Goal: Task Accomplishment & Management: Use online tool/utility

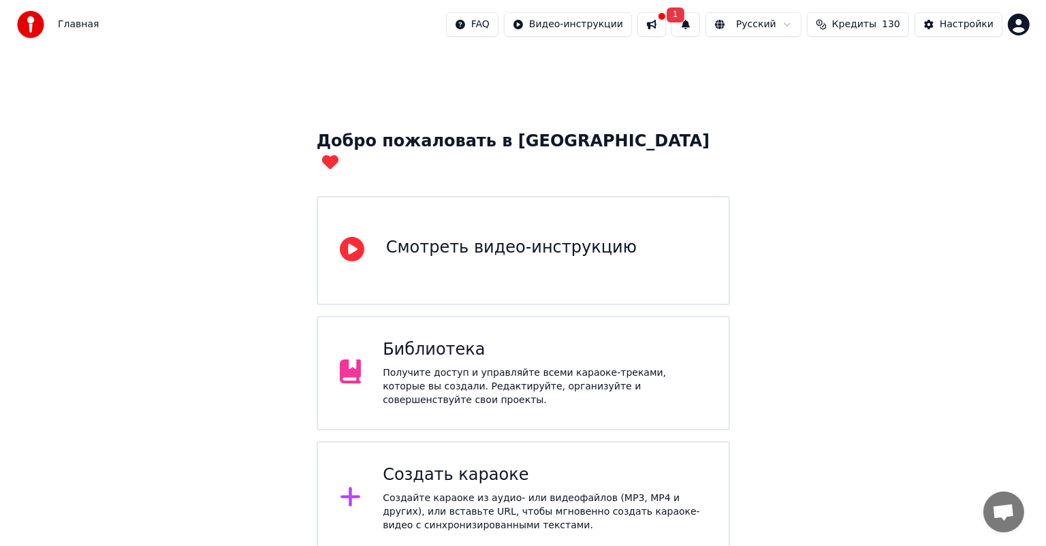
scroll to position [102, 0]
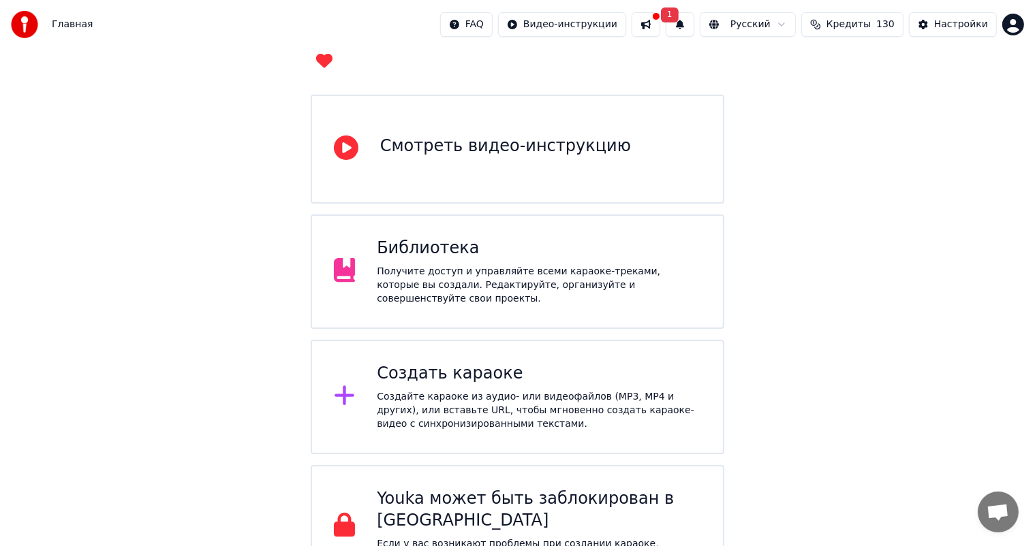
click at [437, 390] on div "Создайте караоке из аудио- или видеофайлов (MP3, MP4 и других), или вставьте UR…" at bounding box center [539, 410] width 324 height 41
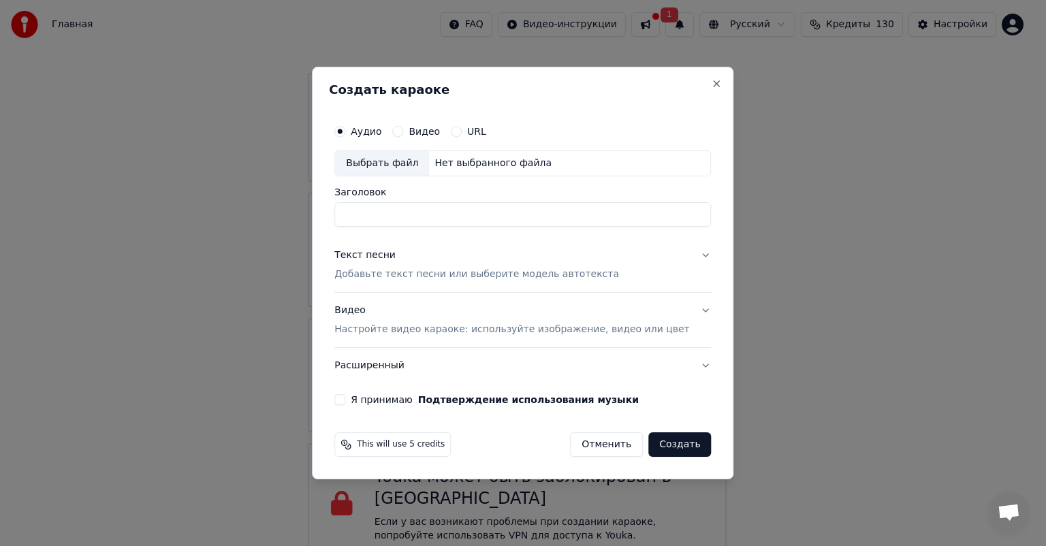
click at [401, 159] on div "Выбрать файл" at bounding box center [382, 163] width 94 height 25
click at [533, 220] on input "**********" at bounding box center [522, 214] width 377 height 25
paste input
type input "**********"
click at [539, 319] on div "Видео Настройте видео караоке: используйте изображение, видео или цвет" at bounding box center [511, 320] width 355 height 33
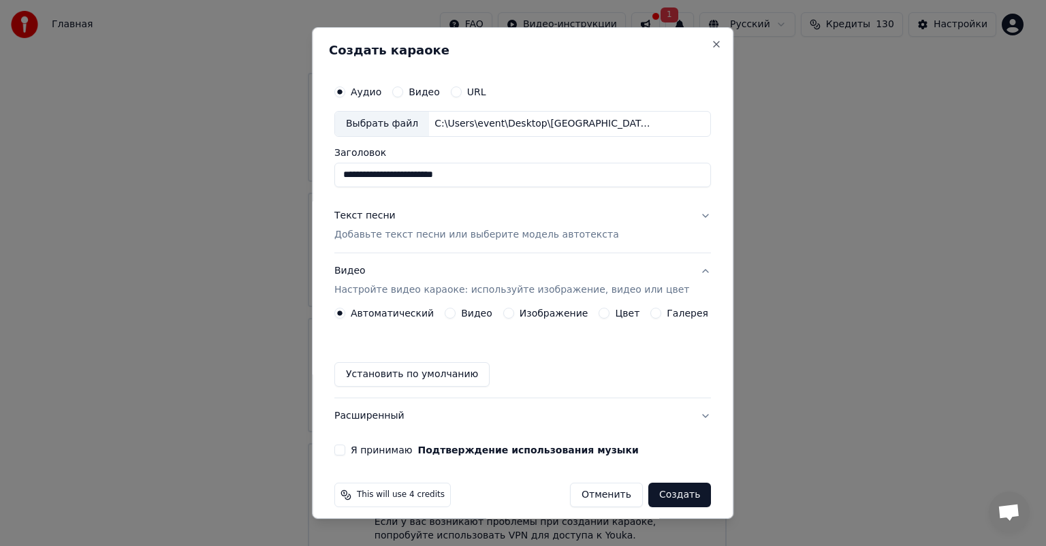
click at [516, 311] on div "Изображение" at bounding box center [545, 313] width 85 height 11
click at [512, 311] on div "Изображение" at bounding box center [545, 313] width 85 height 11
click at [507, 312] on button "Изображение" at bounding box center [508, 313] width 11 height 11
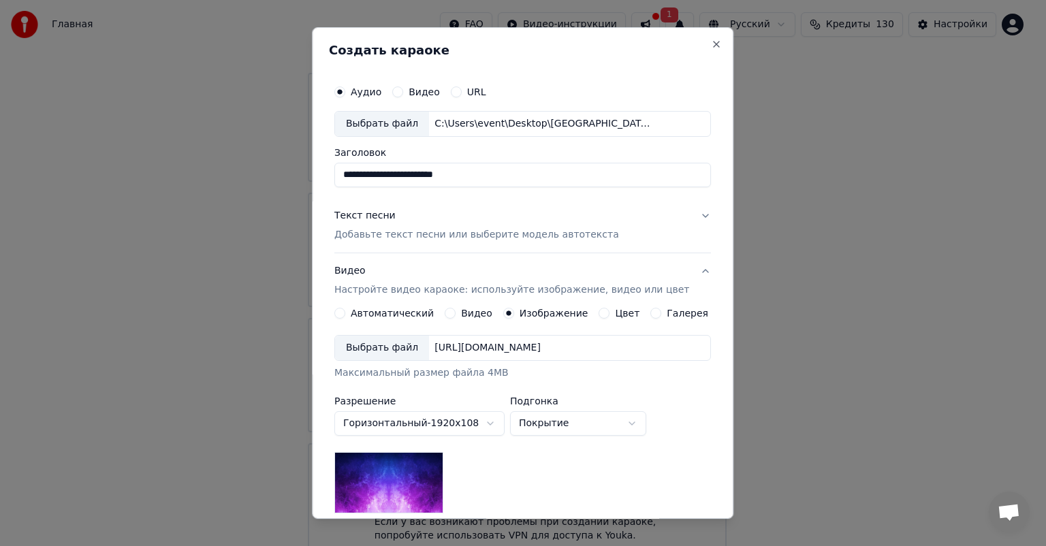
click at [395, 350] on div "Выбрать файл" at bounding box center [382, 348] width 94 height 25
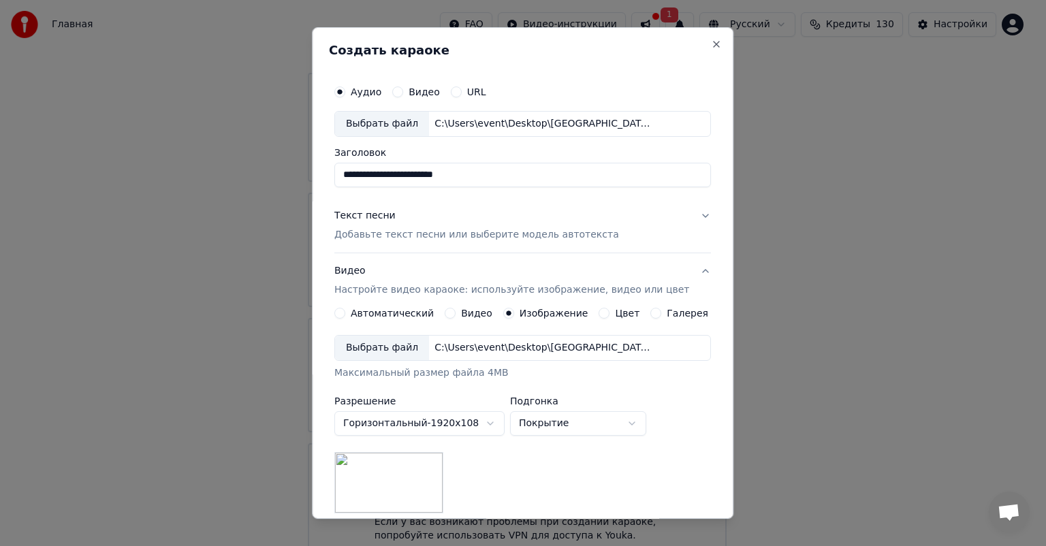
click at [520, 243] on button "Текст песни Добавьте текст песни или выберите модель автотекста" at bounding box center [522, 225] width 377 height 54
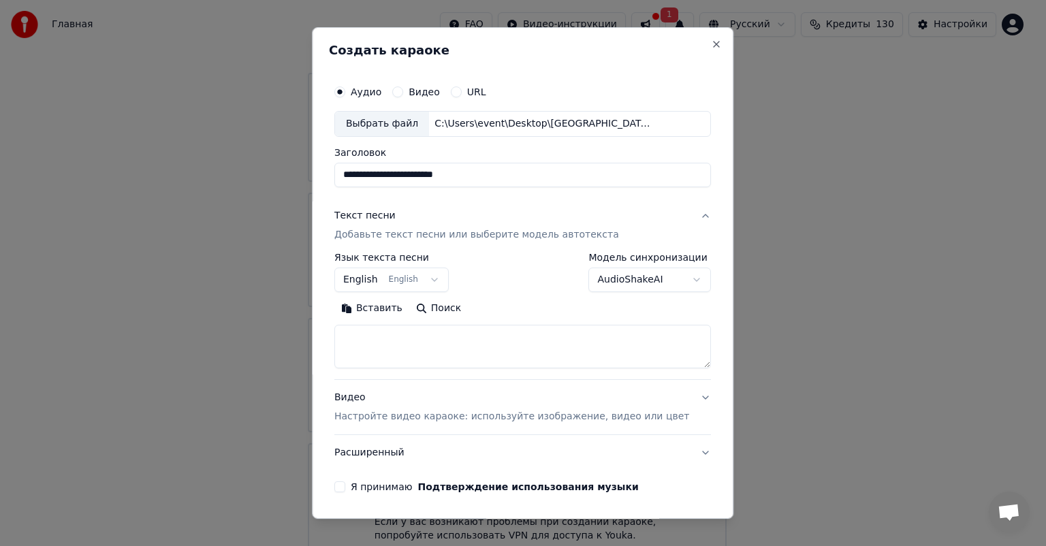
click at [455, 354] on textarea at bounding box center [522, 347] width 377 height 44
paste textarea "**********"
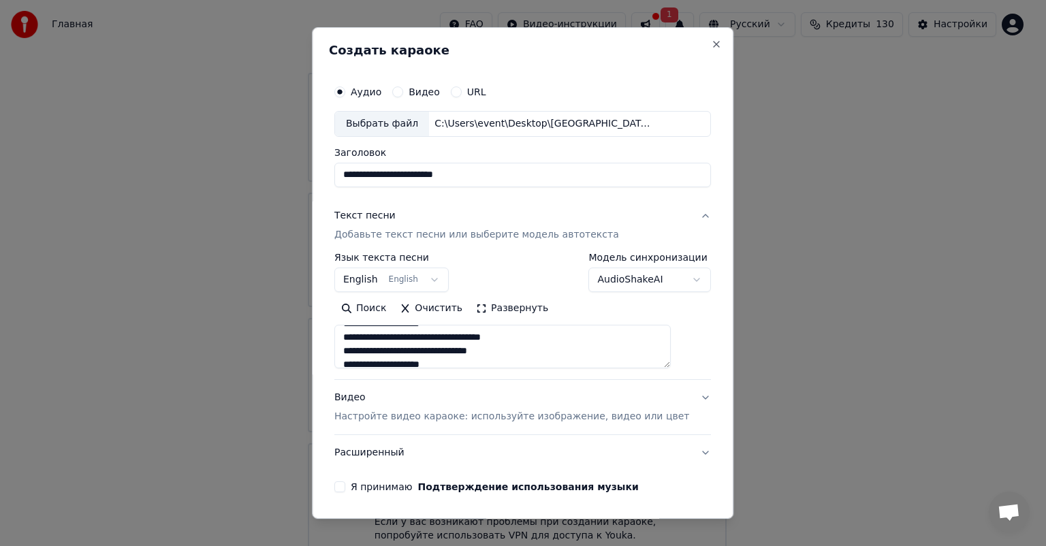
scroll to position [471, 0]
type textarea "**********"
click at [345, 482] on button "Я принимаю Подтверждение использования музыки" at bounding box center [339, 487] width 11 height 11
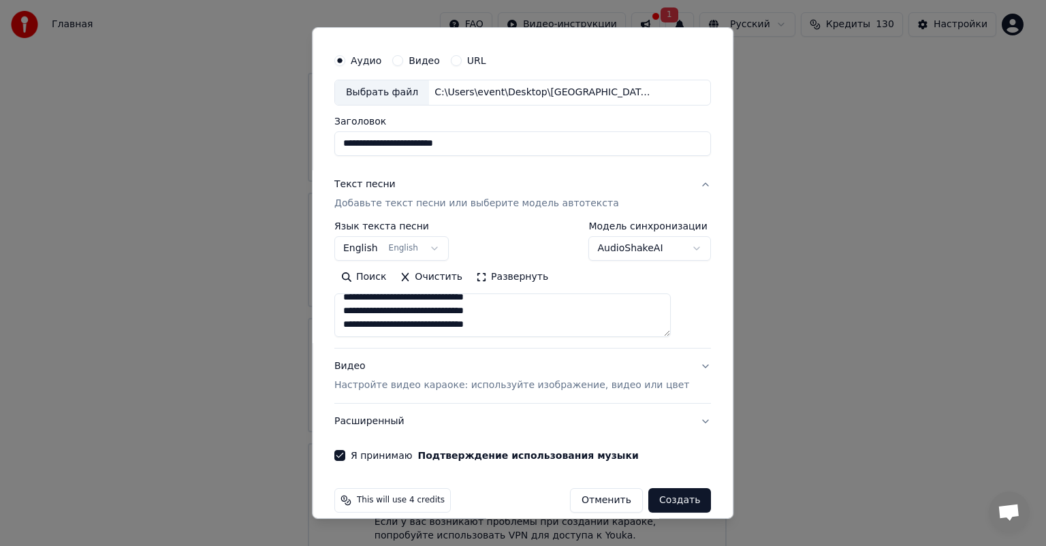
scroll to position [46, 0]
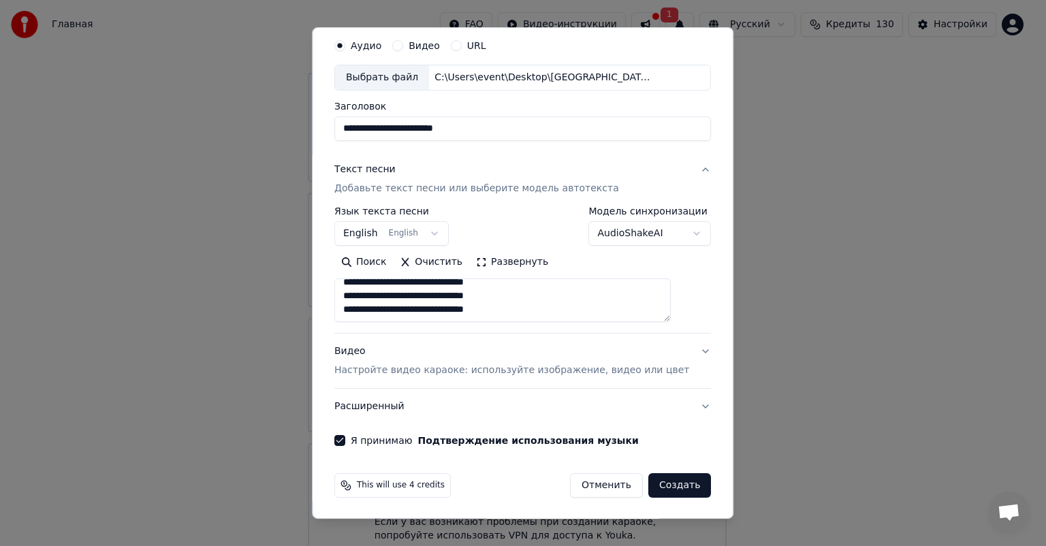
click at [486, 366] on p "Настройте видео караоке: используйте изображение, видео или цвет" at bounding box center [511, 371] width 355 height 14
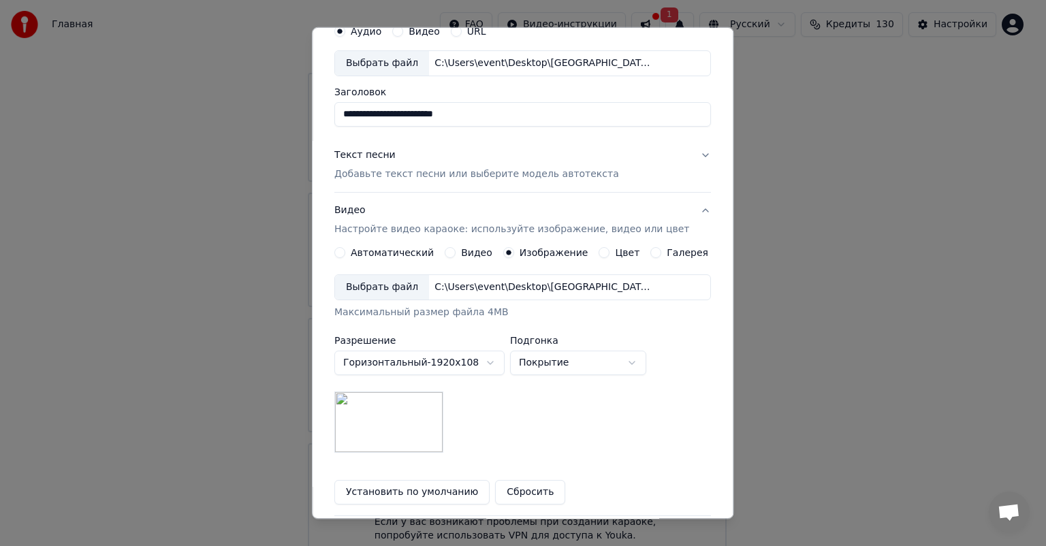
scroll to position [188, 0]
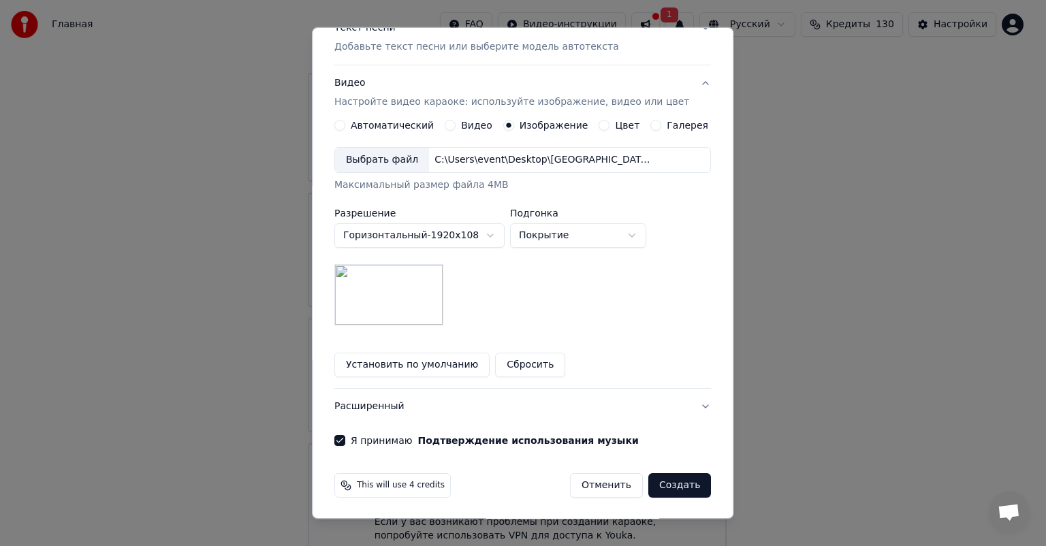
click at [664, 486] on button "Создать" at bounding box center [680, 485] width 63 height 25
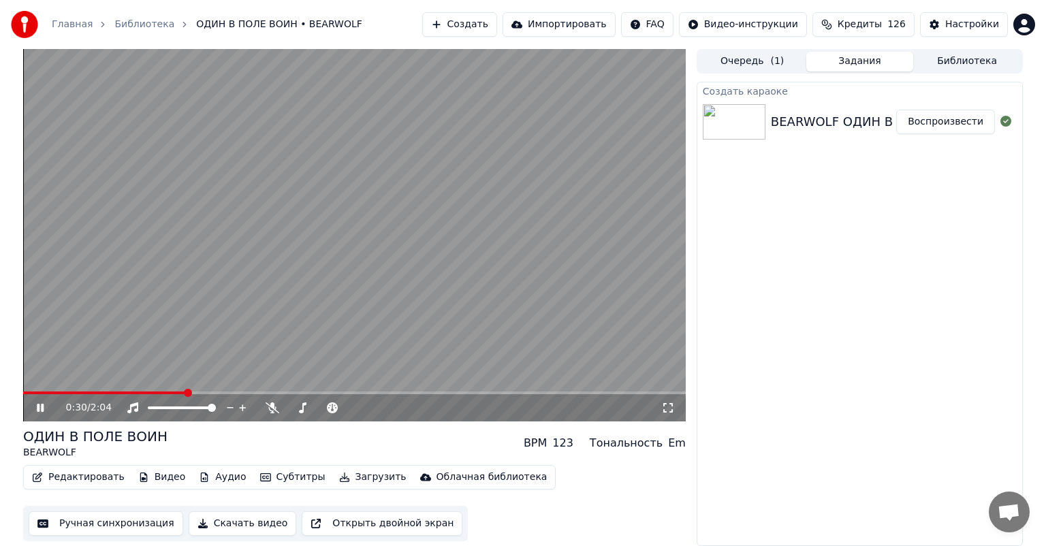
click at [275, 215] on video at bounding box center [354, 235] width 663 height 373
click at [271, 410] on icon at bounding box center [273, 408] width 14 height 11
click at [482, 22] on button "Создать" at bounding box center [459, 24] width 75 height 25
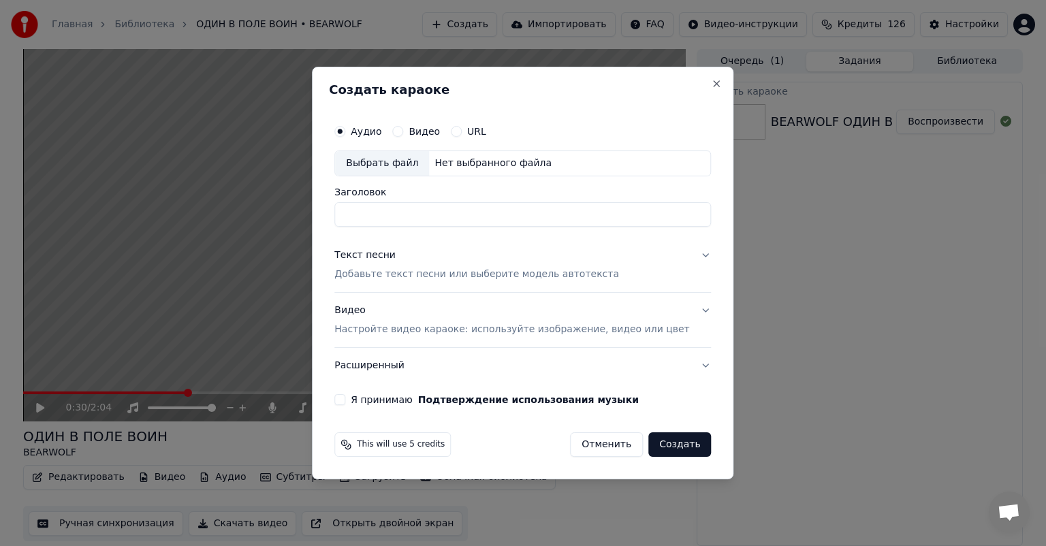
click at [413, 155] on div "Выбрать файл" at bounding box center [382, 163] width 94 height 25
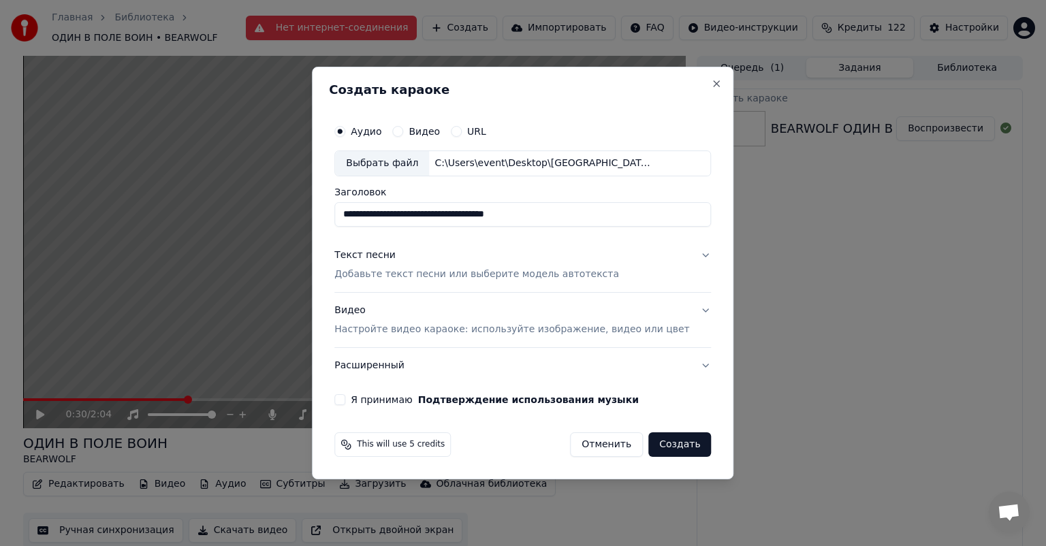
click at [444, 221] on input "**********" at bounding box center [522, 214] width 377 height 25
paste input
type input "**********"
click at [470, 277] on p "Добавьте текст песни или выберите модель автотекста" at bounding box center [476, 275] width 285 height 14
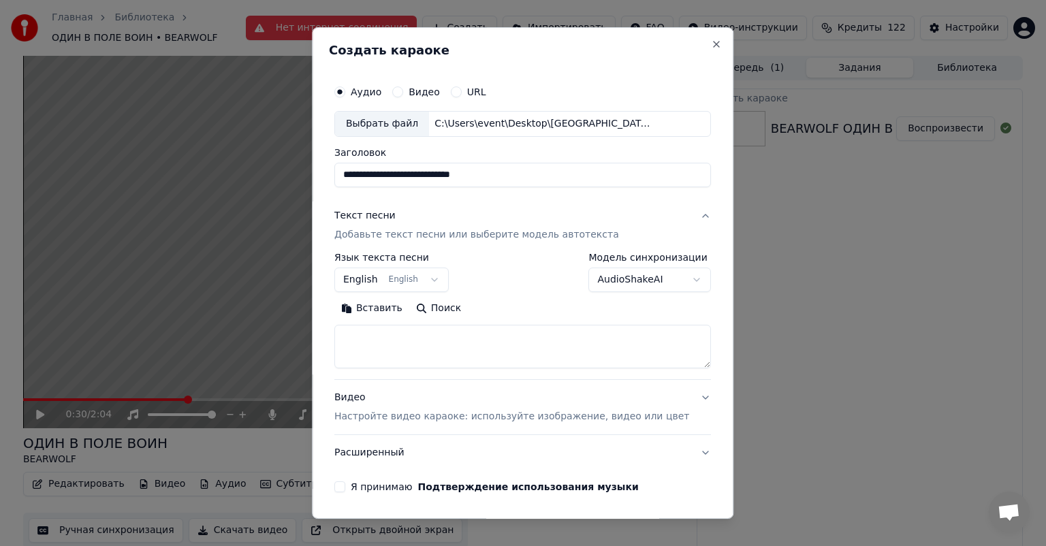
click at [465, 406] on div "Видео Настройте видео караоке: используйте изображение, видео или цвет" at bounding box center [511, 407] width 355 height 33
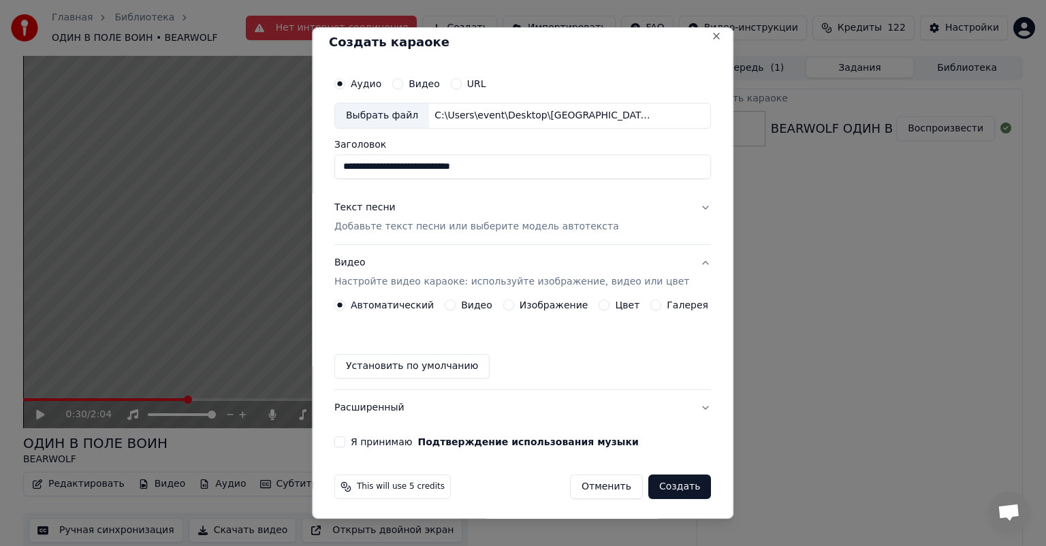
scroll to position [10, 0]
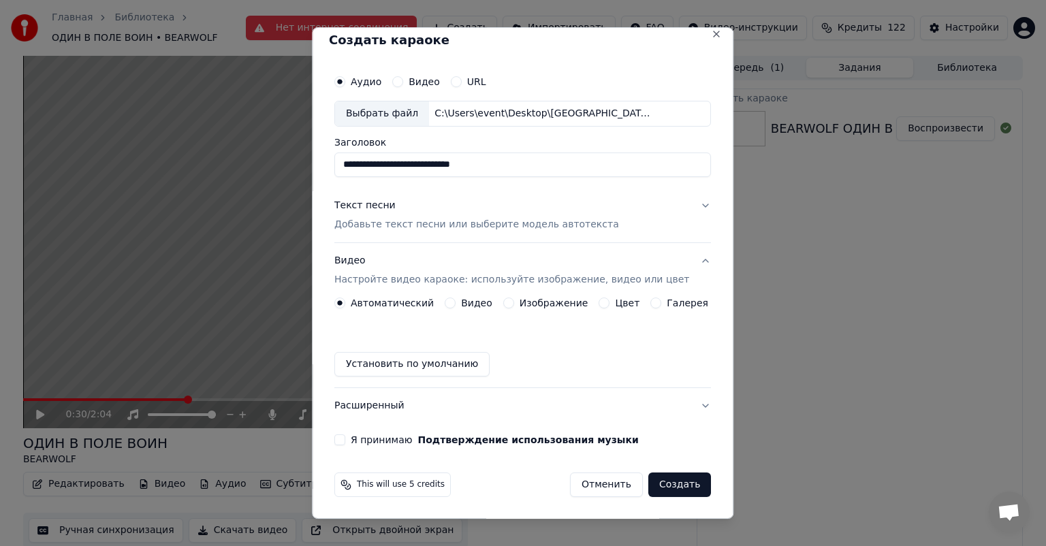
click at [506, 302] on button "Изображение" at bounding box center [508, 303] width 11 height 11
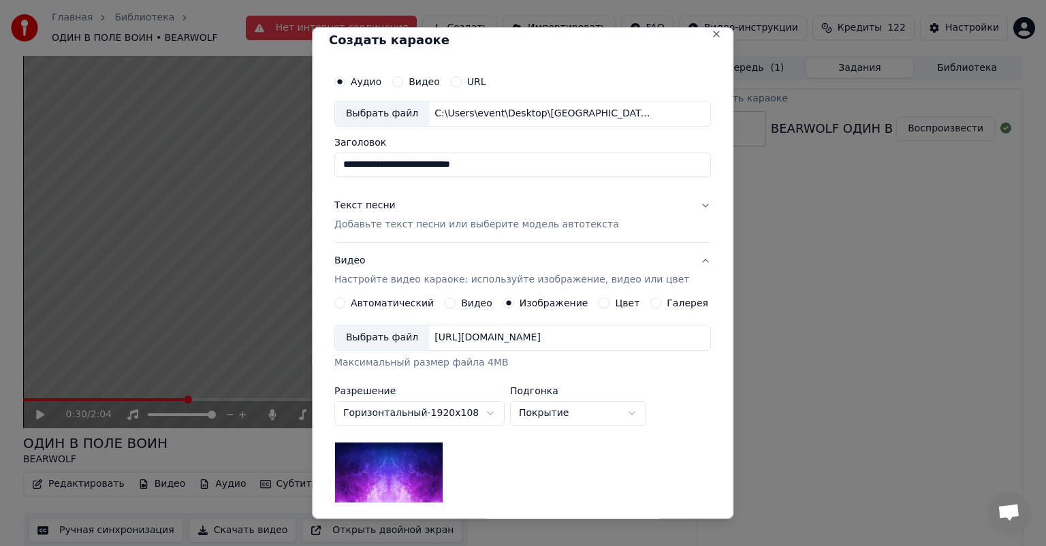
click at [394, 329] on div "Выбрать файл" at bounding box center [382, 338] width 94 height 25
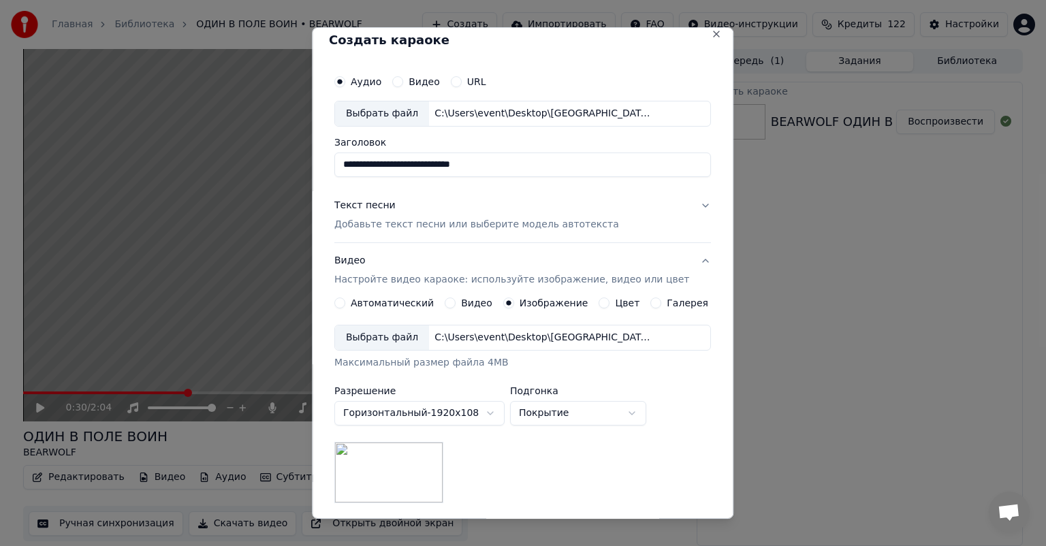
click at [396, 221] on p "Добавьте текст песни или выберите модель автотекста" at bounding box center [476, 225] width 285 height 14
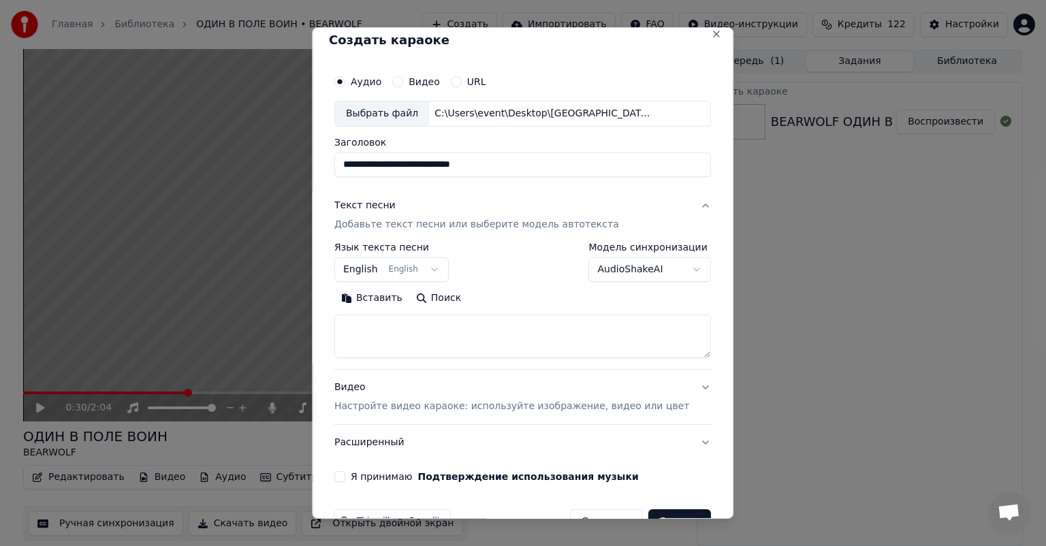
click at [471, 328] on textarea at bounding box center [522, 337] width 377 height 44
paste textarea "**********"
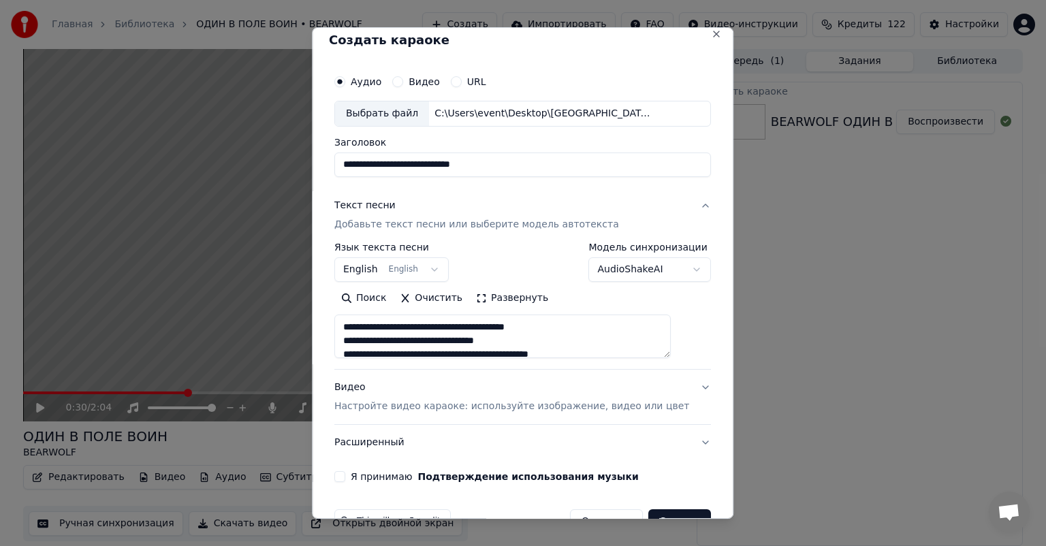
scroll to position [46, 0]
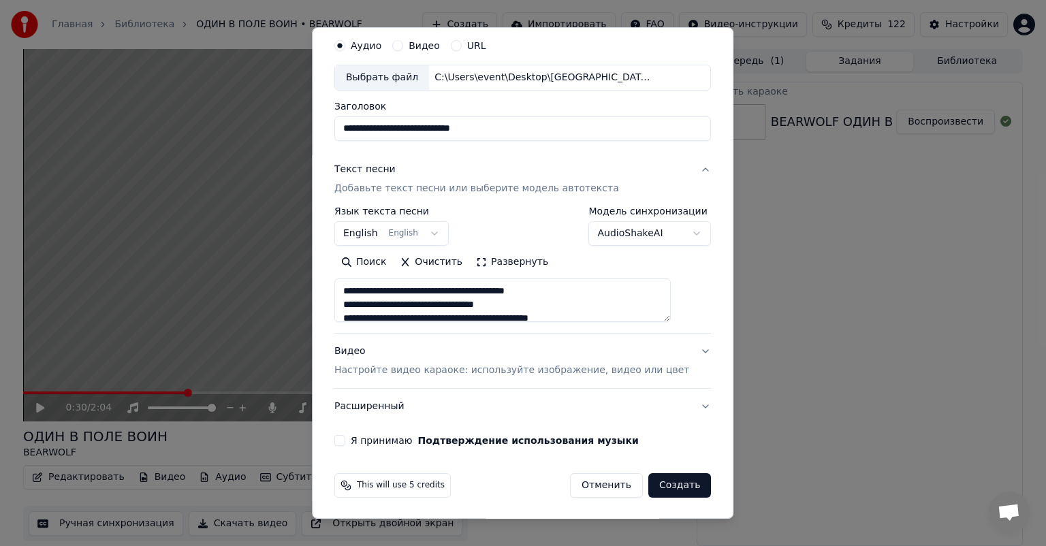
type textarea "**********"
click at [345, 441] on button "Я принимаю Подтверждение использования музыки" at bounding box center [339, 440] width 11 height 11
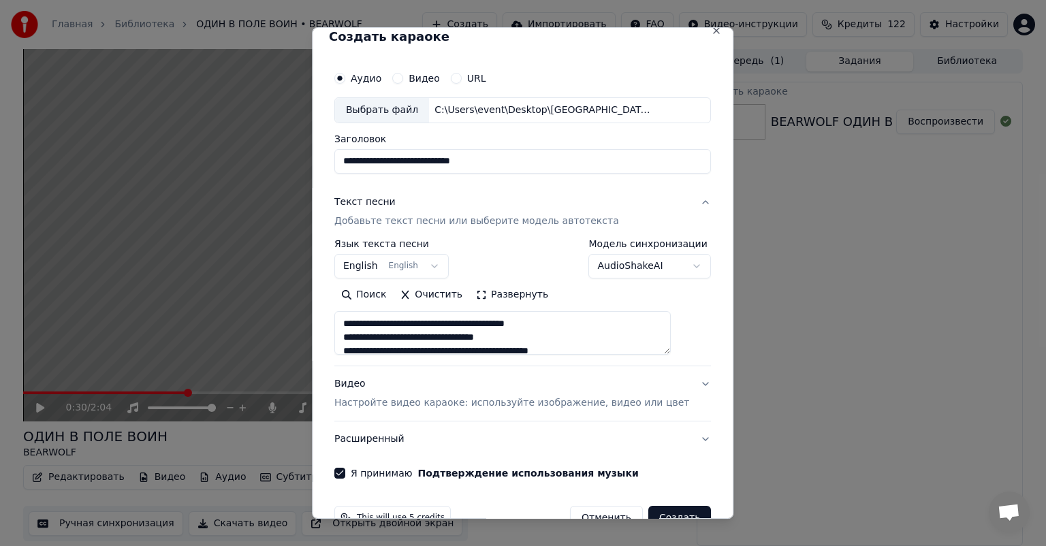
scroll to position [0, 0]
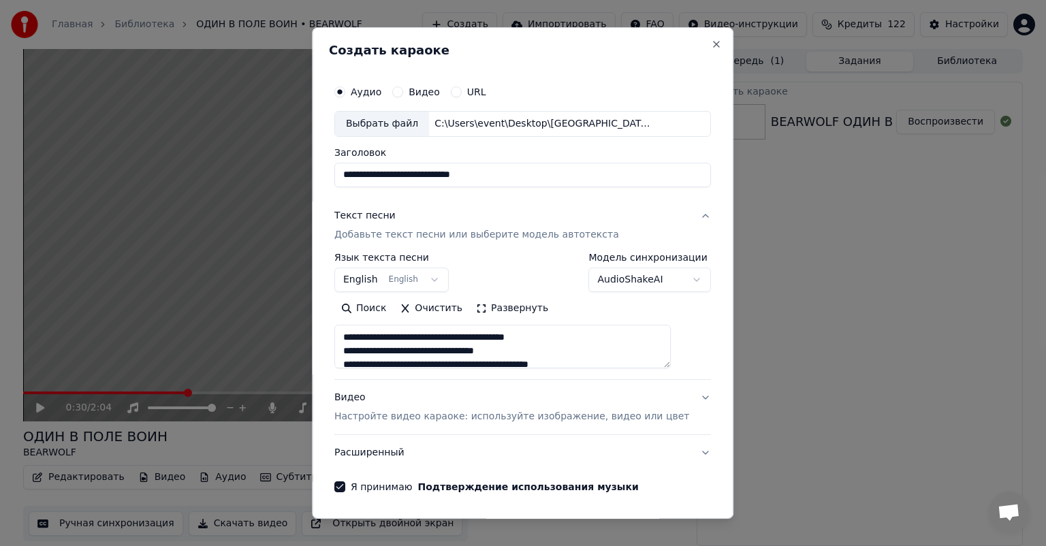
click at [442, 416] on p "Настройте видео караоке: используйте изображение, видео или цвет" at bounding box center [511, 417] width 355 height 14
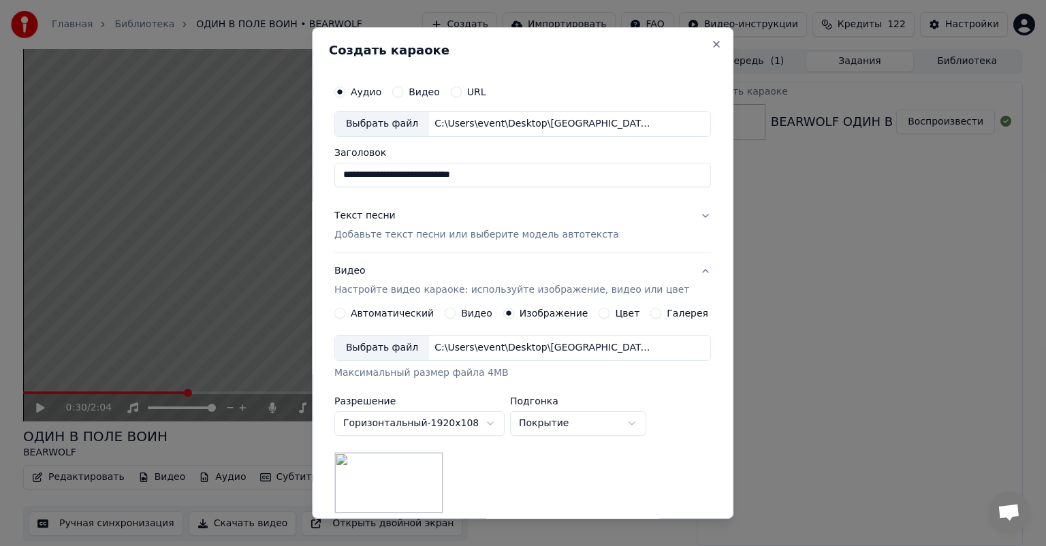
click at [399, 232] on p "Добавьте текст песни или выберите модель автотекста" at bounding box center [476, 235] width 285 height 14
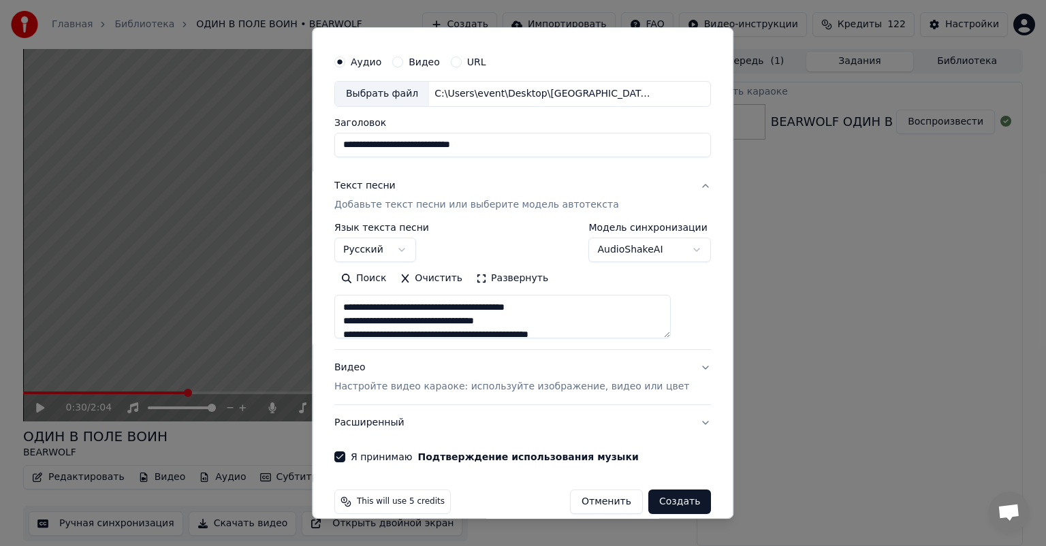
scroll to position [46, 0]
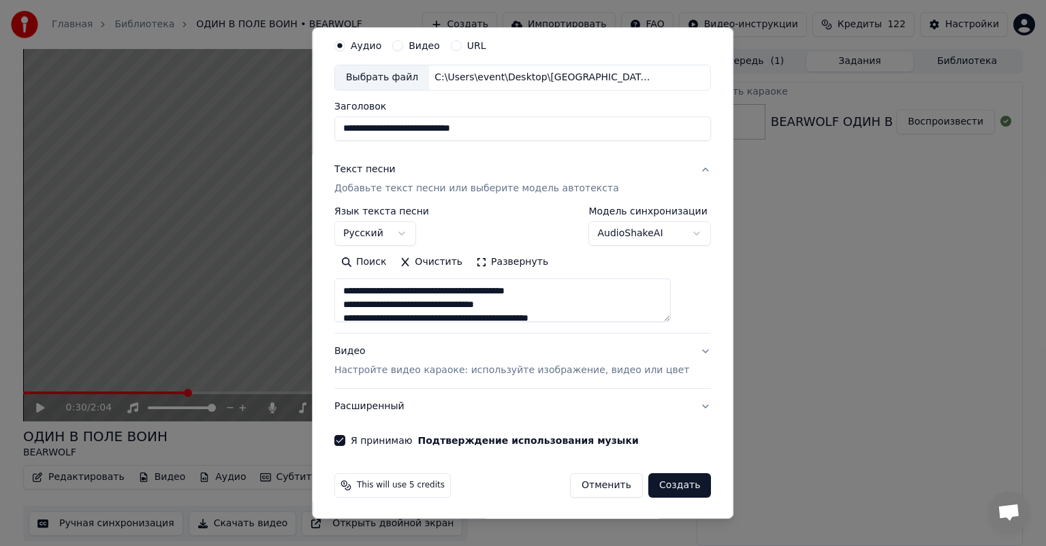
click at [658, 482] on button "Создать" at bounding box center [680, 485] width 63 height 25
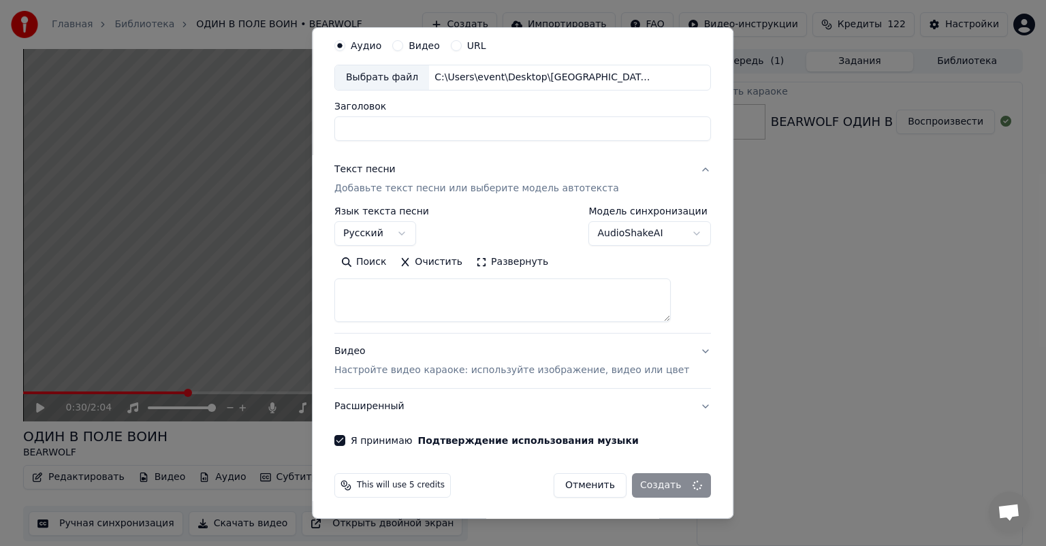
select select
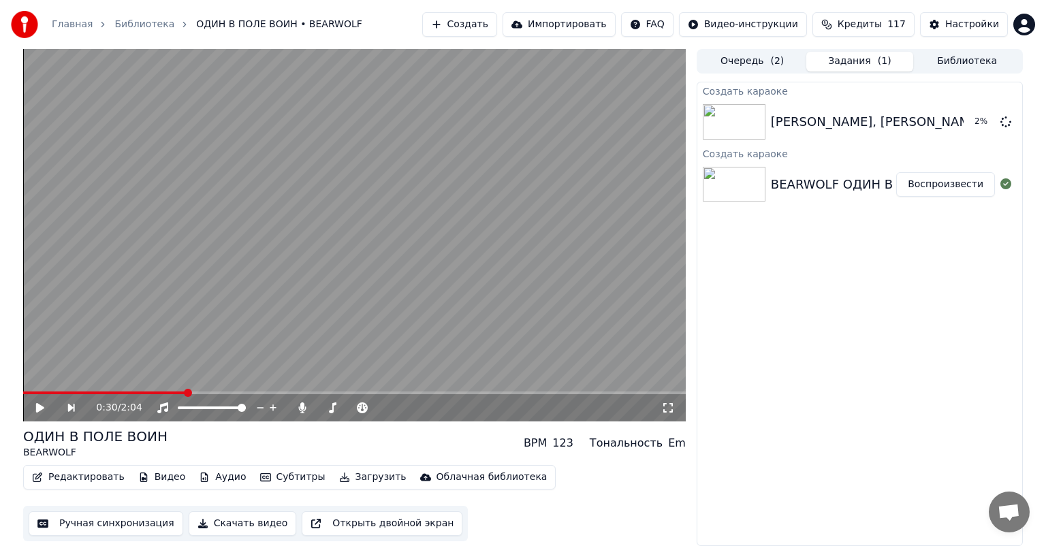
click at [497, 27] on button "Создать" at bounding box center [459, 24] width 75 height 25
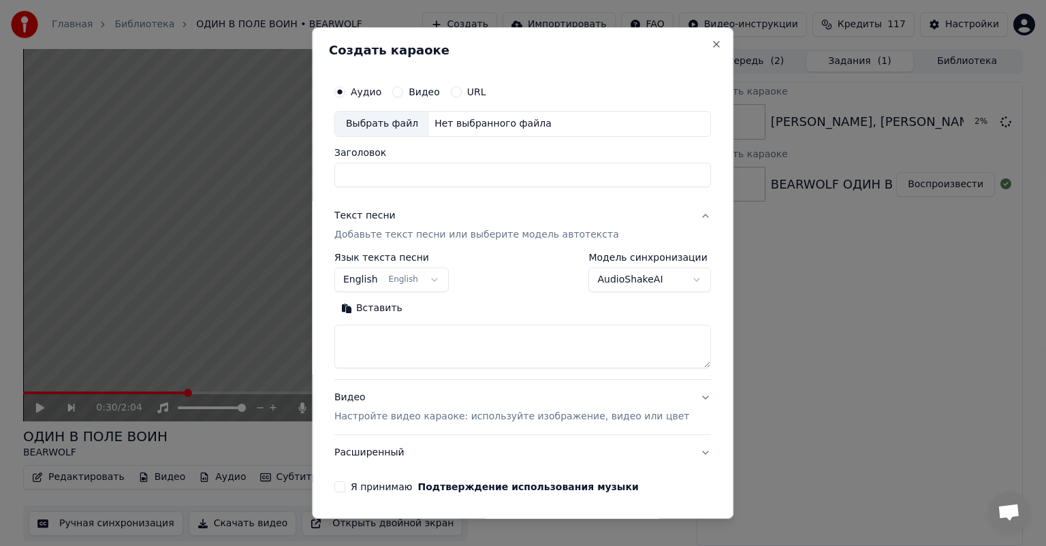
click at [387, 123] on div "Выбрать файл" at bounding box center [382, 124] width 94 height 25
click at [460, 169] on input "**********" at bounding box center [522, 175] width 377 height 25
paste input
type input "**********"
click at [433, 234] on p "Добавьте текст песни или выберите модель автотекста" at bounding box center [476, 235] width 285 height 14
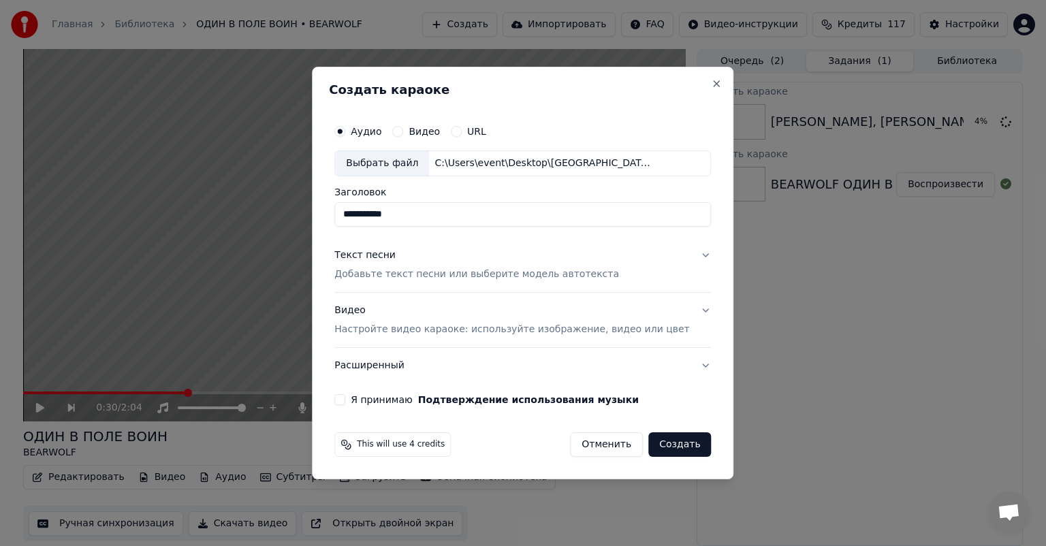
click at [525, 325] on p "Настройте видео караоке: используйте изображение, видео или цвет" at bounding box center [511, 330] width 355 height 14
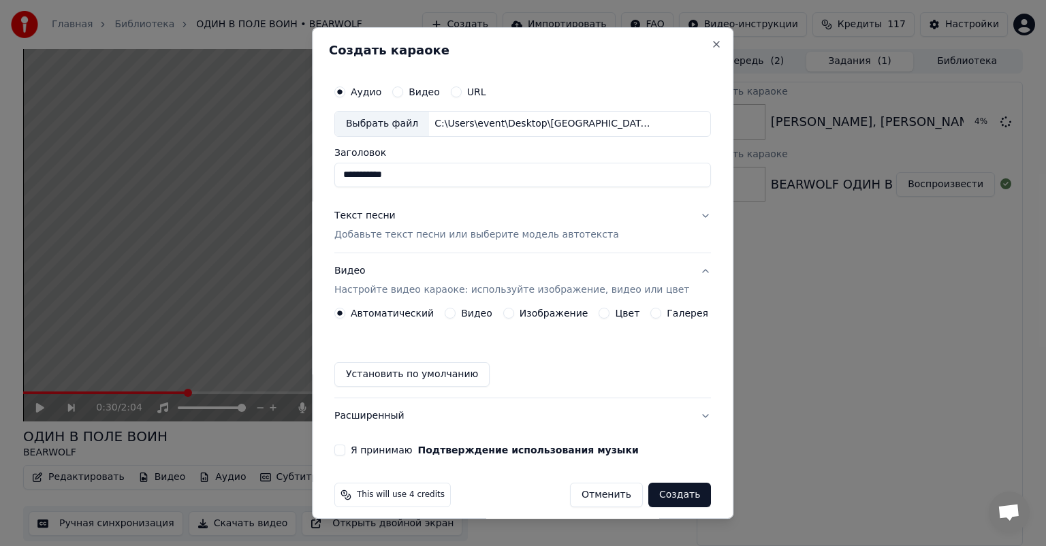
click at [510, 312] on button "Изображение" at bounding box center [508, 313] width 11 height 11
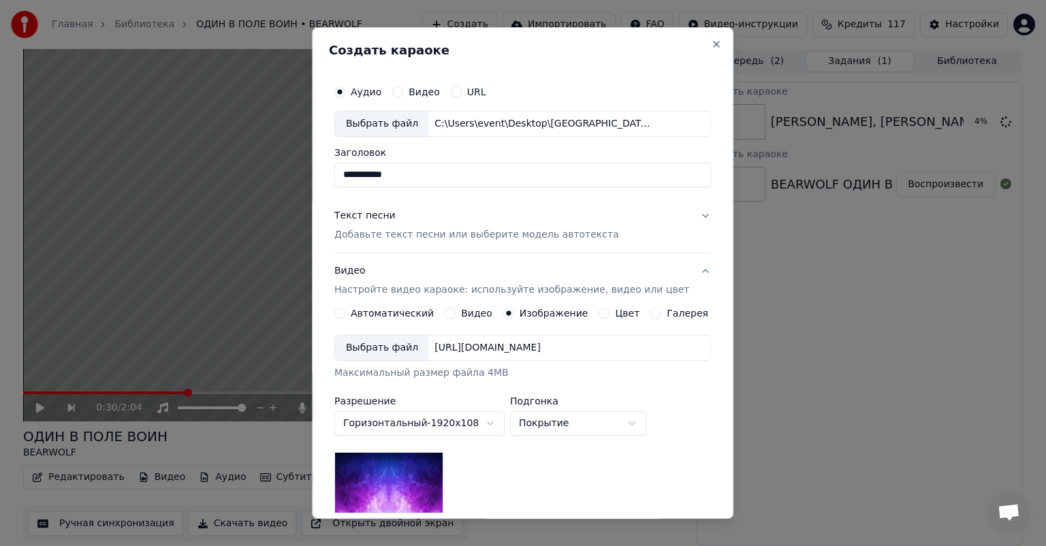
click at [404, 346] on div "Выбрать файл" at bounding box center [382, 348] width 94 height 25
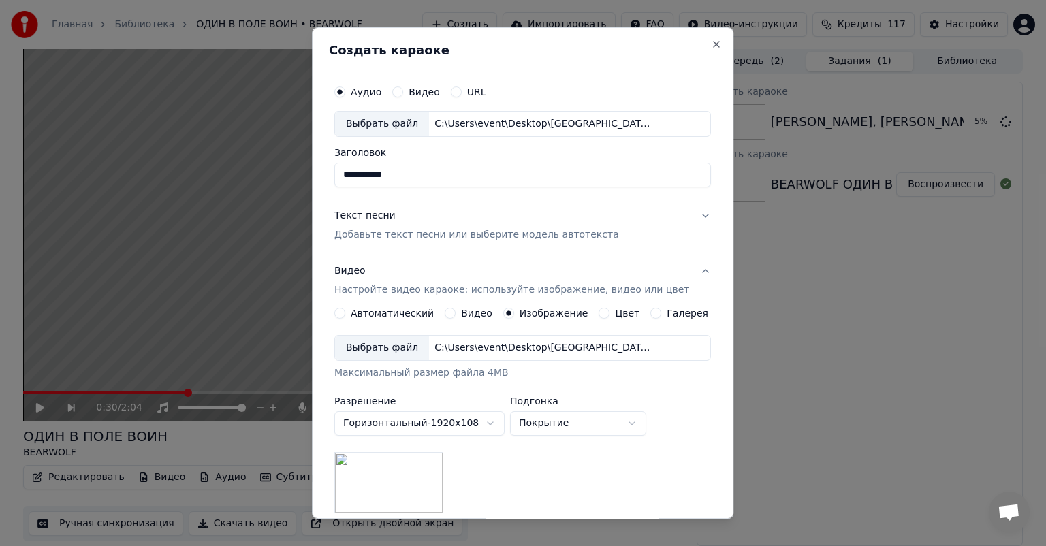
click at [405, 233] on p "Добавьте текст песни или выберите модель автотекста" at bounding box center [476, 235] width 285 height 14
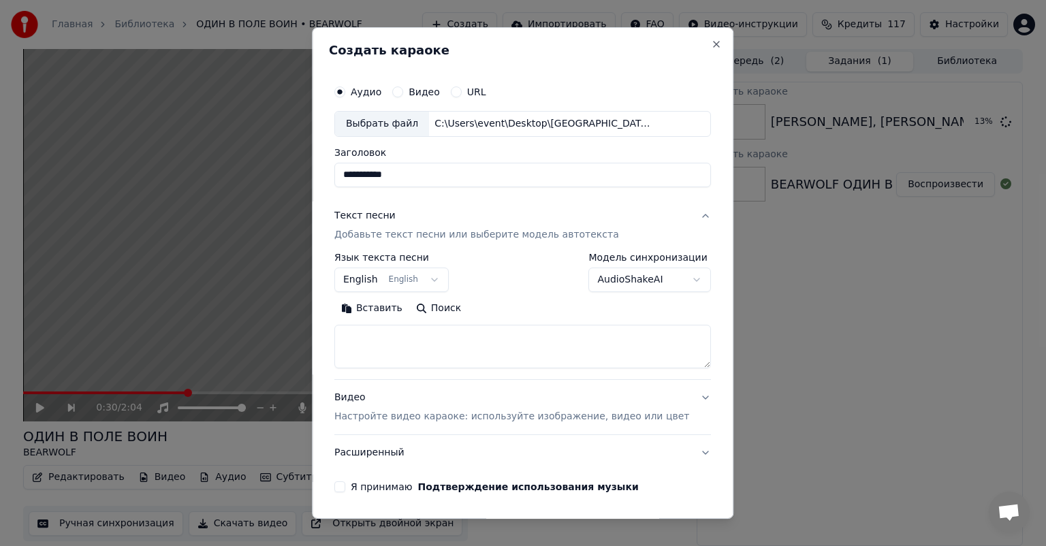
click at [439, 354] on textarea at bounding box center [522, 347] width 377 height 44
paste textarea "**********"
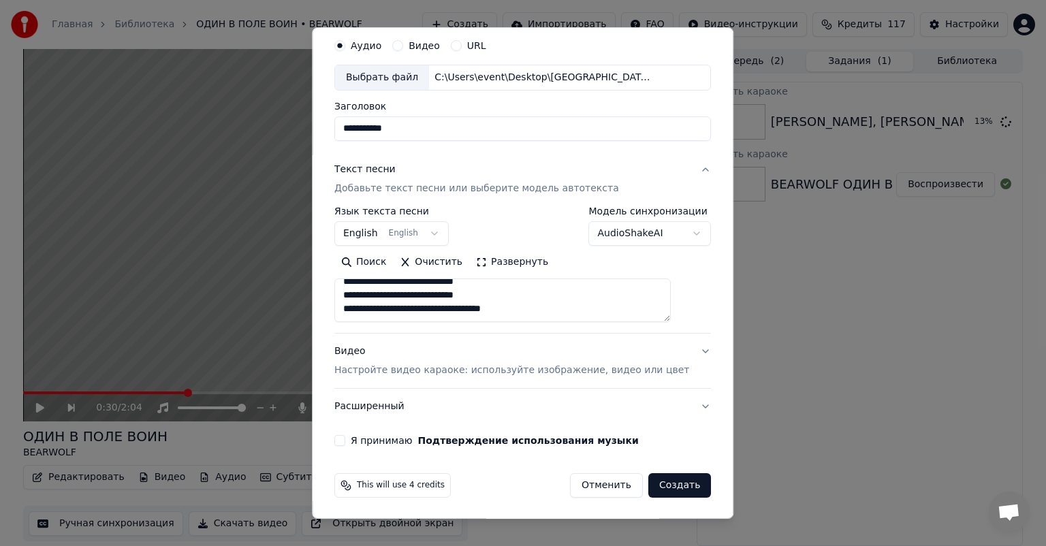
type textarea "**********"
click at [345, 438] on button "Я принимаю Подтверждение использования музыки" at bounding box center [339, 440] width 11 height 11
click at [657, 480] on button "Создать" at bounding box center [680, 485] width 63 height 25
select select "**"
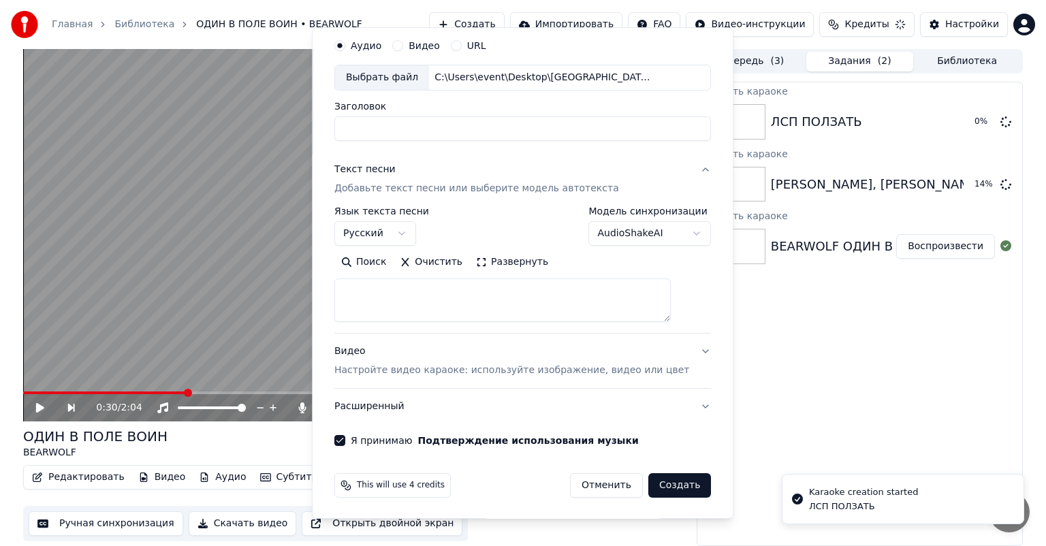
select select
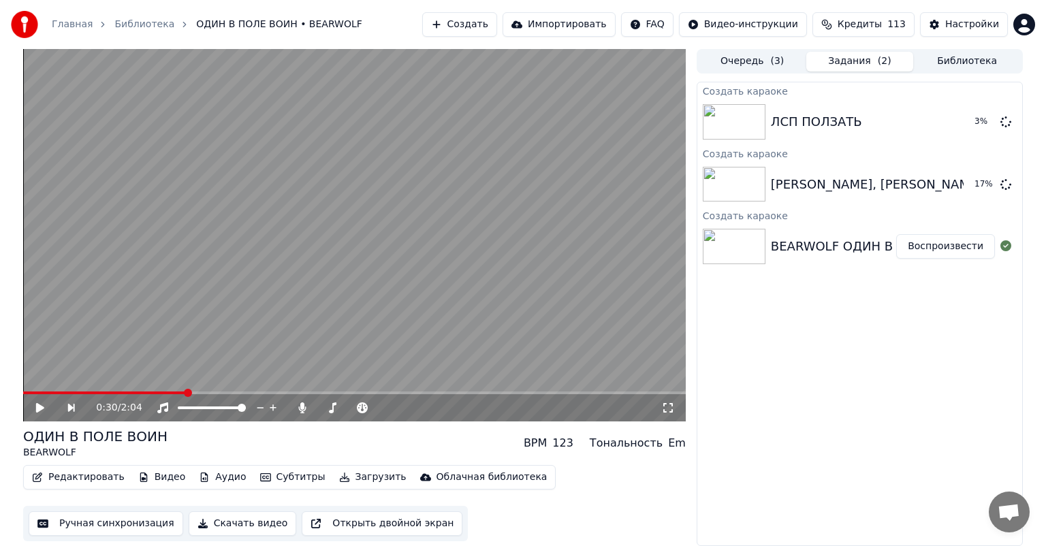
click at [493, 16] on button "Создать" at bounding box center [459, 24] width 75 height 25
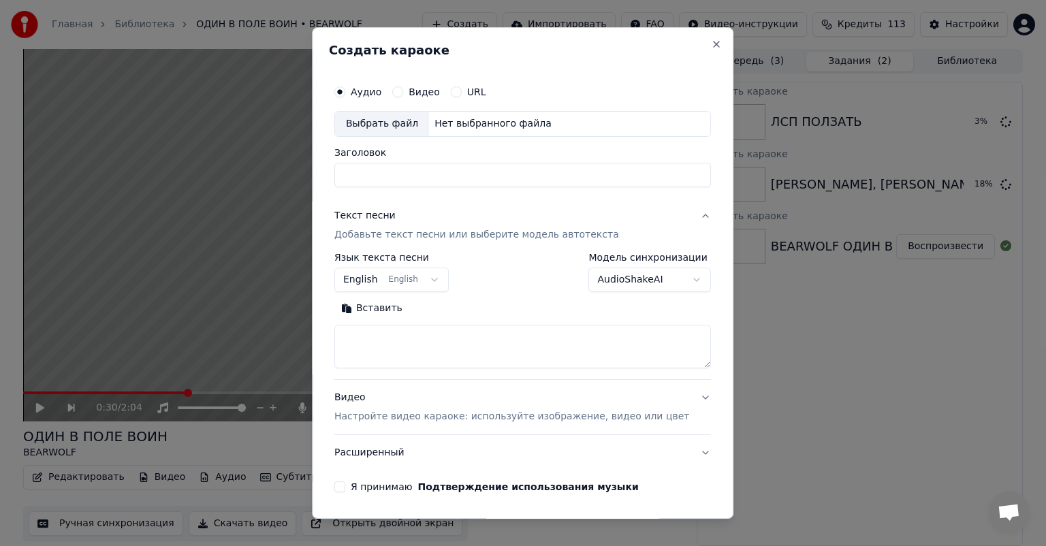
click at [411, 114] on div "Выбрать файл" at bounding box center [382, 124] width 94 height 25
click at [509, 170] on input "**********" at bounding box center [522, 175] width 377 height 25
paste input
type input "**********"
click at [399, 410] on p "Настройте видео караоке: используйте изображение, видео или цвет" at bounding box center [511, 417] width 355 height 14
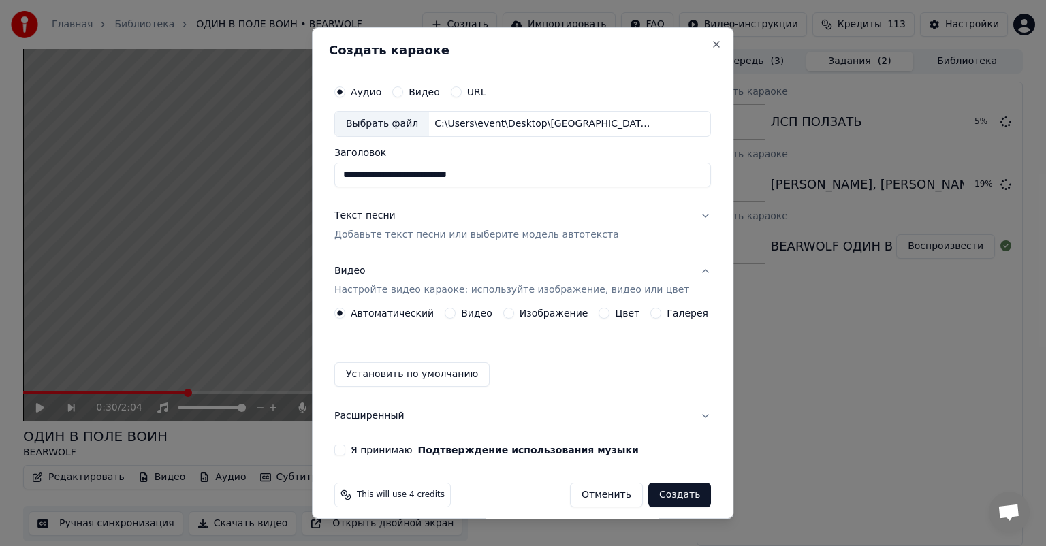
click at [506, 309] on button "Изображение" at bounding box center [508, 313] width 11 height 11
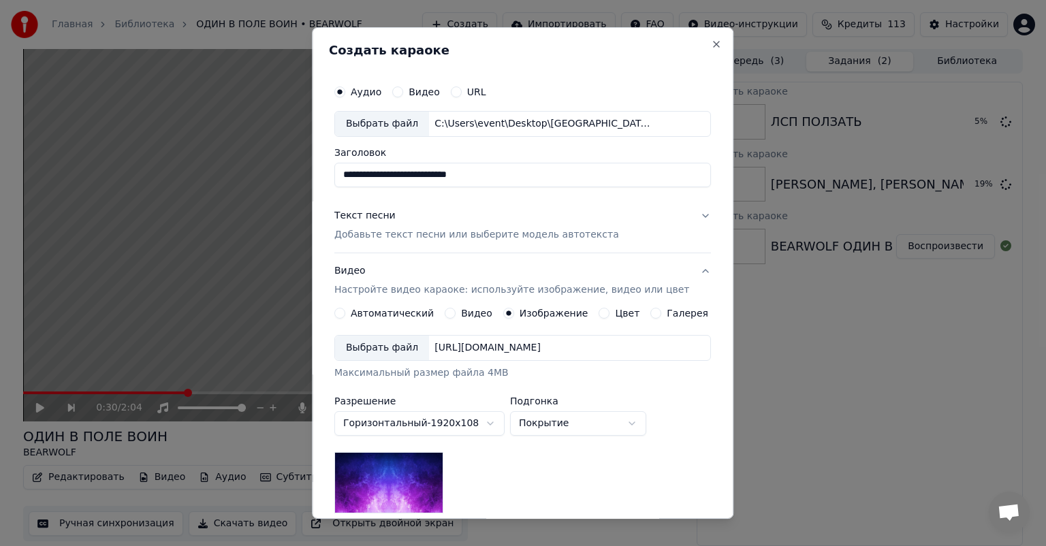
click at [398, 349] on div "Выбрать файл" at bounding box center [382, 348] width 94 height 25
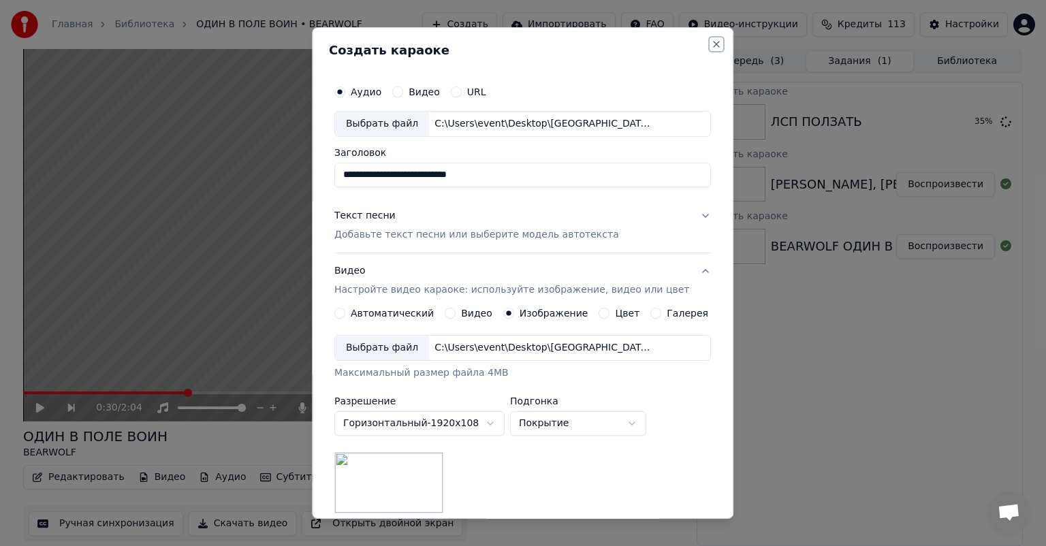
click at [712, 41] on button "Close" at bounding box center [717, 44] width 11 height 11
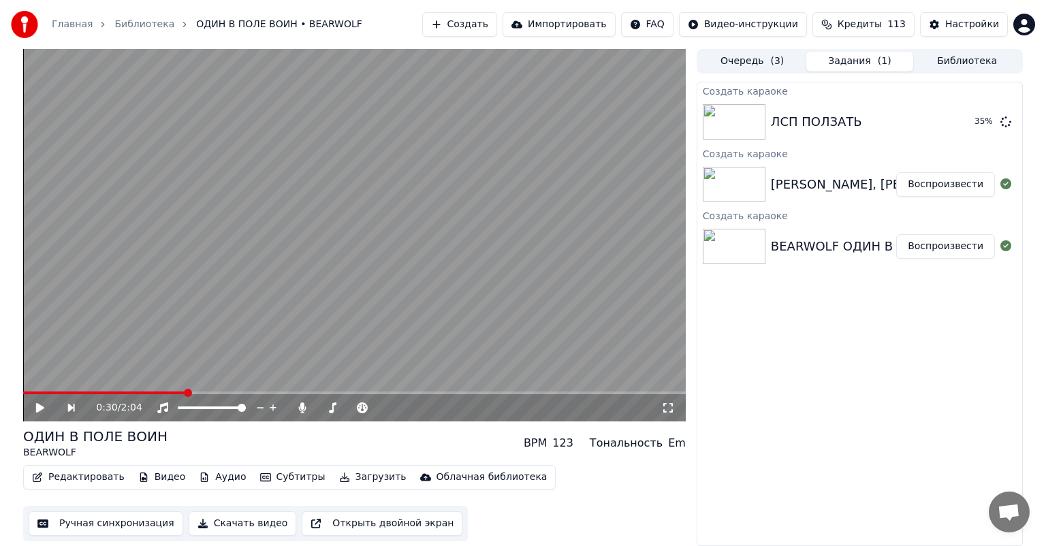
click at [497, 23] on button "Создать" at bounding box center [459, 24] width 75 height 25
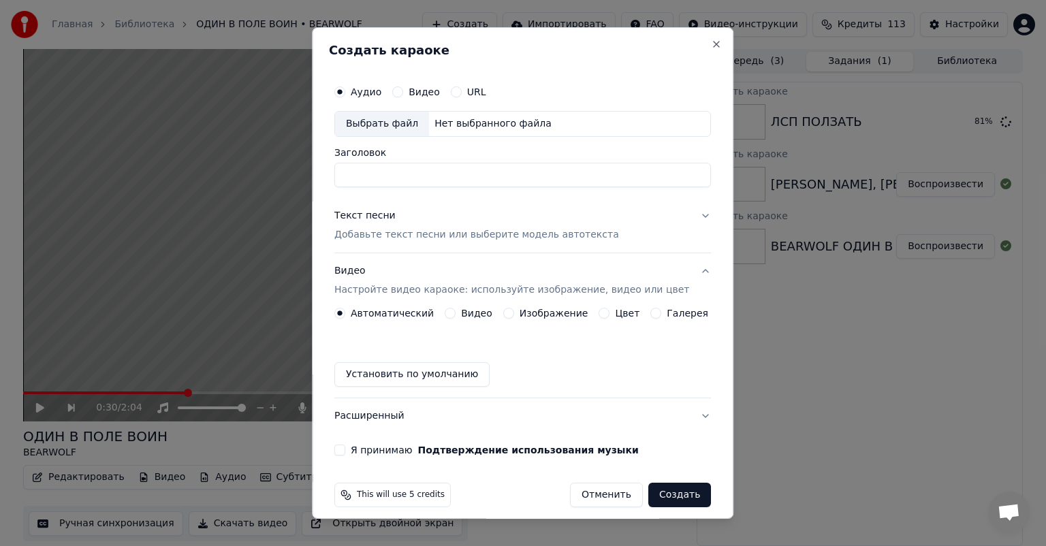
click at [388, 122] on div "Выбрать файл" at bounding box center [382, 124] width 94 height 25
click at [488, 173] on input "**********" at bounding box center [522, 175] width 377 height 25
paste input
type input "**********"
click at [475, 294] on p "Настройте видео караоке: используйте изображение, видео или цвет" at bounding box center [511, 290] width 355 height 14
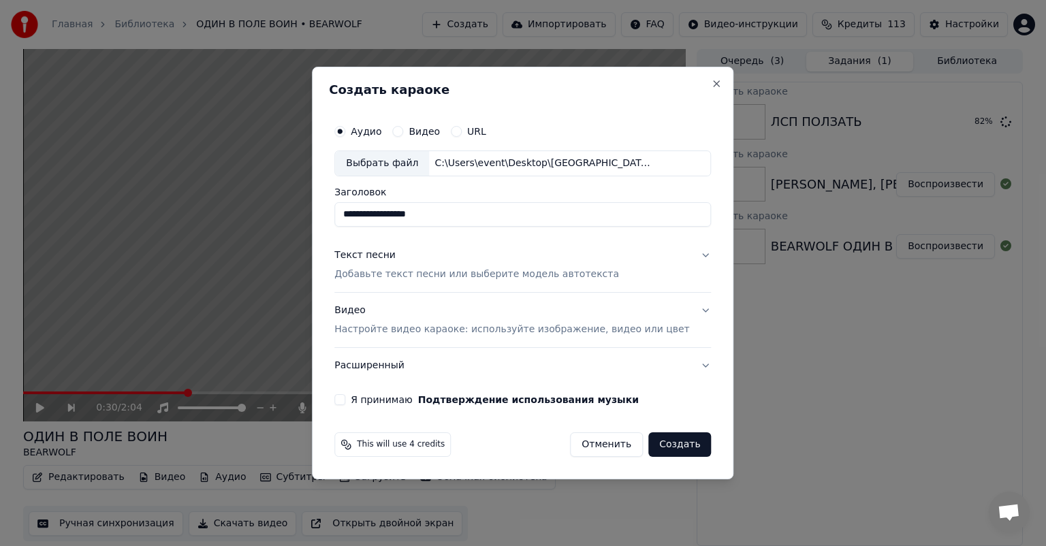
click at [537, 332] on p "Настройте видео караоке: используйте изображение, видео или цвет" at bounding box center [511, 330] width 355 height 14
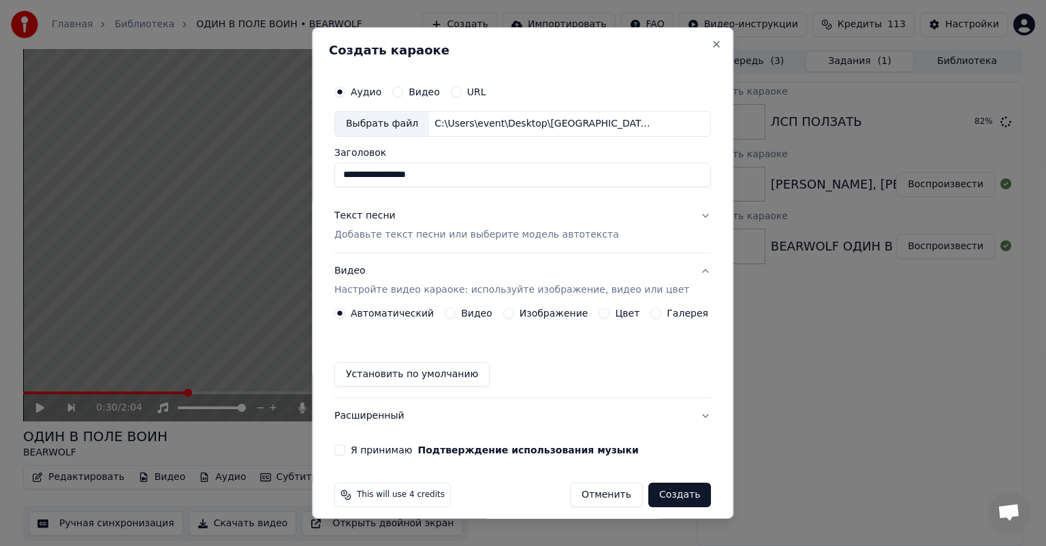
click at [507, 313] on button "Изображение" at bounding box center [508, 313] width 11 height 11
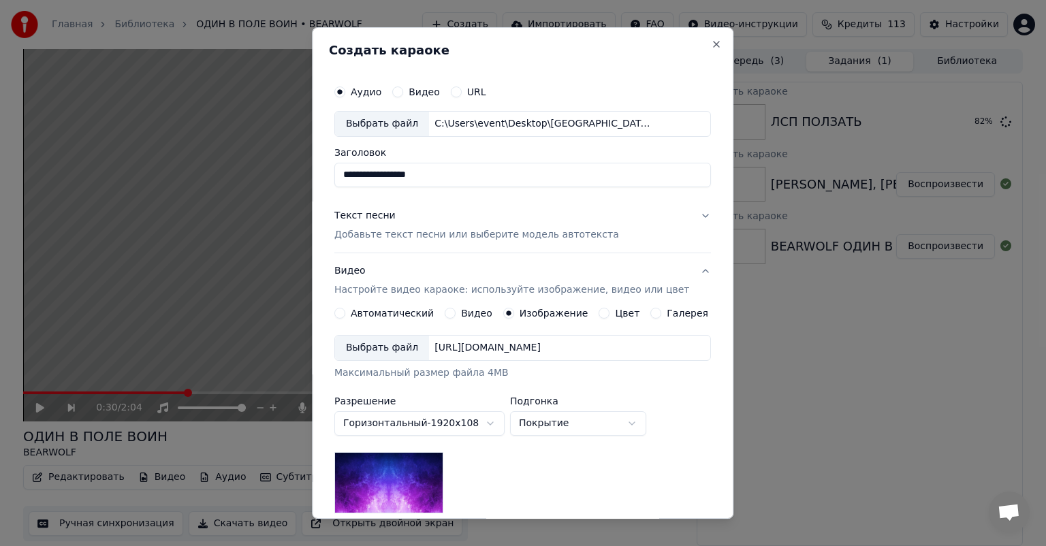
click at [333, 349] on div "**********" at bounding box center [523, 273] width 422 height 492
click at [371, 352] on div "Выбрать файл" at bounding box center [382, 348] width 94 height 25
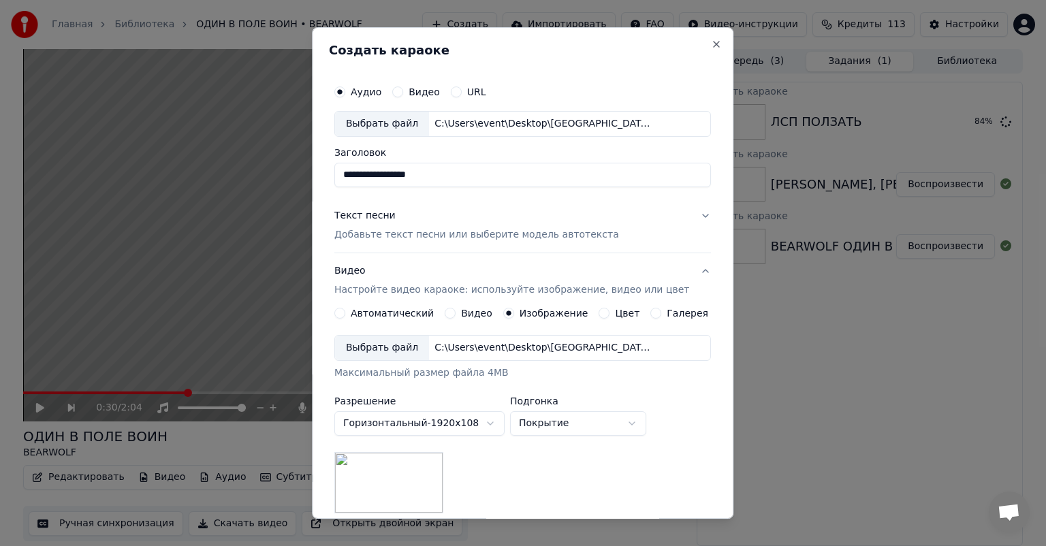
click at [462, 241] on p "Добавьте текст песни или выберите модель автотекста" at bounding box center [476, 235] width 285 height 14
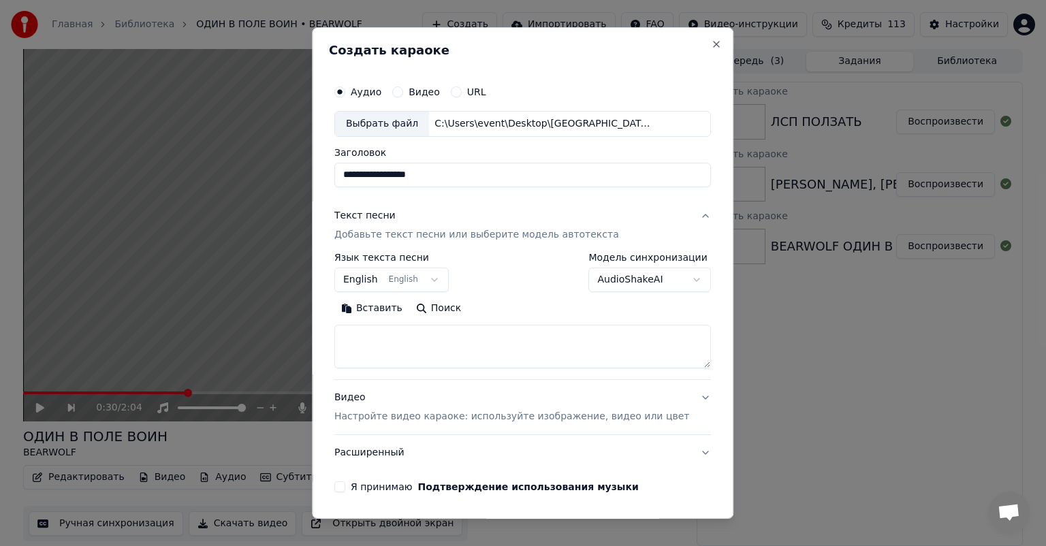
click at [462, 350] on textarea at bounding box center [522, 347] width 377 height 44
paste textarea "**********"
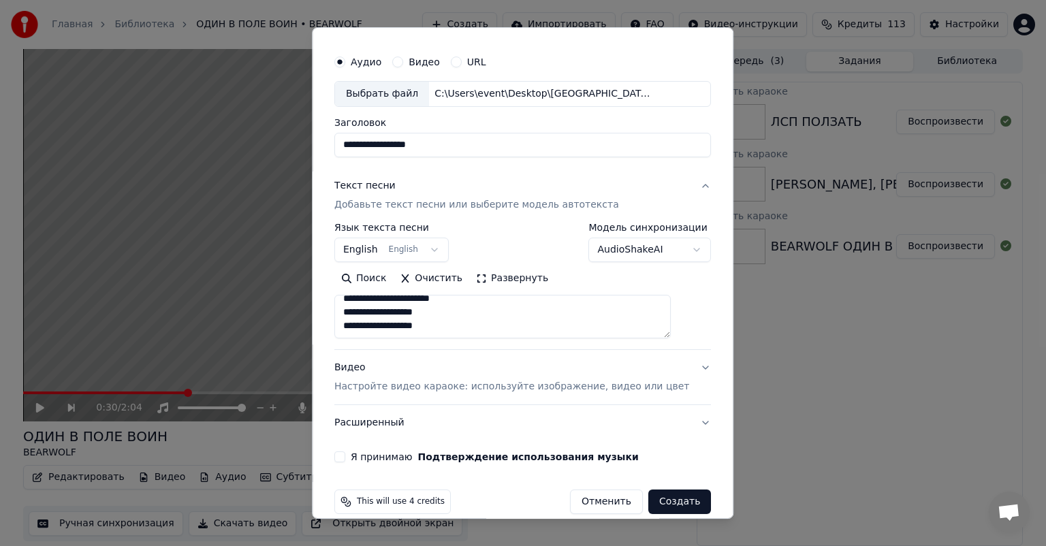
scroll to position [46, 0]
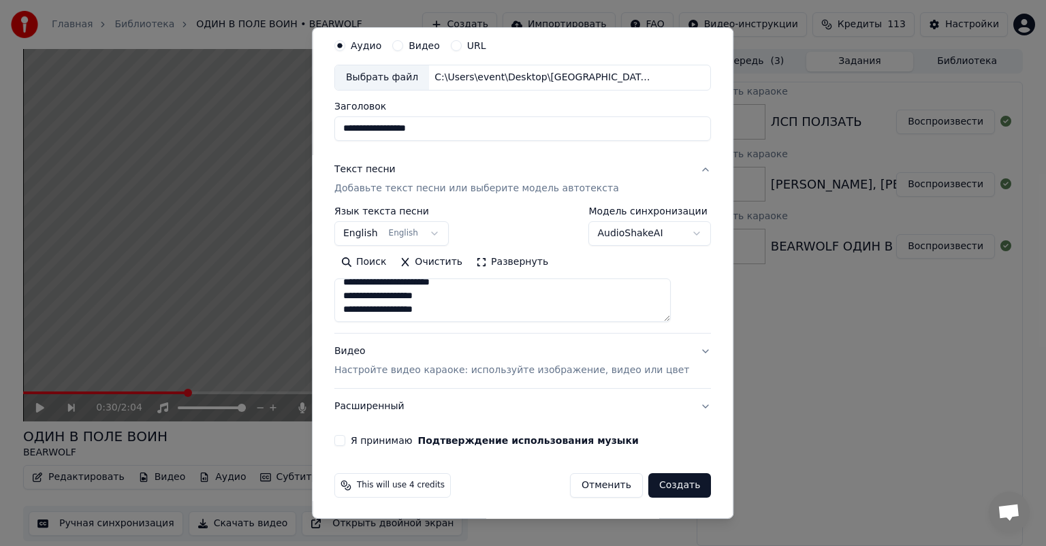
type textarea "**********"
click at [345, 436] on button "Я принимаю Подтверждение использования музыки" at bounding box center [339, 440] width 11 height 11
click at [435, 369] on p "Настройте видео караоке: используйте изображение, видео или цвет" at bounding box center [511, 371] width 355 height 14
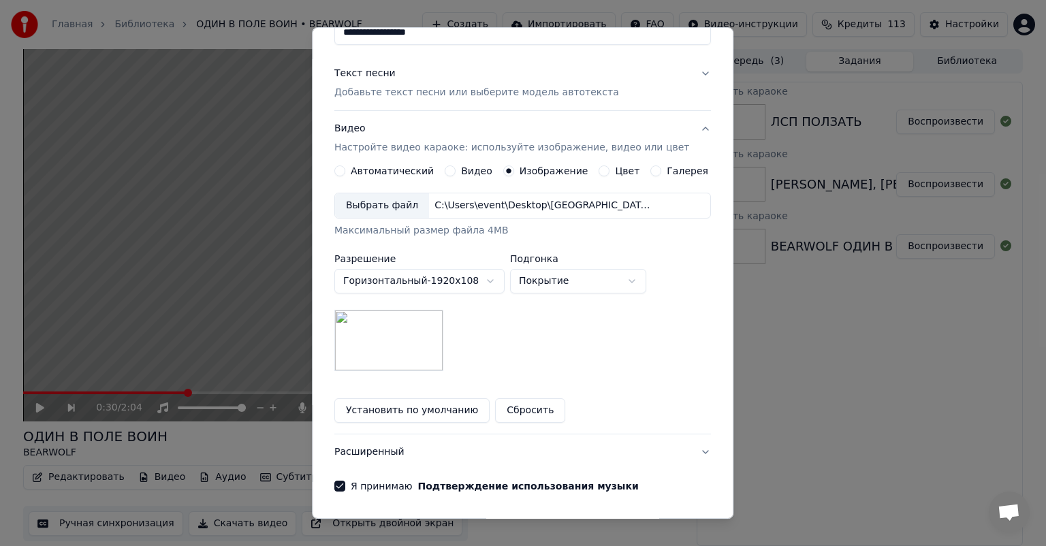
scroll to position [188, 0]
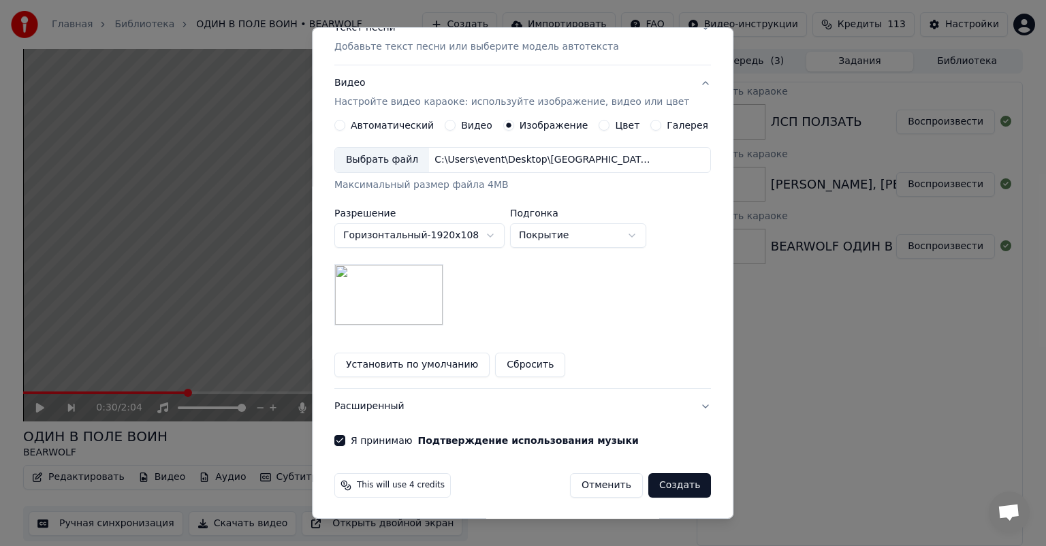
click at [662, 486] on button "Создать" at bounding box center [680, 485] width 63 height 25
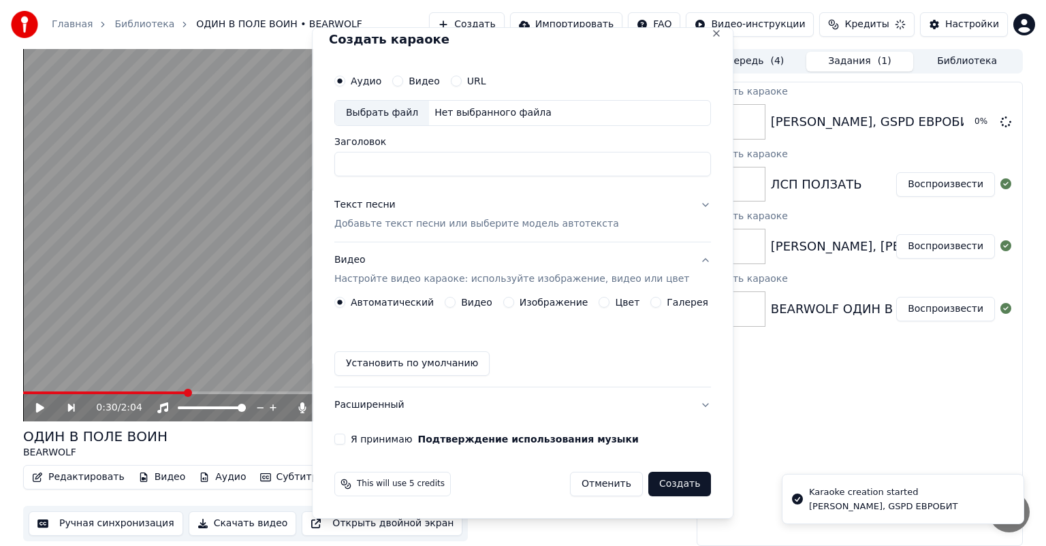
scroll to position [10, 0]
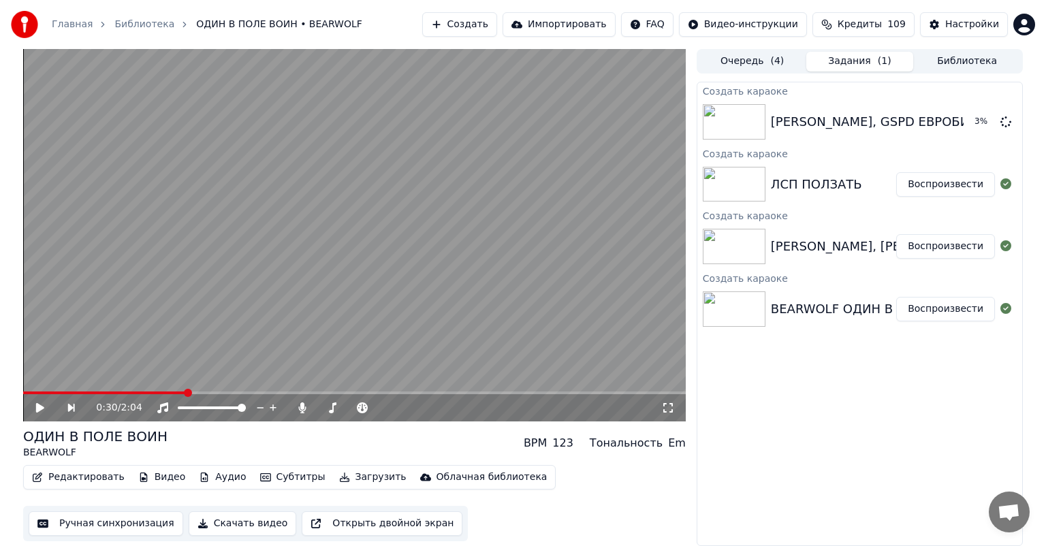
click at [497, 28] on button "Создать" at bounding box center [459, 24] width 75 height 25
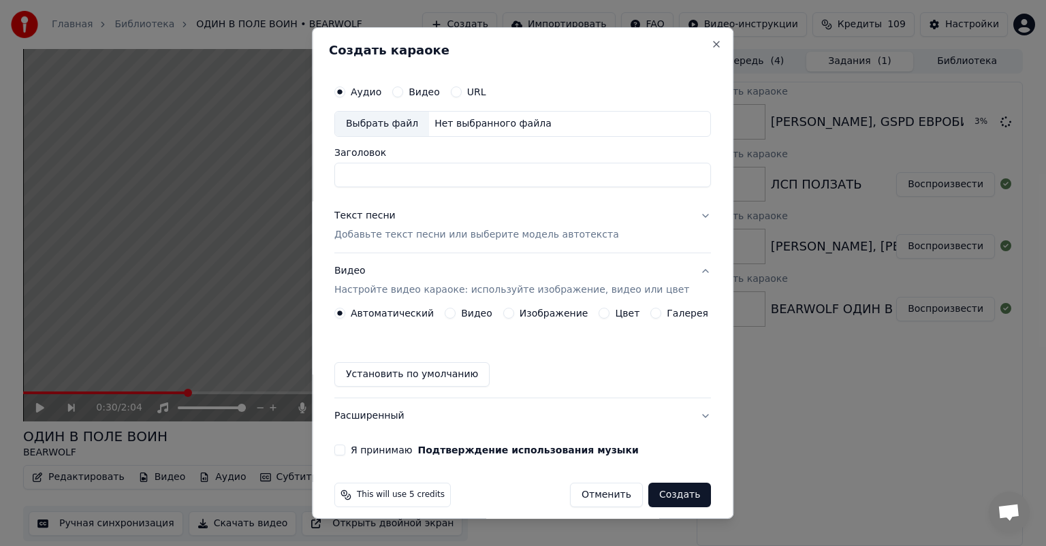
click at [379, 123] on div "Выбрать файл" at bounding box center [382, 124] width 94 height 25
click at [473, 167] on input "**********" at bounding box center [522, 175] width 377 height 25
paste input
type input "**********"
click at [506, 315] on button "Изображение" at bounding box center [508, 313] width 11 height 11
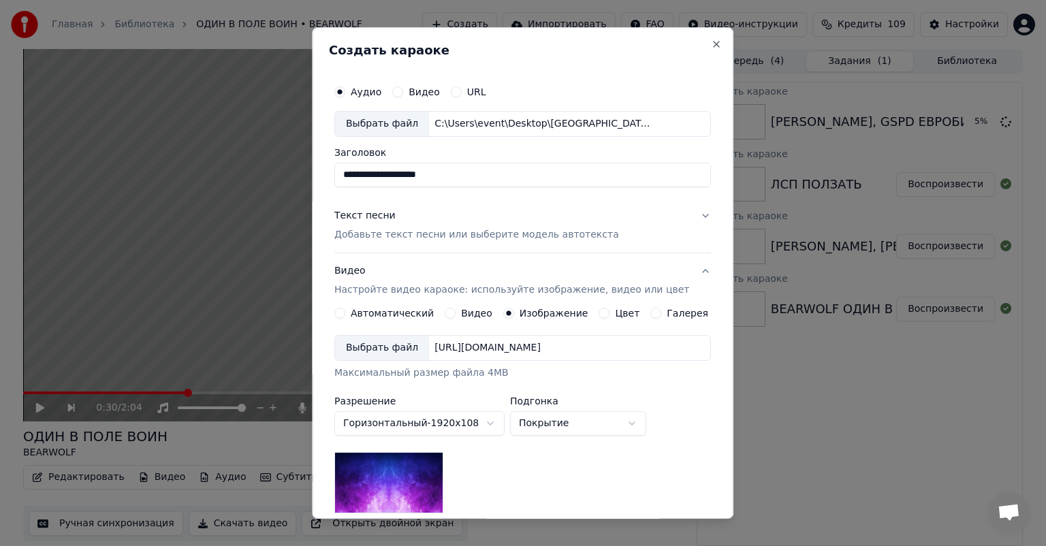
click at [401, 345] on div "Выбрать файл" at bounding box center [382, 348] width 94 height 25
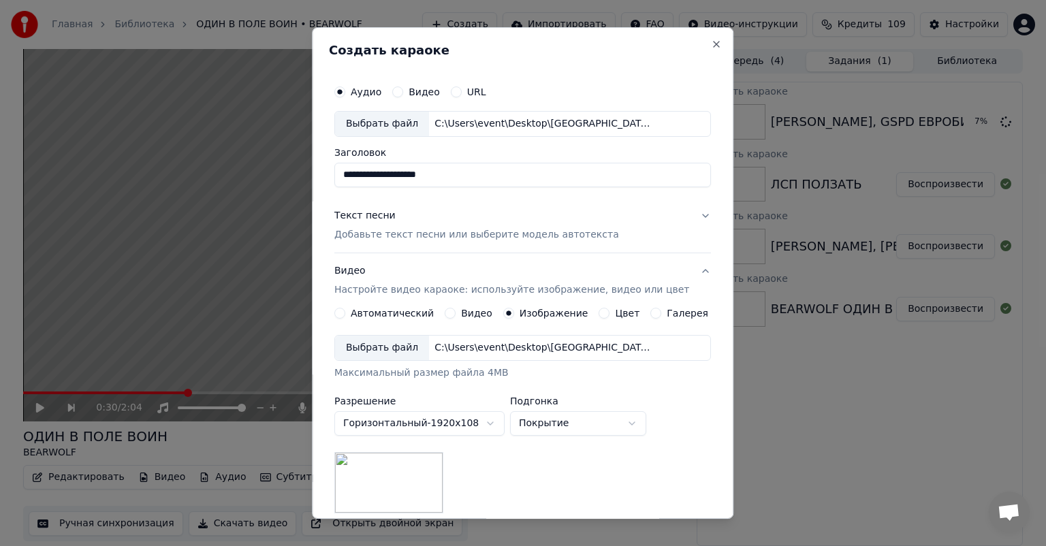
click at [450, 232] on p "Добавьте текст песни или выберите модель автотекста" at bounding box center [476, 235] width 285 height 14
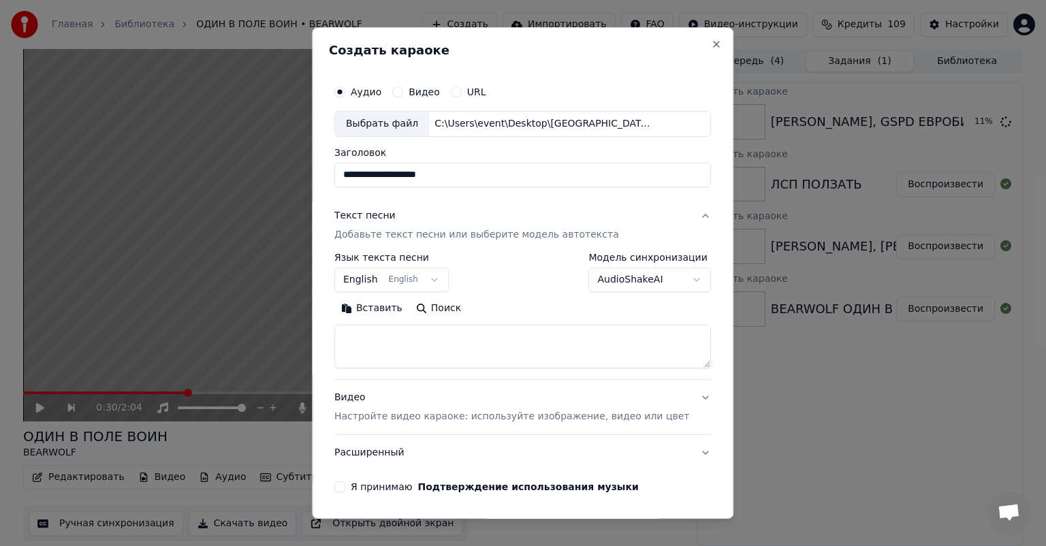
click at [475, 343] on textarea at bounding box center [522, 347] width 377 height 44
click at [433, 338] on textarea at bounding box center [522, 347] width 377 height 44
paste textarea "**********"
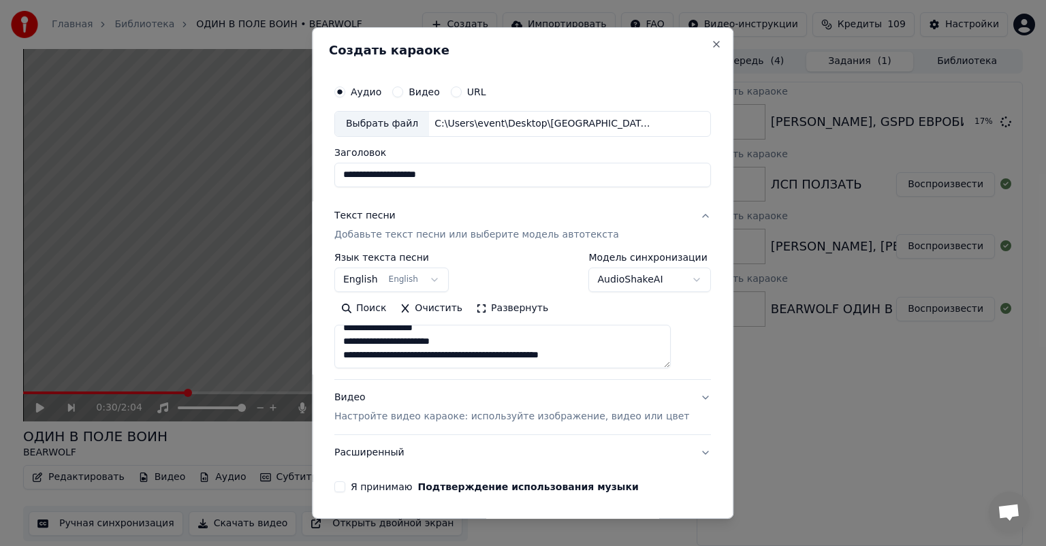
scroll to position [545, 0]
type textarea "**********"
click at [448, 412] on p "Настройте видео караоке: используйте изображение, видео или цвет" at bounding box center [511, 417] width 355 height 14
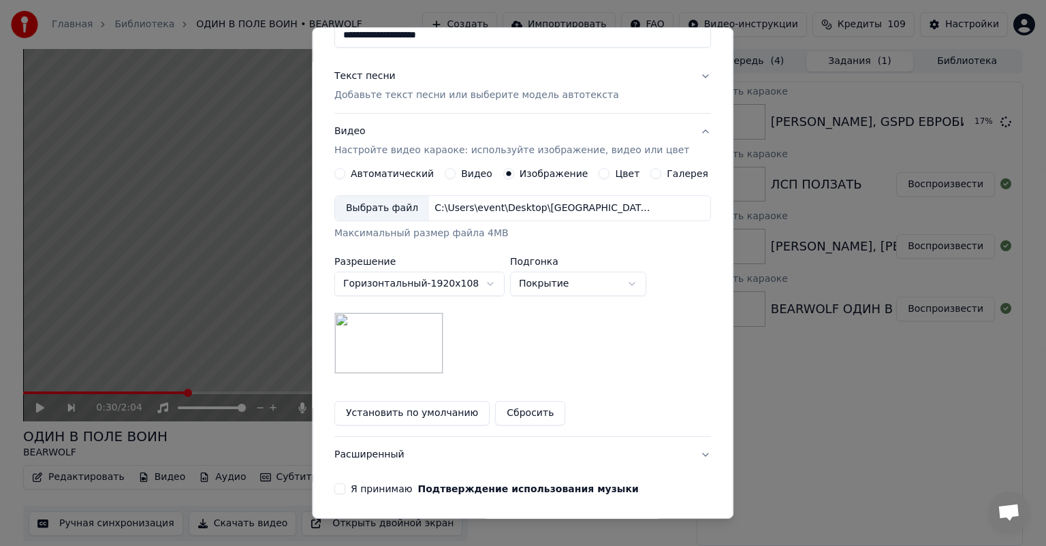
scroll to position [188, 0]
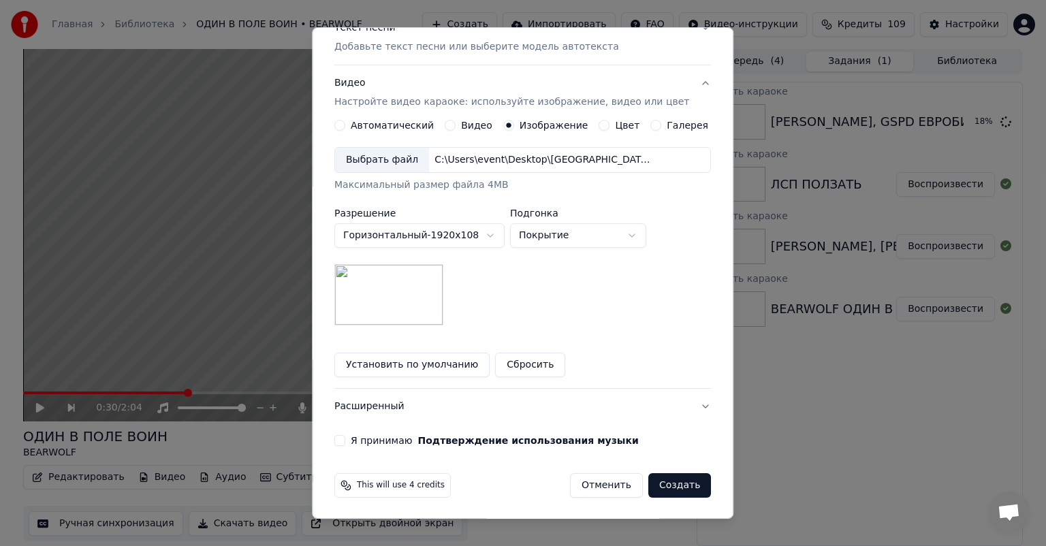
click at [345, 439] on button "Я принимаю Подтверждение использования музыки" at bounding box center [339, 440] width 11 height 11
click at [663, 489] on button "Создать" at bounding box center [680, 485] width 63 height 25
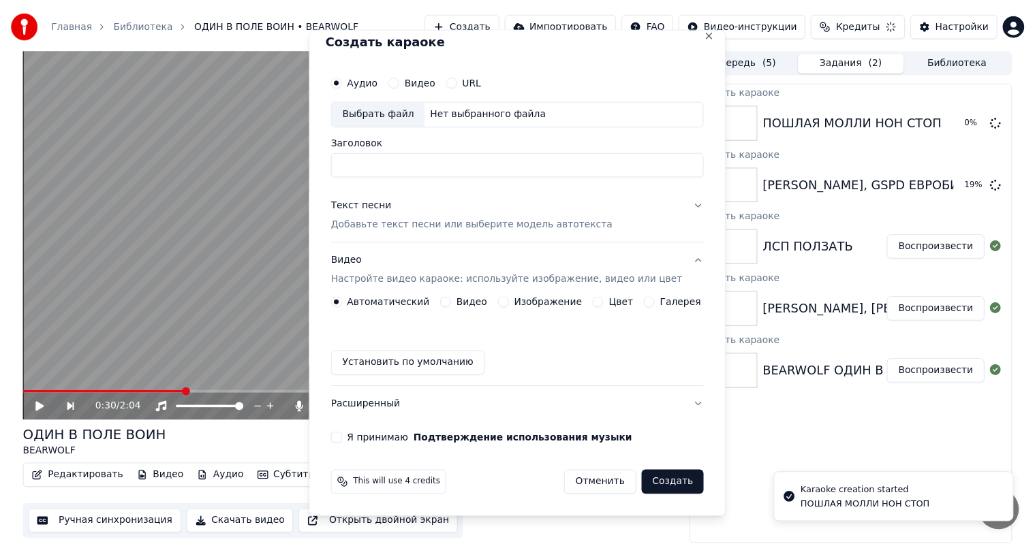
scroll to position [10, 0]
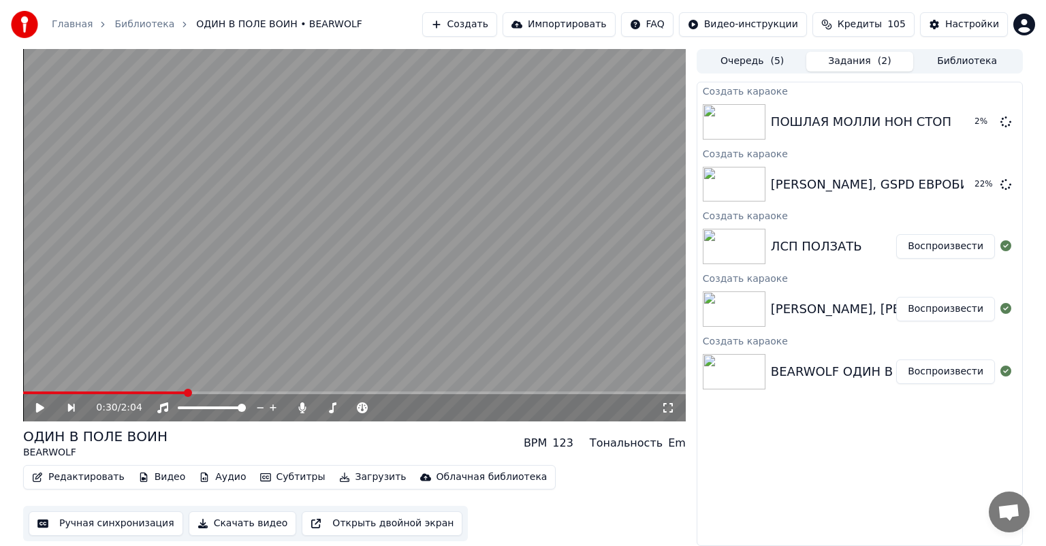
click at [493, 30] on button "Создать" at bounding box center [459, 24] width 75 height 25
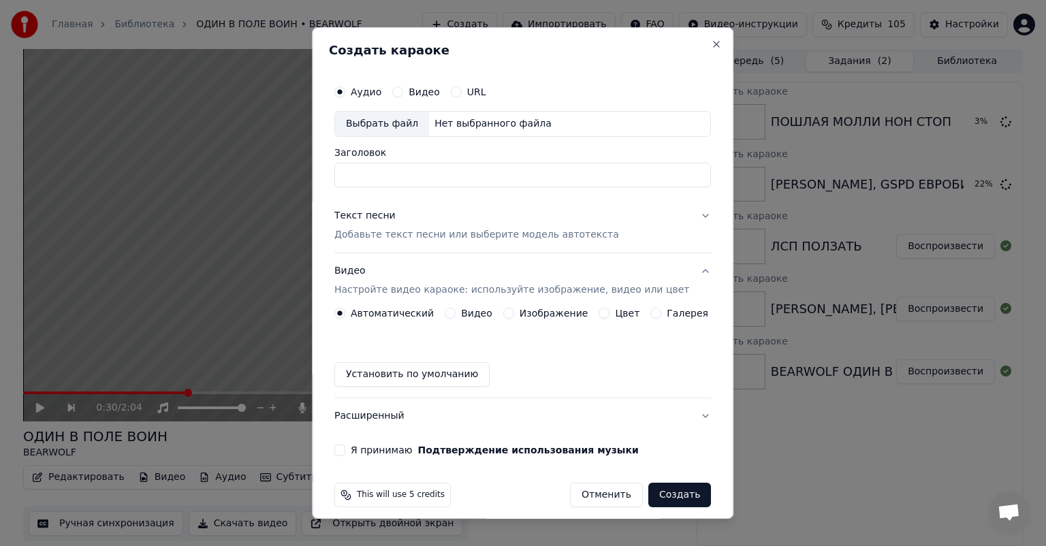
click at [386, 130] on div "Выбрать файл" at bounding box center [382, 124] width 94 height 25
click at [421, 174] on input "**********" at bounding box center [522, 175] width 377 height 25
paste input
type input "**********"
click at [504, 313] on button "Изображение" at bounding box center [508, 313] width 11 height 11
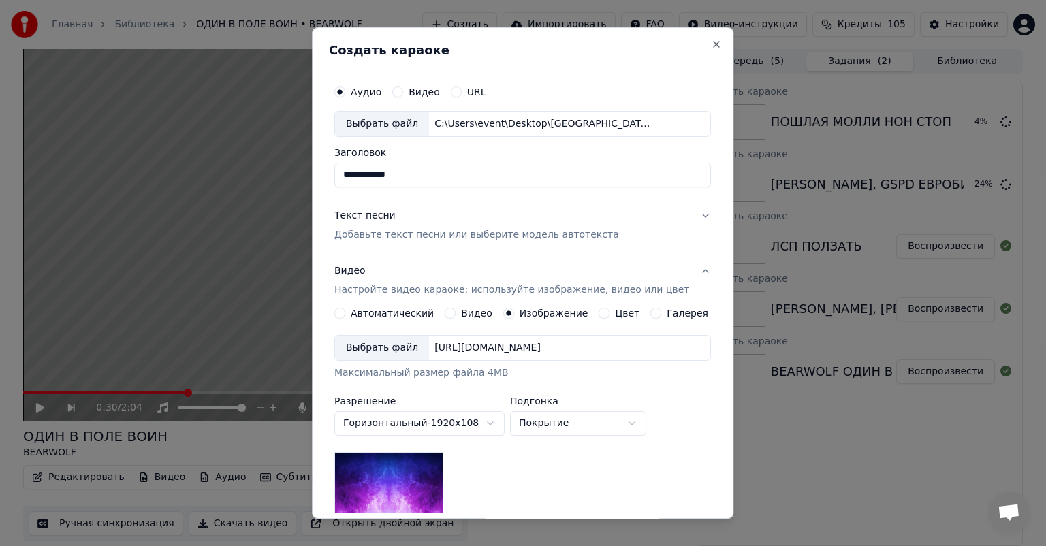
click at [417, 345] on div "Выбрать файл" at bounding box center [382, 348] width 94 height 25
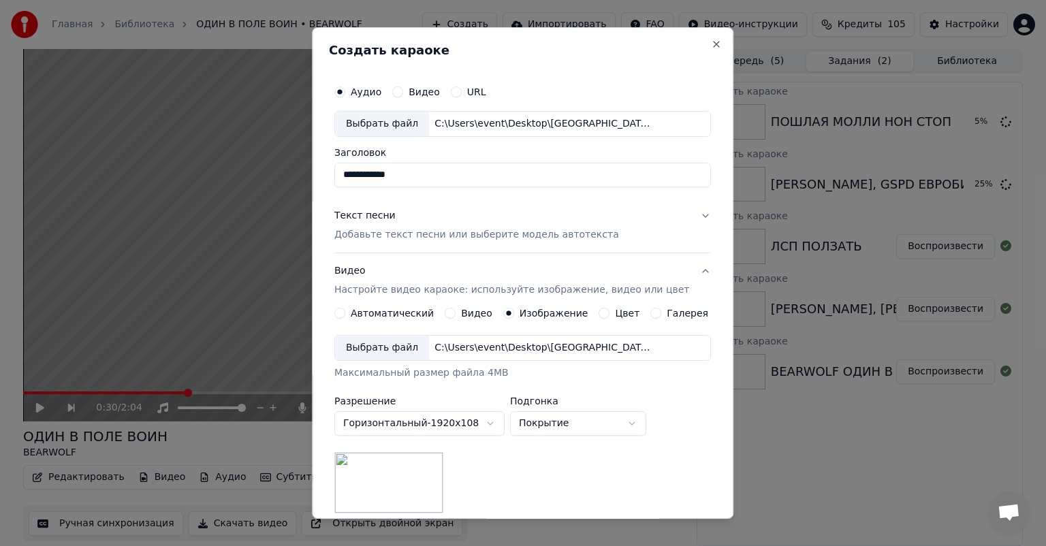
click at [412, 235] on p "Добавьте текст песни или выберите модель автотекста" at bounding box center [476, 235] width 285 height 14
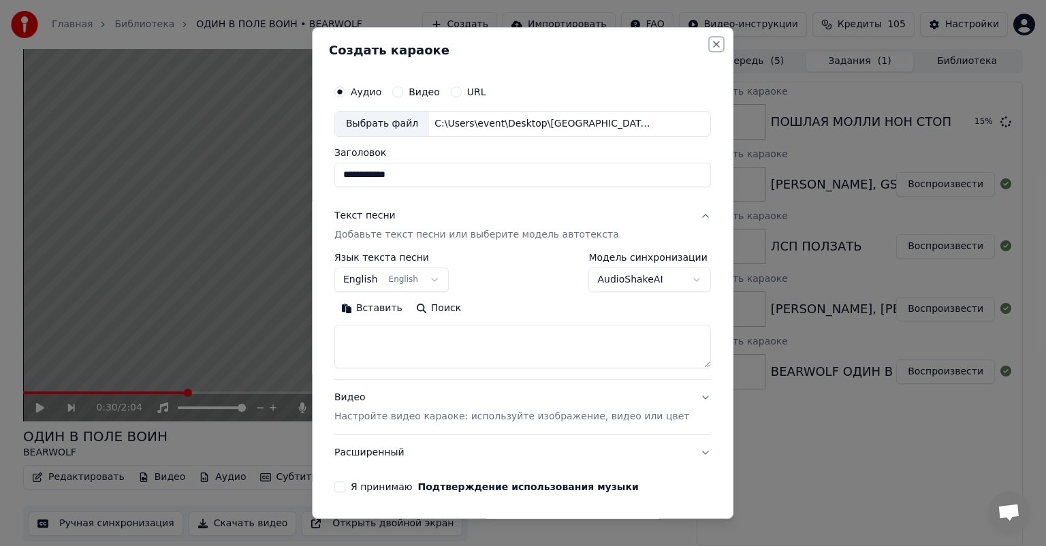
click at [712, 42] on button "Close" at bounding box center [717, 44] width 11 height 11
select select
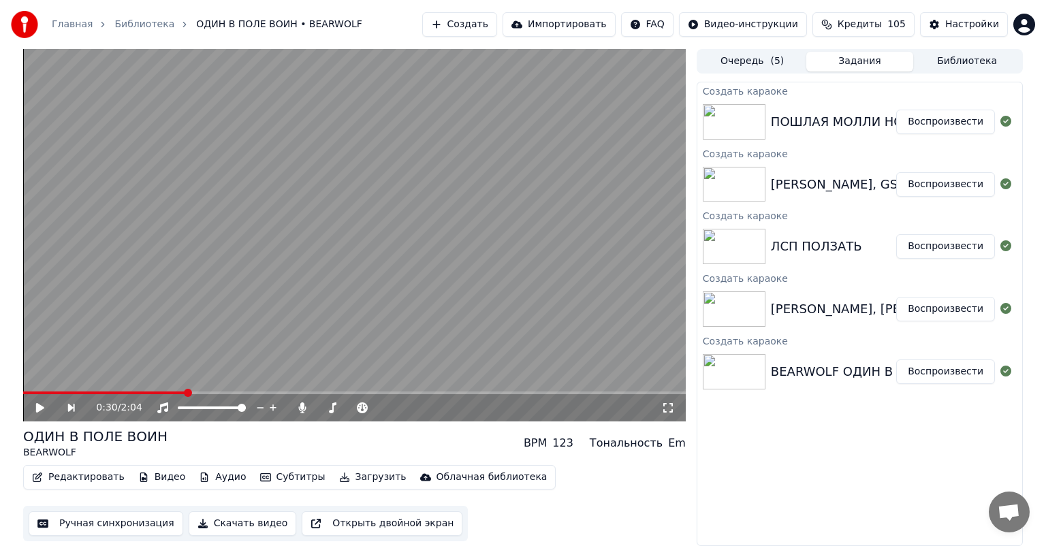
click at [78, 529] on button "Ручная синхронизация" at bounding box center [106, 524] width 155 height 25
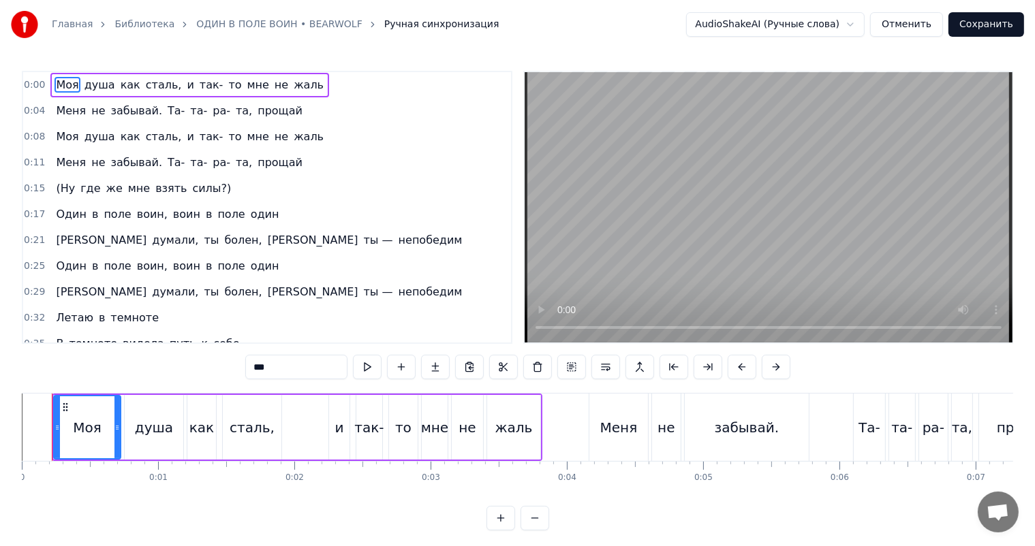
click at [779, 148] on video at bounding box center [769, 207] width 488 height 270
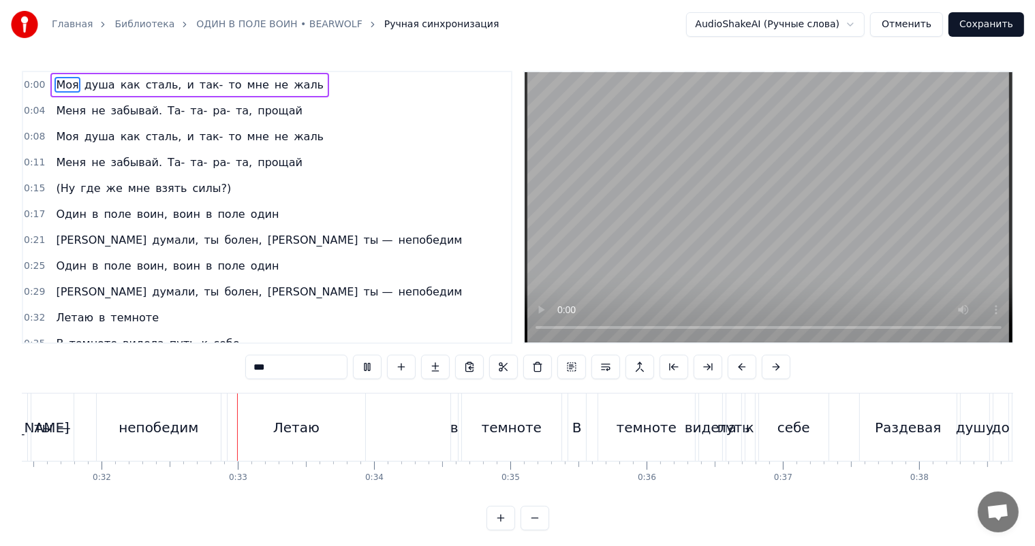
scroll to position [0, 4333]
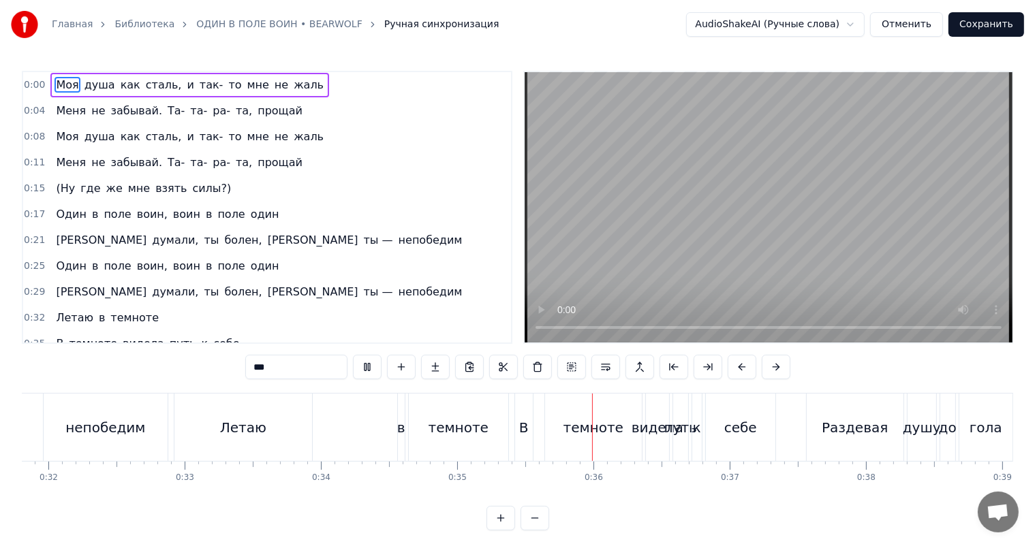
click at [700, 200] on video at bounding box center [769, 207] width 488 height 270
click at [223, 437] on div "Летаю" at bounding box center [243, 428] width 46 height 20
type input "*****"
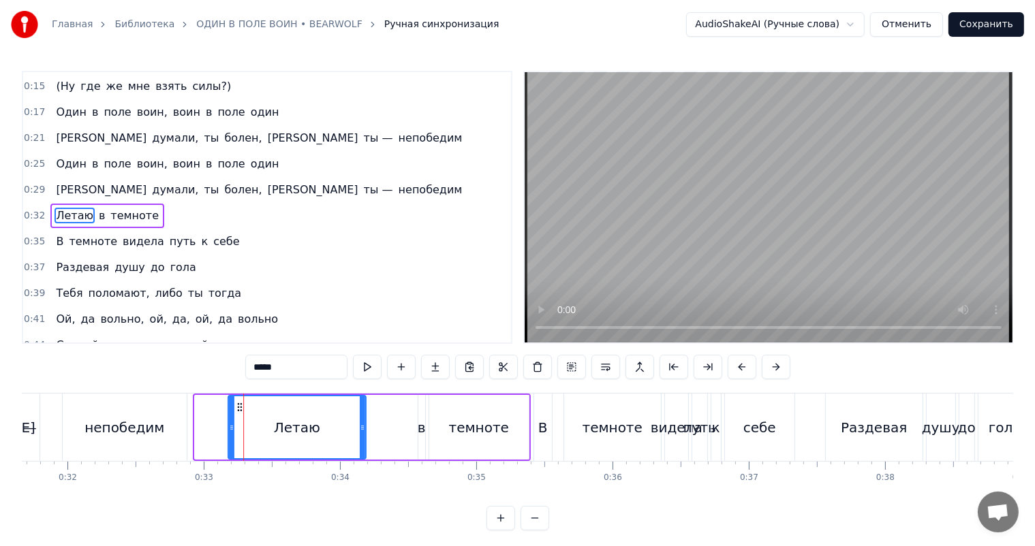
scroll to position [0, 4311]
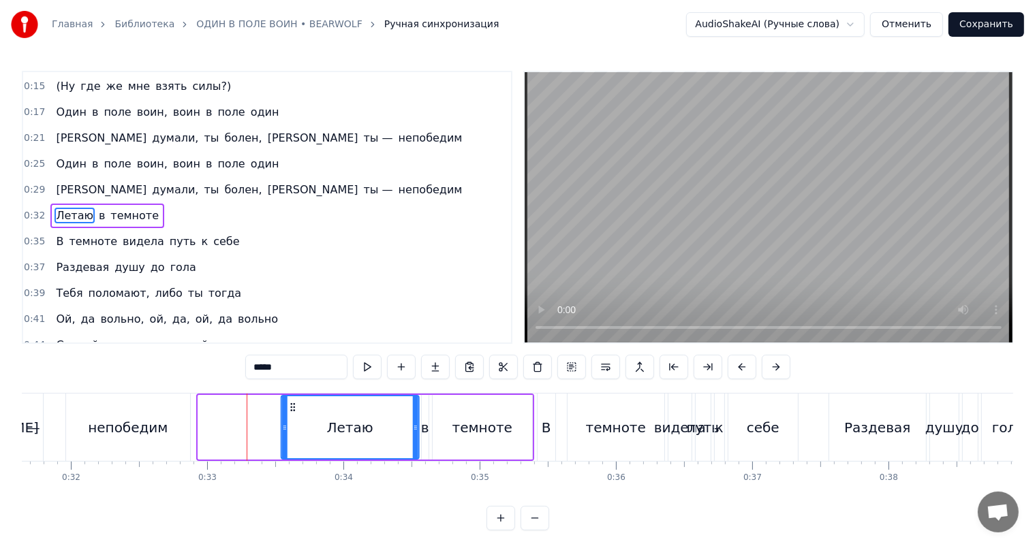
drag, startPoint x: 187, startPoint y: 405, endPoint x: 292, endPoint y: 405, distance: 105.6
click at [292, 405] on icon at bounding box center [292, 407] width 11 height 11
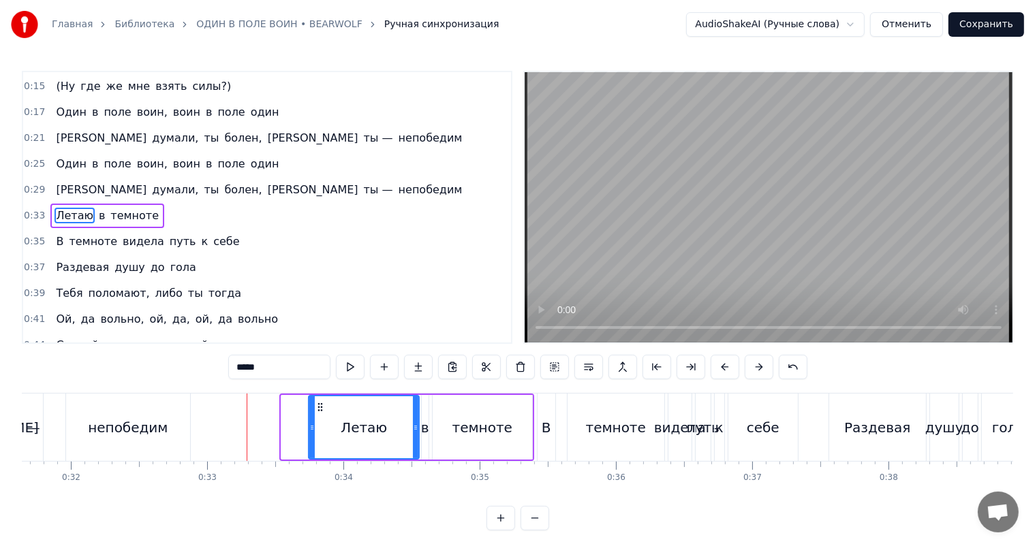
drag, startPoint x: 281, startPoint y: 431, endPoint x: 309, endPoint y: 423, distance: 28.3
click at [309, 423] on icon at bounding box center [311, 427] width 5 height 11
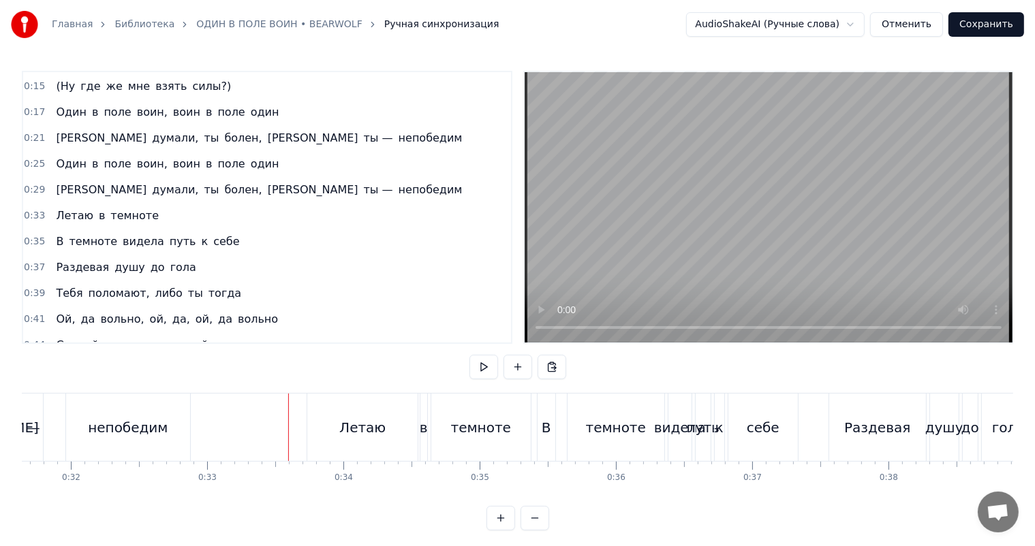
click at [821, 188] on video at bounding box center [769, 207] width 488 height 270
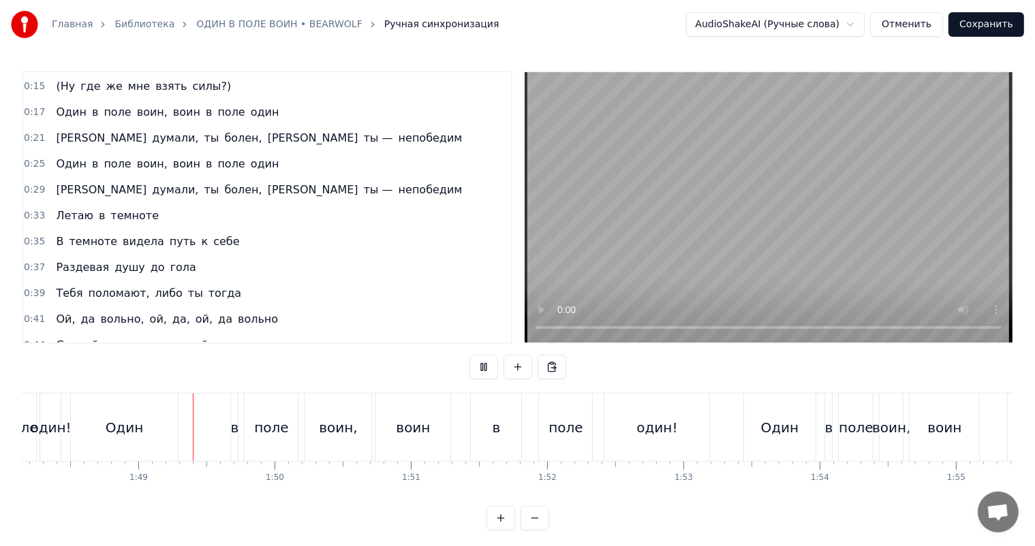
scroll to position [0, 14735]
click at [777, 232] on video at bounding box center [769, 207] width 488 height 270
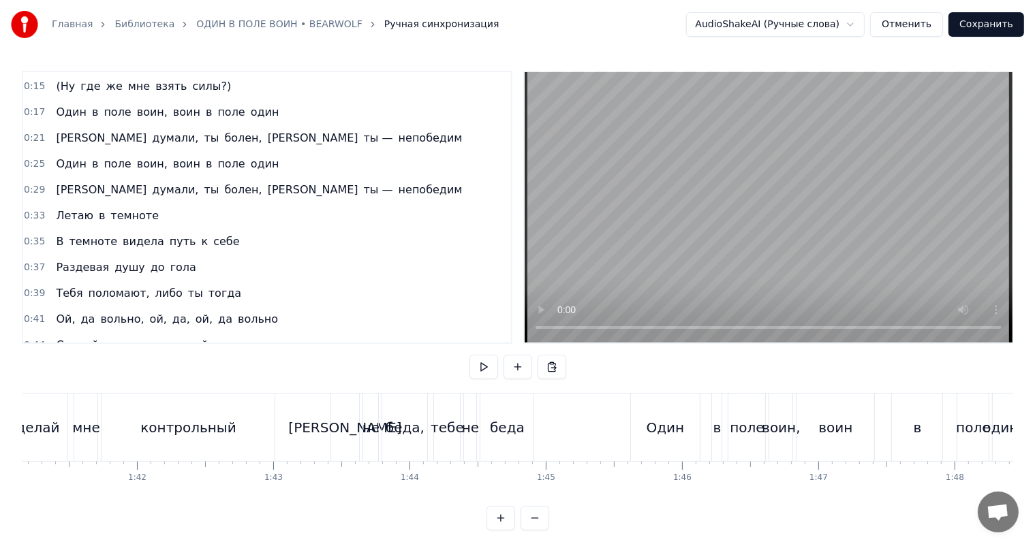
scroll to position [0, 13918]
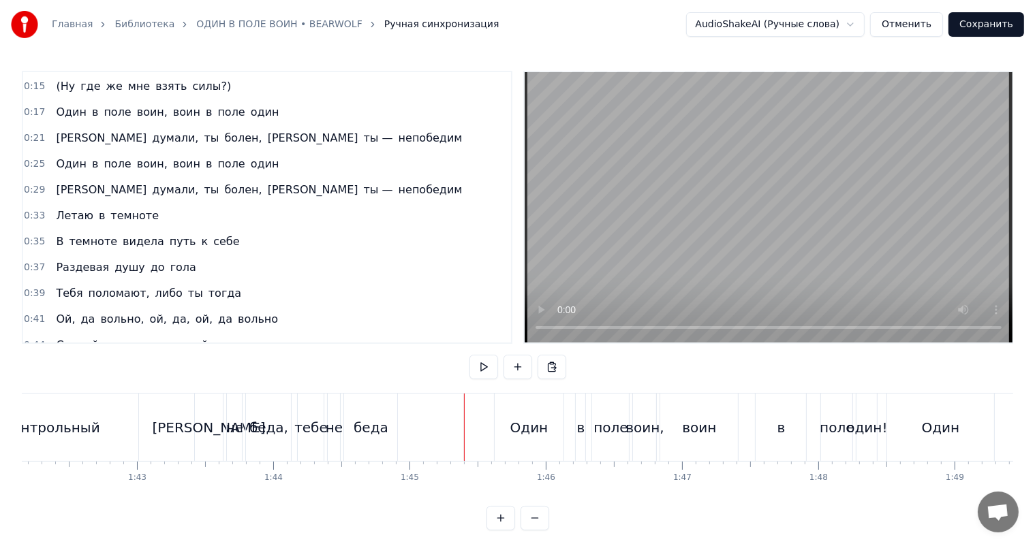
click at [722, 213] on video at bounding box center [769, 207] width 488 height 270
click at [700, 412] on div "воин" at bounding box center [699, 427] width 78 height 67
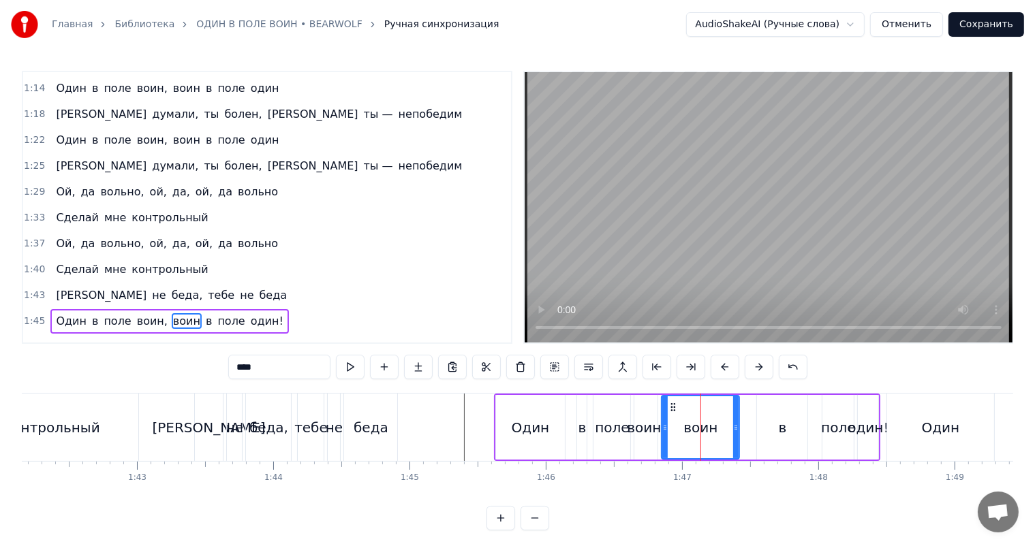
scroll to position [657, 0]
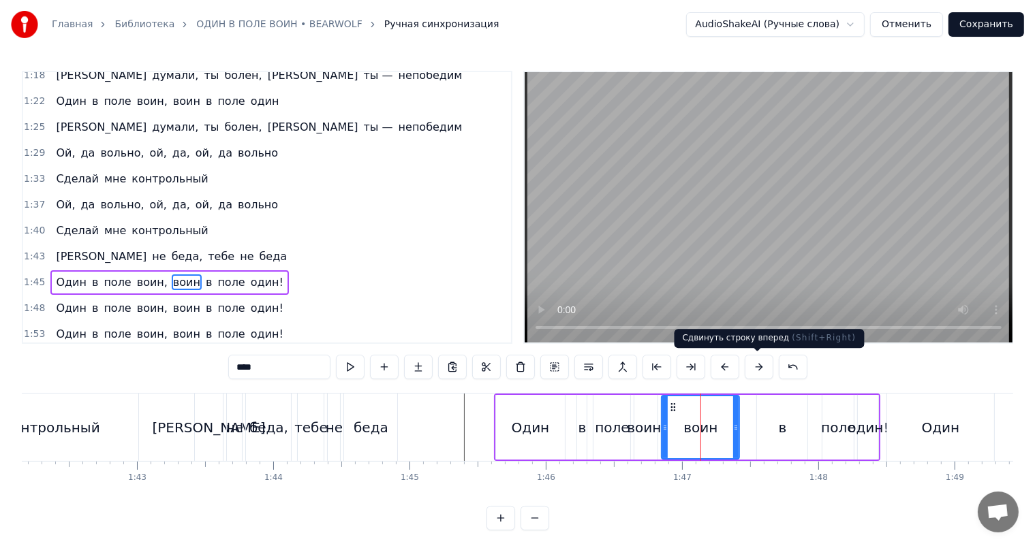
click at [644, 213] on video at bounding box center [769, 207] width 488 height 270
click at [655, 212] on video at bounding box center [769, 207] width 488 height 270
click at [785, 426] on div "в" at bounding box center [783, 428] width 8 height 20
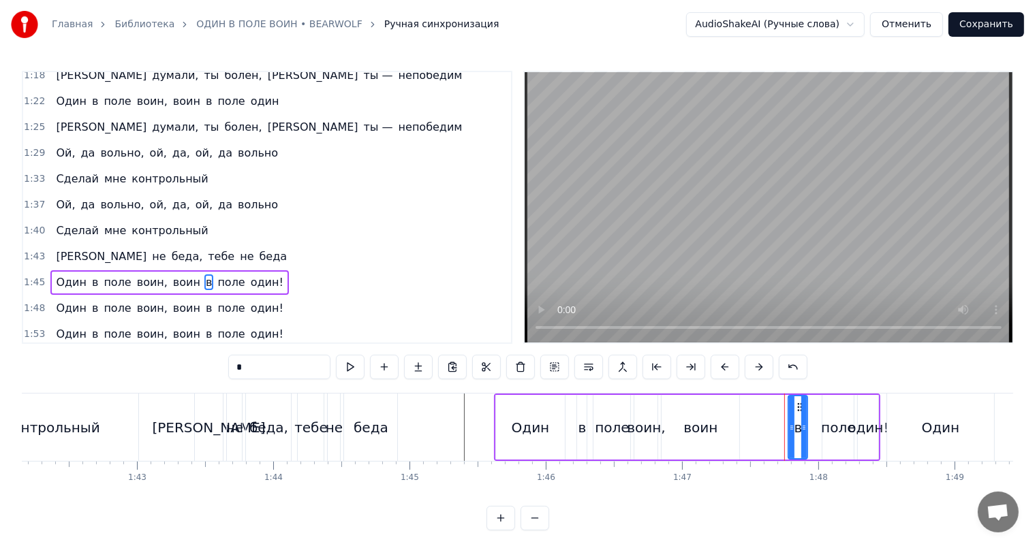
drag, startPoint x: 760, startPoint y: 430, endPoint x: 792, endPoint y: 424, distance: 32.6
click at [792, 424] on icon at bounding box center [791, 427] width 5 height 11
drag, startPoint x: 796, startPoint y: 401, endPoint x: 812, endPoint y: 401, distance: 16.4
click at [812, 402] on icon at bounding box center [815, 407] width 11 height 11
click at [709, 422] on div "воин" at bounding box center [700, 428] width 34 height 20
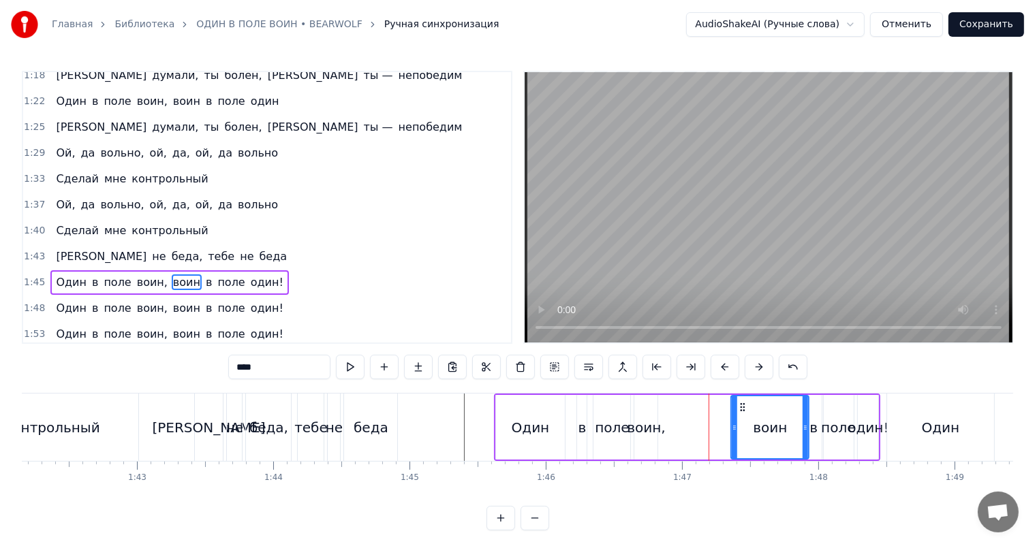
drag, startPoint x: 672, startPoint y: 406, endPoint x: 743, endPoint y: 408, distance: 70.9
click at [743, 408] on icon at bounding box center [742, 407] width 11 height 11
drag, startPoint x: 733, startPoint y: 422, endPoint x: 752, endPoint y: 417, distance: 19.8
click at [752, 417] on div at bounding box center [754, 427] width 5 height 62
click at [652, 422] on div "воин," at bounding box center [646, 428] width 38 height 20
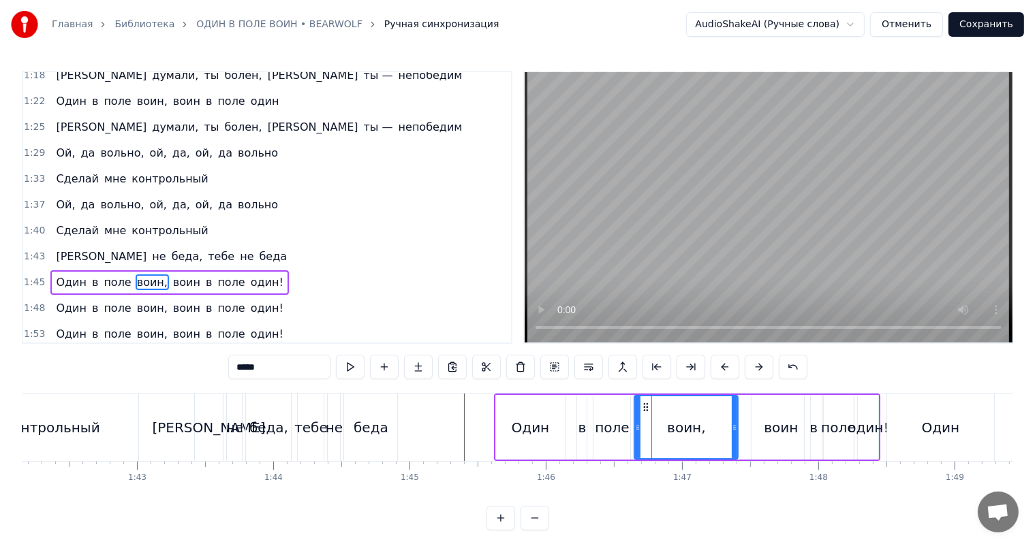
drag, startPoint x: 653, startPoint y: 422, endPoint x: 734, endPoint y: 414, distance: 80.8
click at [734, 414] on div at bounding box center [734, 427] width 5 height 62
drag, startPoint x: 637, startPoint y: 409, endPoint x: 670, endPoint y: 407, distance: 33.4
click at [668, 407] on div at bounding box center [665, 427] width 5 height 62
click at [627, 416] on div "поле" at bounding box center [611, 427] width 37 height 65
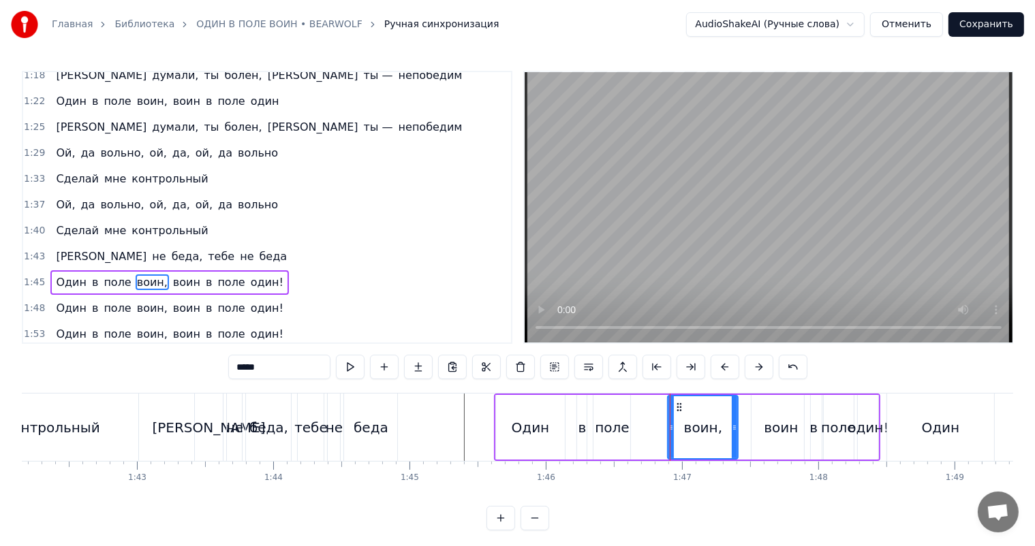
type input "****"
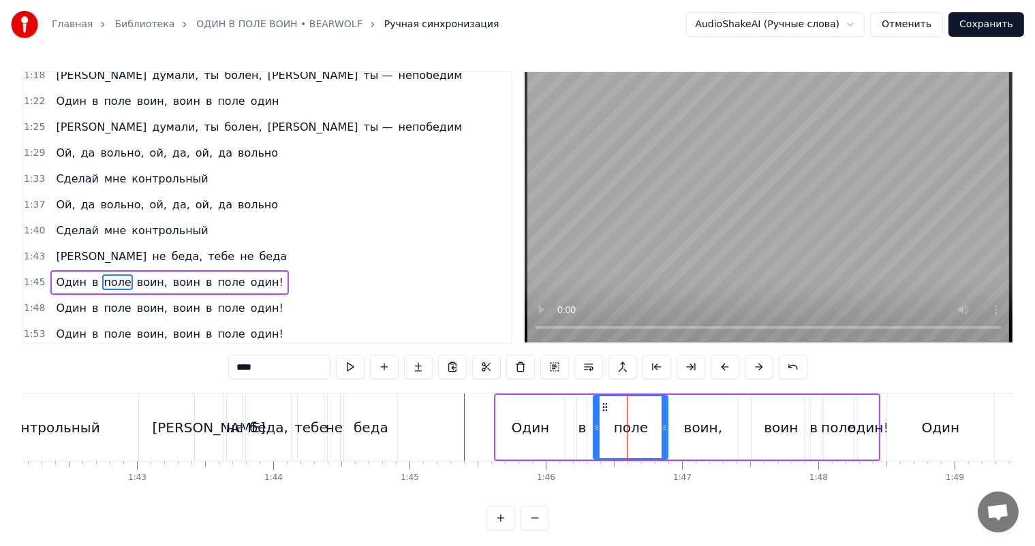
drag, startPoint x: 627, startPoint y: 417, endPoint x: 665, endPoint y: 412, distance: 38.4
click at [665, 412] on div at bounding box center [663, 427] width 5 height 62
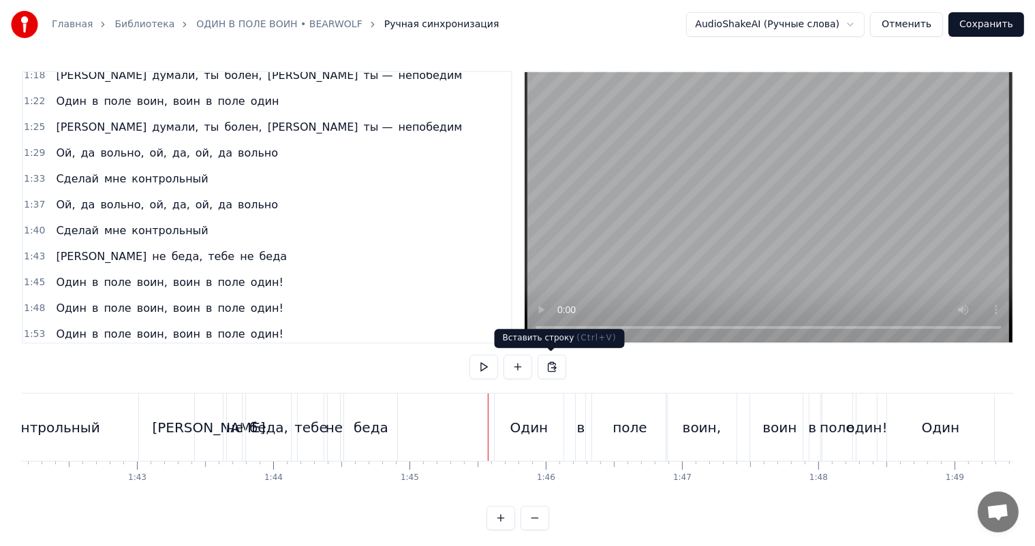
click at [668, 223] on video at bounding box center [769, 207] width 488 height 270
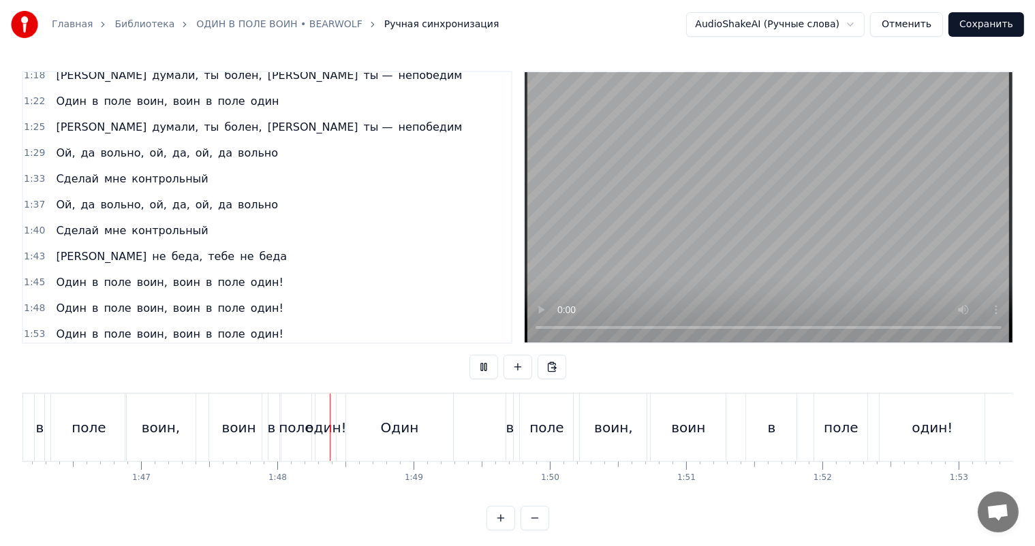
scroll to position [0, 14463]
click at [689, 215] on video at bounding box center [769, 207] width 488 height 270
click at [413, 431] on div "Один" at bounding box center [396, 427] width 108 height 67
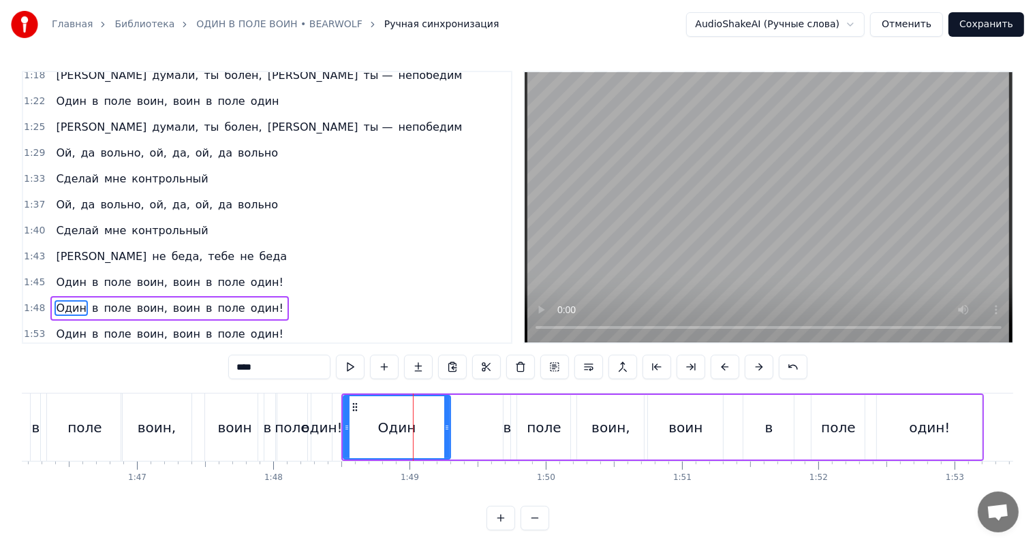
scroll to position [6, 0]
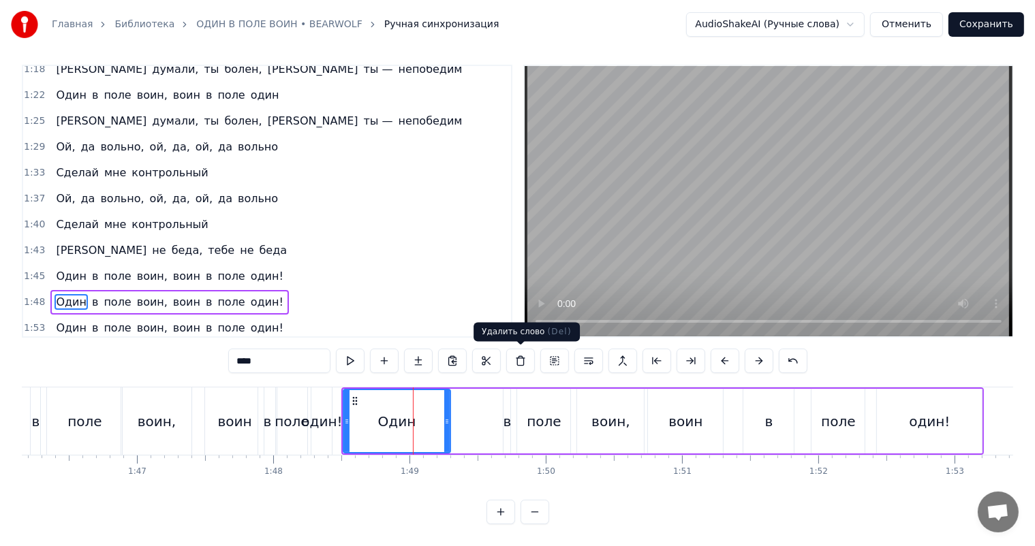
click at [749, 194] on video at bounding box center [769, 201] width 488 height 270
click at [512, 401] on div "Один в поле воин, воин в поле один!" at bounding box center [662, 421] width 643 height 67
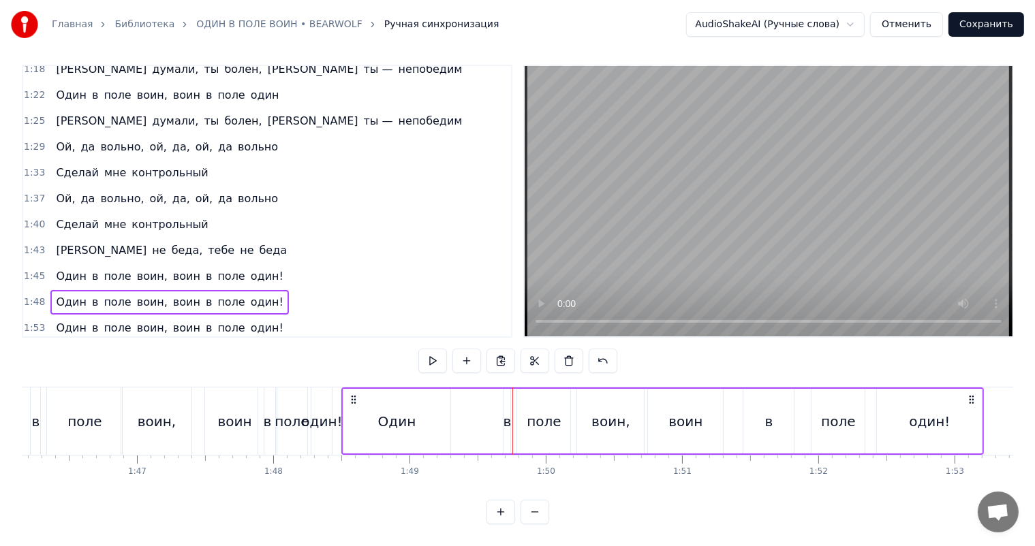
click at [408, 409] on div "Один" at bounding box center [397, 421] width 108 height 65
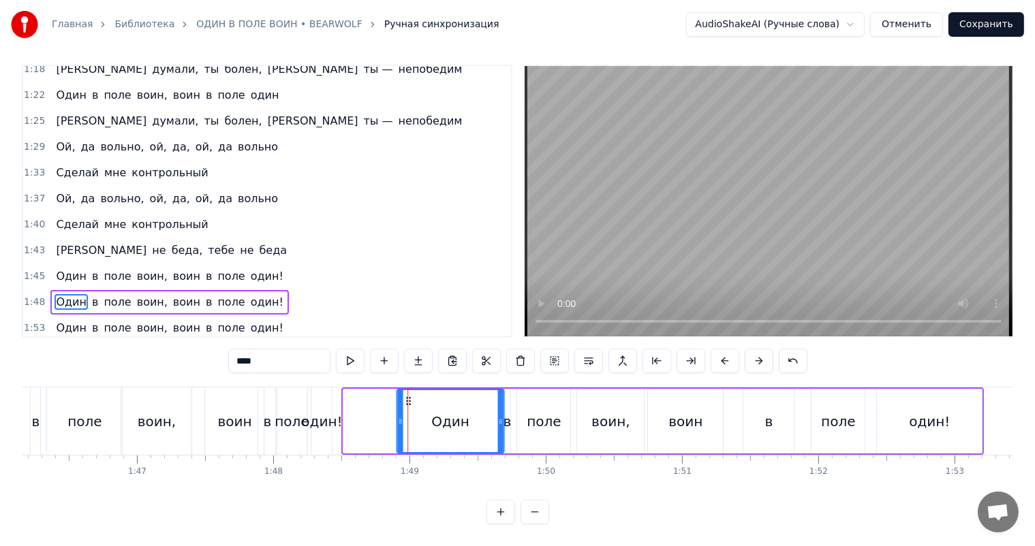
drag, startPoint x: 354, startPoint y: 397, endPoint x: 406, endPoint y: 392, distance: 52.0
click at [401, 408] on div at bounding box center [401, 421] width 5 height 62
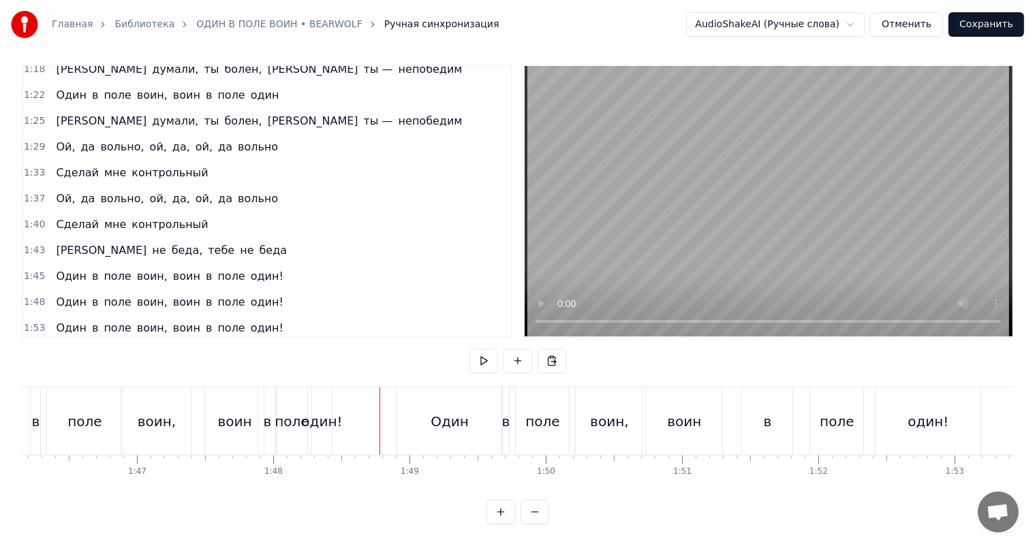
click at [759, 158] on video at bounding box center [769, 201] width 488 height 270
click at [753, 159] on video at bounding box center [769, 201] width 488 height 270
click at [444, 407] on div "Один" at bounding box center [449, 421] width 105 height 67
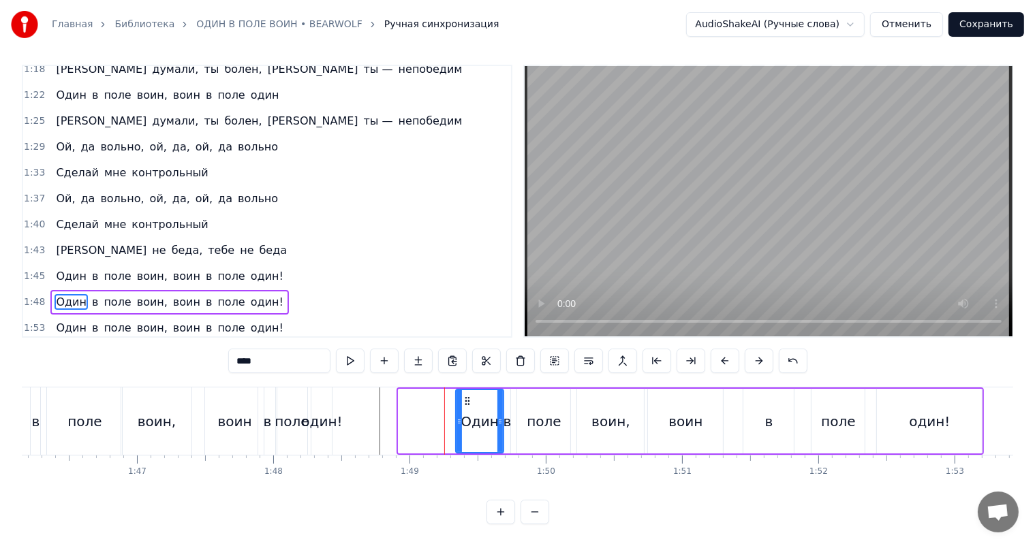
drag, startPoint x: 401, startPoint y: 413, endPoint x: 456, endPoint y: 408, distance: 55.4
click at [456, 408] on div at bounding box center [458, 421] width 5 height 62
click at [320, 419] on div "один!" at bounding box center [321, 421] width 41 height 20
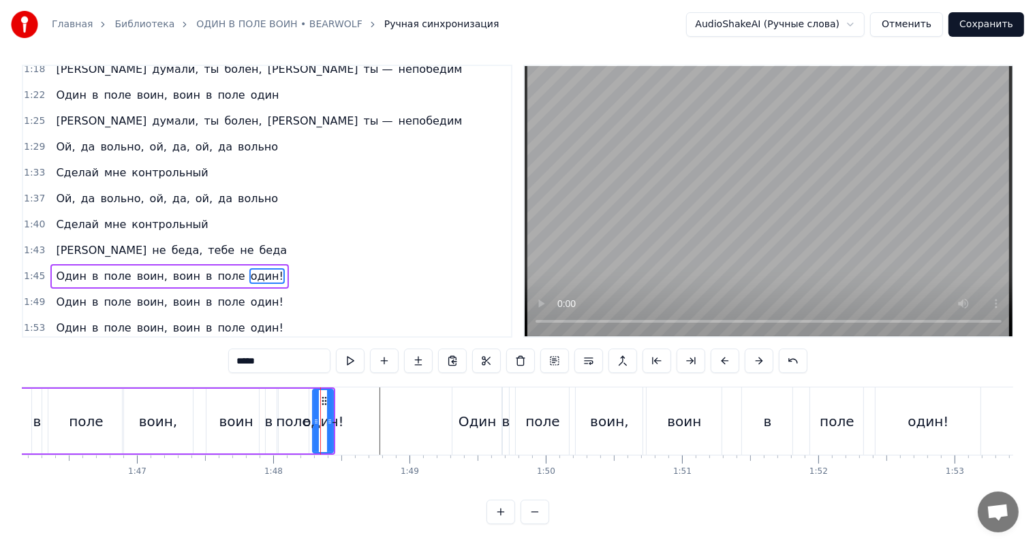
scroll to position [0, 0]
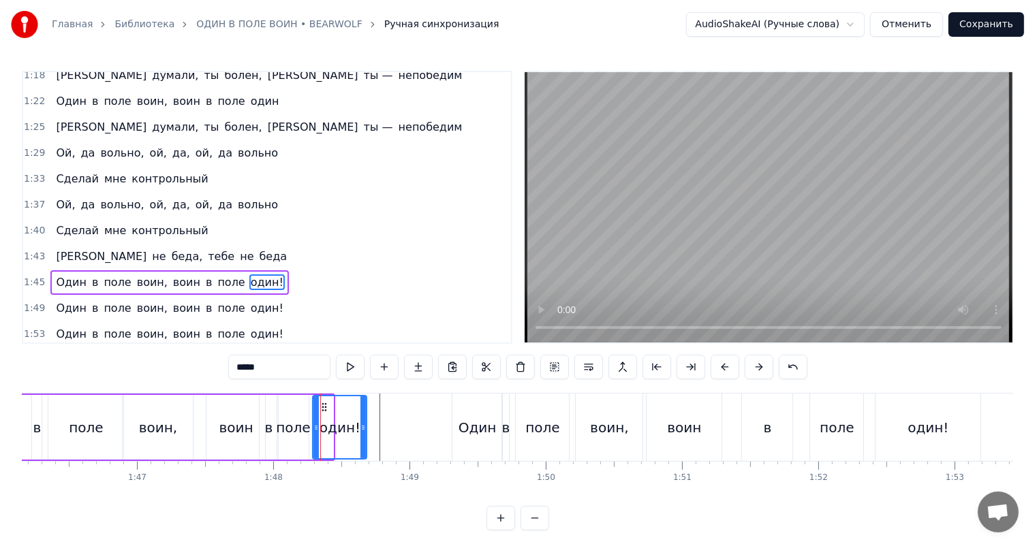
drag, startPoint x: 332, startPoint y: 409, endPoint x: 365, endPoint y: 409, distance: 33.4
click at [365, 409] on div at bounding box center [362, 427] width 5 height 62
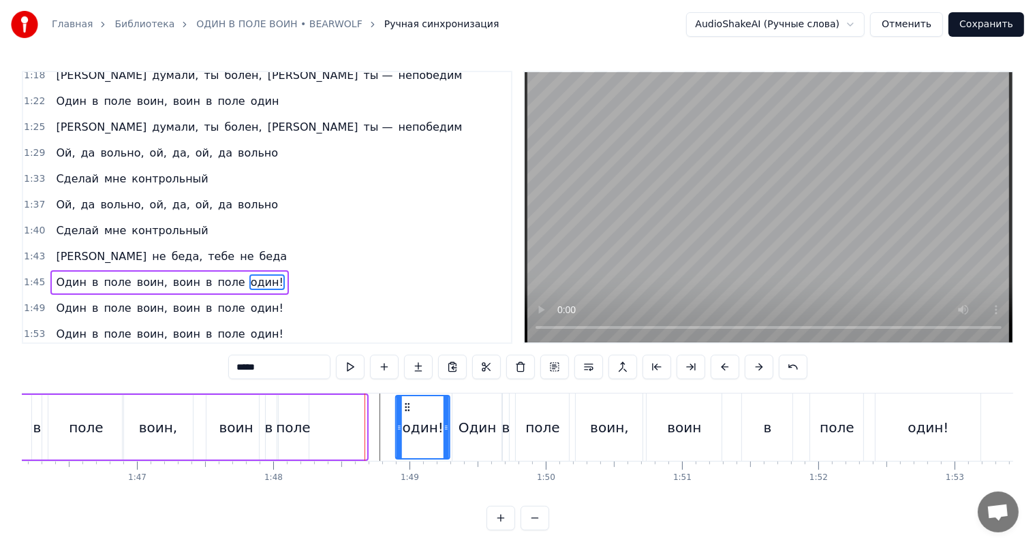
drag, startPoint x: 335, startPoint y: 403, endPoint x: 403, endPoint y: 398, distance: 67.6
click at [403, 398] on div "один!" at bounding box center [422, 427] width 52 height 62
click at [306, 420] on div "поле" at bounding box center [293, 428] width 34 height 20
type input "****"
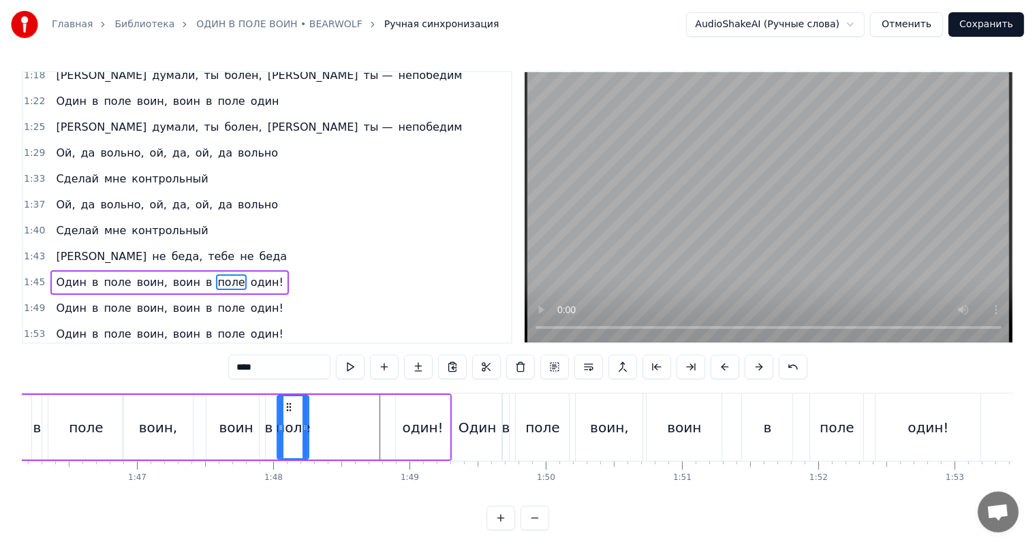
drag, startPoint x: 309, startPoint y: 418, endPoint x: 330, endPoint y: 411, distance: 21.3
click at [330, 411] on div "Один в поле воин, воин в поле один!" at bounding box center [200, 427] width 503 height 67
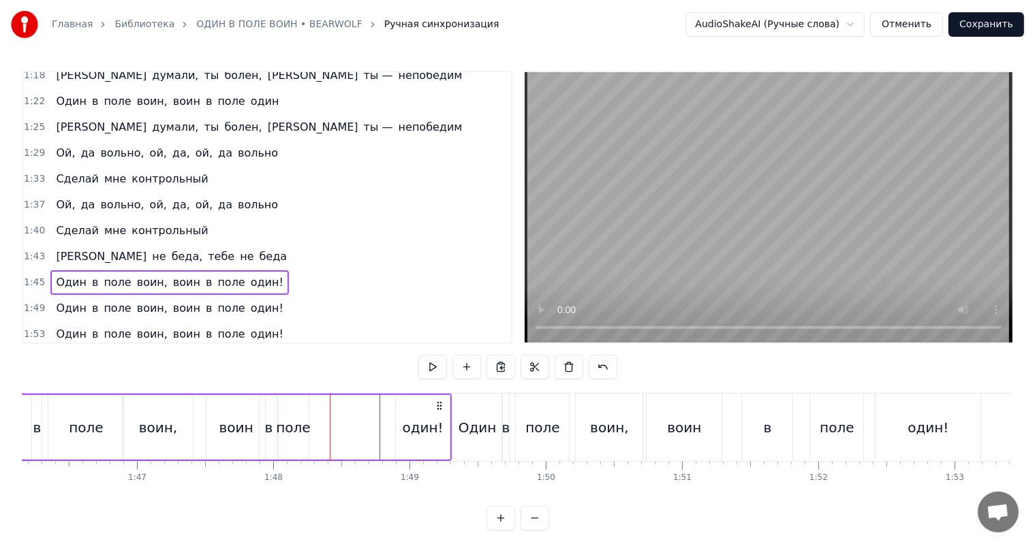
click at [300, 416] on div "поле" at bounding box center [292, 427] width 31 height 65
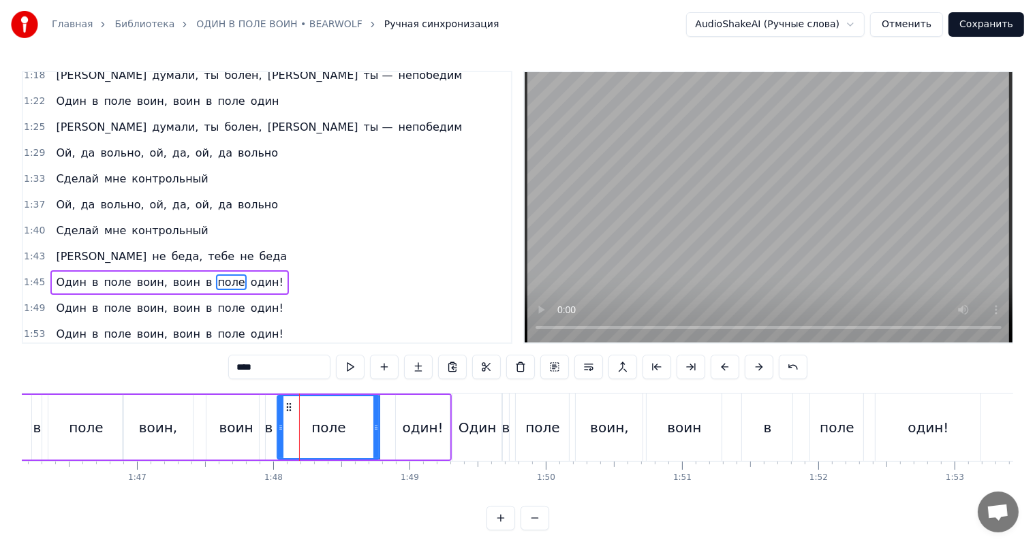
drag, startPoint x: 305, startPoint y: 414, endPoint x: 376, endPoint y: 403, distance: 71.7
click at [376, 403] on div at bounding box center [375, 427] width 5 height 62
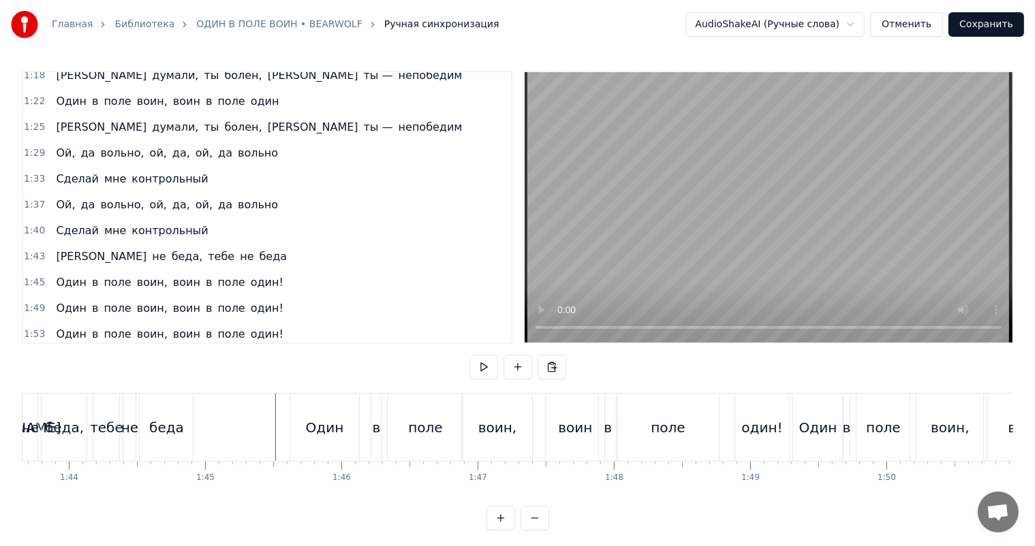
click at [834, 193] on video at bounding box center [769, 207] width 488 height 270
click at [807, 188] on video at bounding box center [769, 207] width 488 height 270
click at [678, 416] on div "поле" at bounding box center [668, 427] width 102 height 67
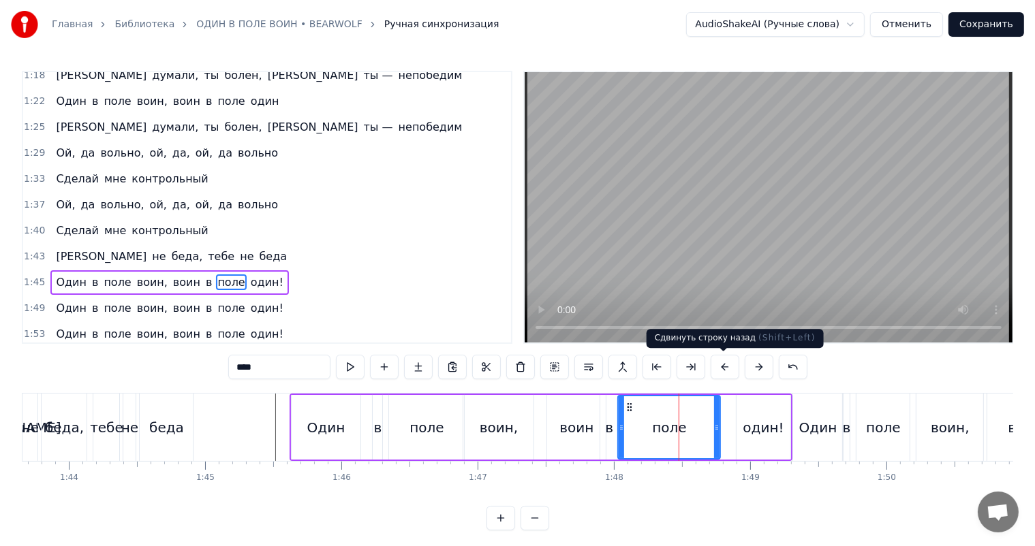
click at [813, 167] on video at bounding box center [769, 207] width 488 height 270
click at [768, 411] on div "один!" at bounding box center [763, 427] width 54 height 65
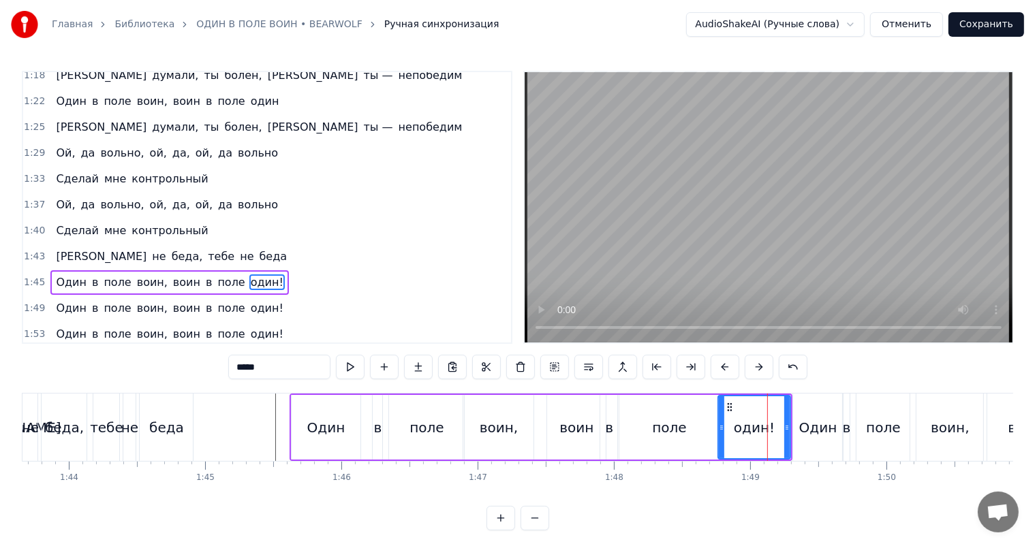
drag, startPoint x: 740, startPoint y: 412, endPoint x: 721, endPoint y: 411, distance: 18.4
click at [721, 411] on div at bounding box center [721, 427] width 5 height 62
click at [675, 411] on div "поле" at bounding box center [669, 427] width 102 height 65
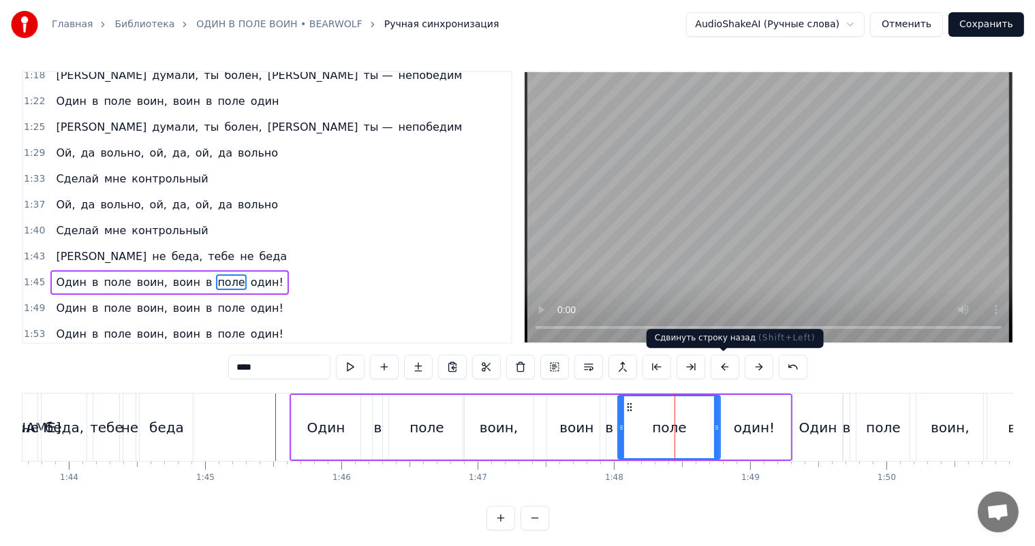
click at [834, 209] on video at bounding box center [769, 207] width 488 height 270
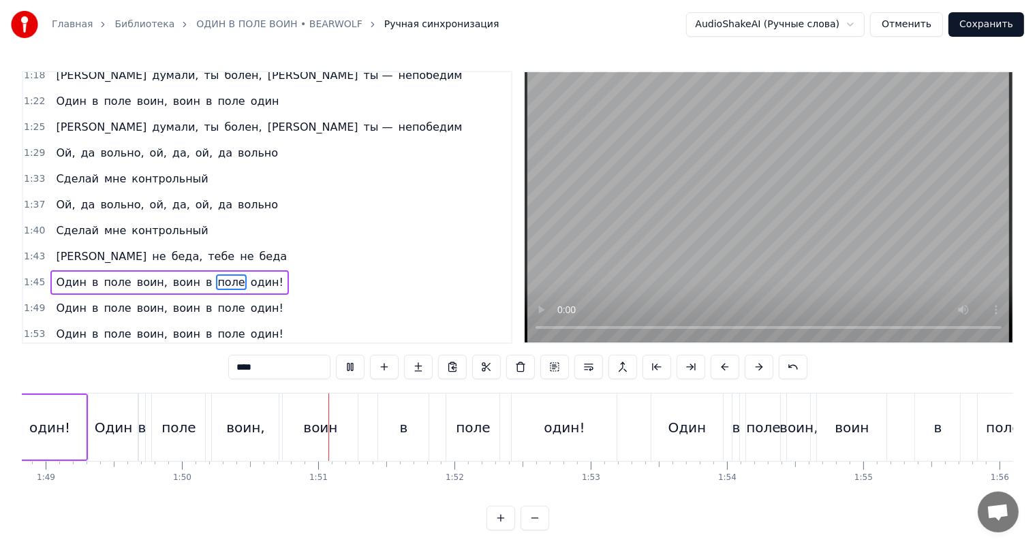
scroll to position [0, 14985]
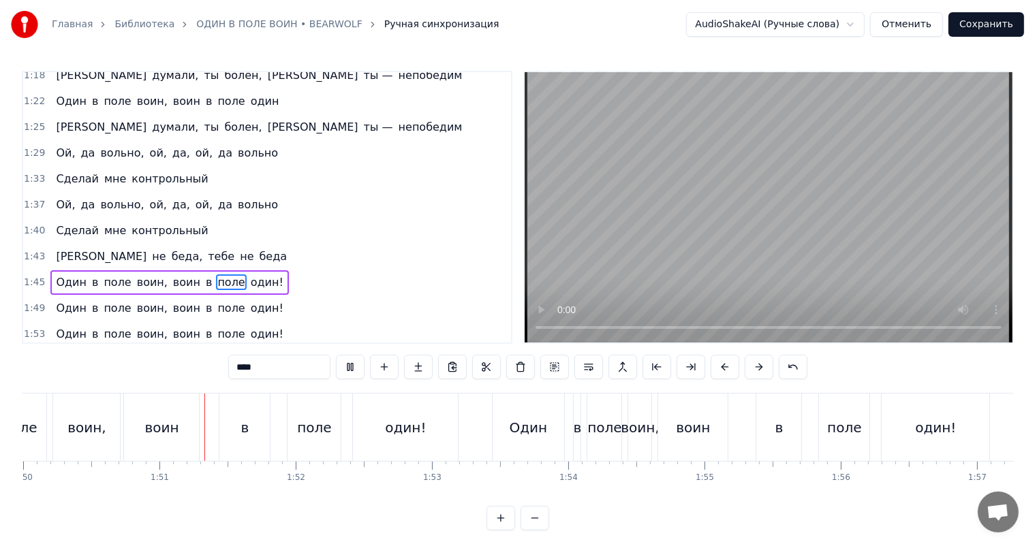
click at [834, 208] on video at bounding box center [769, 207] width 488 height 270
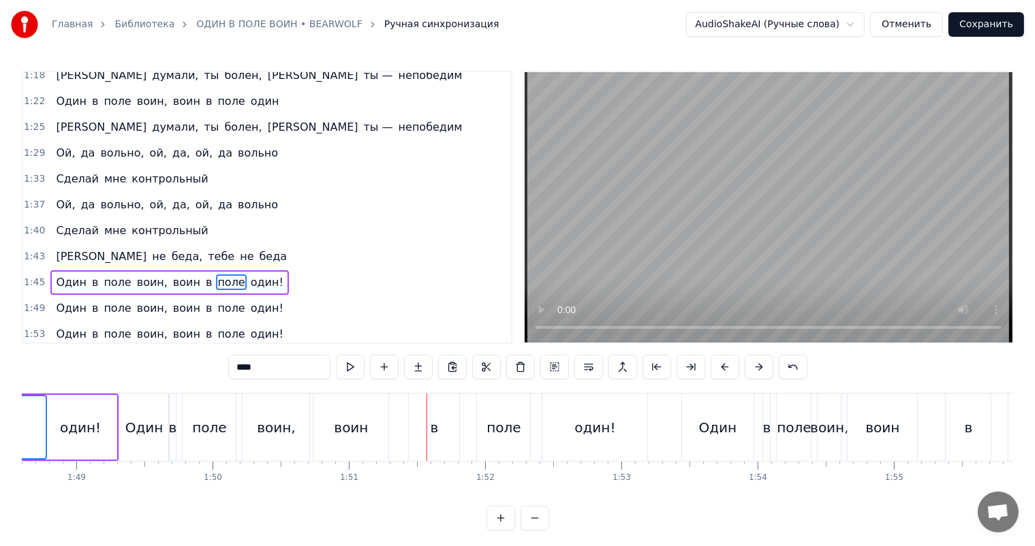
scroll to position [0, 14713]
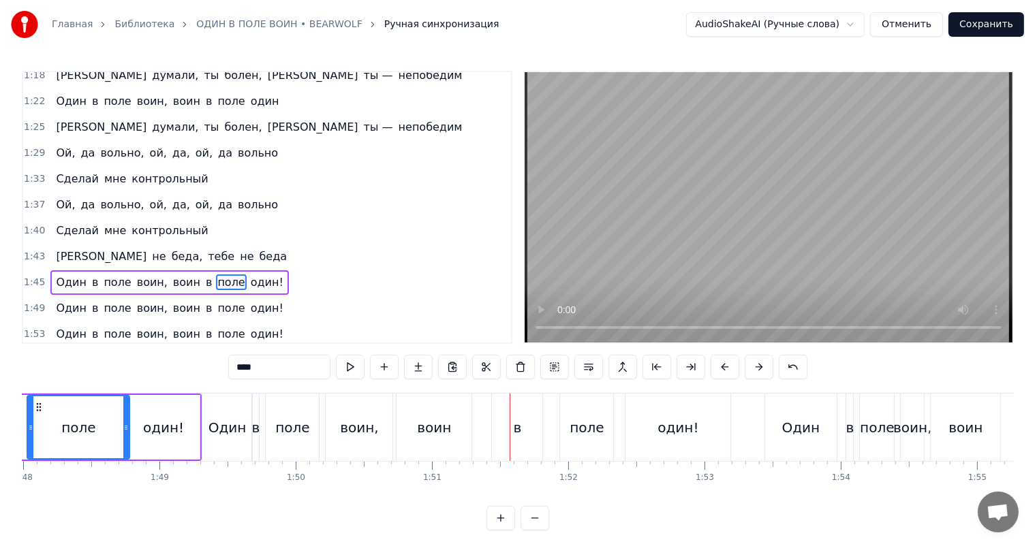
click at [237, 418] on div "Один" at bounding box center [227, 428] width 38 height 20
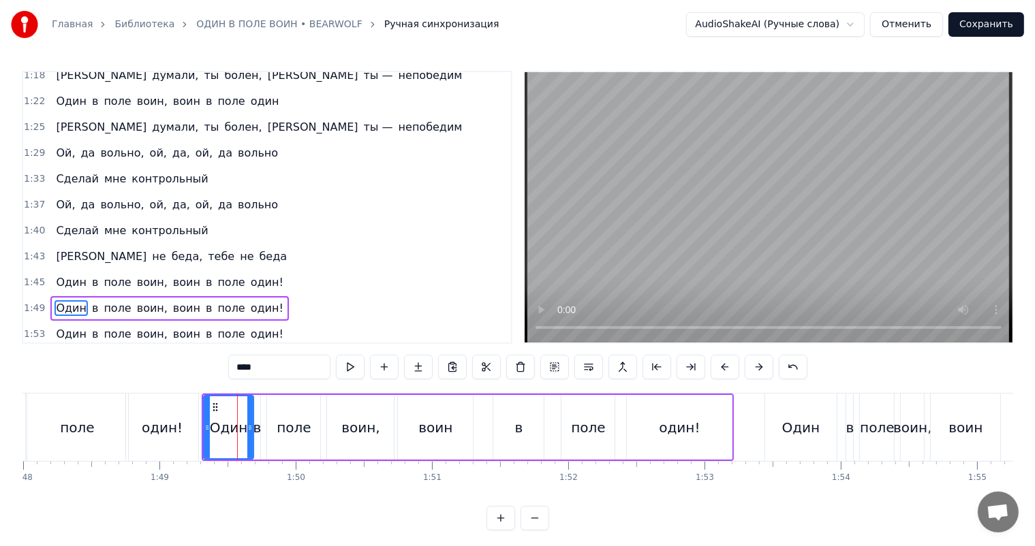
scroll to position [6, 0]
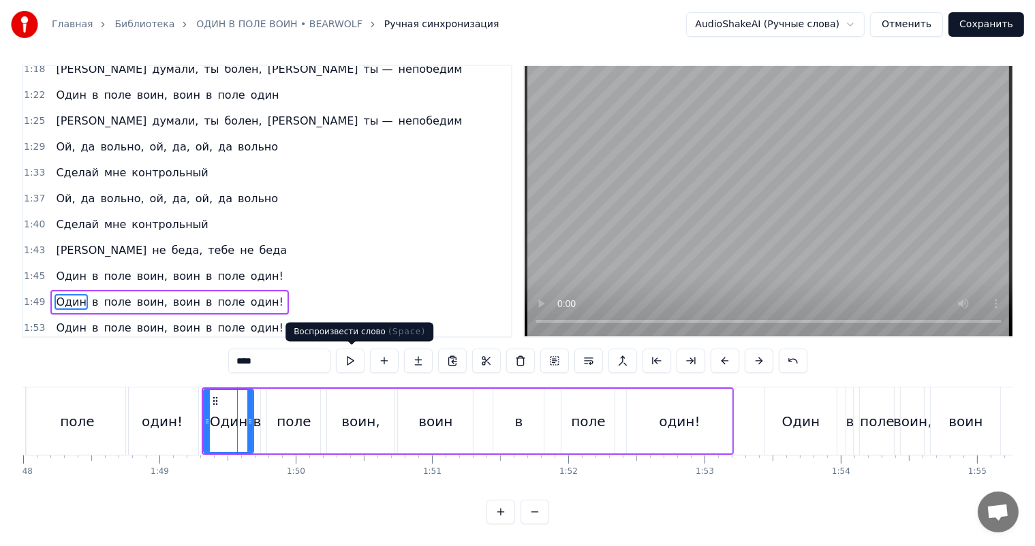
click at [341, 358] on button at bounding box center [350, 361] width 29 height 25
click at [257, 419] on div "в" at bounding box center [257, 421] width 8 height 20
click at [348, 355] on button at bounding box center [350, 361] width 29 height 25
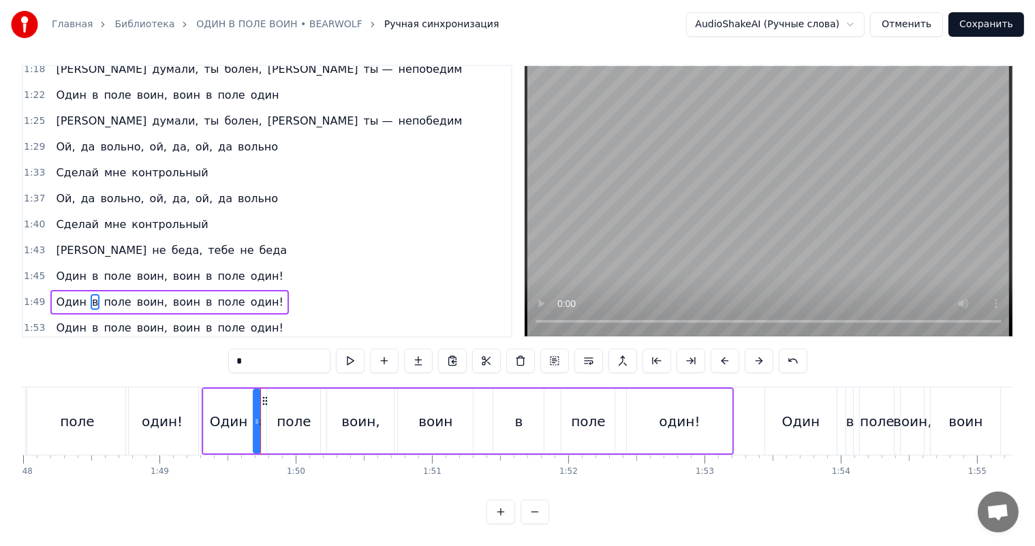
click at [306, 402] on div "поле" at bounding box center [293, 421] width 53 height 65
type input "****"
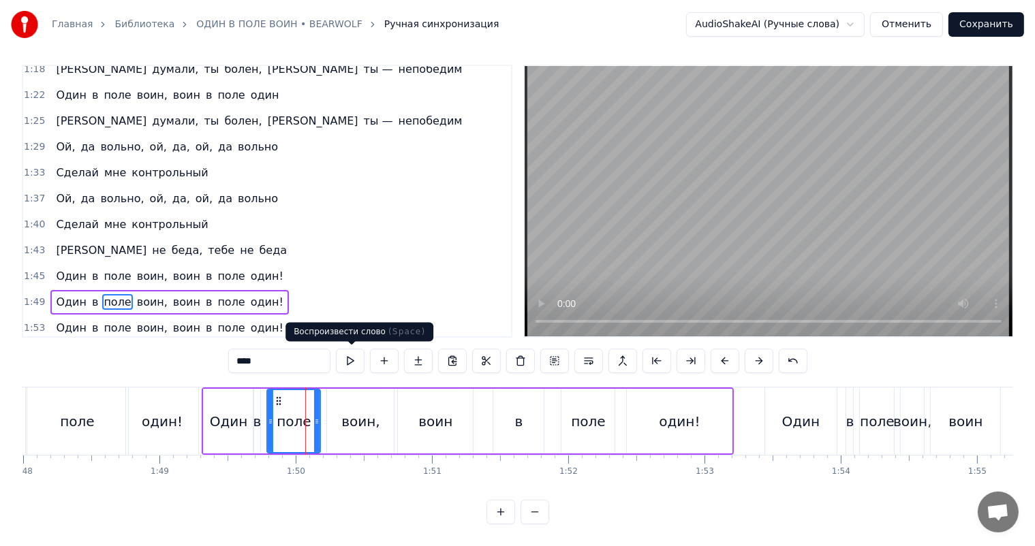
click at [349, 357] on button at bounding box center [350, 361] width 29 height 25
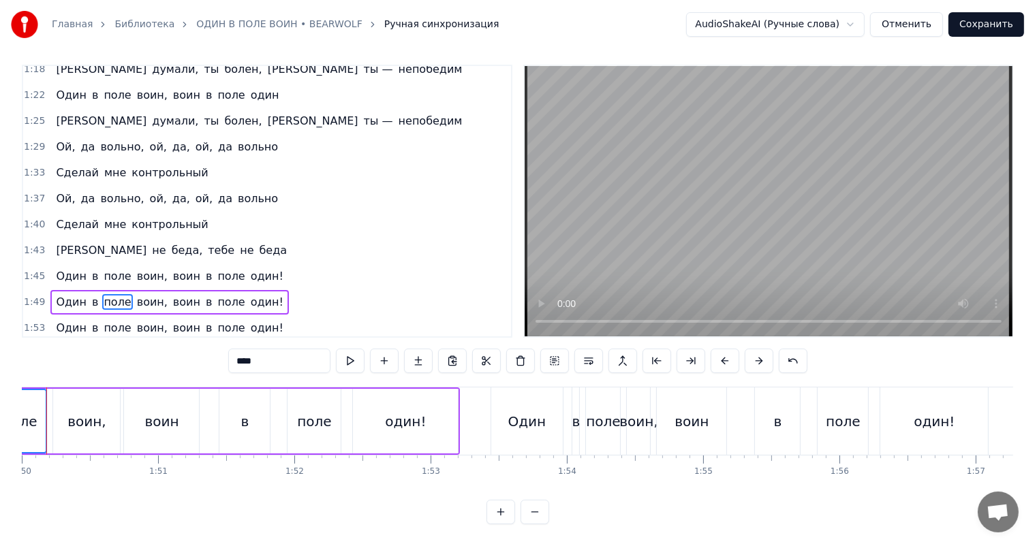
scroll to position [0, 14985]
click at [461, 414] on div "Один в поле воин, воин в поле один!" at bounding box center [195, 421] width 532 height 67
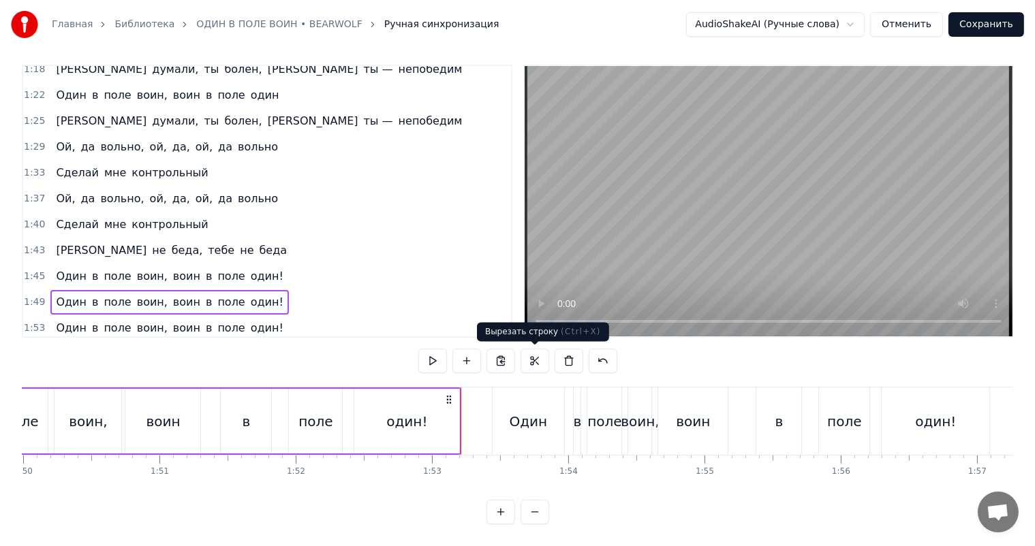
click at [624, 255] on video at bounding box center [769, 201] width 488 height 270
click at [637, 250] on video at bounding box center [769, 201] width 488 height 270
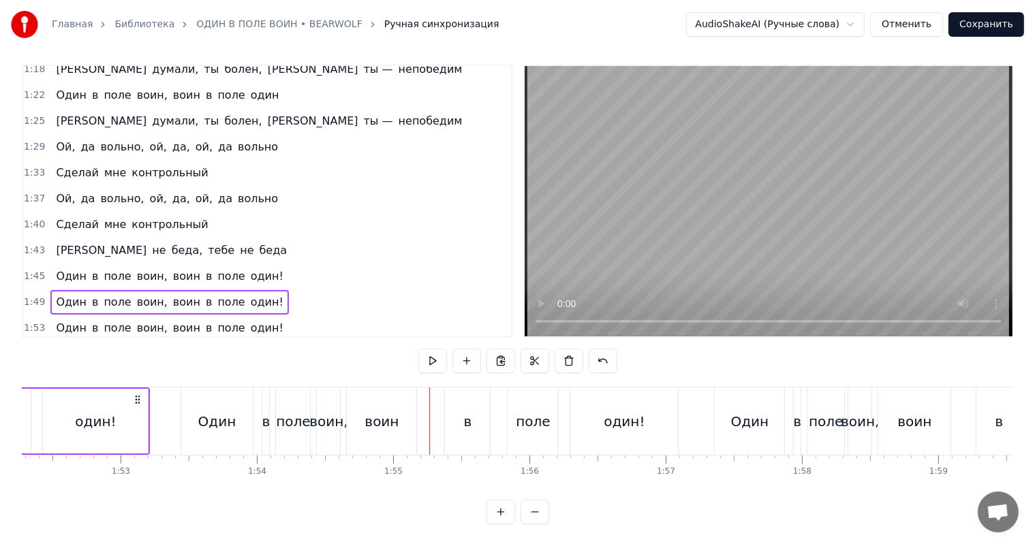
scroll to position [18, 0]
click at [30, 270] on span "1:45" at bounding box center [34, 277] width 21 height 14
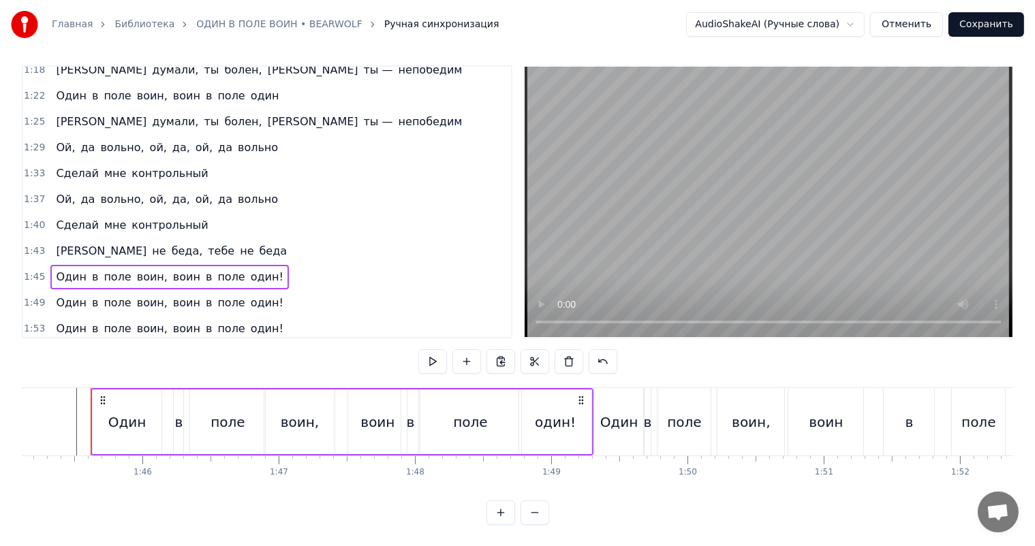
scroll to position [0, 0]
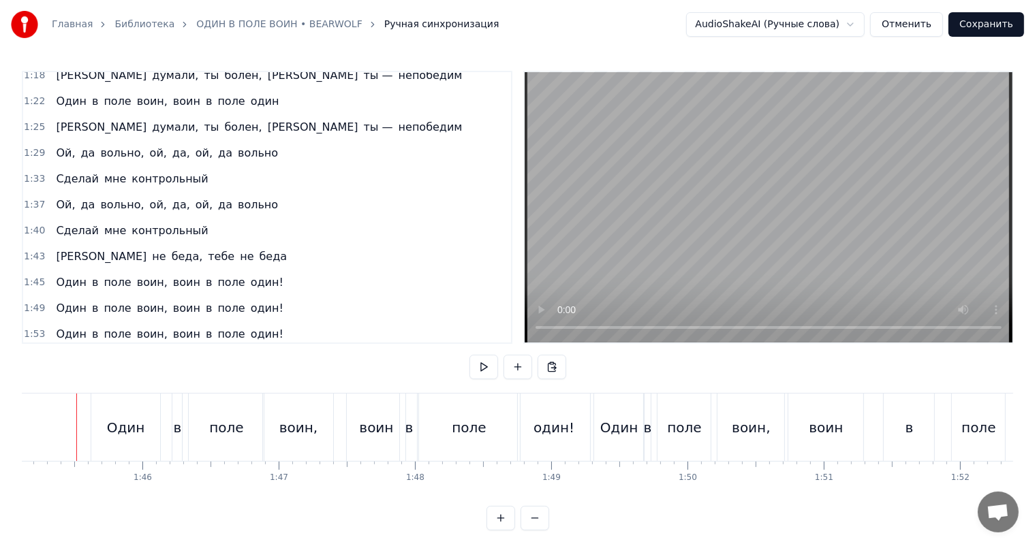
scroll to position [0, 14308]
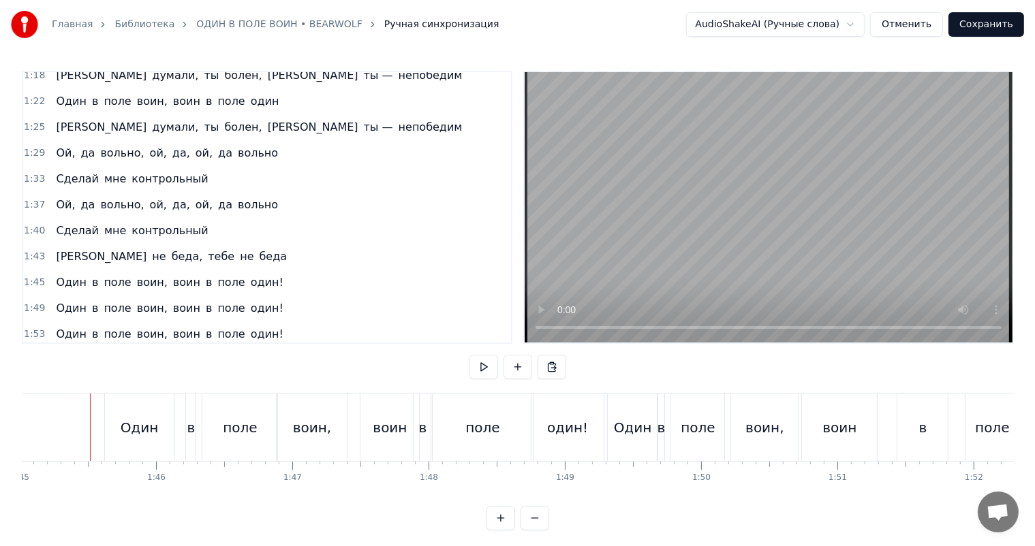
click at [787, 232] on video at bounding box center [769, 207] width 488 height 270
click at [847, 223] on video at bounding box center [769, 207] width 488 height 270
click at [321, 432] on div "воин," at bounding box center [312, 428] width 38 height 20
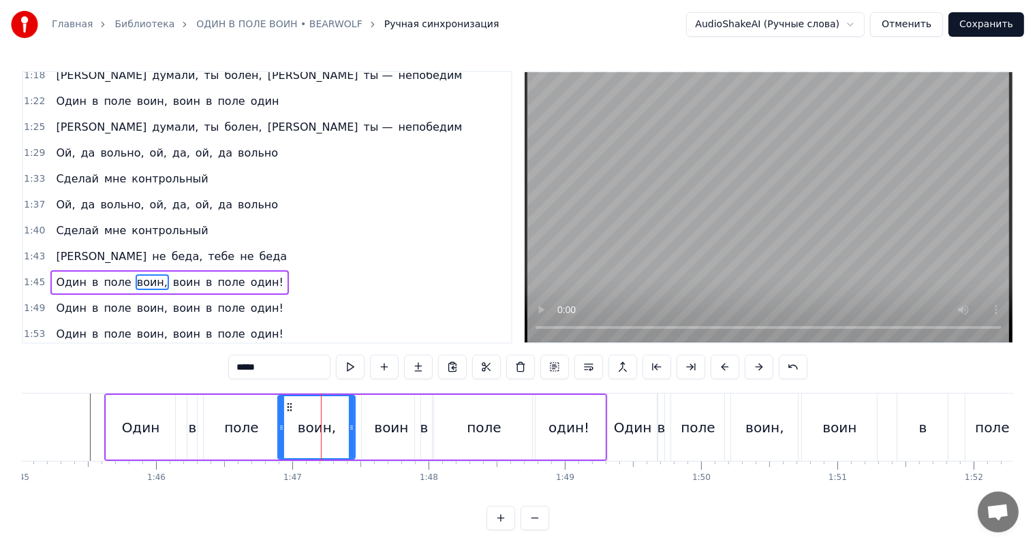
drag, startPoint x: 343, startPoint y: 420, endPoint x: 352, endPoint y: 420, distance: 8.2
click at [352, 420] on div at bounding box center [351, 427] width 5 height 62
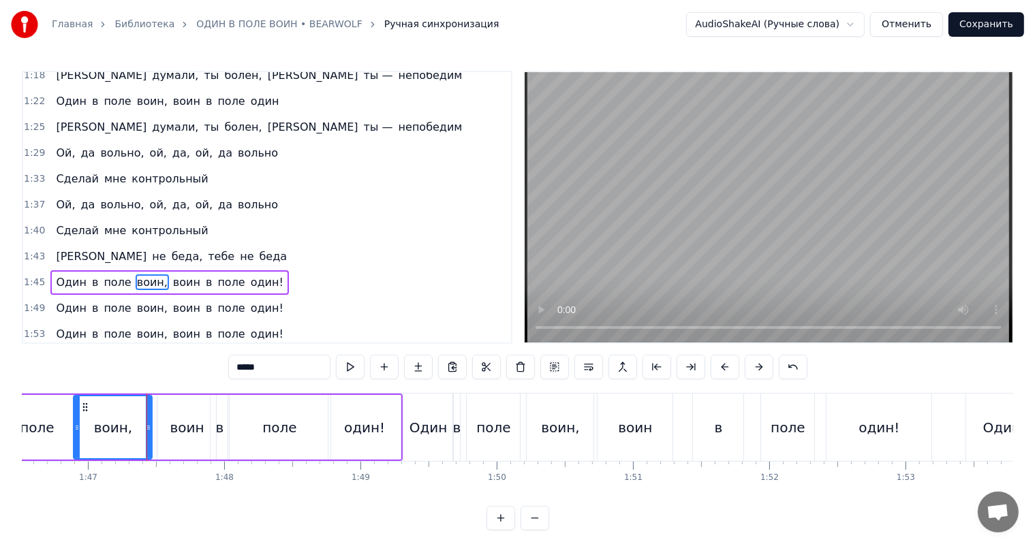
click at [417, 411] on div "Один" at bounding box center [428, 427] width 50 height 67
type input "****"
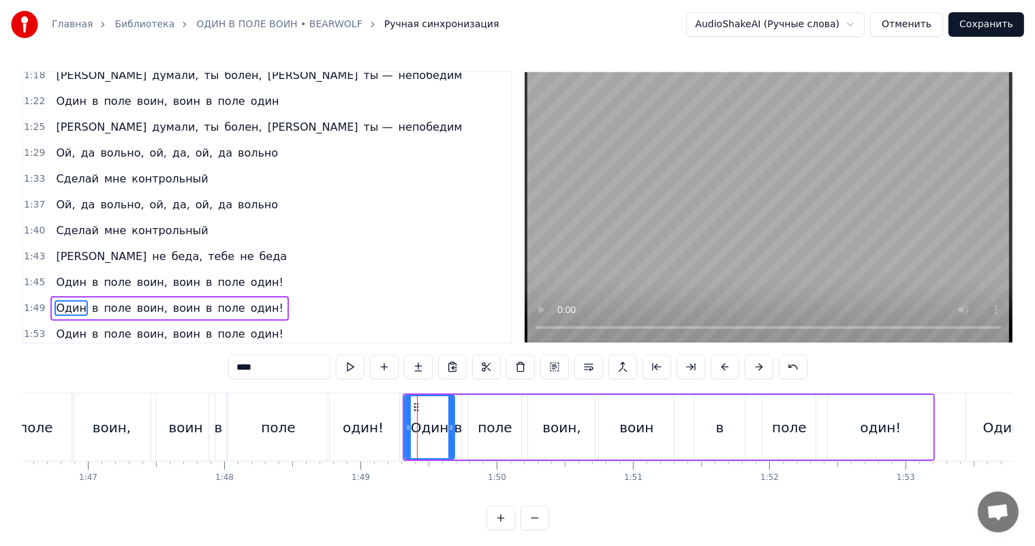
scroll to position [6, 0]
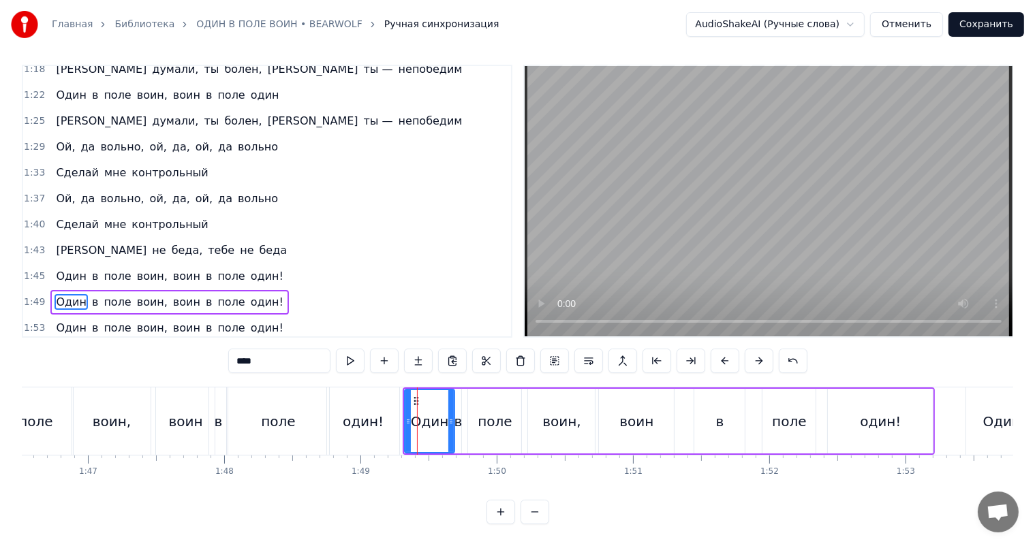
click at [35, 296] on span "1:49" at bounding box center [34, 303] width 21 height 14
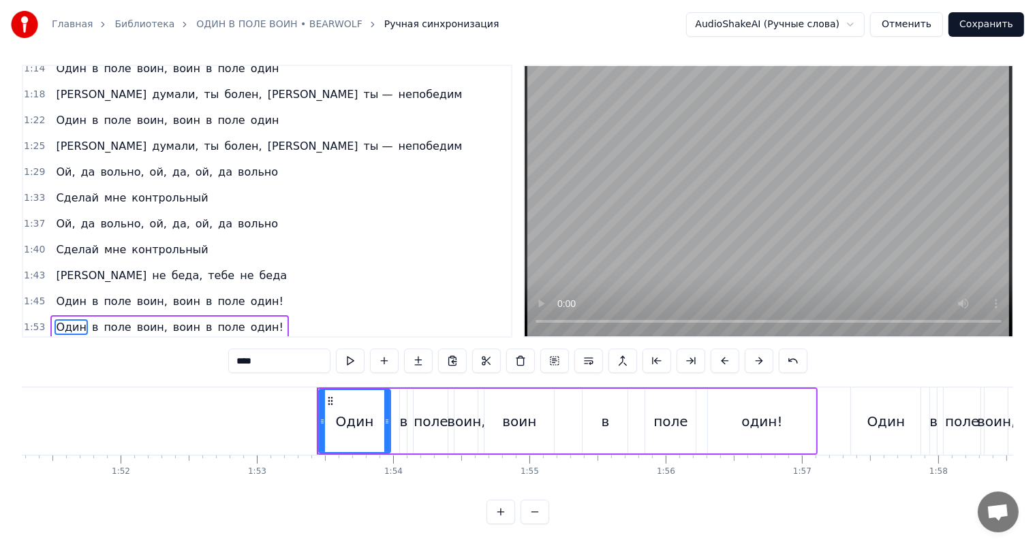
scroll to position [0, 15387]
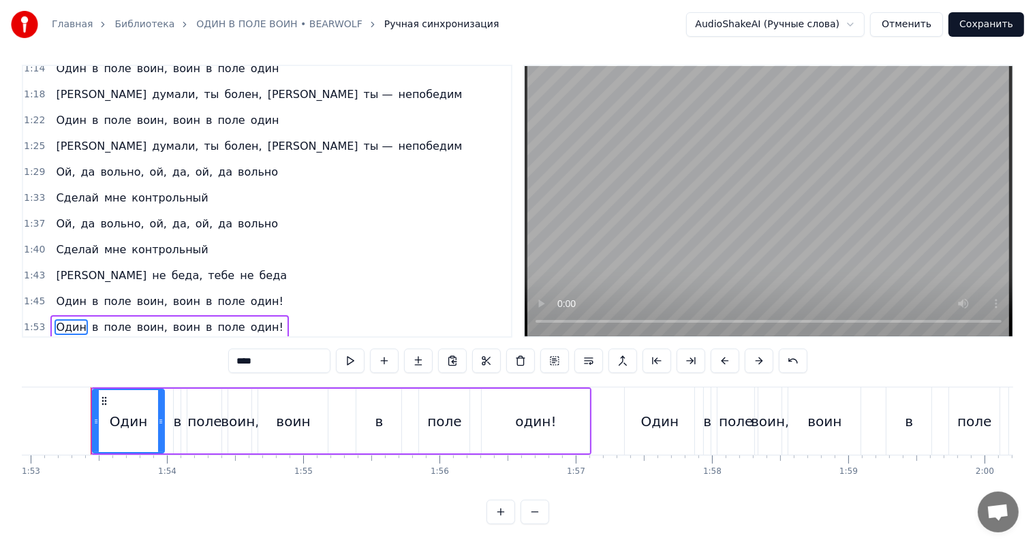
click at [29, 321] on span "1:53" at bounding box center [34, 328] width 21 height 14
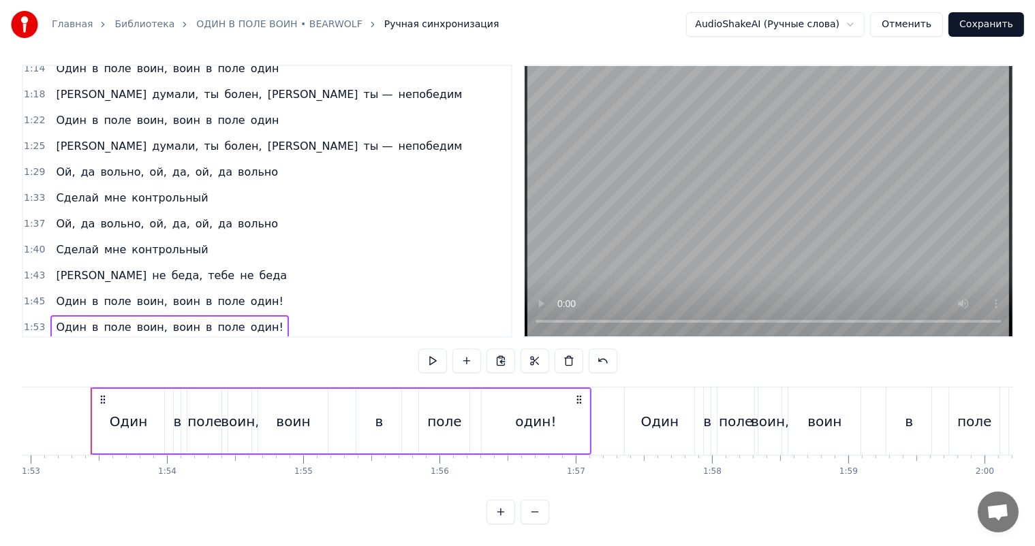
scroll to position [606, 0]
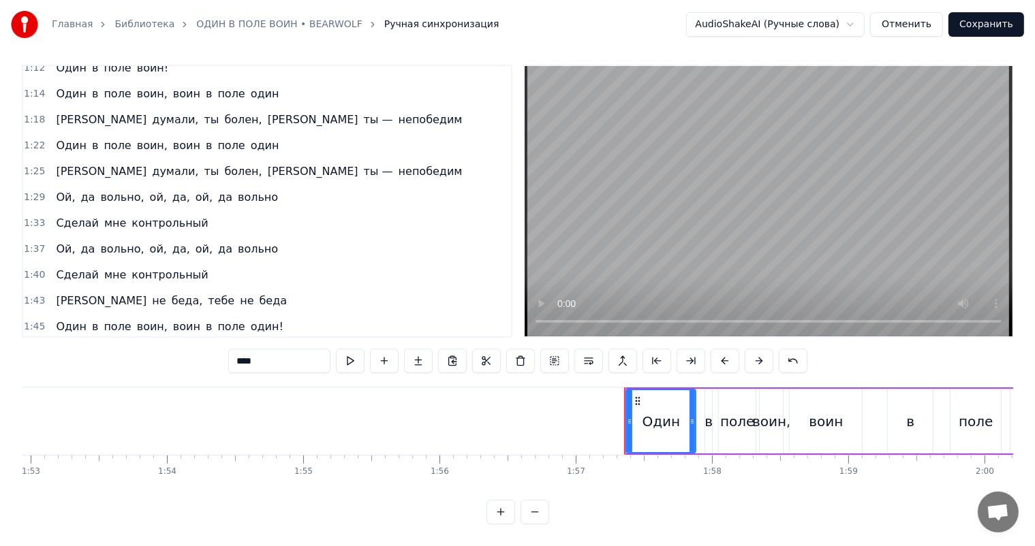
click at [32, 346] on span "1:57" at bounding box center [34, 353] width 21 height 14
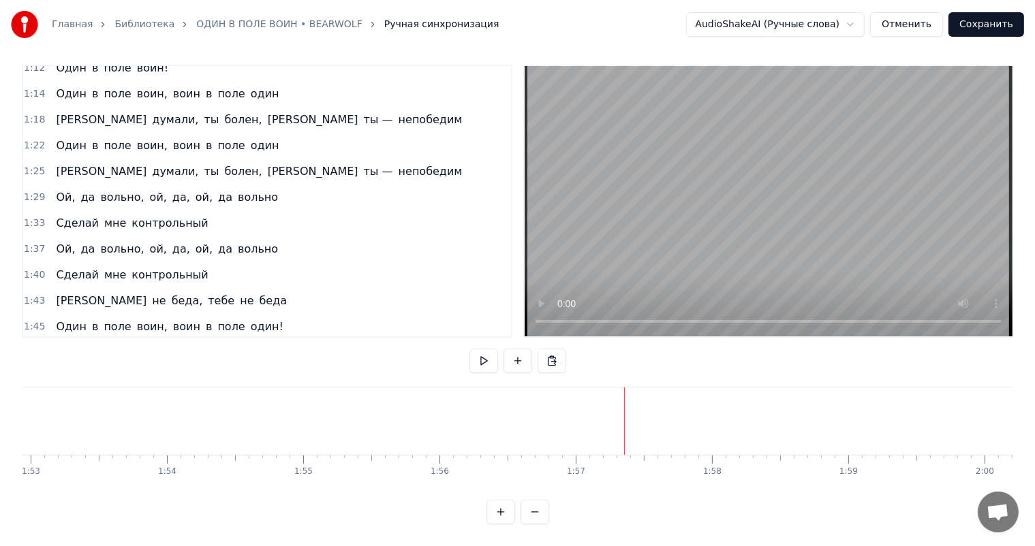
scroll to position [581, 0]
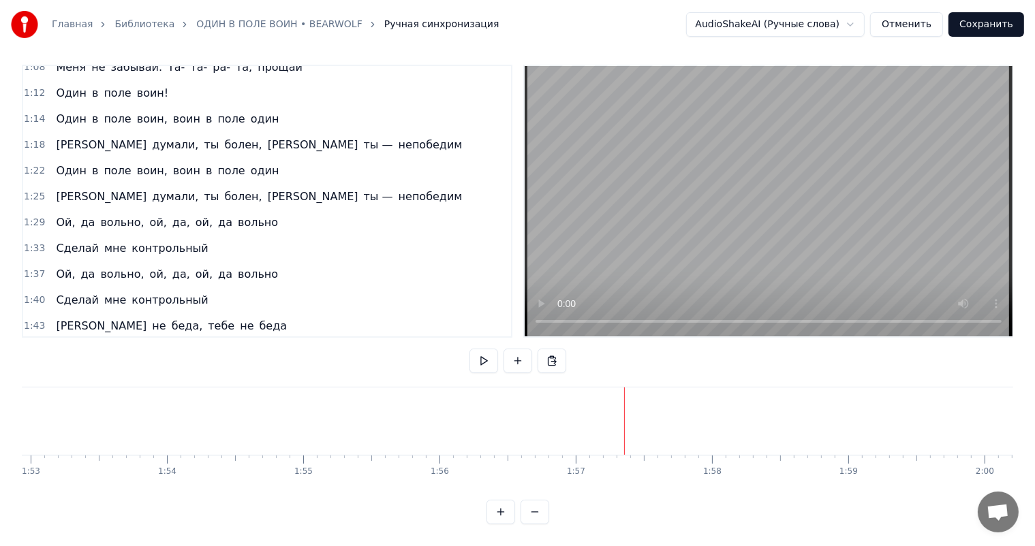
click at [33, 345] on span "1:45" at bounding box center [34, 352] width 21 height 14
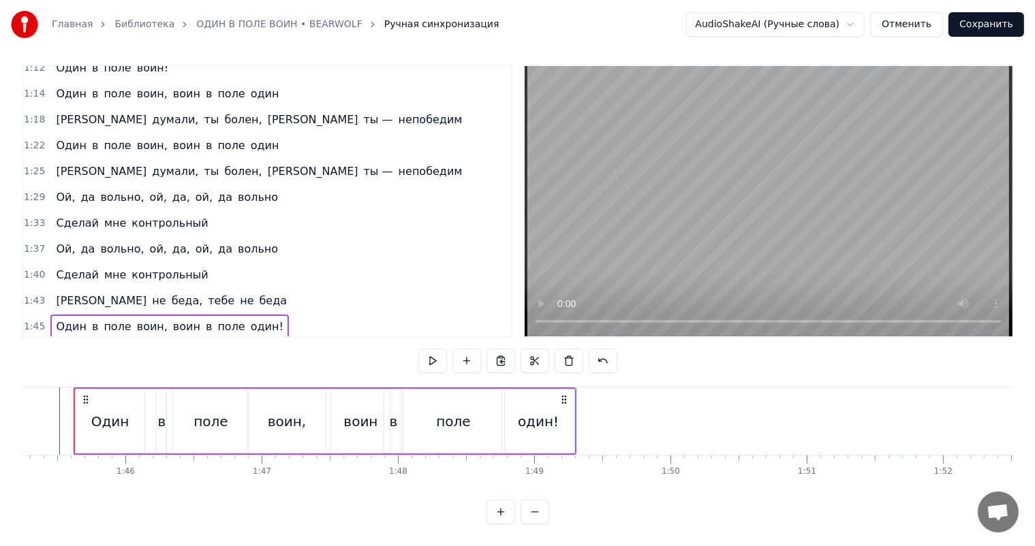
scroll to position [0, 14321]
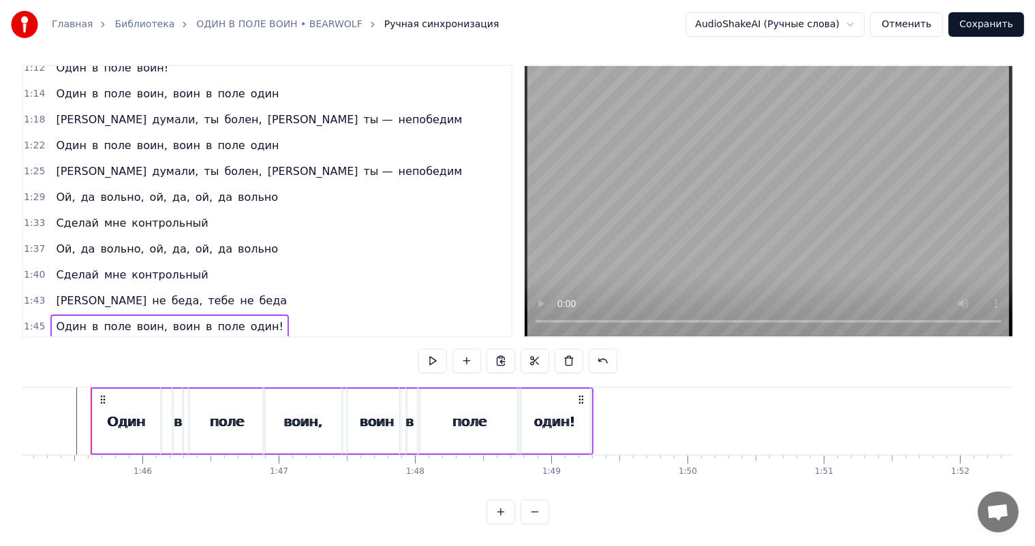
click at [33, 346] on span "1:45" at bounding box center [34, 353] width 21 height 14
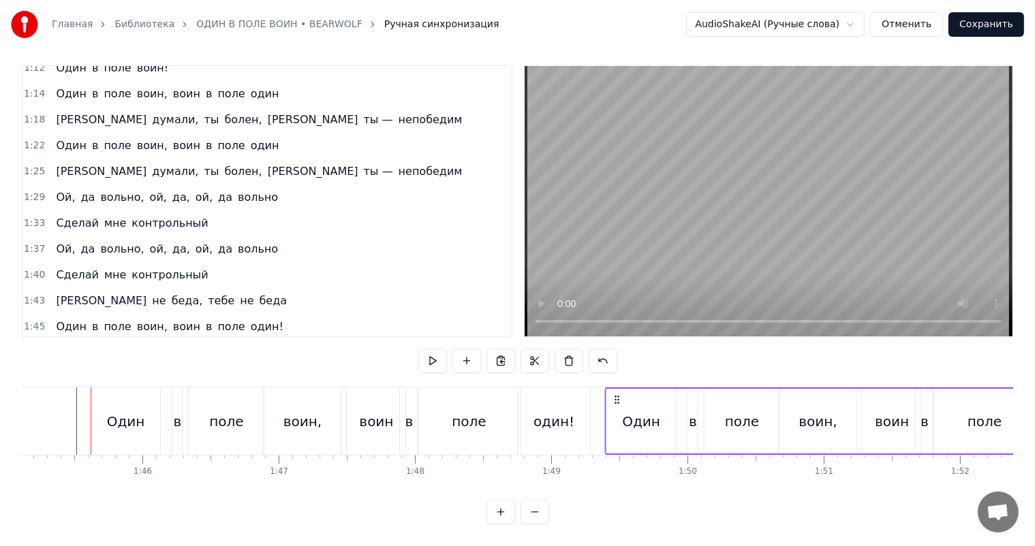
drag, startPoint x: 101, startPoint y: 381, endPoint x: 613, endPoint y: 390, distance: 512.3
click at [613, 394] on icon at bounding box center [616, 399] width 11 height 11
click at [43, 340] on div "1:49 Один в поле воин, воин в поле один!" at bounding box center [267, 353] width 488 height 26
click at [32, 346] on span "1:49" at bounding box center [34, 353] width 21 height 14
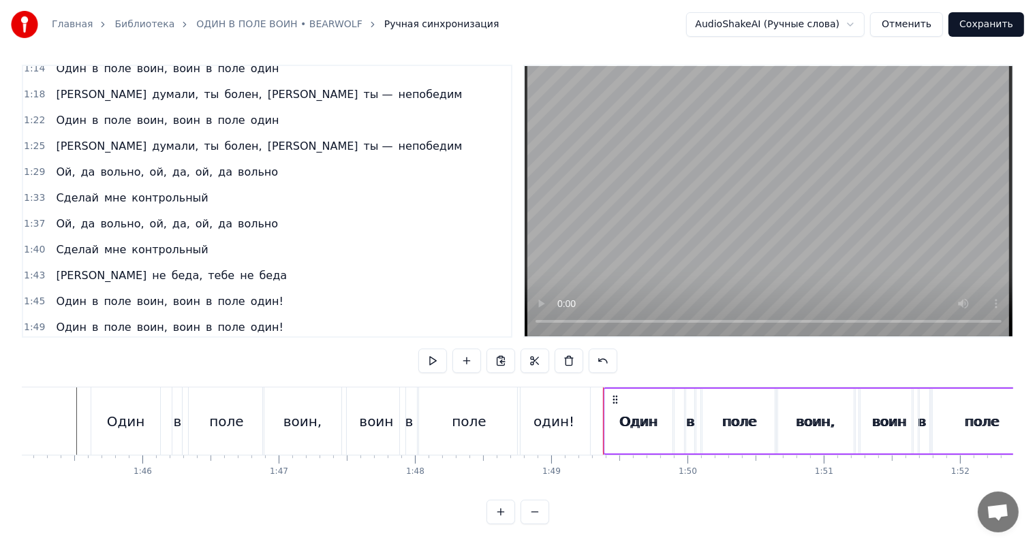
click at [33, 347] on span "1:49" at bounding box center [34, 354] width 21 height 14
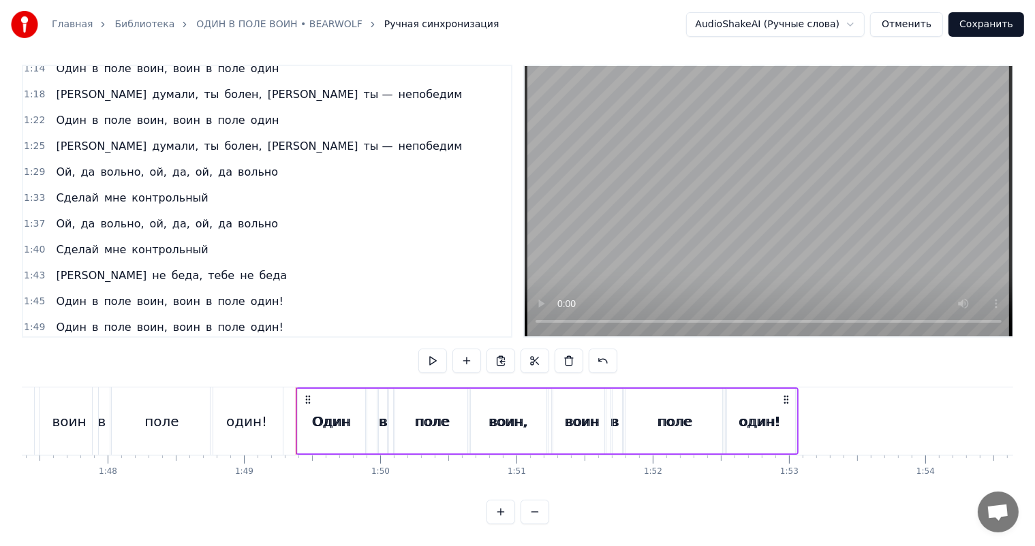
scroll to position [0, 14798]
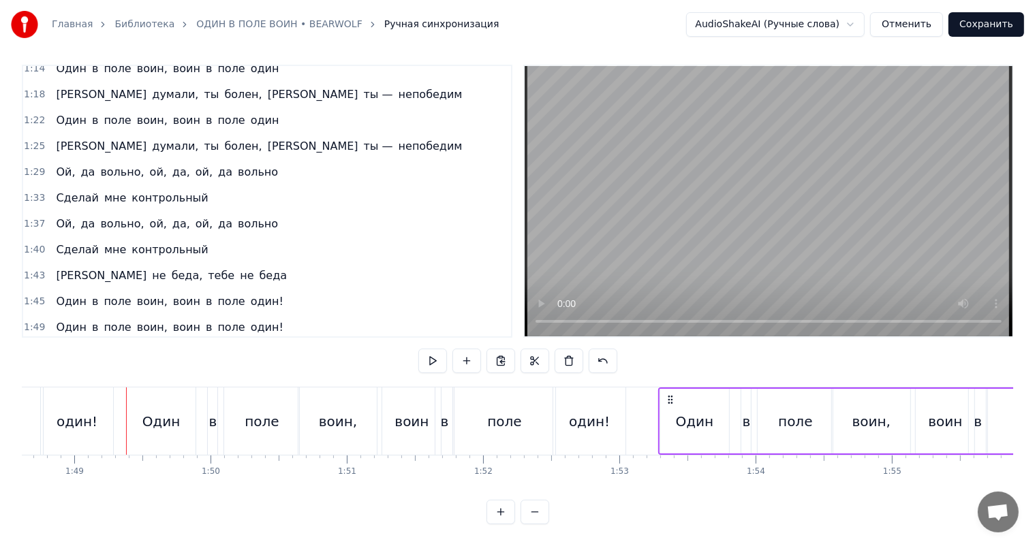
drag, startPoint x: 139, startPoint y: 384, endPoint x: 670, endPoint y: 390, distance: 531.4
click at [670, 394] on icon at bounding box center [669, 399] width 11 height 11
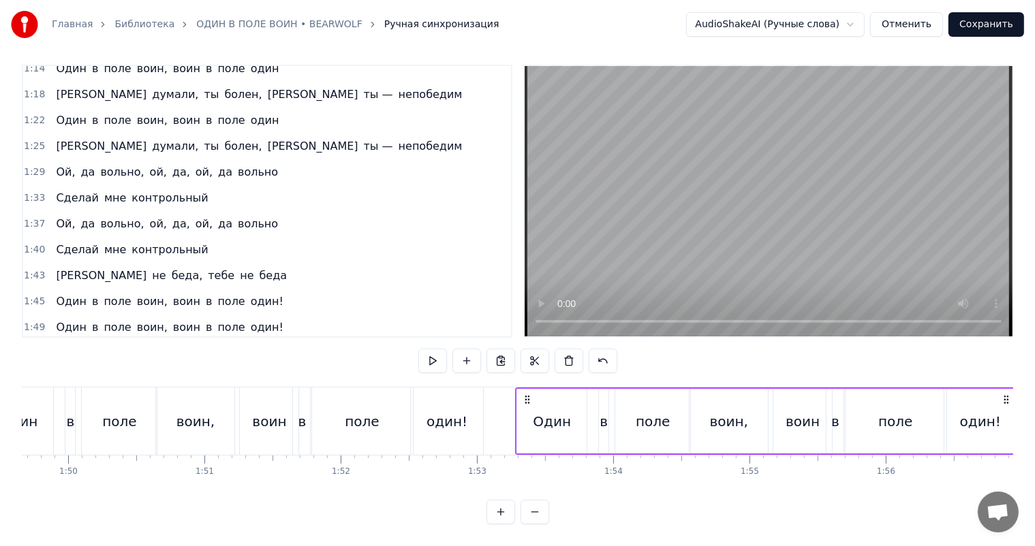
scroll to position [0, 15343]
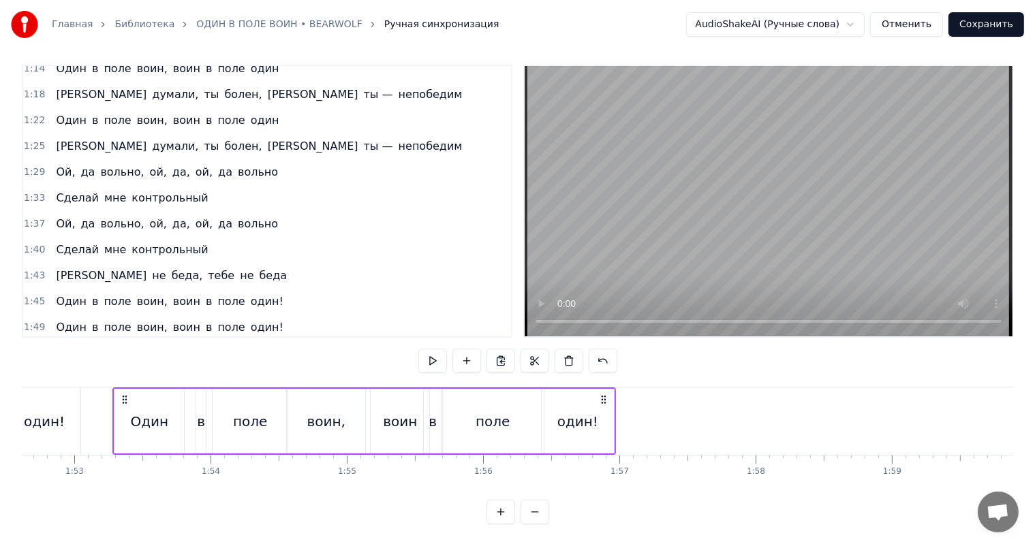
click at [35, 347] on span "1:53" at bounding box center [34, 354] width 21 height 14
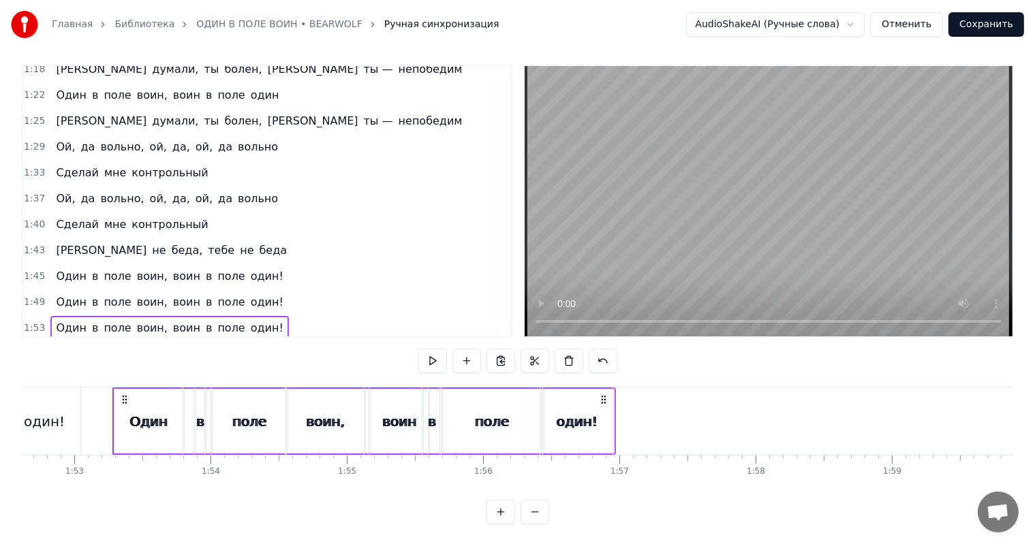
click at [35, 347] on span "1:53" at bounding box center [34, 354] width 21 height 14
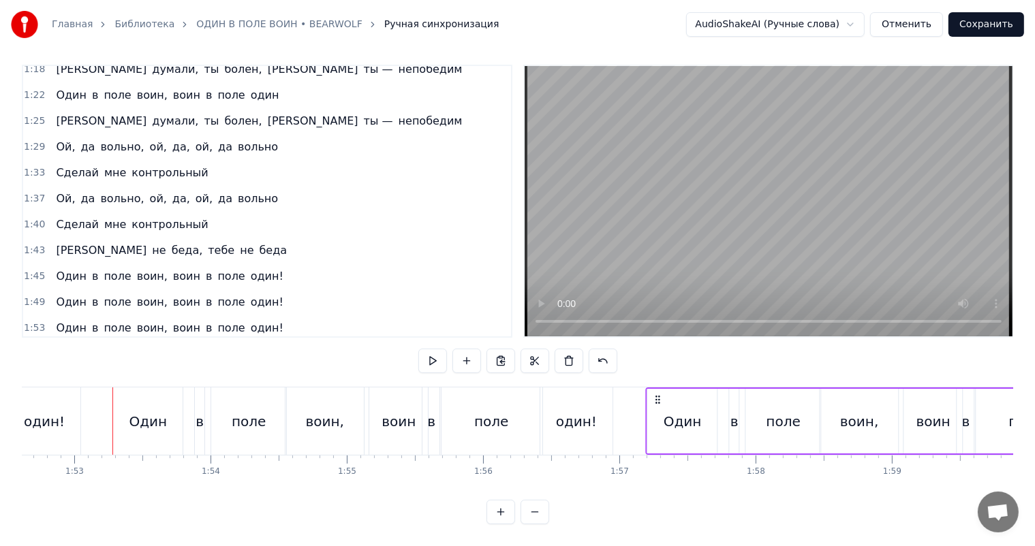
drag, startPoint x: 123, startPoint y: 384, endPoint x: 657, endPoint y: 385, distance: 533.4
click at [657, 394] on icon at bounding box center [658, 399] width 11 height 11
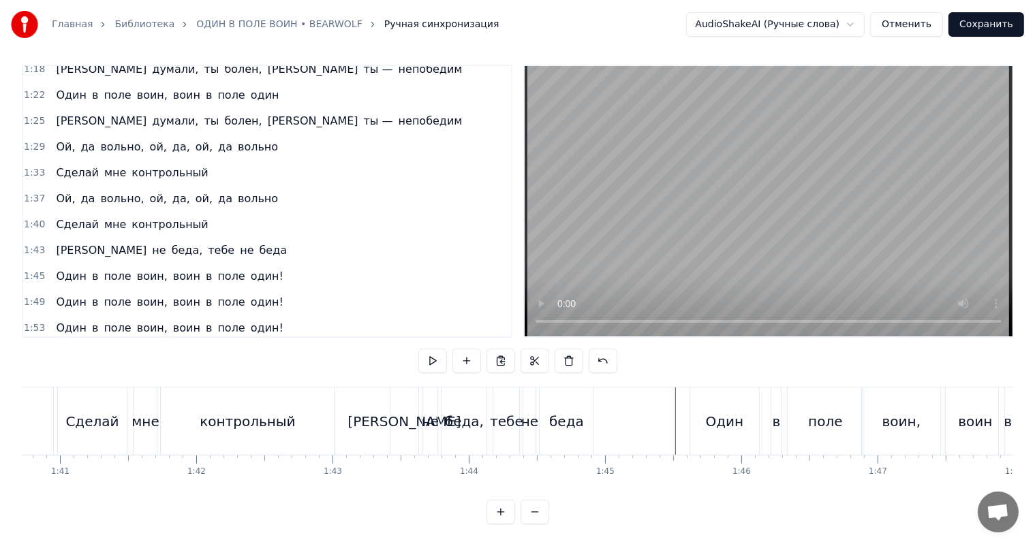
scroll to position [0, 13776]
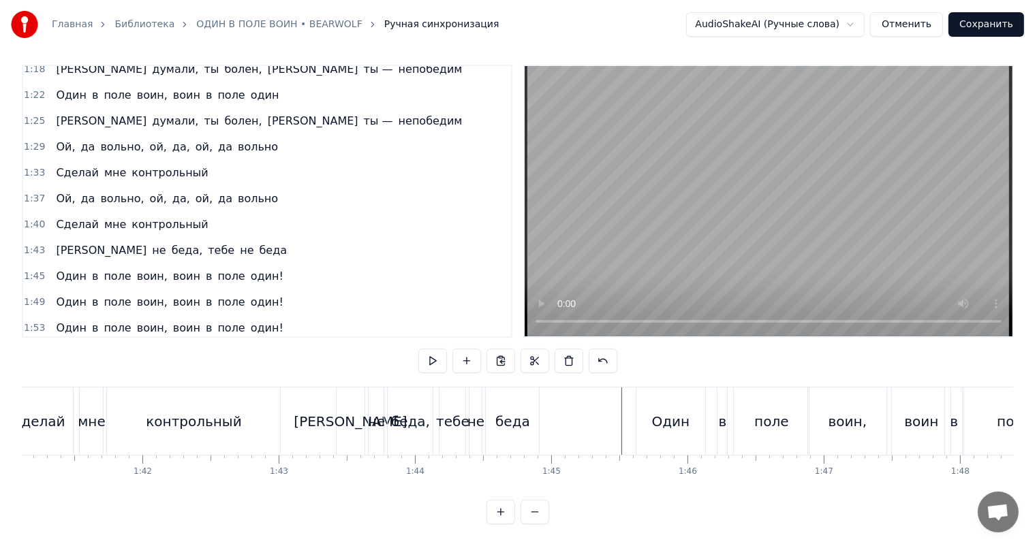
drag, startPoint x: 597, startPoint y: 401, endPoint x: 664, endPoint y: 307, distance: 116.3
click at [747, 197] on video at bounding box center [769, 201] width 488 height 270
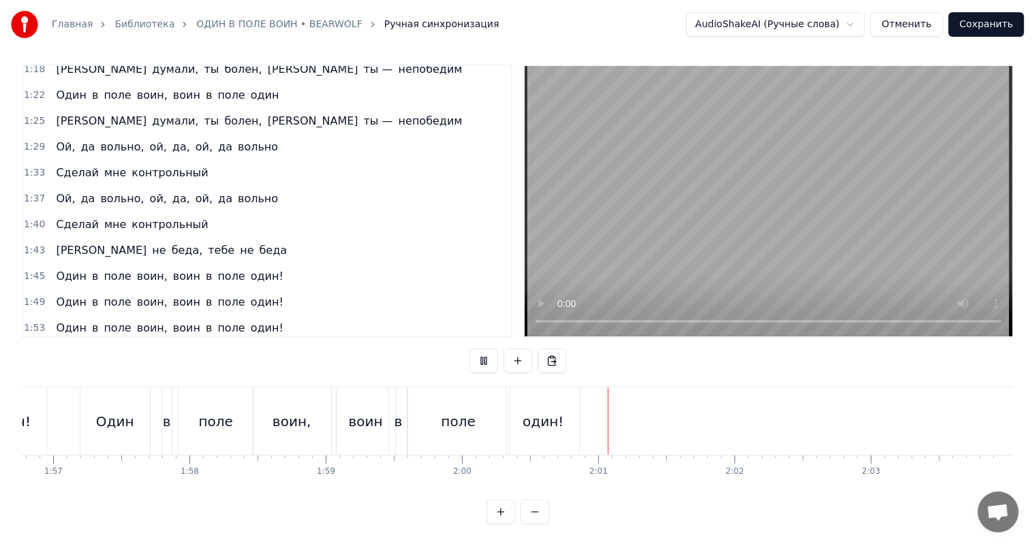
scroll to position [0, 15910]
click at [1010, 28] on button "Сохранить" at bounding box center [986, 24] width 76 height 25
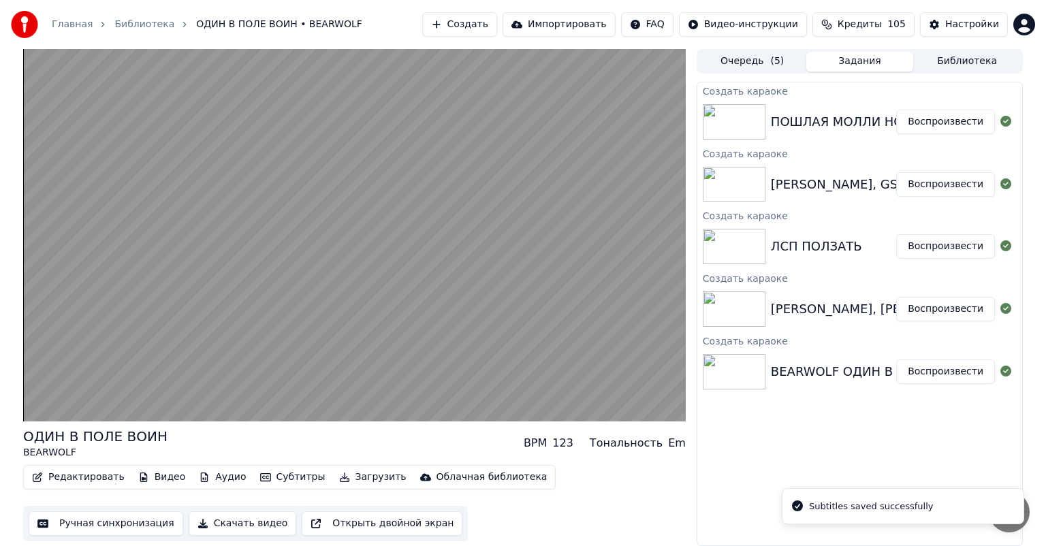
click at [963, 306] on button "Воспроизвести" at bounding box center [945, 309] width 99 height 25
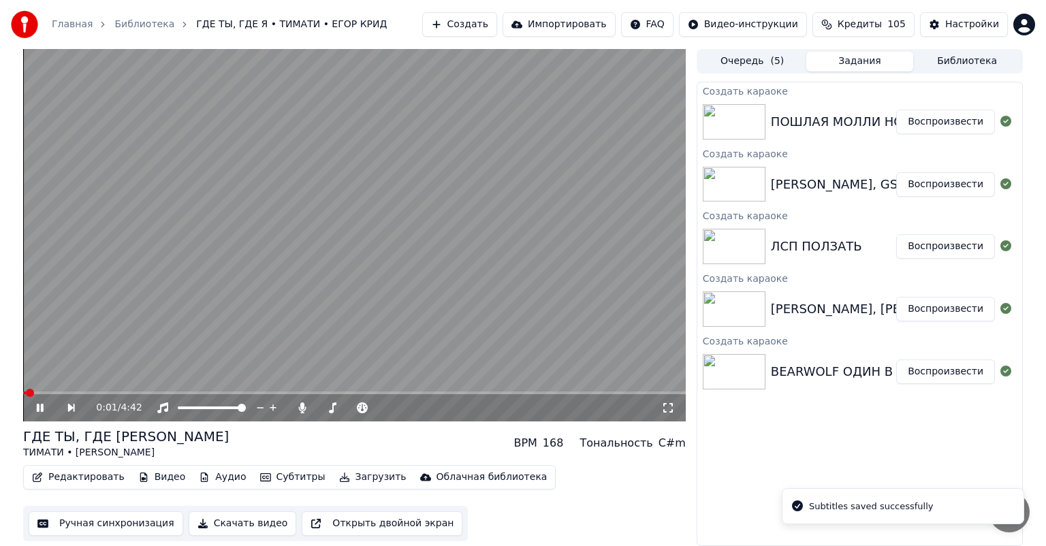
click at [114, 520] on button "Ручная синхронизация" at bounding box center [106, 524] width 155 height 25
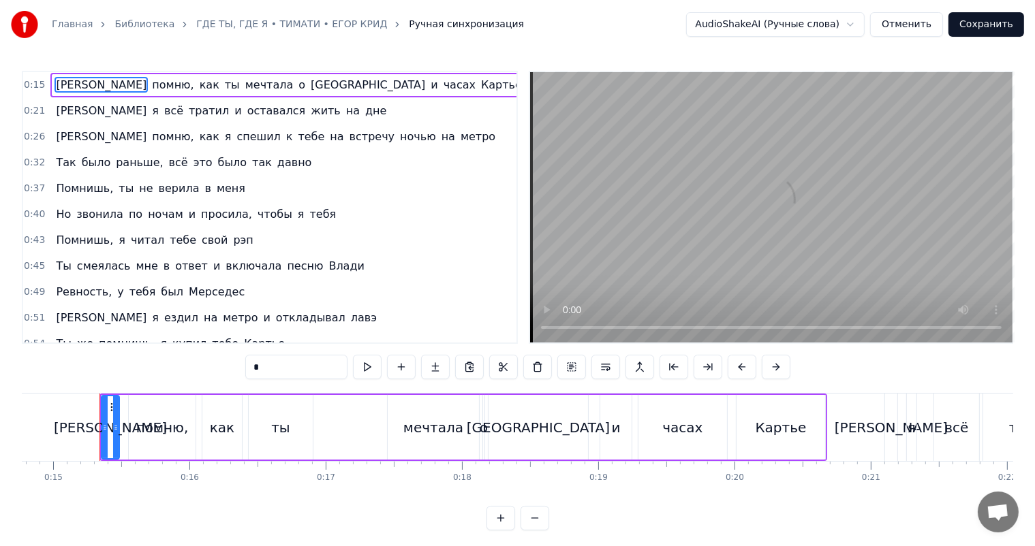
scroll to position [0, 2022]
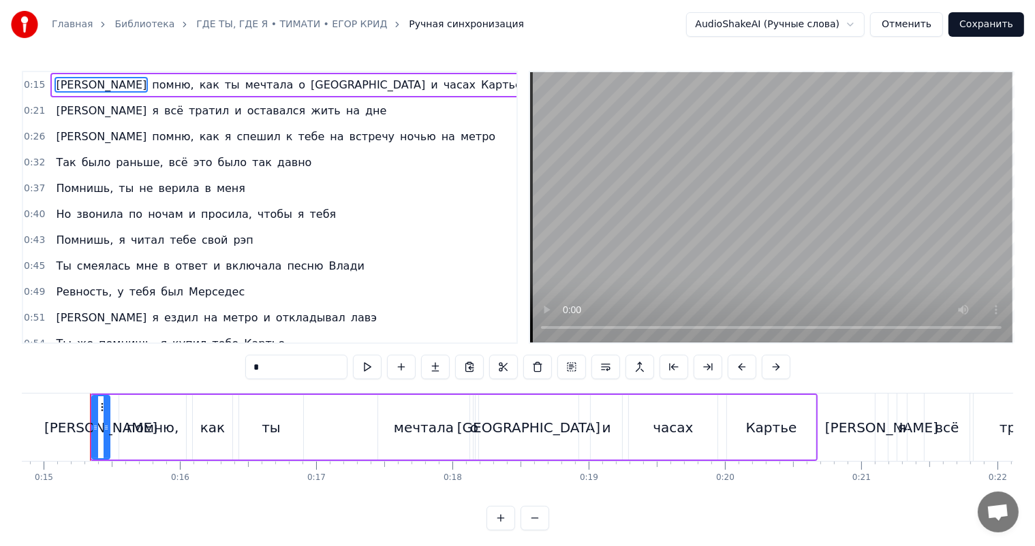
click at [973, 185] on video at bounding box center [771, 207] width 482 height 270
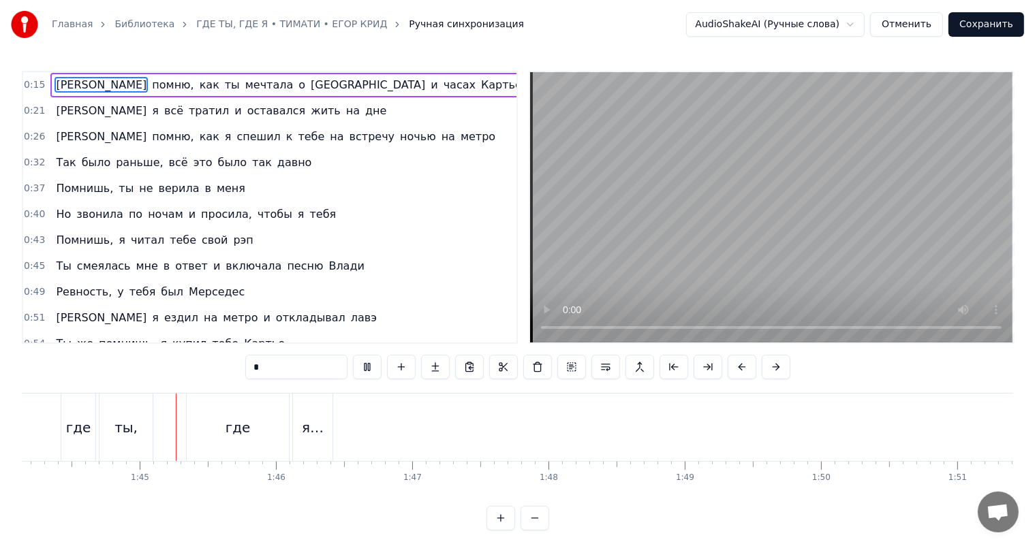
scroll to position [0, 14188]
click at [717, 263] on video at bounding box center [771, 207] width 482 height 270
click at [184, 423] on div "Моё имя знает каждый, где ты, где я…" at bounding box center [2, 427] width 665 height 67
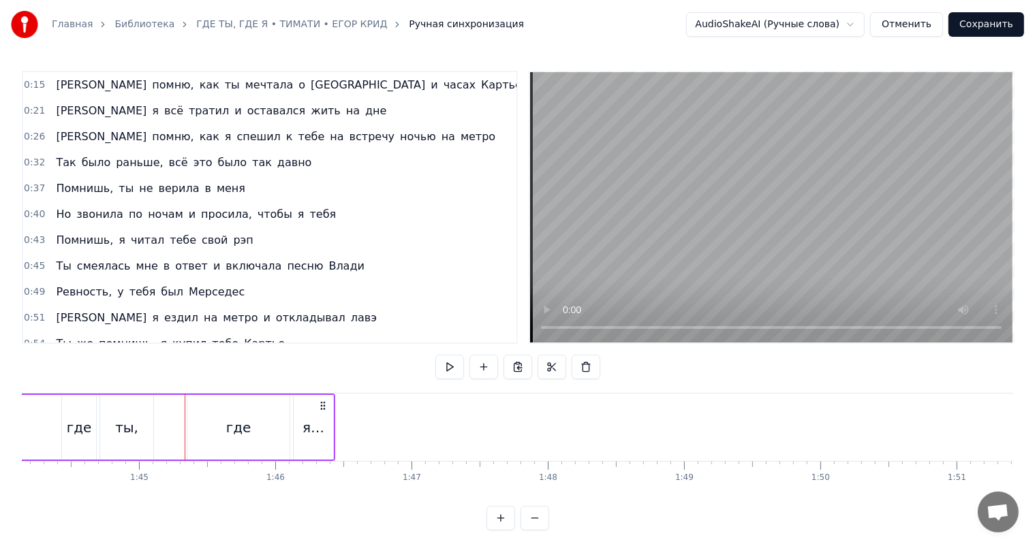
click at [196, 420] on div "где" at bounding box center [238, 427] width 102 height 65
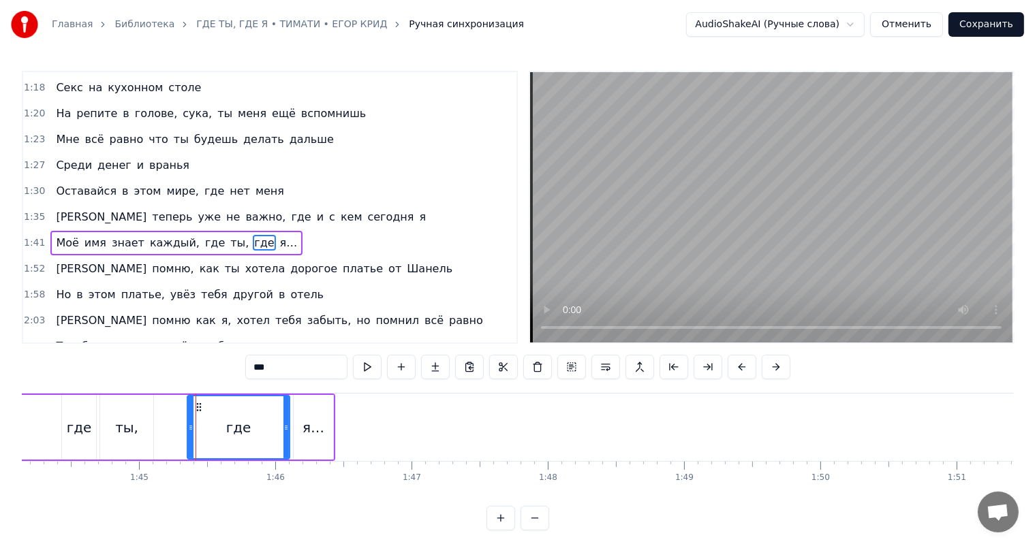
scroll to position [478, 0]
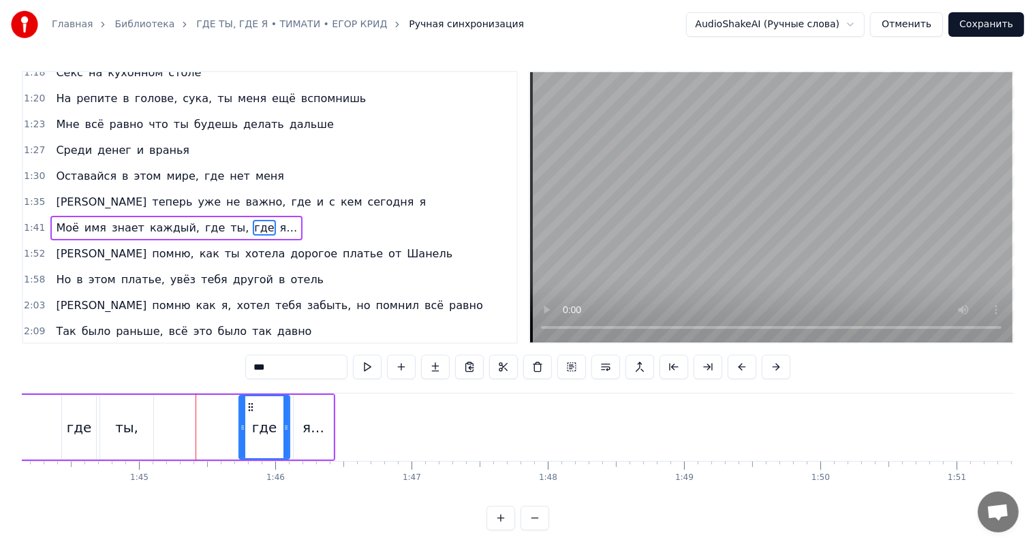
drag, startPoint x: 190, startPoint y: 428, endPoint x: 242, endPoint y: 426, distance: 51.8
click at [242, 426] on icon at bounding box center [242, 427] width 5 height 11
click at [217, 431] on div "Моё имя знает каждый, где ты, где я…" at bounding box center [2, 427] width 665 height 67
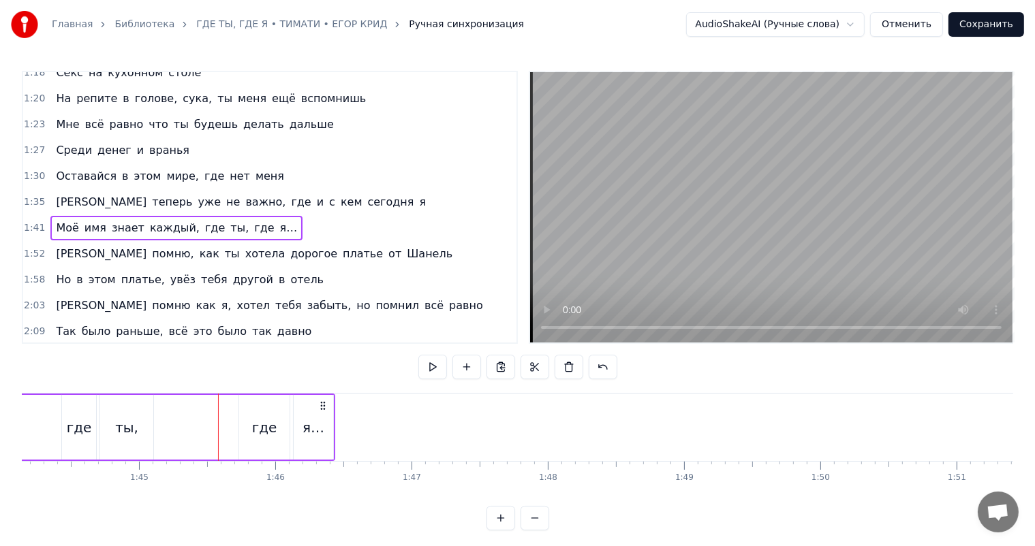
click at [692, 238] on video at bounding box center [771, 207] width 482 height 270
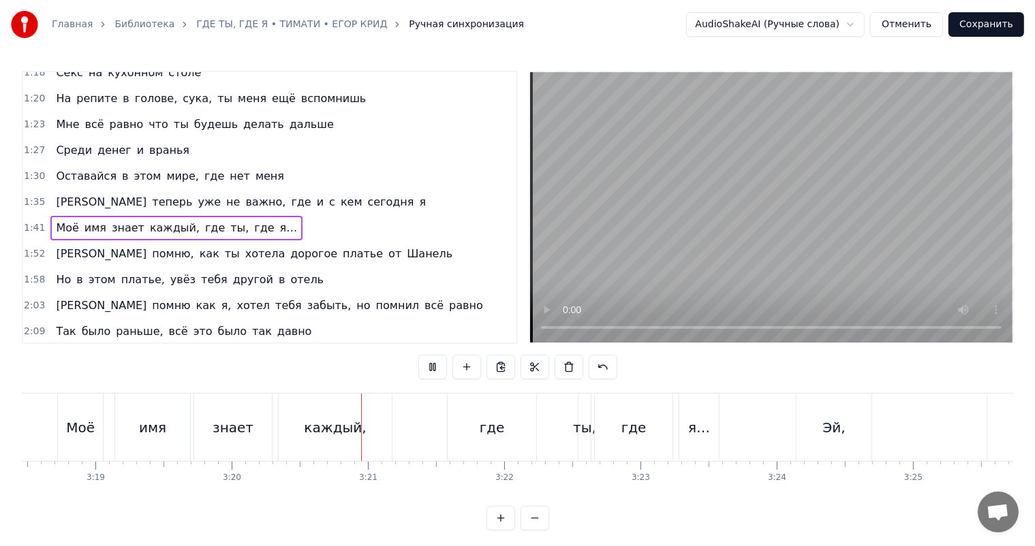
scroll to position [0, 27230]
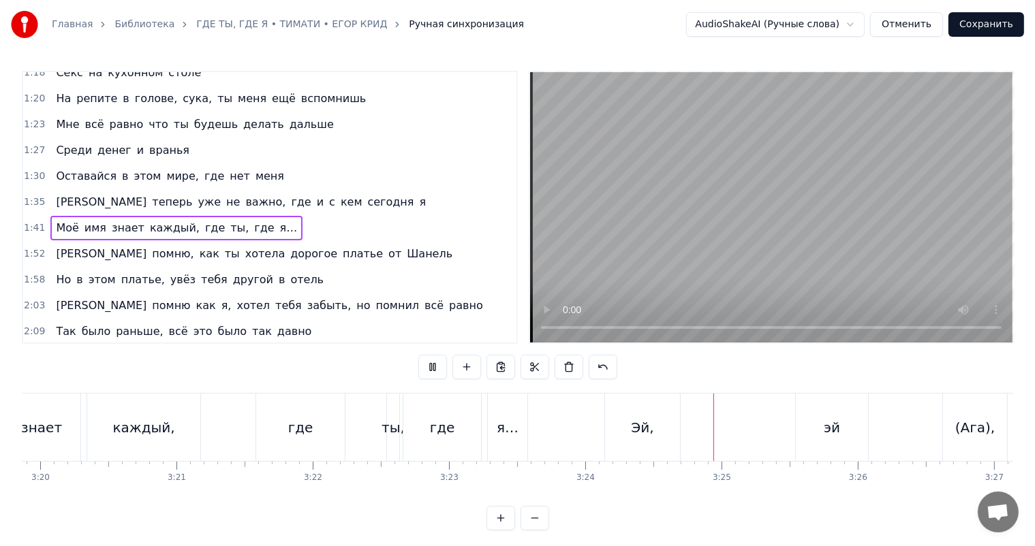
click at [749, 187] on video at bounding box center [771, 207] width 482 height 270
click at [294, 437] on div "где" at bounding box center [300, 427] width 89 height 67
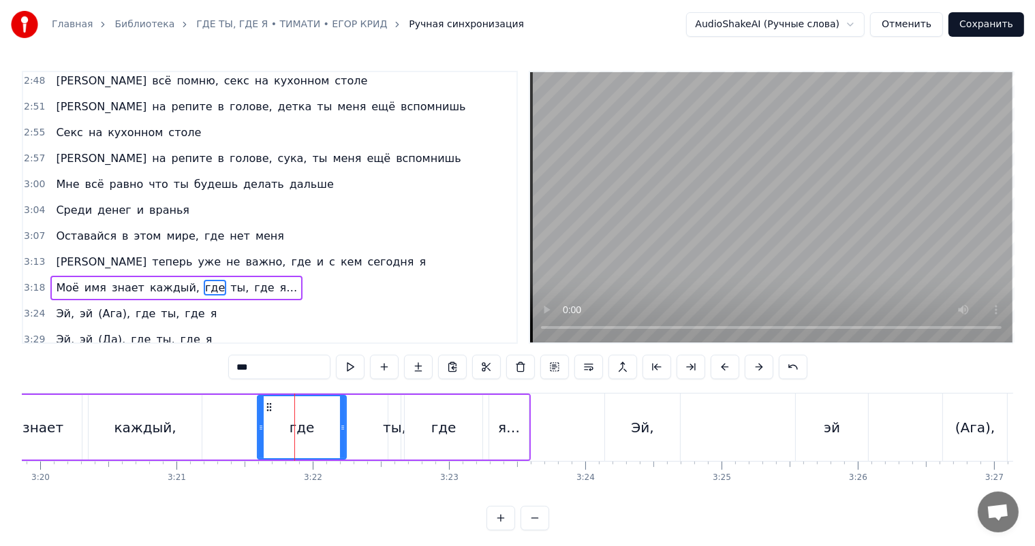
scroll to position [1105, 0]
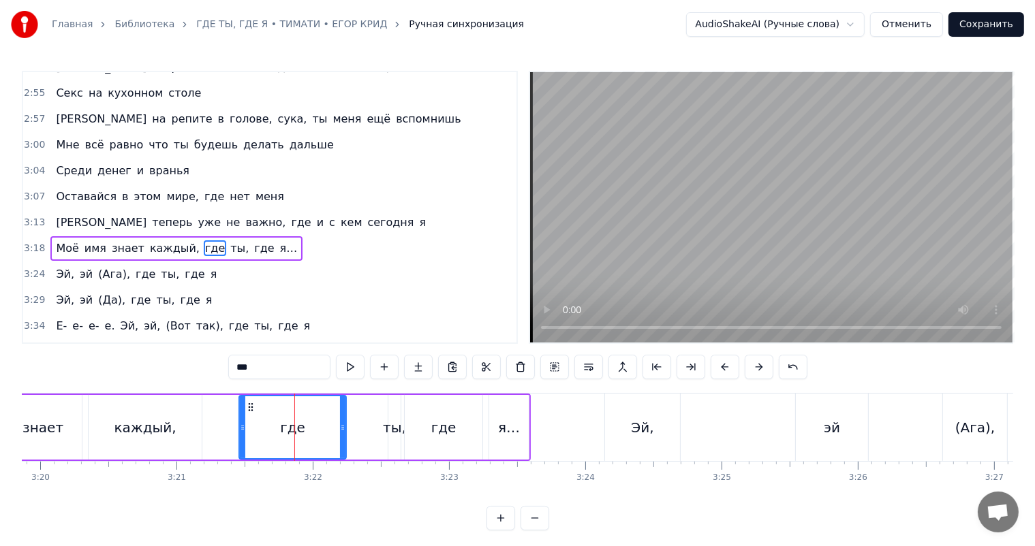
drag, startPoint x: 260, startPoint y: 424, endPoint x: 243, endPoint y: 431, distance: 18.1
click at [243, 431] on icon at bounding box center [242, 427] width 5 height 11
drag, startPoint x: 343, startPoint y: 423, endPoint x: 289, endPoint y: 438, distance: 56.5
click at [286, 438] on div at bounding box center [287, 427] width 5 height 62
click at [395, 433] on div "ты," at bounding box center [394, 428] width 23 height 20
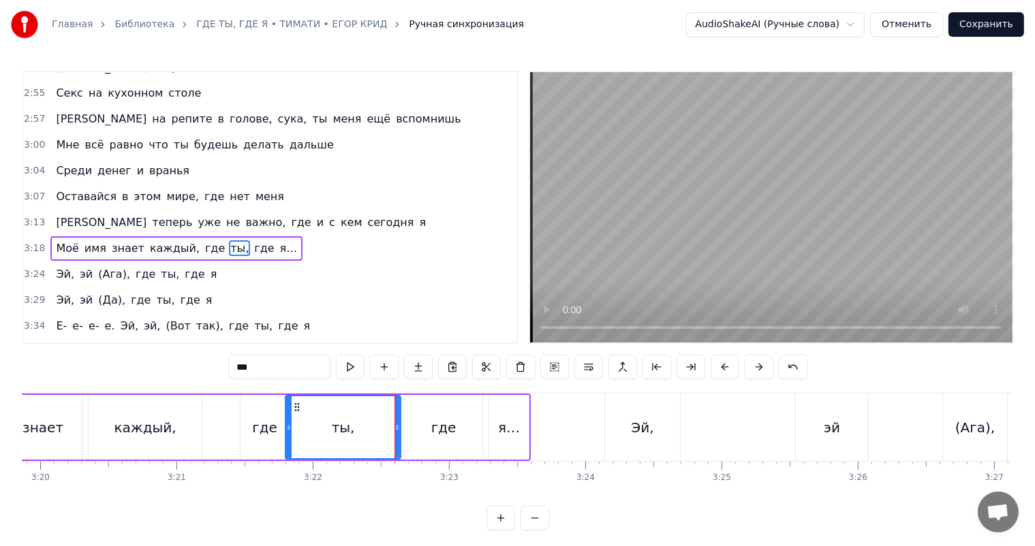
drag, startPoint x: 392, startPoint y: 411, endPoint x: 289, endPoint y: 430, distance: 104.6
click at [289, 430] on div at bounding box center [288, 427] width 5 height 62
drag, startPoint x: 398, startPoint y: 437, endPoint x: 339, endPoint y: 442, distance: 58.8
click at [331, 443] on div at bounding box center [332, 427] width 5 height 62
click at [433, 428] on div "где" at bounding box center [443, 428] width 25 height 20
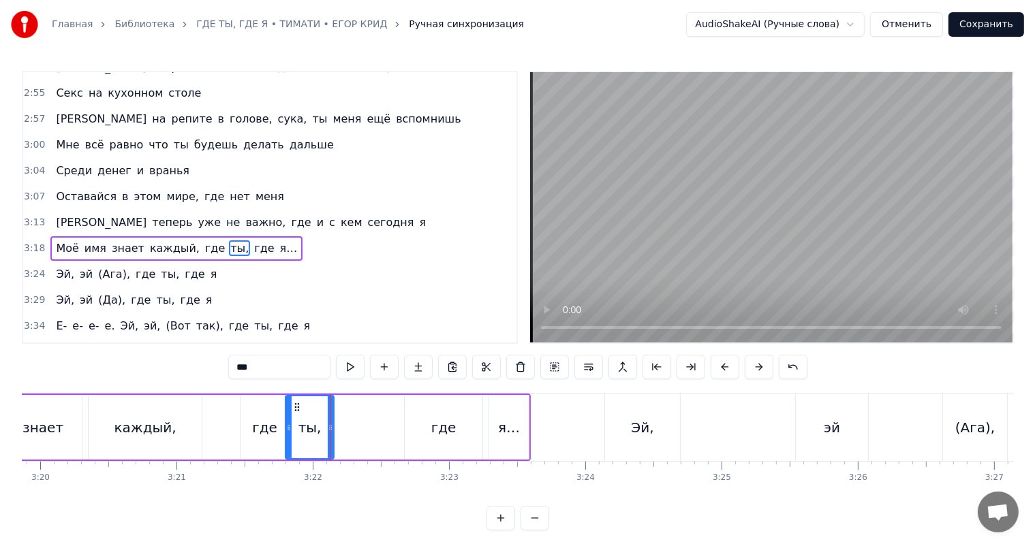
type input "***"
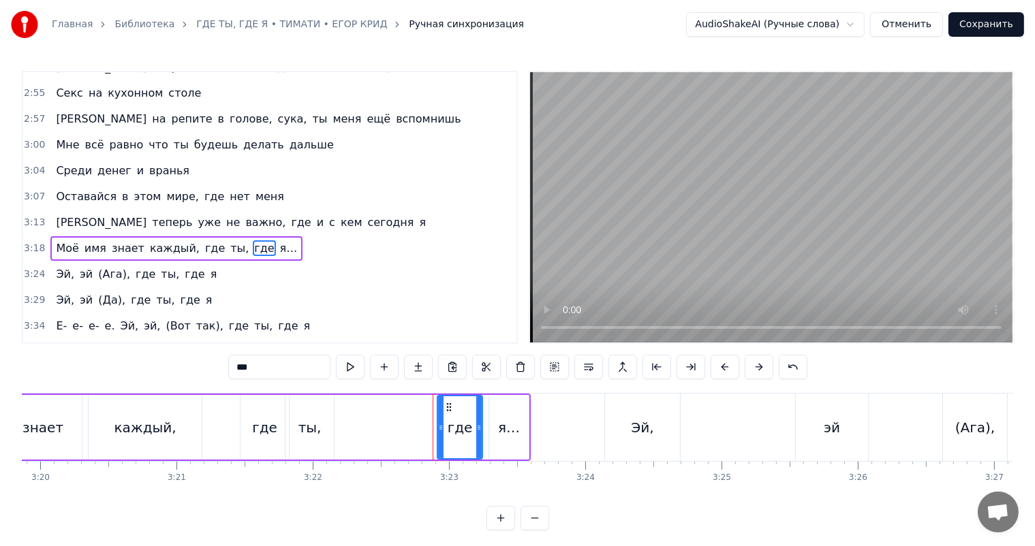
drag, startPoint x: 406, startPoint y: 429, endPoint x: 438, endPoint y: 432, distance: 32.1
click at [438, 432] on icon at bounding box center [440, 427] width 5 height 11
click at [202, 433] on div "Моё имя знает каждый, где ты, где я…" at bounding box center [198, 427] width 665 height 67
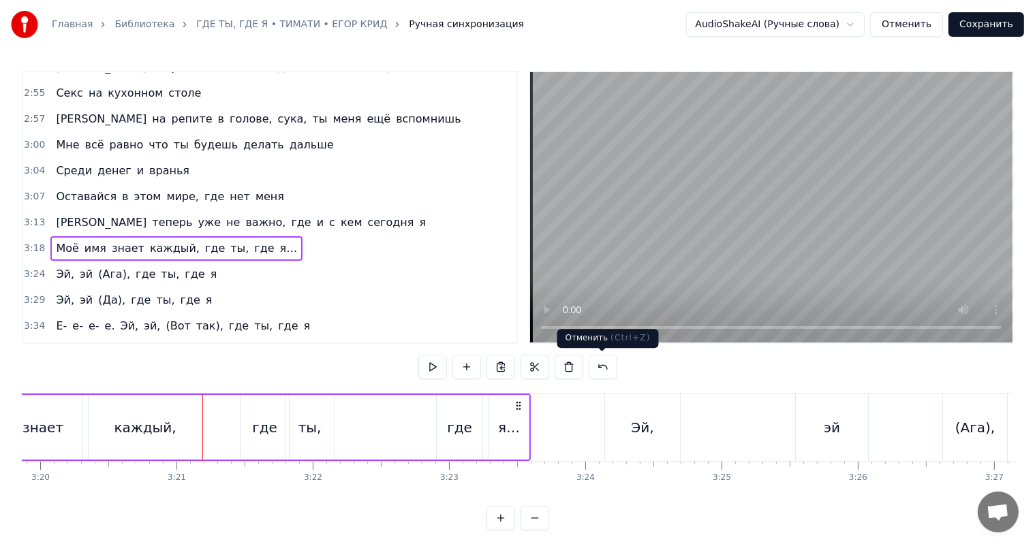
click at [739, 244] on video at bounding box center [771, 207] width 482 height 270
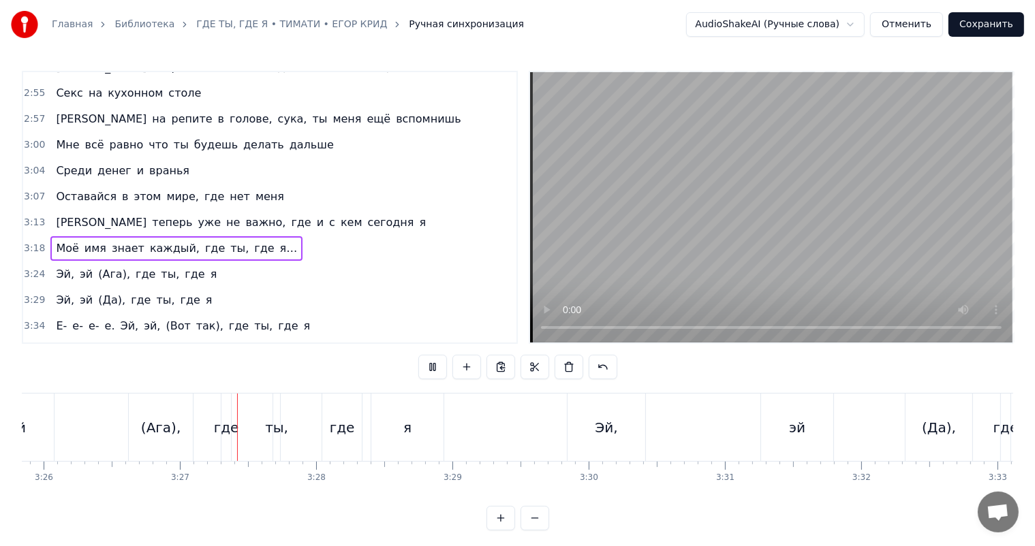
scroll to position [0, 28097]
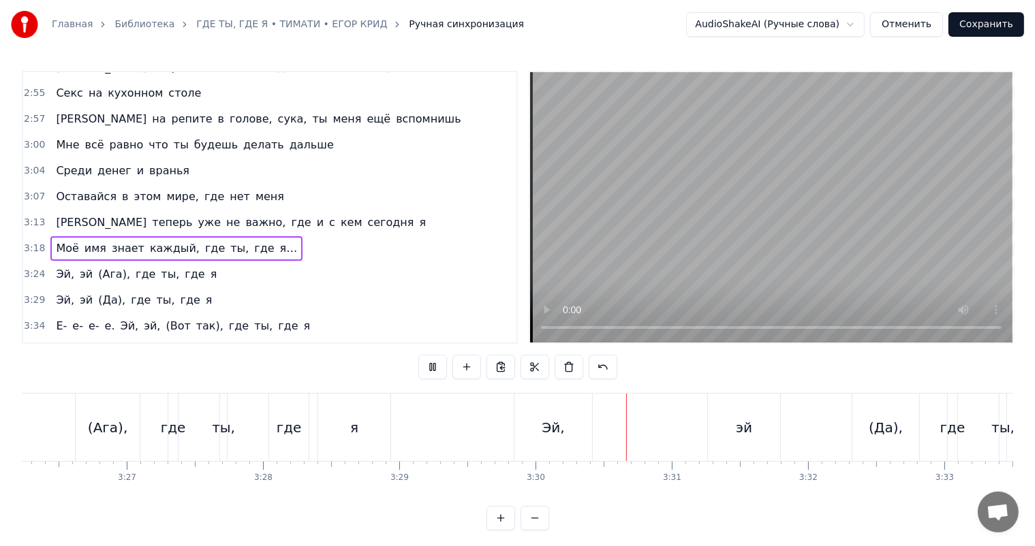
click at [127, 428] on div "(Ага)," at bounding box center [108, 427] width 64 height 67
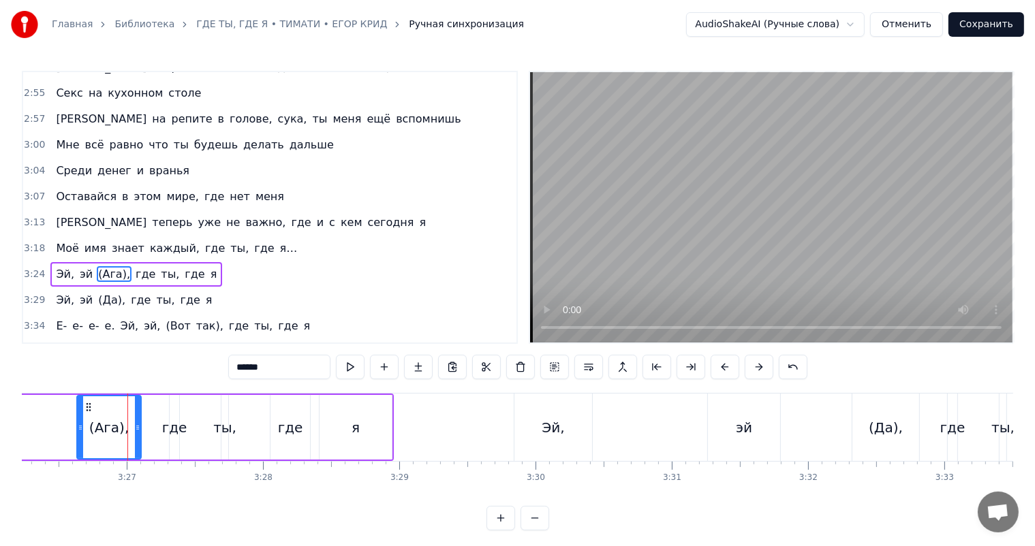
scroll to position [1130, 0]
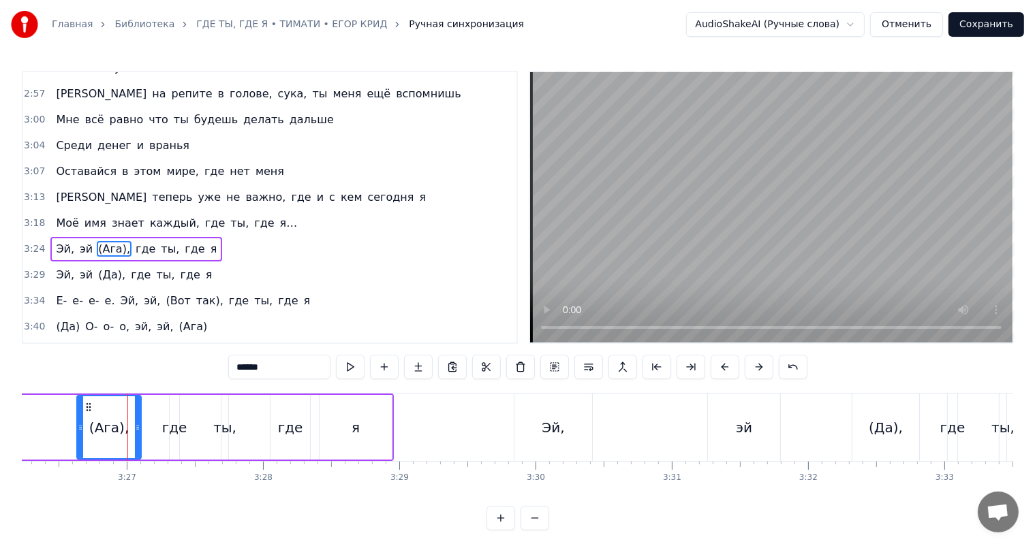
click at [186, 417] on div "Эй, эй (Ага), где ты, где я" at bounding box center [65, 427] width 657 height 67
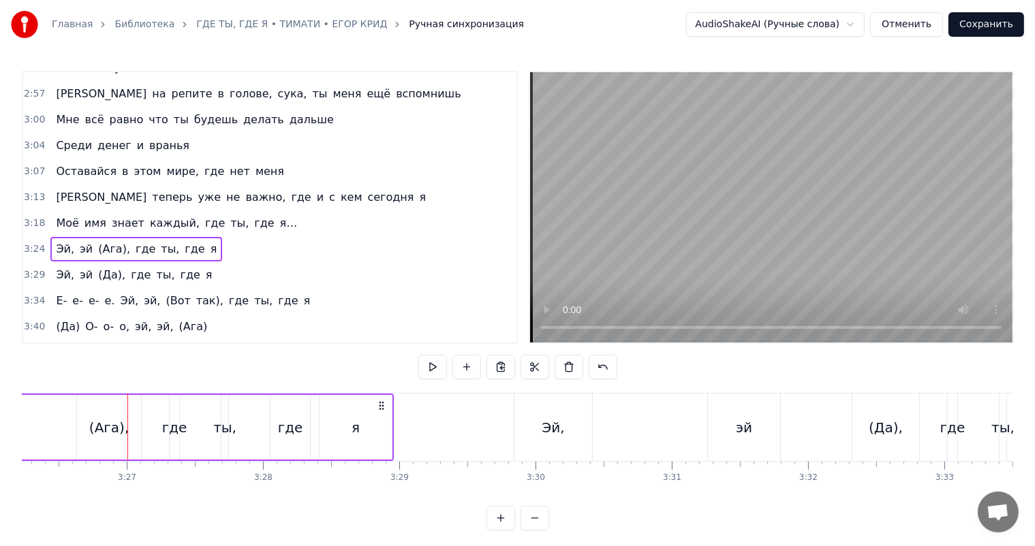
click at [171, 420] on div "где" at bounding box center [174, 428] width 25 height 20
click at [170, 420] on div at bounding box center [170, 427] width 1 height 67
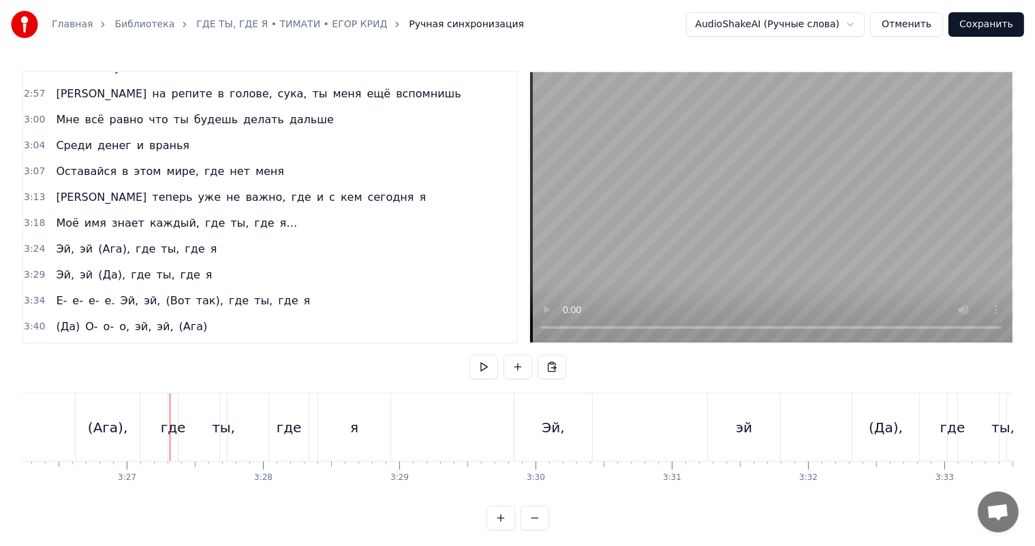
click at [172, 420] on div "где" at bounding box center [173, 428] width 25 height 20
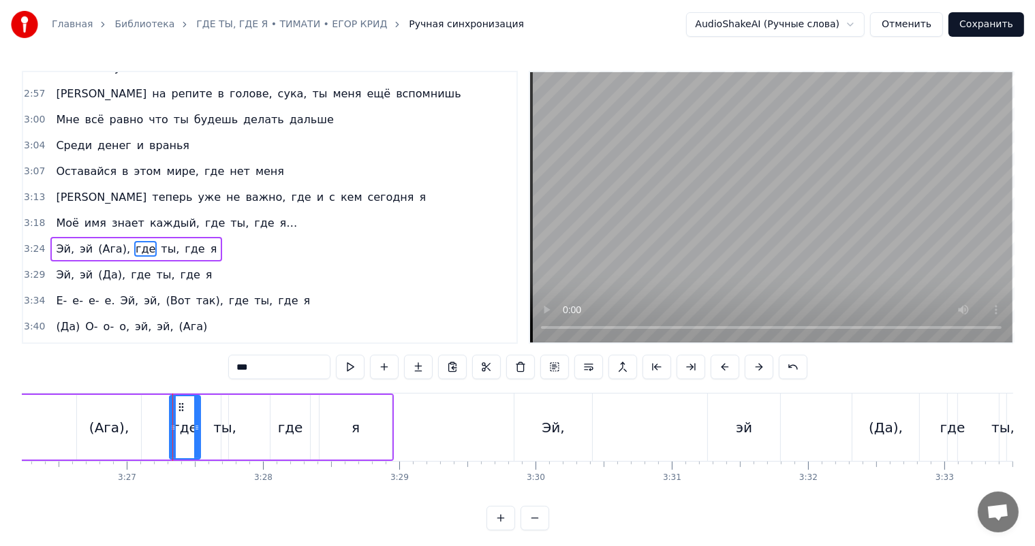
drag, startPoint x: 177, startPoint y: 420, endPoint x: 198, endPoint y: 420, distance: 21.1
click at [198, 420] on div at bounding box center [196, 427] width 5 height 62
drag, startPoint x: 170, startPoint y: 422, endPoint x: 155, endPoint y: 422, distance: 15.0
click at [155, 422] on icon at bounding box center [157, 427] width 5 height 11
click at [226, 422] on div "ты," at bounding box center [224, 428] width 23 height 20
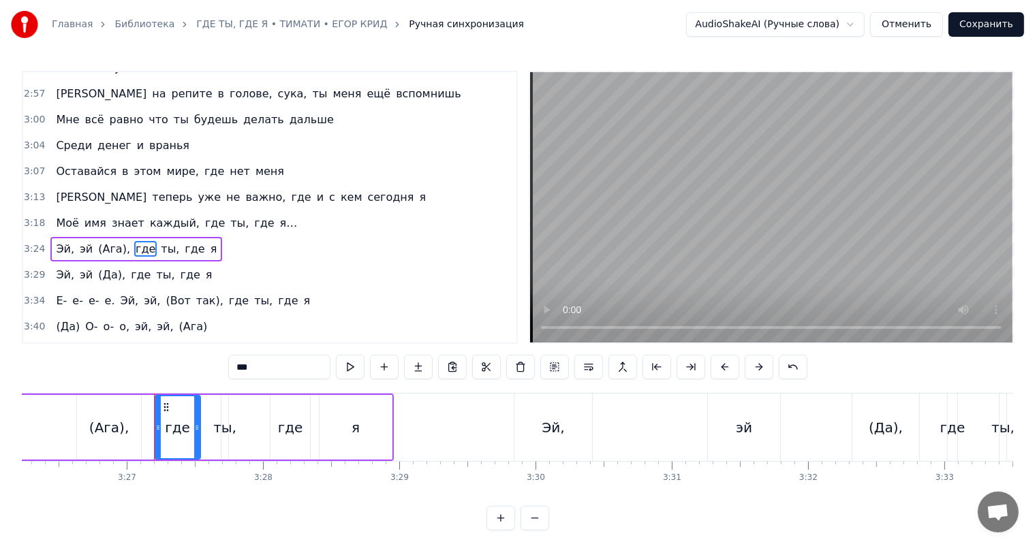
type input "***"
drag, startPoint x: 223, startPoint y: 423, endPoint x: 197, endPoint y: 427, distance: 26.2
click at [197, 427] on div "Эй, эй (Ага), где ты, где я" at bounding box center [65, 427] width 657 height 67
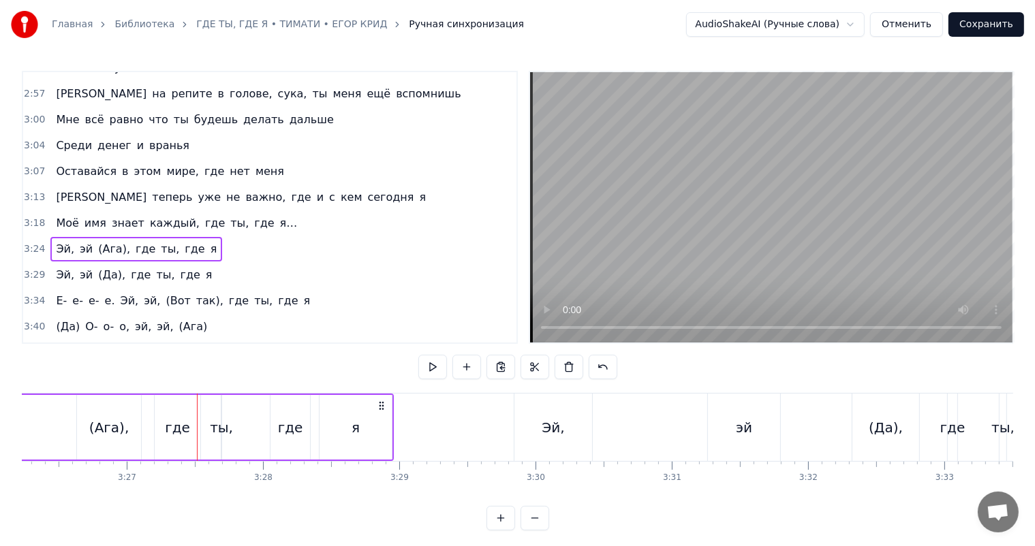
click at [219, 424] on div "ты," at bounding box center [221, 428] width 23 height 20
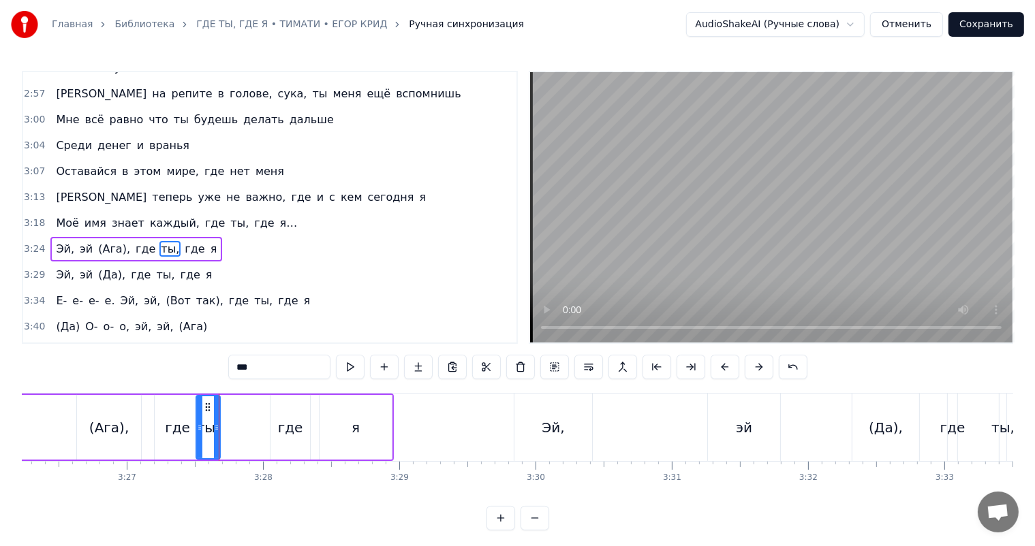
drag, startPoint x: 221, startPoint y: 422, endPoint x: 196, endPoint y: 425, distance: 25.4
click at [197, 425] on icon at bounding box center [199, 427] width 5 height 11
click at [286, 420] on div "где" at bounding box center [290, 428] width 25 height 20
type input "***"
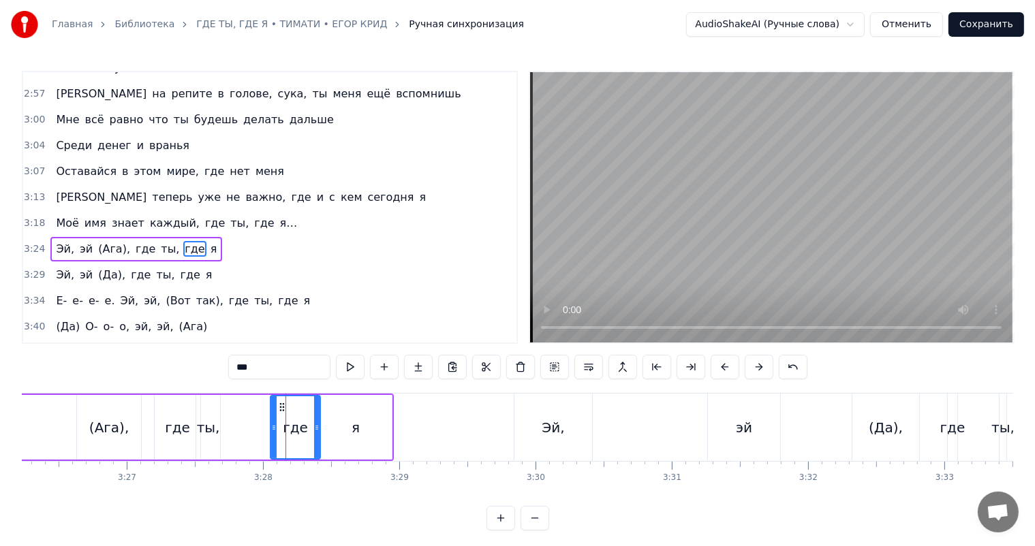
drag, startPoint x: 307, startPoint y: 429, endPoint x: 317, endPoint y: 429, distance: 10.2
click at [317, 429] on icon at bounding box center [316, 427] width 5 height 11
drag, startPoint x: 271, startPoint y: 429, endPoint x: 260, endPoint y: 431, distance: 11.0
click at [261, 431] on icon at bounding box center [263, 427] width 5 height 11
click at [72, 428] on div "Эй, эй (Ага), где ты, где я" at bounding box center [65, 427] width 657 height 67
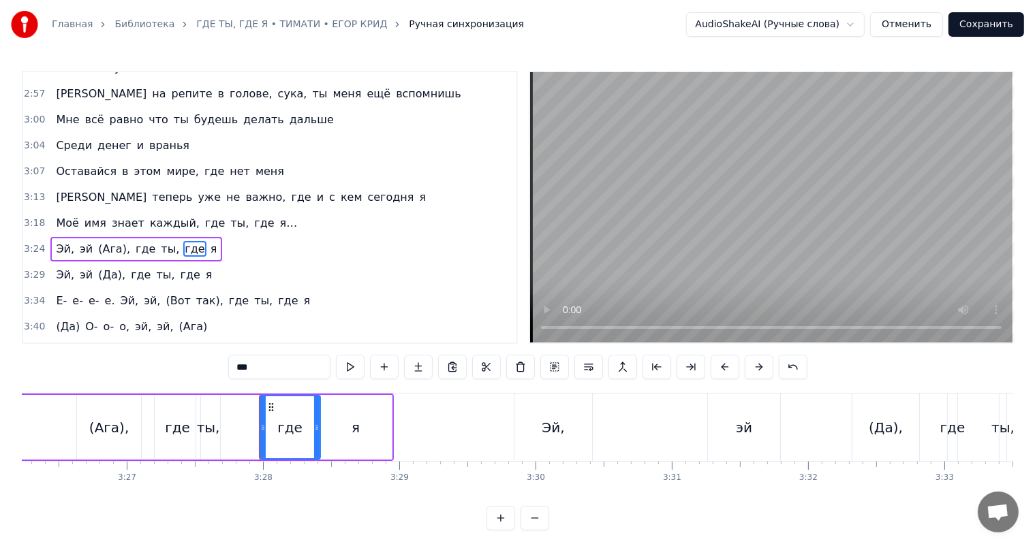
scroll to position [0, 28079]
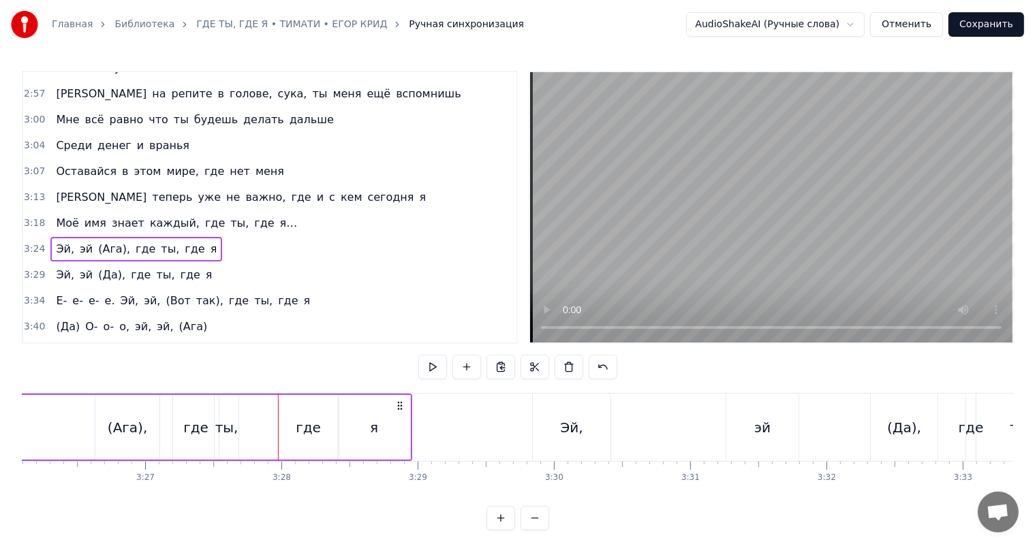
click at [719, 242] on video at bounding box center [771, 207] width 482 height 270
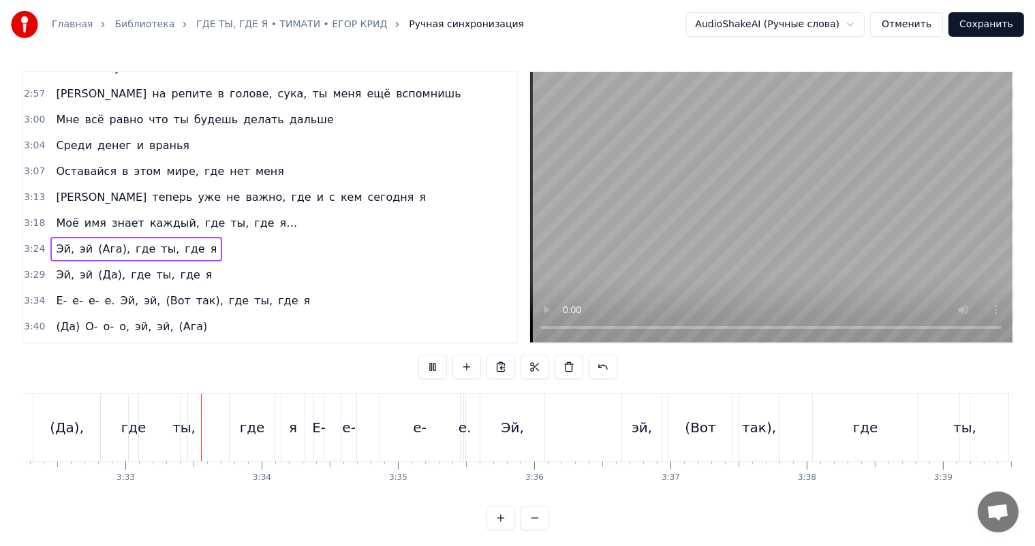
scroll to position [0, 28941]
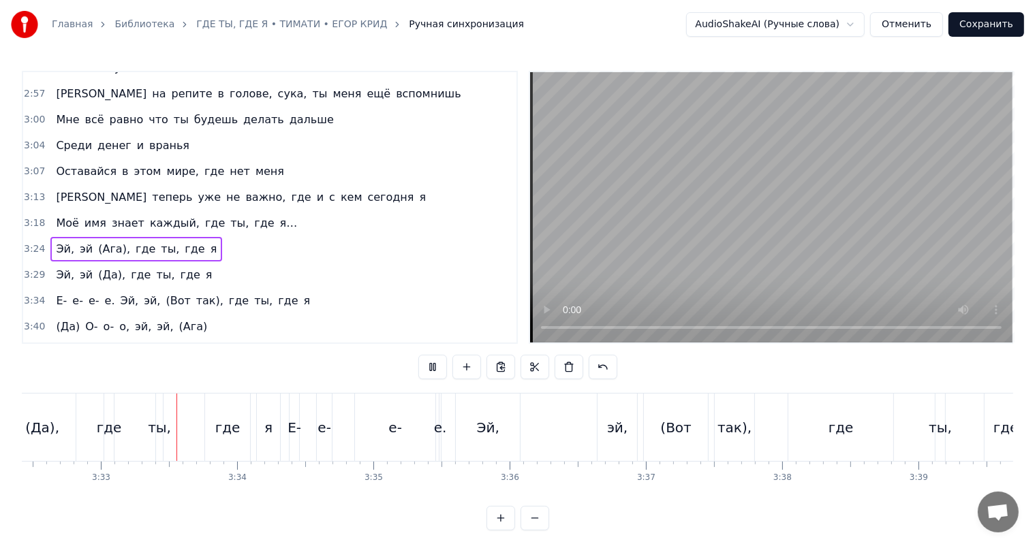
click at [781, 237] on video at bounding box center [771, 207] width 482 height 270
click at [245, 436] on div "где" at bounding box center [227, 427] width 45 height 67
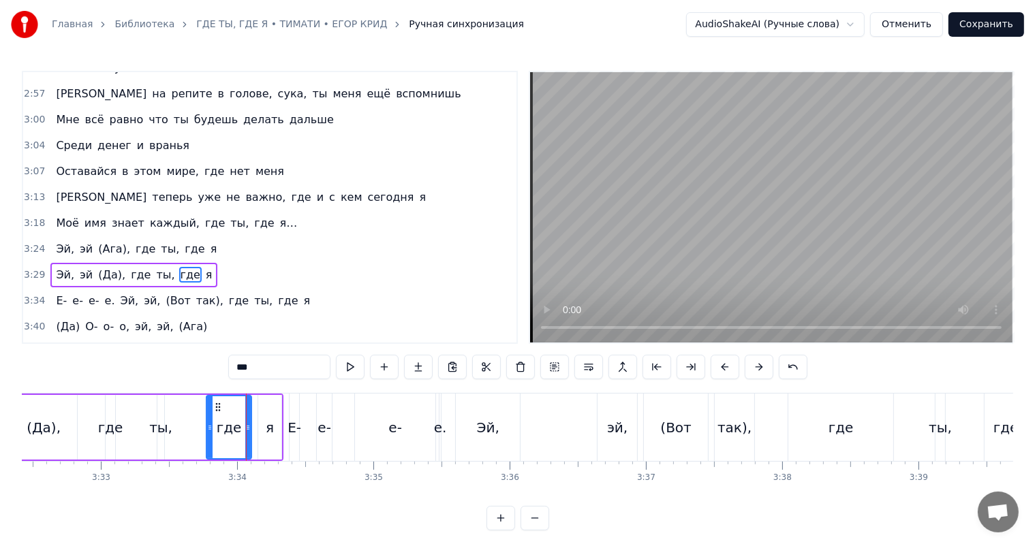
scroll to position [1155, 0]
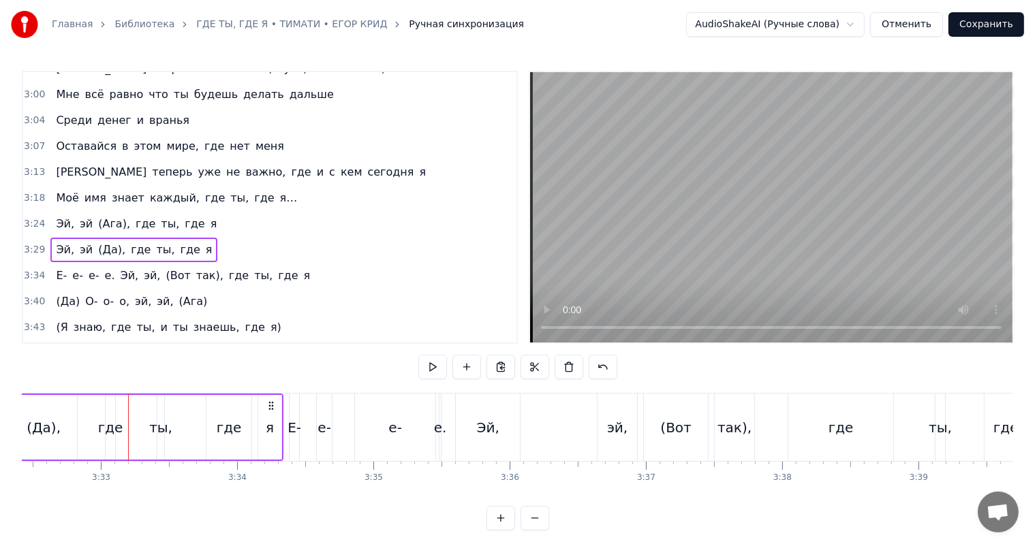
click at [110, 437] on div "где" at bounding box center [111, 427] width 10 height 65
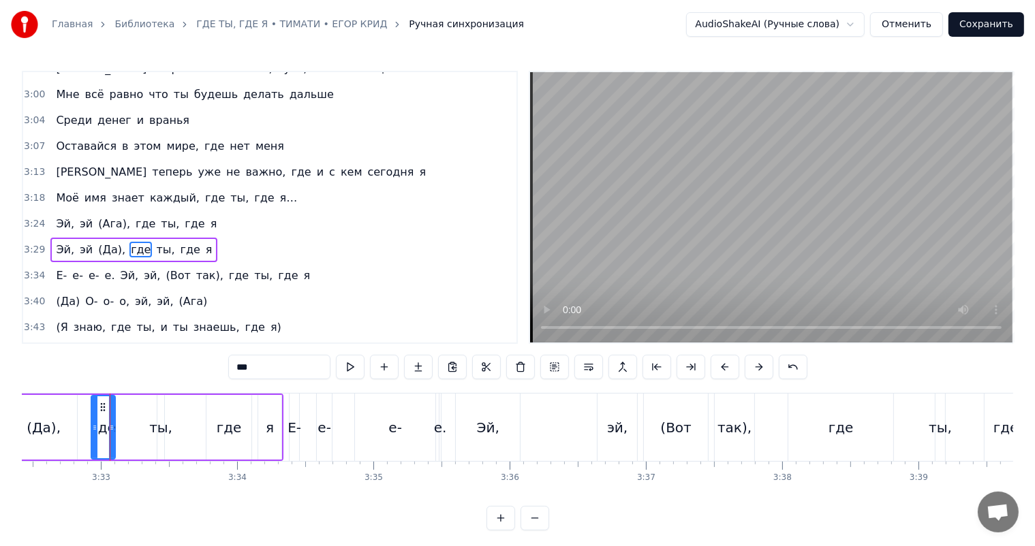
drag, startPoint x: 106, startPoint y: 437, endPoint x: 90, endPoint y: 441, distance: 17.0
click at [92, 441] on div at bounding box center [94, 427] width 5 height 62
drag, startPoint x: 113, startPoint y: 435, endPoint x: 142, endPoint y: 431, distance: 28.9
click at [141, 431] on div at bounding box center [140, 427] width 5 height 62
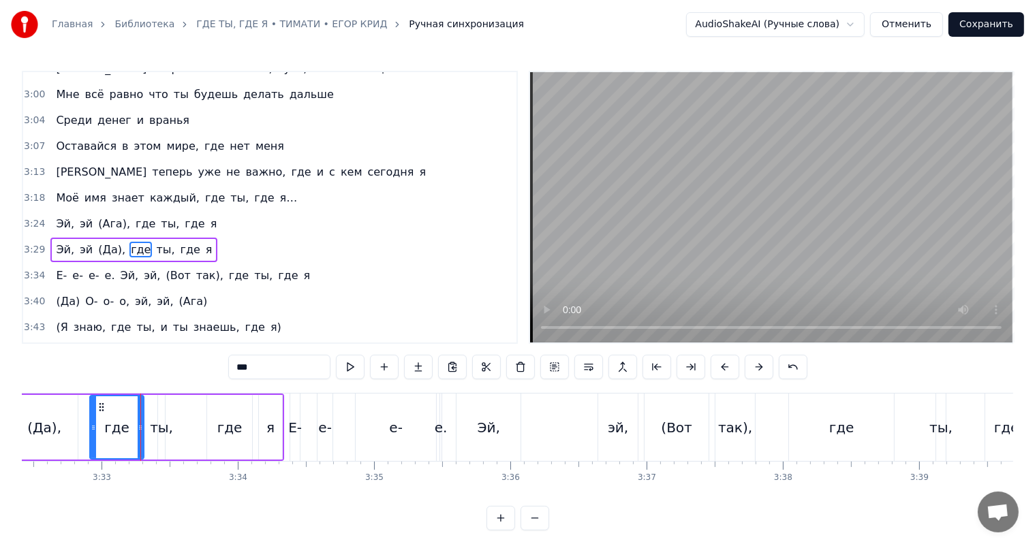
click at [159, 428] on div "ты," at bounding box center [161, 428] width 23 height 20
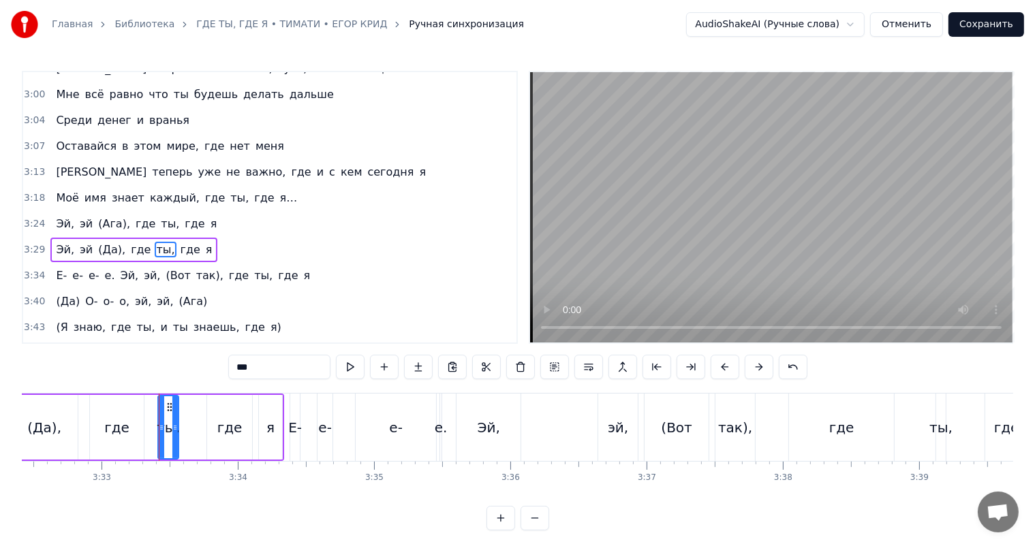
drag, startPoint x: 161, startPoint y: 428, endPoint x: 172, endPoint y: 431, distance: 11.2
click at [172, 431] on icon at bounding box center [174, 427] width 5 height 11
drag, startPoint x: 161, startPoint y: 435, endPoint x: 148, endPoint y: 439, distance: 14.2
click at [148, 439] on div at bounding box center [149, 427] width 5 height 62
click at [77, 439] on div "(Да)," at bounding box center [44, 427] width 68 height 65
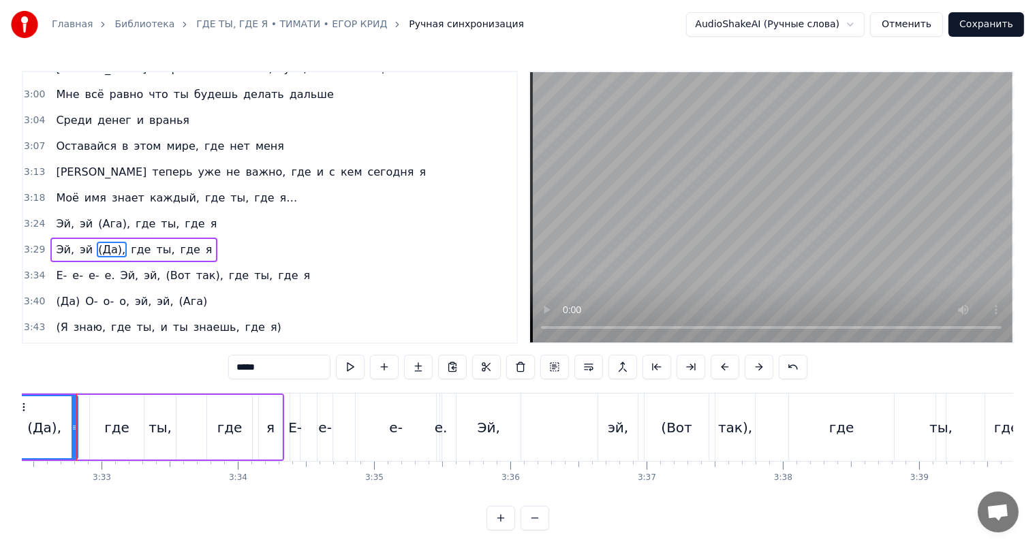
scroll to position [0, 28926]
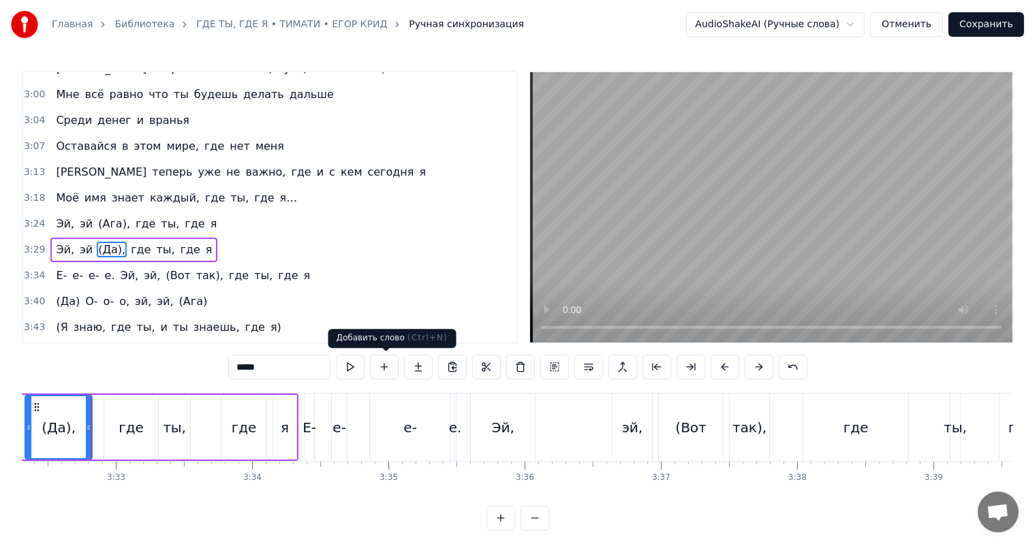
click at [837, 251] on video at bounding box center [771, 207] width 482 height 270
click at [819, 256] on video at bounding box center [771, 207] width 482 height 270
click at [704, 236] on video at bounding box center [771, 207] width 482 height 270
click at [698, 238] on video at bounding box center [771, 207] width 482 height 270
drag, startPoint x: 247, startPoint y: 418, endPoint x: 319, endPoint y: 388, distance: 79.1
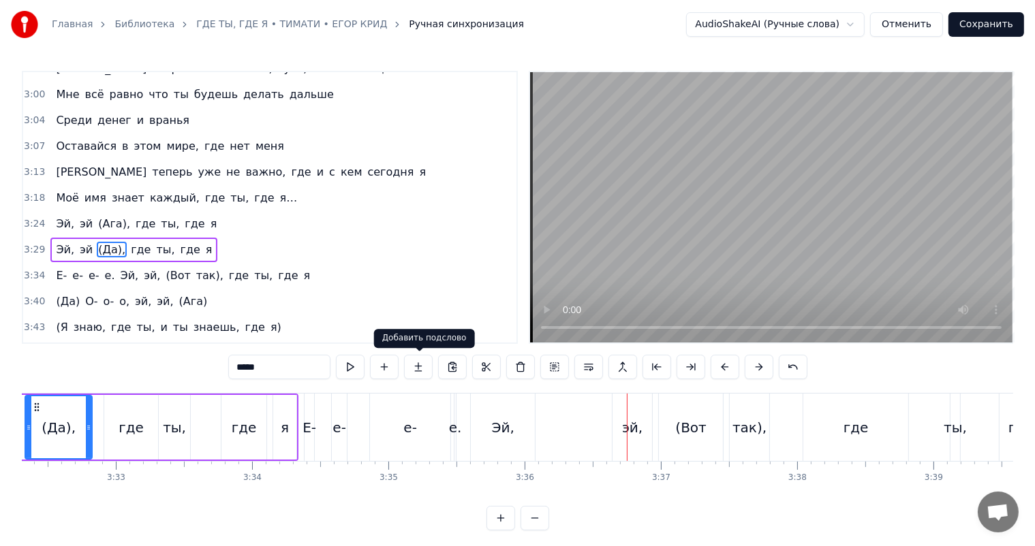
click at [247, 419] on div "где" at bounding box center [244, 428] width 25 height 20
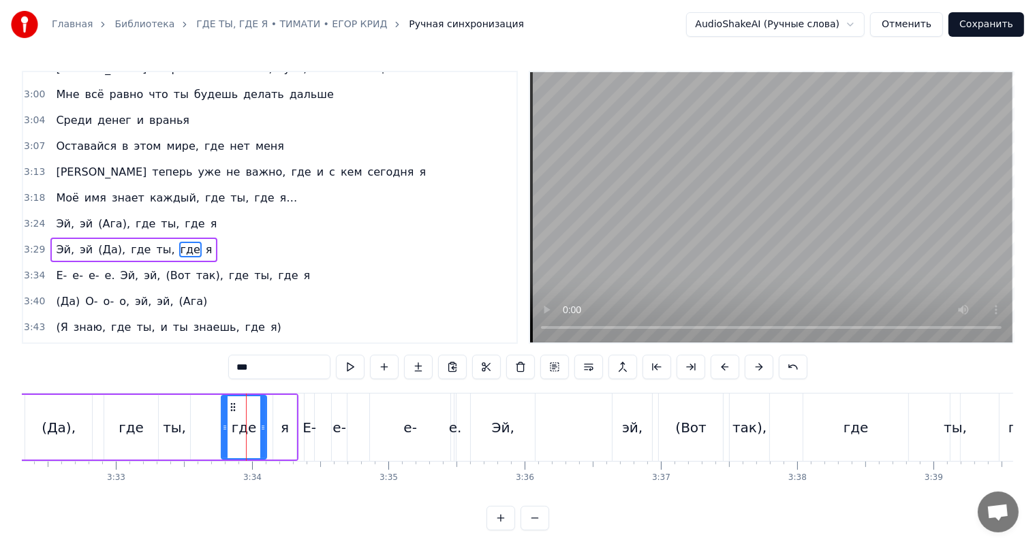
click at [788, 186] on video at bounding box center [771, 207] width 482 height 270
click at [638, 243] on video at bounding box center [771, 207] width 482 height 270
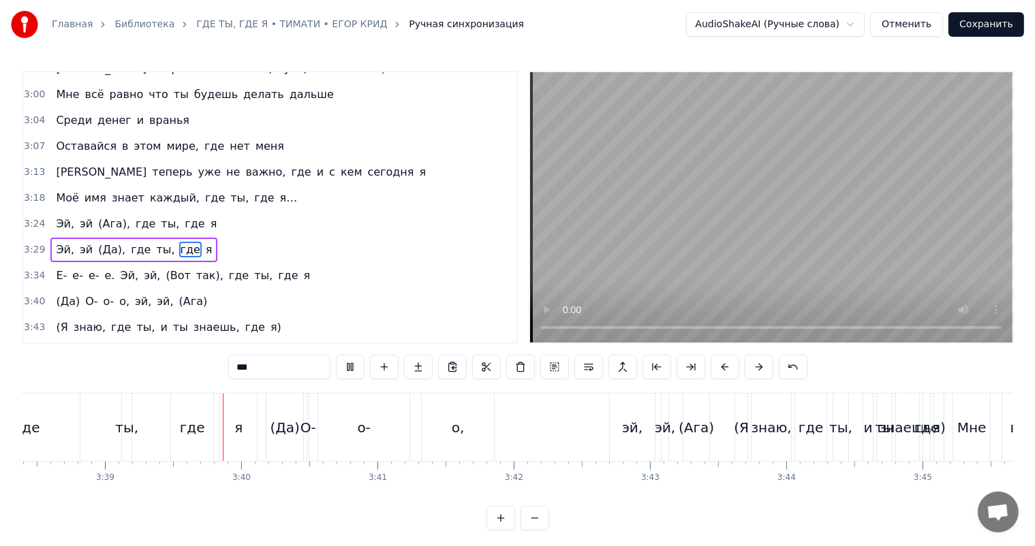
scroll to position [0, 29816]
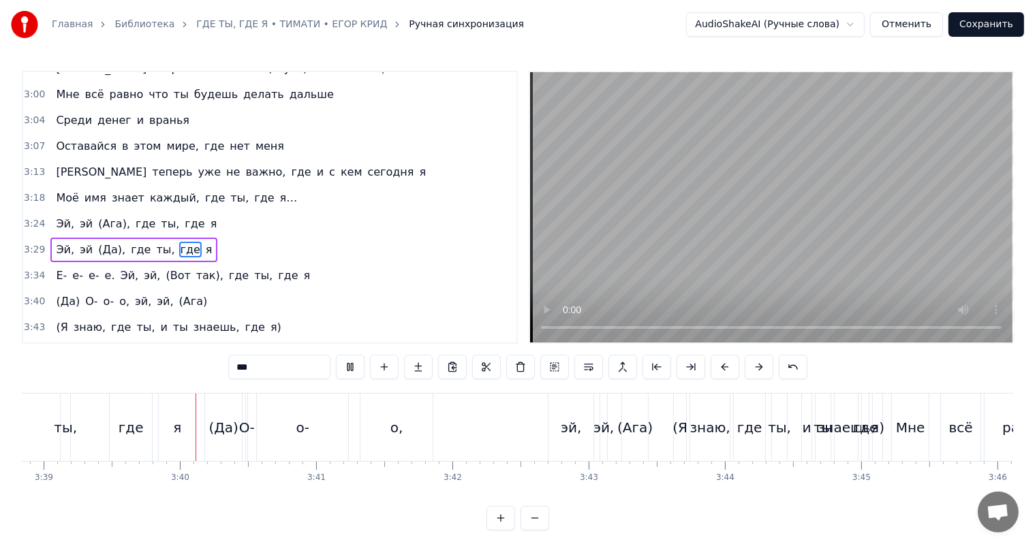
click at [729, 179] on video at bounding box center [771, 207] width 482 height 270
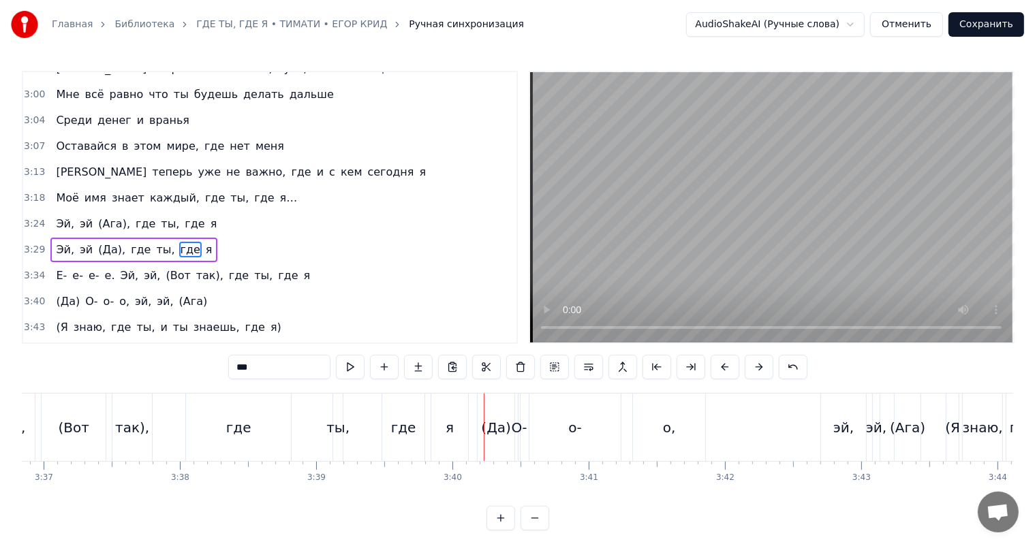
click at [238, 429] on div "где" at bounding box center [238, 428] width 25 height 20
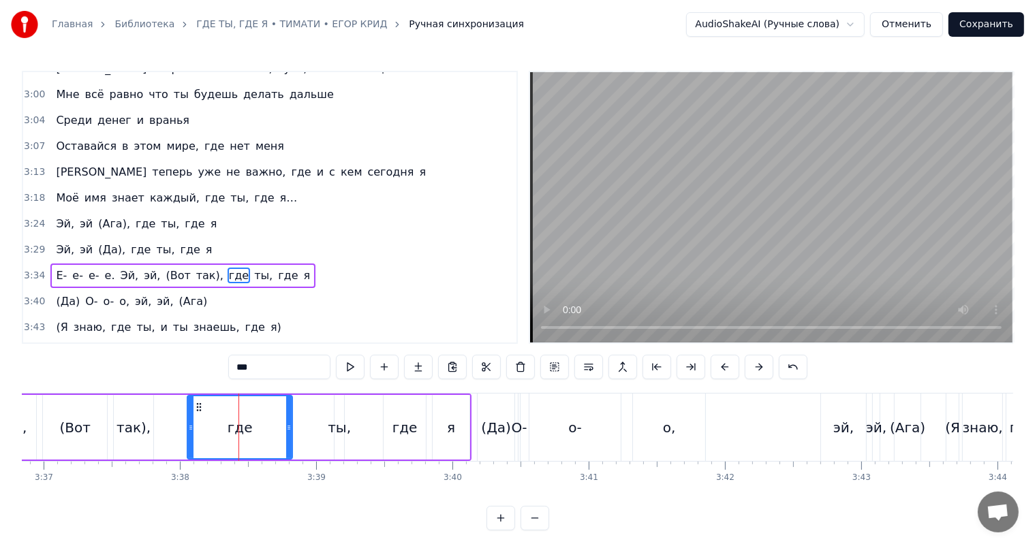
scroll to position [1180, 0]
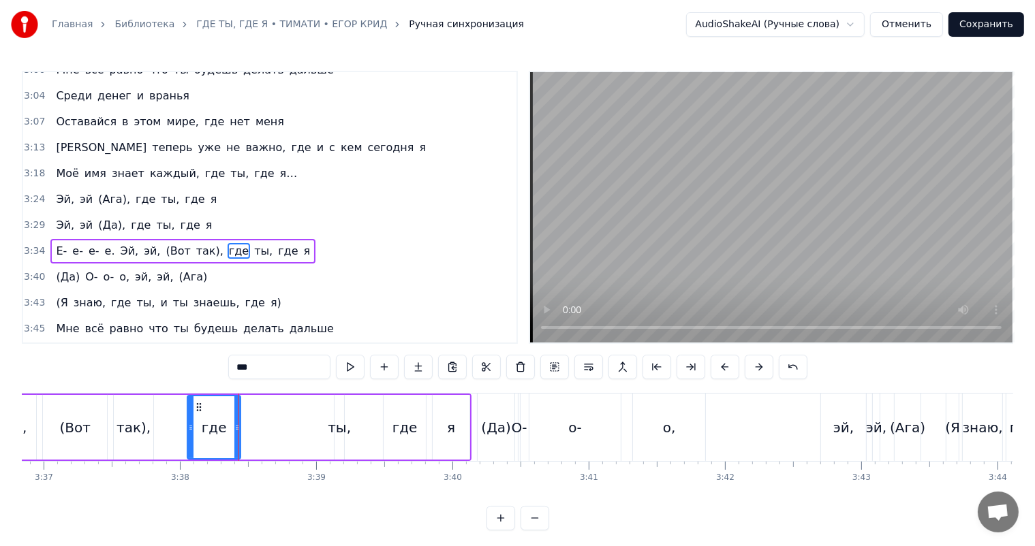
drag, startPoint x: 289, startPoint y: 423, endPoint x: 236, endPoint y: 428, distance: 52.7
click at [236, 428] on icon at bounding box center [236, 427] width 5 height 11
click at [126, 439] on div "так)," at bounding box center [134, 427] width 40 height 65
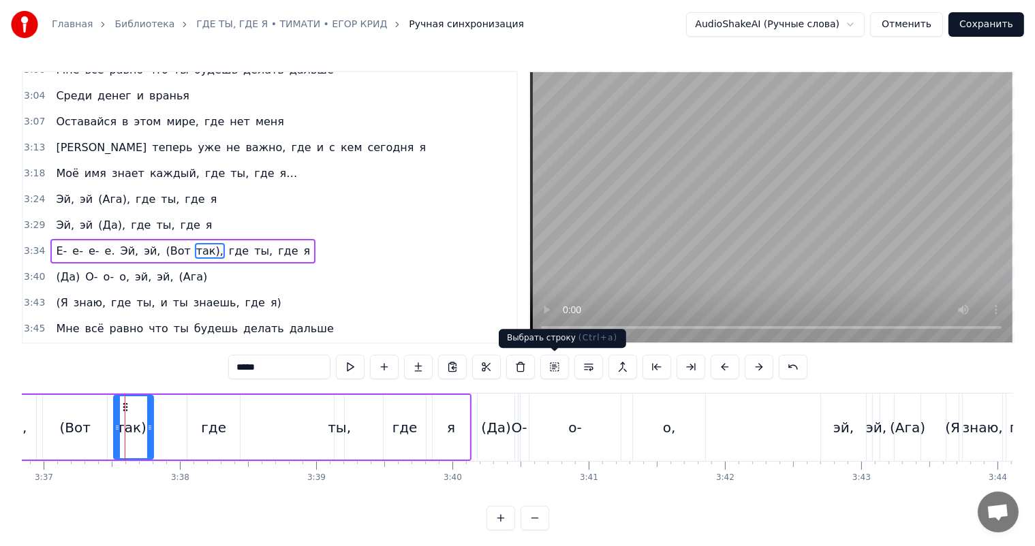
click at [843, 239] on video at bounding box center [771, 207] width 482 height 270
click at [211, 411] on div "где" at bounding box center [213, 427] width 52 height 65
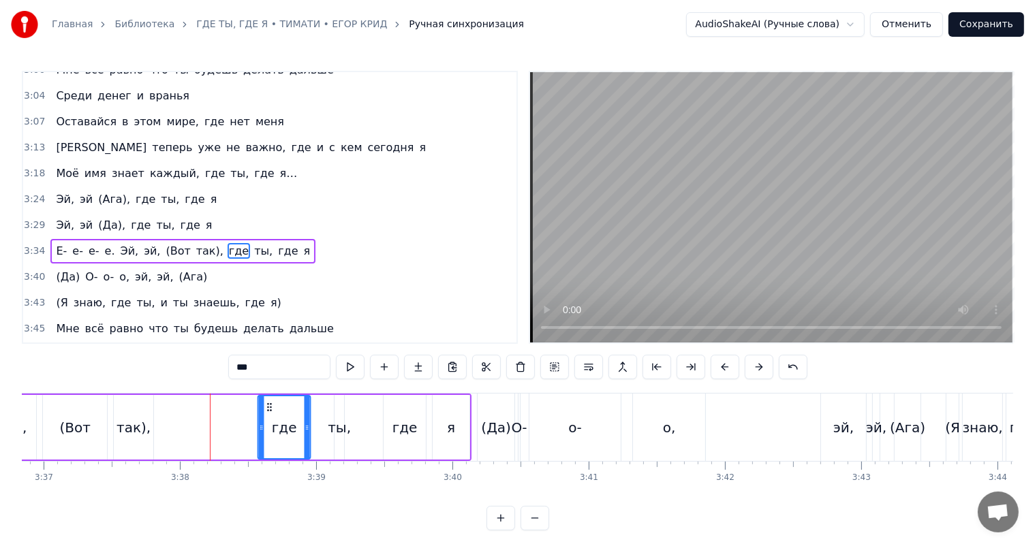
drag, startPoint x: 197, startPoint y: 403, endPoint x: 267, endPoint y: 401, distance: 70.2
click at [267, 401] on div "где" at bounding box center [283, 427] width 51 height 62
click at [339, 407] on div "ты," at bounding box center [339, 427] width 10 height 65
type input "***"
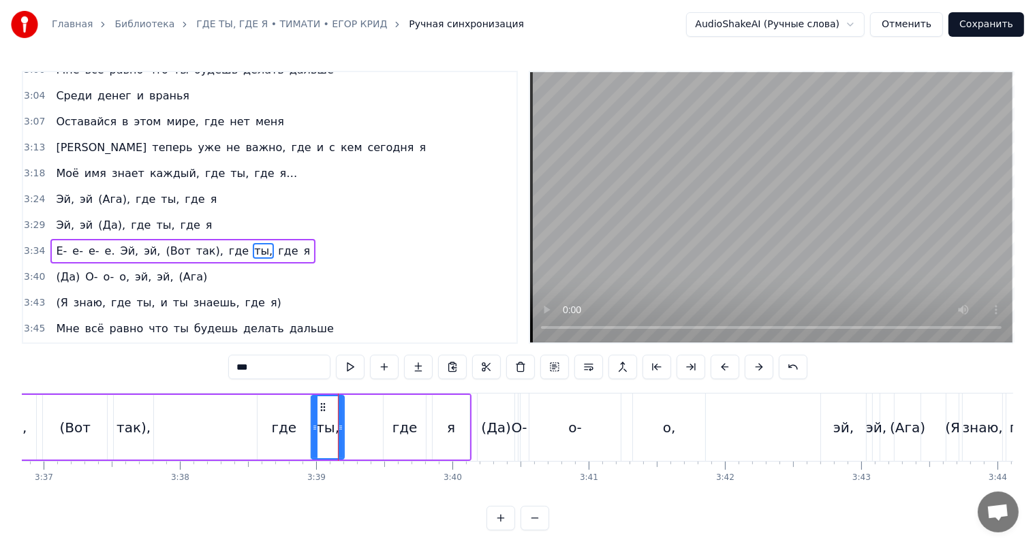
drag, startPoint x: 335, startPoint y: 409, endPoint x: 311, endPoint y: 415, distance: 24.5
click at [312, 415] on div at bounding box center [314, 427] width 5 height 62
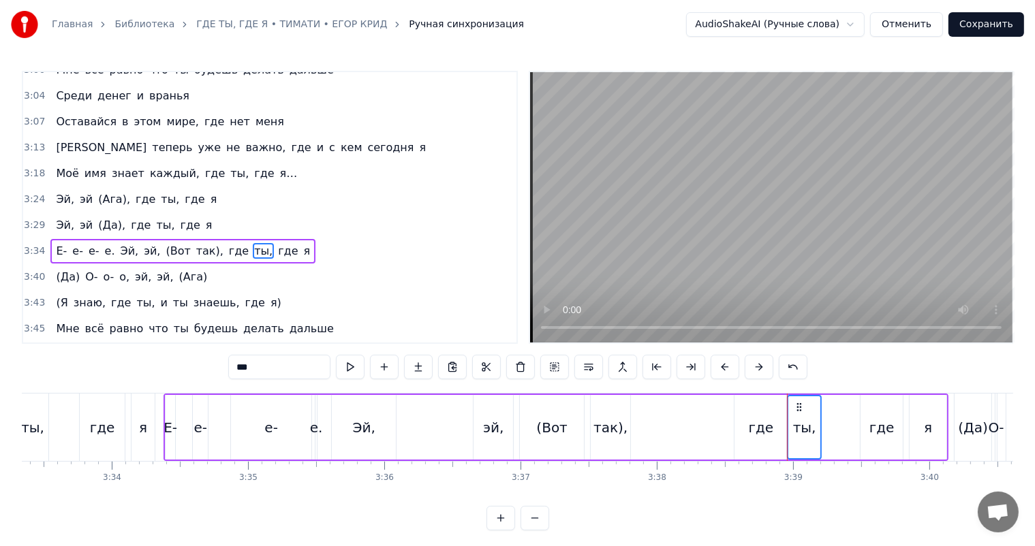
scroll to position [0, 29066]
click at [424, 421] on div "Е- е- е- е. Эй, эй, (Вот так), где ты, где я" at bounding box center [555, 427] width 785 height 67
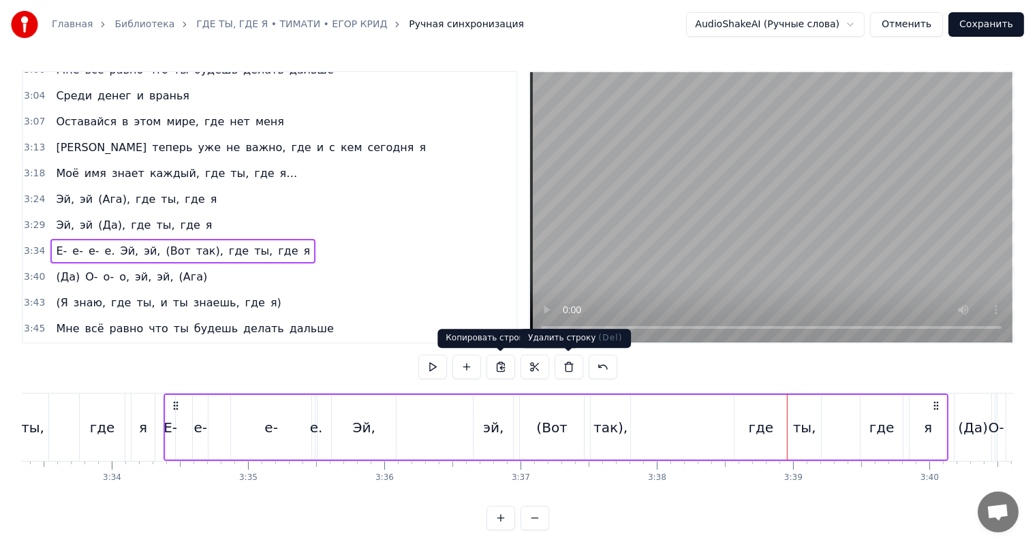
click at [747, 238] on video at bounding box center [771, 207] width 482 height 270
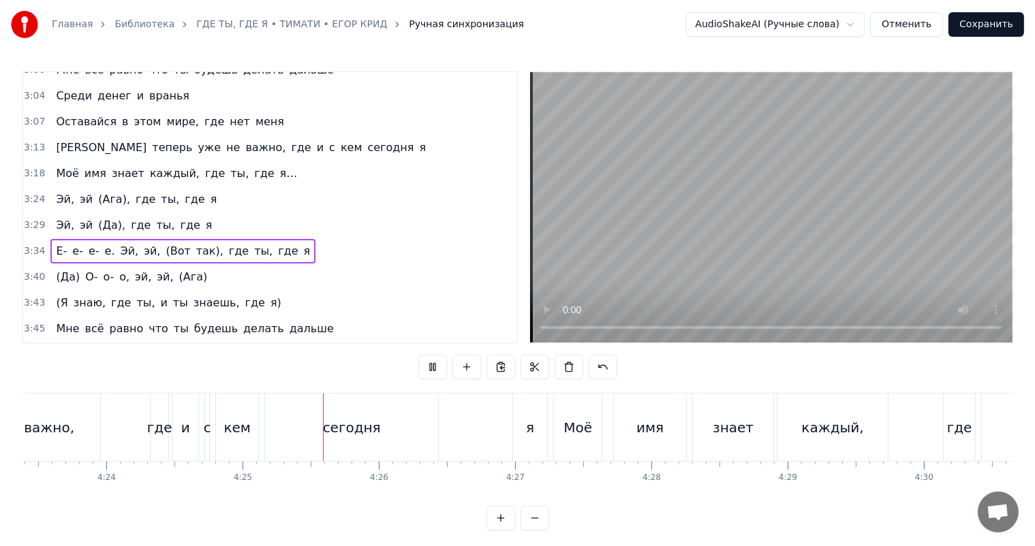
scroll to position [0, 36052]
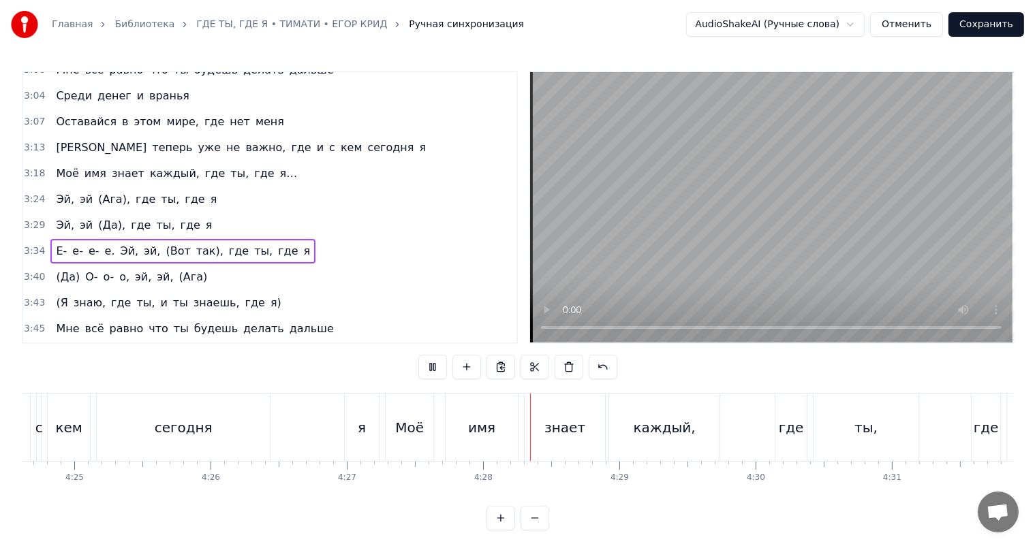
click at [868, 125] on video at bounding box center [771, 207] width 482 height 270
click at [253, 415] on div "сегодня" at bounding box center [183, 427] width 173 height 67
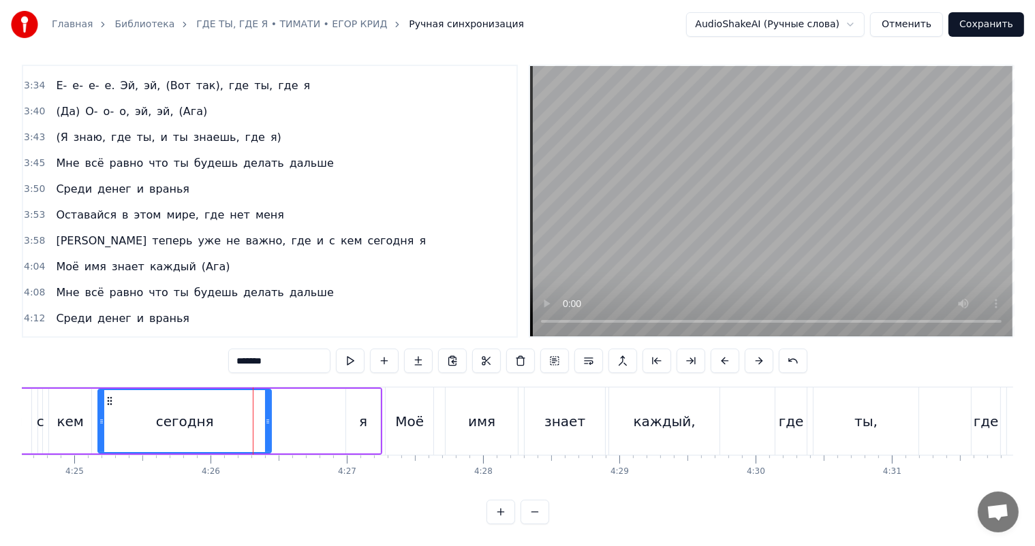
scroll to position [1358, 0]
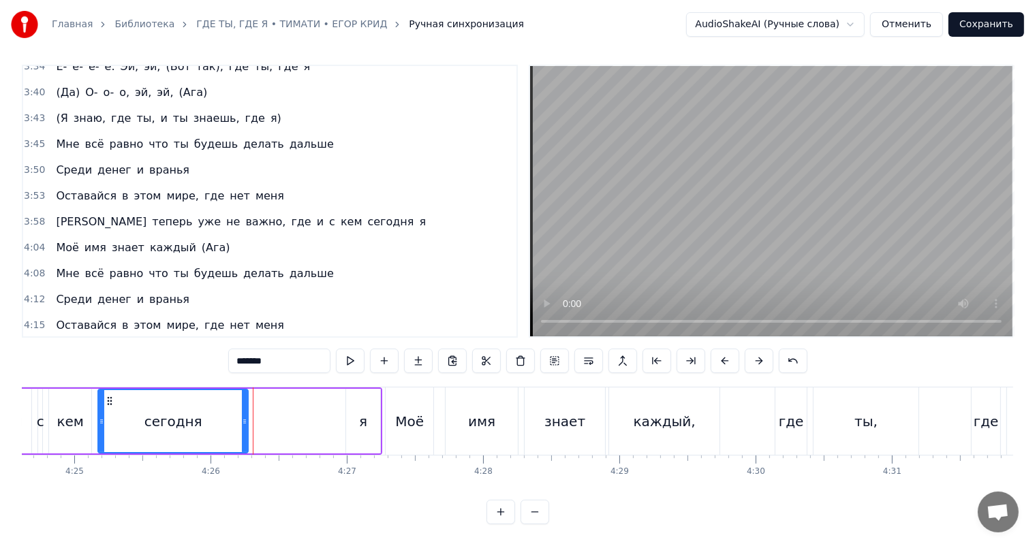
drag, startPoint x: 268, startPoint y: 409, endPoint x: 245, endPoint y: 416, distance: 24.3
click at [242, 417] on div at bounding box center [244, 421] width 5 height 62
click at [373, 389] on div "я" at bounding box center [363, 421] width 34 height 65
drag, startPoint x: 359, startPoint y: 387, endPoint x: 253, endPoint y: 403, distance: 106.8
click at [253, 403] on div "я" at bounding box center [258, 421] width 33 height 62
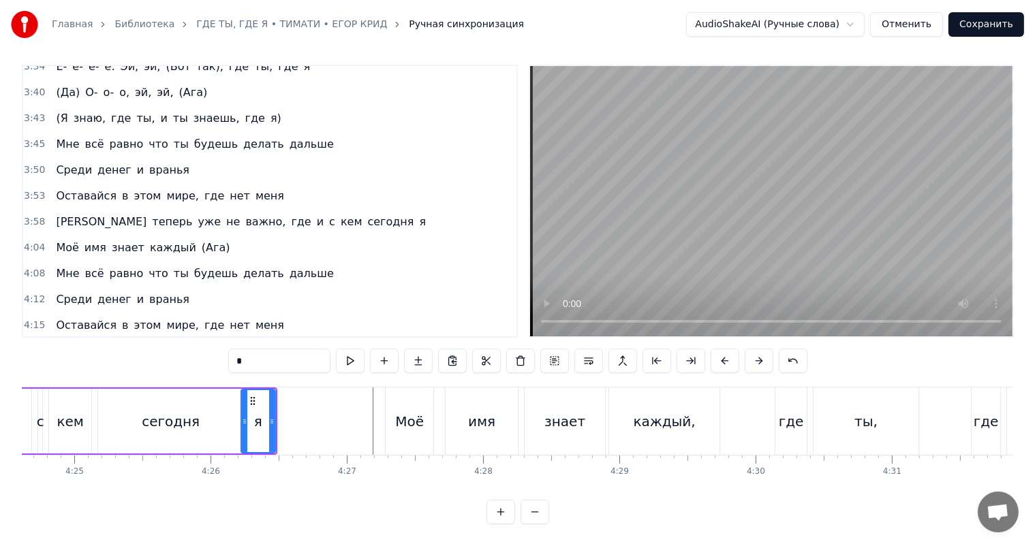
click at [406, 388] on div "Моё" at bounding box center [410, 421] width 48 height 67
type input "***"
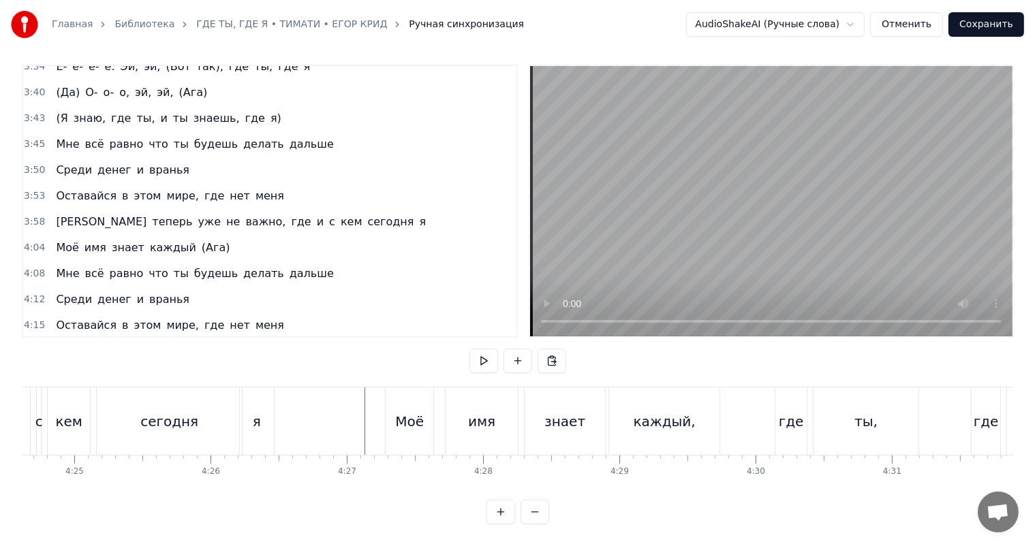
click at [398, 396] on div "Моё" at bounding box center [410, 421] width 48 height 67
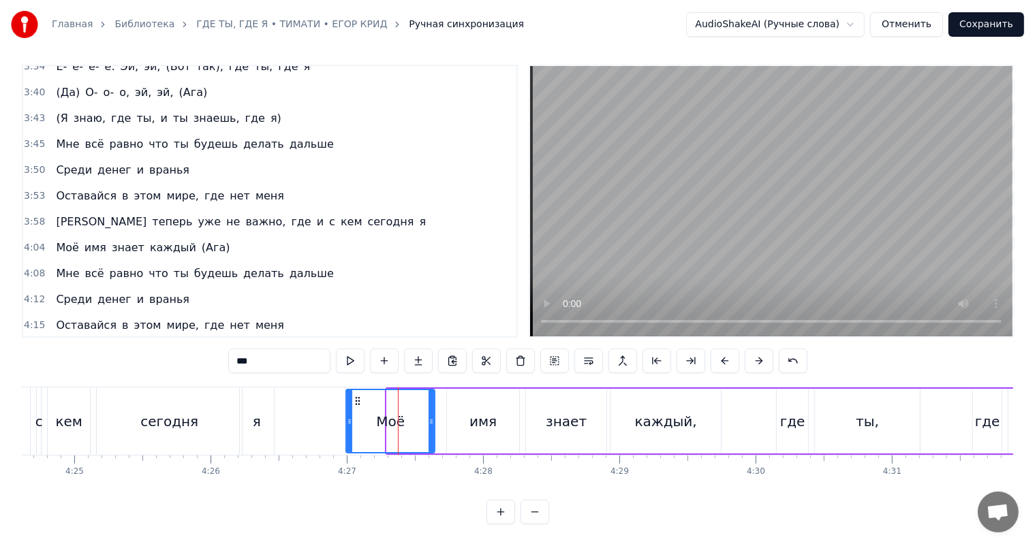
drag, startPoint x: 389, startPoint y: 400, endPoint x: 349, endPoint y: 406, distance: 40.7
click at [349, 406] on div at bounding box center [349, 421] width 5 height 62
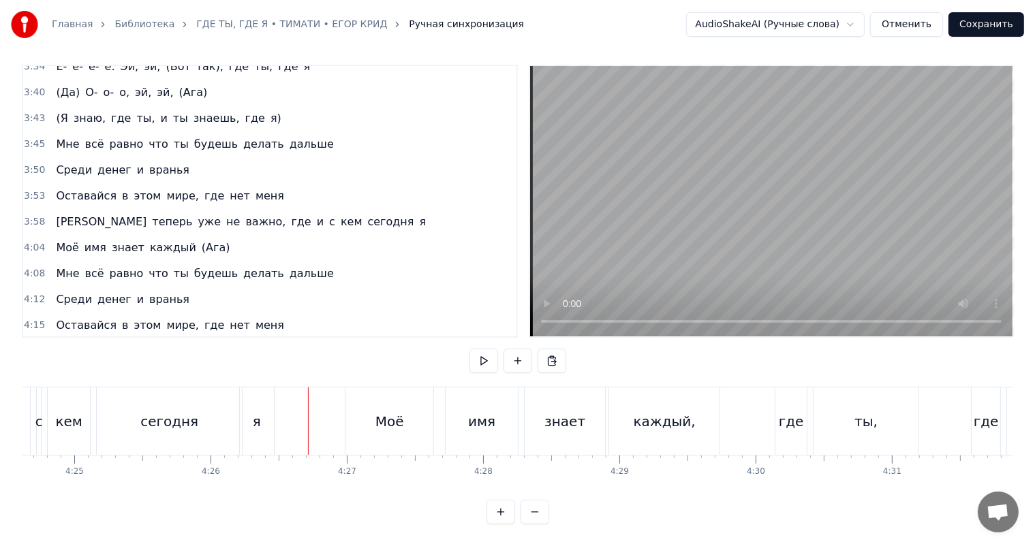
click at [849, 139] on video at bounding box center [771, 201] width 482 height 270
click at [803, 179] on video at bounding box center [771, 201] width 482 height 270
click at [394, 392] on div "Моё" at bounding box center [389, 421] width 88 height 67
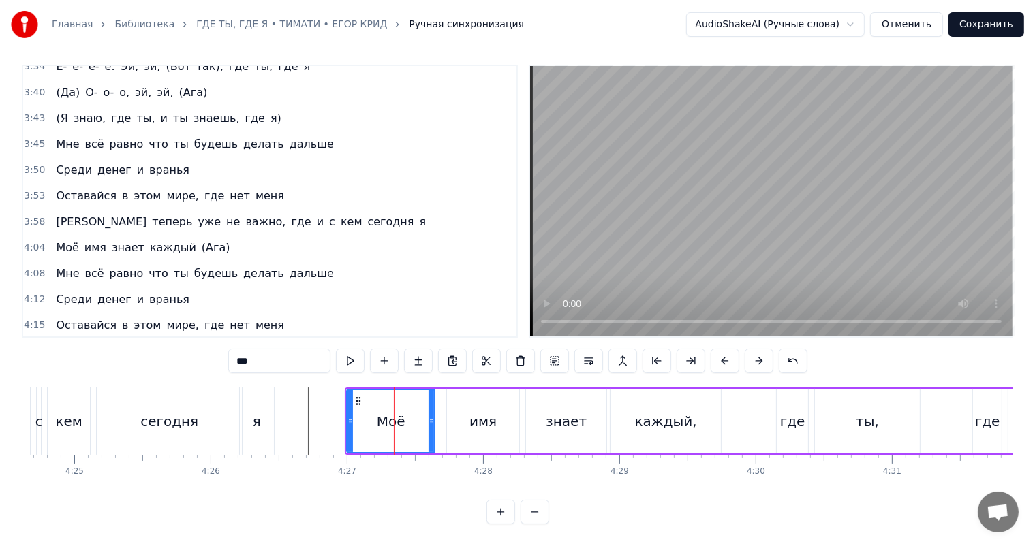
drag, startPoint x: 345, startPoint y: 412, endPoint x: 375, endPoint y: 409, distance: 30.1
click at [375, 409] on div "Моё" at bounding box center [390, 421] width 89 height 65
drag, startPoint x: 346, startPoint y: 414, endPoint x: 373, endPoint y: 417, distance: 27.4
click at [374, 417] on div at bounding box center [376, 421] width 5 height 62
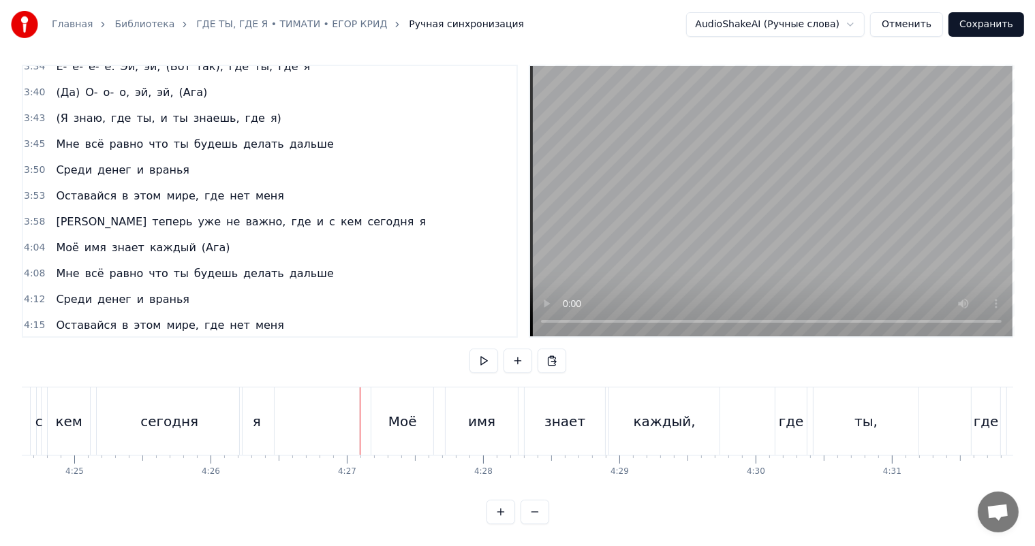
click at [673, 207] on video at bounding box center [771, 201] width 482 height 270
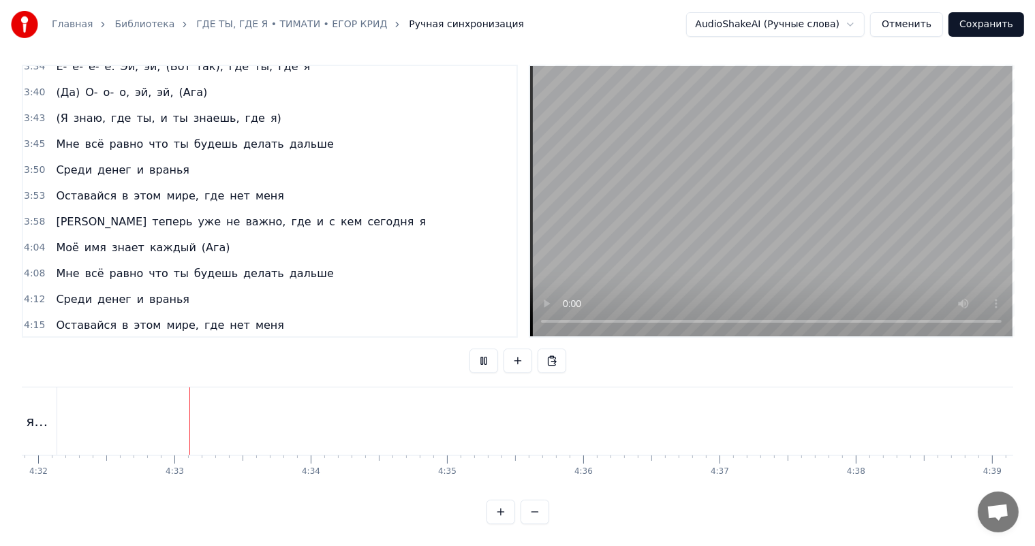
scroll to position [0, 37073]
click at [997, 22] on button "Сохранить" at bounding box center [986, 24] width 76 height 25
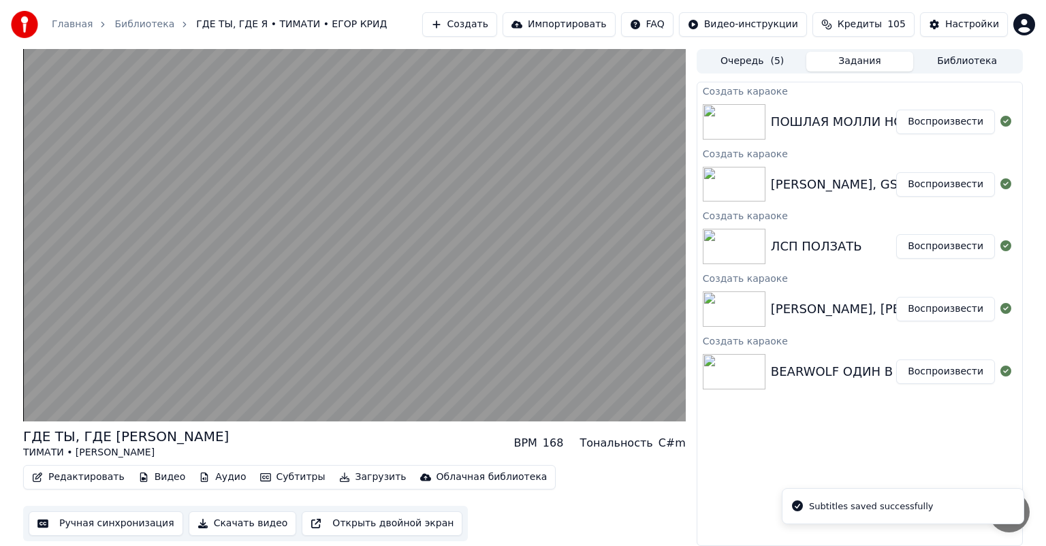
click at [931, 241] on button "Воспроизвести" at bounding box center [945, 246] width 99 height 25
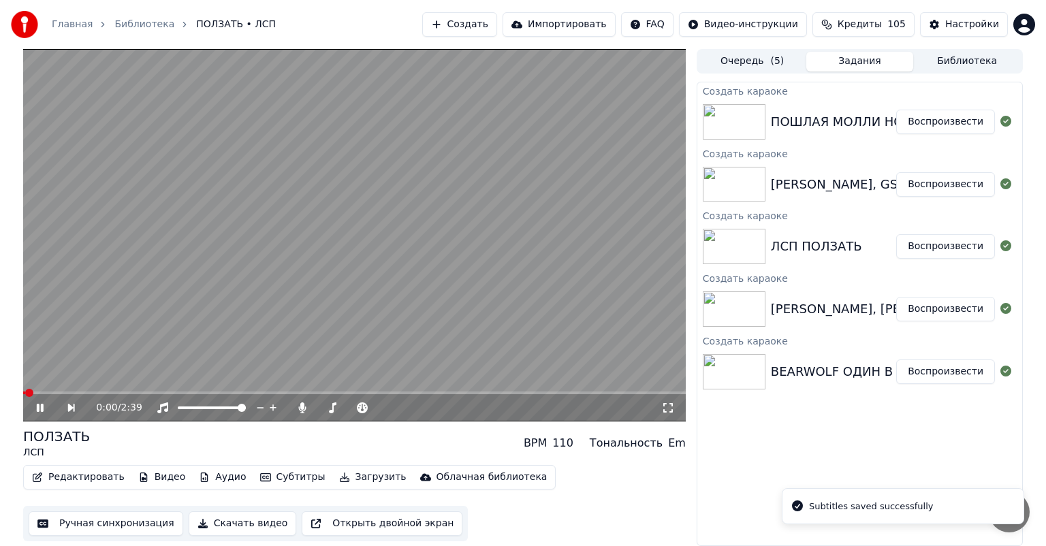
click at [95, 526] on button "Ручная синхронизация" at bounding box center [106, 524] width 155 height 25
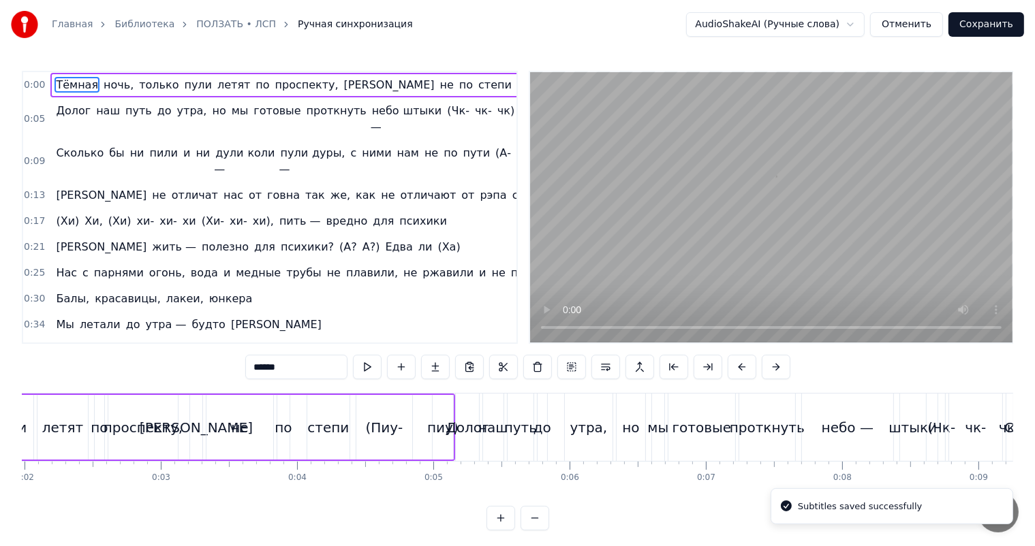
scroll to position [0, 10]
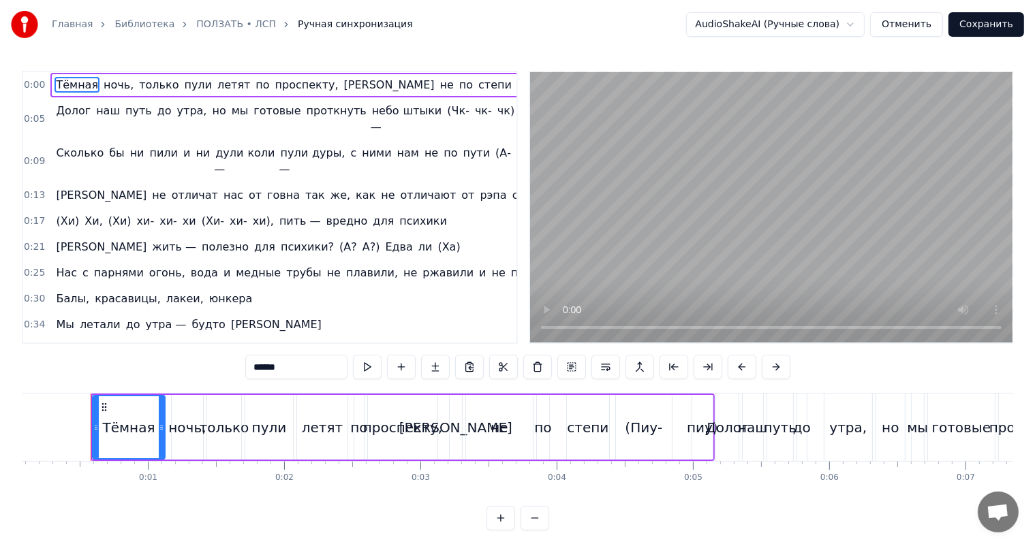
click at [665, 209] on video at bounding box center [771, 207] width 482 height 270
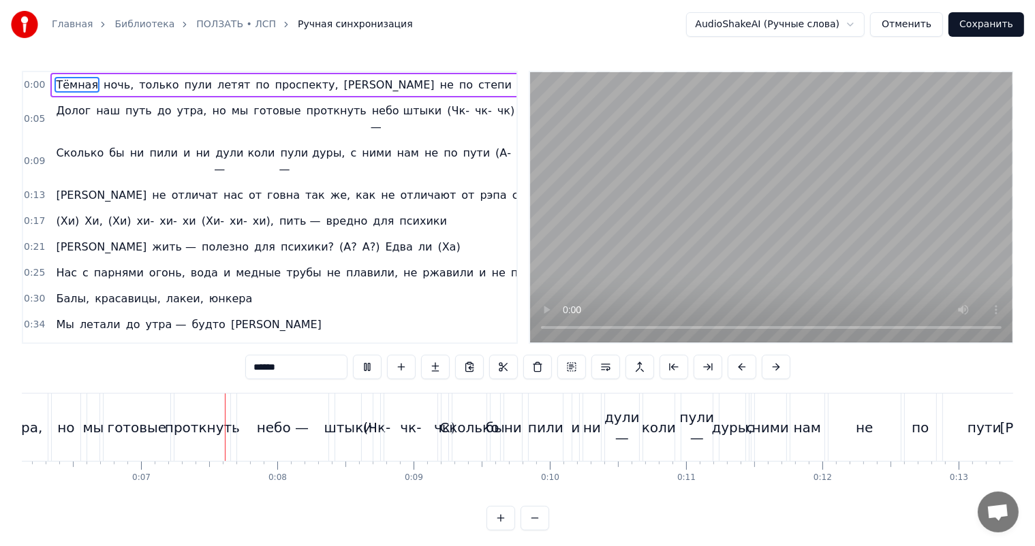
scroll to position [0, 871]
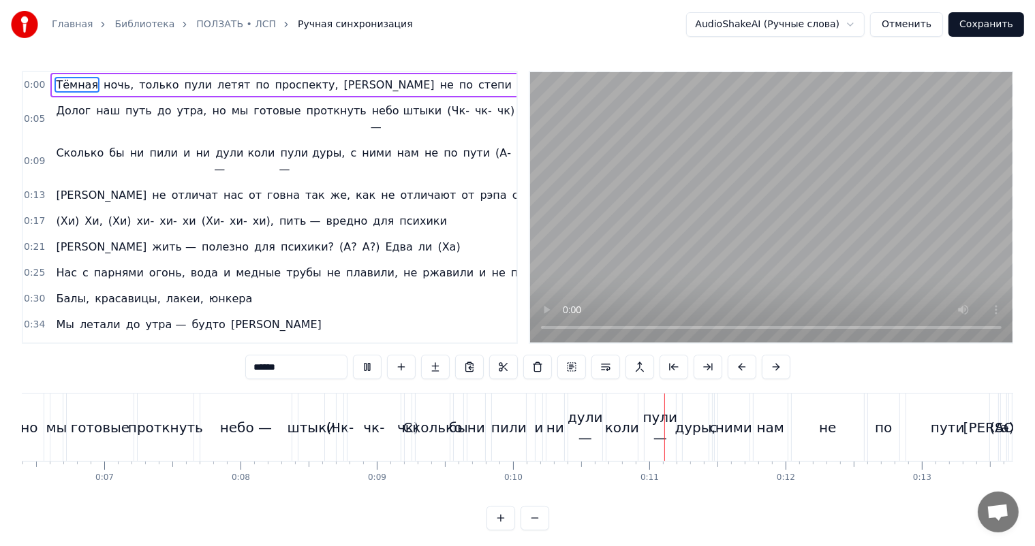
click at [847, 181] on video at bounding box center [771, 207] width 482 height 270
click at [402, 111] on span "штыки" at bounding box center [423, 111] width 42 height 16
type input "*****"
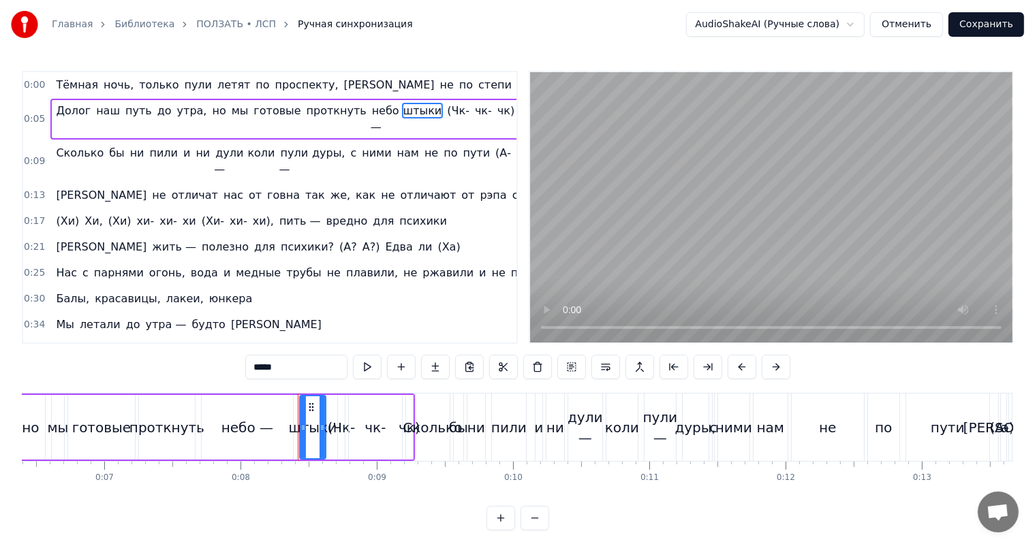
click at [771, 139] on video at bounding box center [771, 207] width 482 height 270
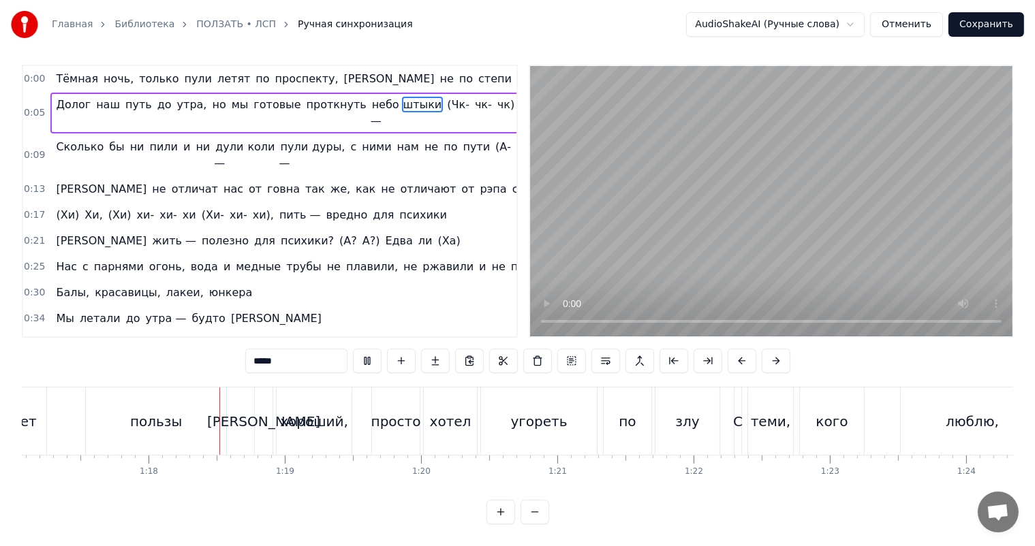
scroll to position [0, 10553]
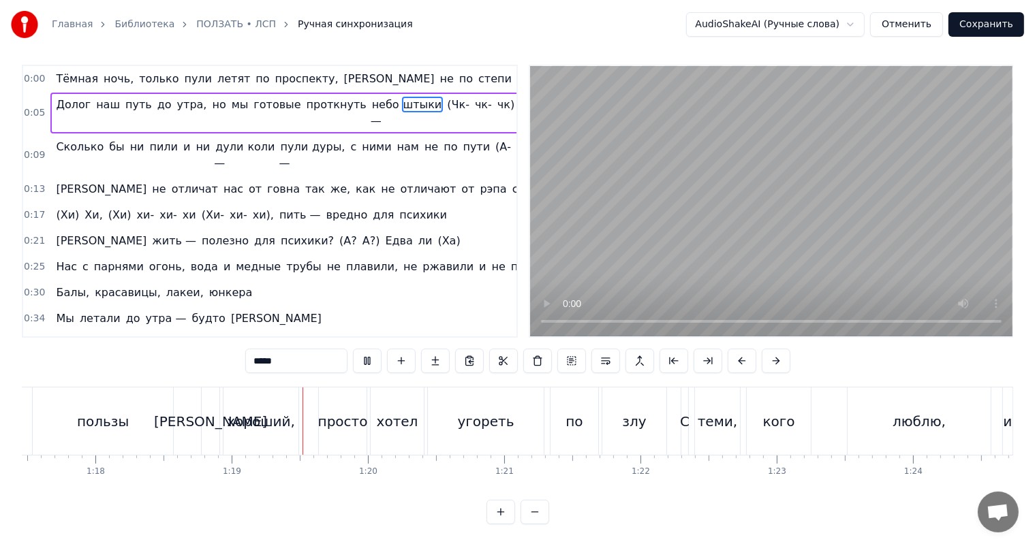
click at [799, 188] on video at bounding box center [771, 201] width 482 height 270
click at [884, 20] on button "Отменить" at bounding box center [906, 24] width 73 height 25
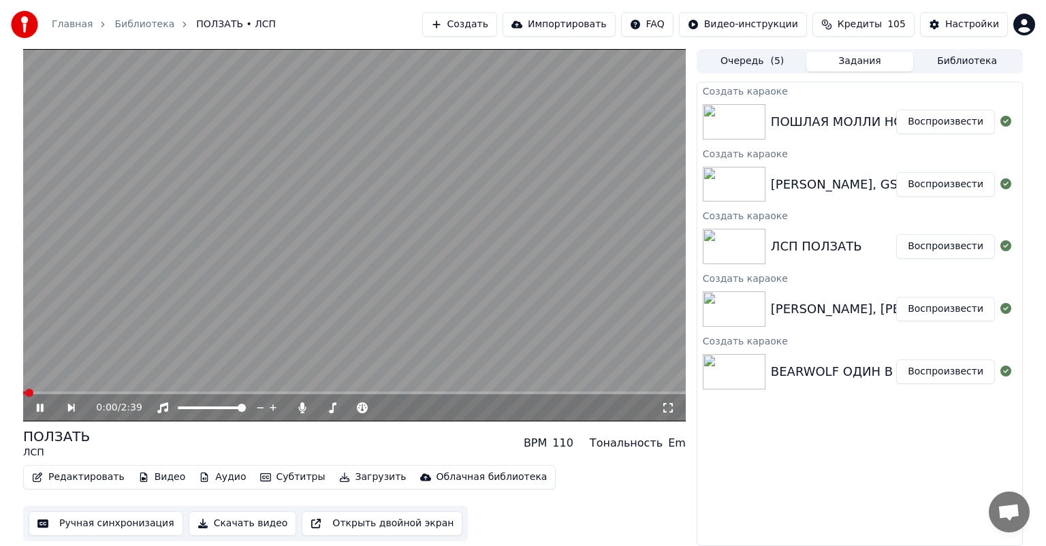
click at [312, 232] on video at bounding box center [354, 235] width 663 height 373
click at [74, 477] on button "Редактировать" at bounding box center [79, 477] width 104 height 19
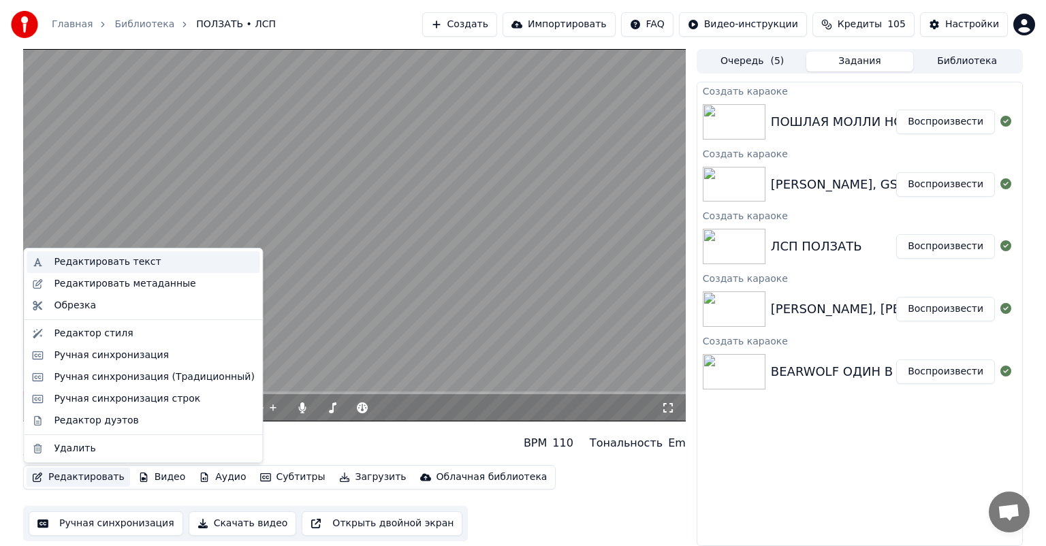
click at [119, 268] on div "Редактировать текст" at bounding box center [107, 262] width 107 height 14
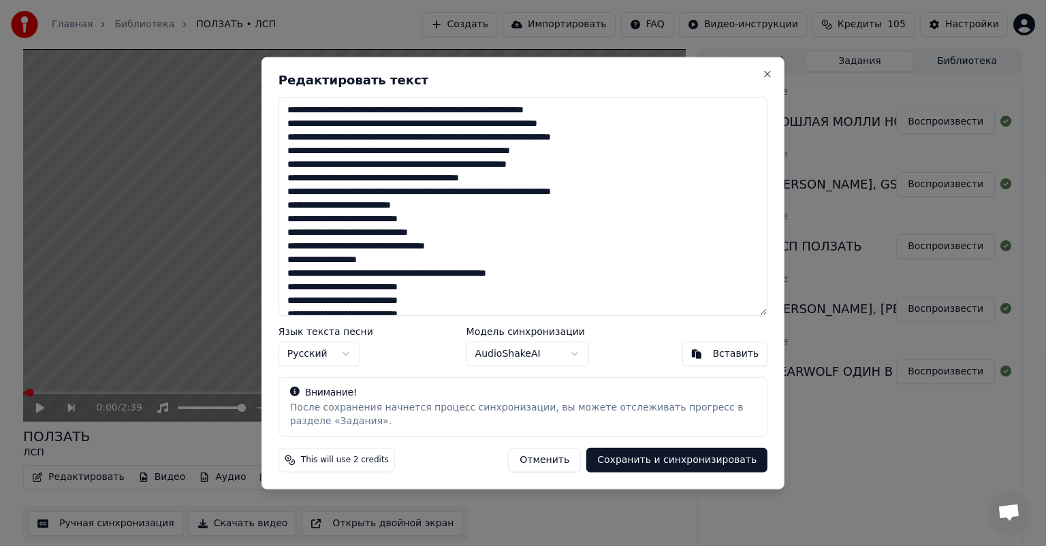
click at [493, 232] on textarea at bounding box center [523, 206] width 489 height 219
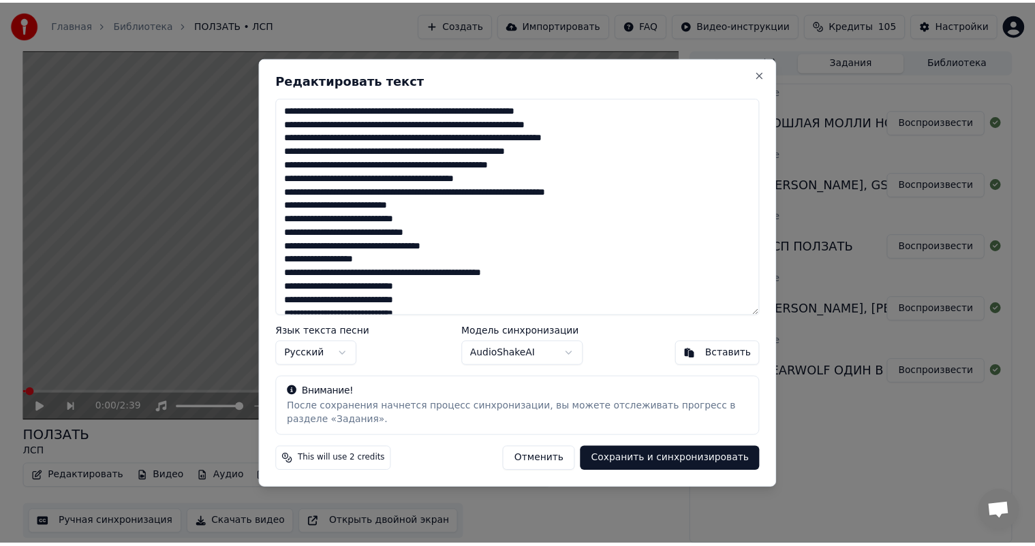
scroll to position [223, 0]
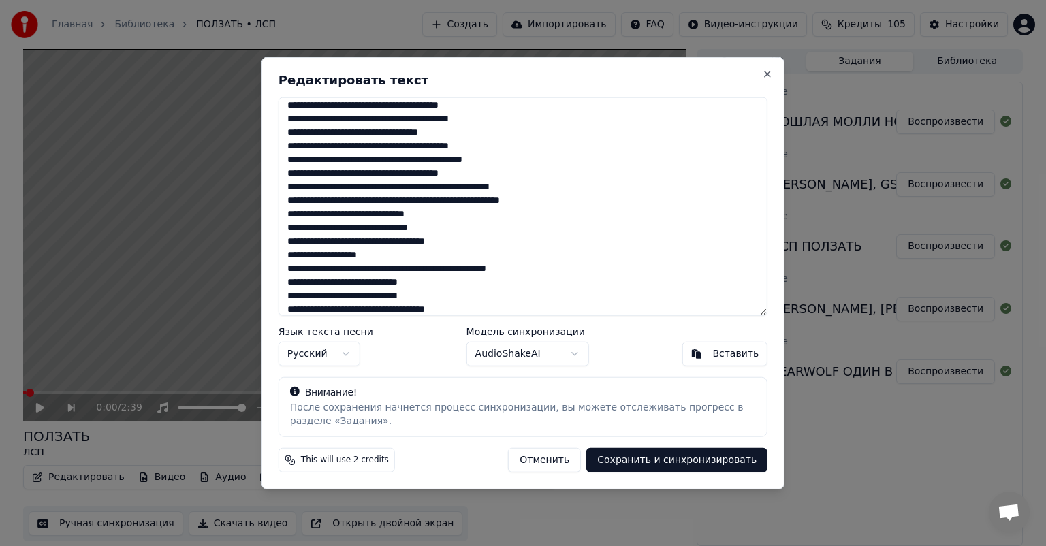
type textarea "**********"
click at [659, 461] on button "Сохранить и синхронизировать" at bounding box center [677, 460] width 181 height 25
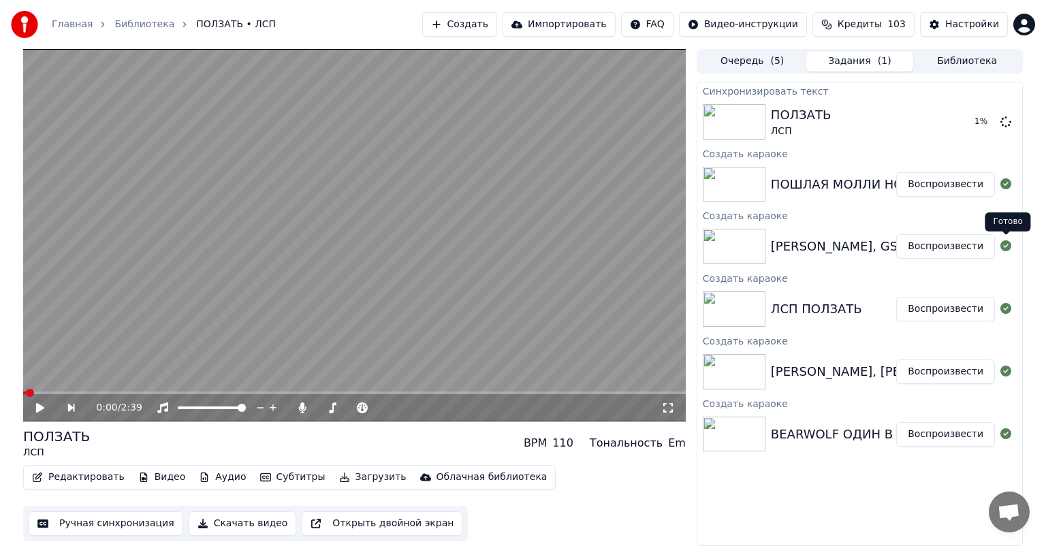
click at [948, 245] on button "Воспроизвести" at bounding box center [945, 246] width 99 height 25
click at [79, 521] on button "Ручная синхронизация" at bounding box center [106, 524] width 155 height 25
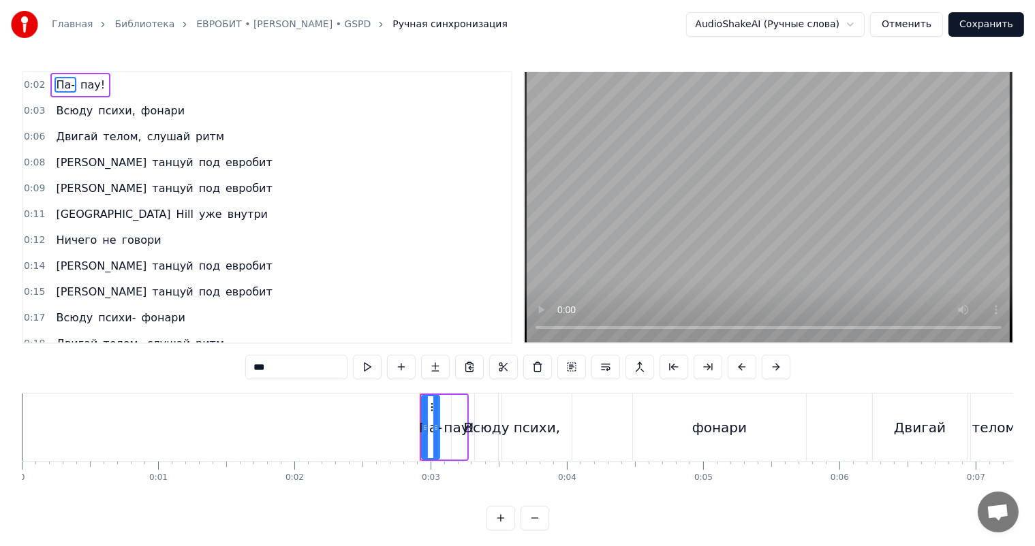
click at [649, 249] on video at bounding box center [769, 207] width 488 height 270
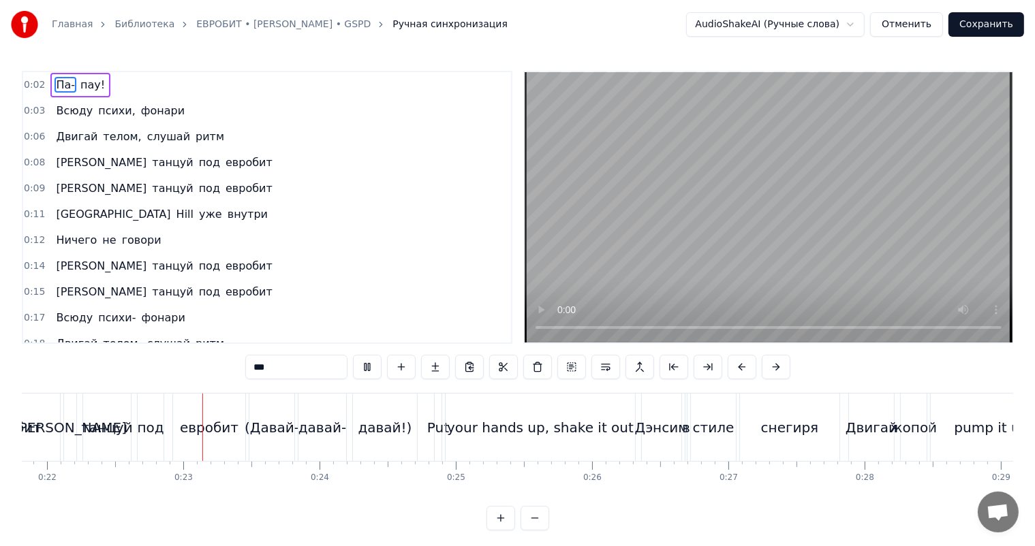
scroll to position [0, 2998]
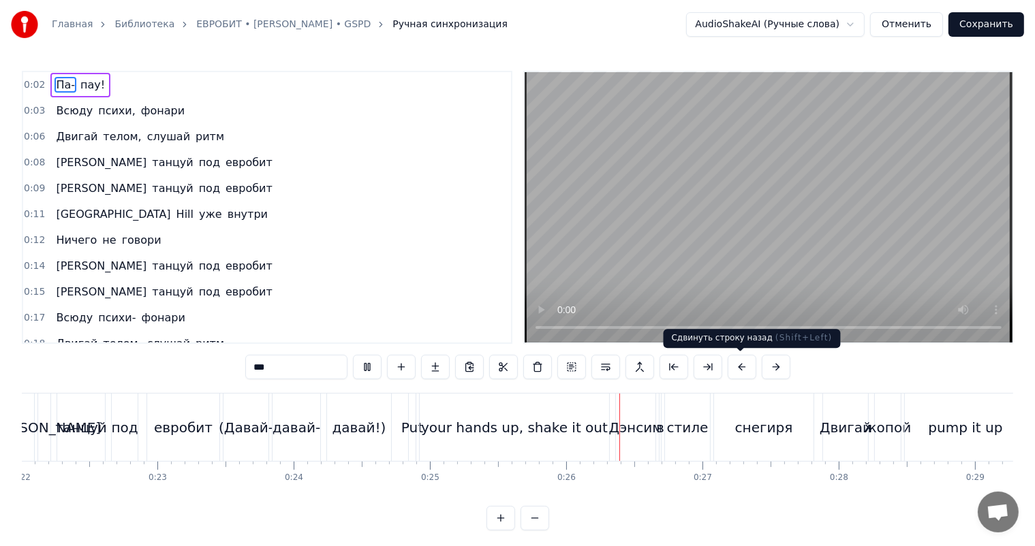
click at [751, 213] on video at bounding box center [769, 207] width 488 height 270
click at [684, 281] on video at bounding box center [769, 207] width 488 height 270
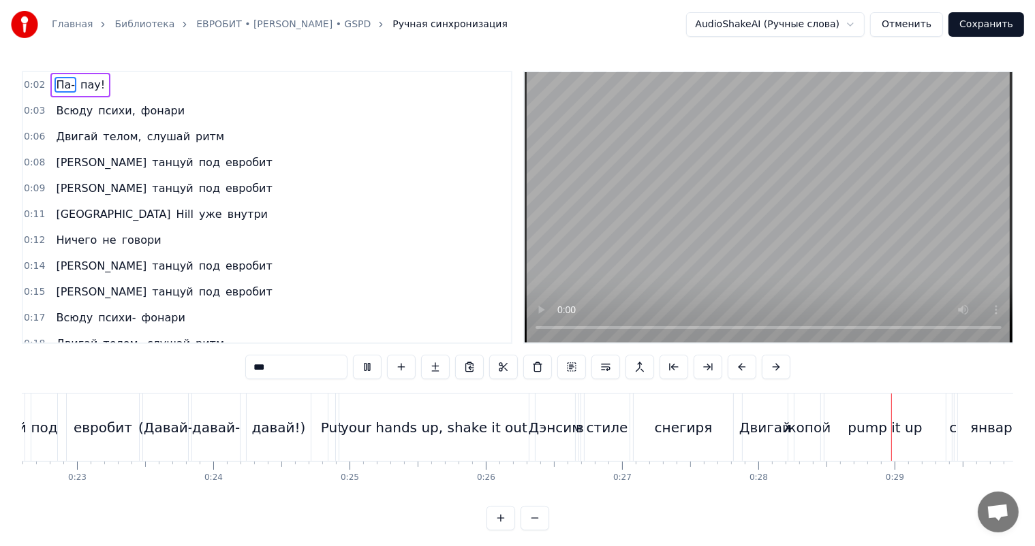
click at [685, 253] on video at bounding box center [769, 207] width 488 height 270
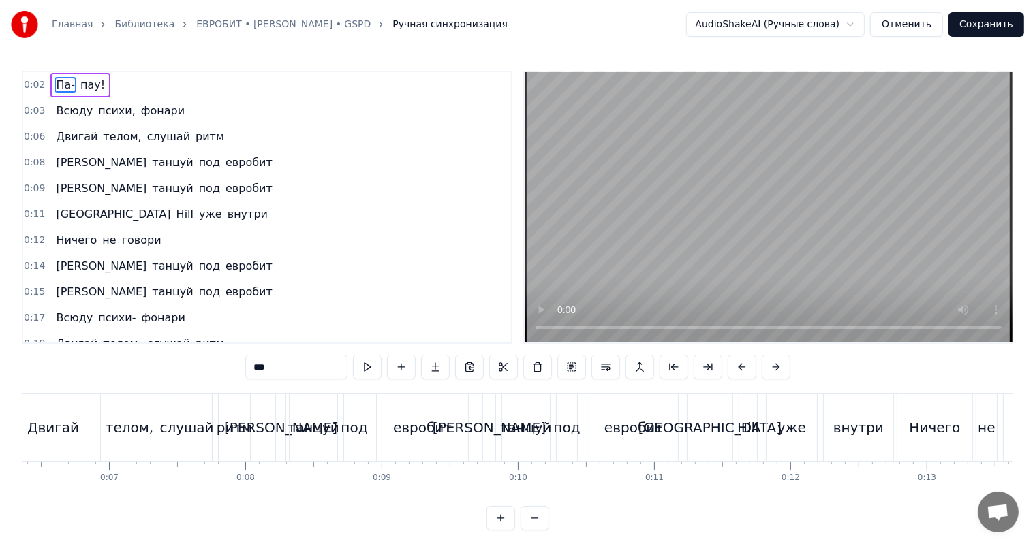
scroll to position [0, 870]
click at [461, 420] on div "евробит" at bounding box center [418, 427] width 91 height 67
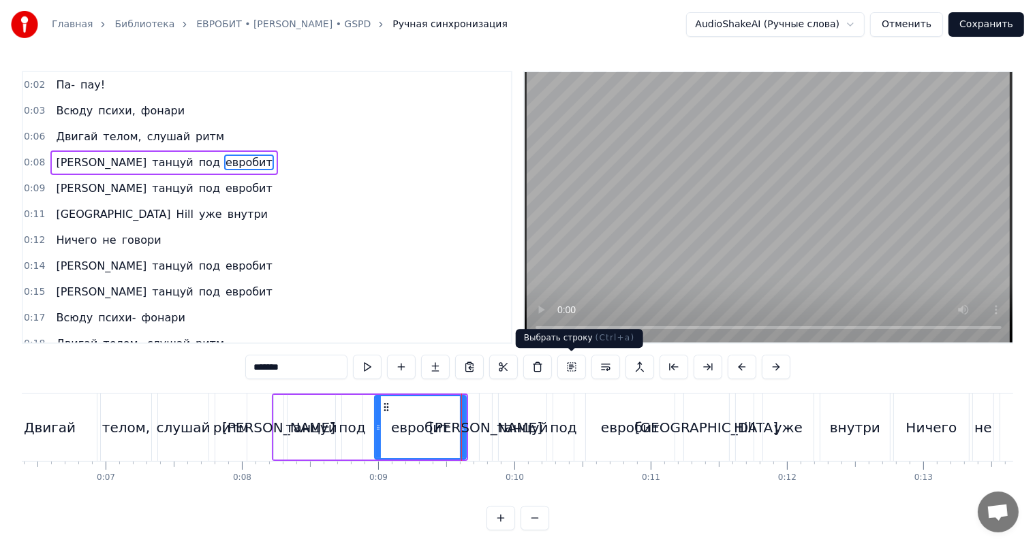
click at [747, 133] on video at bounding box center [769, 207] width 488 height 270
click at [235, 425] on div "ритм" at bounding box center [230, 428] width 35 height 20
type input "****"
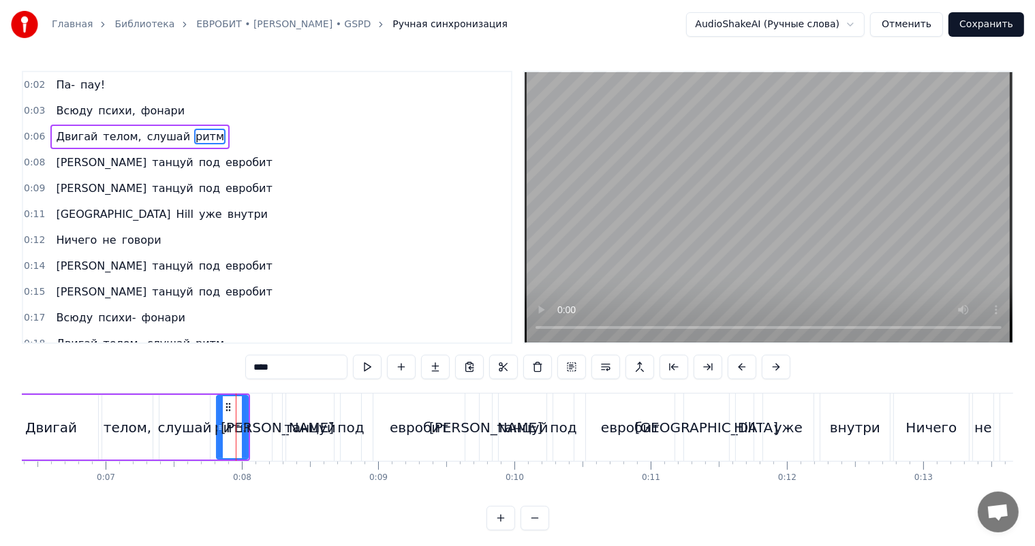
click at [767, 217] on video at bounding box center [769, 207] width 488 height 270
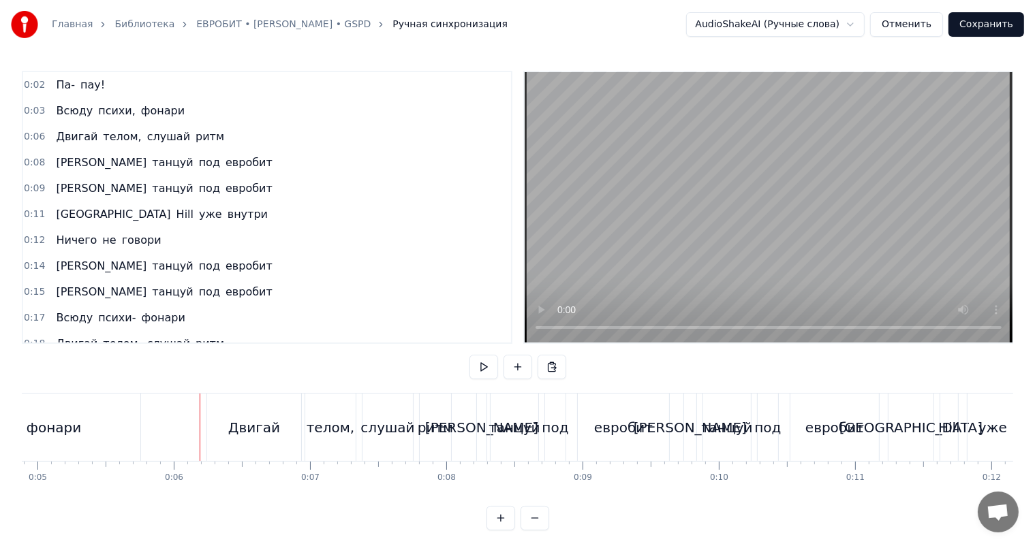
click at [705, 272] on video at bounding box center [769, 207] width 488 height 270
click at [707, 254] on video at bounding box center [769, 207] width 488 height 270
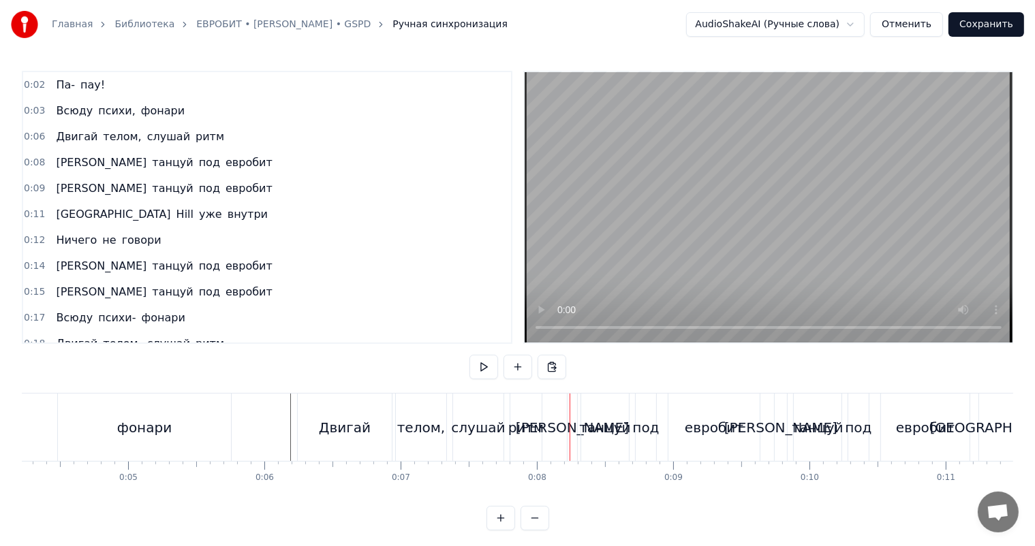
scroll to position [0, 461]
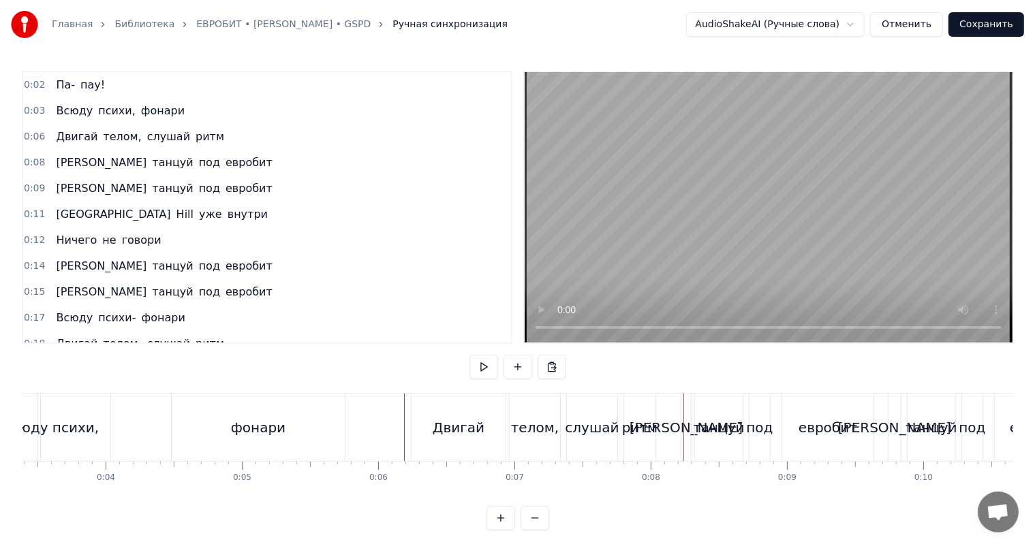
click at [297, 425] on div "фонари" at bounding box center [258, 427] width 173 height 67
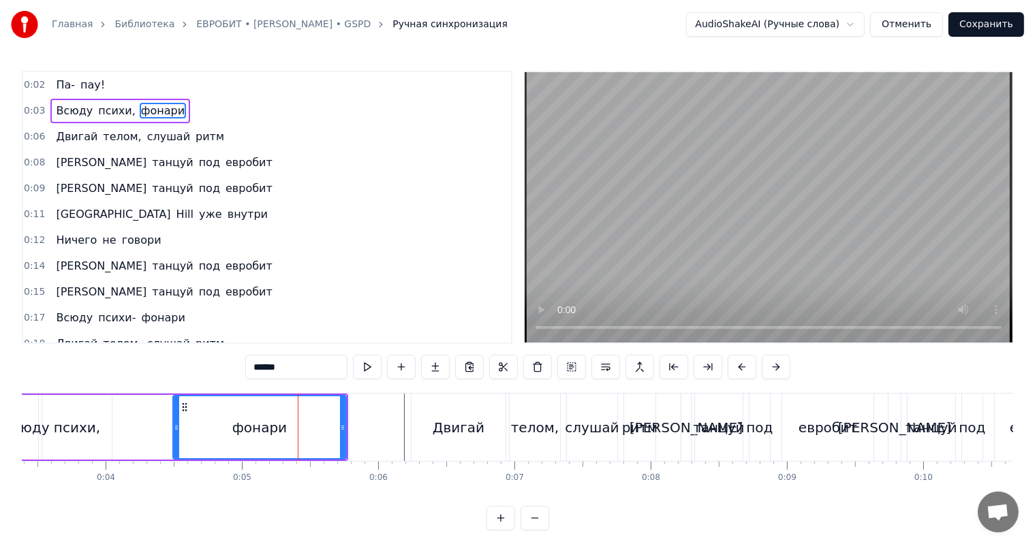
drag, startPoint x: 146, startPoint y: 426, endPoint x: 189, endPoint y: 409, distance: 45.8
click at [146, 426] on div "Всюду психи, фонари" at bounding box center [180, 427] width 335 height 67
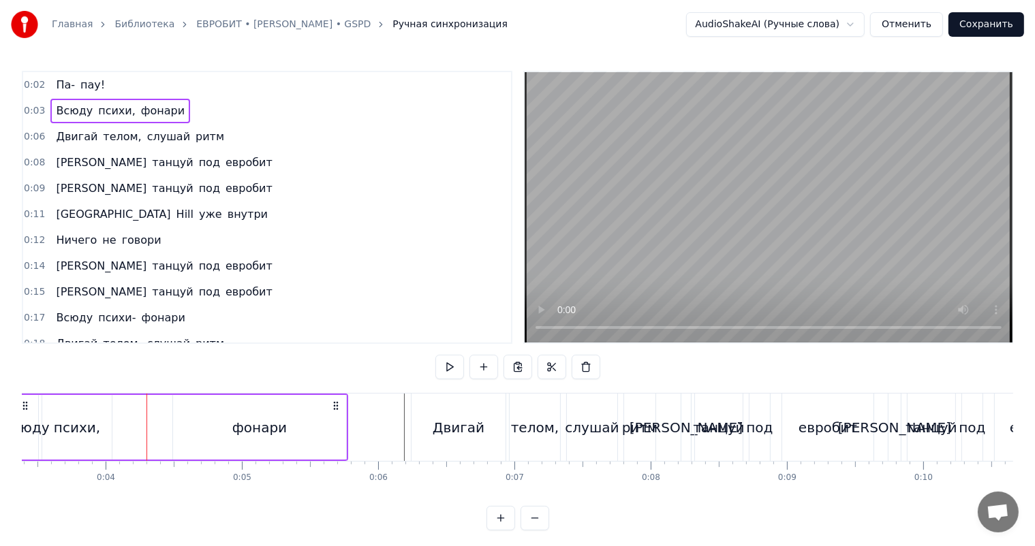
click at [815, 201] on video at bounding box center [769, 207] width 488 height 270
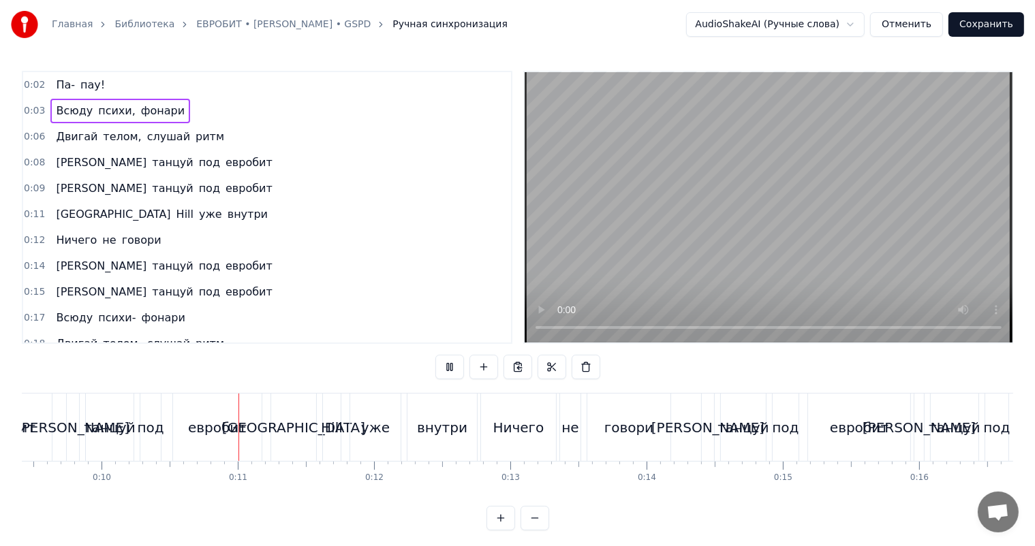
scroll to position [0, 1339]
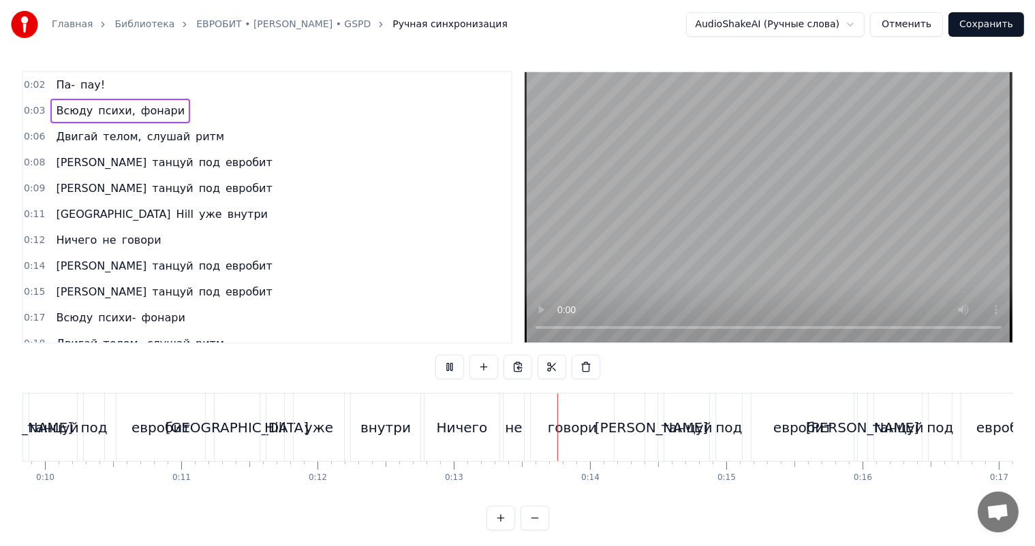
click at [661, 226] on video at bounding box center [769, 207] width 488 height 270
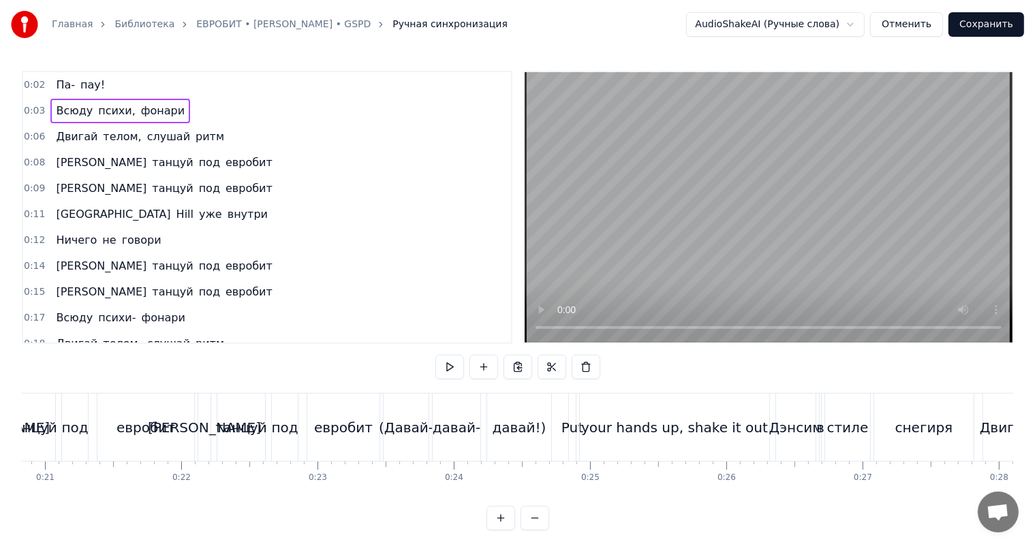
scroll to position [0, 2906]
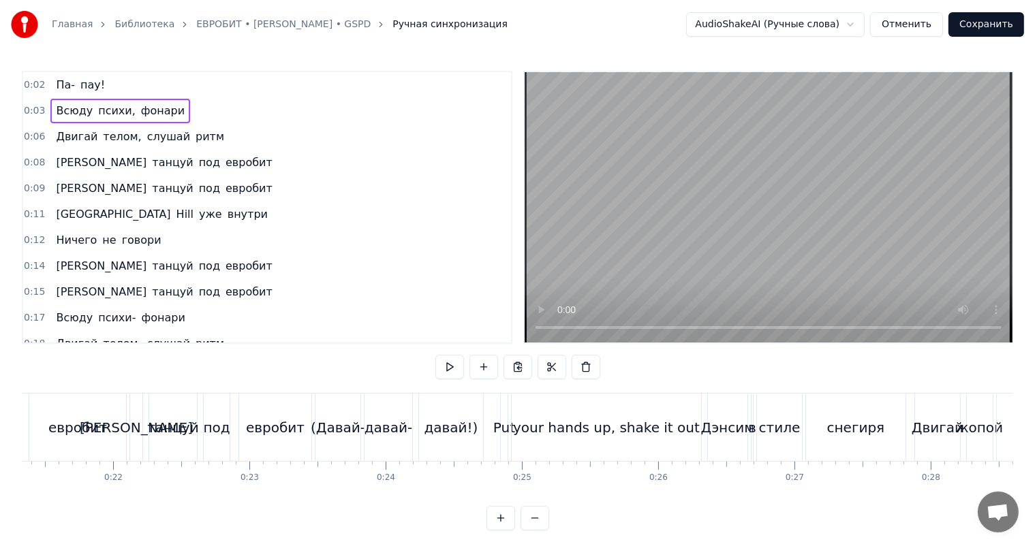
click at [539, 435] on div "your hands up, shake it out" at bounding box center [606, 428] width 187 height 20
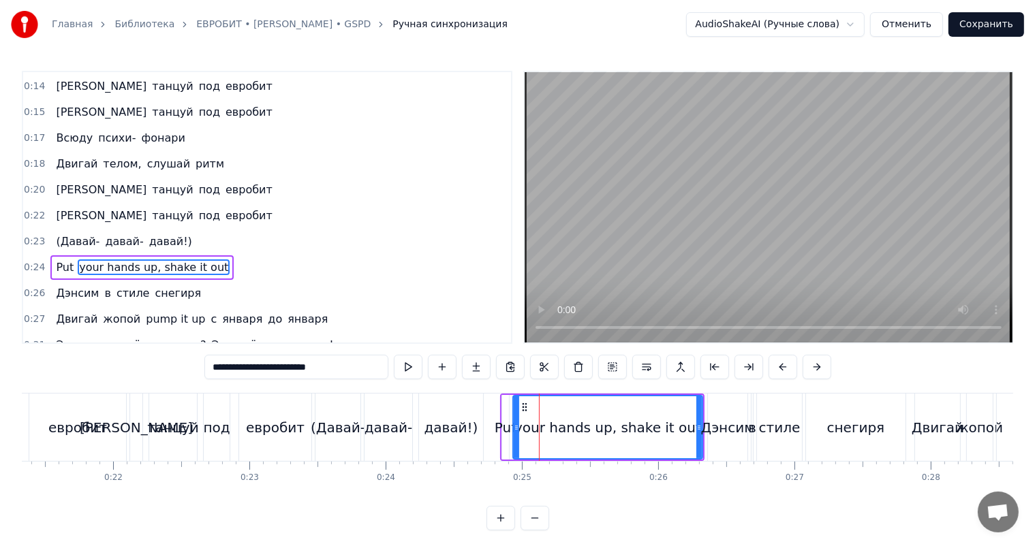
scroll to position [228, 0]
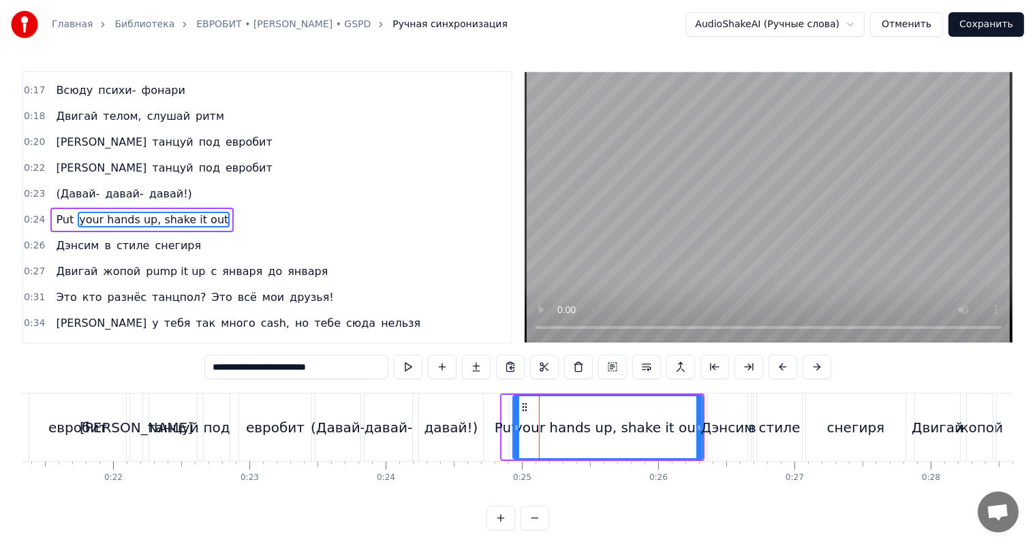
click at [477, 428] on div "давай!)" at bounding box center [451, 427] width 64 height 67
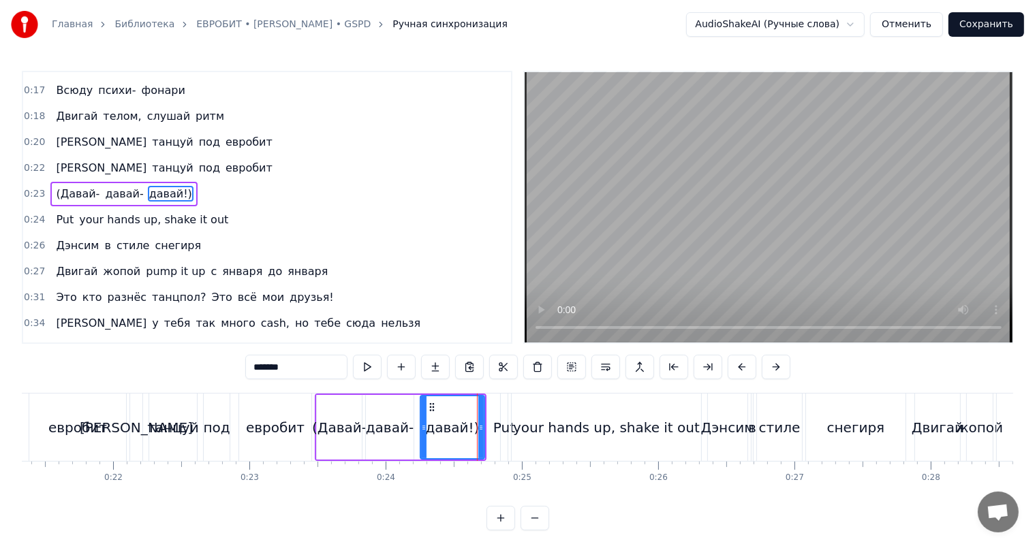
scroll to position [202, 0]
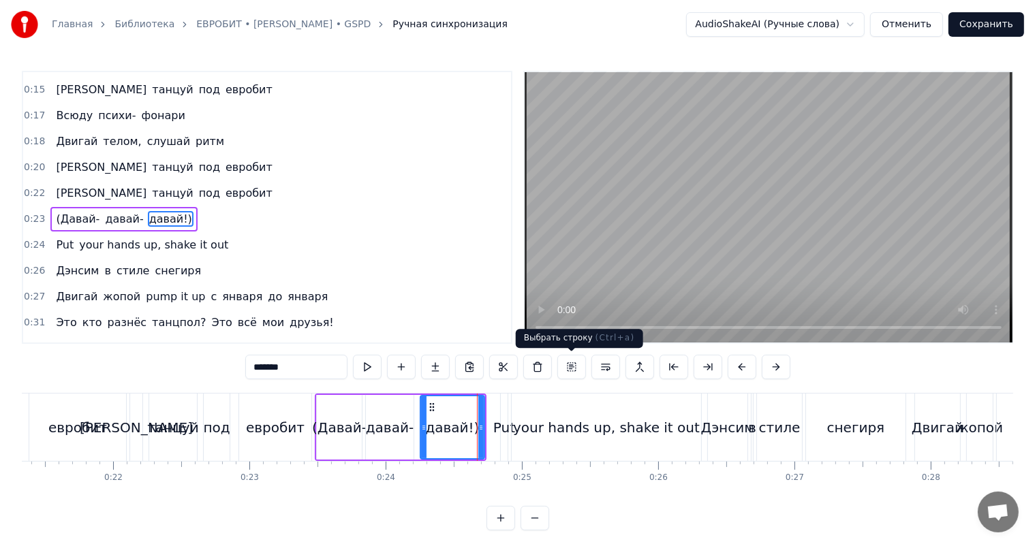
click at [738, 251] on video at bounding box center [769, 207] width 488 height 270
click at [732, 253] on video at bounding box center [769, 207] width 488 height 270
click at [642, 420] on div "your hands up, shake it out" at bounding box center [606, 428] width 187 height 20
type input "**********"
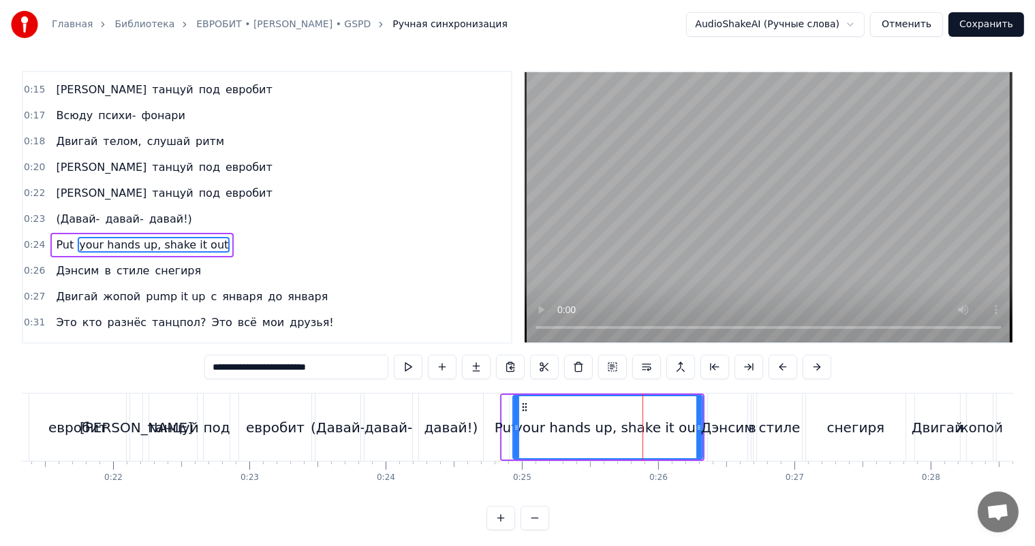
scroll to position [228, 0]
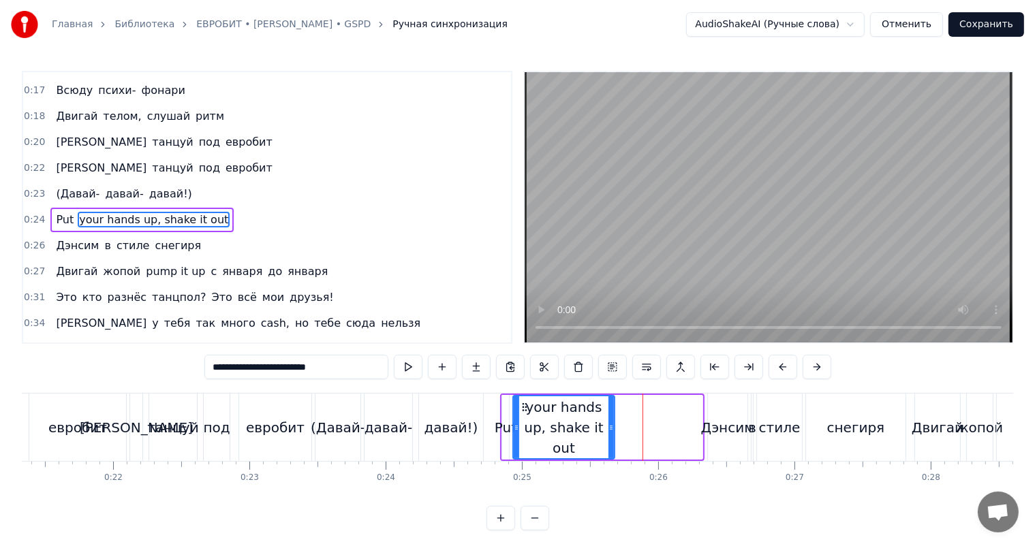
drag, startPoint x: 698, startPoint y: 431, endPoint x: 610, endPoint y: 435, distance: 88.6
click at [610, 435] on div at bounding box center [610, 427] width 5 height 62
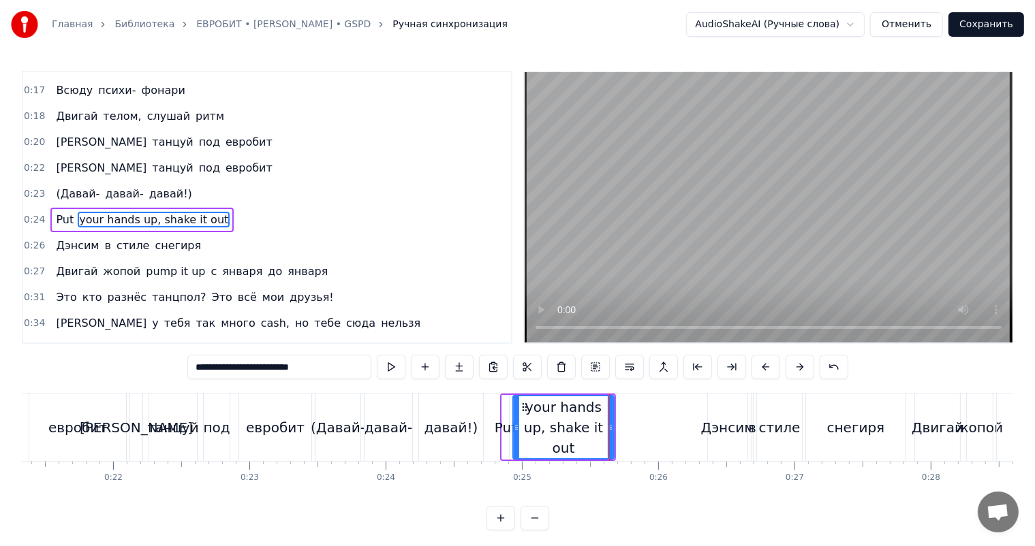
click at [564, 429] on div "your hands up, shake it out" at bounding box center [563, 427] width 99 height 61
click at [424, 369] on button at bounding box center [425, 367] width 29 height 25
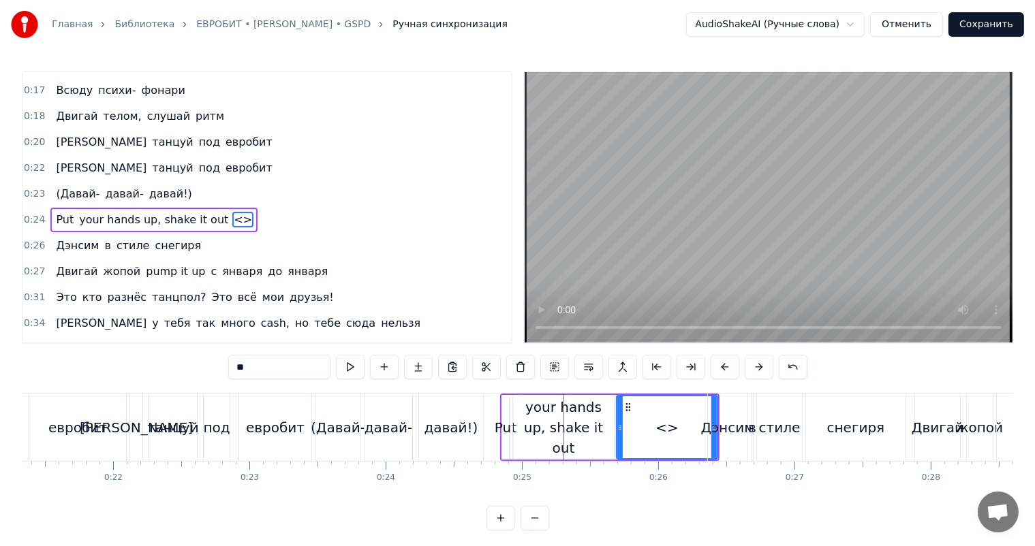
click at [589, 425] on div "your hands up, shake it out" at bounding box center [563, 427] width 101 height 61
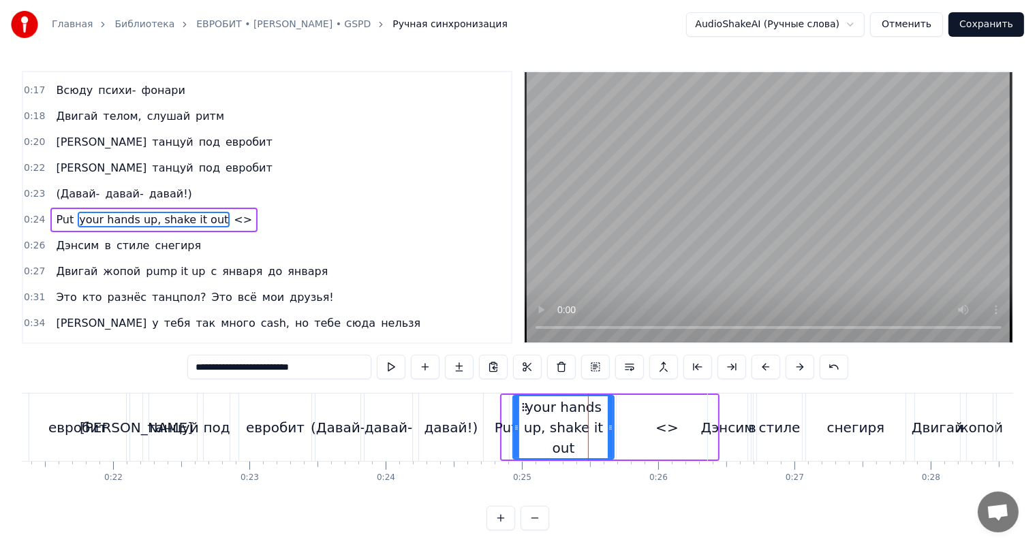
drag, startPoint x: 324, startPoint y: 366, endPoint x: 262, endPoint y: 369, distance: 62.7
click at [262, 369] on input "**********" at bounding box center [279, 367] width 184 height 25
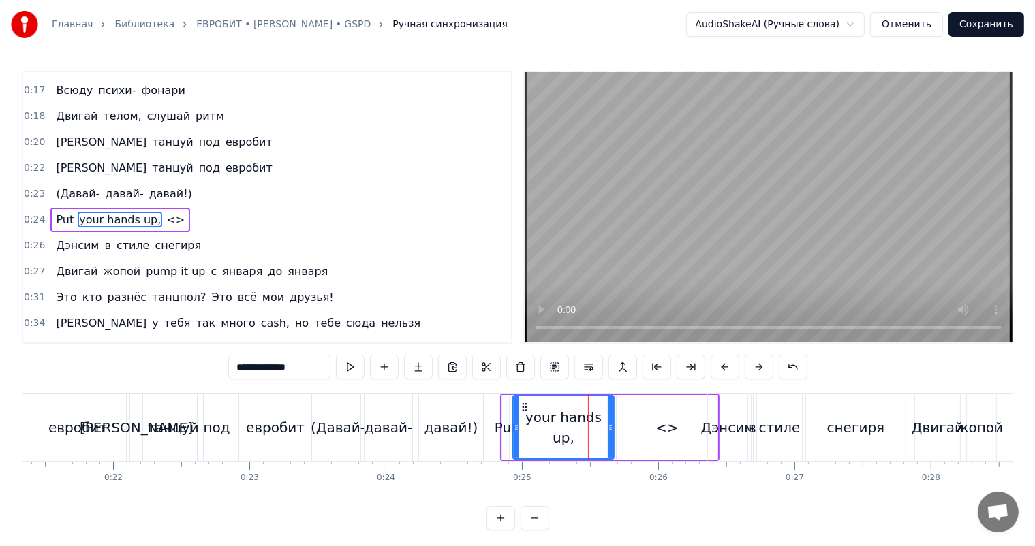
click at [666, 404] on div "<>" at bounding box center [667, 427] width 101 height 65
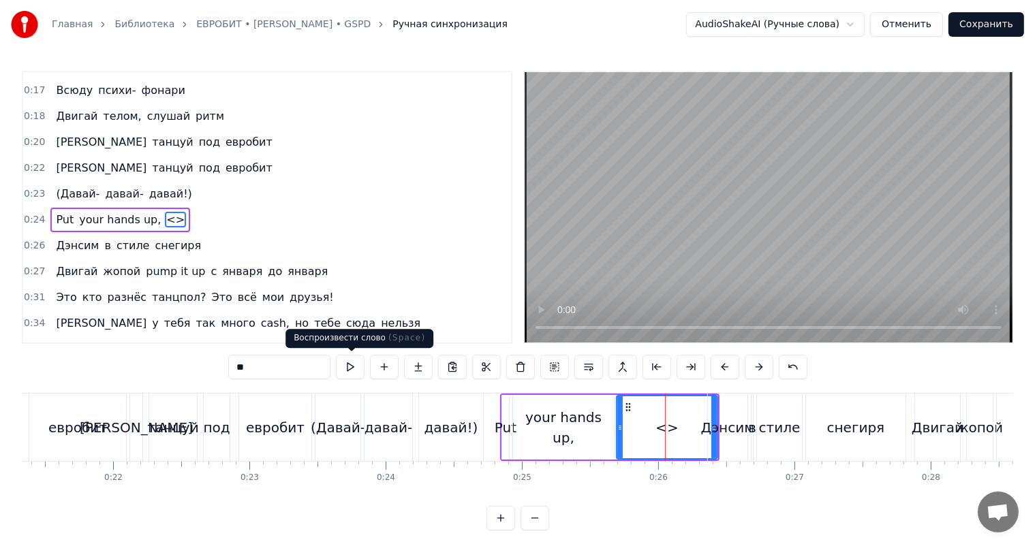
click at [296, 367] on input "**" at bounding box center [279, 367] width 102 height 25
paste input "**********"
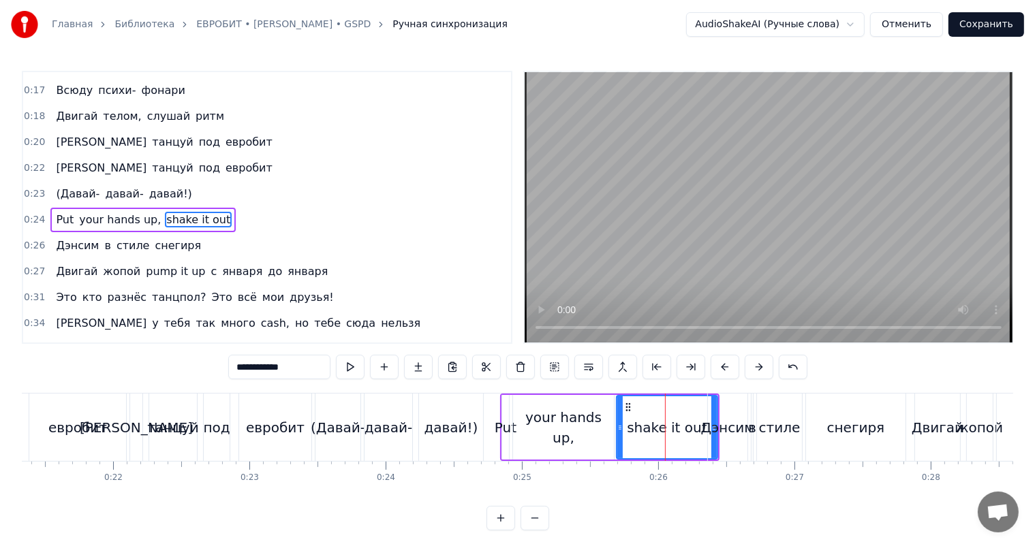
click at [674, 441] on div "shake it out" at bounding box center [666, 427] width 99 height 62
drag, startPoint x: 617, startPoint y: 428, endPoint x: 649, endPoint y: 424, distance: 31.5
click at [648, 424] on icon at bounding box center [646, 427] width 5 height 11
drag, startPoint x: 656, startPoint y: 405, endPoint x: 631, endPoint y: 416, distance: 27.1
click at [631, 416] on div "shake it out" at bounding box center [657, 427] width 69 height 62
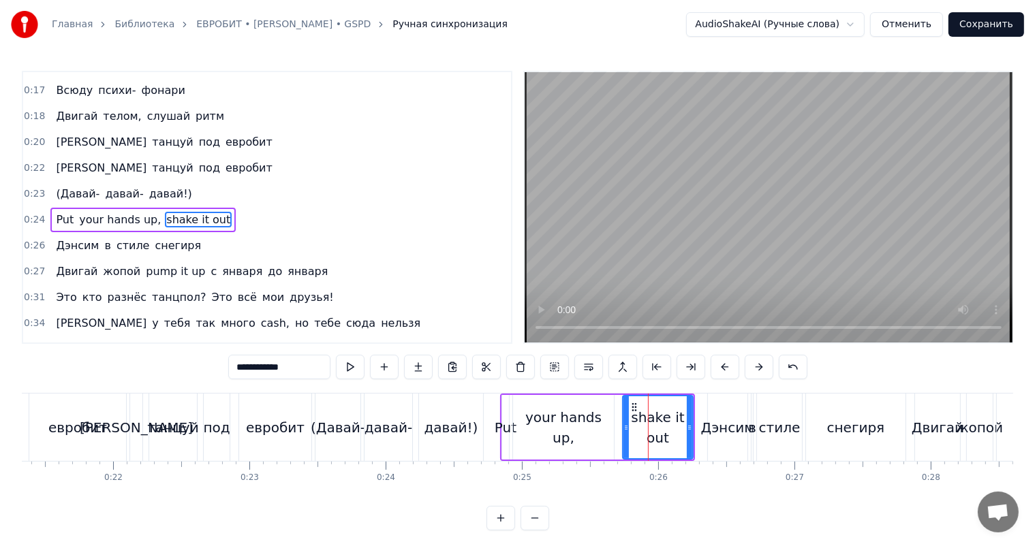
click at [540, 448] on div "your hands up," at bounding box center [563, 427] width 101 height 65
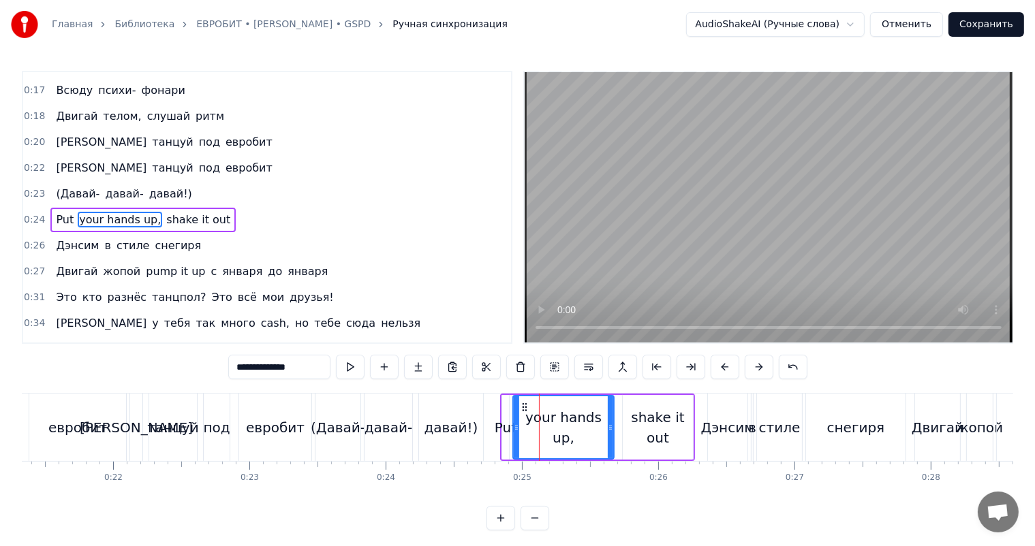
click at [475, 428] on div "давай!)" at bounding box center [451, 427] width 64 height 67
type input "*******"
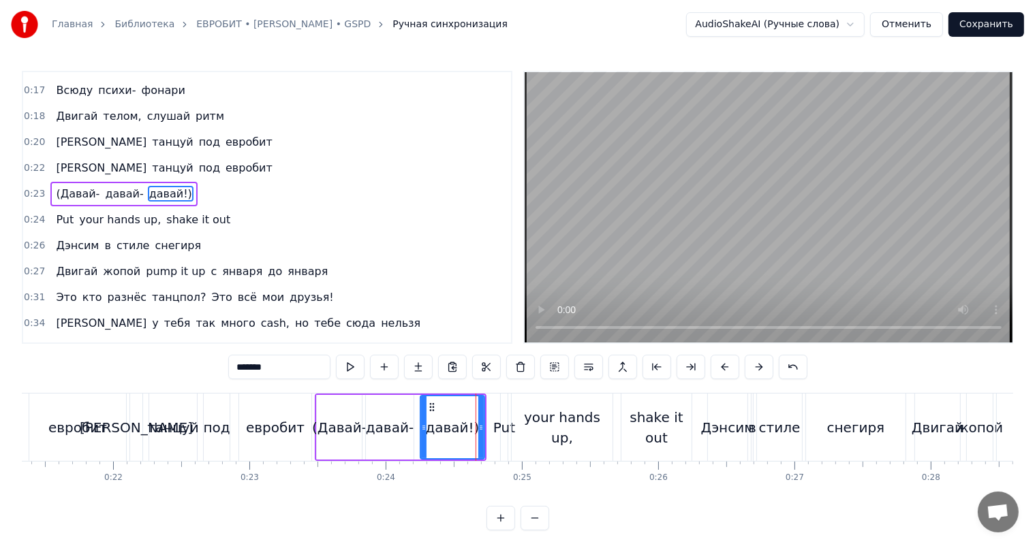
scroll to position [202, 0]
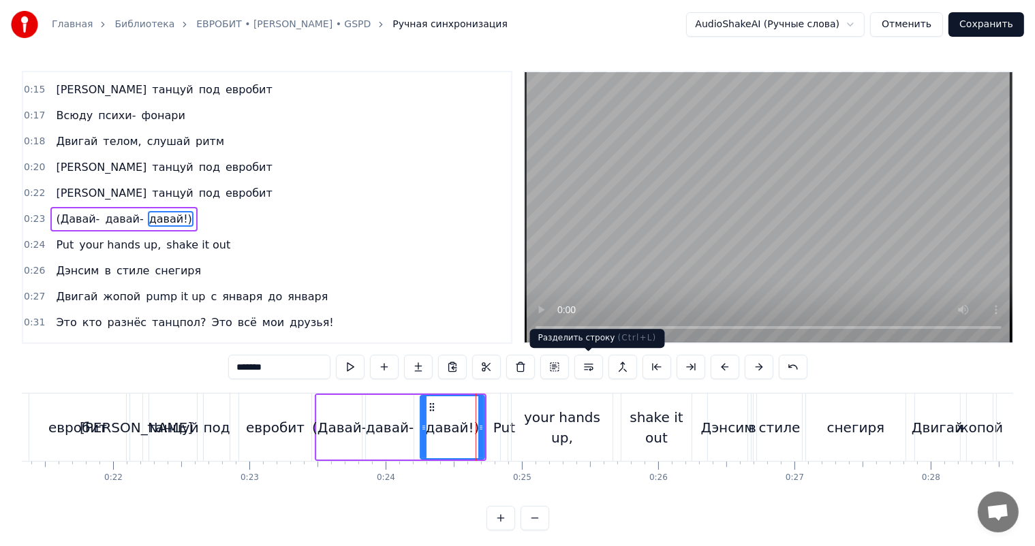
click at [762, 262] on video at bounding box center [769, 207] width 488 height 270
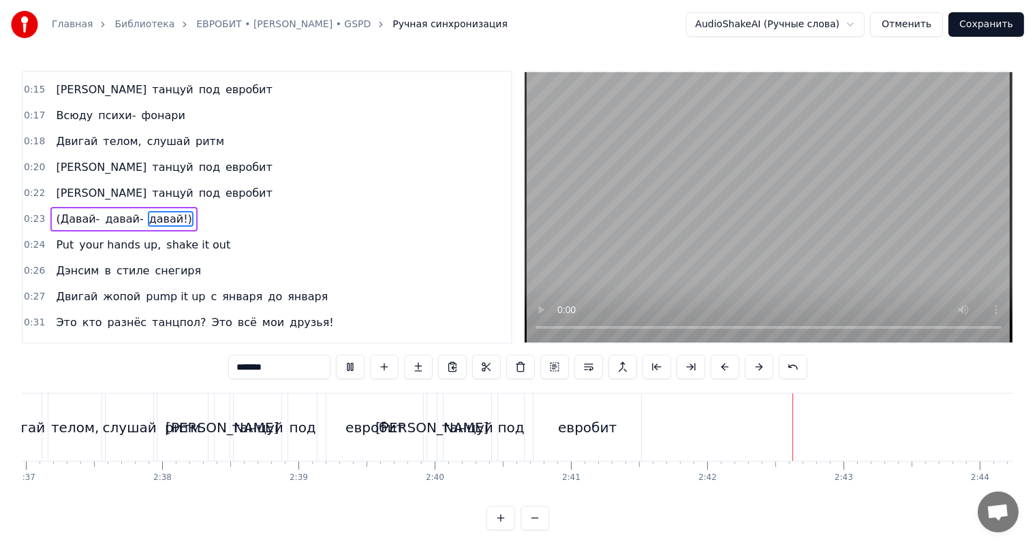
scroll to position [0, 21586]
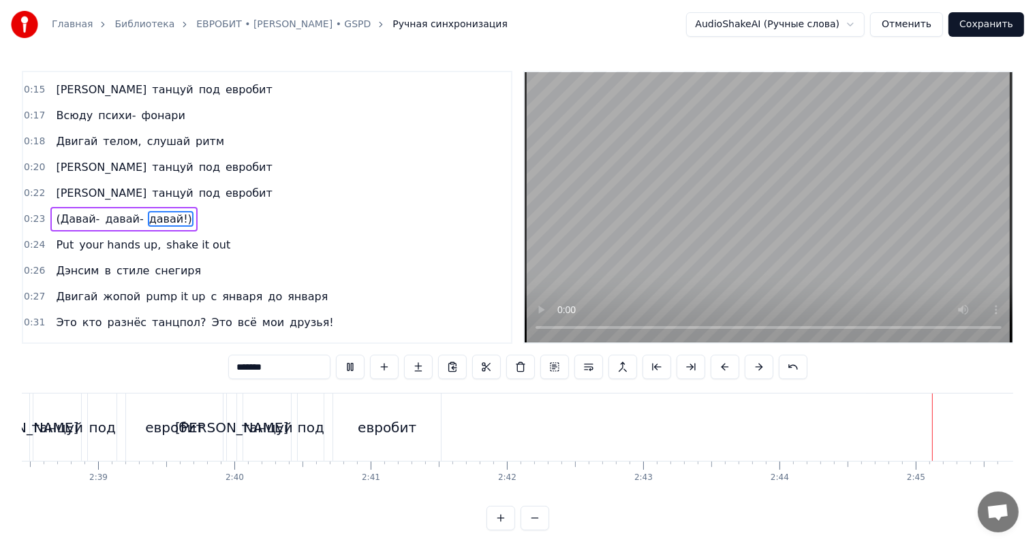
click at [982, 23] on button "Сохранить" at bounding box center [986, 24] width 76 height 25
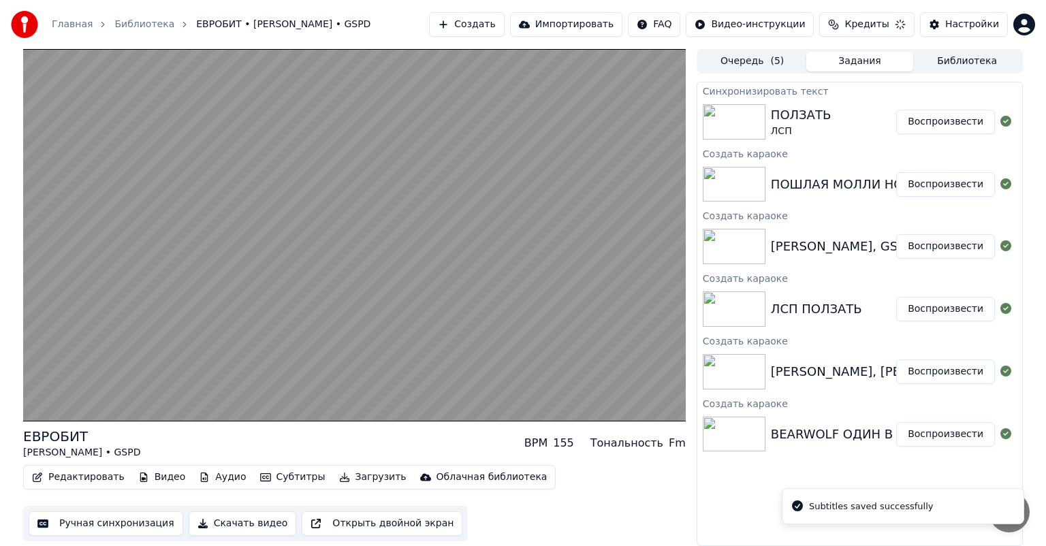
click at [954, 187] on button "Воспроизвести" at bounding box center [945, 184] width 99 height 25
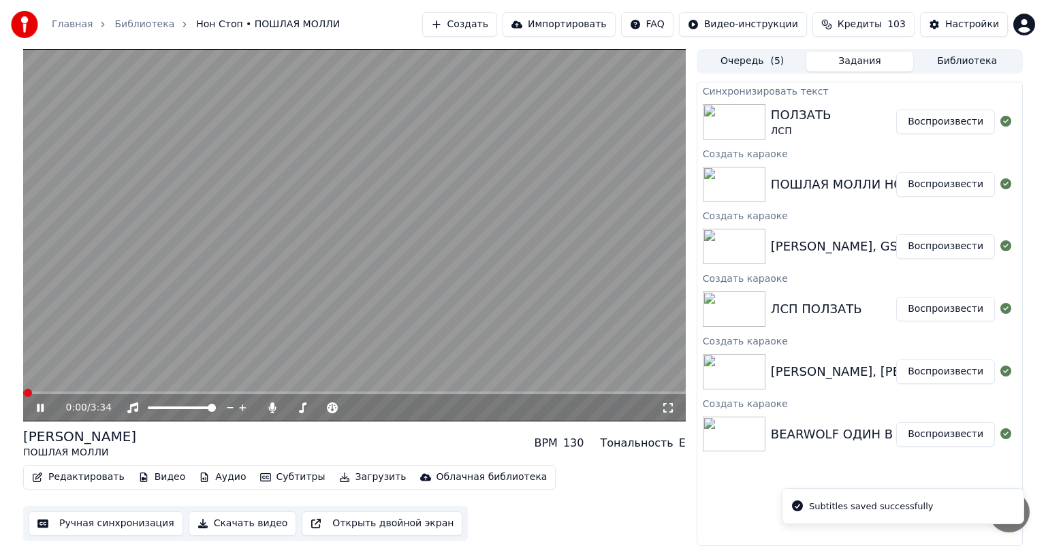
click at [120, 521] on button "Ручная синхронизация" at bounding box center [106, 524] width 155 height 25
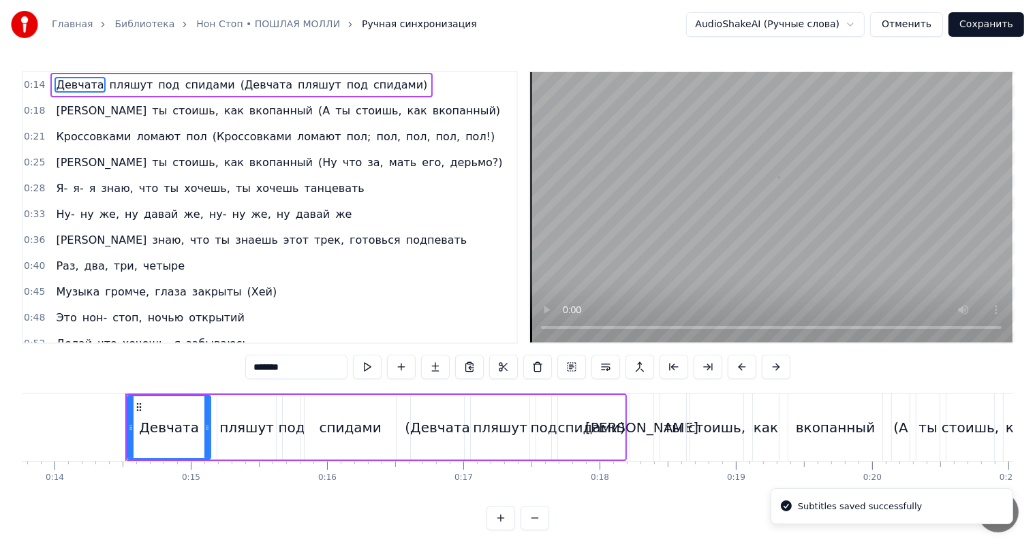
scroll to position [0, 1910]
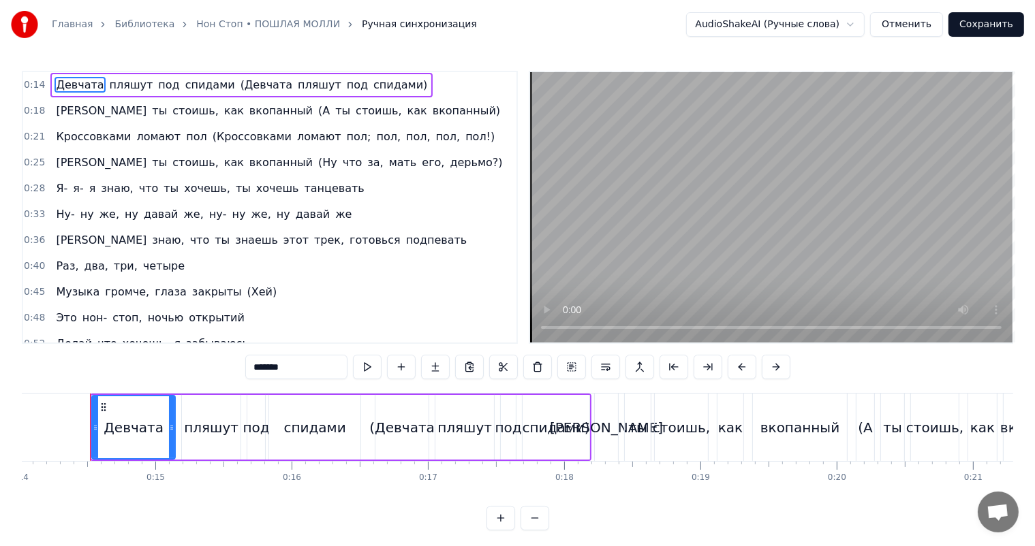
click at [901, 226] on video at bounding box center [771, 207] width 482 height 270
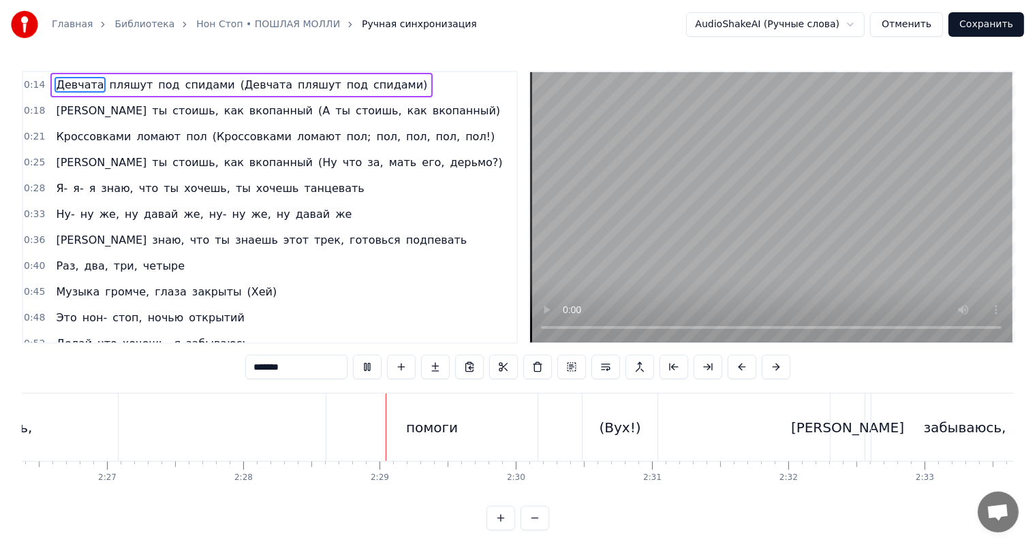
scroll to position [0, 20164]
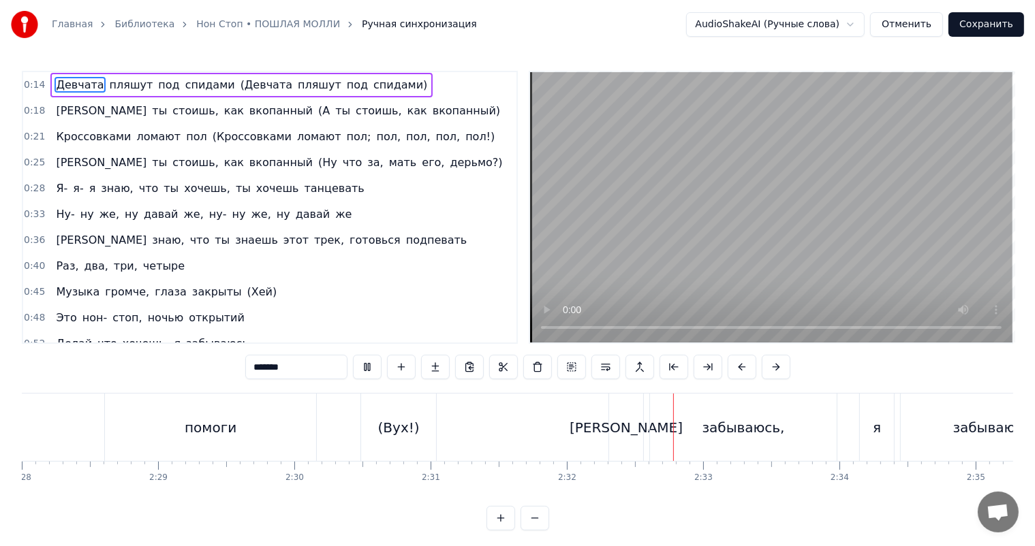
click at [709, 236] on video at bounding box center [771, 207] width 482 height 270
click at [369, 422] on div "(Вух!)" at bounding box center [398, 427] width 75 height 67
type input "******"
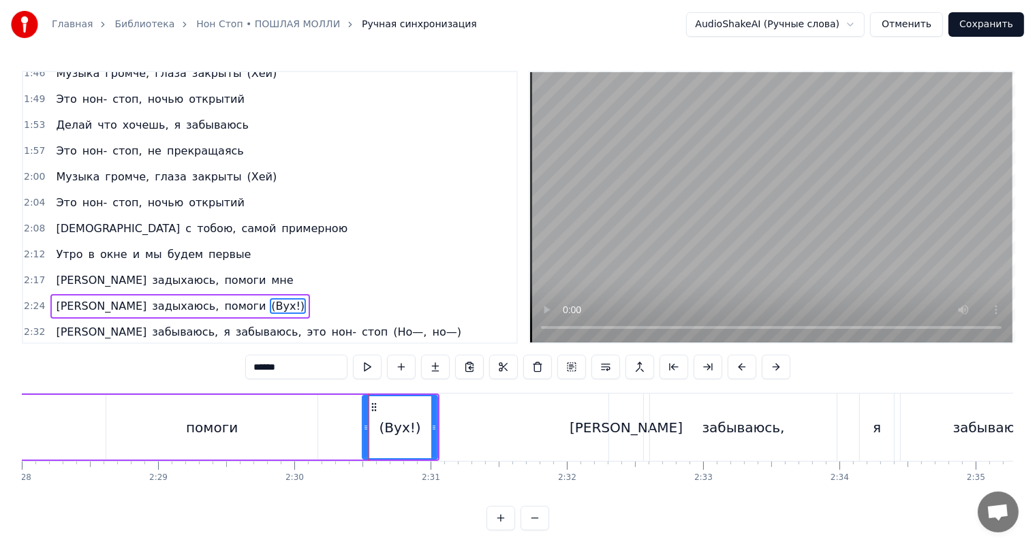
scroll to position [704, 0]
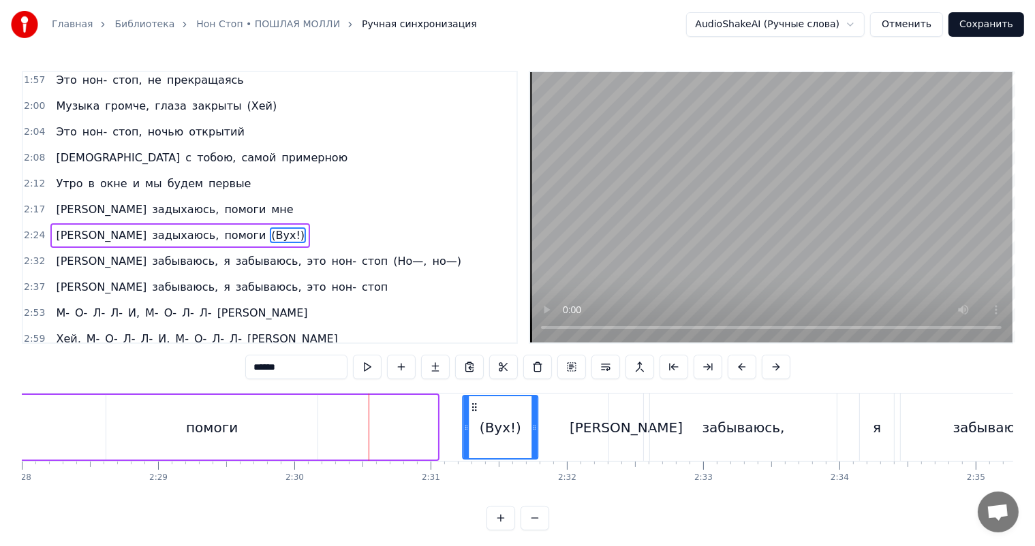
drag, startPoint x: 369, startPoint y: 405, endPoint x: 473, endPoint y: 399, distance: 103.7
click at [473, 399] on div "(Вух!)" at bounding box center [500, 427] width 74 height 62
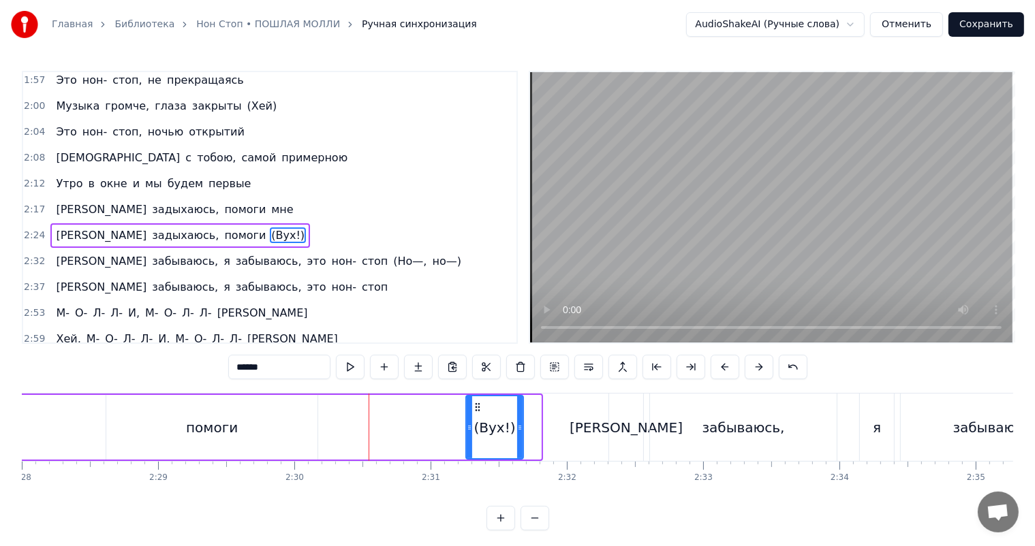
drag, startPoint x: 538, startPoint y: 438, endPoint x: 520, endPoint y: 442, distance: 18.2
click at [520, 442] on div at bounding box center [519, 427] width 5 height 62
click at [435, 427] on div "Я задыхаюсь, помоги (Вух!)" at bounding box center [60, 427] width 931 height 67
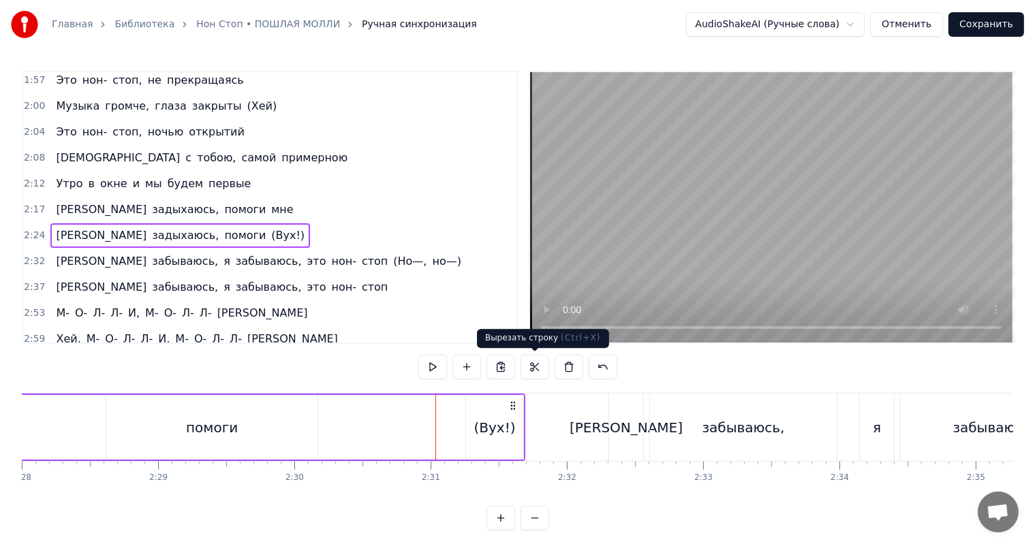
click at [777, 232] on video at bounding box center [771, 207] width 482 height 270
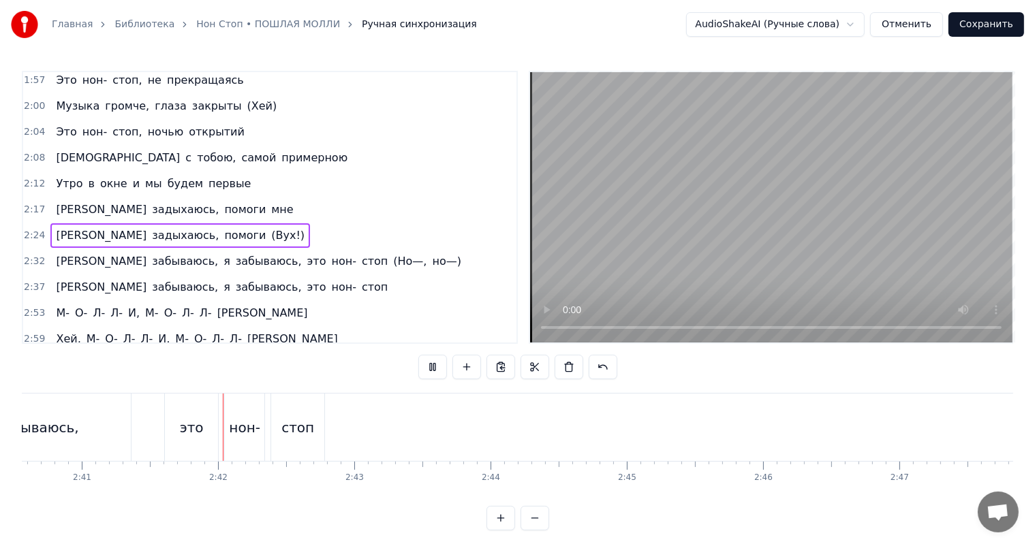
scroll to position [0, 21913]
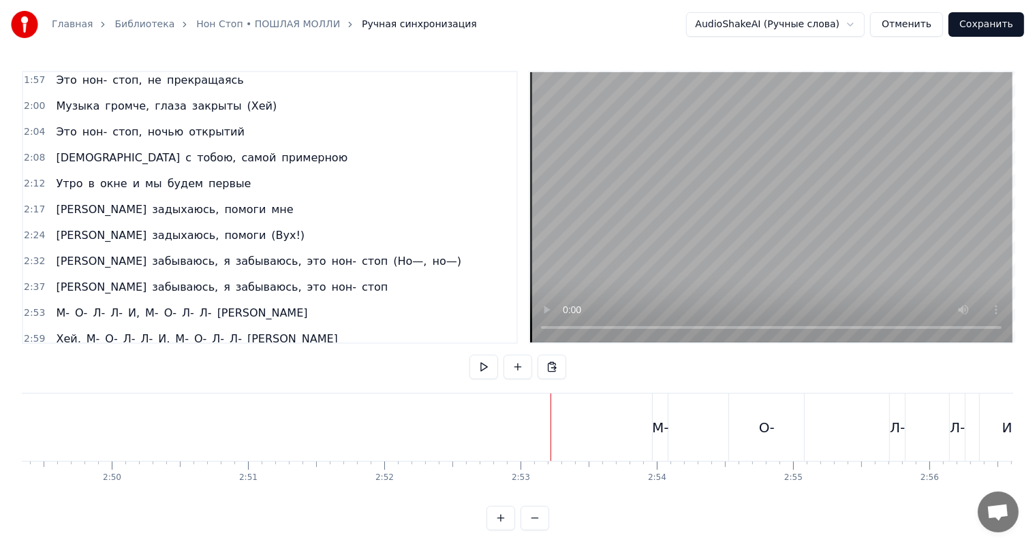
click at [817, 150] on video at bounding box center [771, 207] width 482 height 270
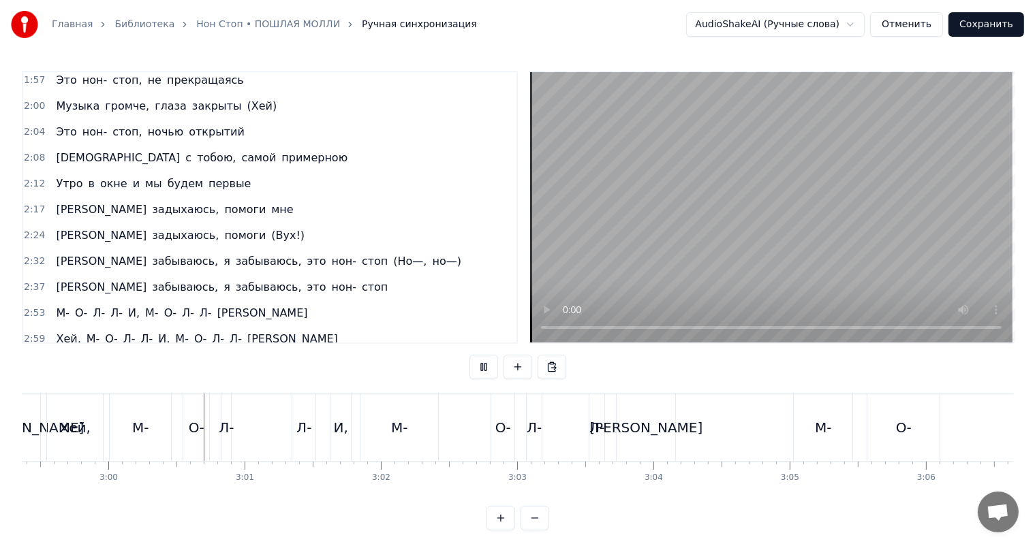
scroll to position [0, 24463]
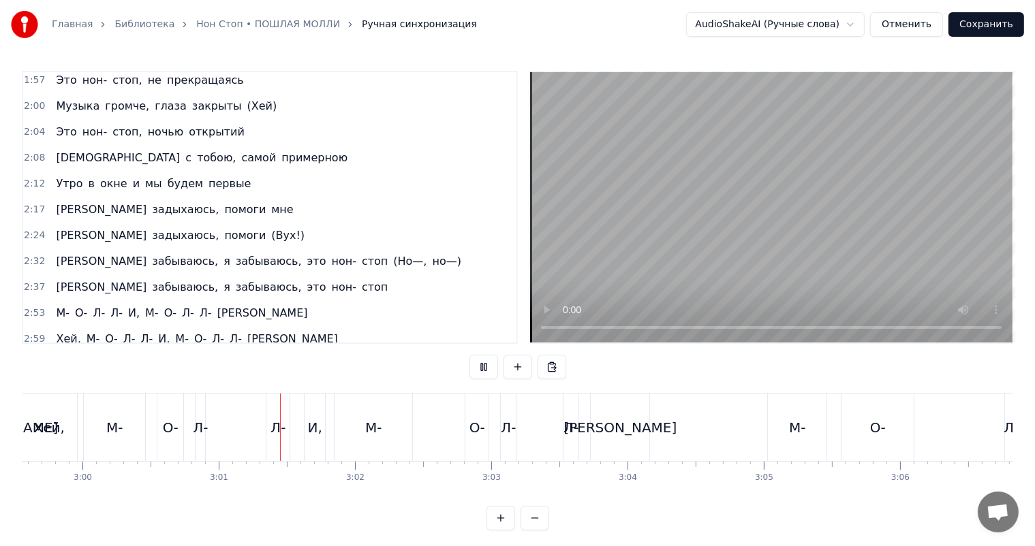
click at [702, 260] on video at bounding box center [771, 207] width 482 height 270
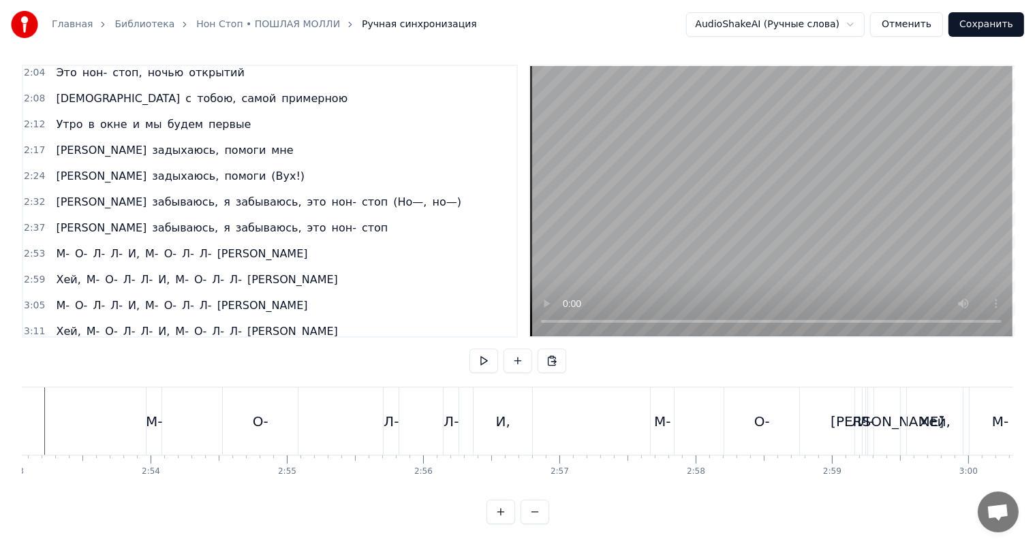
scroll to position [18, 0]
click at [35, 247] on span "2:53" at bounding box center [34, 254] width 21 height 14
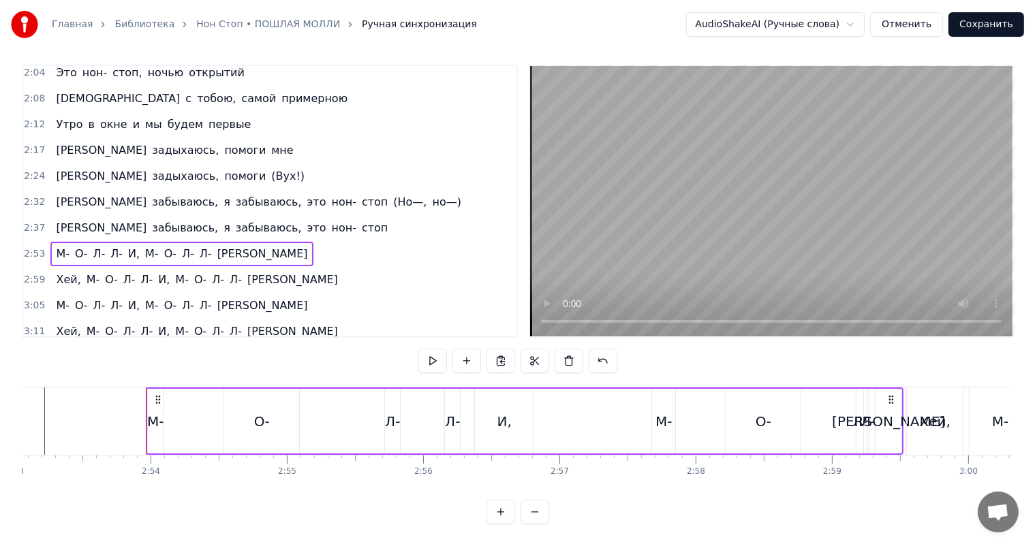
click at [35, 273] on span "2:59" at bounding box center [34, 280] width 21 height 14
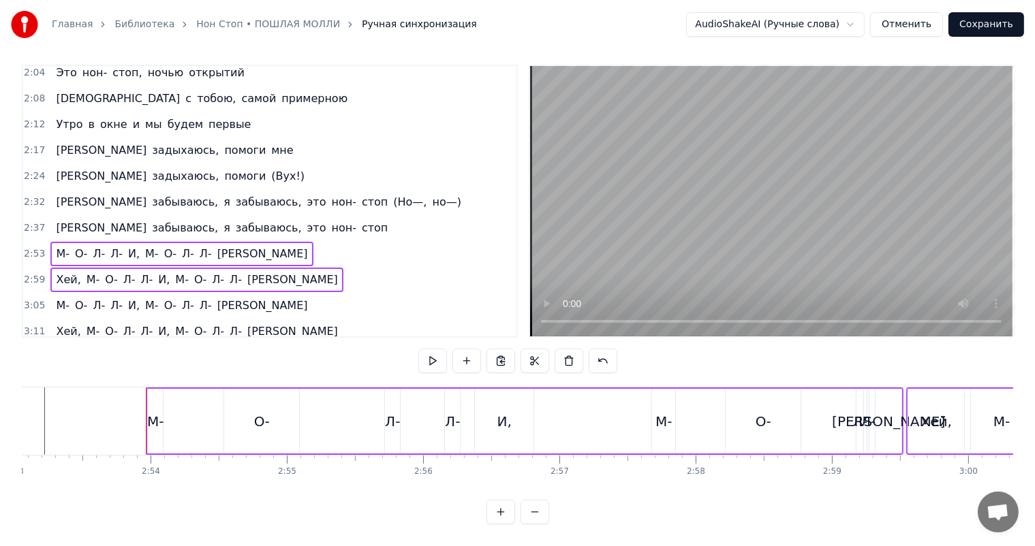
click at [34, 299] on span "3:05" at bounding box center [34, 306] width 21 height 14
click at [33, 325] on span "3:11" at bounding box center [34, 332] width 21 height 14
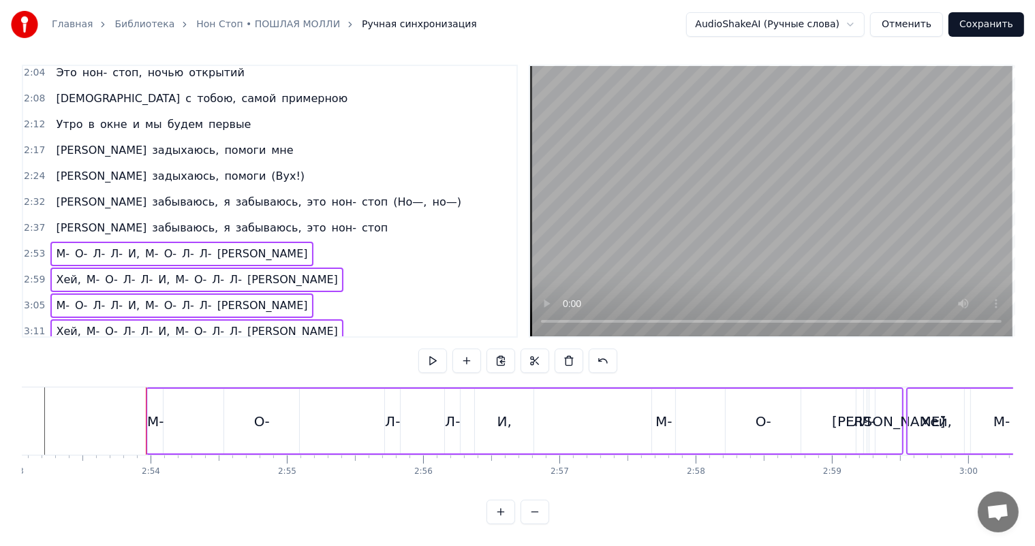
click at [26, 351] on span "3:17" at bounding box center [34, 358] width 21 height 14
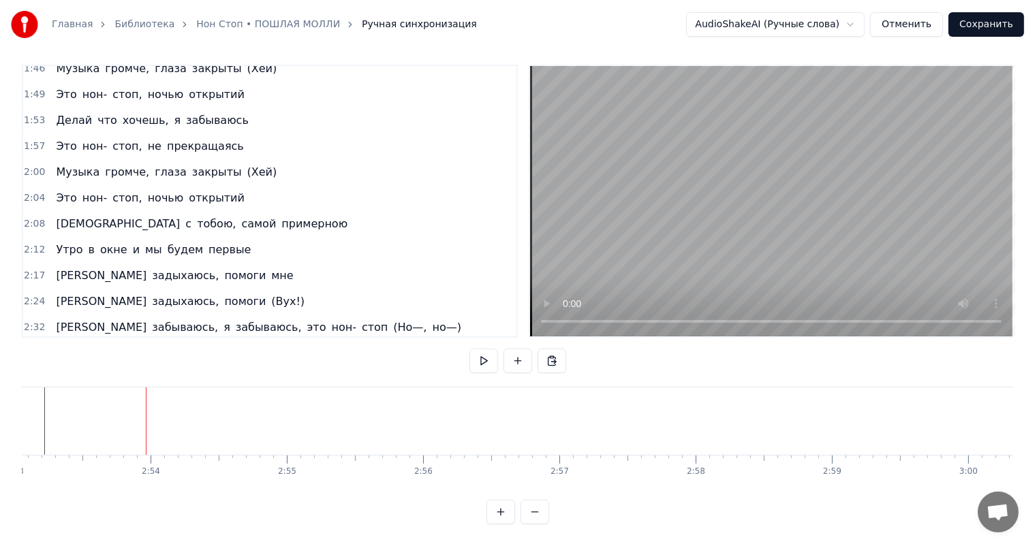
click at [976, 28] on button "Сохранить" at bounding box center [986, 24] width 76 height 25
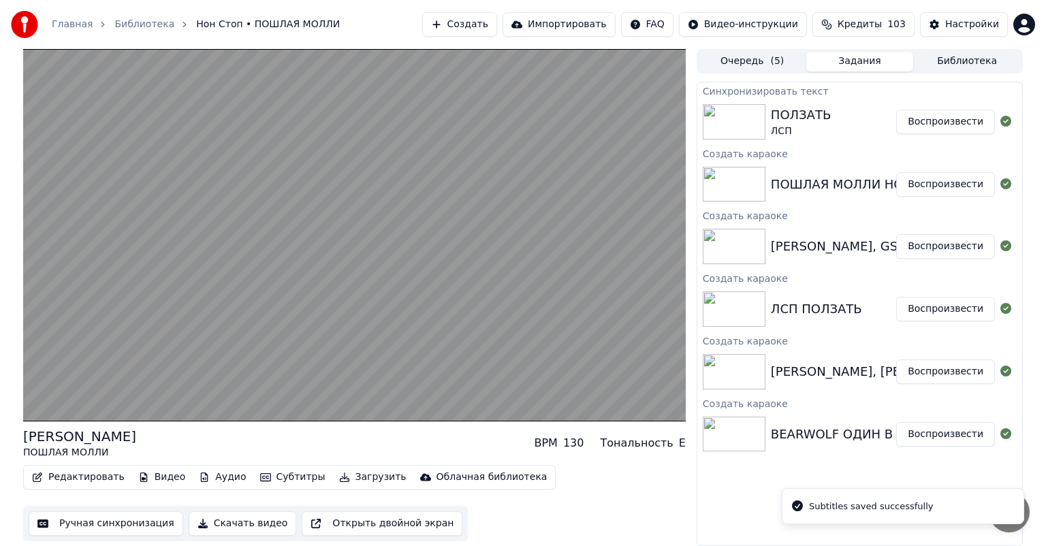
click at [954, 125] on button "Воспроизвести" at bounding box center [945, 122] width 99 height 25
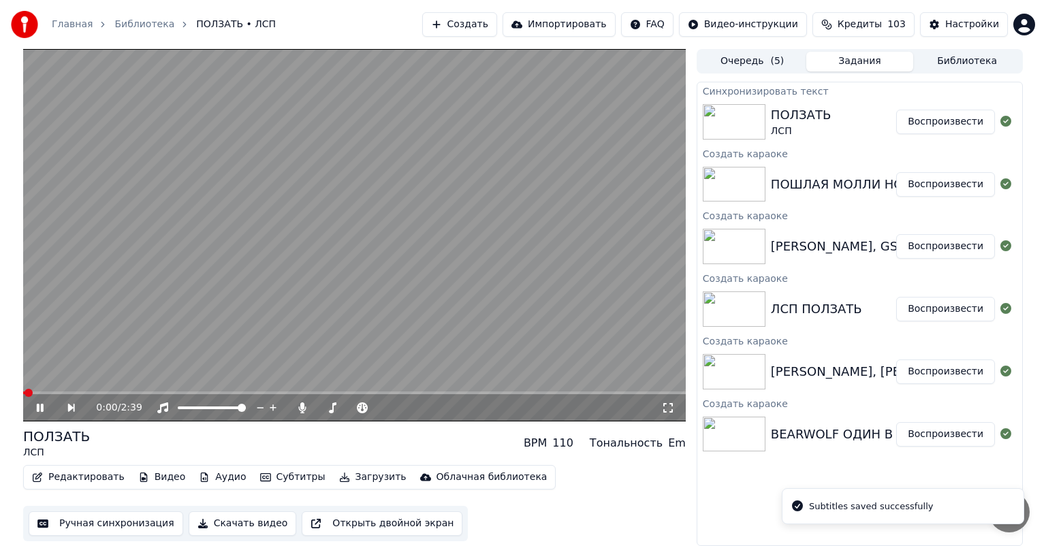
click at [93, 520] on button "Ручная синхронизация" at bounding box center [106, 524] width 155 height 25
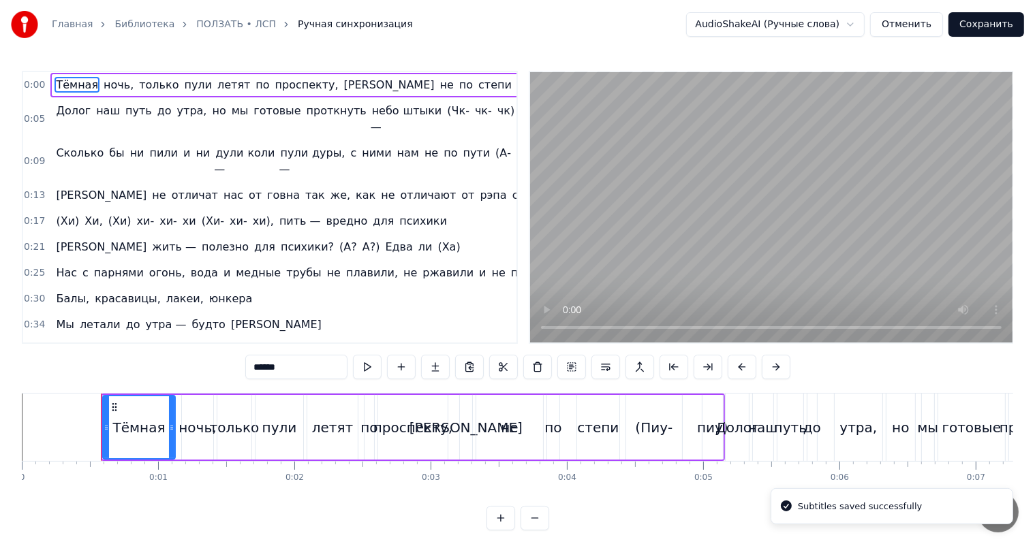
click at [689, 196] on video at bounding box center [771, 207] width 482 height 270
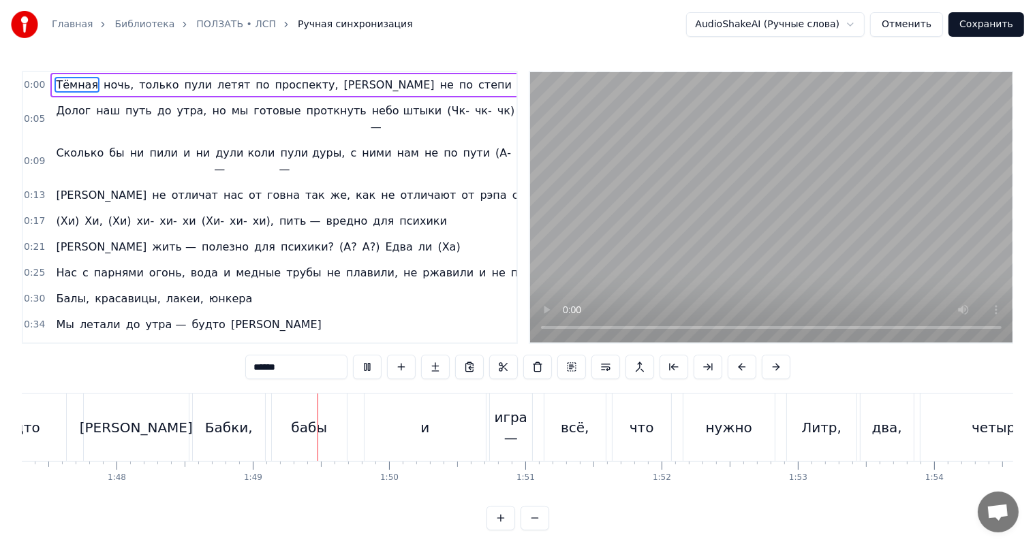
scroll to position [0, 14782]
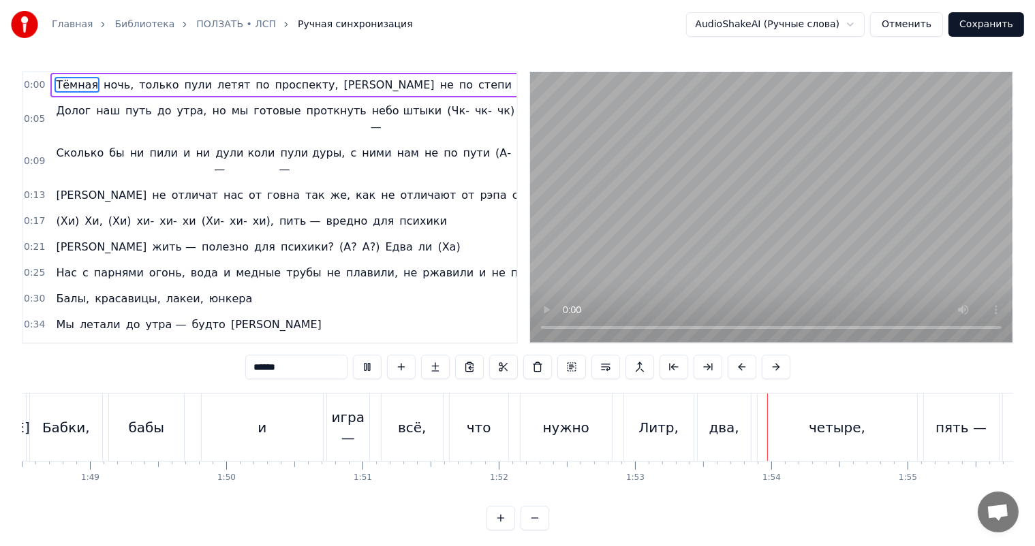
click at [689, 249] on video at bounding box center [771, 207] width 482 height 270
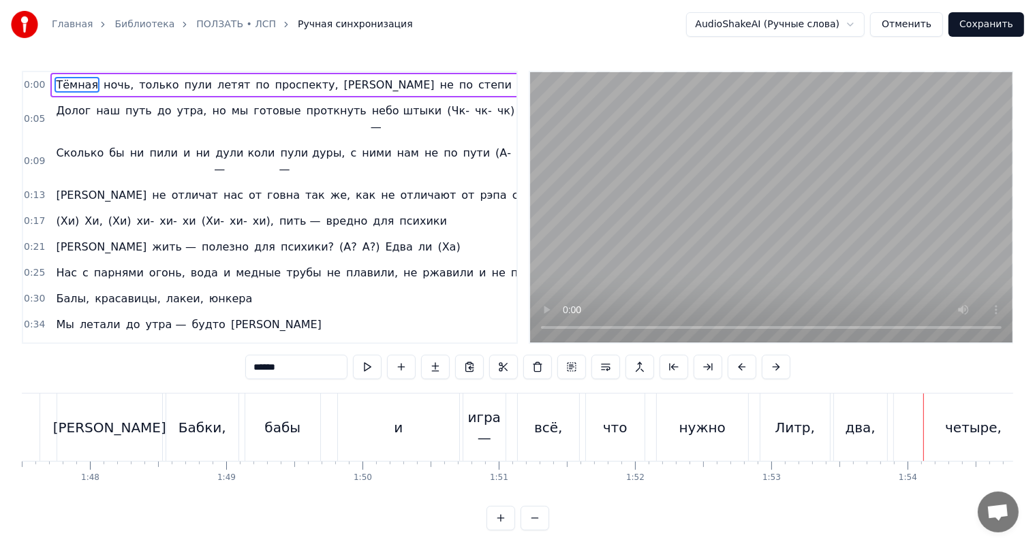
click at [275, 435] on div "бабы" at bounding box center [282, 428] width 36 height 20
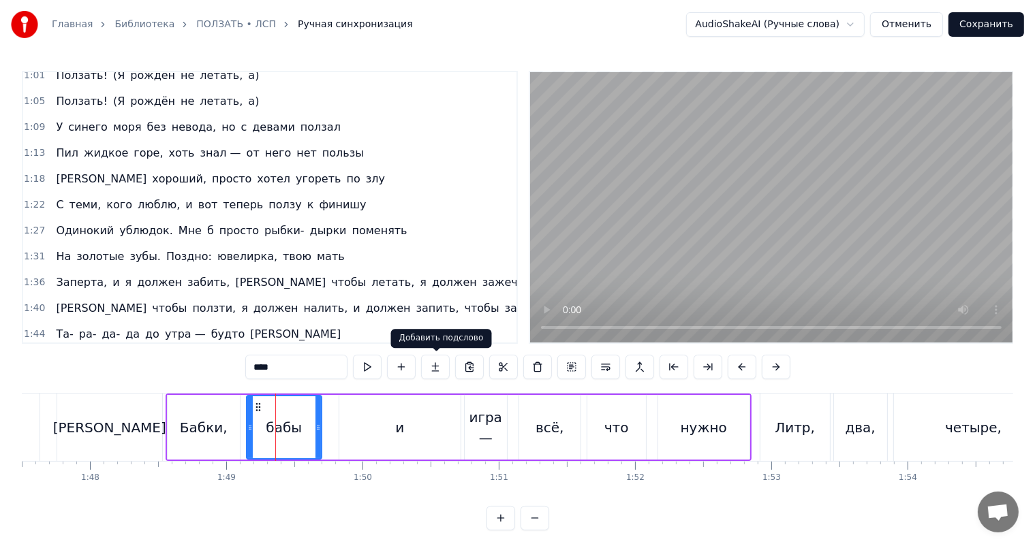
click at [755, 218] on video at bounding box center [771, 207] width 482 height 270
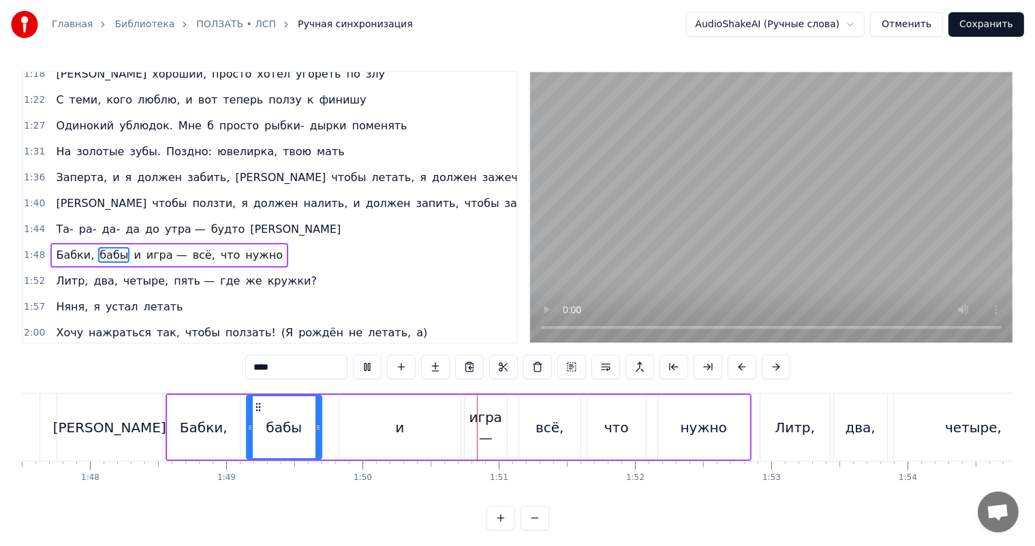
click at [745, 221] on video at bounding box center [771, 207] width 482 height 270
click at [429, 407] on div "и" at bounding box center [399, 427] width 121 height 65
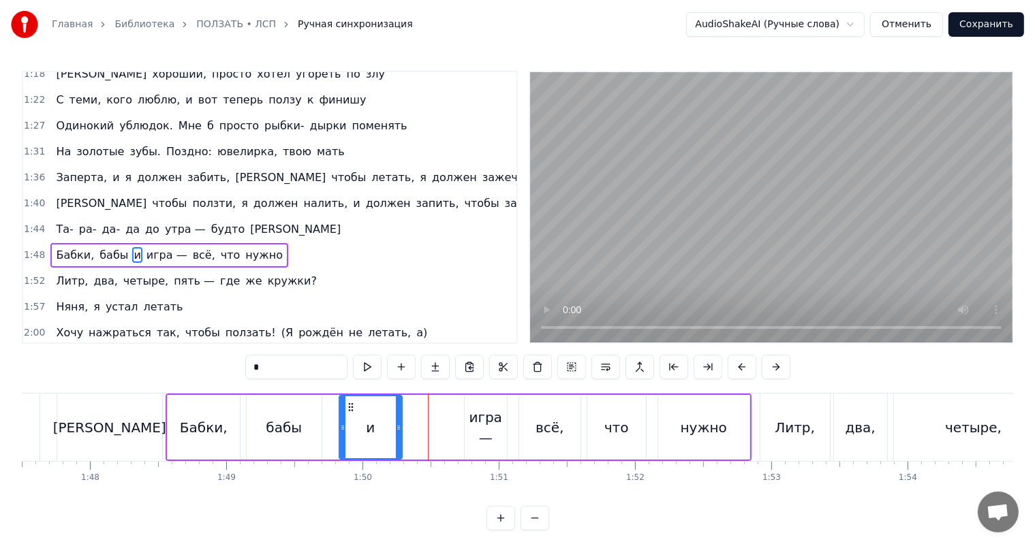
drag, startPoint x: 456, startPoint y: 410, endPoint x: 399, endPoint y: 410, distance: 57.2
click at [399, 410] on div at bounding box center [398, 427] width 5 height 62
click at [490, 409] on div "игра —" at bounding box center [486, 427] width 42 height 41
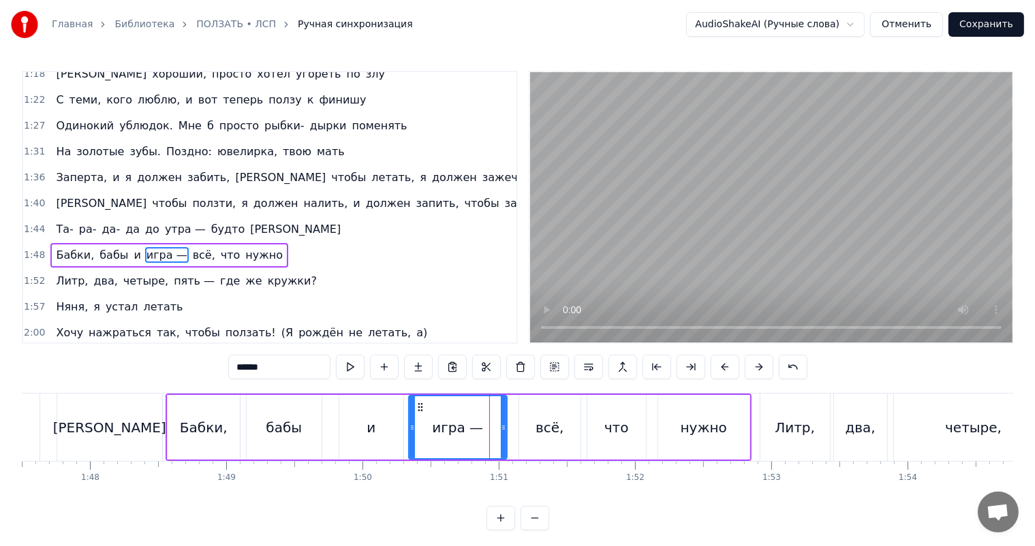
drag, startPoint x: 466, startPoint y: 419, endPoint x: 409, endPoint y: 425, distance: 57.5
click at [409, 425] on div at bounding box center [411, 427] width 5 height 62
click at [391, 422] on div "и" at bounding box center [371, 427] width 64 height 65
type input "*"
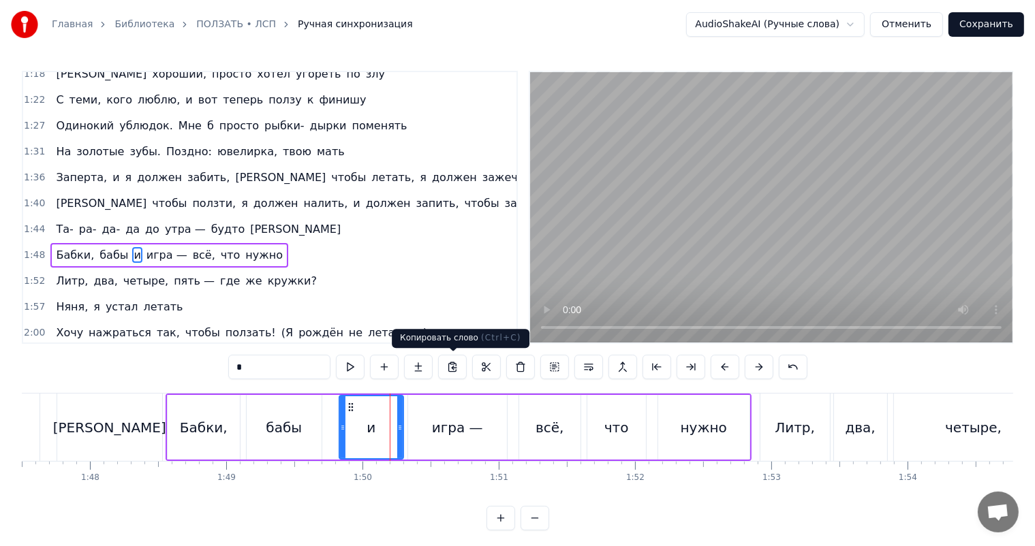
click at [787, 169] on video at bounding box center [771, 207] width 482 height 270
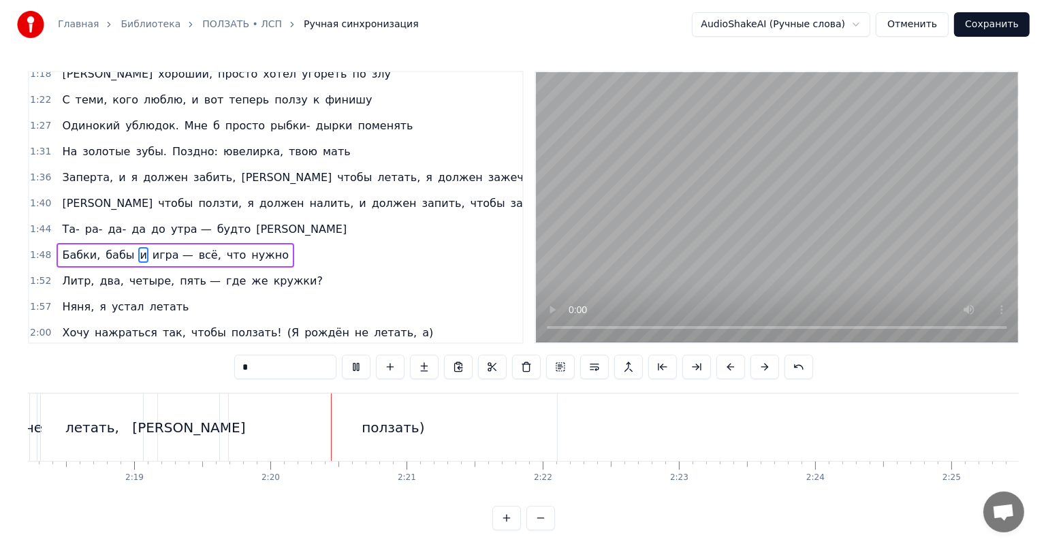
scroll to position [0, 18993]
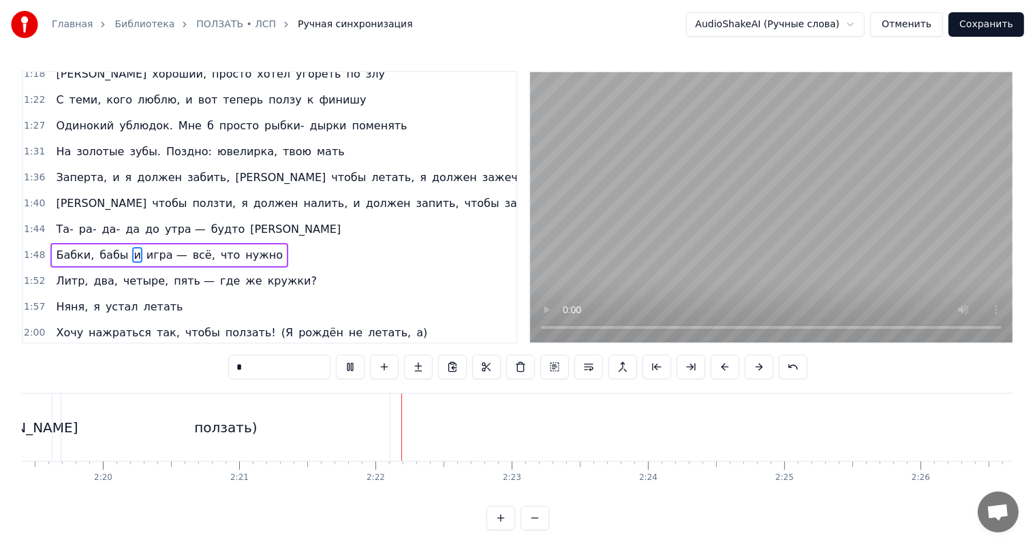
click at [992, 30] on button "Сохранить" at bounding box center [986, 24] width 76 height 25
click at [992, 30] on div "AudioShakeAI (Ручные слова) Отменить Сохранить" at bounding box center [855, 24] width 338 height 25
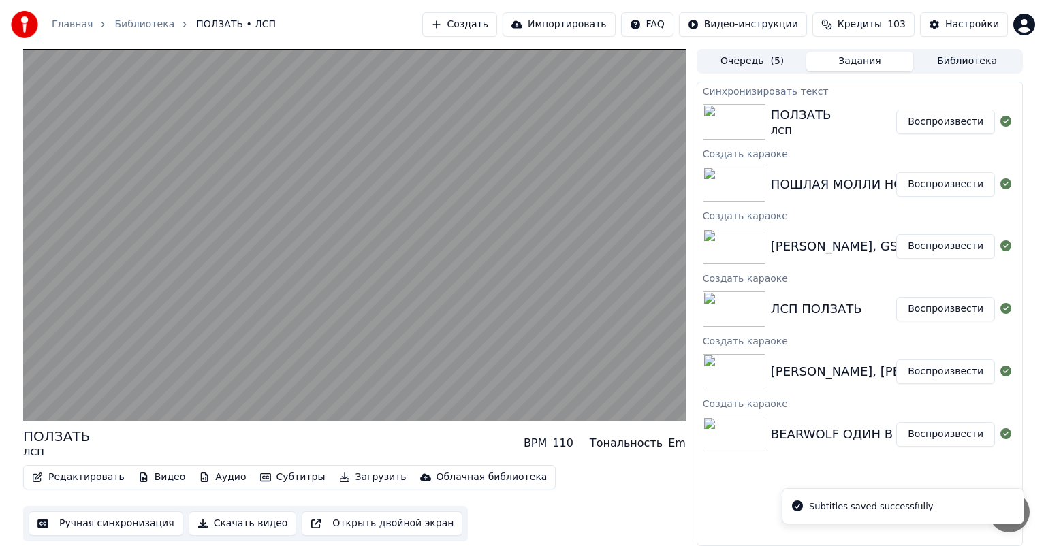
click at [941, 431] on button "Воспроизвести" at bounding box center [945, 434] width 99 height 25
click at [249, 518] on button "Скачать видео" at bounding box center [243, 524] width 108 height 25
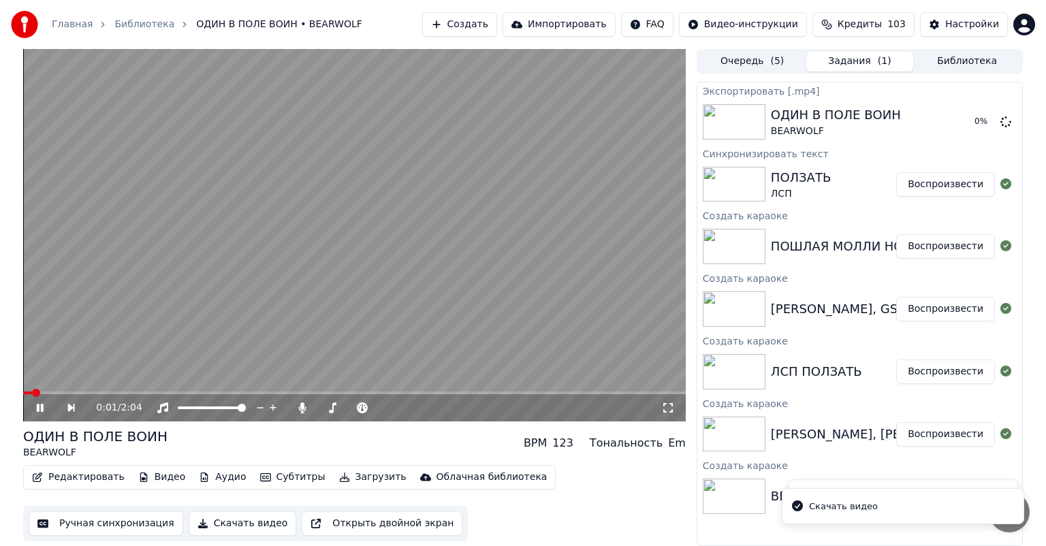
click at [958, 428] on button "Воспроизвести" at bounding box center [945, 434] width 99 height 25
click at [216, 526] on button "Скачать видео" at bounding box center [243, 524] width 108 height 25
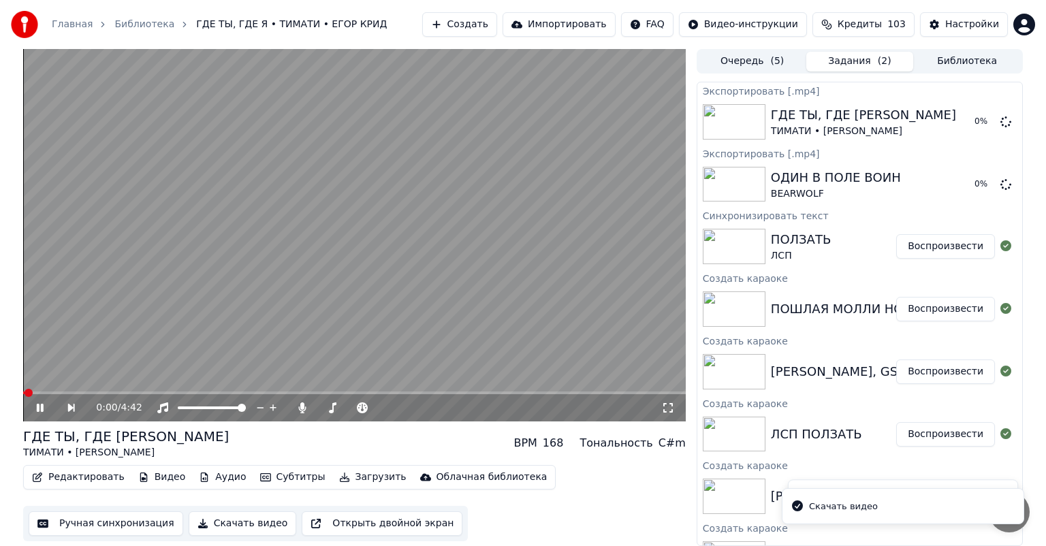
drag, startPoint x: 940, startPoint y: 428, endPoint x: 924, endPoint y: 434, distance: 17.2
click at [940, 429] on button "Воспроизвести" at bounding box center [945, 434] width 99 height 25
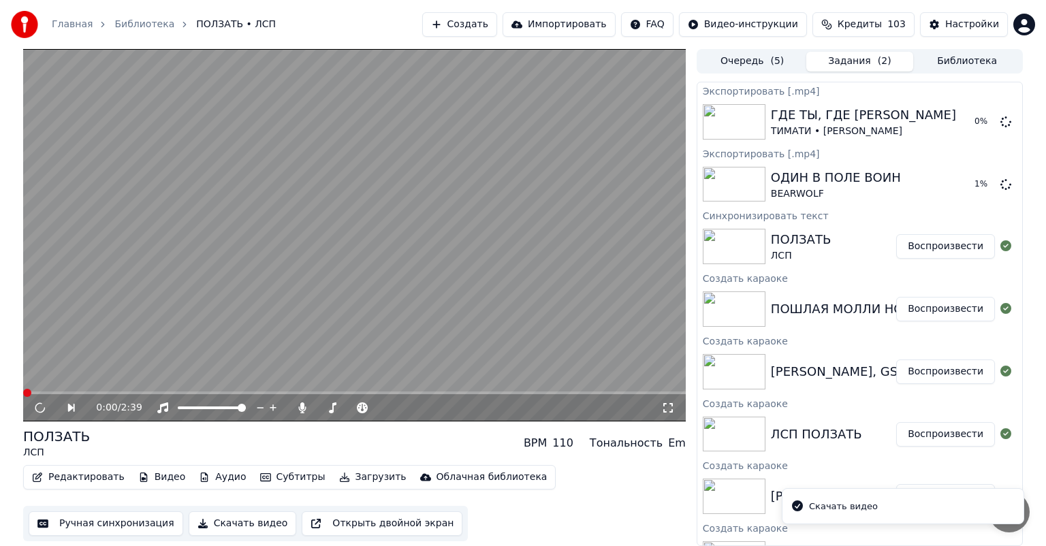
click at [927, 371] on button "Воспроизвести" at bounding box center [945, 372] width 99 height 25
click at [223, 517] on button "Скачать видео" at bounding box center [243, 524] width 108 height 25
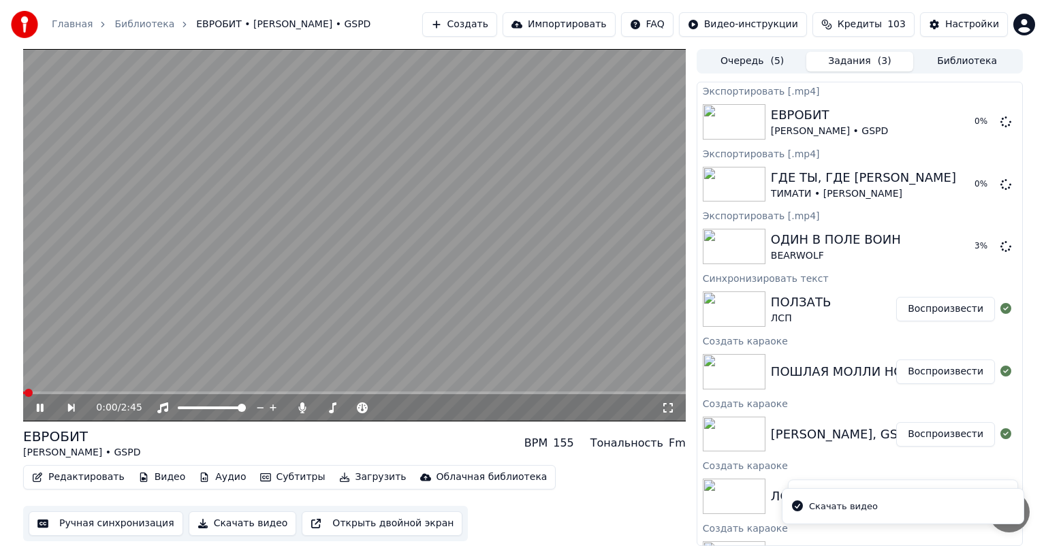
click at [938, 375] on button "Воспроизвести" at bounding box center [945, 372] width 99 height 25
click at [234, 520] on button "Скачать видео" at bounding box center [243, 524] width 108 height 25
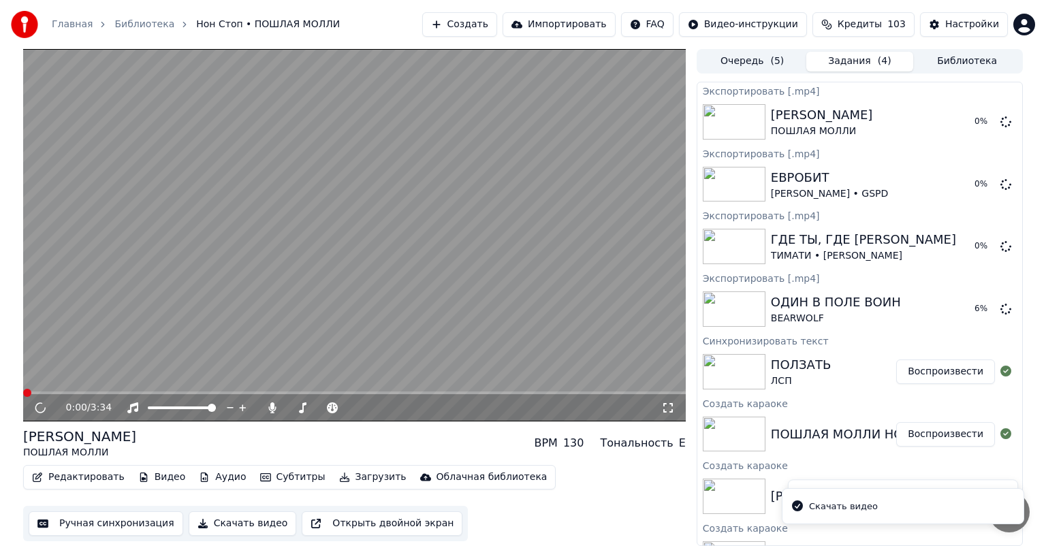
click at [941, 372] on button "Воспроизвести" at bounding box center [945, 372] width 99 height 25
click at [229, 518] on button "Скачать видео" at bounding box center [243, 524] width 108 height 25
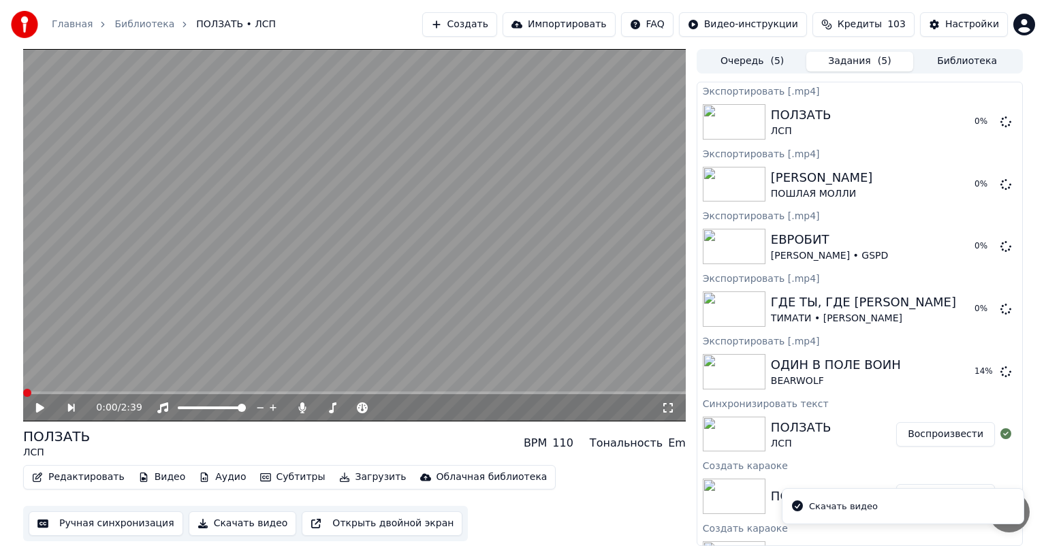
click at [445, 226] on video at bounding box center [354, 235] width 663 height 373
click at [450, 217] on video at bounding box center [354, 235] width 663 height 373
click at [206, 433] on div "ПОЛЗАТЬ ЛСП BPM 110 Тональность Em" at bounding box center [354, 443] width 663 height 33
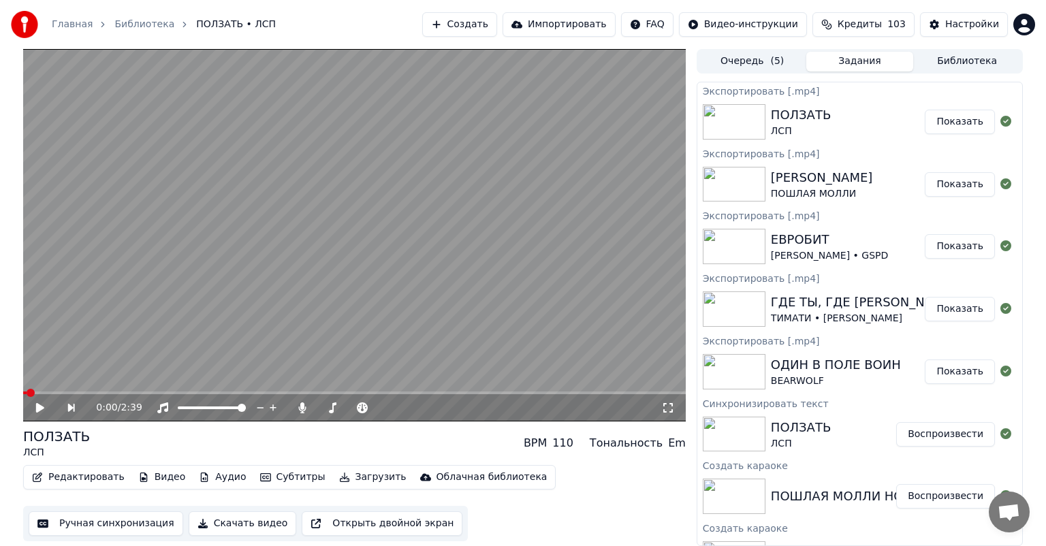
click at [945, 127] on button "Показать" at bounding box center [960, 122] width 70 height 25
click at [946, 127] on button "Показать" at bounding box center [960, 122] width 70 height 25
click at [493, 17] on button "Создать" at bounding box center [459, 24] width 75 height 25
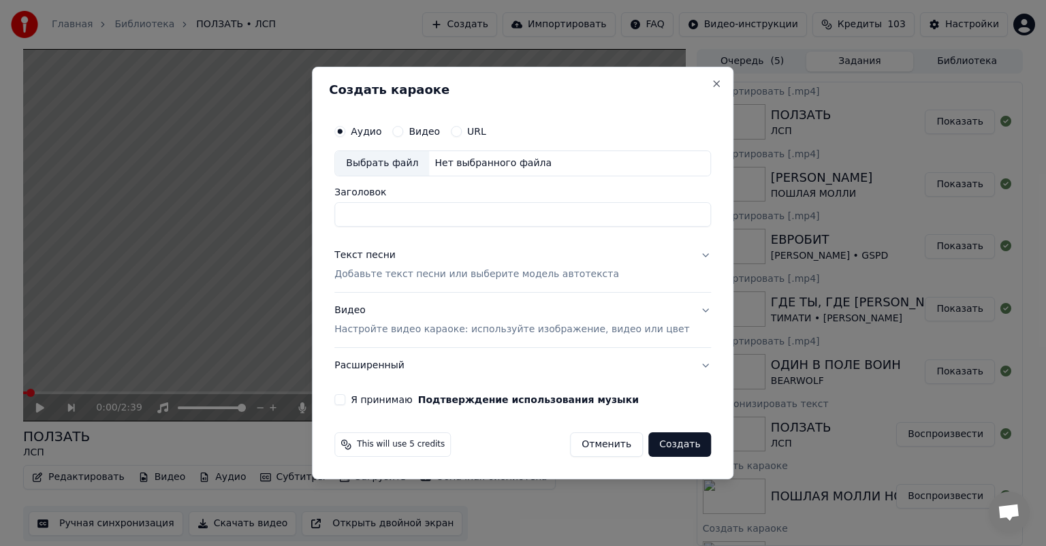
click at [392, 159] on div "Выбрать файл" at bounding box center [382, 163] width 94 height 25
type input "**********"
click at [447, 278] on p "Добавьте текст песни или выберите модель автотекста" at bounding box center [476, 275] width 285 height 14
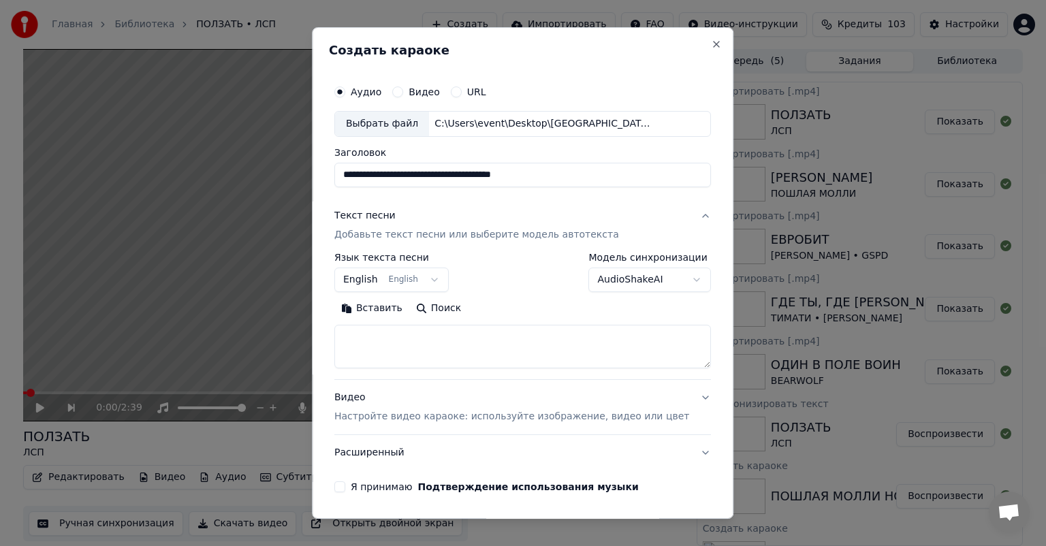
click at [482, 355] on textarea at bounding box center [522, 347] width 377 height 44
paste textarea "**********"
type textarea "**********"
click at [534, 411] on p "Настройте видео караоке: используйте изображение, видео или цвет" at bounding box center [511, 417] width 355 height 14
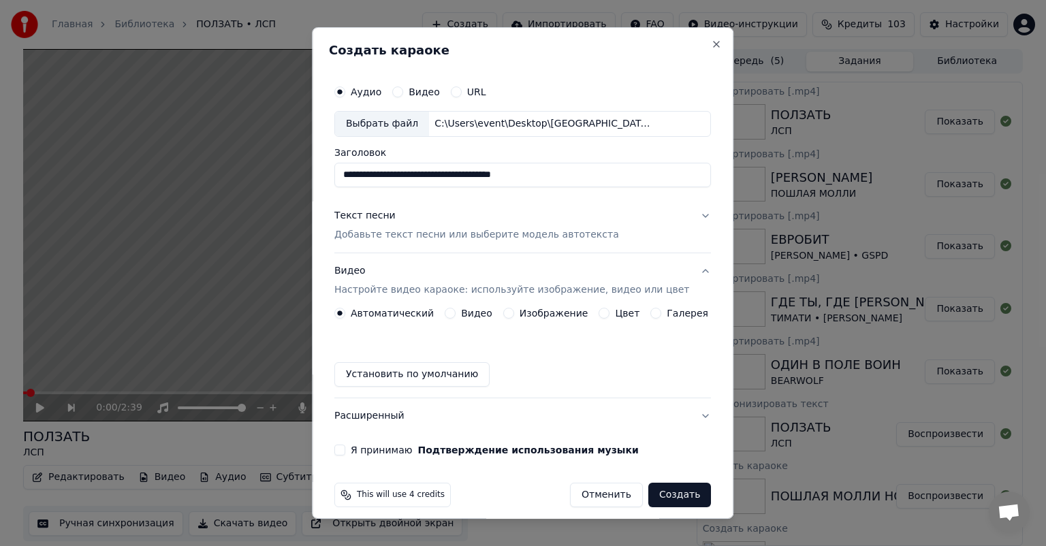
click at [504, 315] on button "Изображение" at bounding box center [508, 313] width 11 height 11
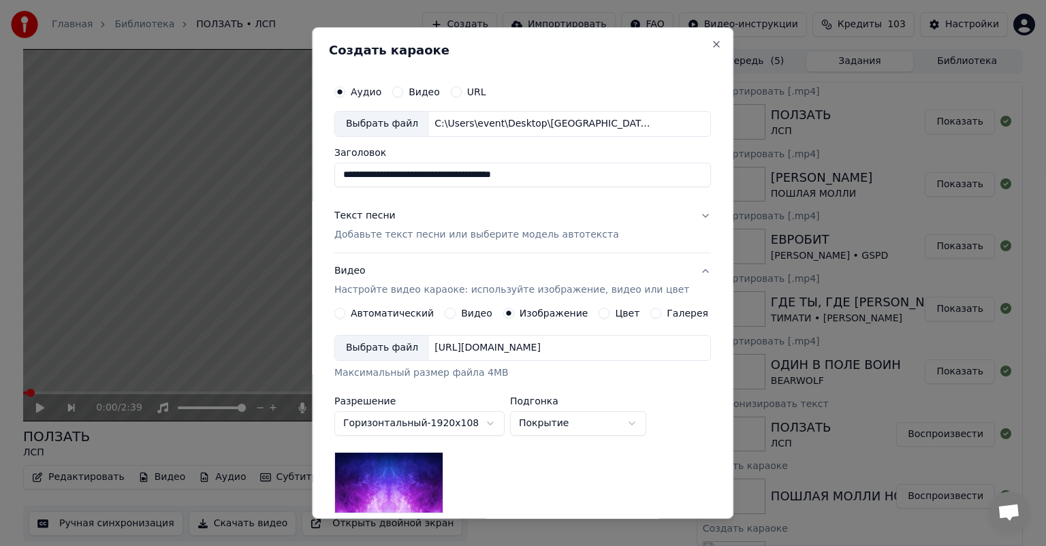
click at [381, 345] on div "Выбрать файл" at bounding box center [382, 348] width 94 height 25
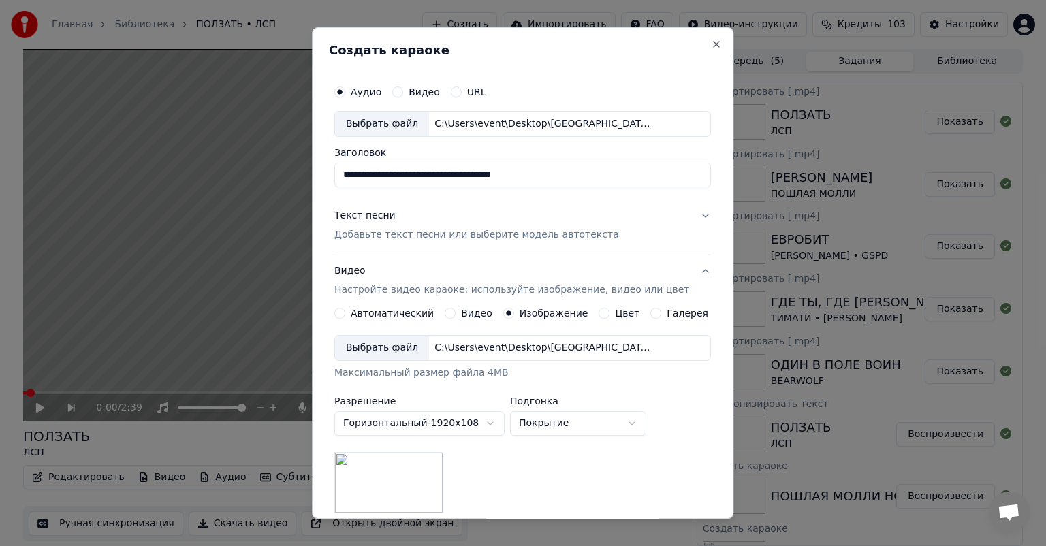
click at [500, 170] on input "**********" at bounding box center [522, 175] width 377 height 25
paste input
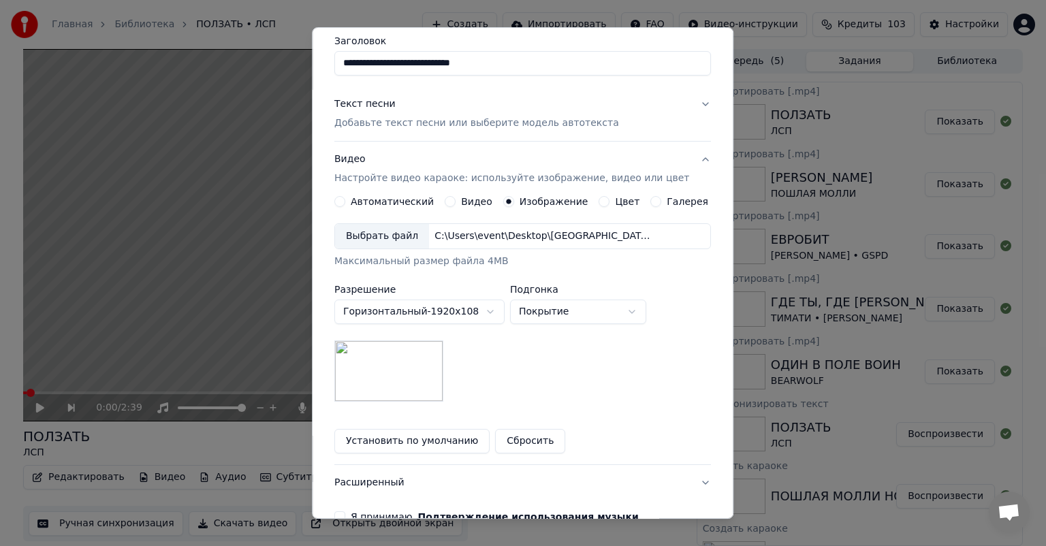
scroll to position [188, 0]
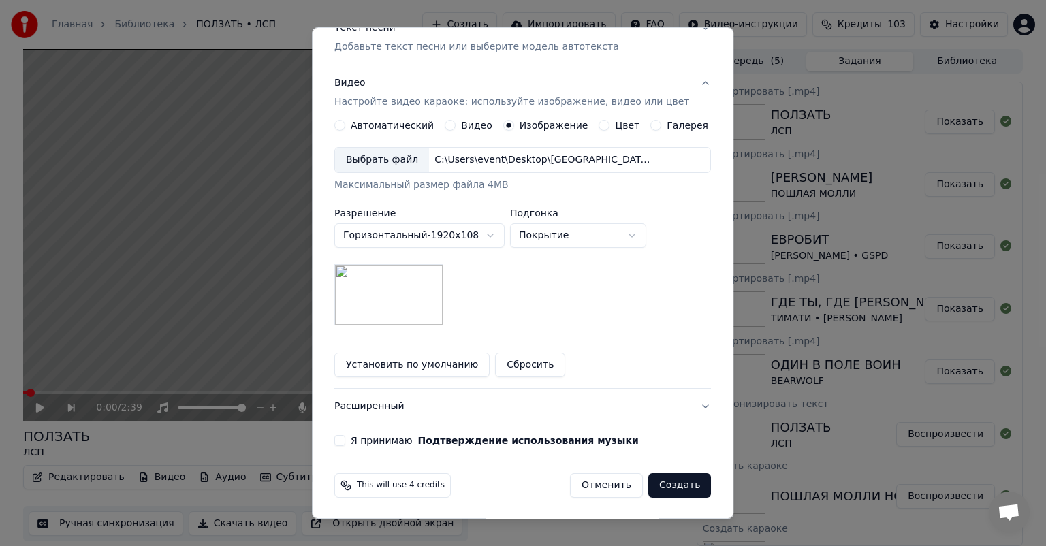
type input "**********"
click at [345, 439] on button "Я принимаю Подтверждение использования музыки" at bounding box center [339, 440] width 11 height 11
click at [672, 484] on button "Создать" at bounding box center [680, 485] width 63 height 25
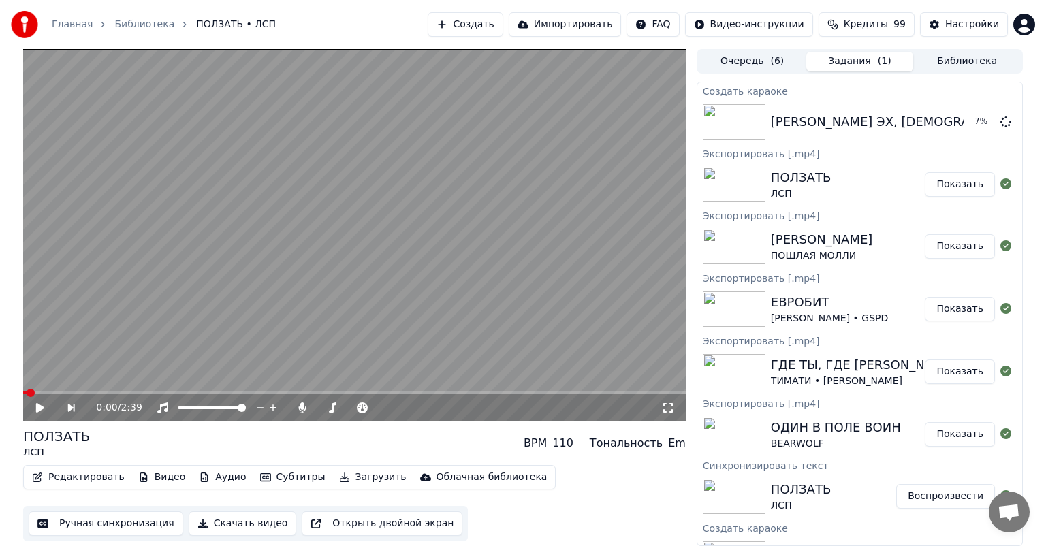
click at [483, 21] on button "Создать" at bounding box center [465, 24] width 75 height 25
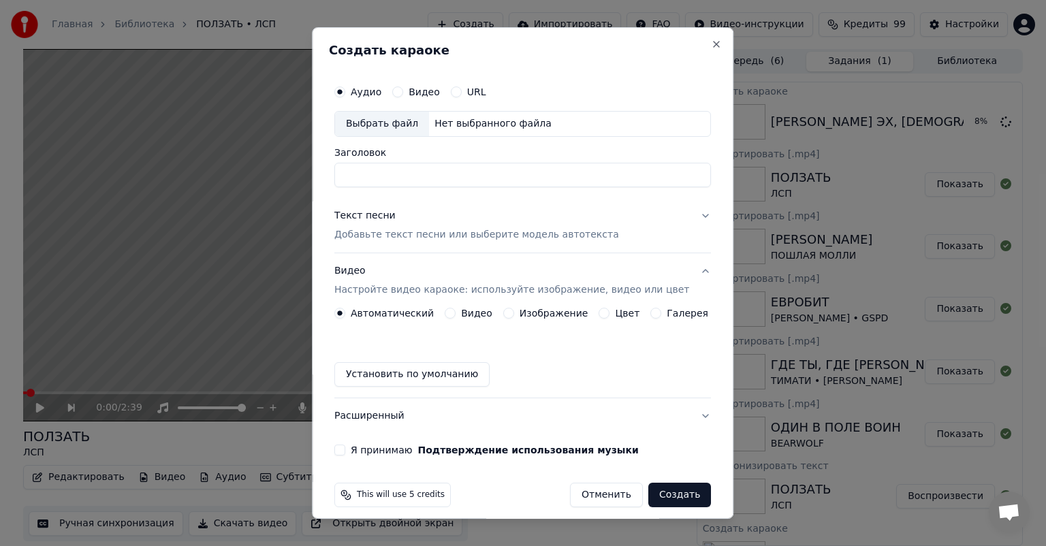
click at [399, 115] on div "Выбрать файл" at bounding box center [382, 124] width 94 height 25
type input "**********"
click at [441, 223] on div "Текст песни Добавьте текст песни или выберите модель автотекста" at bounding box center [476, 225] width 285 height 33
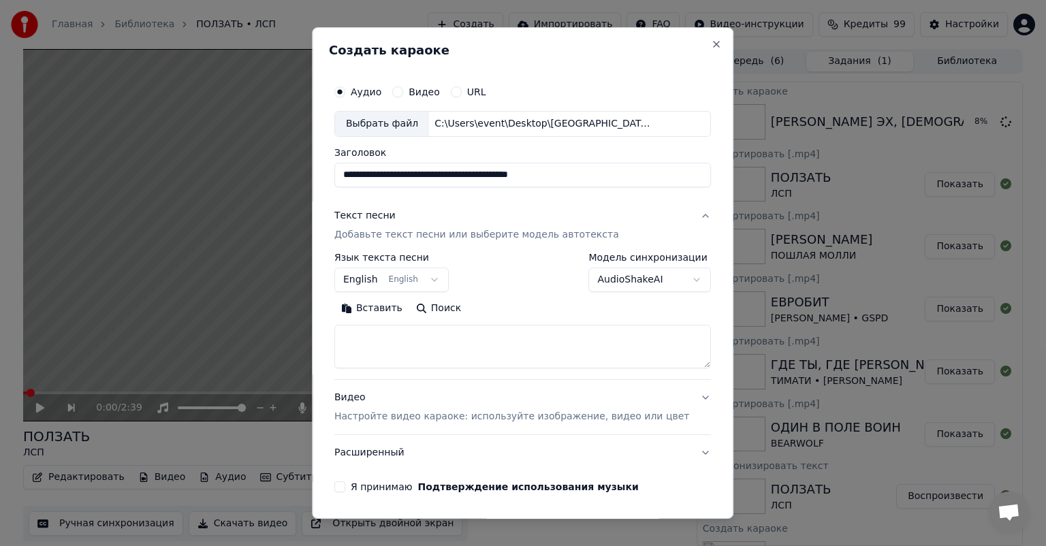
click at [527, 347] on textarea at bounding box center [522, 347] width 377 height 44
paste textarea "**********"
type textarea "**********"
click at [445, 170] on input "**********" at bounding box center [522, 175] width 377 height 25
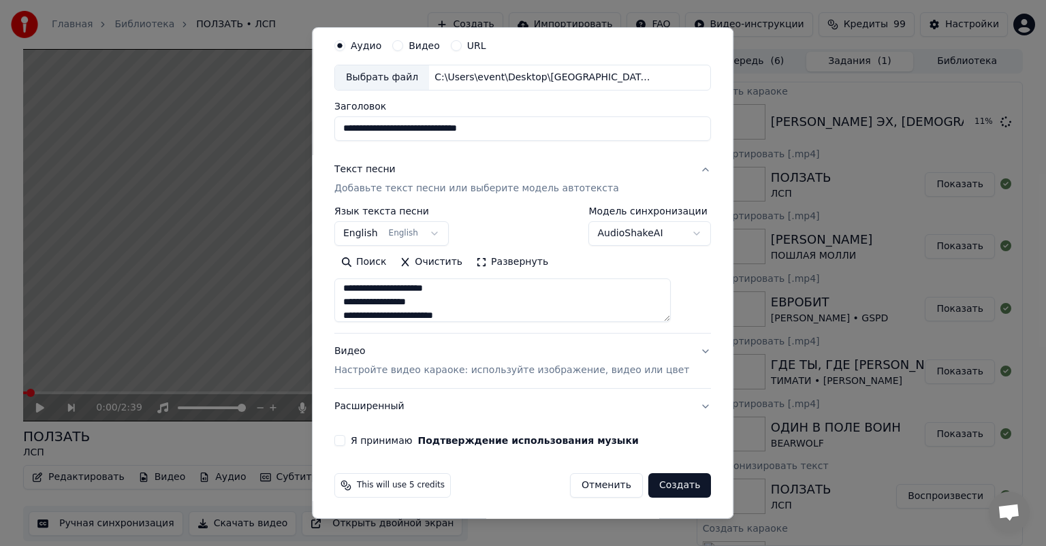
type input "**********"
click at [401, 360] on div "Видео Настройте видео караоке: используйте изображение, видео или цвет" at bounding box center [511, 361] width 355 height 33
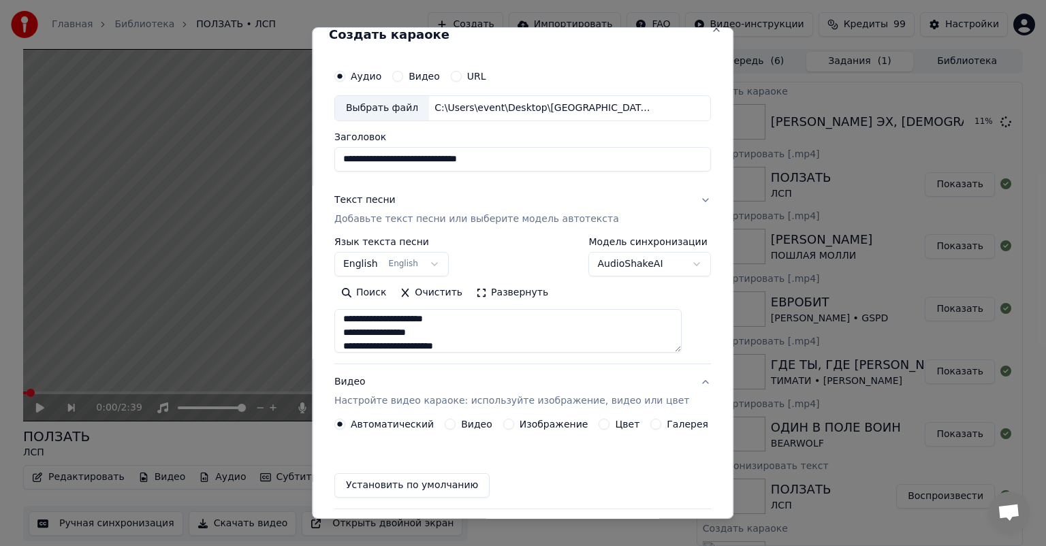
scroll to position [10, 0]
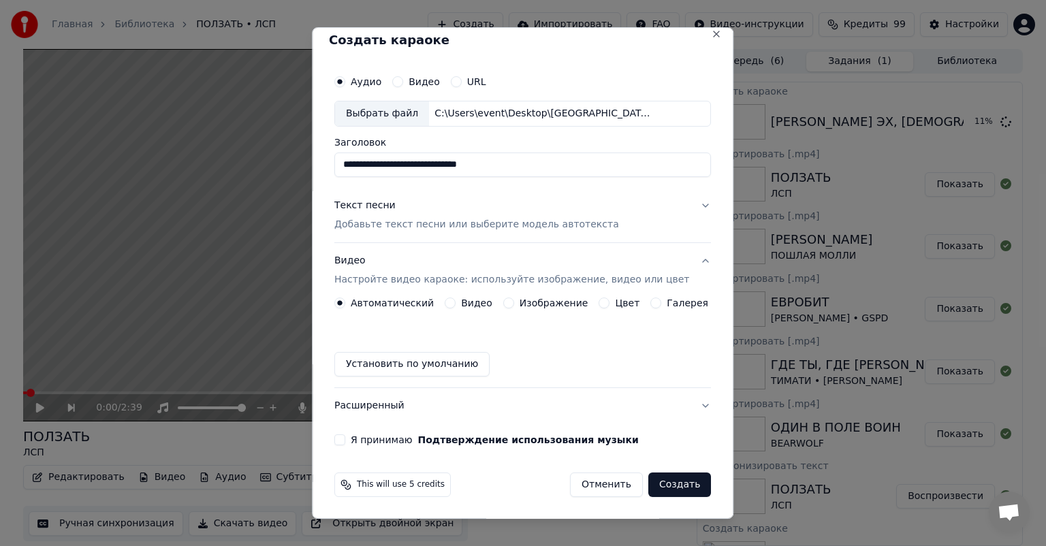
click at [503, 301] on button "Изображение" at bounding box center [508, 303] width 11 height 11
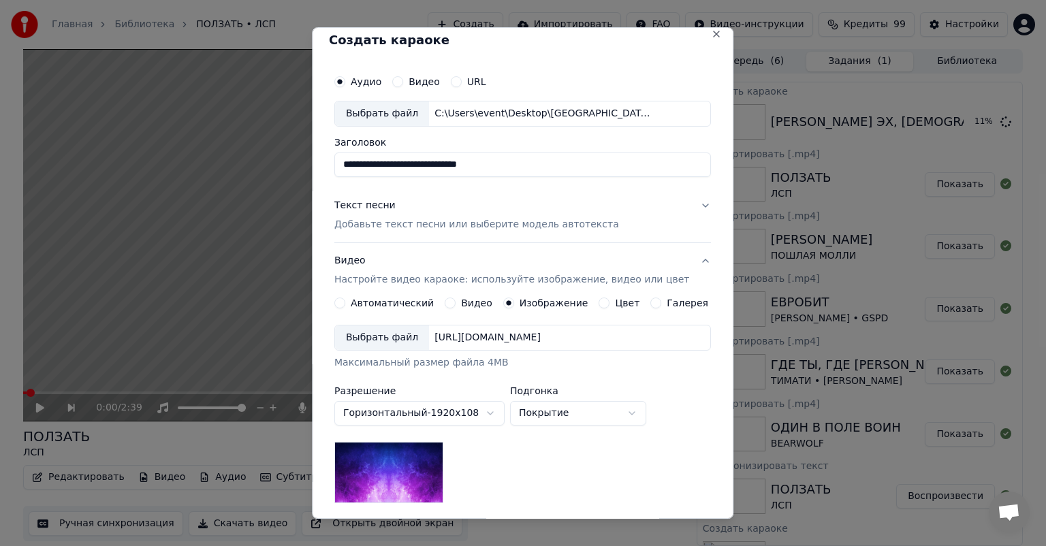
click at [366, 335] on div "Выбрать файл" at bounding box center [382, 338] width 94 height 25
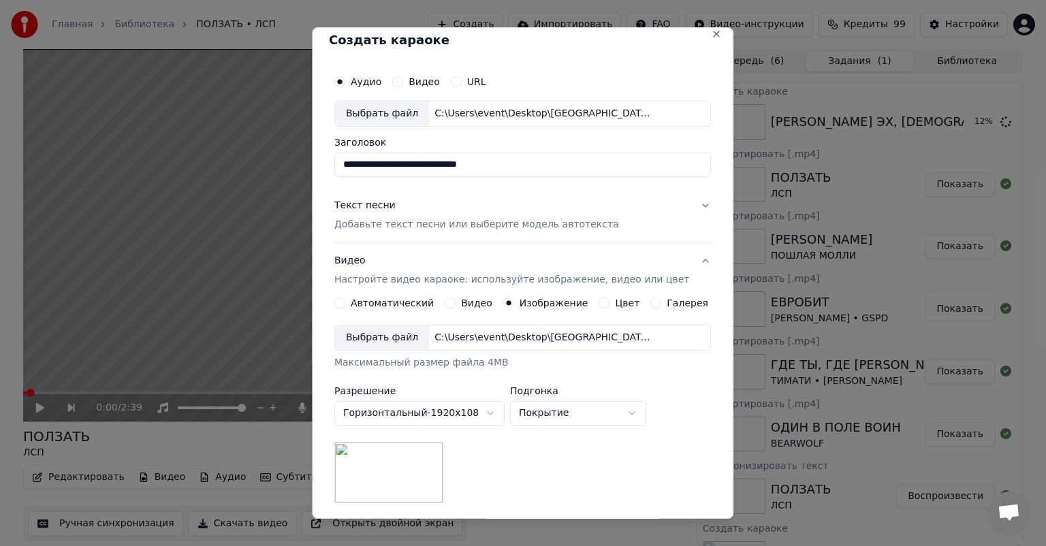
scroll to position [188, 0]
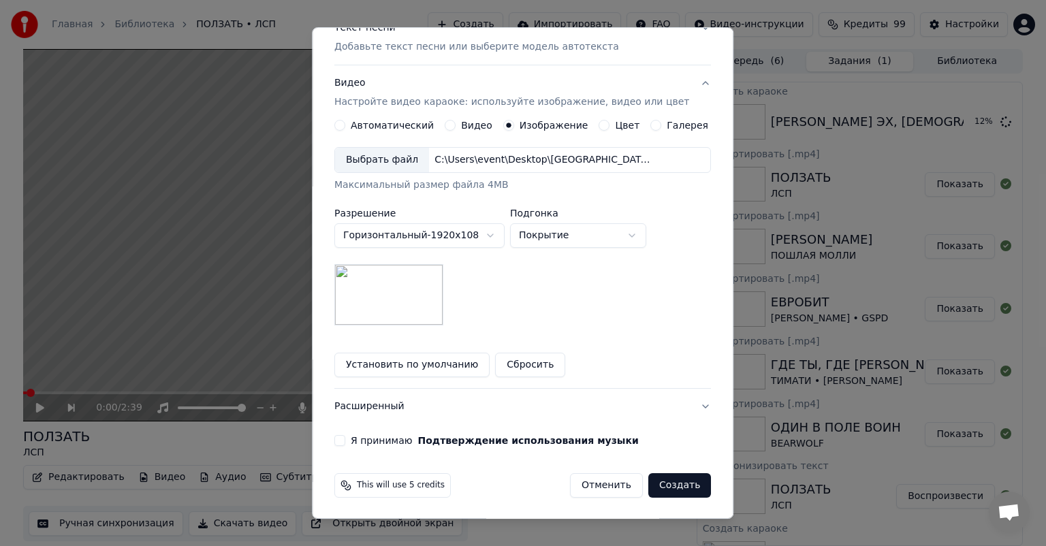
click at [345, 435] on button "Я принимаю Подтверждение использования музыки" at bounding box center [339, 440] width 11 height 11
click at [668, 484] on button "Создать" at bounding box center [680, 485] width 63 height 25
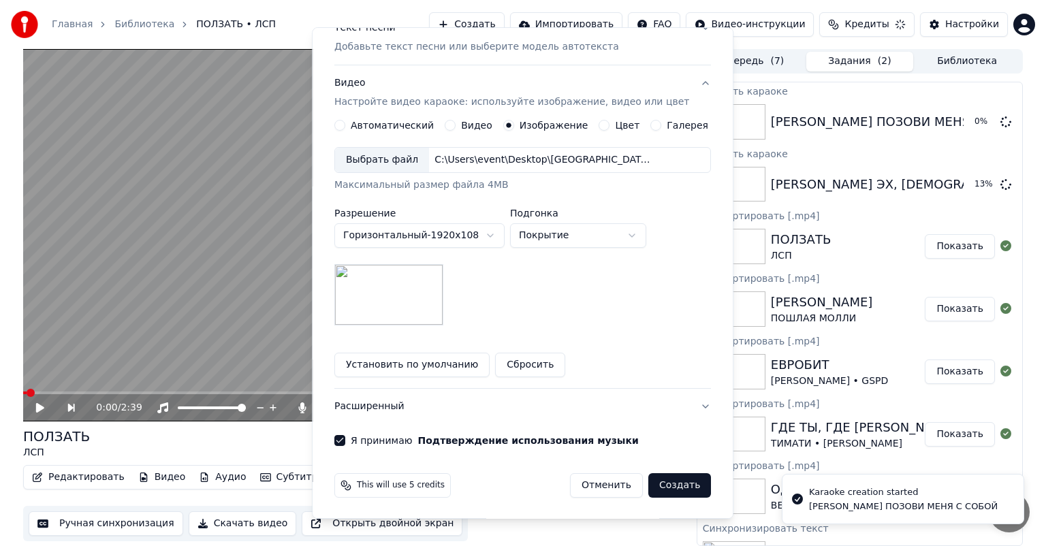
scroll to position [10, 0]
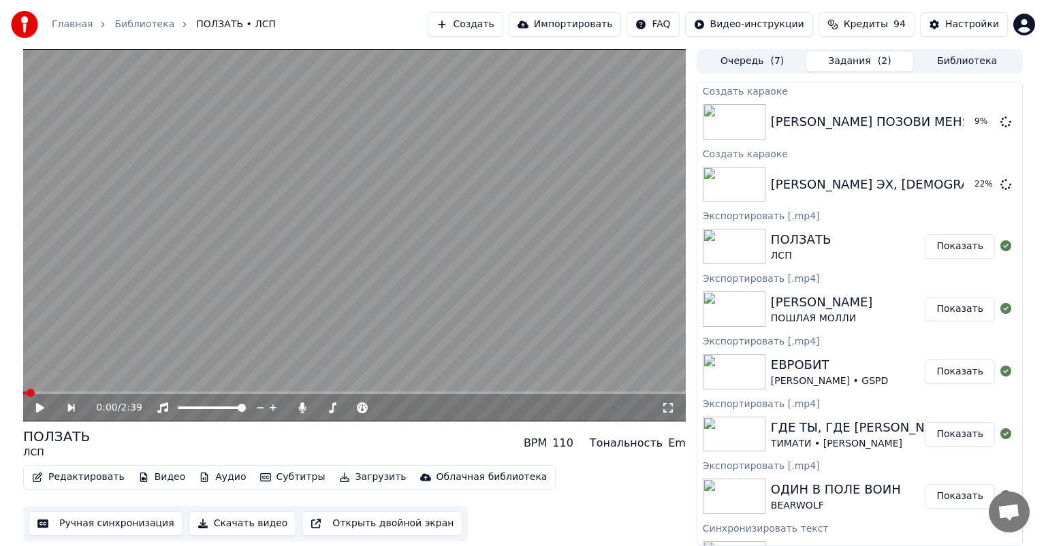
click at [493, 27] on button "Создать" at bounding box center [465, 24] width 75 height 25
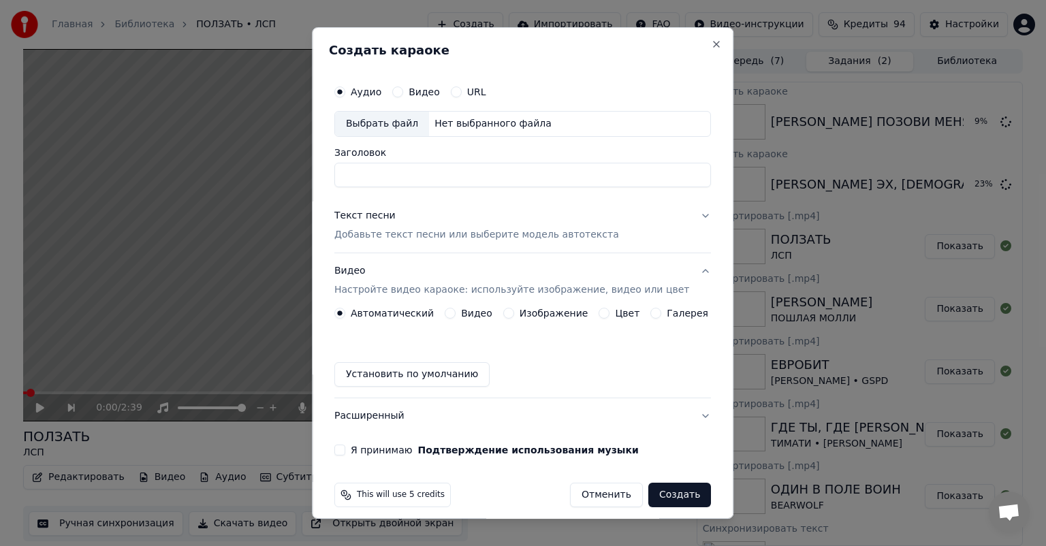
click at [393, 129] on div "Выбрать файл" at bounding box center [382, 124] width 94 height 25
drag, startPoint x: 512, startPoint y: 176, endPoint x: 436, endPoint y: 178, distance: 75.7
click at [436, 178] on input "**********" at bounding box center [522, 175] width 377 height 25
drag, startPoint x: 399, startPoint y: 176, endPoint x: 382, endPoint y: 177, distance: 17.1
click at [382, 177] on input "**********" at bounding box center [522, 175] width 377 height 25
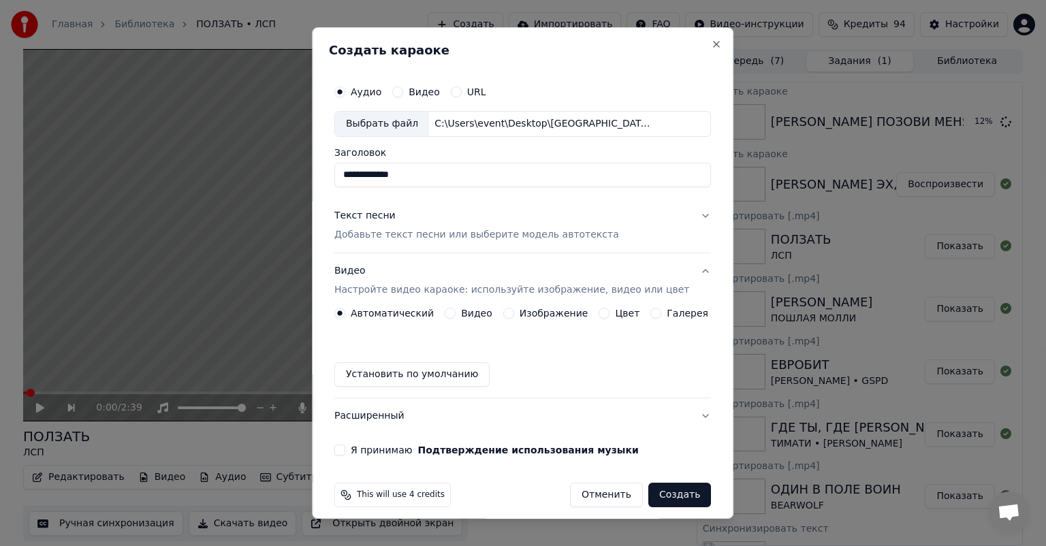
click at [452, 174] on input "**********" at bounding box center [522, 175] width 377 height 25
type input "**********"
click at [409, 230] on p "Добавьте текст песни или выберите модель автотекста" at bounding box center [476, 235] width 285 height 14
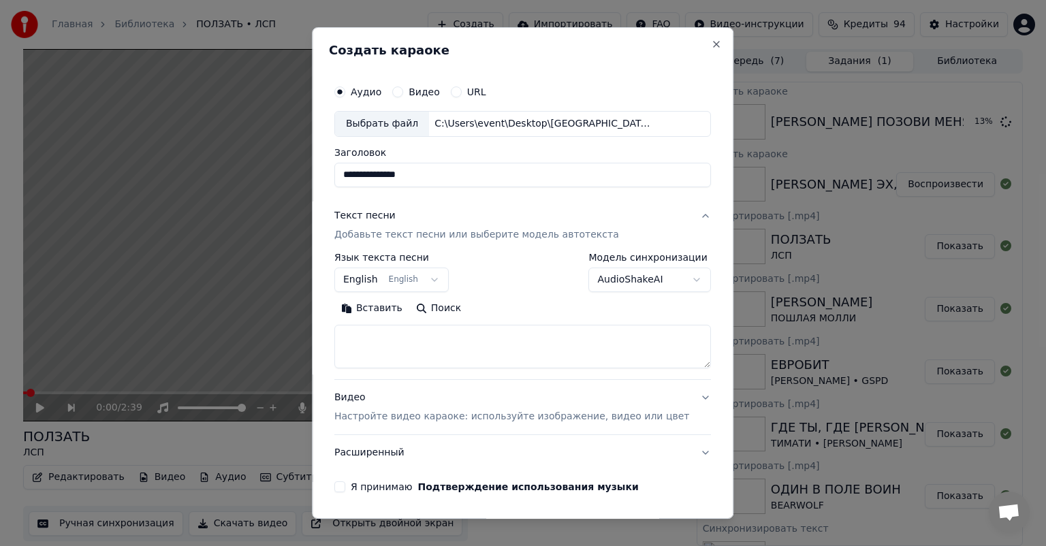
click at [522, 354] on textarea at bounding box center [522, 347] width 377 height 44
paste textarea "**********"
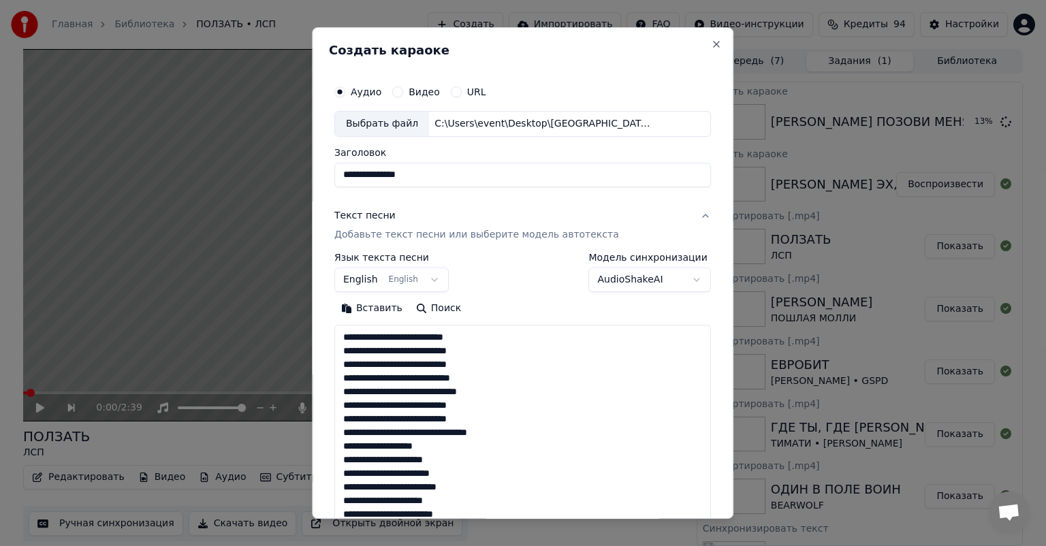
scroll to position [724, 0]
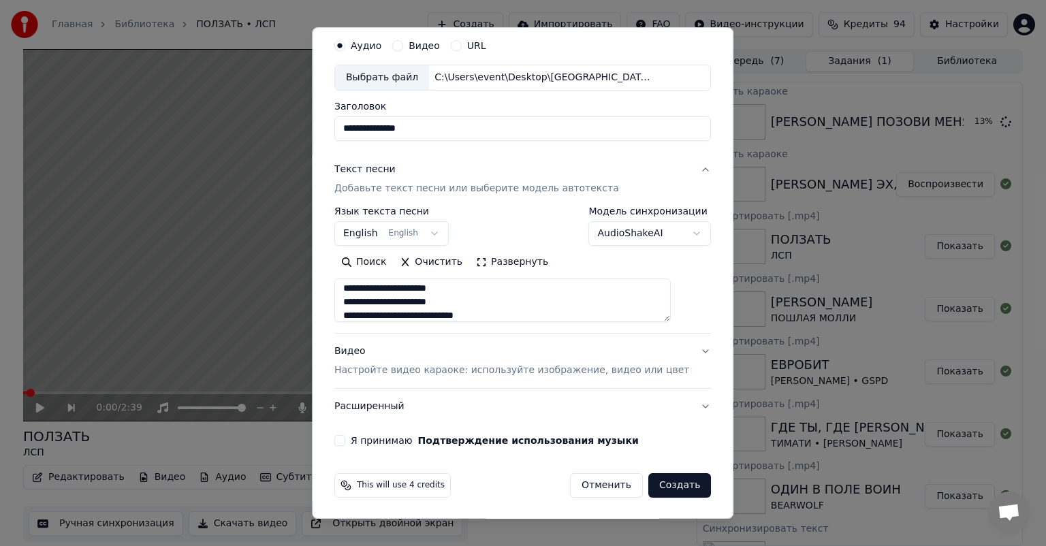
type textarea "**********"
click at [490, 368] on p "Настройте видео караоке: используйте изображение, видео или цвет" at bounding box center [511, 371] width 355 height 14
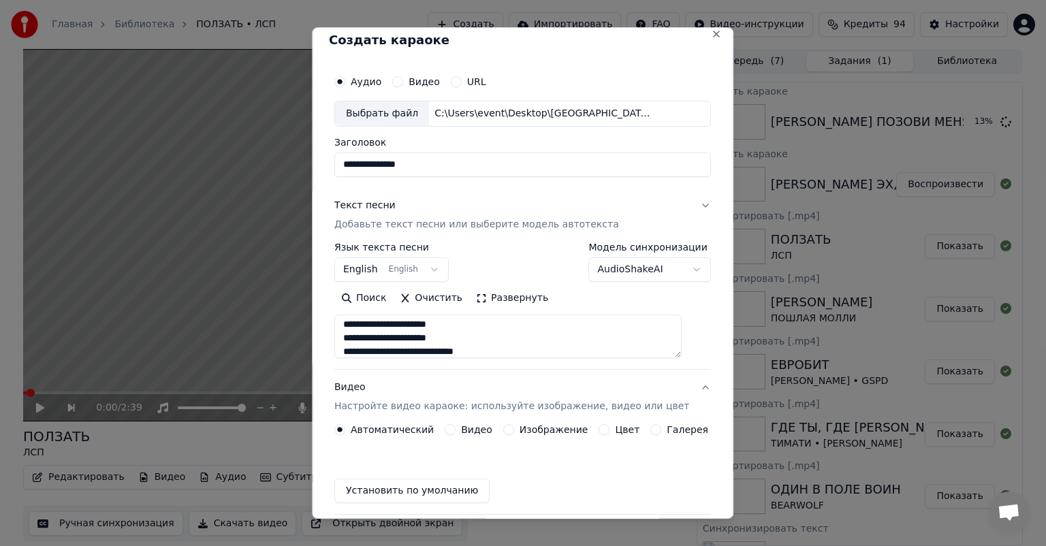
scroll to position [10, 0]
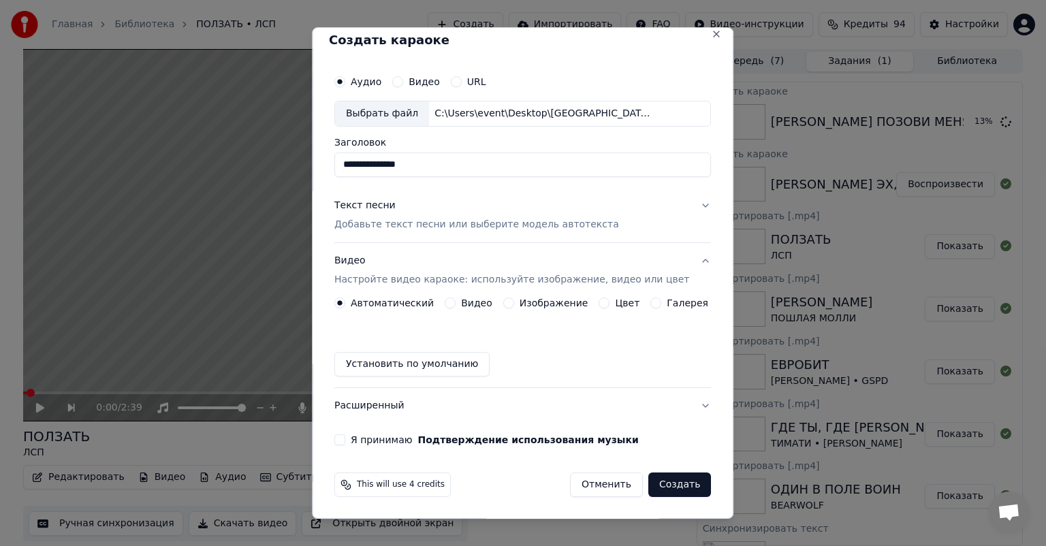
click at [503, 306] on div "Изображение" at bounding box center [545, 303] width 85 height 11
click at [503, 302] on button "Изображение" at bounding box center [508, 303] width 11 height 11
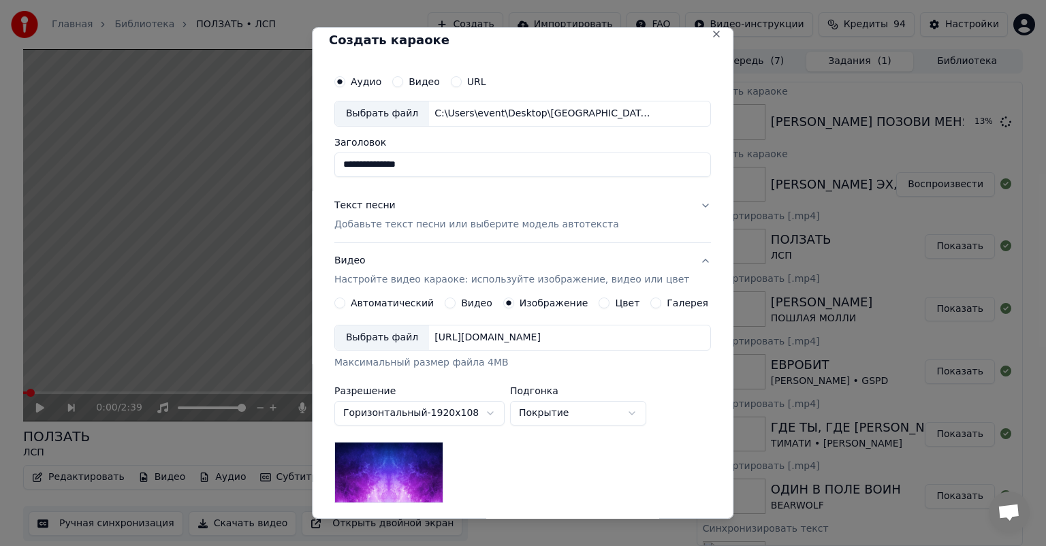
click at [417, 341] on div "Выбрать файл" at bounding box center [382, 338] width 94 height 25
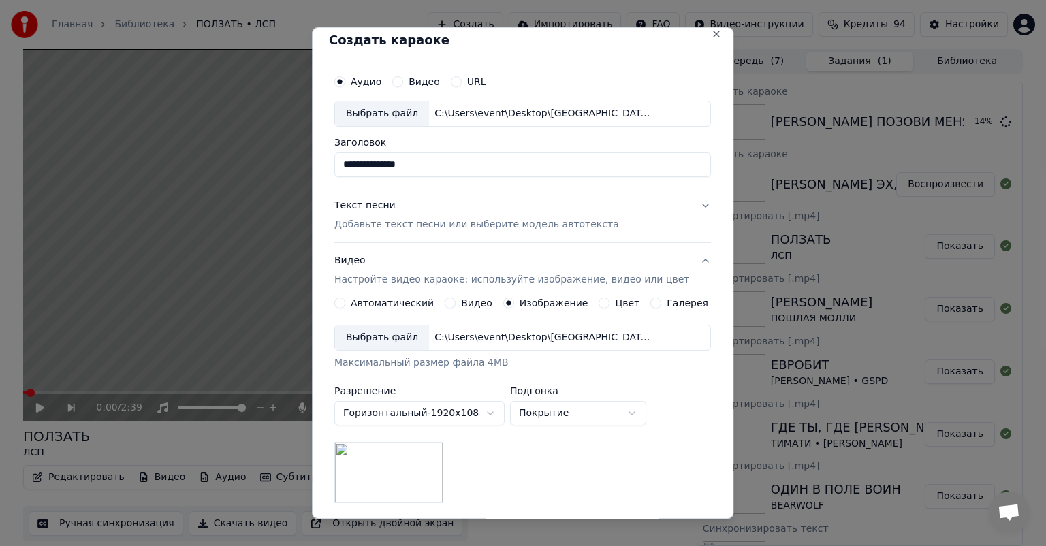
scroll to position [188, 0]
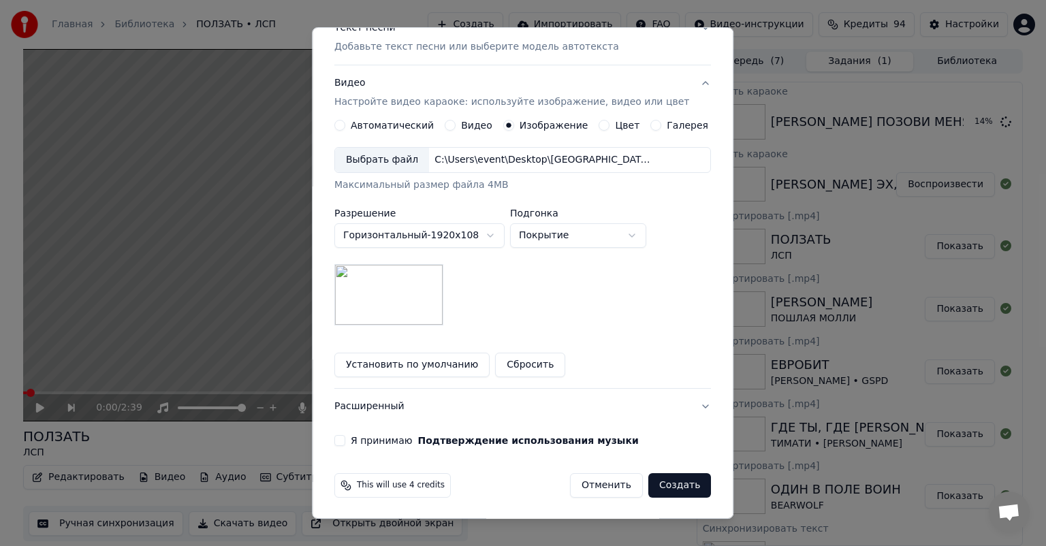
click at [343, 438] on button "Я принимаю Подтверждение использования музыки" at bounding box center [339, 440] width 11 height 11
click at [659, 482] on button "Создать" at bounding box center [680, 485] width 63 height 25
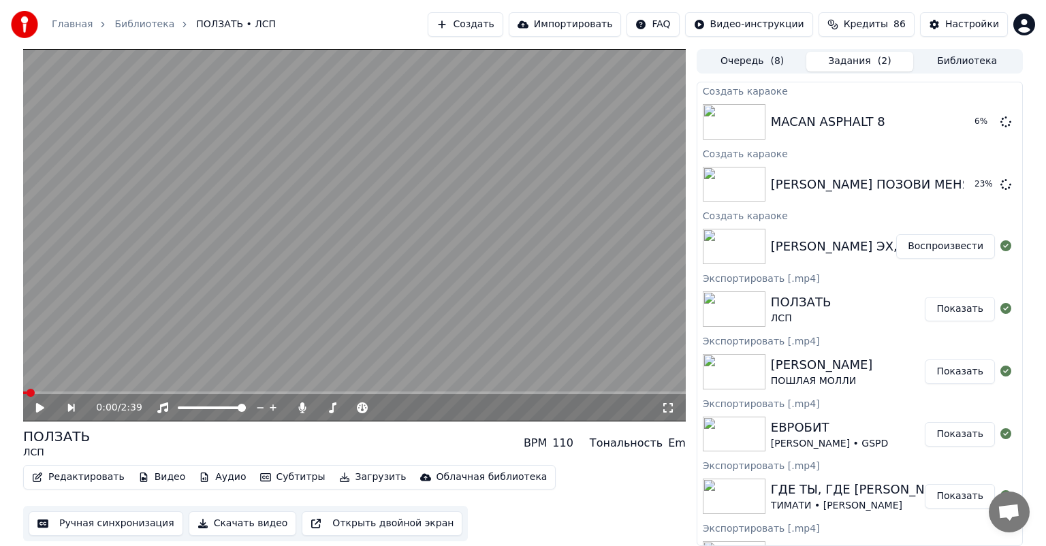
click at [484, 22] on button "Создать" at bounding box center [465, 24] width 75 height 25
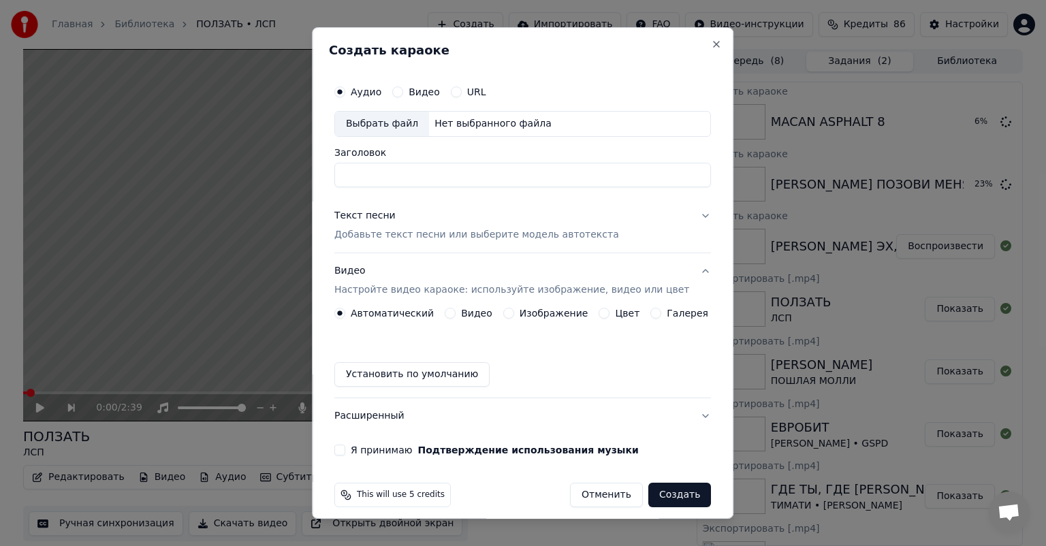
click at [364, 111] on div "Выбрать файл Нет выбранного файла" at bounding box center [522, 124] width 377 height 26
click at [365, 125] on div "Выбрать файл" at bounding box center [382, 124] width 94 height 25
drag, startPoint x: 528, startPoint y: 176, endPoint x: 401, endPoint y: 183, distance: 127.5
click at [401, 183] on input "**********" at bounding box center [522, 175] width 377 height 25
type input "**********"
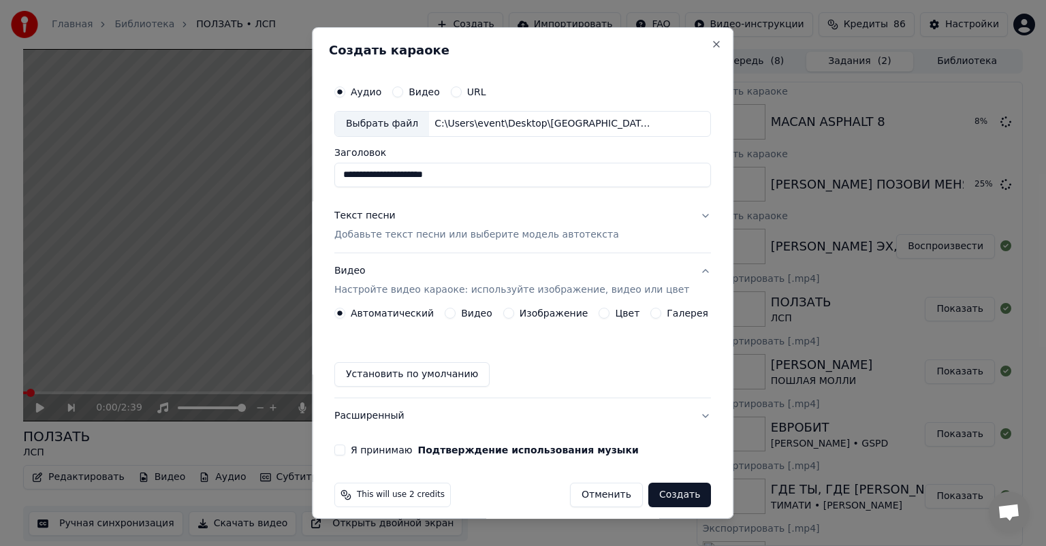
click at [415, 230] on p "Добавьте текст песни или выберите модель автотекста" at bounding box center [476, 235] width 285 height 14
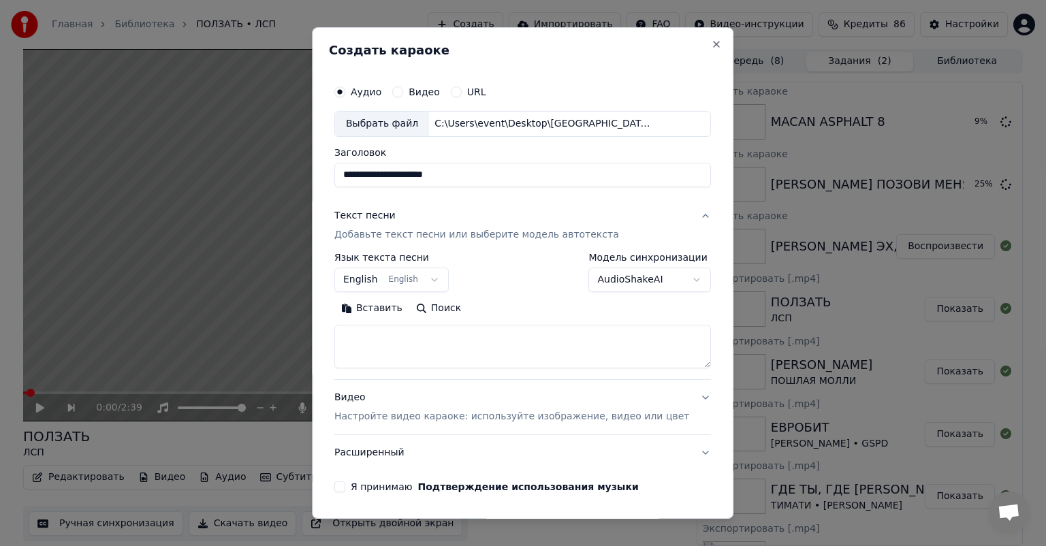
click at [537, 349] on textarea at bounding box center [522, 347] width 377 height 44
paste textarea "**********"
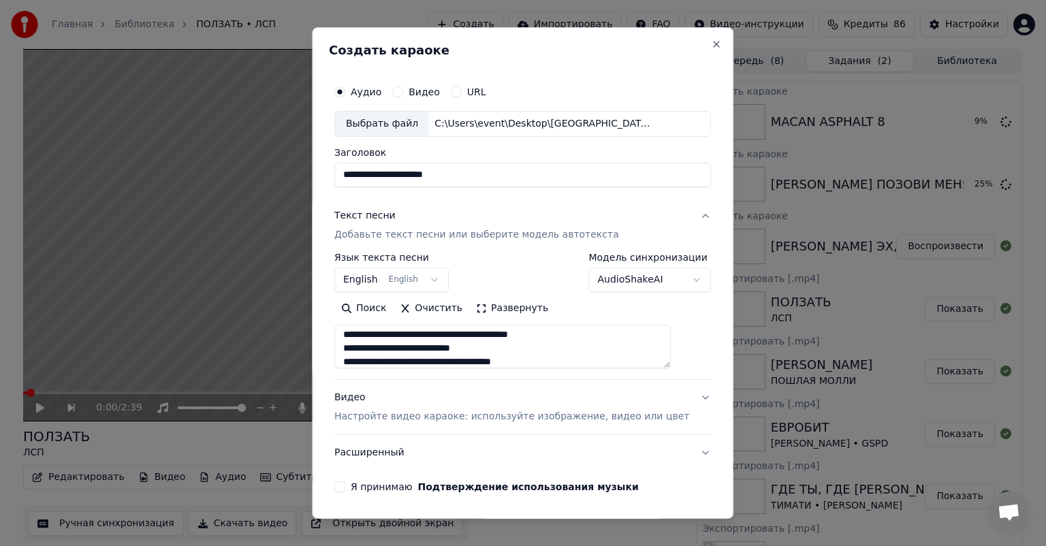
type textarea "**********"
click at [537, 412] on p "Настройте видео караоке: используйте изображение, видео или цвет" at bounding box center [511, 417] width 355 height 14
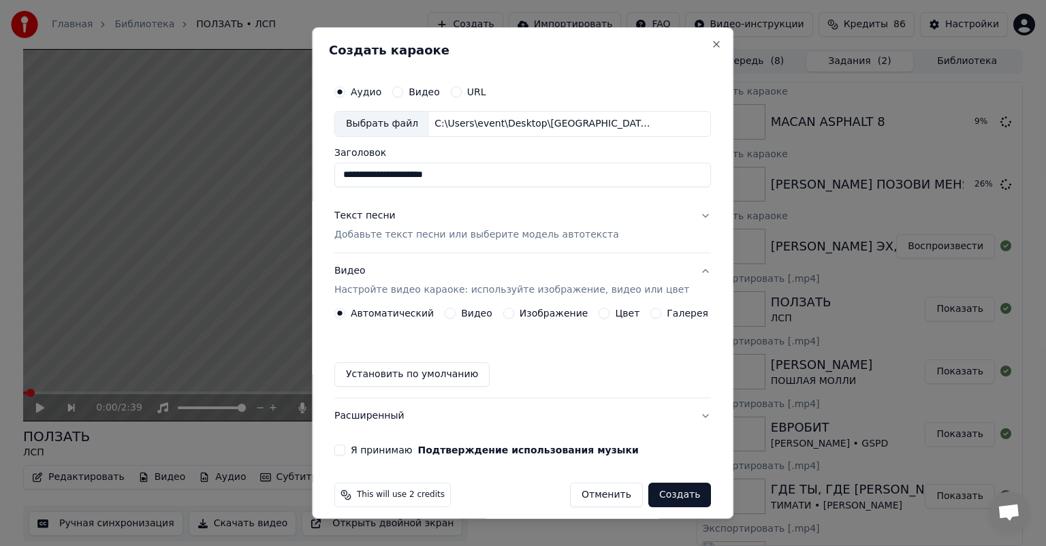
click at [526, 313] on label "Изображение" at bounding box center [554, 314] width 69 height 10
click at [514, 313] on button "Изображение" at bounding box center [508, 313] width 11 height 11
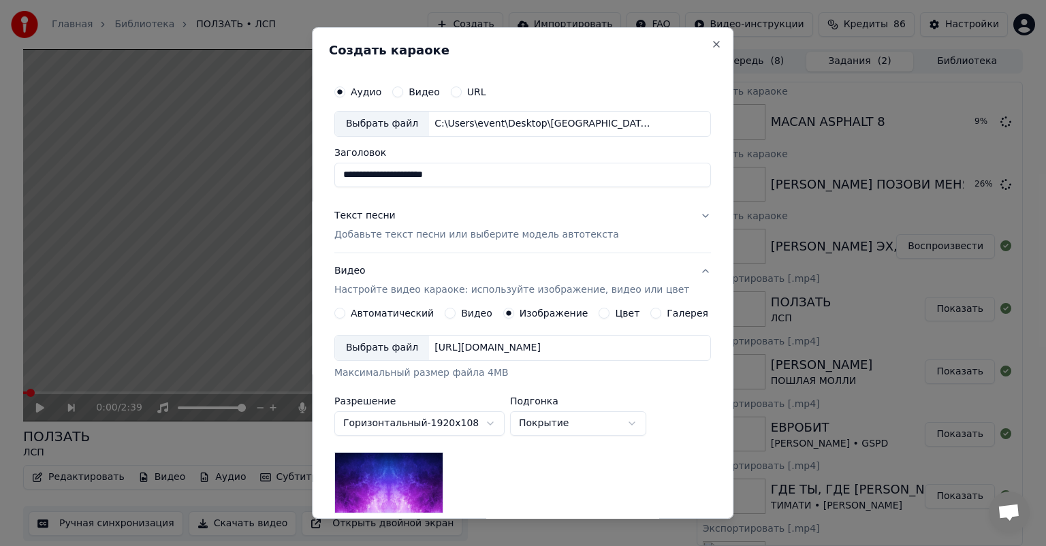
click at [387, 346] on div "Выбрать файл" at bounding box center [382, 348] width 94 height 25
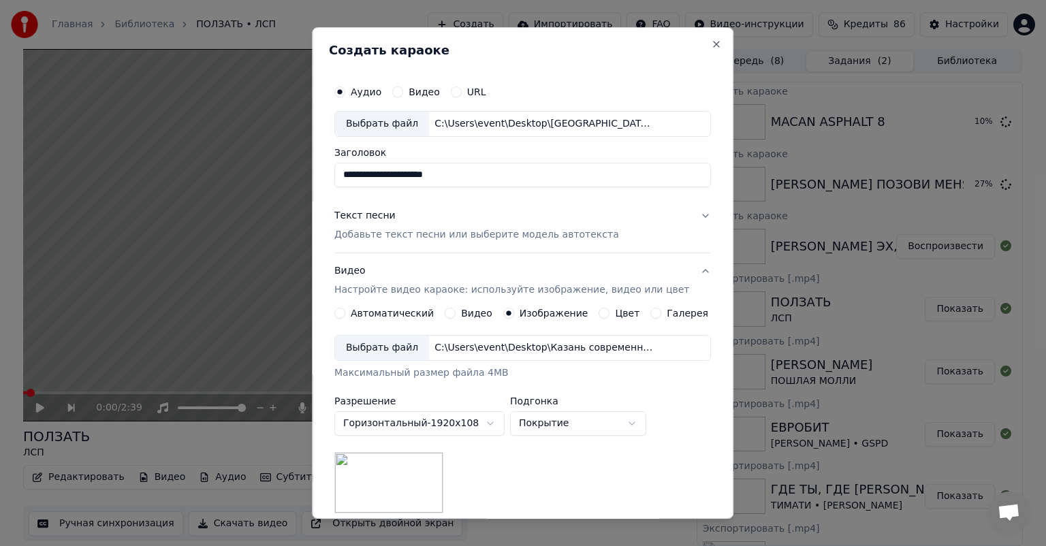
scroll to position [188, 0]
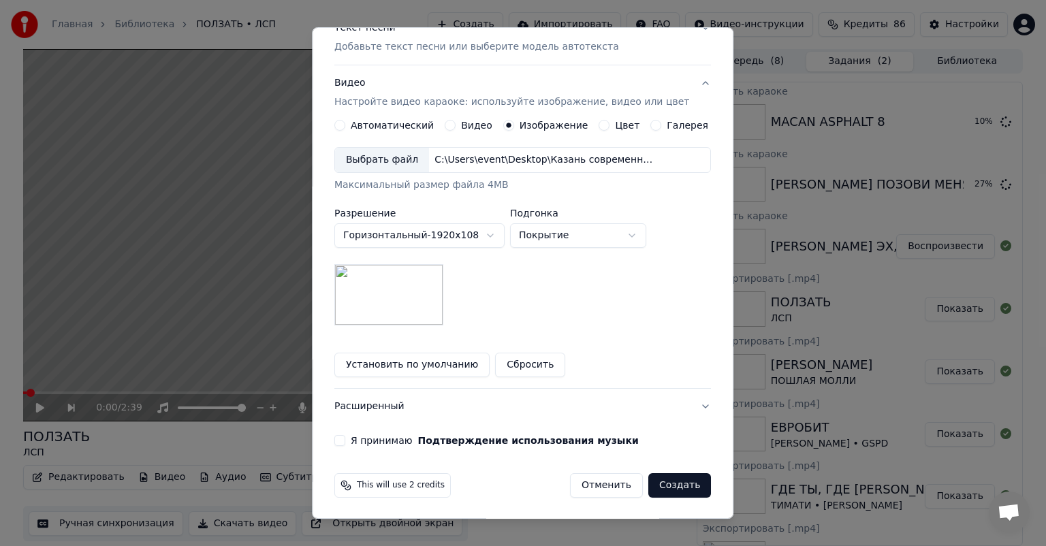
click at [345, 441] on button "Я принимаю Подтверждение использования музыки" at bounding box center [339, 440] width 11 height 11
click at [655, 480] on button "Создать" at bounding box center [680, 485] width 63 height 25
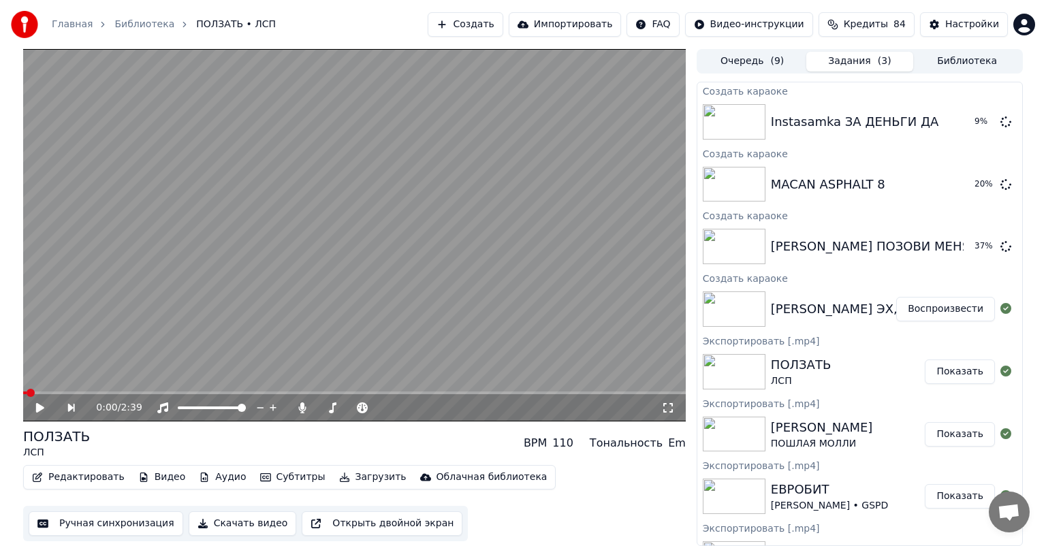
click at [491, 22] on button "Создать" at bounding box center [465, 24] width 75 height 25
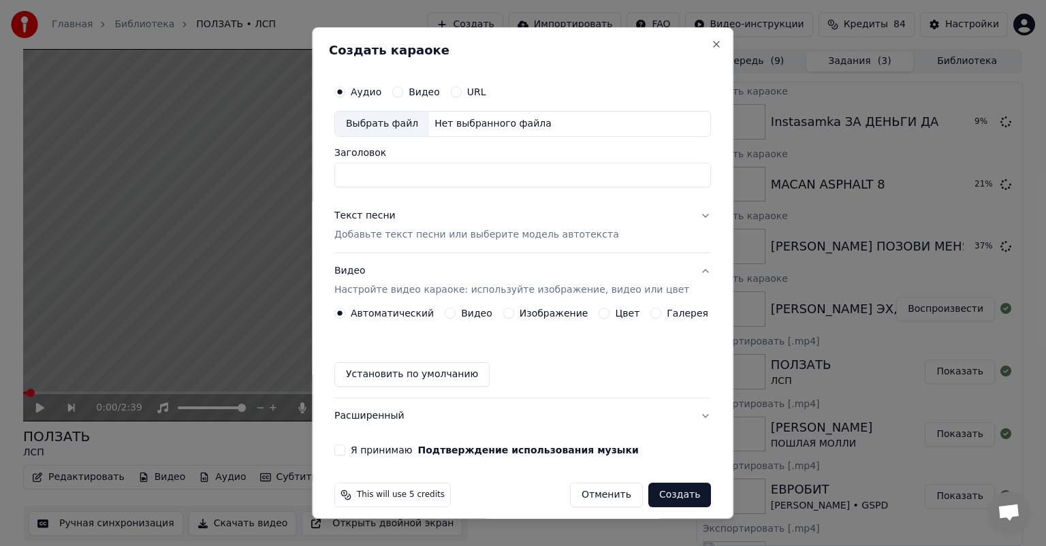
click at [366, 123] on div "Выбрать файл" at bounding box center [382, 124] width 94 height 25
drag, startPoint x: 565, startPoint y: 174, endPoint x: 442, endPoint y: 176, distance: 122.6
click at [442, 176] on input "**********" at bounding box center [522, 175] width 377 height 25
drag, startPoint x: 403, startPoint y: 176, endPoint x: 379, endPoint y: 177, distance: 23.9
click at [379, 177] on input "**********" at bounding box center [522, 175] width 377 height 25
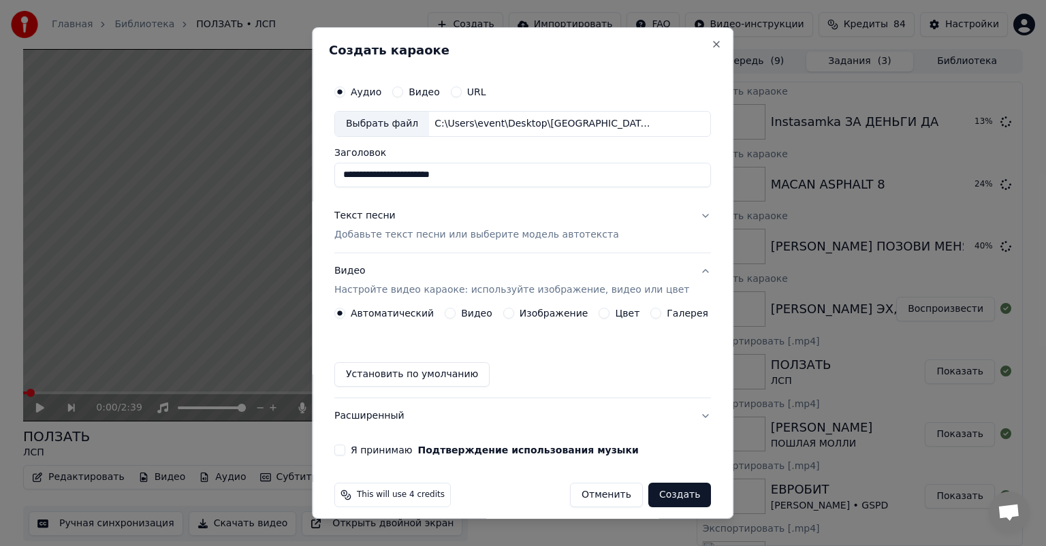
type input "**********"
click at [398, 226] on div "Текст песни Добавьте текст песни или выберите модель автотекста" at bounding box center [476, 225] width 285 height 33
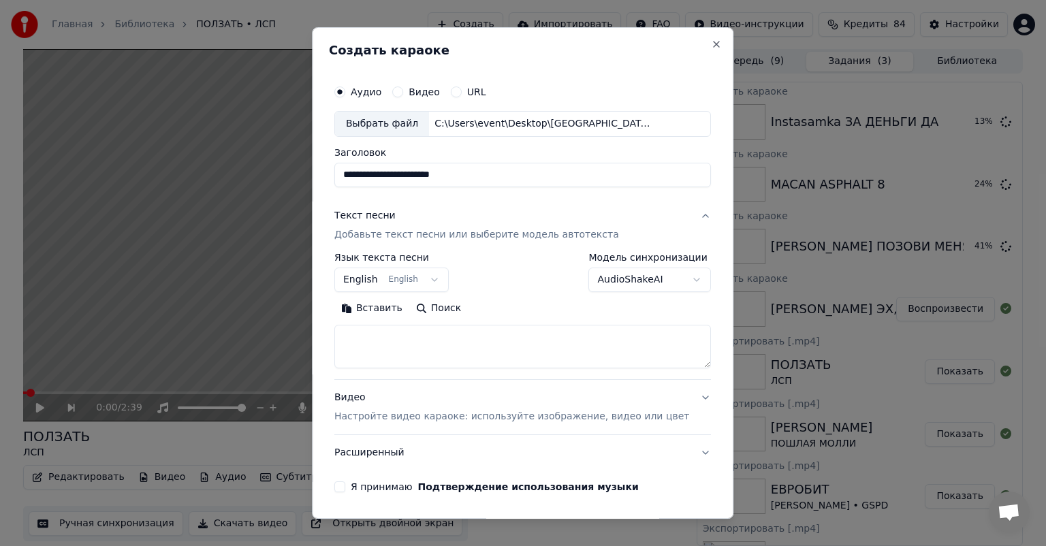
click at [501, 300] on div "Вставить Поиск" at bounding box center [522, 309] width 377 height 22
click at [510, 362] on textarea at bounding box center [522, 347] width 377 height 44
paste textarea "**********"
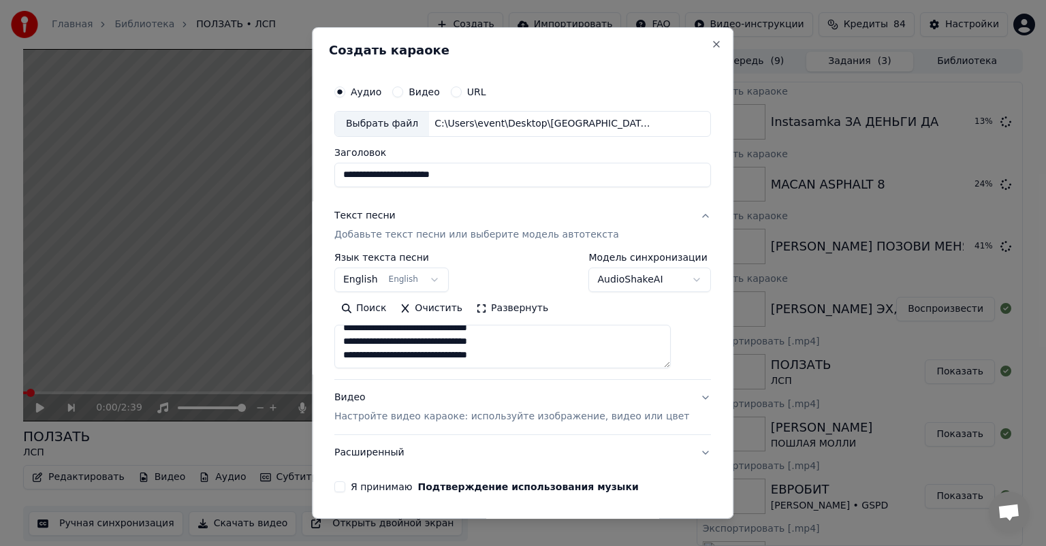
scroll to position [689, 0]
type textarea "**********"
click at [480, 415] on p "Настройте видео караоке: используйте изображение, видео или цвет" at bounding box center [511, 417] width 355 height 14
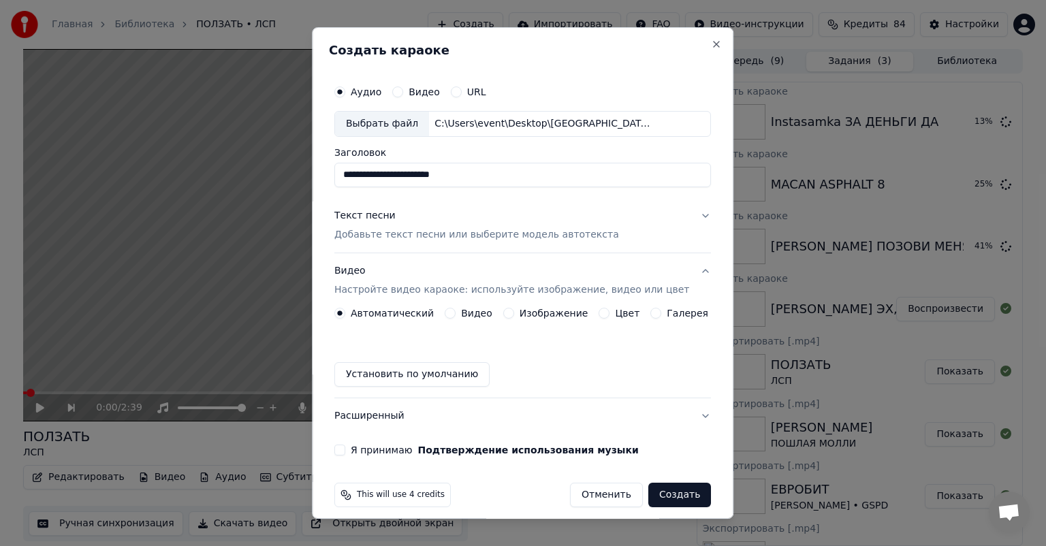
click at [508, 313] on button "Изображение" at bounding box center [508, 313] width 11 height 11
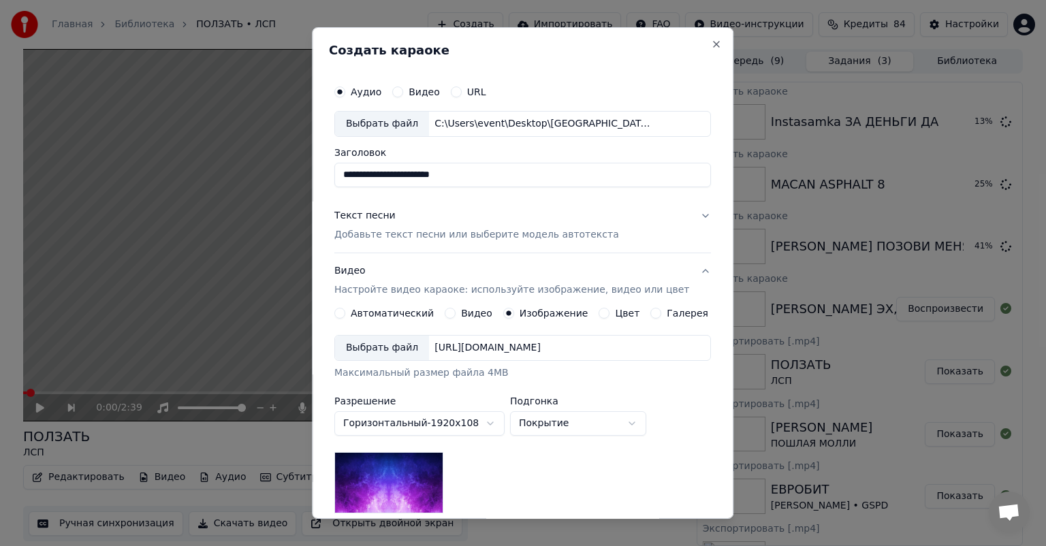
click at [387, 352] on div "Выбрать файл" at bounding box center [382, 348] width 94 height 25
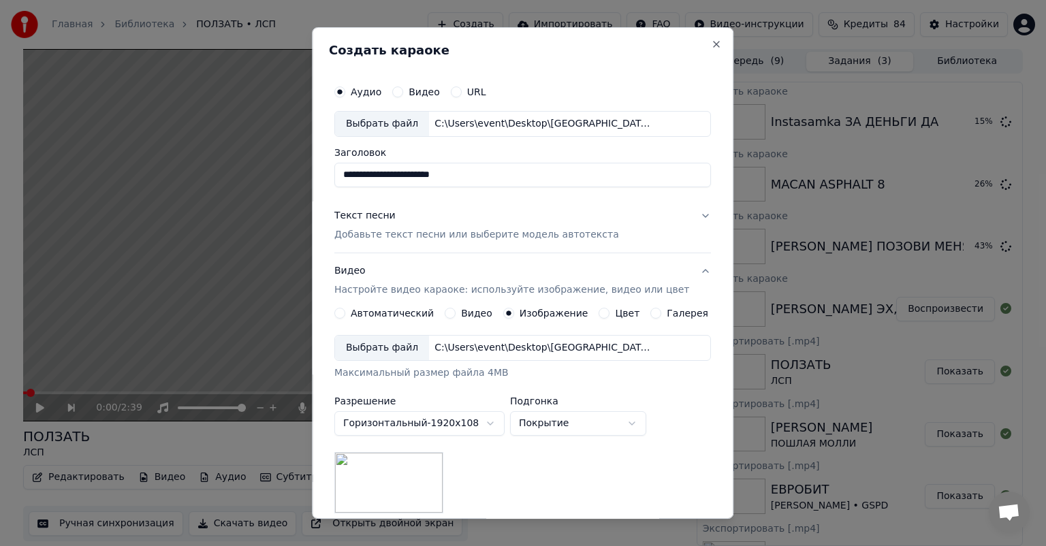
scroll to position [188, 0]
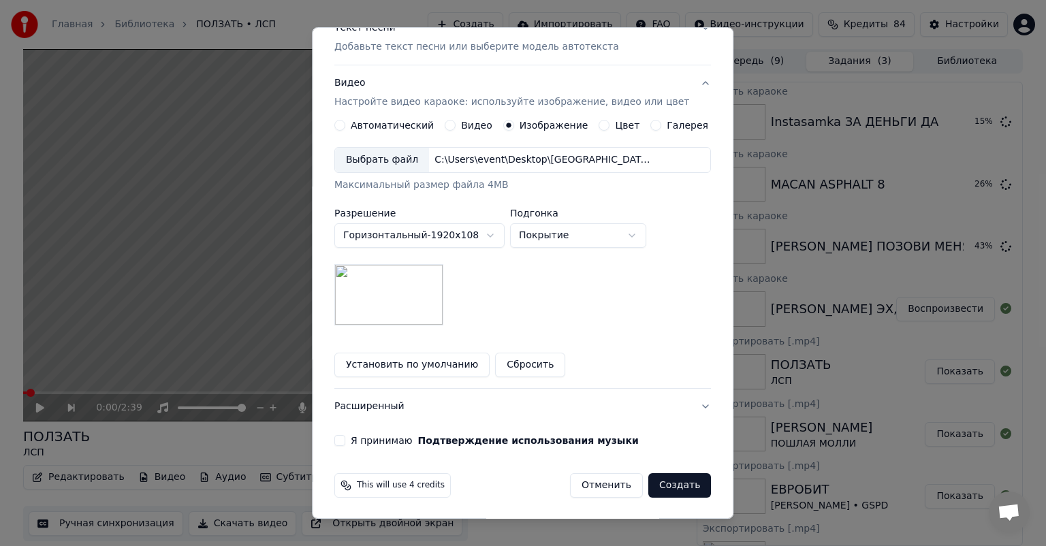
click at [356, 441] on div "Я принимаю Подтверждение использования музыки" at bounding box center [522, 440] width 377 height 11
click at [345, 439] on button "Я принимаю Подтверждение использования музыки" at bounding box center [339, 440] width 11 height 11
click at [674, 485] on button "Создать" at bounding box center [680, 485] width 63 height 25
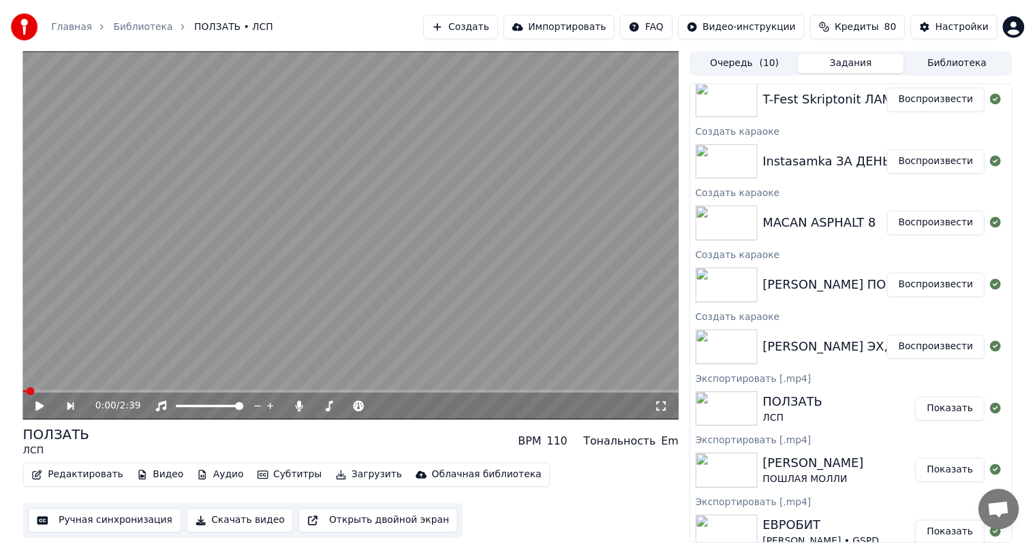
scroll to position [0, 0]
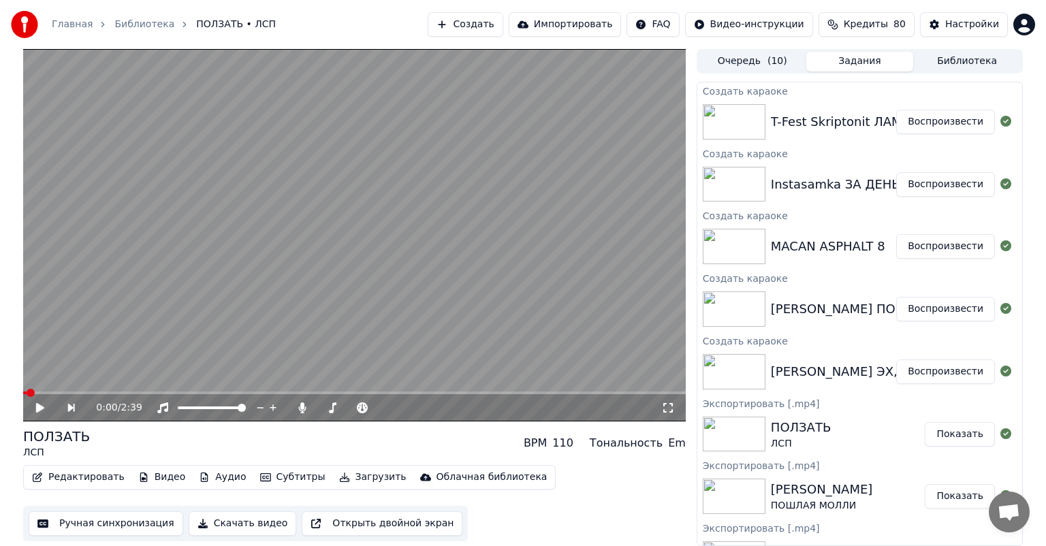
click at [920, 375] on button "Воспроизвести" at bounding box center [945, 372] width 99 height 25
click at [68, 526] on button "Ручная синхронизация" at bounding box center [106, 524] width 155 height 25
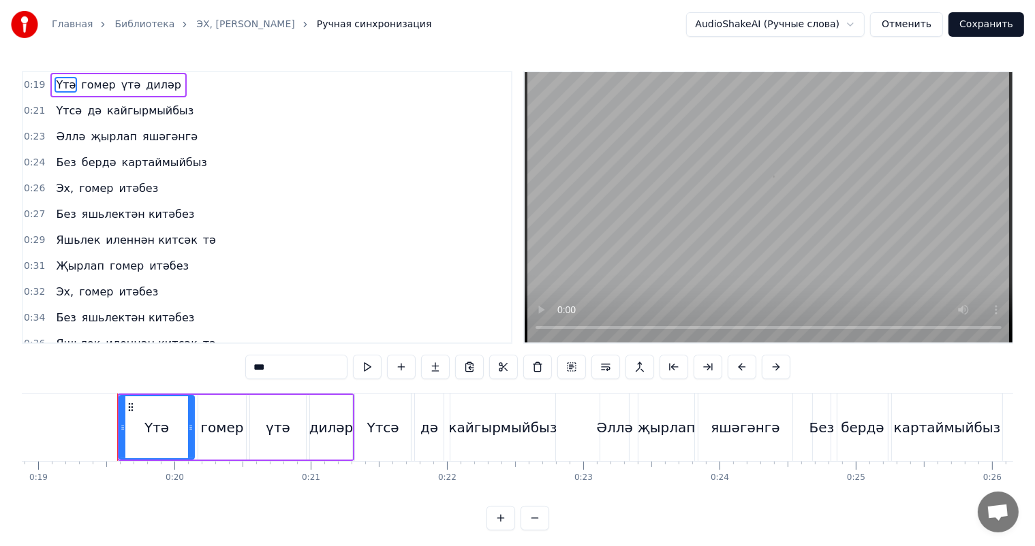
scroll to position [0, 2600]
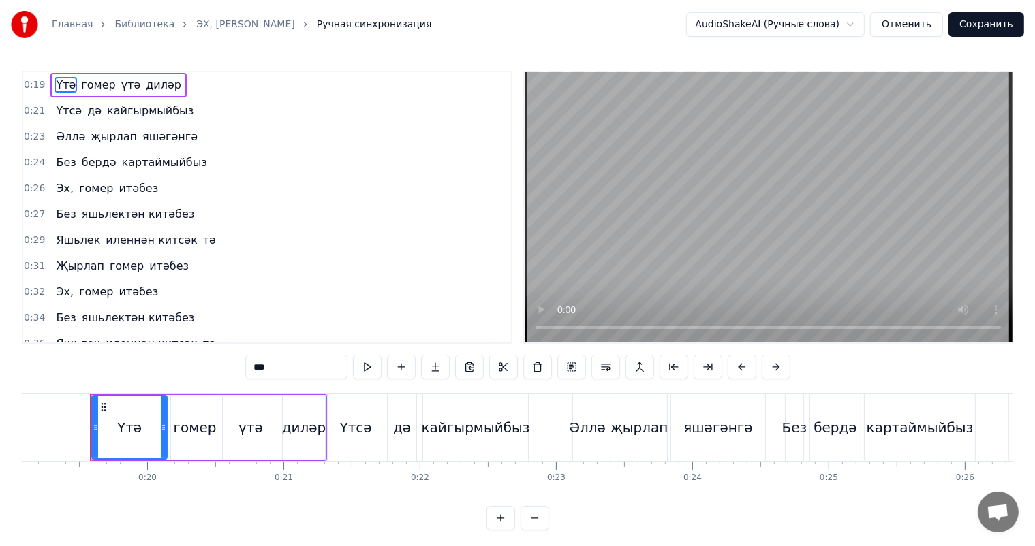
click at [769, 256] on video at bounding box center [769, 207] width 488 height 270
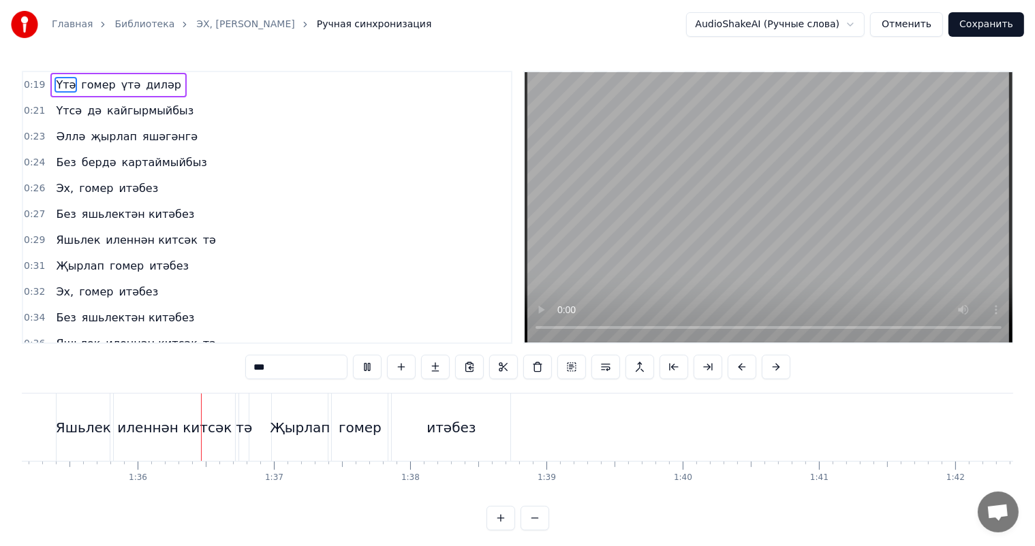
scroll to position [0, 12992]
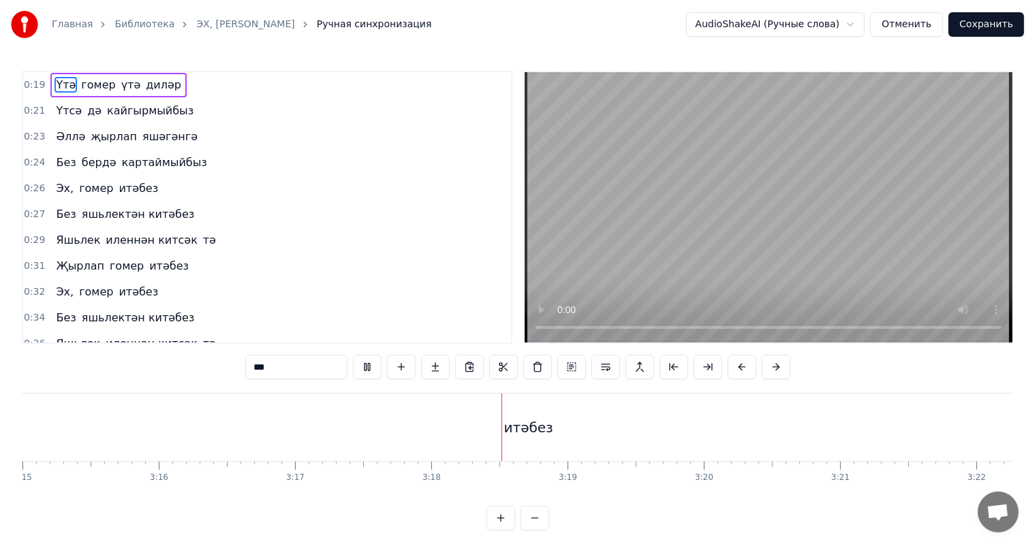
scroll to position [0, 26567]
click at [744, 272] on video at bounding box center [769, 207] width 488 height 270
type input "******"
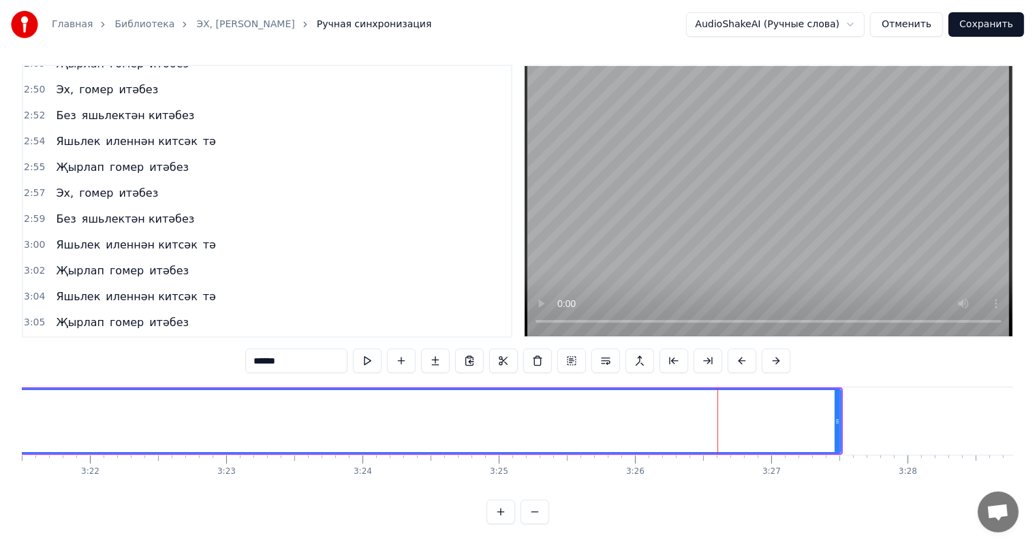
scroll to position [1233, 0]
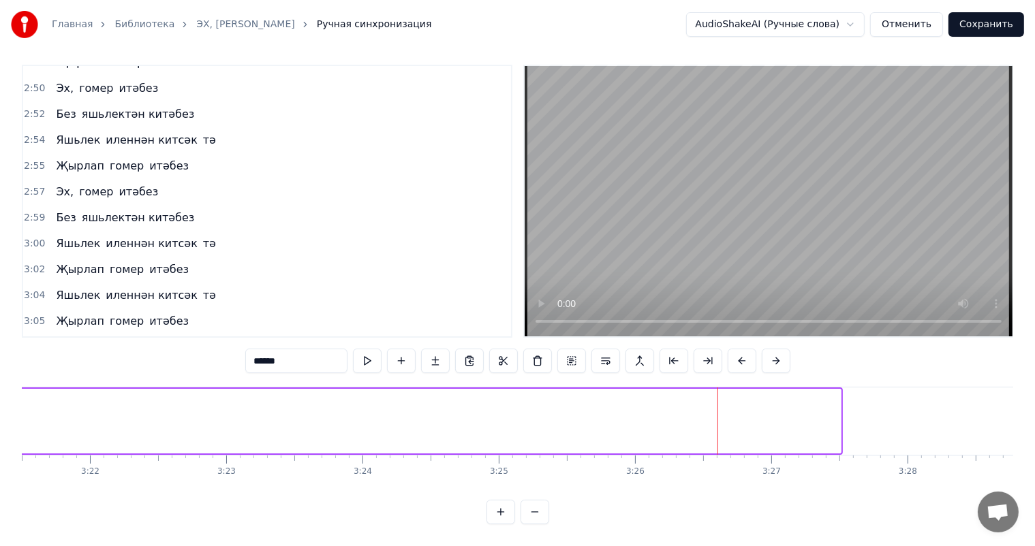
drag, startPoint x: 836, startPoint y: 398, endPoint x: 18, endPoint y: 416, distance: 818.3
click at [0, 418] on div "Главная Библиотека ЭХ, ГОМЕР ИТЭБЕЗ • ФИРДУС ТЯМАЕВ Ручная синхронизация AudioS…" at bounding box center [517, 259] width 1035 height 531
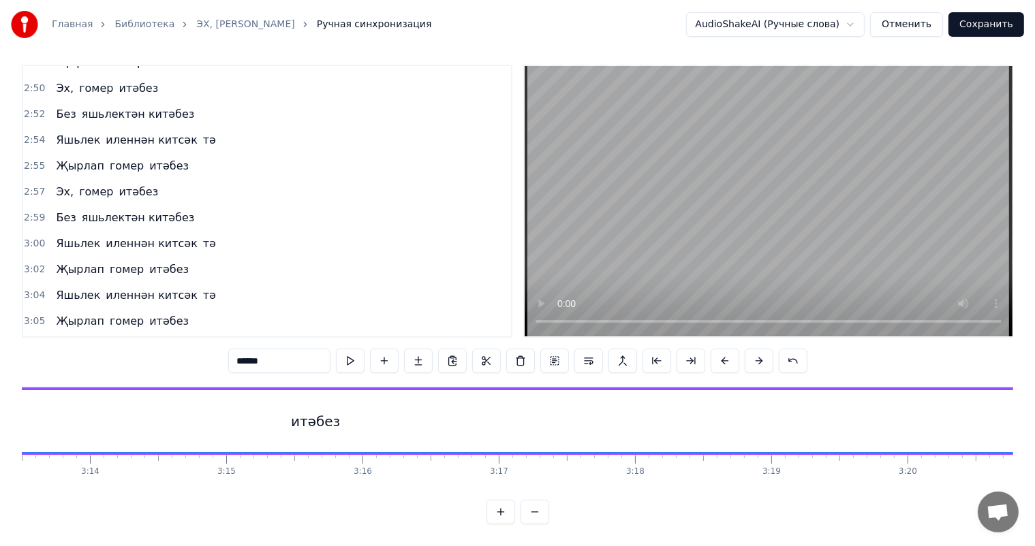
scroll to position [0, 26704]
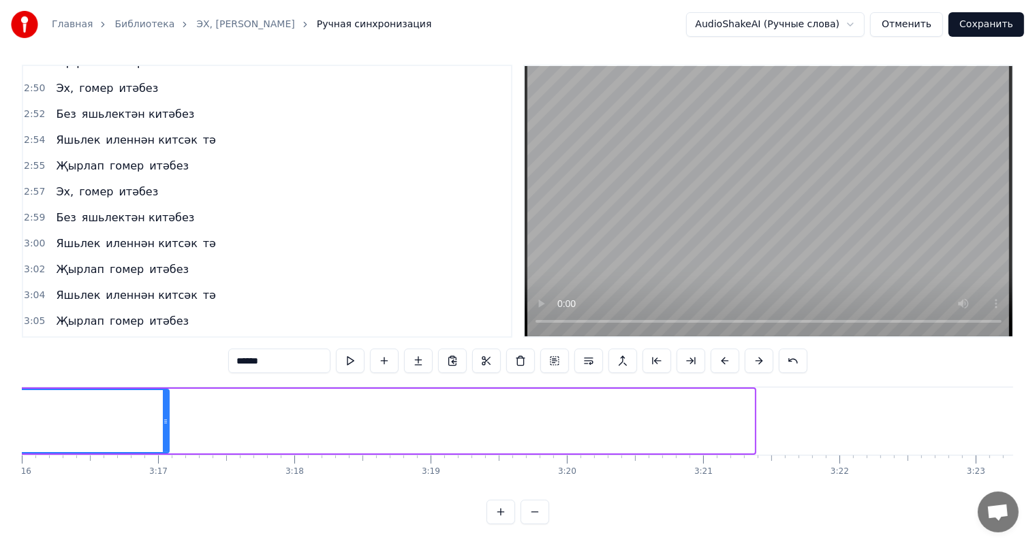
drag, startPoint x: 751, startPoint y: 404, endPoint x: 166, endPoint y: 411, distance: 585.2
click at [166, 416] on icon at bounding box center [165, 421] width 5 height 11
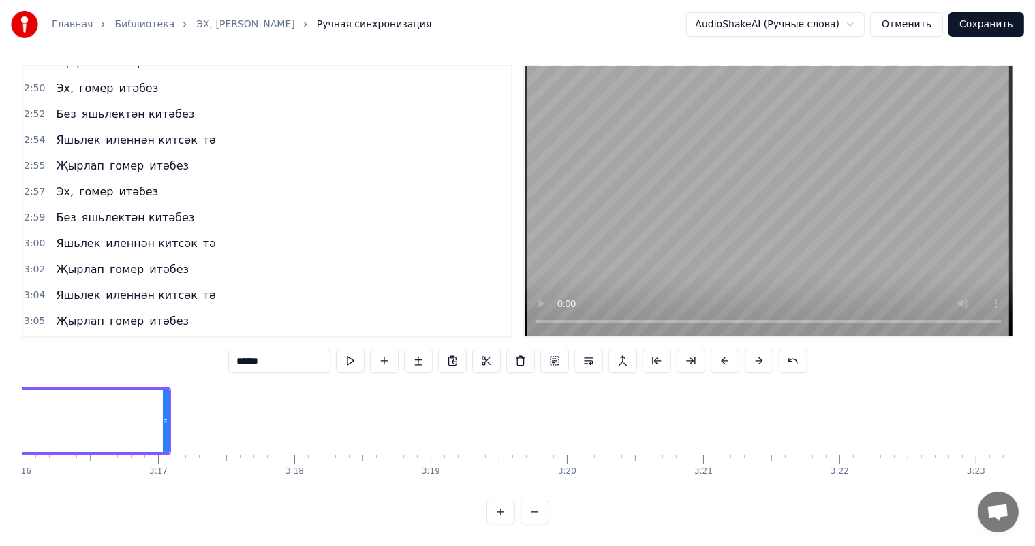
click at [928, 191] on video at bounding box center [769, 201] width 488 height 270
drag, startPoint x: 924, startPoint y: 194, endPoint x: 617, endPoint y: 251, distance: 311.7
click at [923, 194] on video at bounding box center [769, 201] width 488 height 270
drag, startPoint x: 163, startPoint y: 401, endPoint x: 413, endPoint y: 395, distance: 250.1
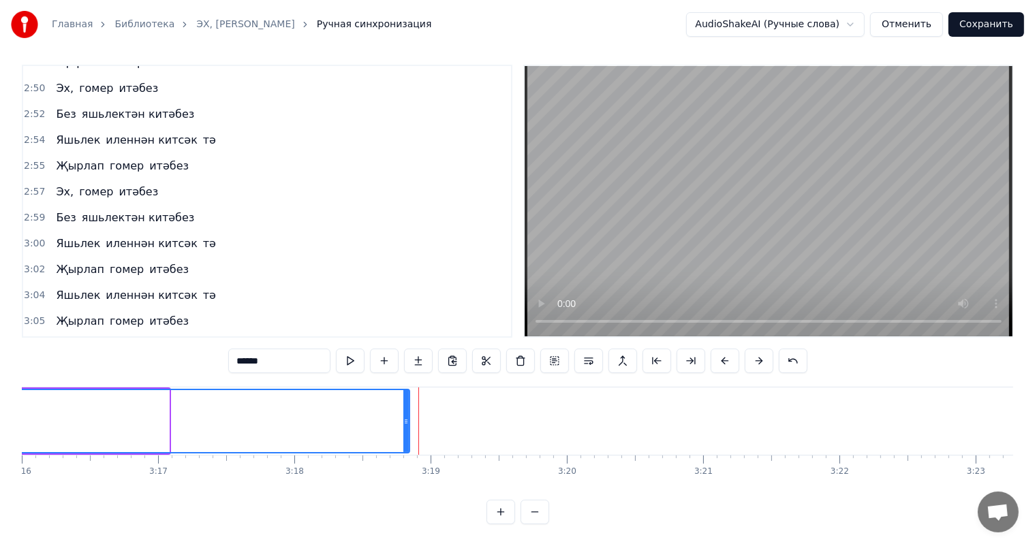
click at [409, 395] on div at bounding box center [405, 421] width 5 height 62
click at [985, 33] on button "Сохранить" at bounding box center [986, 24] width 76 height 25
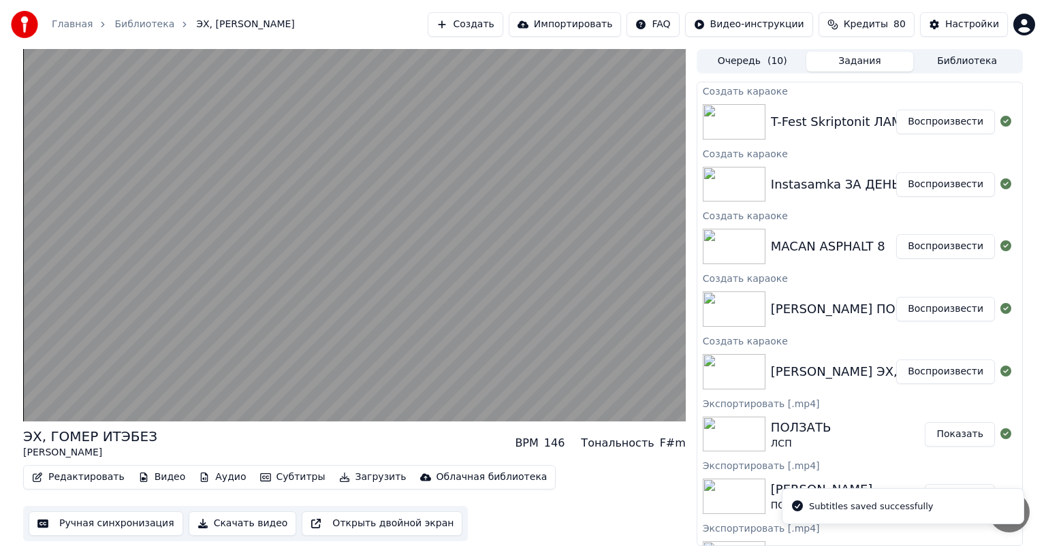
click at [962, 309] on button "Воспроизвести" at bounding box center [945, 309] width 99 height 25
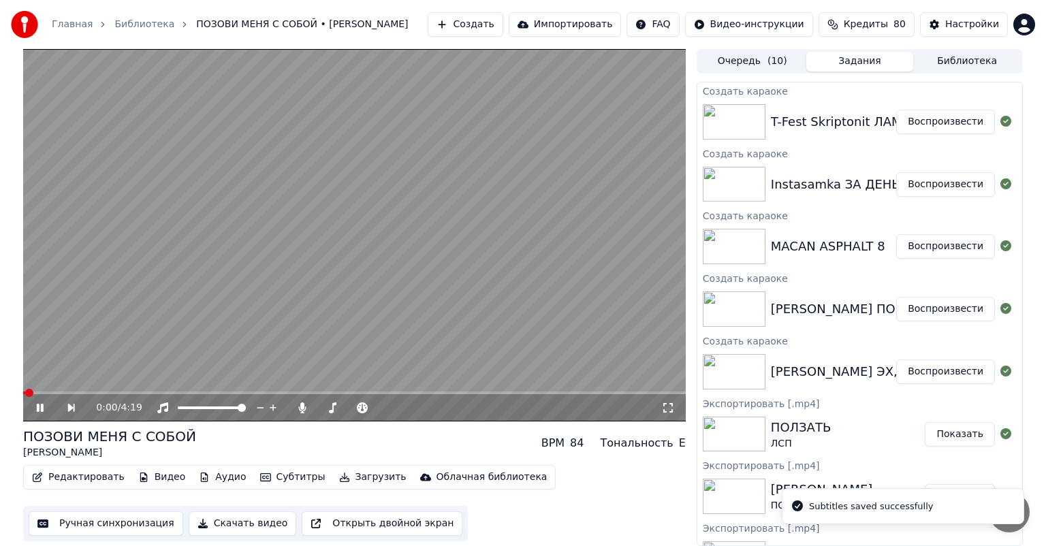
click at [84, 527] on button "Ручная синхронизация" at bounding box center [106, 524] width 155 height 25
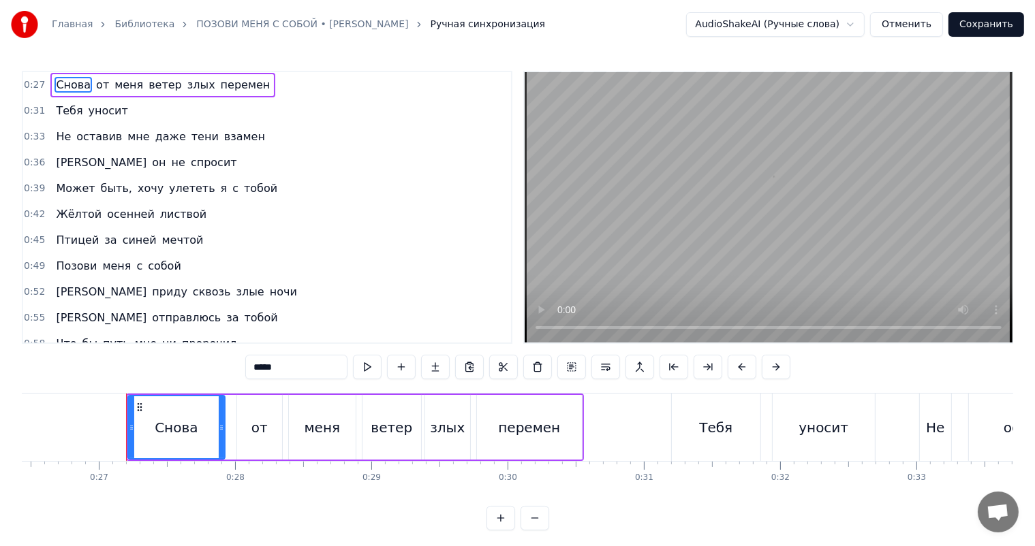
scroll to position [0, 3637]
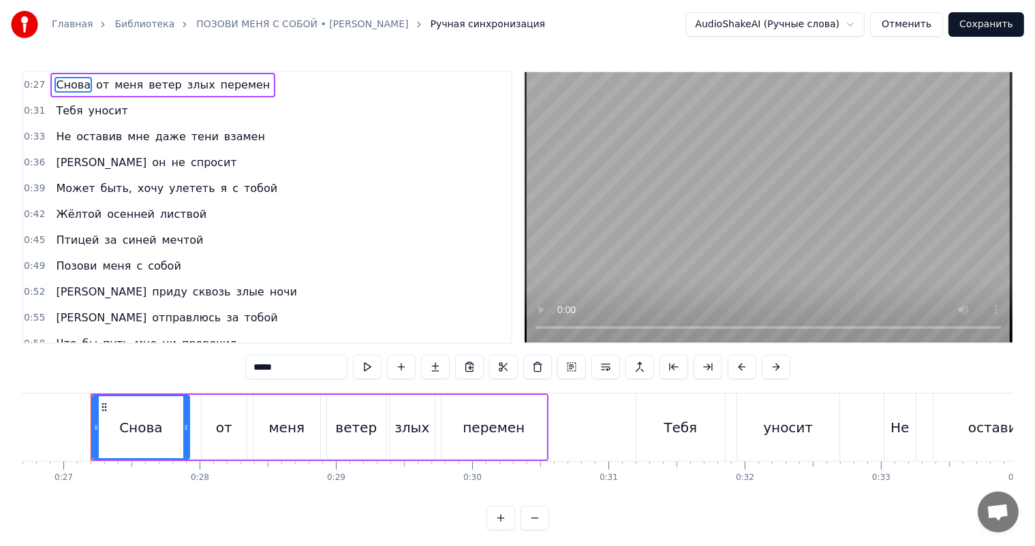
click at [862, 196] on video at bounding box center [769, 207] width 488 height 270
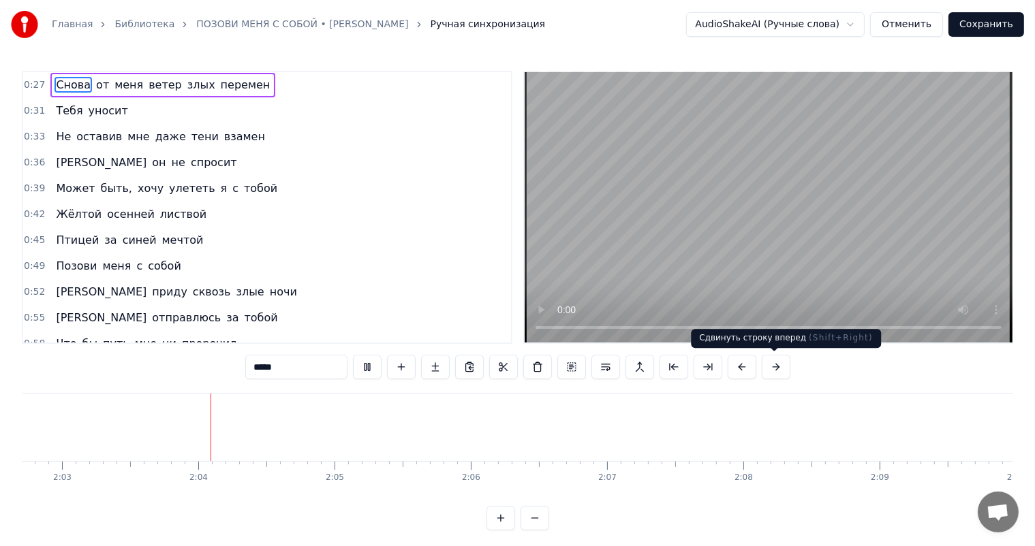
scroll to position [0, 16736]
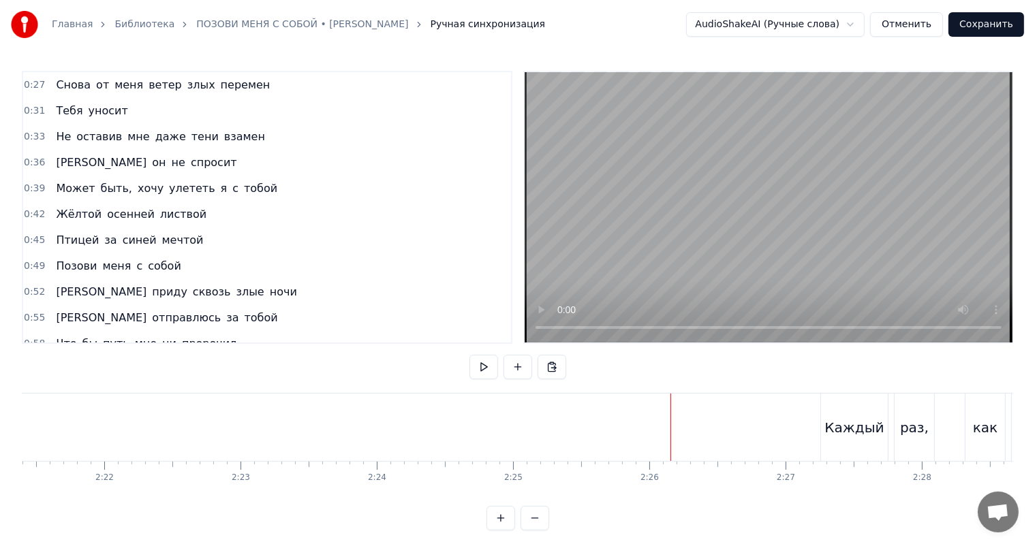
click at [841, 244] on video at bounding box center [769, 207] width 488 height 270
click at [1000, 25] on button "Сохранить" at bounding box center [986, 24] width 76 height 25
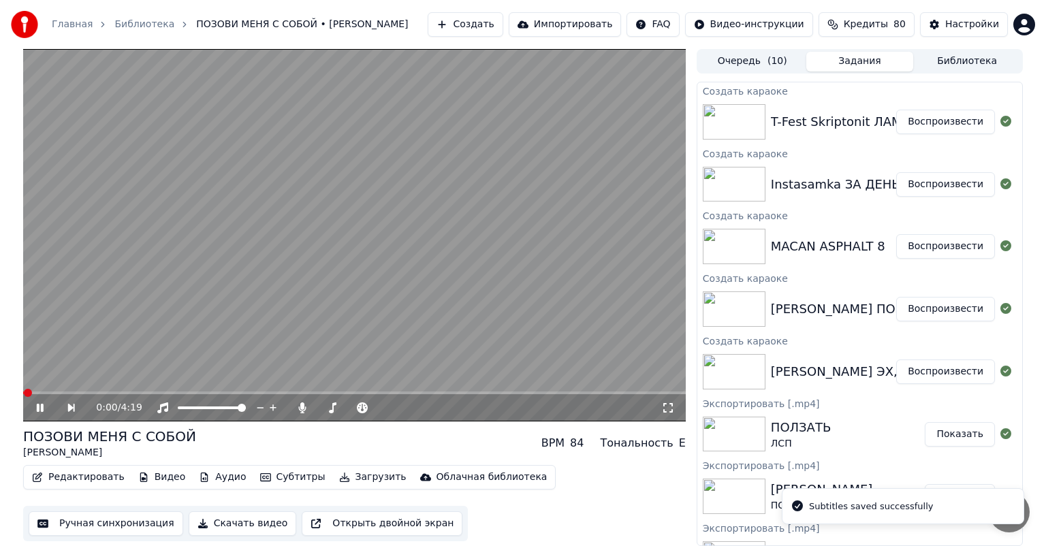
click at [373, 243] on video at bounding box center [354, 235] width 663 height 373
click at [925, 246] on button "Воспроизвести" at bounding box center [945, 246] width 99 height 25
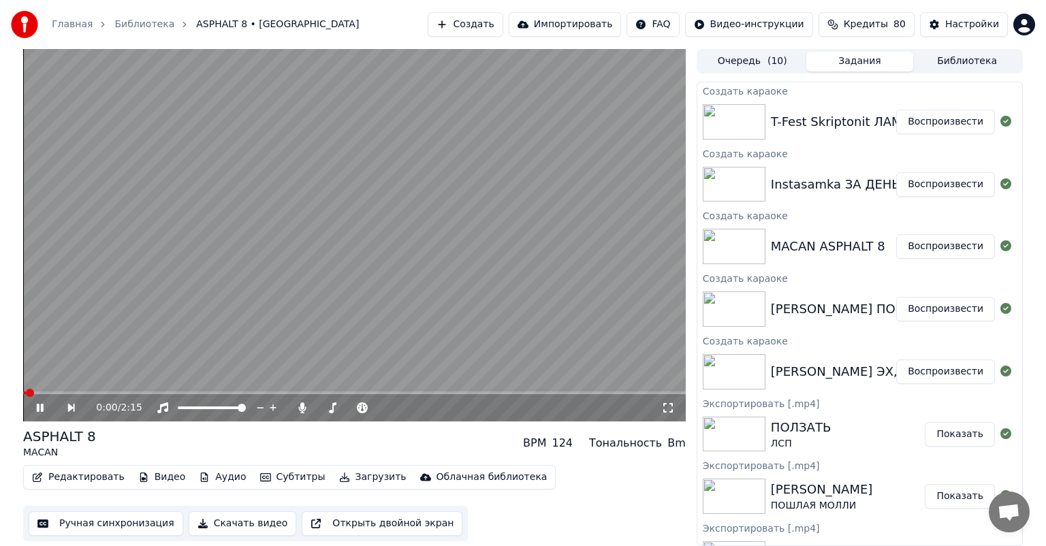
click at [82, 521] on button "Ручная синхронизация" at bounding box center [106, 524] width 155 height 25
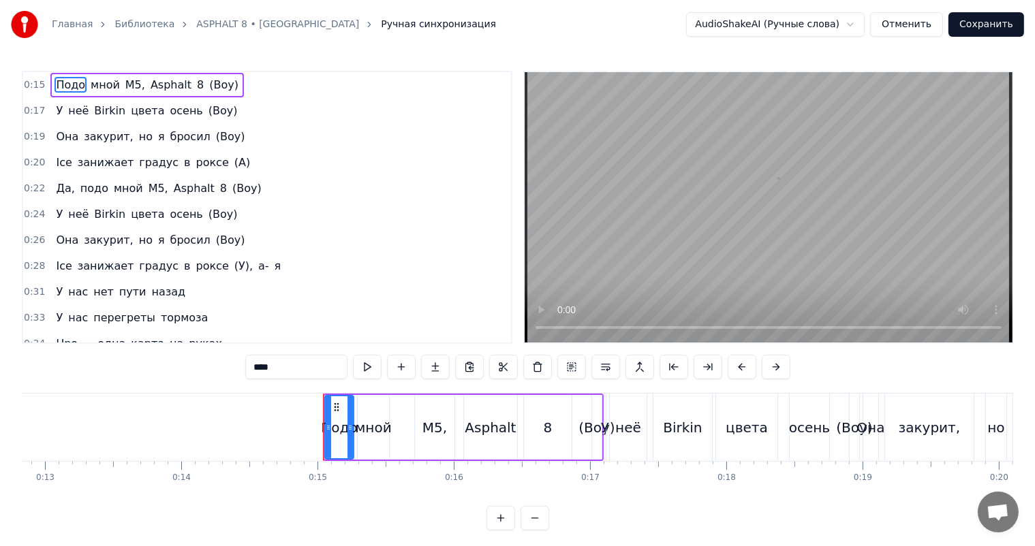
scroll to position [0, 1981]
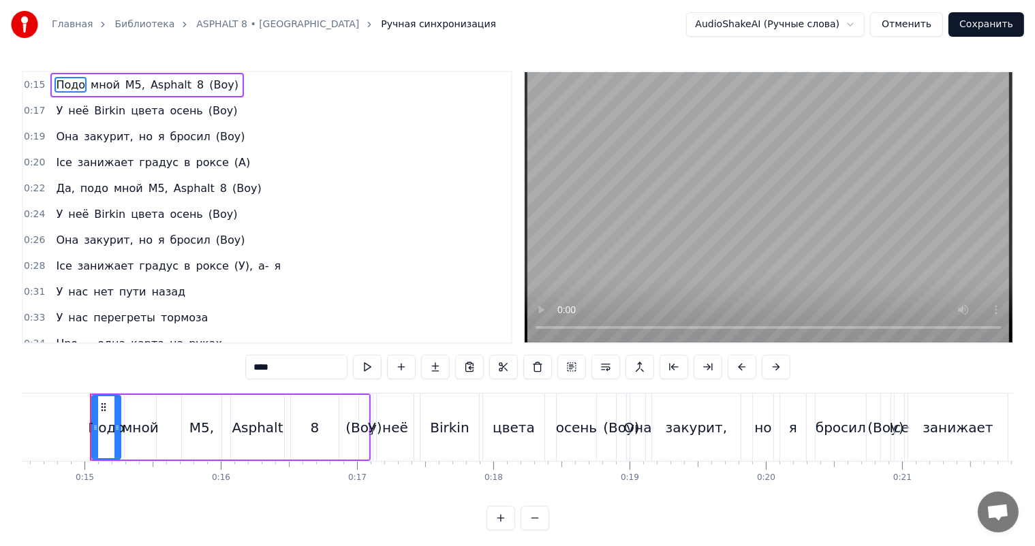
click at [978, 153] on video at bounding box center [769, 207] width 488 height 270
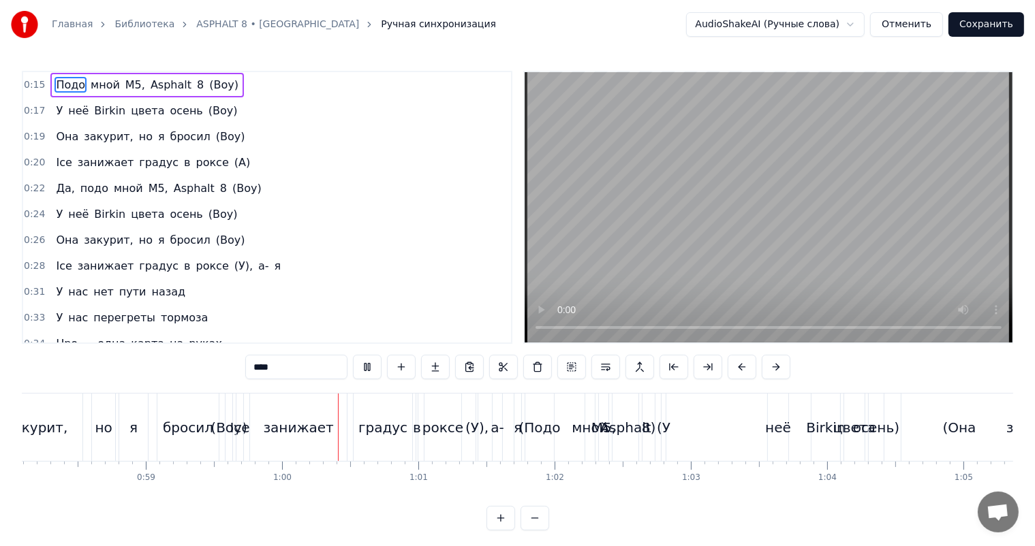
scroll to position [0, 8081]
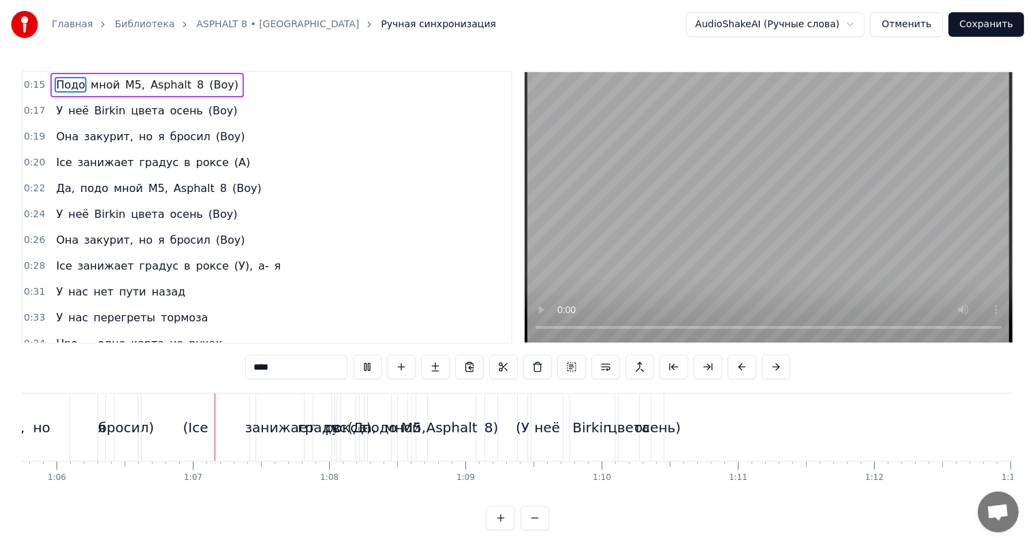
click at [763, 185] on video at bounding box center [769, 207] width 488 height 270
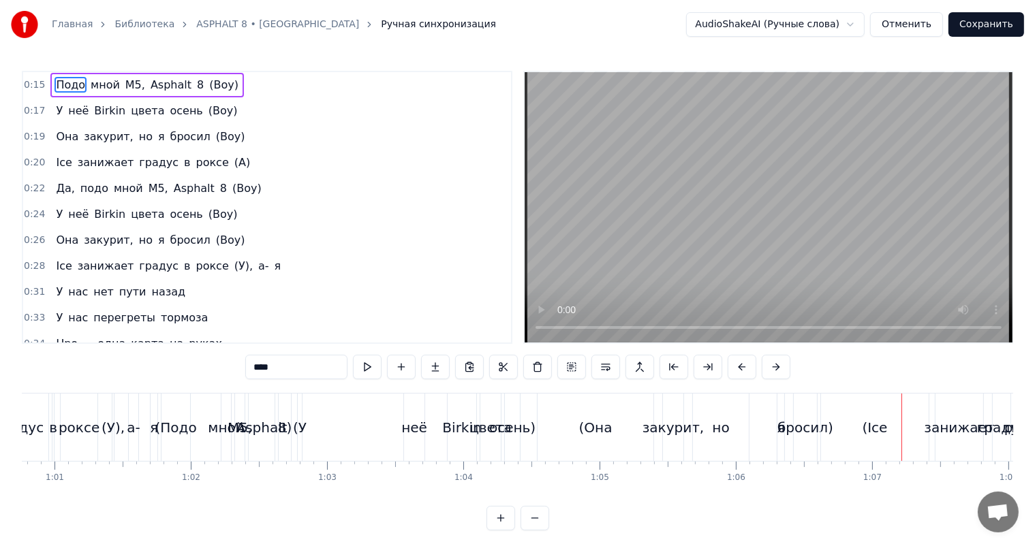
scroll to position [0, 8208]
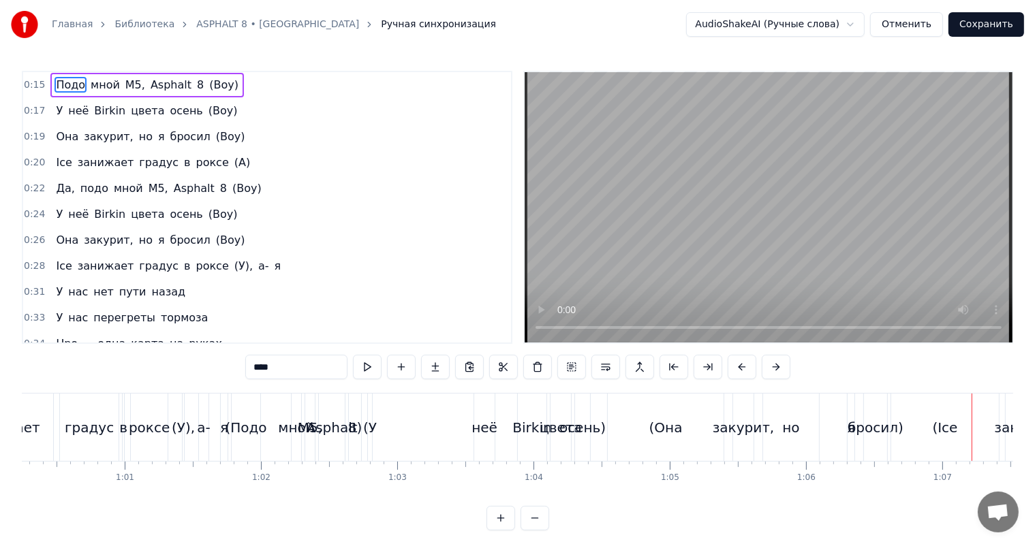
click at [241, 426] on div "(Подо" at bounding box center [246, 428] width 42 height 20
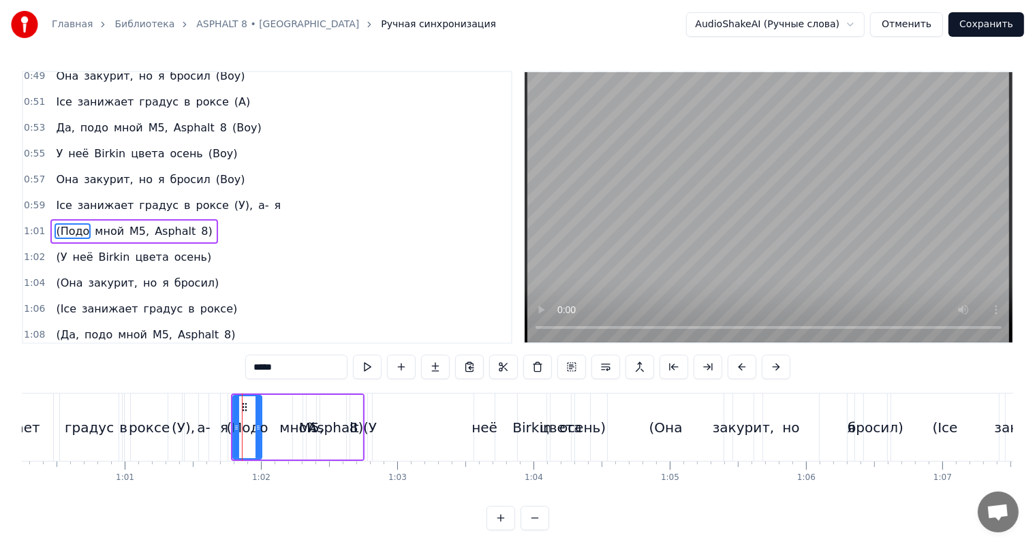
scroll to position [478, 0]
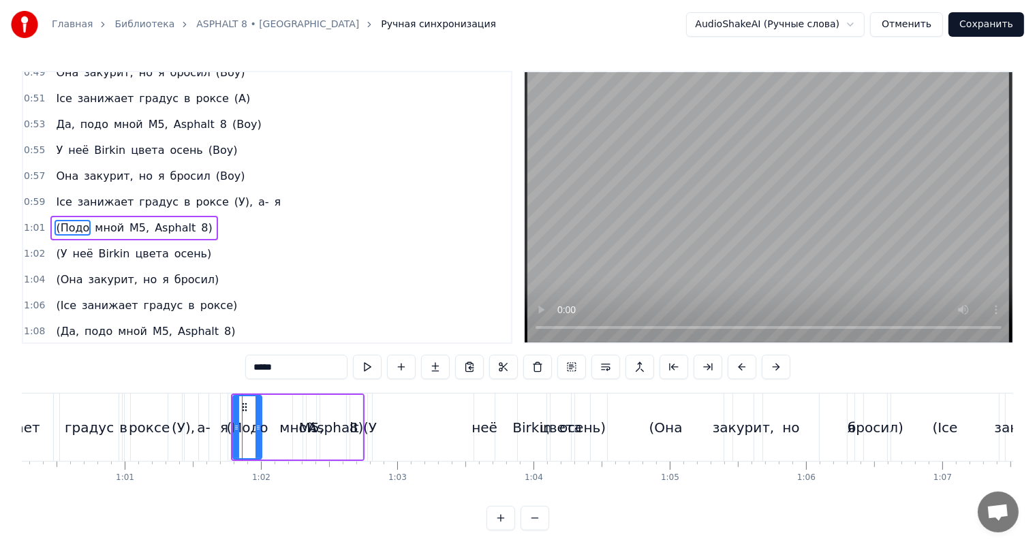
click at [807, 198] on video at bounding box center [769, 207] width 488 height 270
click at [294, 431] on div "мной" at bounding box center [297, 428] width 36 height 20
type input "****"
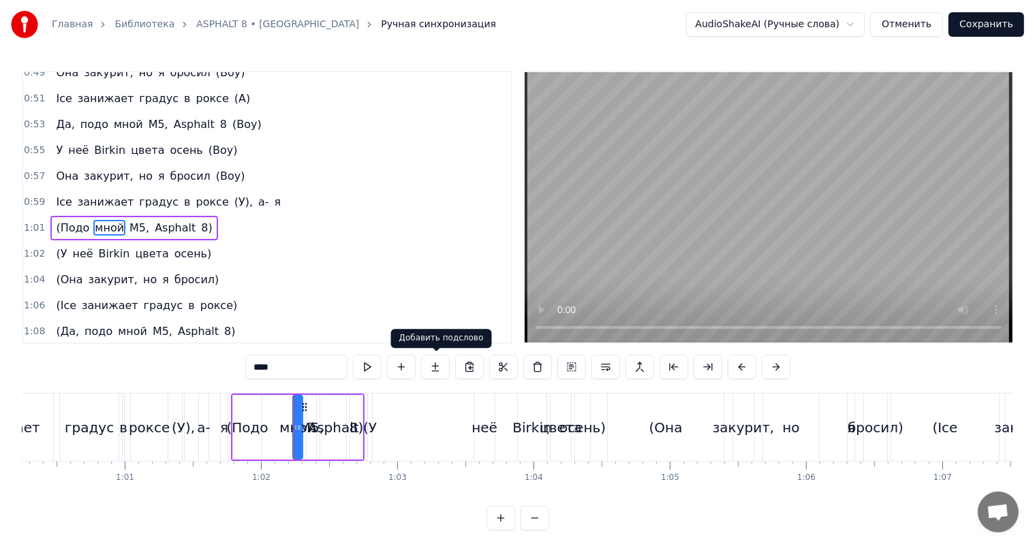
click at [775, 204] on video at bounding box center [769, 207] width 488 height 270
click at [766, 207] on video at bounding box center [769, 207] width 488 height 270
click at [406, 439] on div "(У неё Birkin цвета осень)" at bounding box center [480, 427] width 226 height 67
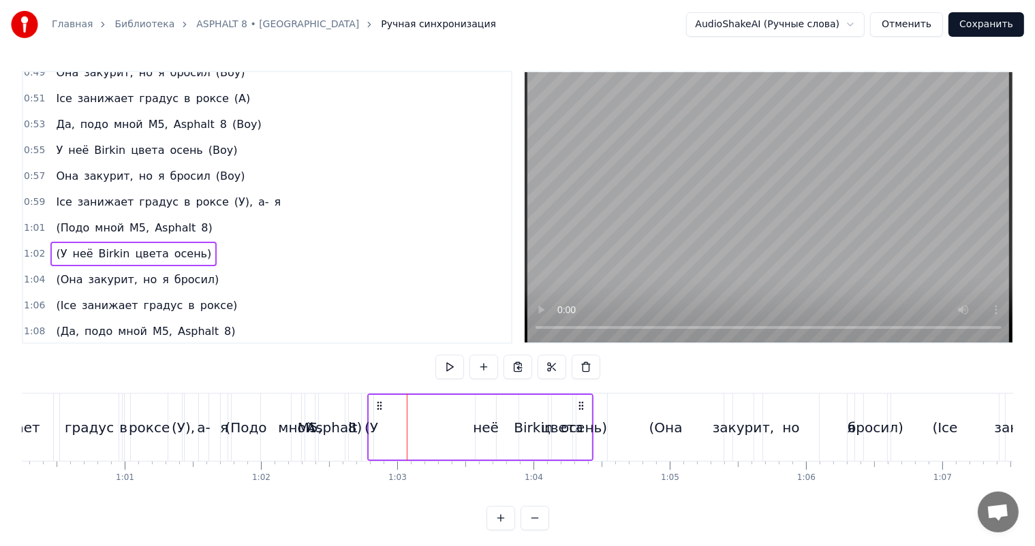
click at [375, 422] on div "(У" at bounding box center [371, 428] width 14 height 20
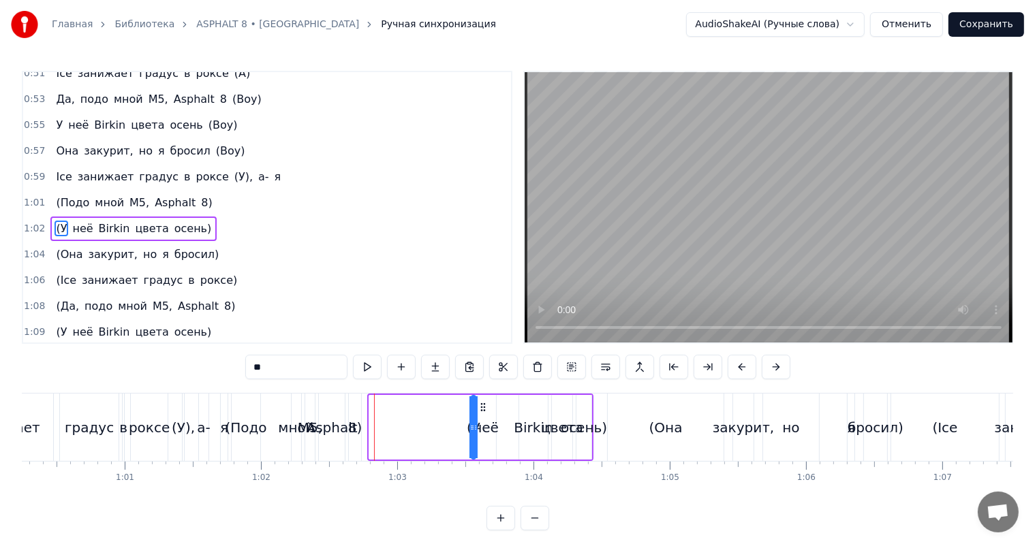
drag, startPoint x: 379, startPoint y: 407, endPoint x: 480, endPoint y: 408, distance: 101.5
click at [480, 408] on icon at bounding box center [483, 407] width 11 height 11
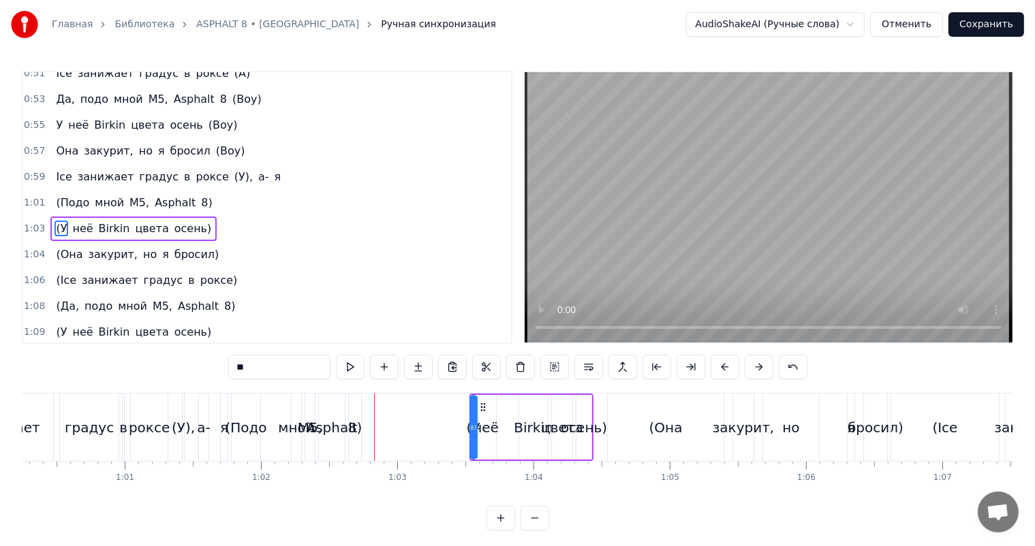
click at [356, 418] on div "8)" at bounding box center [355, 428] width 14 height 20
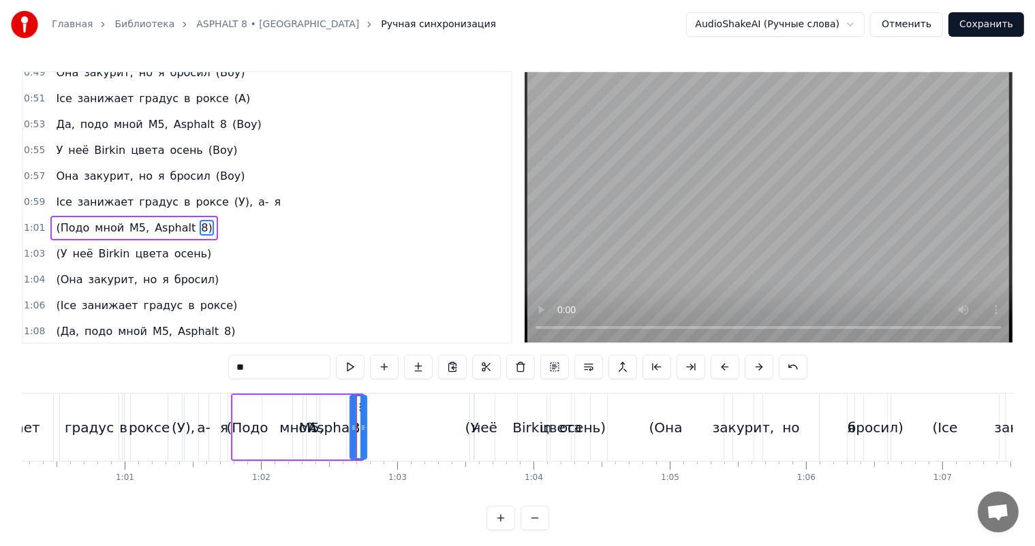
drag, startPoint x: 360, startPoint y: 416, endPoint x: 368, endPoint y: 415, distance: 8.2
click at [366, 415] on div at bounding box center [362, 427] width 5 height 62
click at [322, 424] on div "Asphalt" at bounding box center [333, 428] width 51 height 20
click at [802, 200] on video at bounding box center [769, 207] width 488 height 270
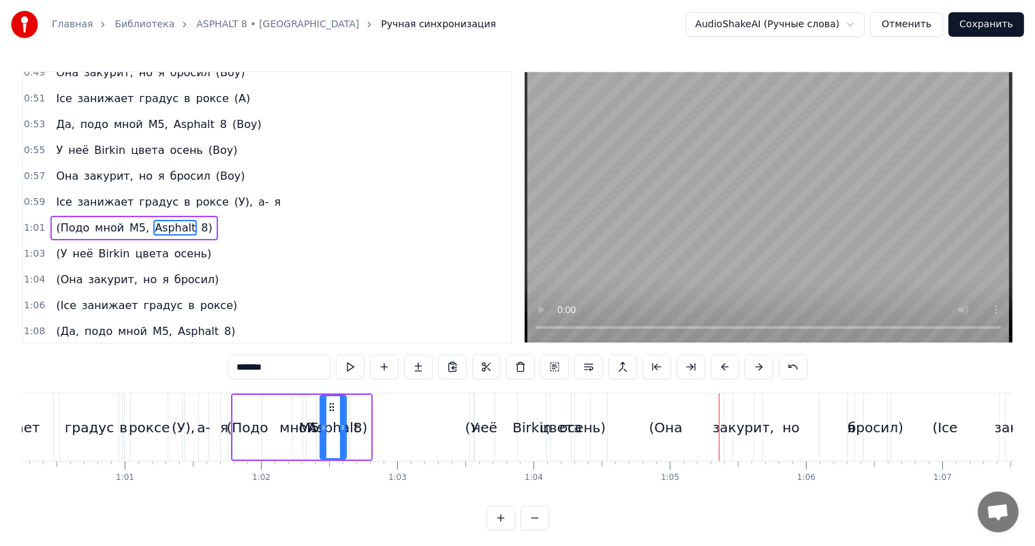
click at [674, 426] on div "(Она" at bounding box center [665, 428] width 33 height 20
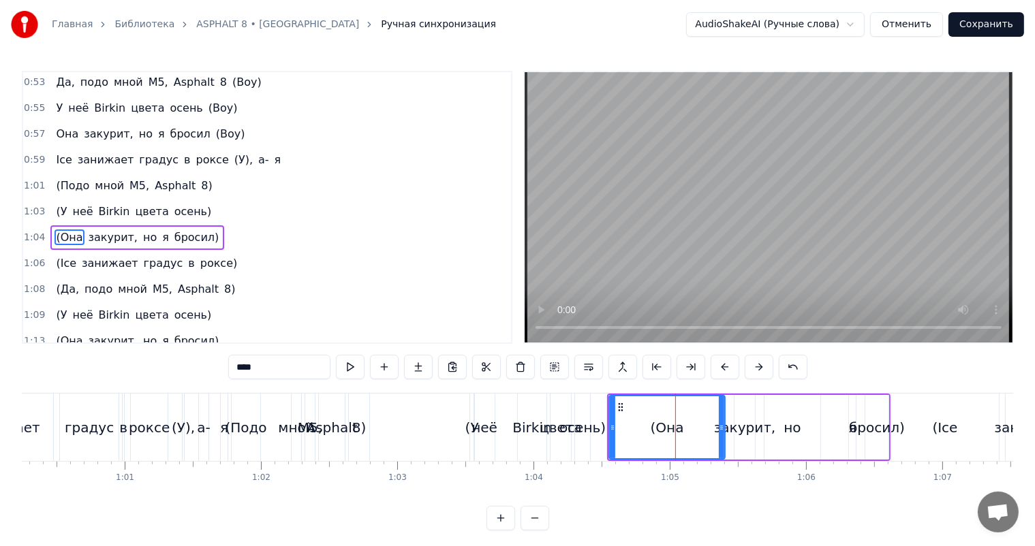
scroll to position [529, 0]
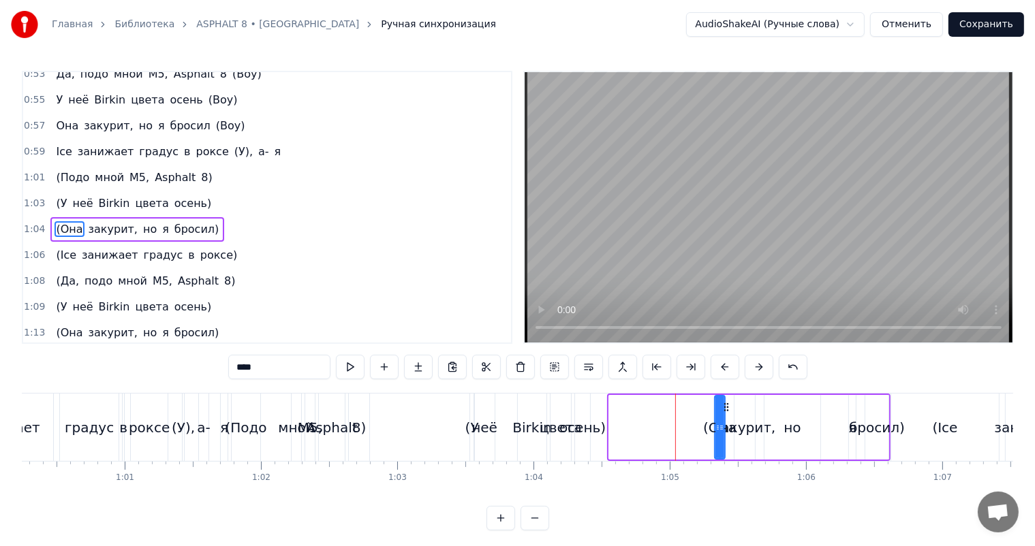
drag, startPoint x: 613, startPoint y: 429, endPoint x: 719, endPoint y: 419, distance: 106.1
click at [719, 419] on div "(Она" at bounding box center [719, 427] width 9 height 62
click at [585, 424] on div "осень)" at bounding box center [582, 428] width 46 height 20
type input "******"
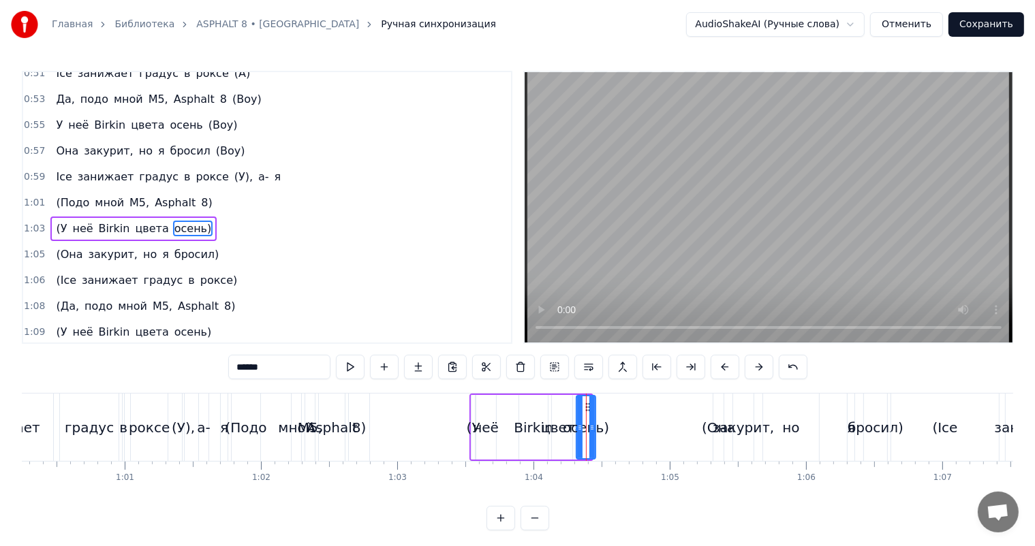
click at [591, 406] on div at bounding box center [591, 427] width 5 height 62
drag, startPoint x: 584, startPoint y: 406, endPoint x: 679, endPoint y: 397, distance: 95.1
click at [680, 397] on div "осень)" at bounding box center [679, 427] width 19 height 62
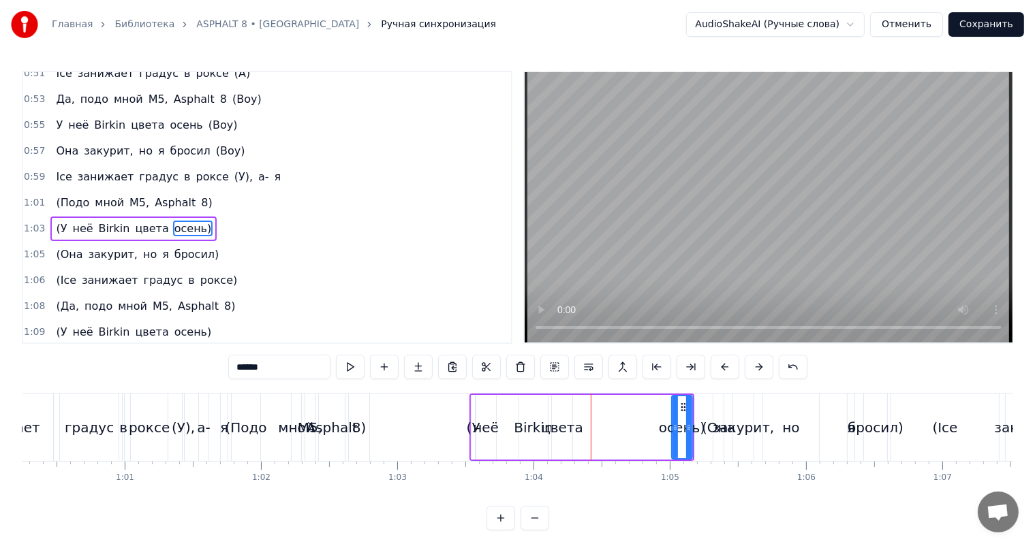
click at [576, 413] on div "(У неё Birkin цвета осень)" at bounding box center [581, 427] width 225 height 67
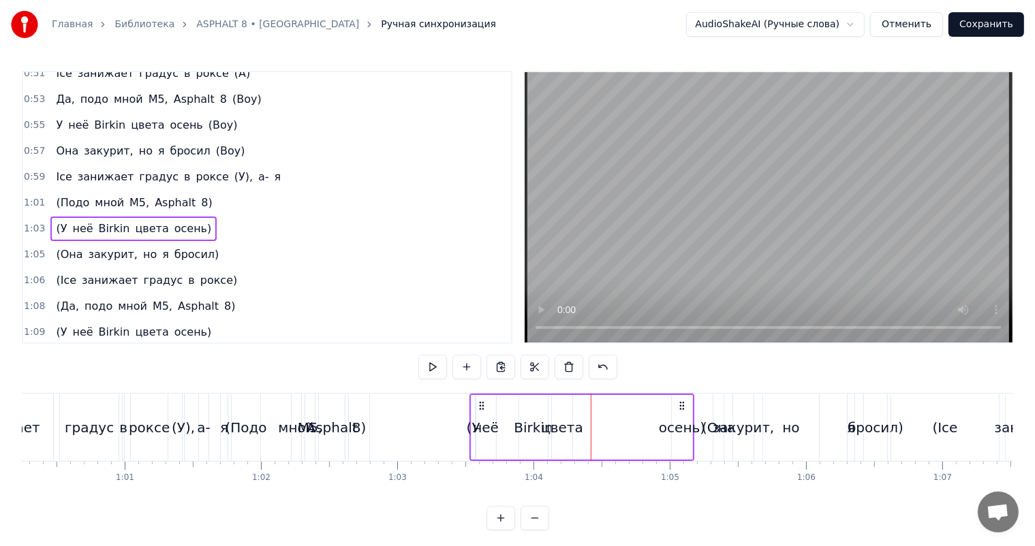
click at [569, 414] on div "цвета" at bounding box center [562, 427] width 20 height 65
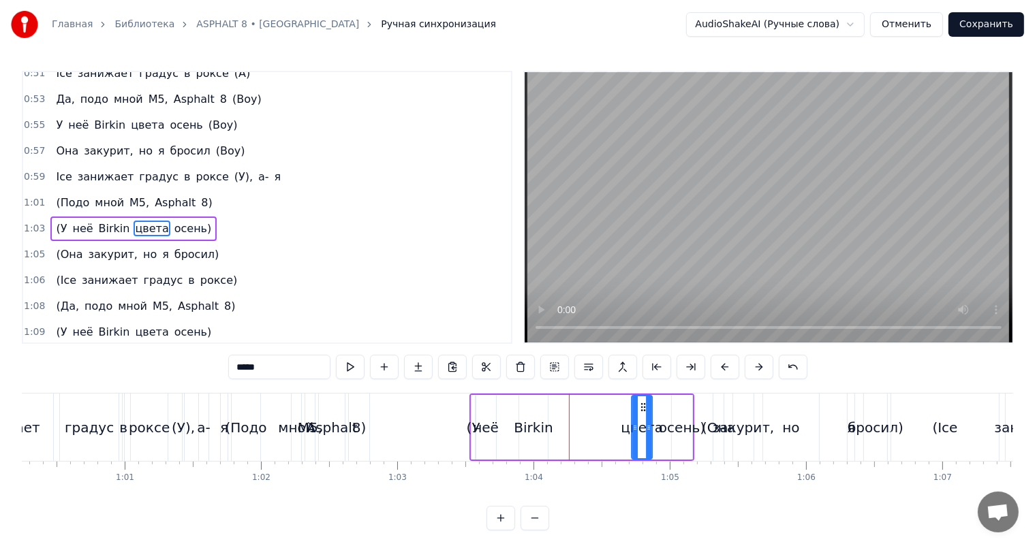
drag, startPoint x: 563, startPoint y: 403, endPoint x: 631, endPoint y: 409, distance: 67.7
click at [638, 408] on icon at bounding box center [643, 407] width 11 height 11
click at [536, 410] on div "Birkin" at bounding box center [533, 427] width 29 height 65
type input "******"
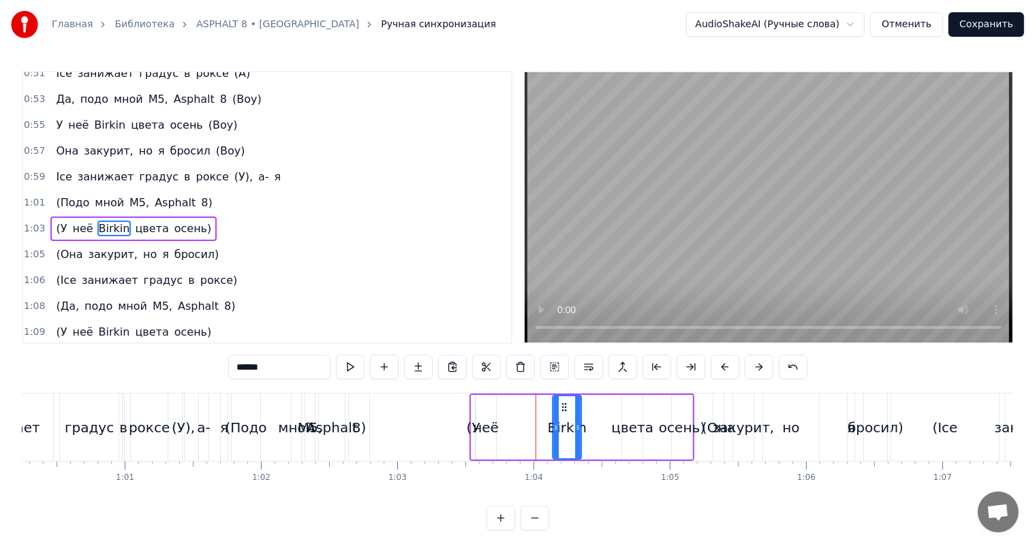
drag, startPoint x: 527, startPoint y: 403, endPoint x: 564, endPoint y: 403, distance: 37.5
click at [564, 403] on icon at bounding box center [564, 407] width 11 height 11
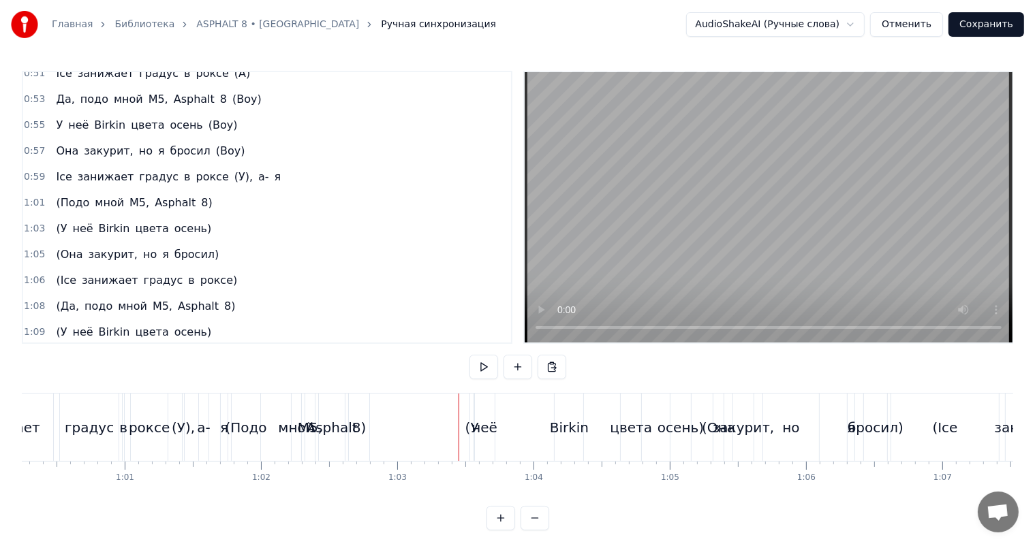
click at [722, 249] on video at bounding box center [769, 207] width 488 height 270
drag, startPoint x: 640, startPoint y: 429, endPoint x: 653, endPoint y: 426, distance: 13.4
click at [640, 430] on div "цвета" at bounding box center [631, 428] width 42 height 20
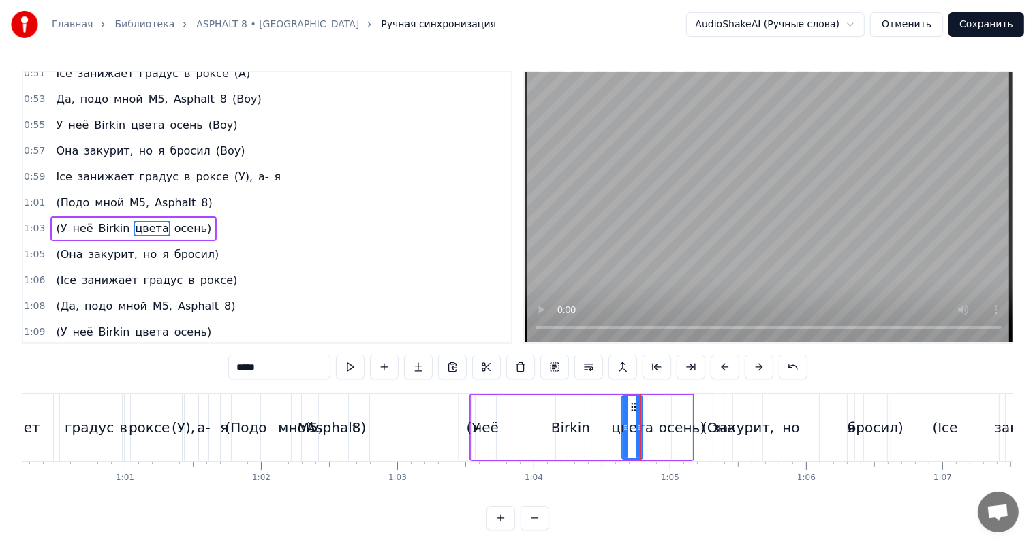
click at [807, 276] on video at bounding box center [769, 207] width 488 height 270
click at [792, 268] on video at bounding box center [769, 207] width 488 height 270
click at [603, 427] on div "(У неё Birkin цвета осень)" at bounding box center [581, 427] width 225 height 67
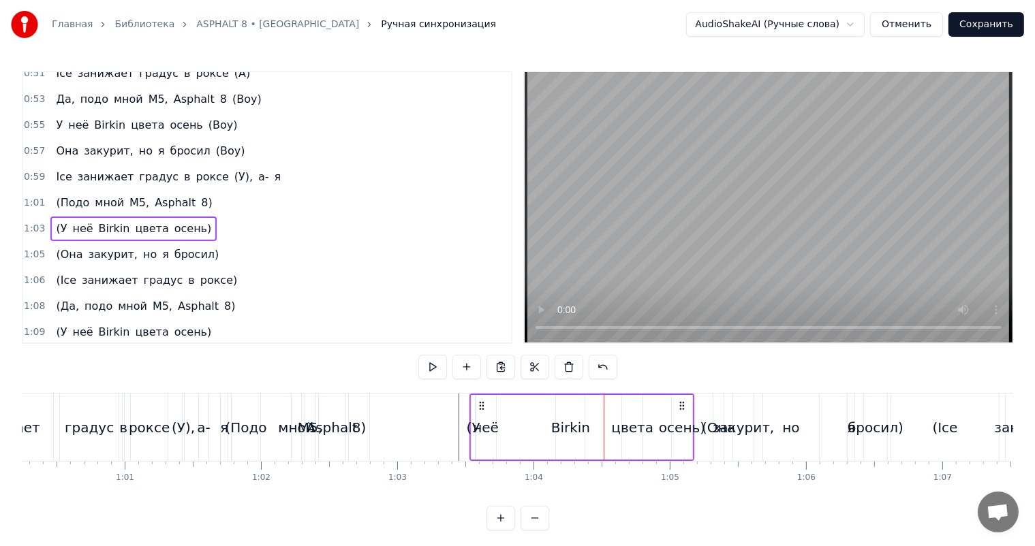
click at [798, 234] on video at bounding box center [769, 207] width 488 height 270
click at [482, 416] on div "неё" at bounding box center [485, 427] width 20 height 65
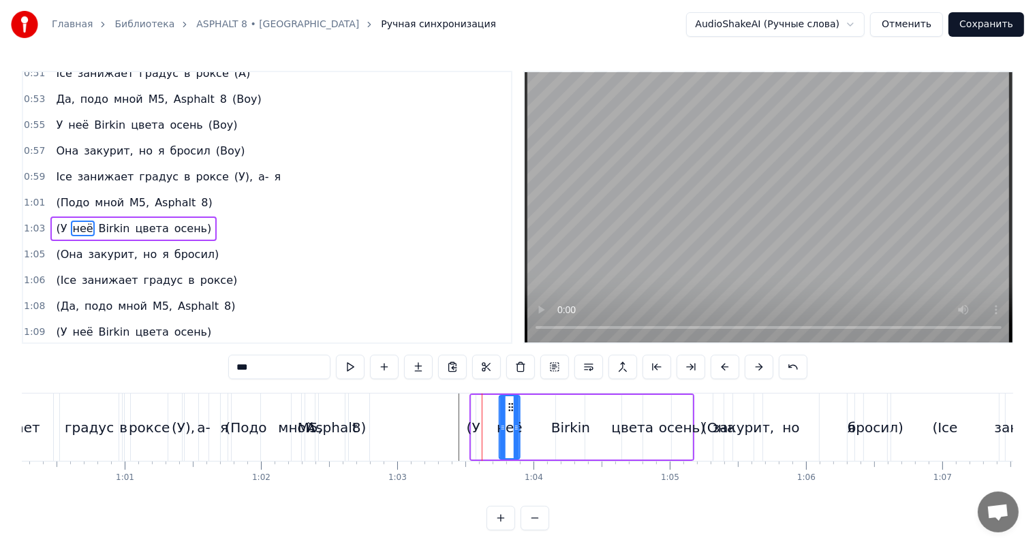
drag, startPoint x: 482, startPoint y: 403, endPoint x: 505, endPoint y: 403, distance: 22.5
click at [507, 403] on icon at bounding box center [510, 407] width 11 height 11
click at [469, 418] on div "(У" at bounding box center [474, 428] width 14 height 20
type input "**"
drag, startPoint x: 480, startPoint y: 403, endPoint x: 493, endPoint y: 401, distance: 13.9
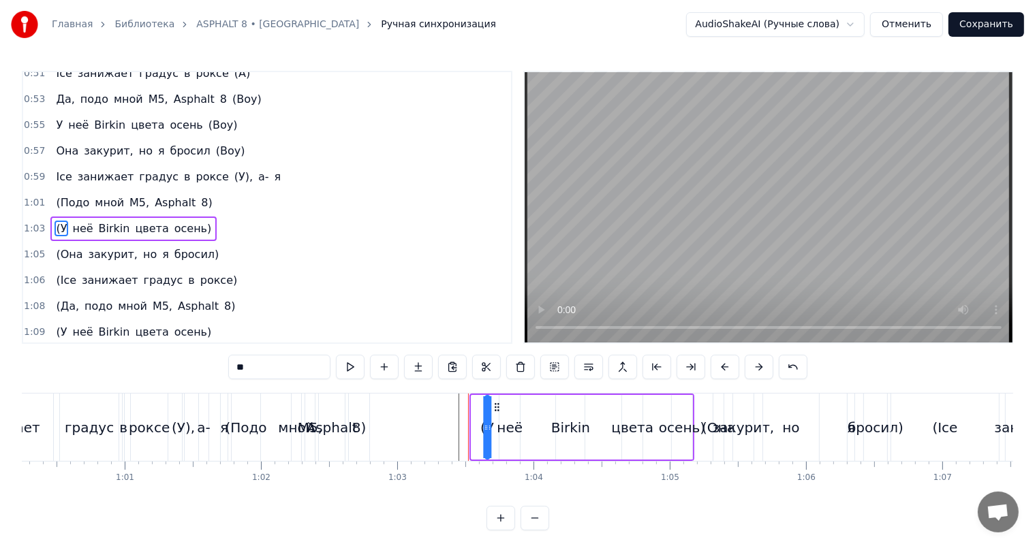
click at [494, 401] on div "(У неё Birkin цвета осень)" at bounding box center [581, 427] width 225 height 67
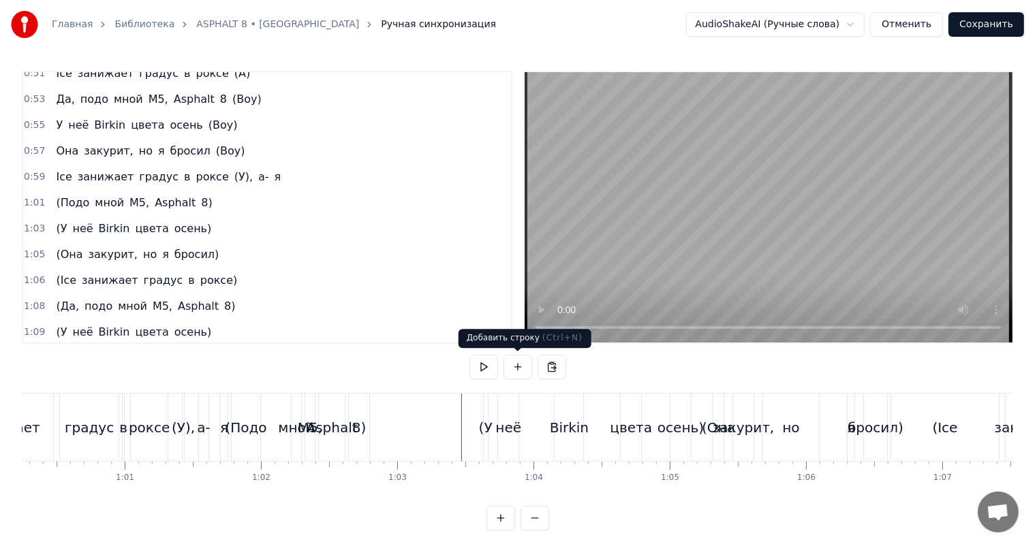
click at [758, 240] on video at bounding box center [769, 207] width 488 height 270
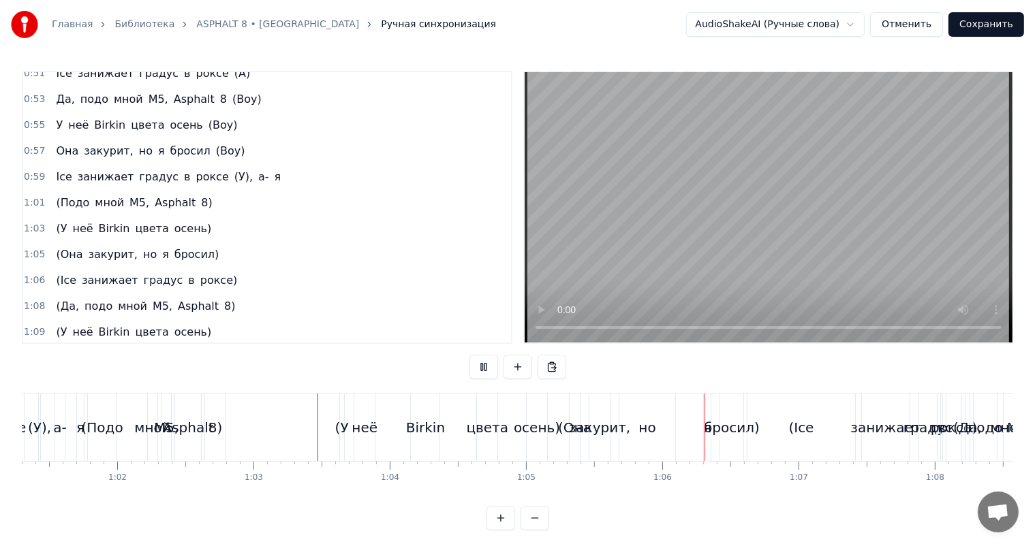
scroll to position [0, 8549]
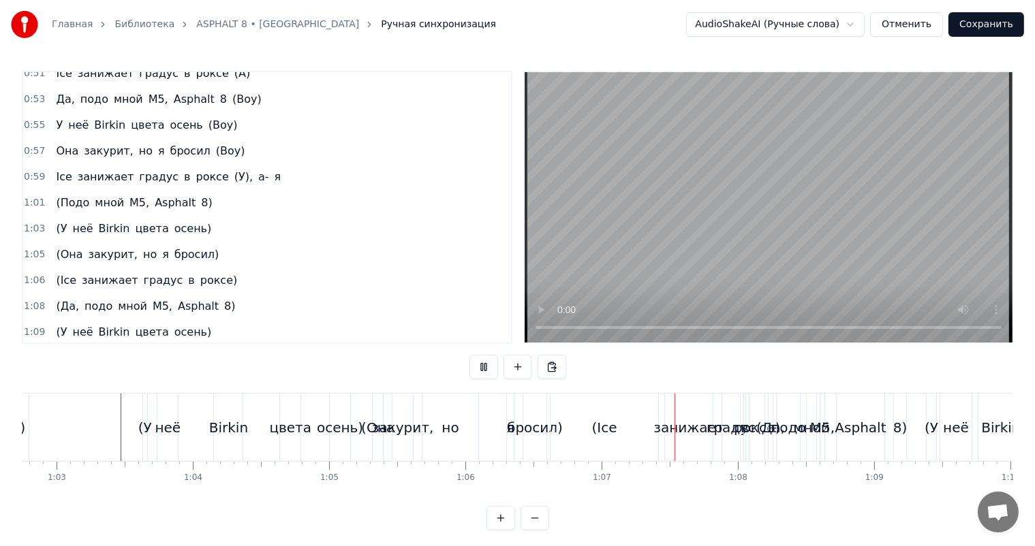
click at [673, 279] on video at bounding box center [769, 207] width 488 height 270
click at [570, 433] on div "(Ice" at bounding box center [604, 427] width 108 height 67
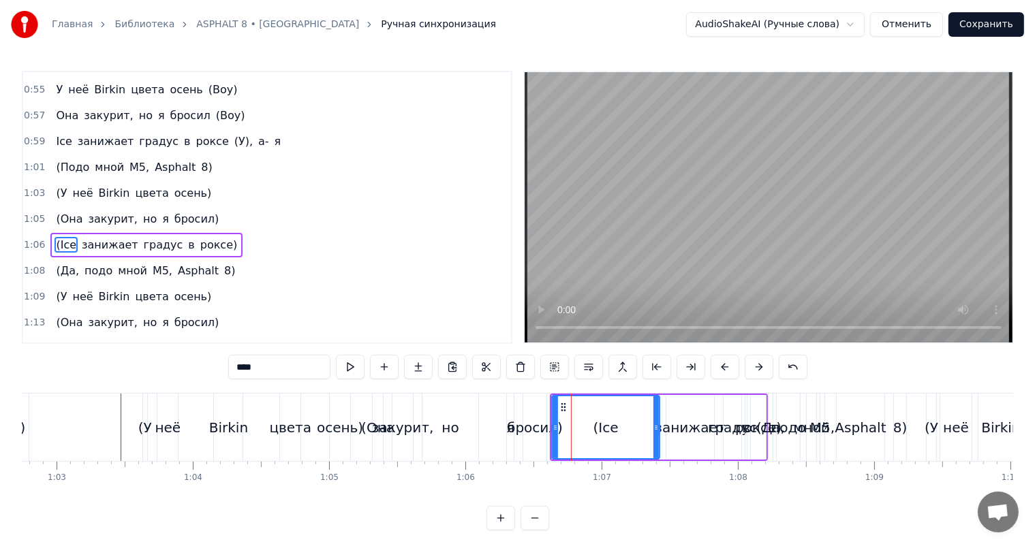
scroll to position [553, 0]
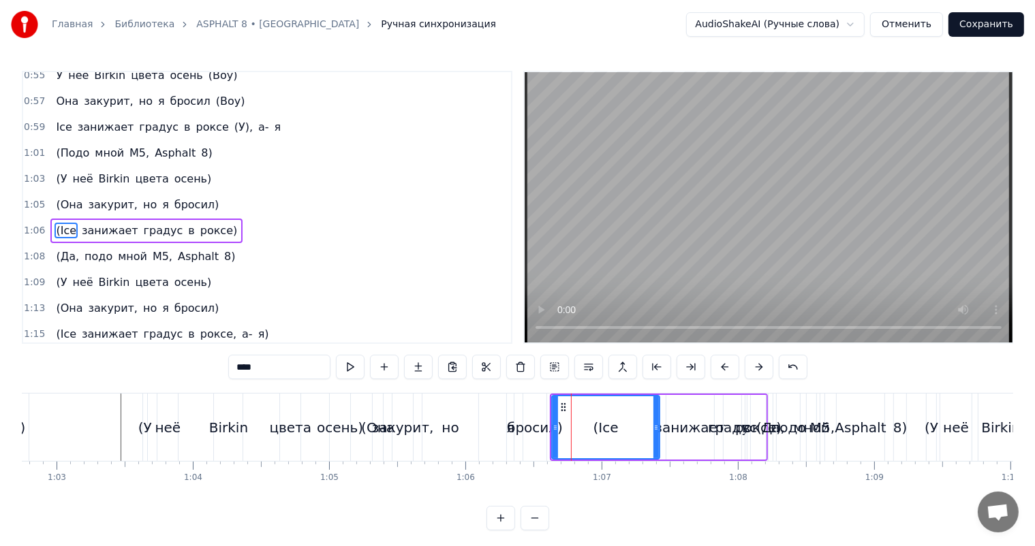
drag, startPoint x: 552, startPoint y: 430, endPoint x: 640, endPoint y: 420, distance: 88.5
click at [644, 420] on div "(Ice занижает градус в роксе)" at bounding box center [659, 427] width 218 height 67
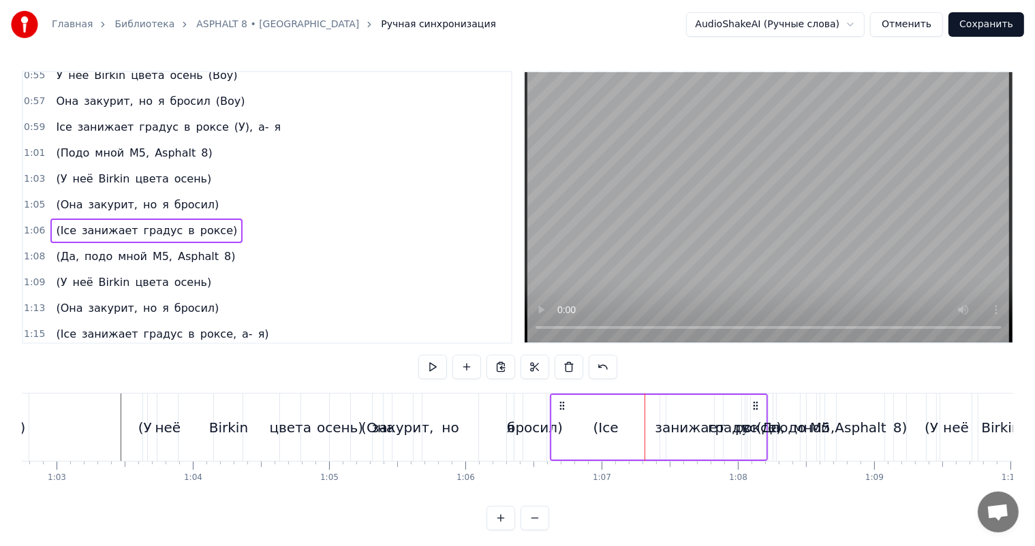
click at [558, 428] on div "(Ice" at bounding box center [606, 427] width 108 height 65
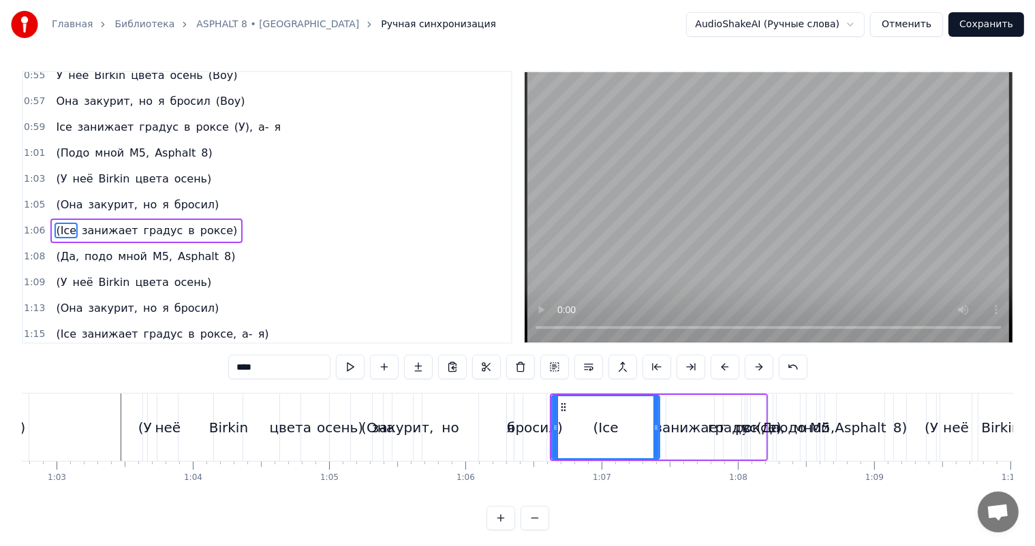
drag, startPoint x: 550, startPoint y: 428, endPoint x: 558, endPoint y: 427, distance: 7.6
click at [558, 427] on div "(Ice" at bounding box center [605, 427] width 109 height 65
drag, startPoint x: 553, startPoint y: 428, endPoint x: 646, endPoint y: 423, distance: 92.8
click at [646, 423] on icon at bounding box center [647, 427] width 5 height 11
click at [542, 429] on div "бросил)" at bounding box center [535, 428] width 56 height 20
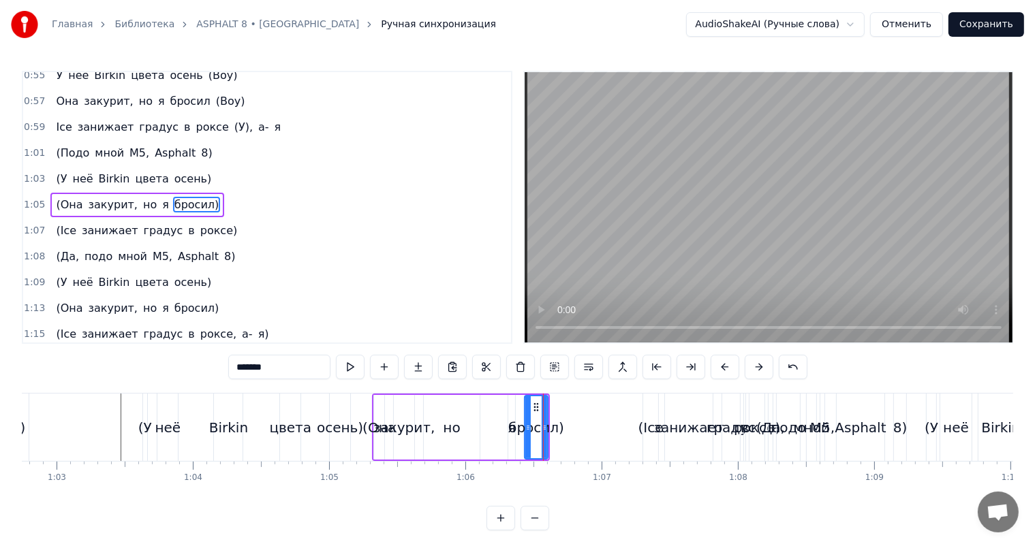
scroll to position [529, 0]
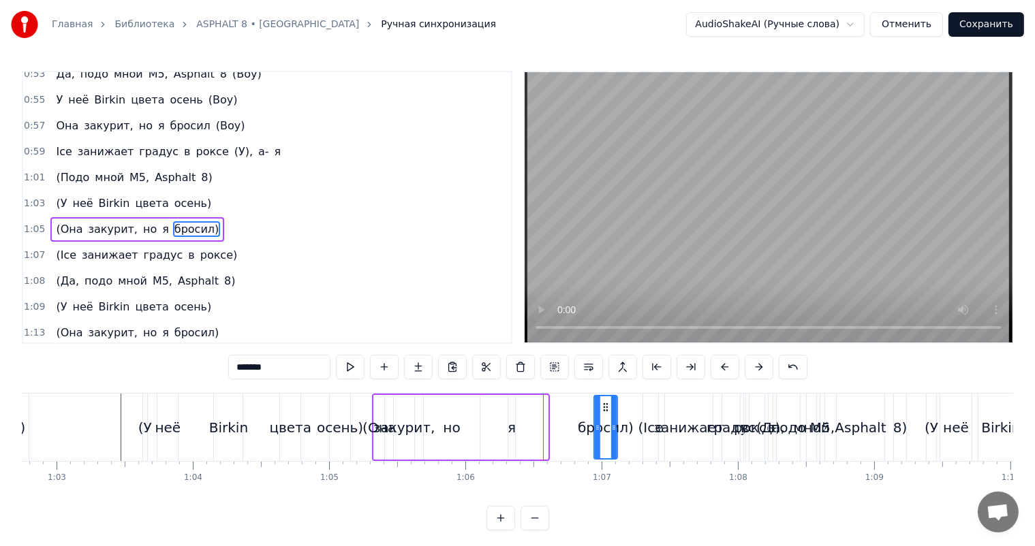
drag, startPoint x: 540, startPoint y: 403, endPoint x: 576, endPoint y: 411, distance: 36.4
click at [610, 403] on icon at bounding box center [605, 407] width 11 height 11
click at [514, 426] on div "я" at bounding box center [512, 427] width 8 height 65
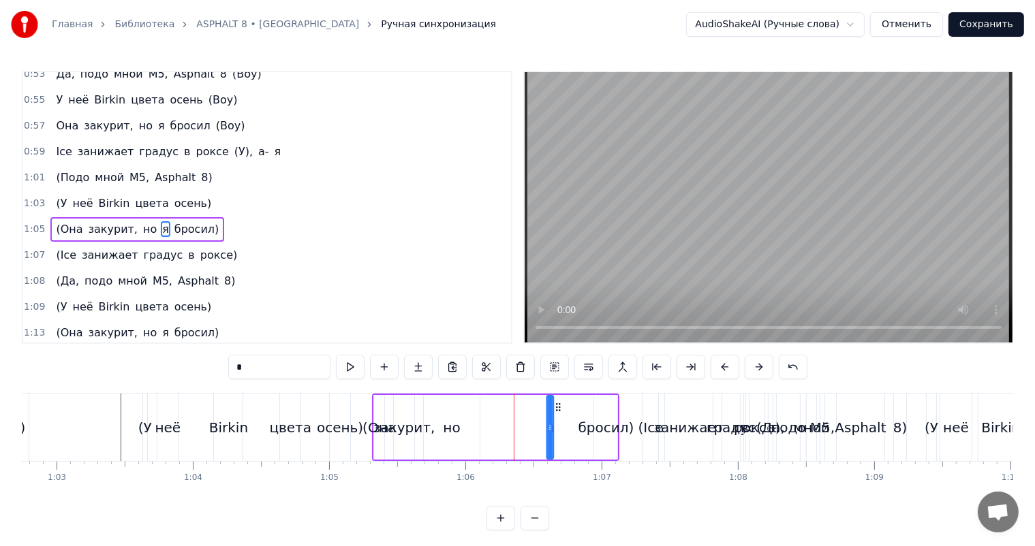
drag, startPoint x: 519, startPoint y: 403, endPoint x: 559, endPoint y: 403, distance: 39.5
click at [558, 403] on icon at bounding box center [557, 407] width 11 height 11
click at [462, 421] on div "но" at bounding box center [452, 427] width 56 height 65
type input "**"
drag, startPoint x: 436, startPoint y: 405, endPoint x: 508, endPoint y: 400, distance: 71.7
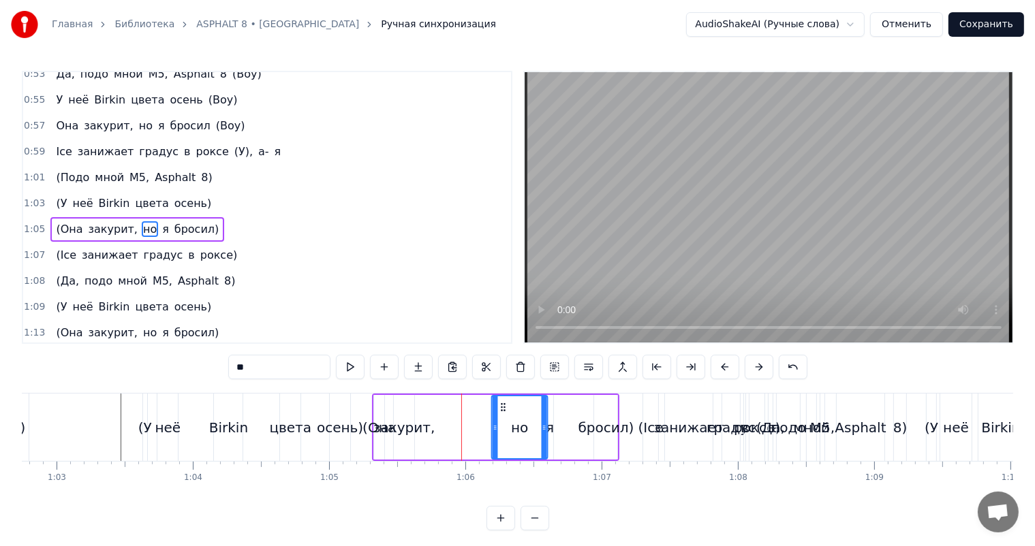
click at [508, 400] on div "но" at bounding box center [519, 427] width 54 height 62
click at [495, 413] on div "(Она закурит, но я бросил)" at bounding box center [495, 427] width 247 height 67
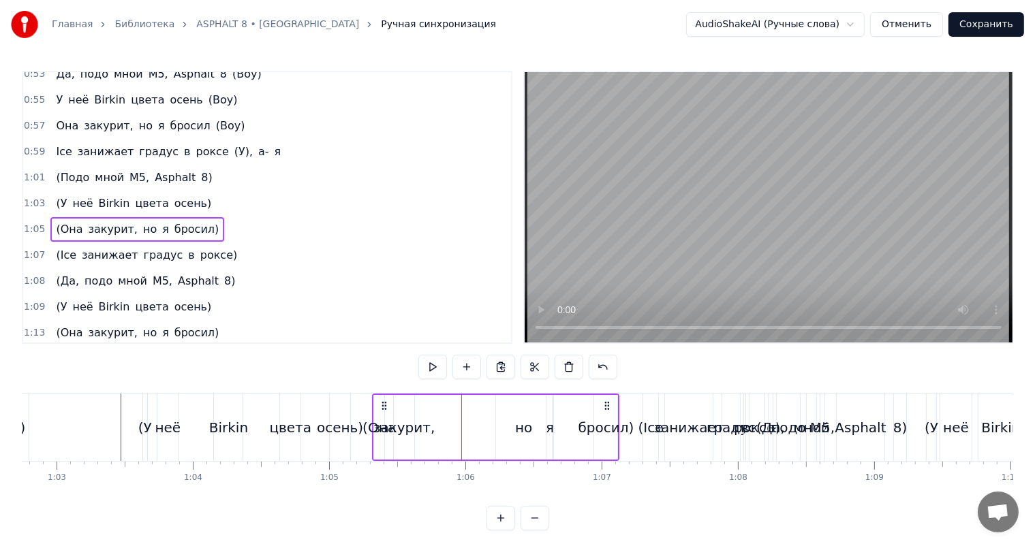
click at [497, 413] on div "но" at bounding box center [524, 427] width 56 height 65
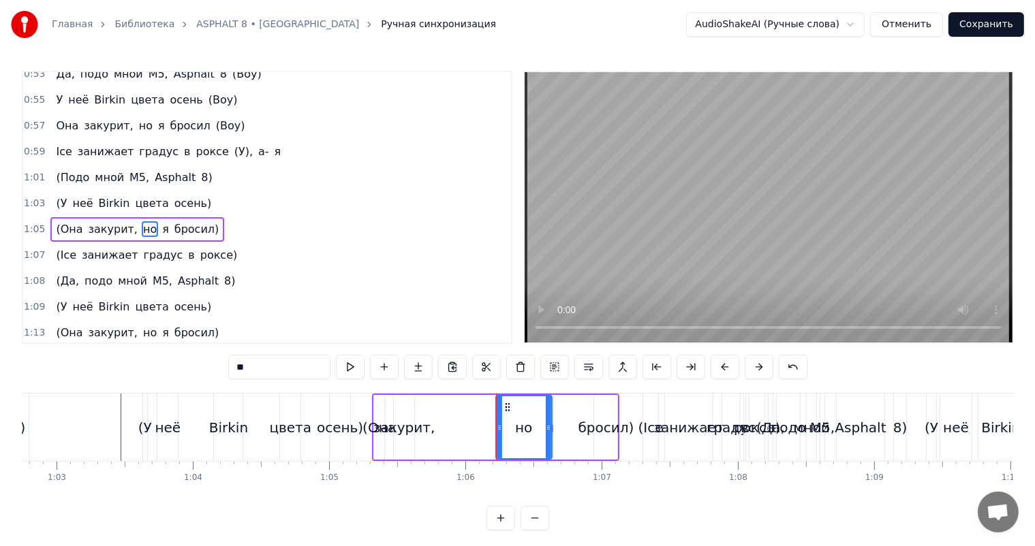
drag, startPoint x: 496, startPoint y: 414, endPoint x: 525, endPoint y: 412, distance: 28.7
click at [524, 412] on div "Подо мной M5, Asphalt 8 (Воу) У неё Birkin цвета осень (Воу) Она закурит, но я …" at bounding box center [710, 427] width 18475 height 68
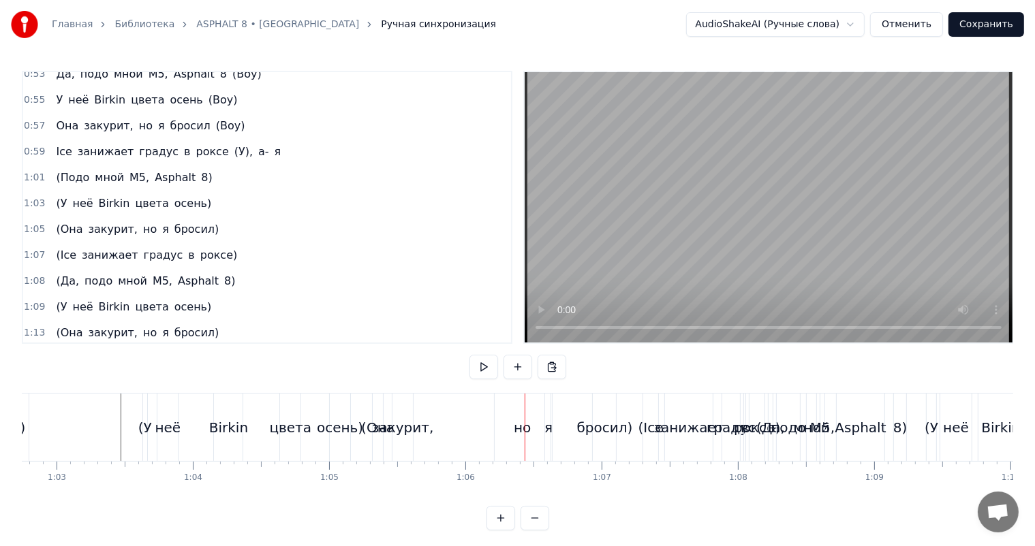
click at [499, 422] on div "но" at bounding box center [523, 427] width 56 height 67
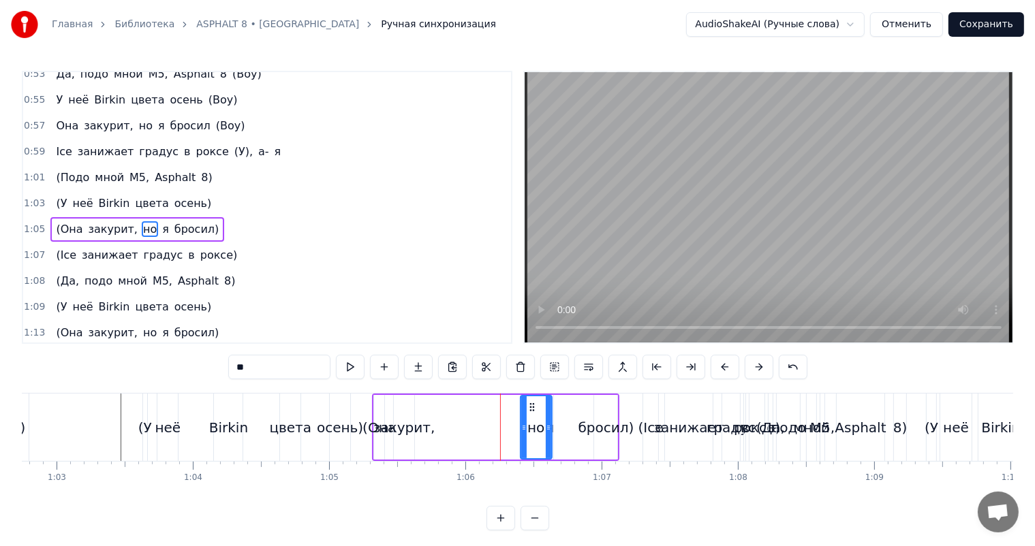
drag, startPoint x: 497, startPoint y: 422, endPoint x: 525, endPoint y: 416, distance: 28.6
click at [525, 416] on div at bounding box center [523, 427] width 5 height 62
click at [418, 431] on div "закурит," at bounding box center [404, 428] width 62 height 20
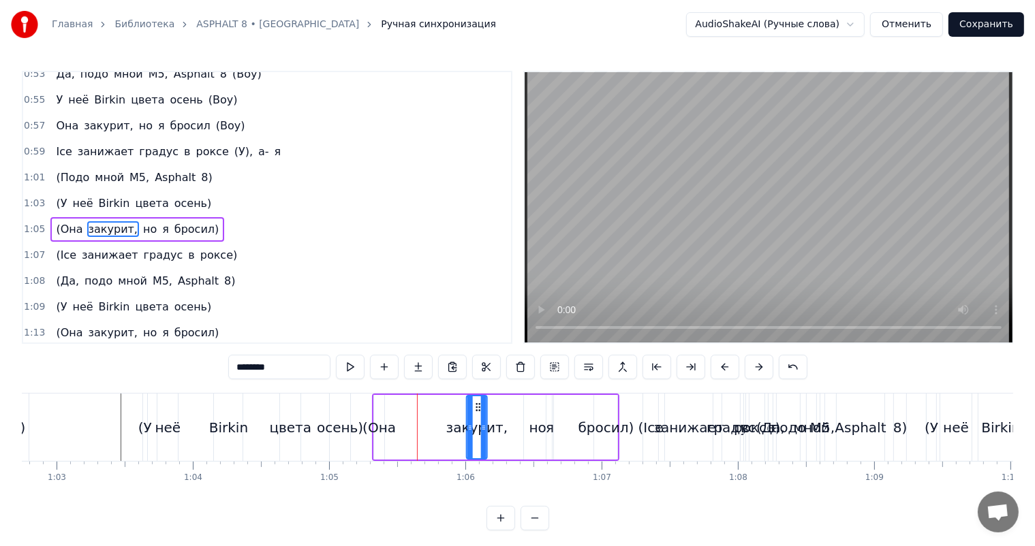
drag, startPoint x: 405, startPoint y: 404, endPoint x: 478, endPoint y: 406, distance: 72.2
click at [478, 406] on icon at bounding box center [477, 407] width 11 height 11
click at [392, 420] on div "(Она" at bounding box center [378, 428] width 33 height 20
type input "****"
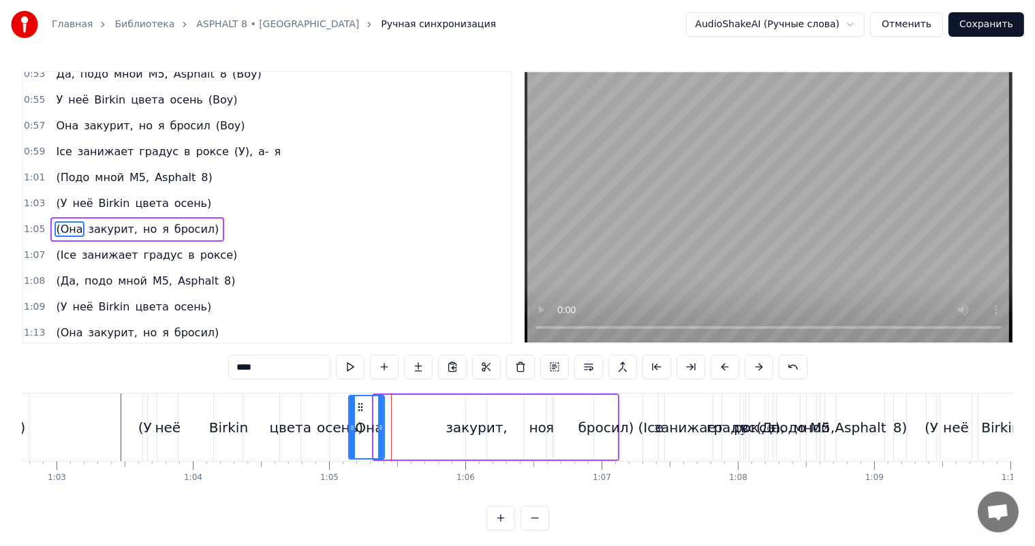
drag, startPoint x: 376, startPoint y: 409, endPoint x: 351, endPoint y: 414, distance: 25.7
click at [351, 414] on div at bounding box center [351, 427] width 5 height 62
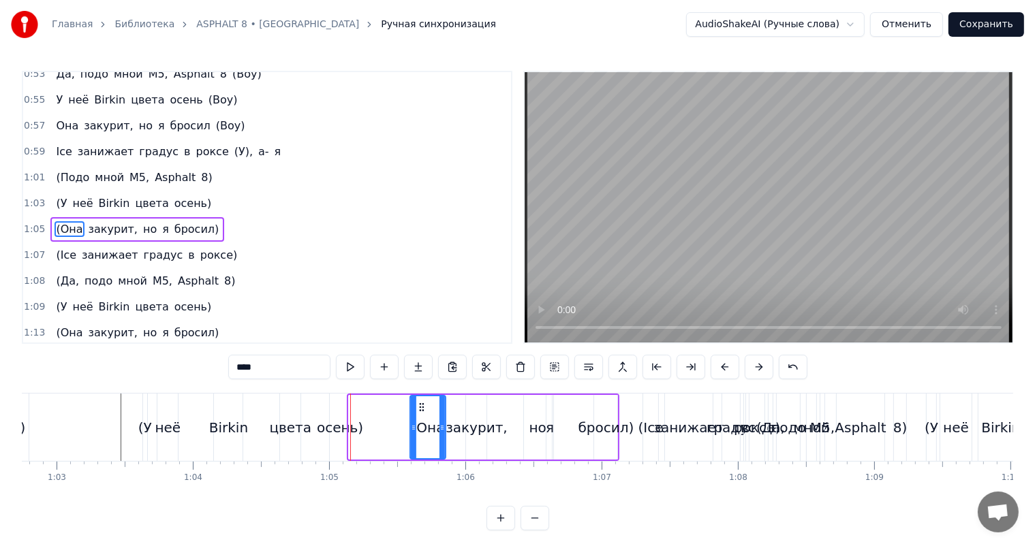
drag, startPoint x: 364, startPoint y: 401, endPoint x: 418, endPoint y: 401, distance: 53.8
click at [418, 402] on icon at bounding box center [421, 407] width 11 height 11
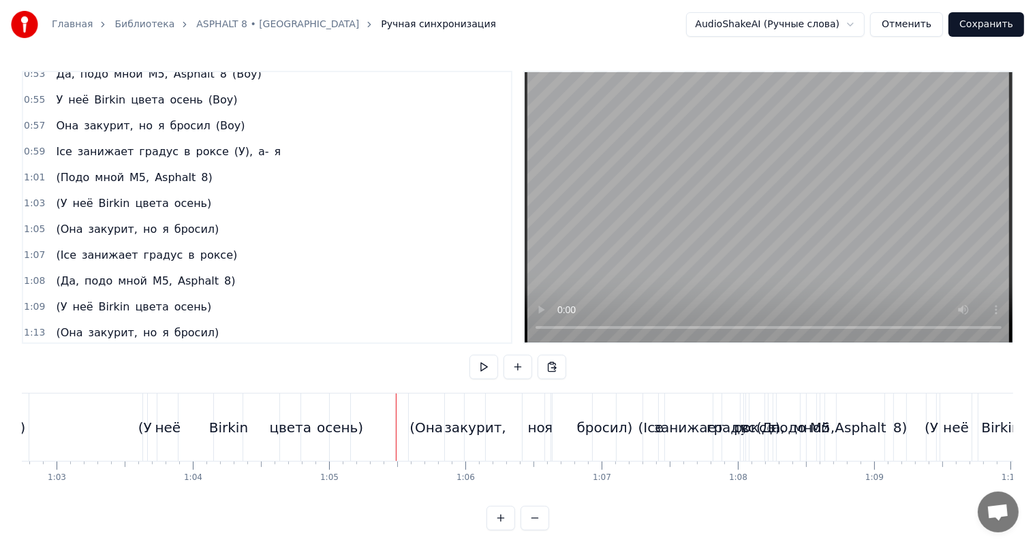
click at [662, 248] on video at bounding box center [769, 207] width 488 height 270
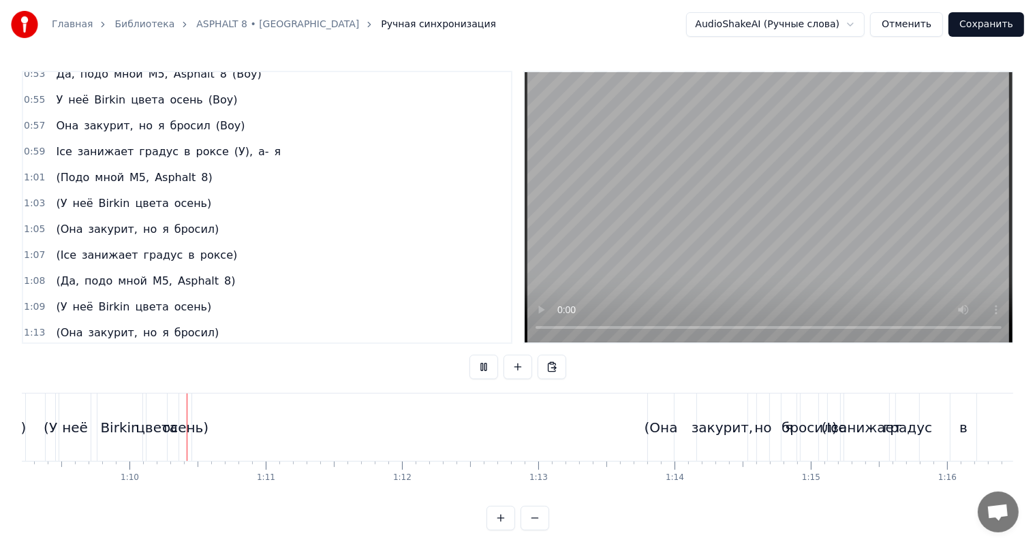
scroll to position [0, 9436]
click at [643, 431] on div "(Она" at bounding box center [654, 428] width 33 height 20
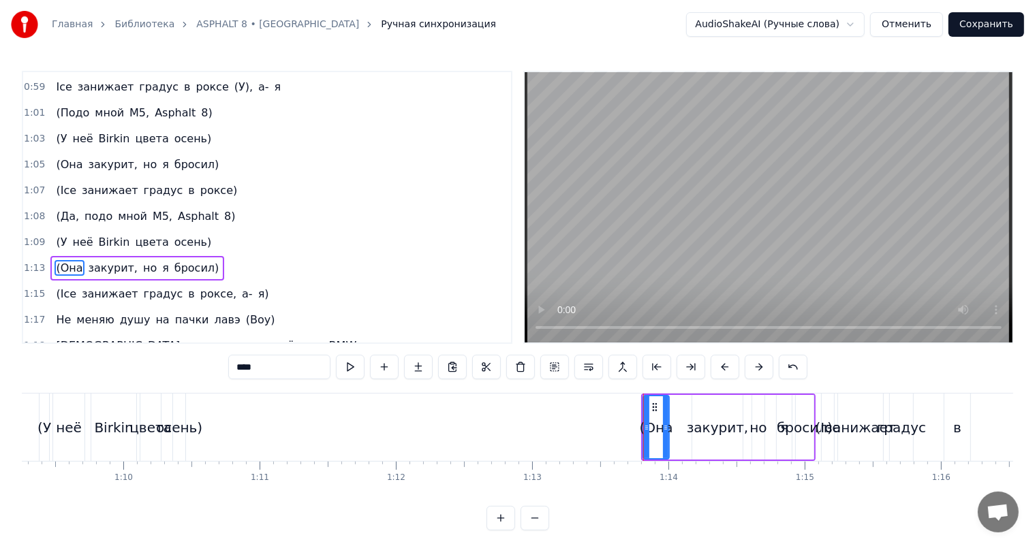
scroll to position [629, 0]
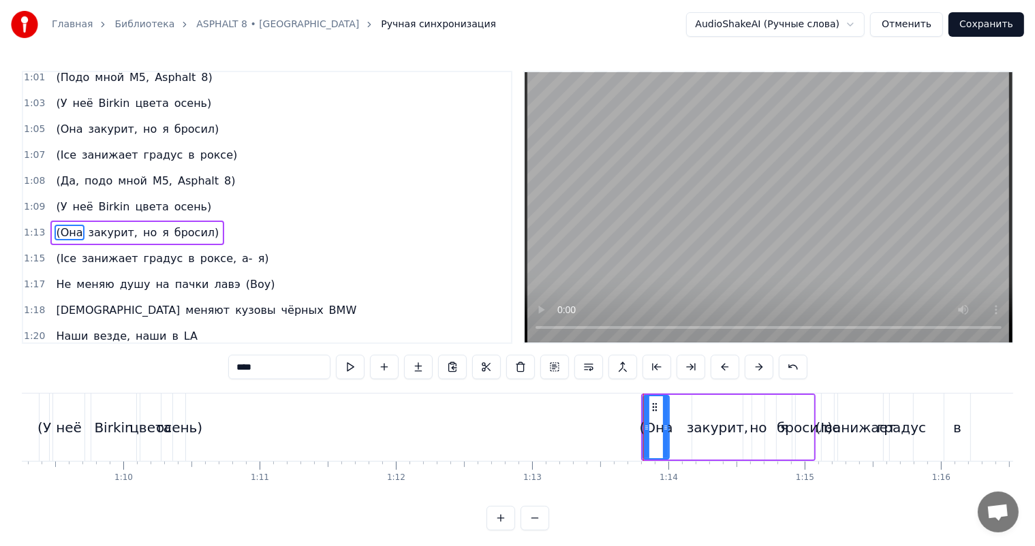
click at [741, 213] on video at bounding box center [769, 207] width 488 height 270
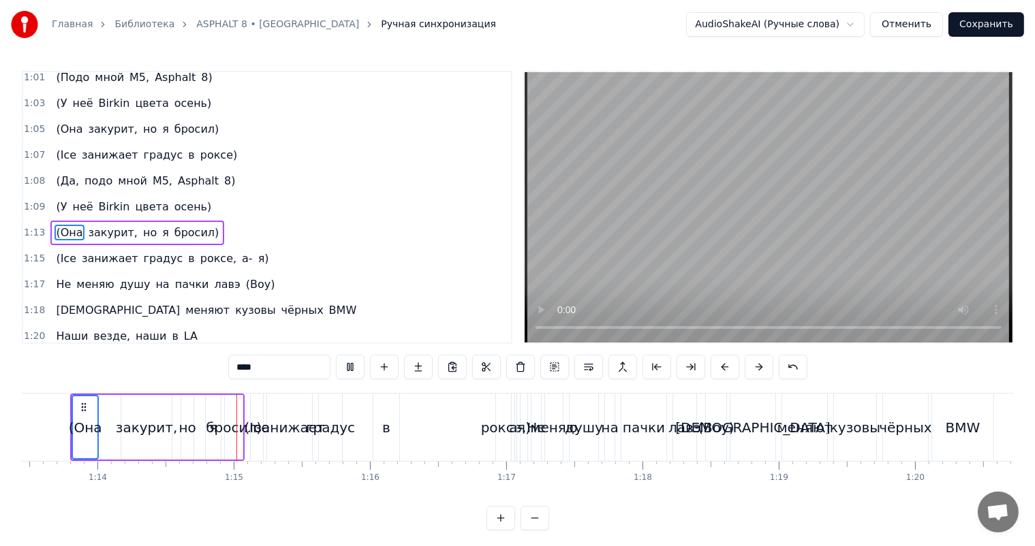
scroll to position [0, 10049]
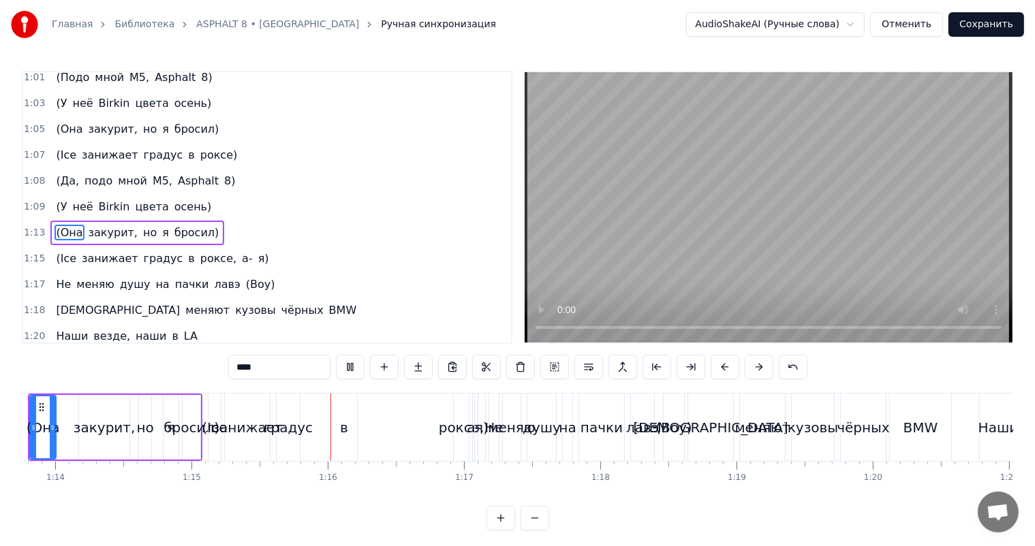
click at [425, 431] on div "(Ice занижает градус в роксе, а- я)" at bounding box center [348, 427] width 281 height 67
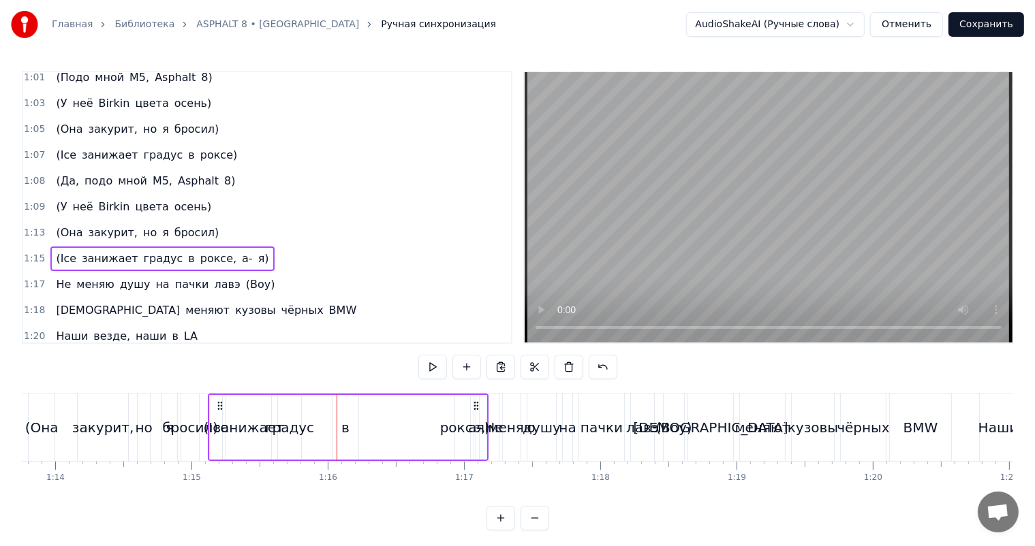
click at [776, 215] on video at bounding box center [769, 207] width 488 height 270
click at [510, 433] on div "меняю" at bounding box center [511, 428] width 47 height 20
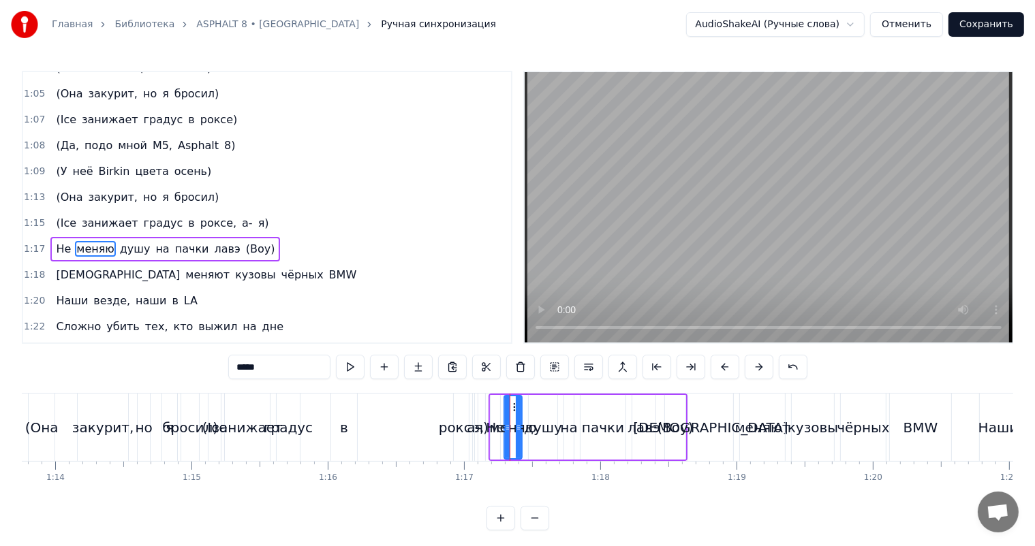
scroll to position [678, 0]
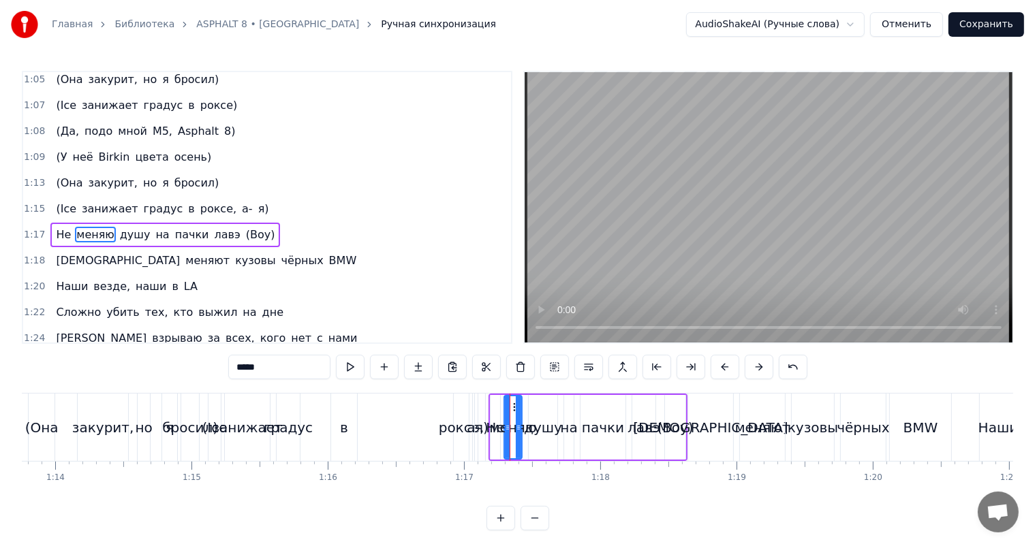
click at [35, 202] on span "1:15" at bounding box center [34, 209] width 21 height 14
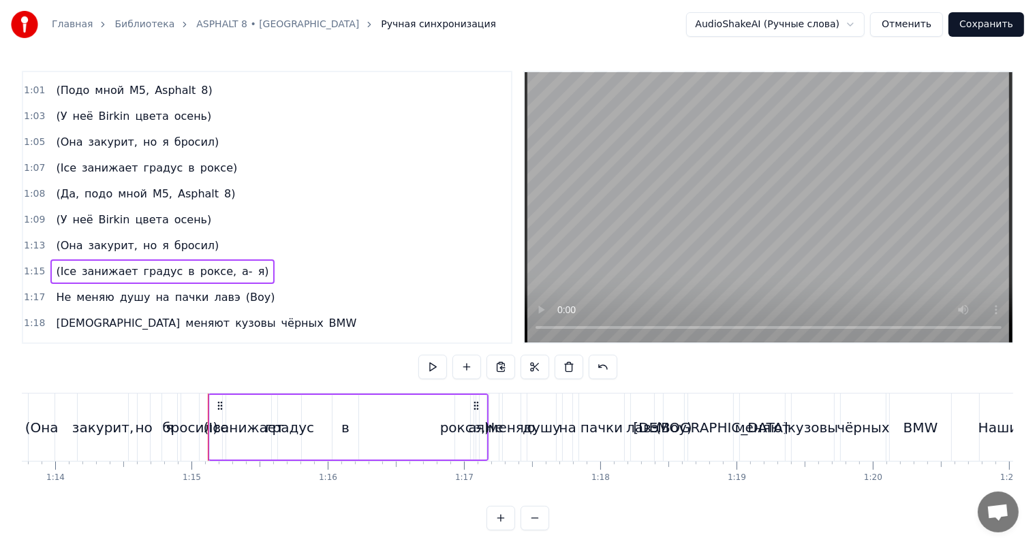
scroll to position [542, 0]
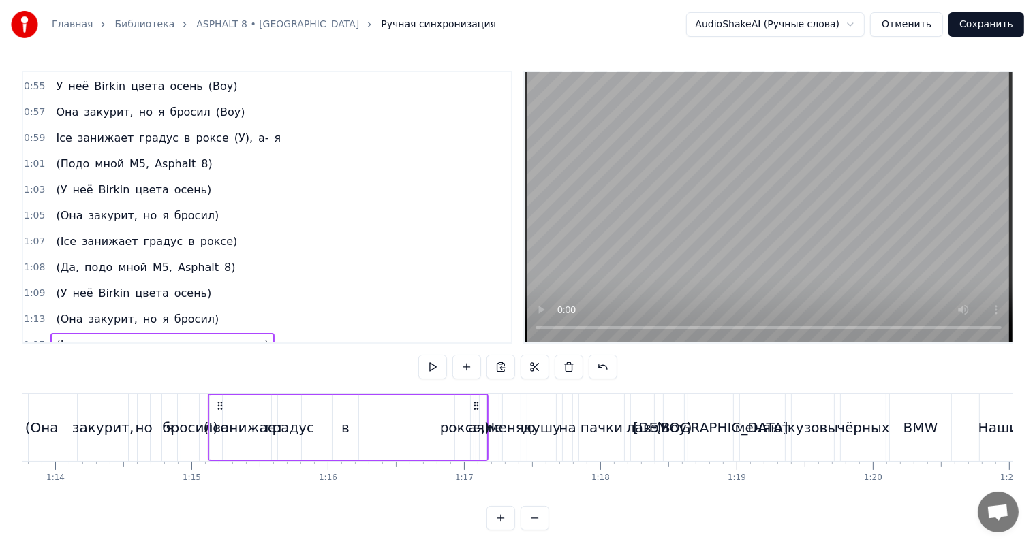
click at [37, 313] on span "1:13" at bounding box center [34, 320] width 21 height 14
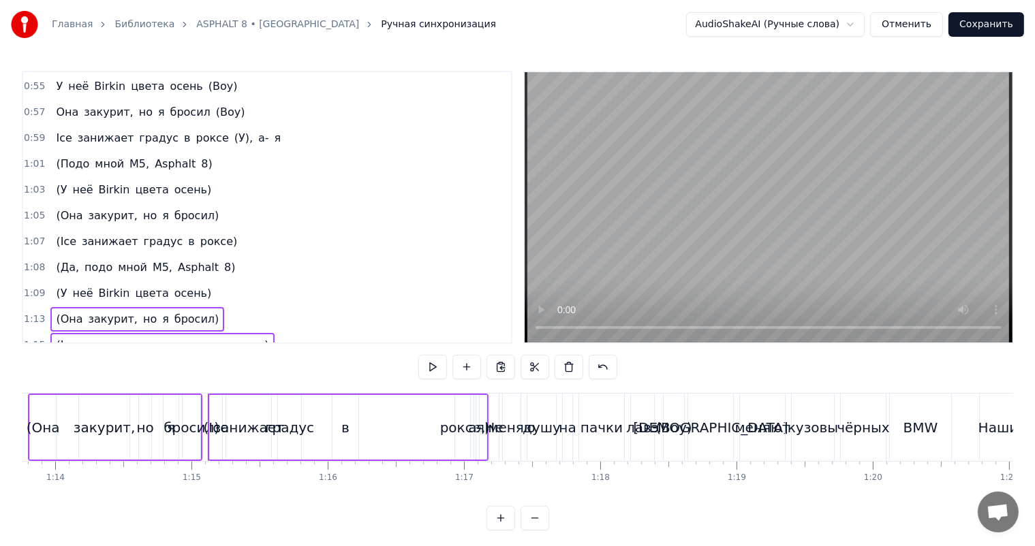
drag, startPoint x: 33, startPoint y: 267, endPoint x: 36, endPoint y: 259, distance: 8.6
click at [34, 287] on span "1:09" at bounding box center [34, 294] width 21 height 14
click at [40, 261] on span "1:08" at bounding box center [34, 268] width 21 height 14
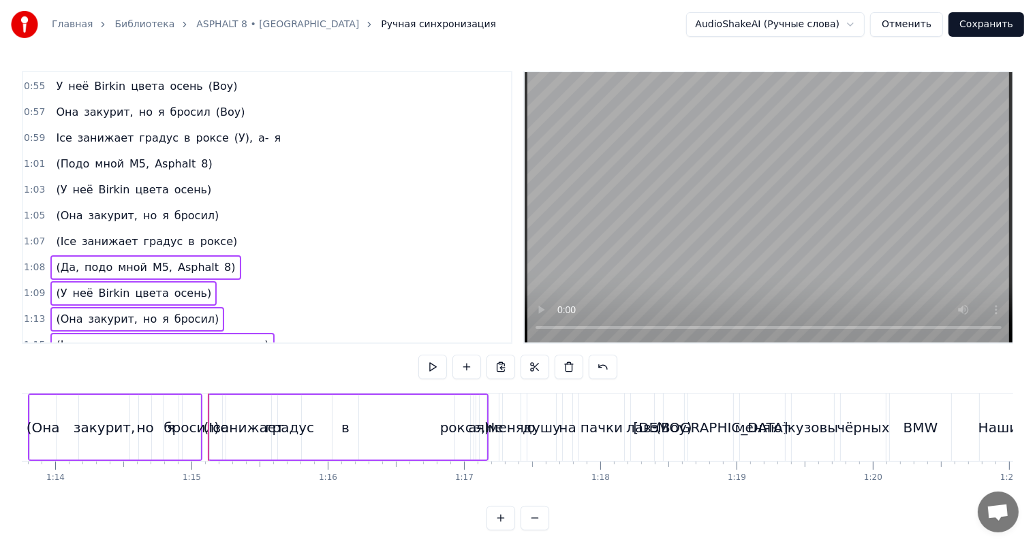
click at [42, 229] on div "1:07 (Ice занижает градус в роксе)" at bounding box center [267, 242] width 488 height 26
click at [42, 203] on div "1:05 (Она закурит, но я бросил)" at bounding box center [267, 216] width 488 height 26
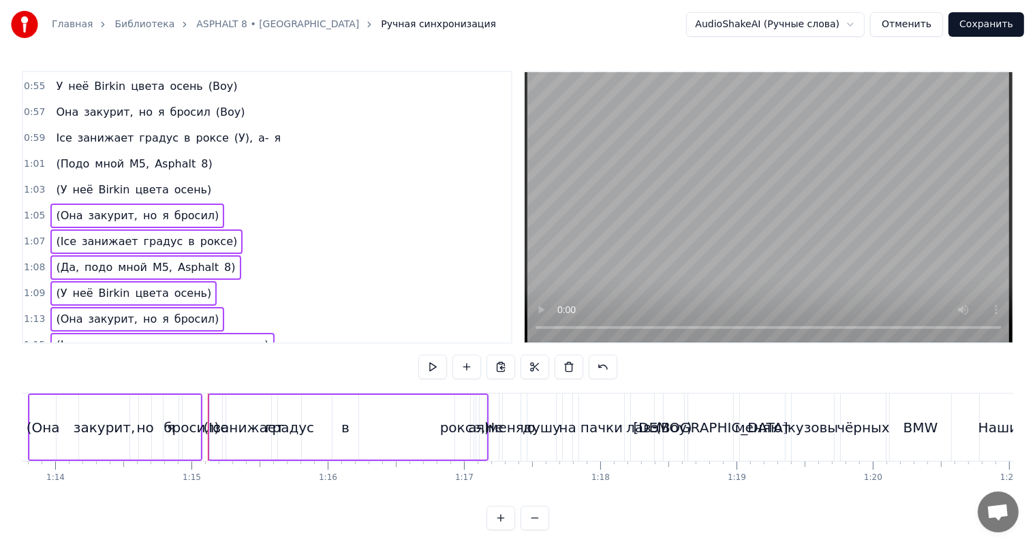
click at [44, 177] on div "1:03 (У неё Birkin цвета осень)" at bounding box center [267, 190] width 488 height 26
click at [35, 157] on span "1:01" at bounding box center [34, 164] width 21 height 14
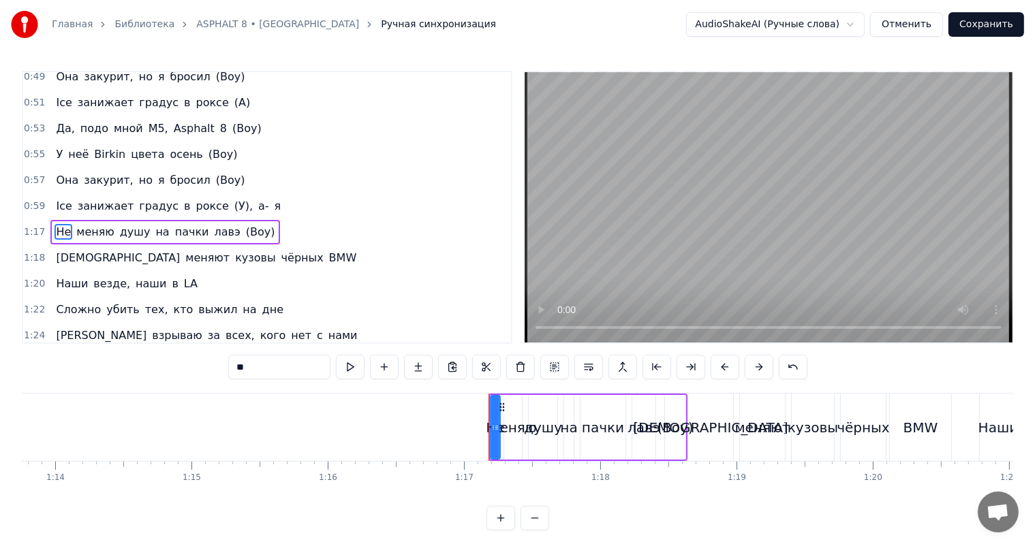
scroll to position [478, 0]
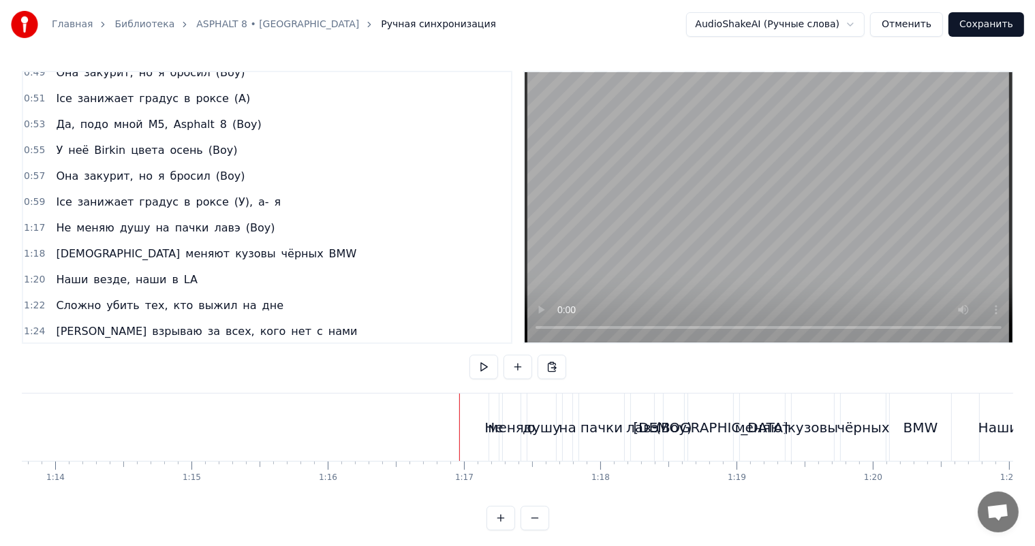
click at [495, 424] on div "меняю" at bounding box center [511, 428] width 47 height 20
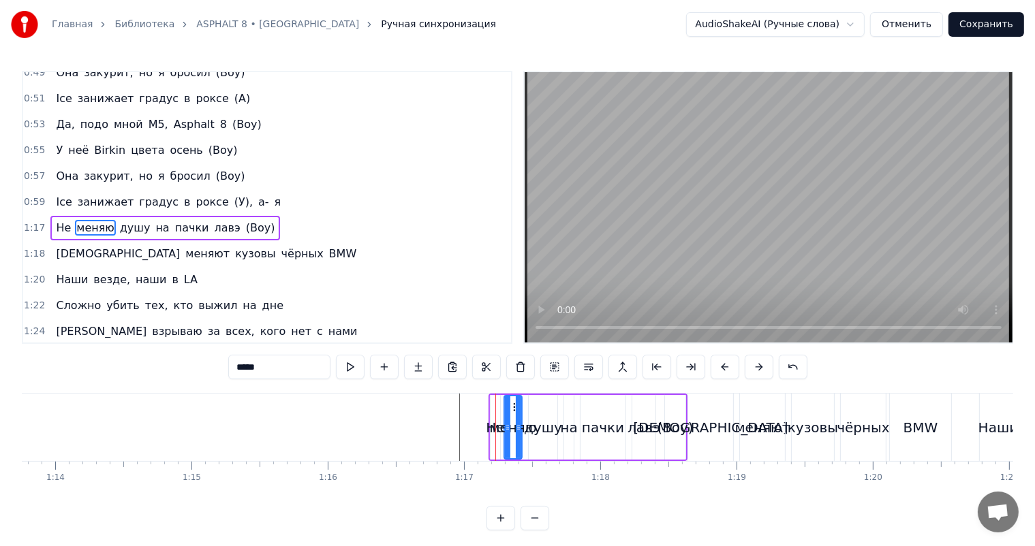
click at [493, 414] on div "Не" at bounding box center [495, 427] width 10 height 65
type input "**"
click at [492, 413] on div at bounding box center [492, 427] width 1 height 67
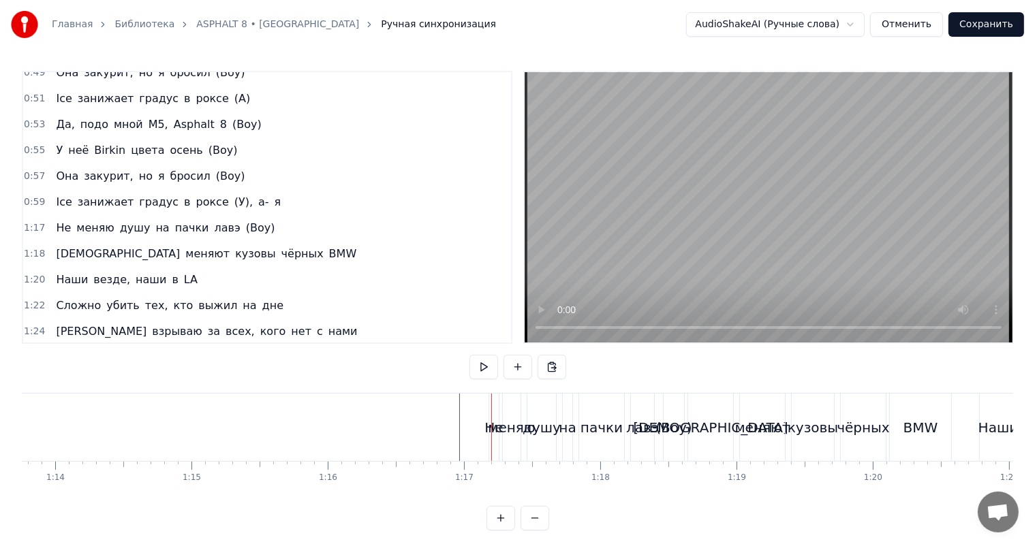
click at [494, 411] on div "Не" at bounding box center [494, 427] width 10 height 67
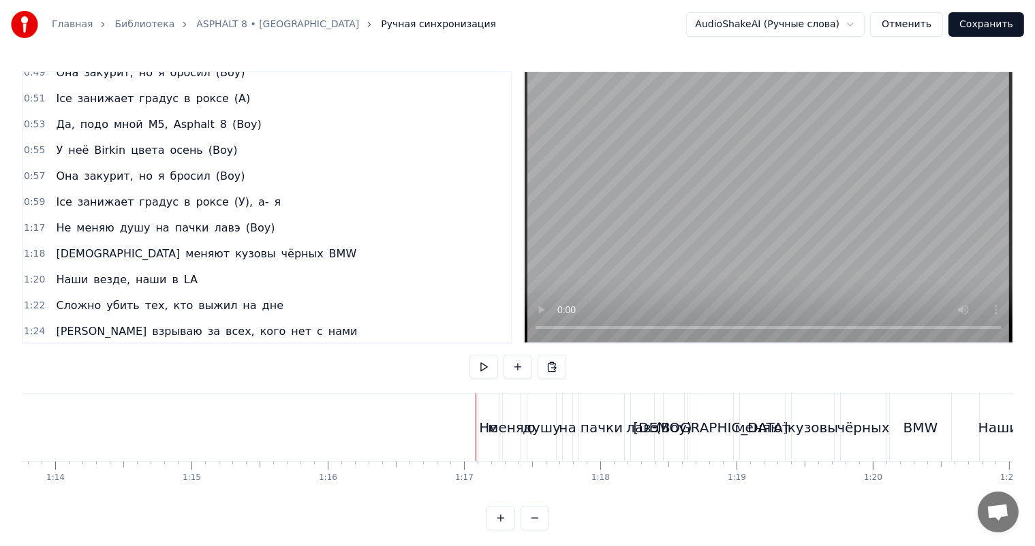
click at [495, 406] on div "Не" at bounding box center [488, 427] width 20 height 67
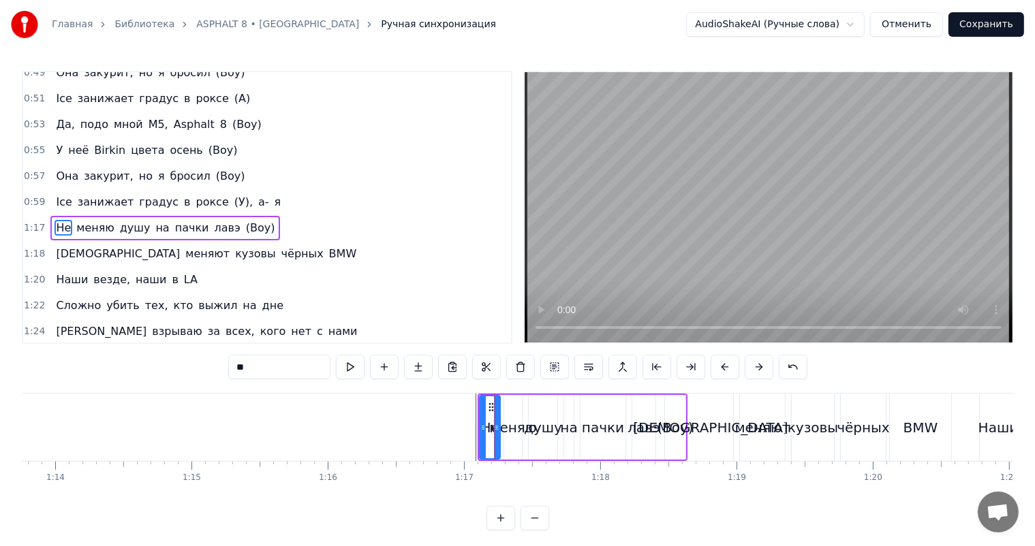
drag, startPoint x: 490, startPoint y: 406, endPoint x: 469, endPoint y: 407, distance: 21.1
click at [486, 407] on icon at bounding box center [491, 407] width 11 height 11
drag, startPoint x: 469, startPoint y: 407, endPoint x: 458, endPoint y: 411, distance: 12.3
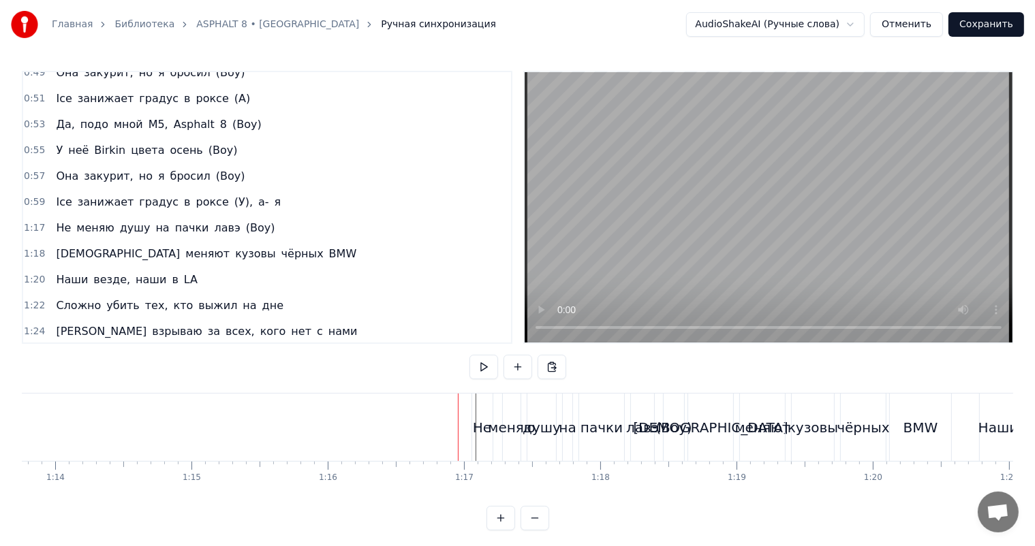
click at [482, 403] on div "Не" at bounding box center [482, 427] width 20 height 67
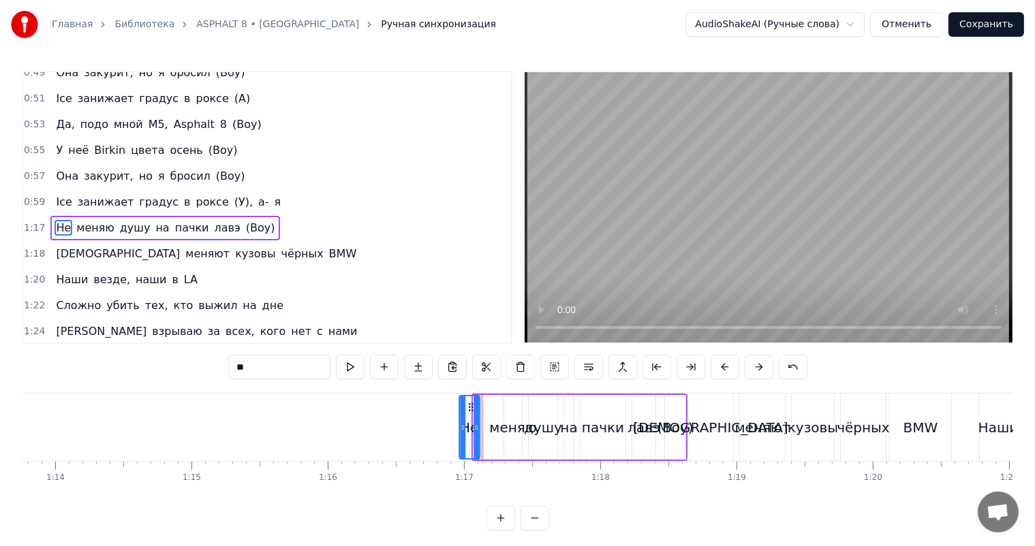
drag, startPoint x: 482, startPoint y: 403, endPoint x: 467, endPoint y: 403, distance: 15.0
click at [465, 404] on icon at bounding box center [470, 407] width 11 height 11
click at [507, 404] on div "меняю" at bounding box center [513, 427] width 18 height 65
type input "*****"
click at [503, 407] on div "меняю" at bounding box center [512, 427] width 19 height 65
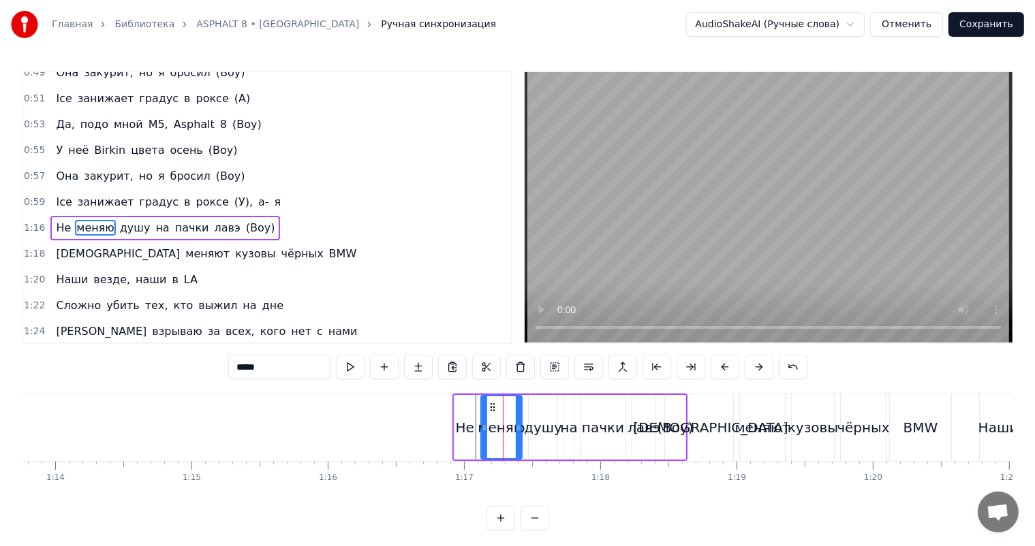
drag, startPoint x: 505, startPoint y: 407, endPoint x: 482, endPoint y: 411, distance: 23.6
click at [482, 411] on div at bounding box center [484, 427] width 5 height 62
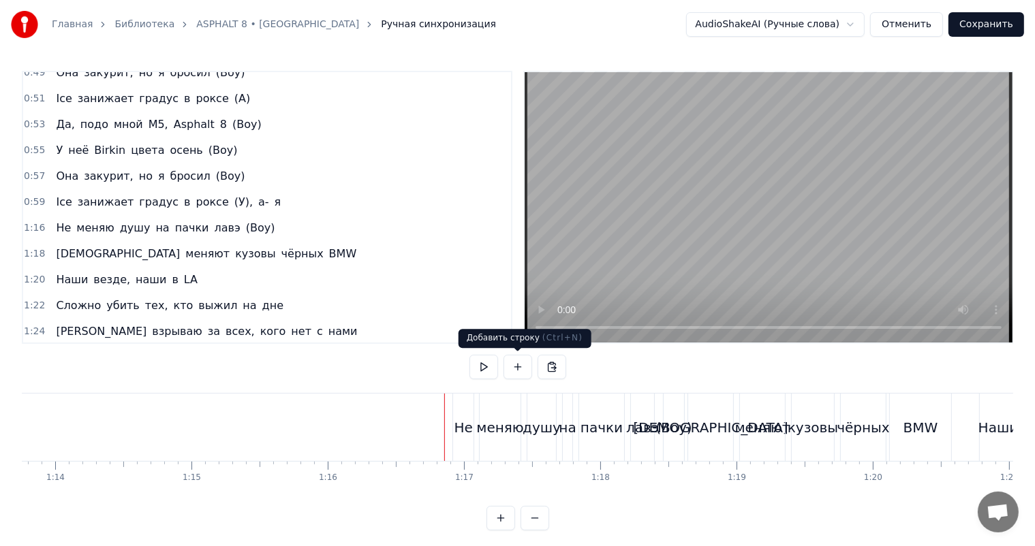
click at [748, 268] on video at bounding box center [769, 207] width 488 height 270
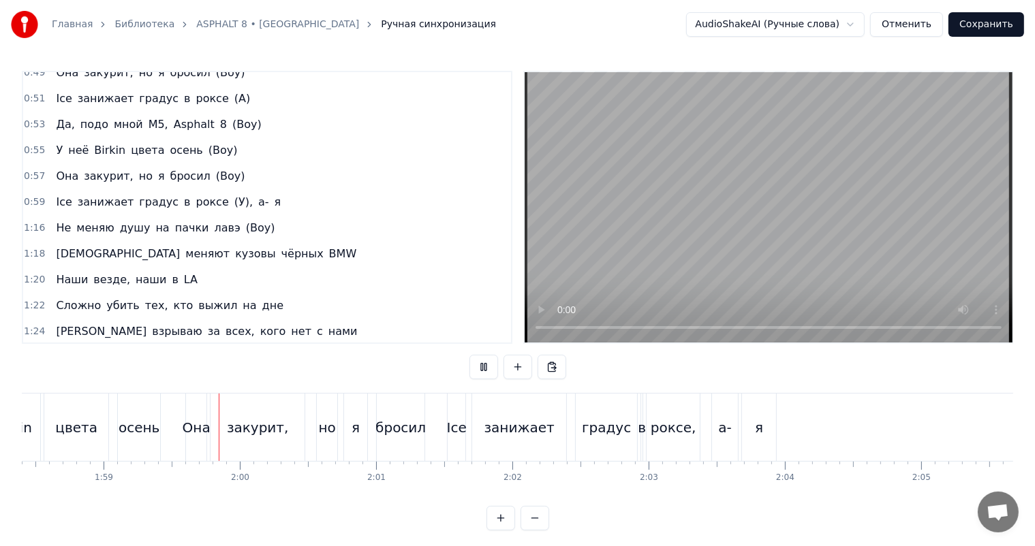
scroll to position [0, 16161]
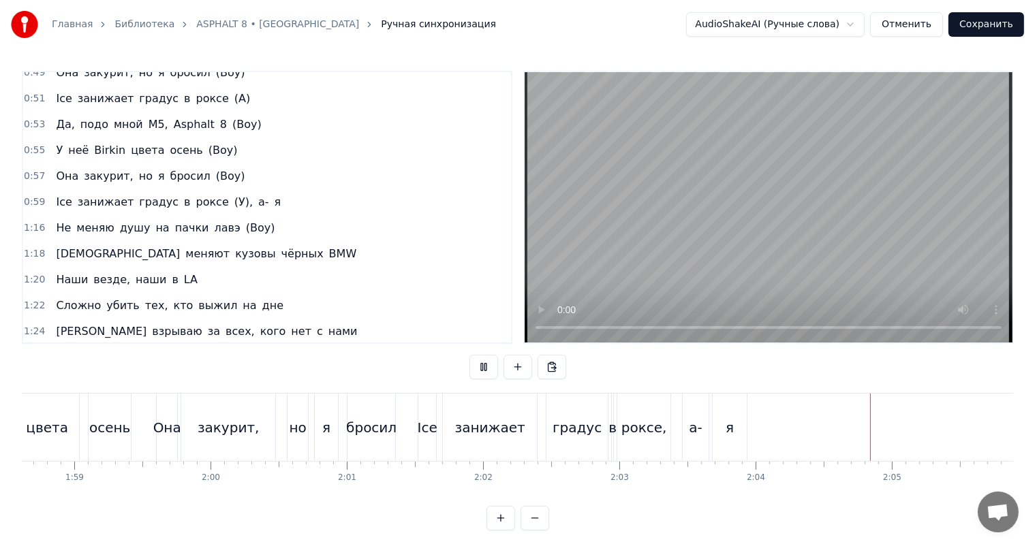
click at [984, 23] on button "Сохранить" at bounding box center [986, 24] width 76 height 25
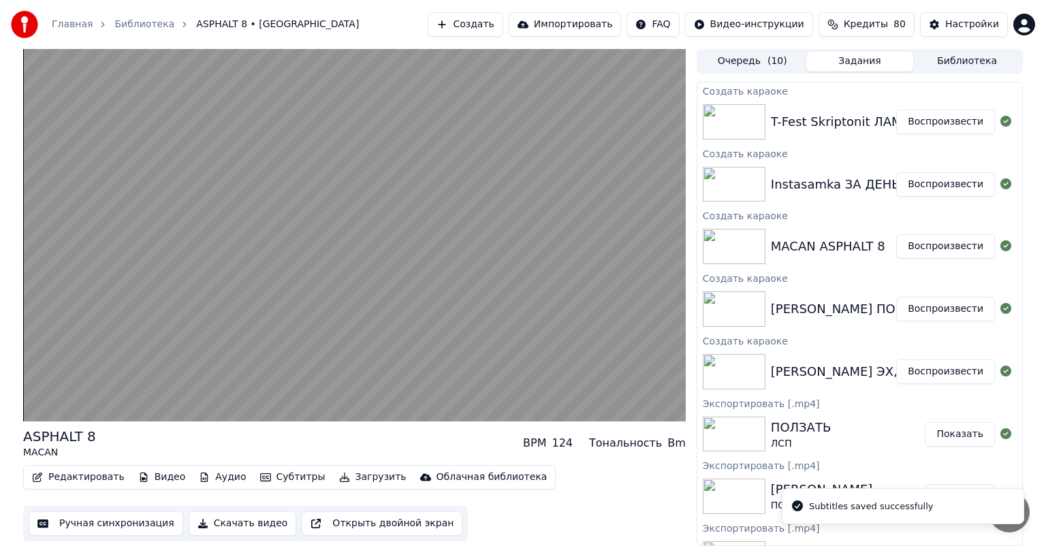
click at [922, 183] on button "Воспроизвести" at bounding box center [945, 184] width 99 height 25
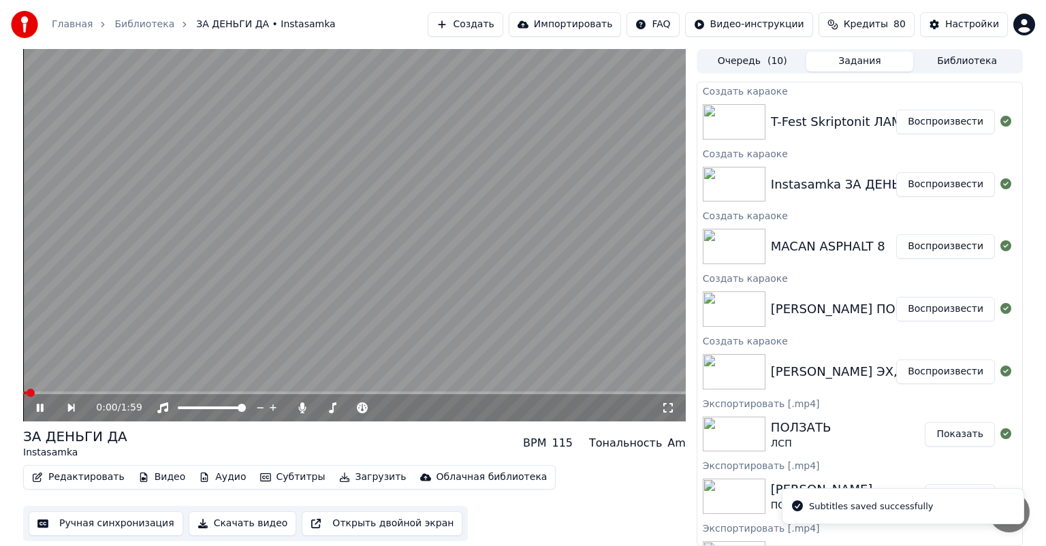
click at [89, 521] on button "Ручная синхронизация" at bounding box center [106, 524] width 155 height 25
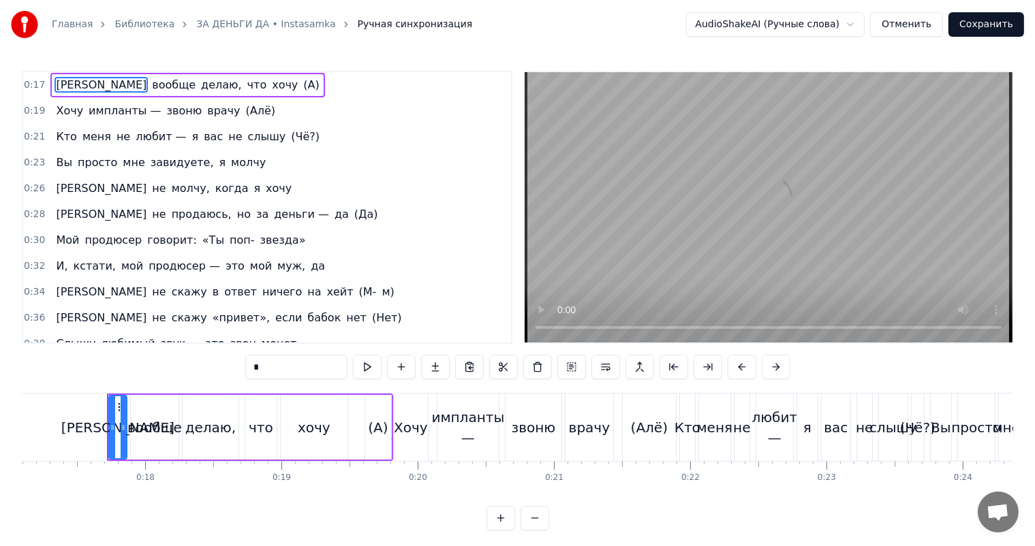
scroll to position [0, 2345]
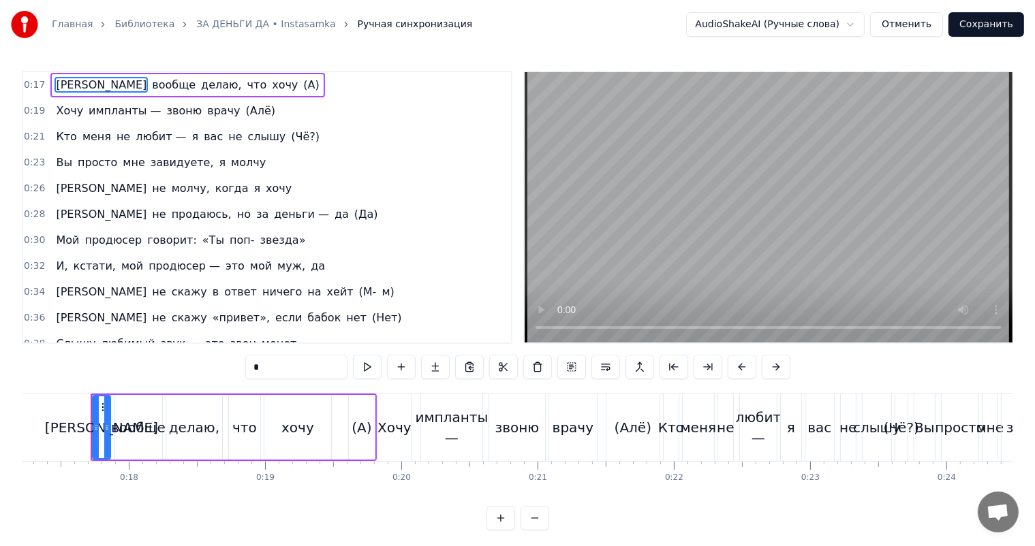
click at [703, 172] on video at bounding box center [769, 207] width 488 height 270
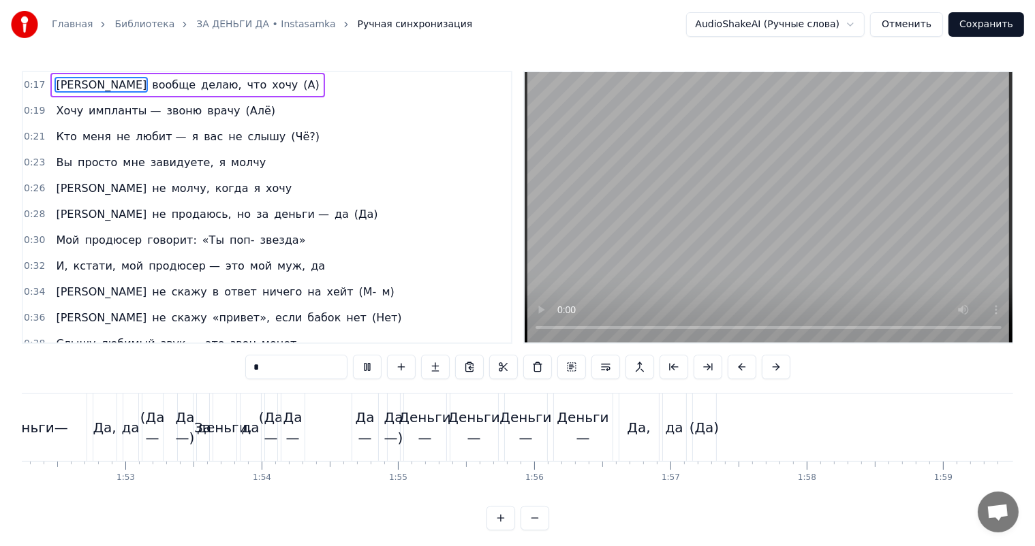
scroll to position [0, 15292]
click at [984, 29] on button "Сохранить" at bounding box center [986, 24] width 76 height 25
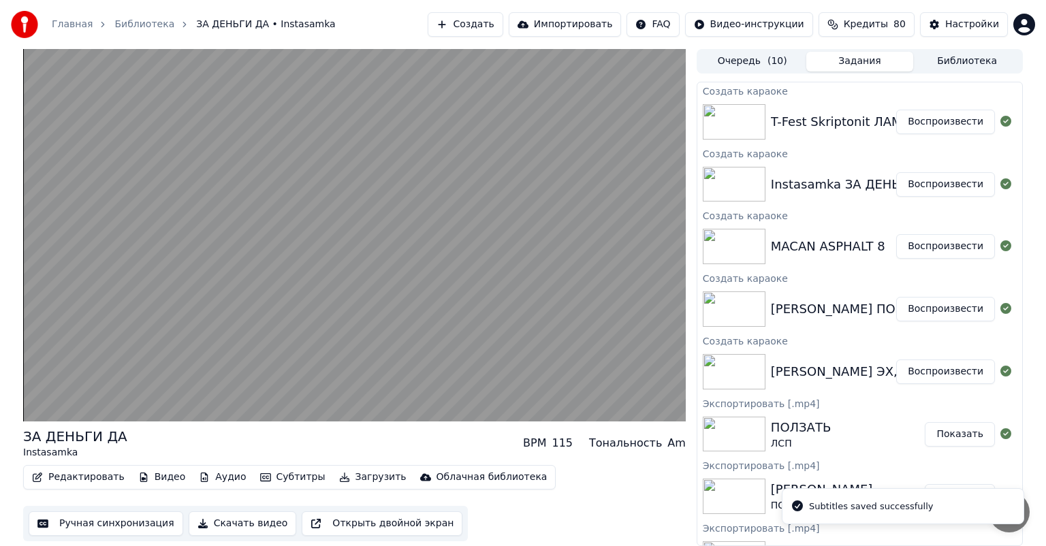
click at [931, 123] on button "Воспроизвести" at bounding box center [945, 122] width 99 height 25
click at [127, 521] on button "Ручная синхронизация" at bounding box center [106, 524] width 155 height 25
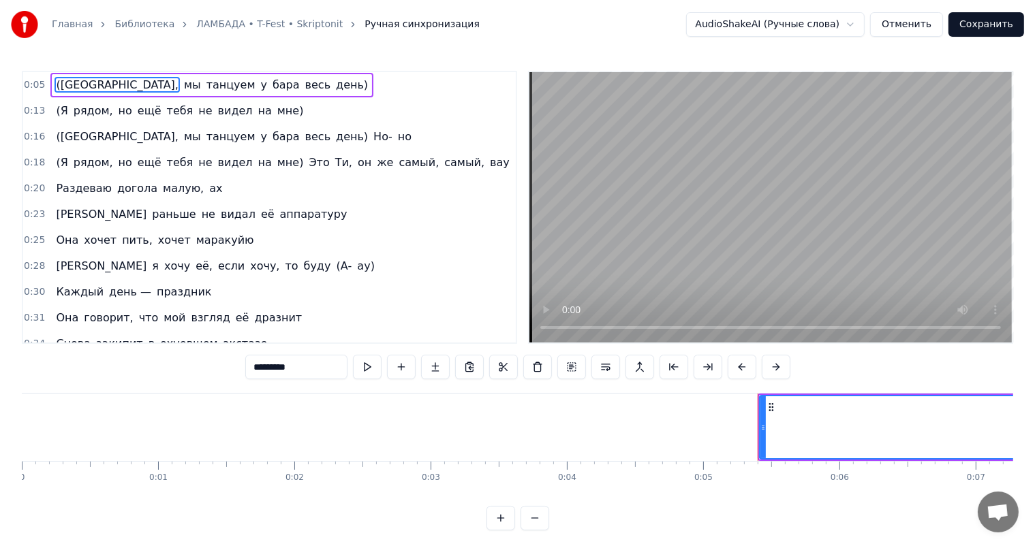
click at [694, 221] on video at bounding box center [770, 207] width 482 height 270
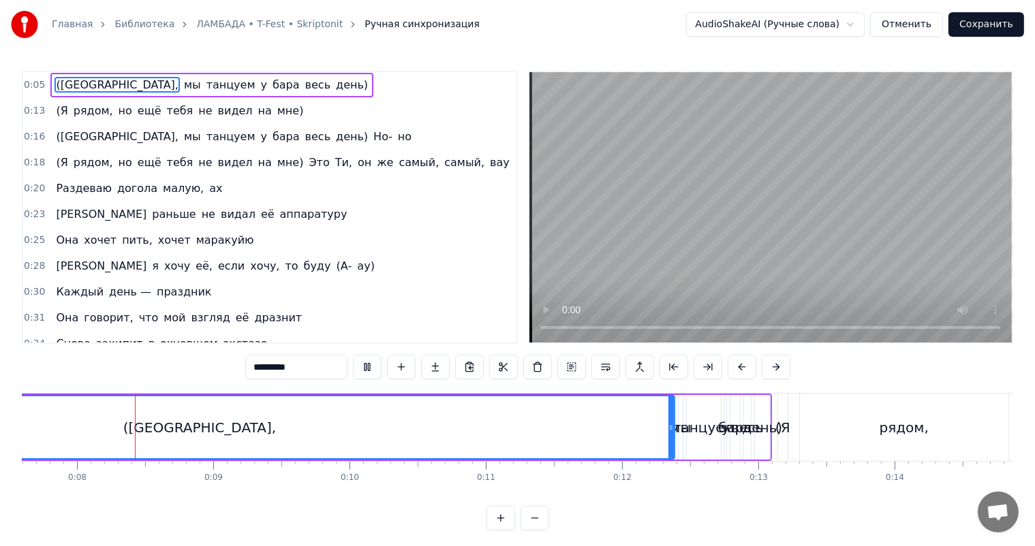
scroll to position [0, 1028]
click at [627, 423] on div "(Ламбада," at bounding box center [206, 427] width 948 height 62
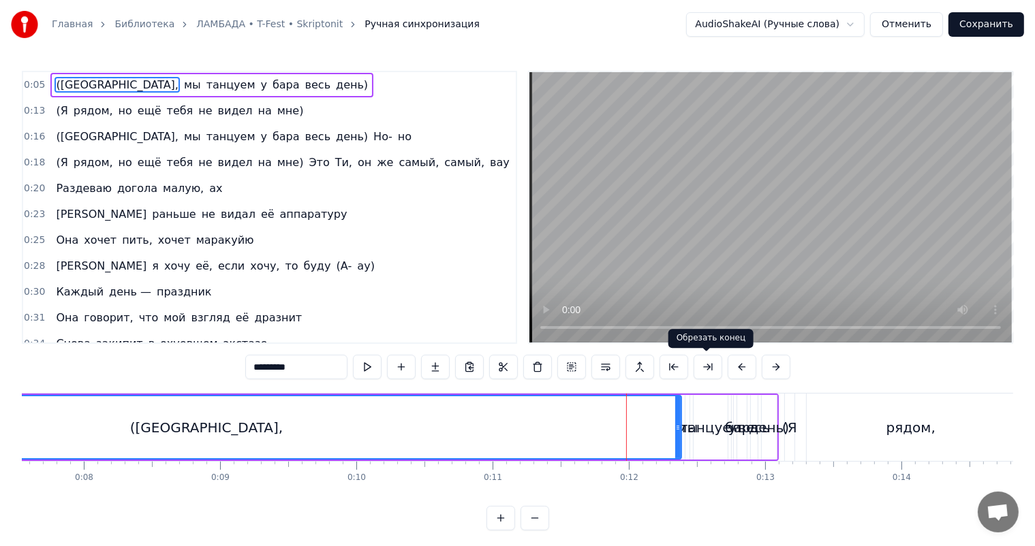
click at [749, 190] on video at bounding box center [770, 207] width 482 height 270
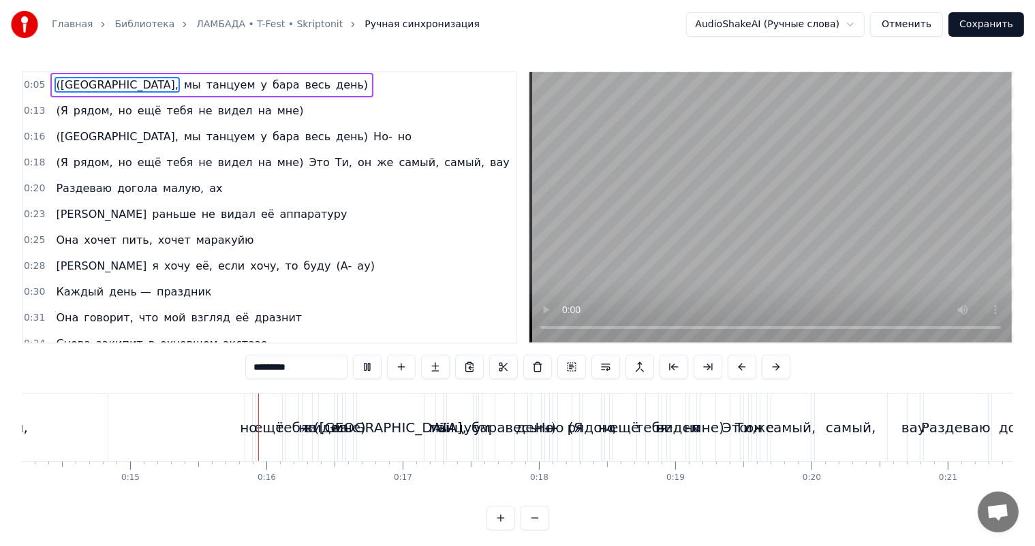
scroll to position [0, 2118]
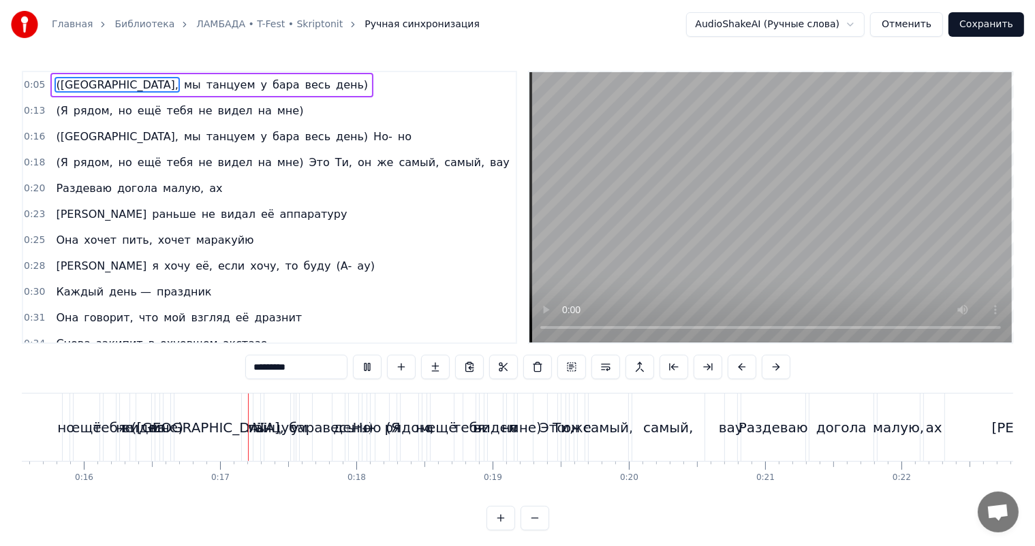
click at [708, 417] on div "(Я рядом, но ещё тебя не видел на мне) Это Ти, он же самый, самый, вау" at bounding box center [565, 427] width 352 height 67
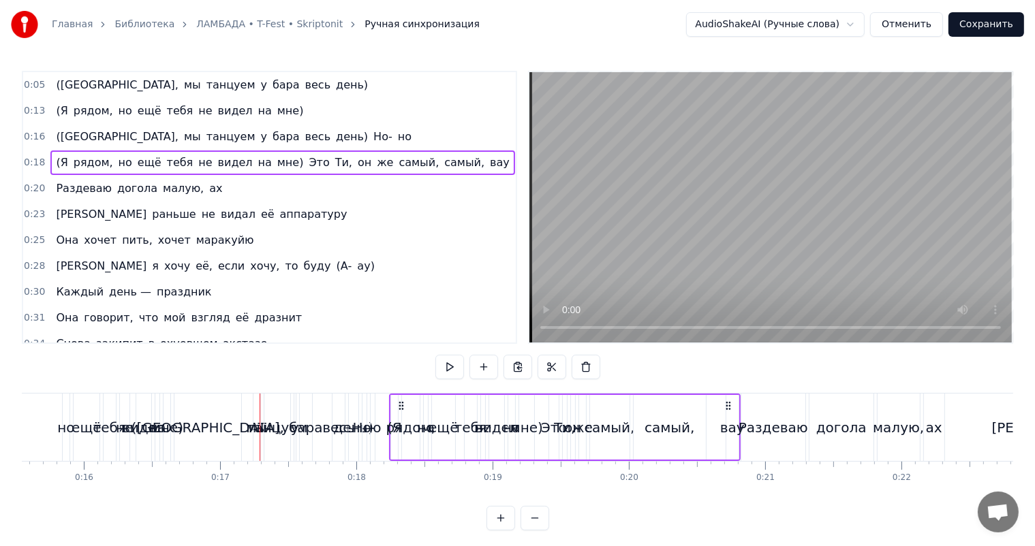
click at [747, 270] on video at bounding box center [770, 207] width 482 height 270
click at [750, 211] on video at bounding box center [770, 207] width 482 height 270
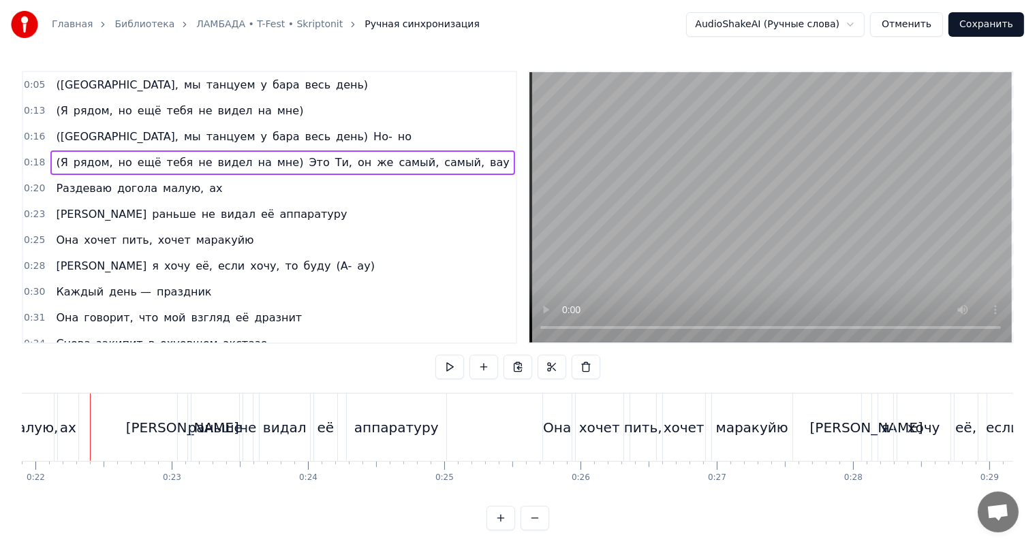
click at [35, 85] on span "0:05" at bounding box center [34, 85] width 21 height 14
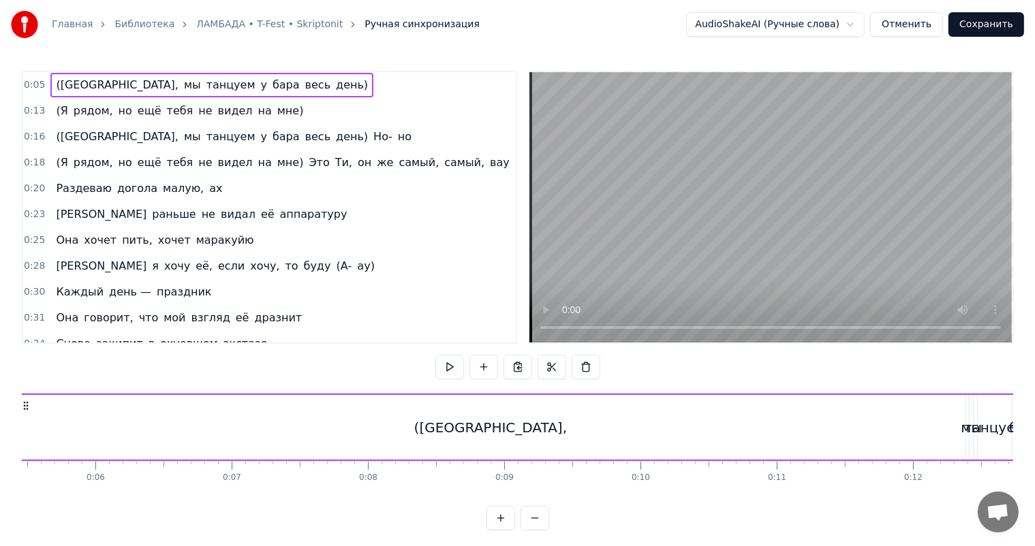
click at [24, 138] on span "0:16" at bounding box center [34, 137] width 21 height 14
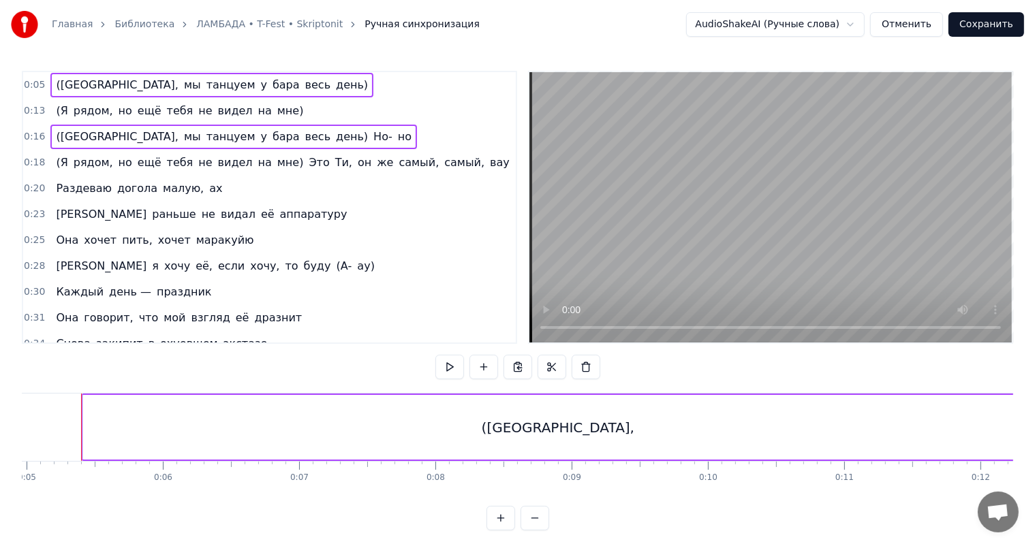
scroll to position [0, 667]
click at [29, 156] on span "0:18" at bounding box center [34, 163] width 21 height 14
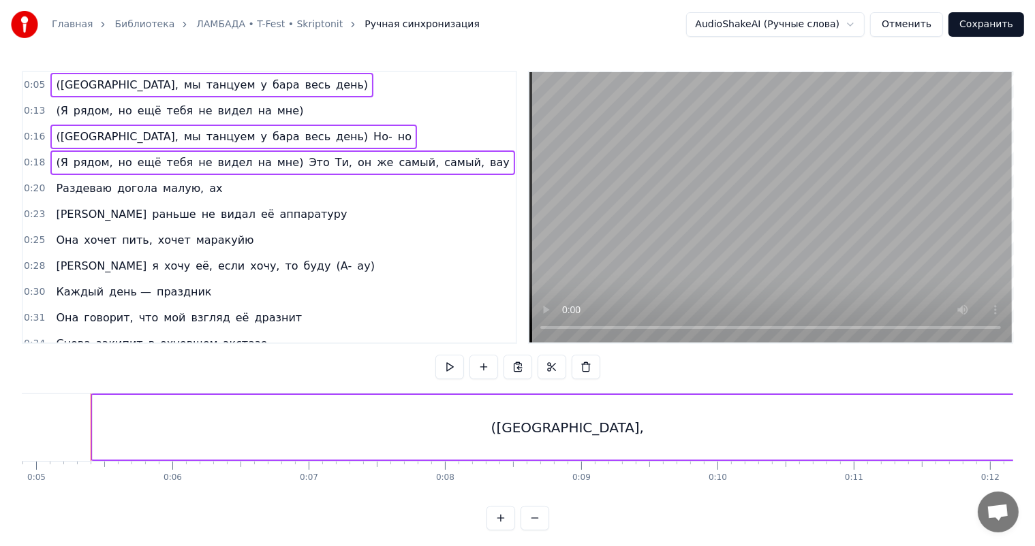
click at [28, 106] on span "0:13" at bounding box center [34, 111] width 21 height 14
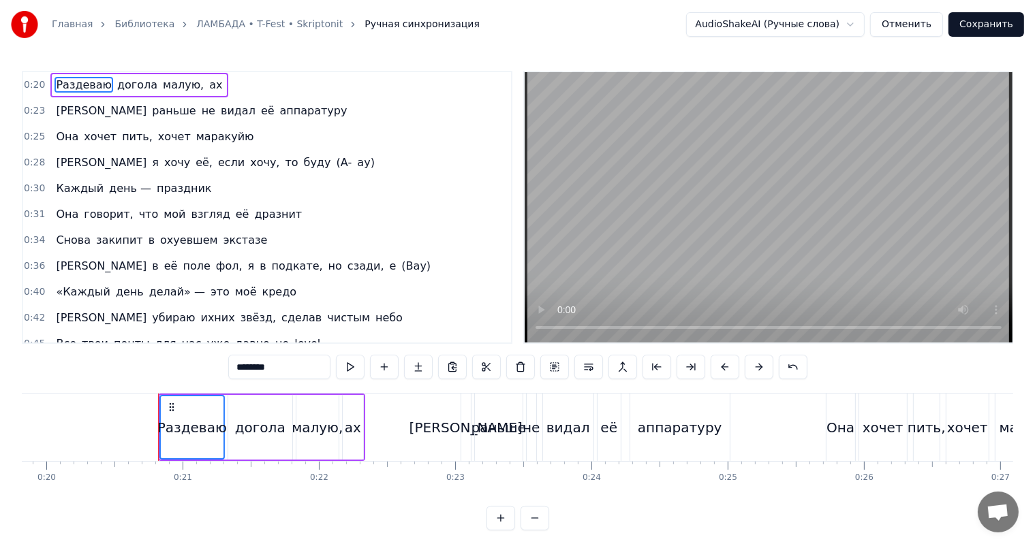
scroll to position [0, 2632]
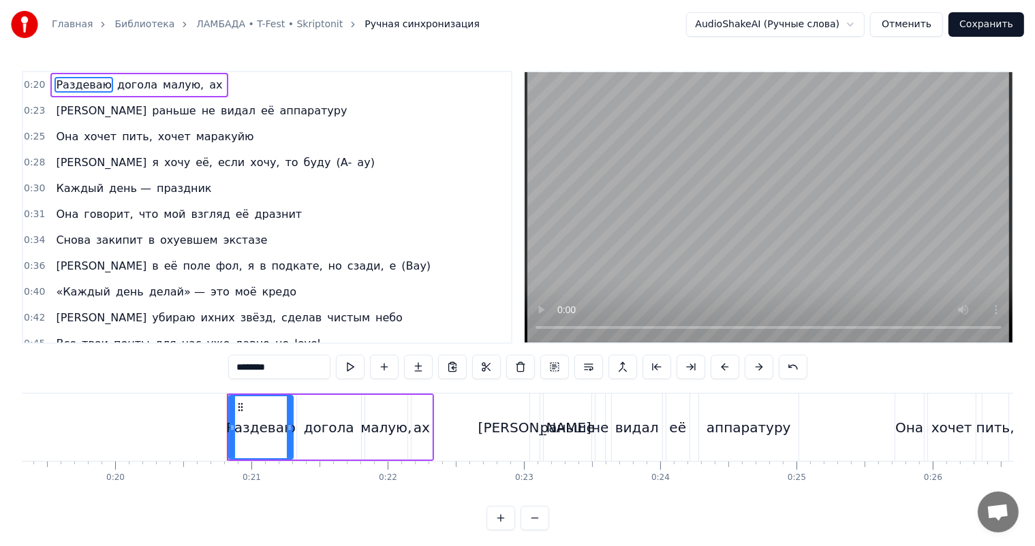
click at [240, 421] on div "Раздеваю" at bounding box center [260, 428] width 69 height 20
drag, startPoint x: 232, startPoint y: 424, endPoint x: 209, endPoint y: 424, distance: 23.2
click at [209, 424] on icon at bounding box center [209, 427] width 5 height 11
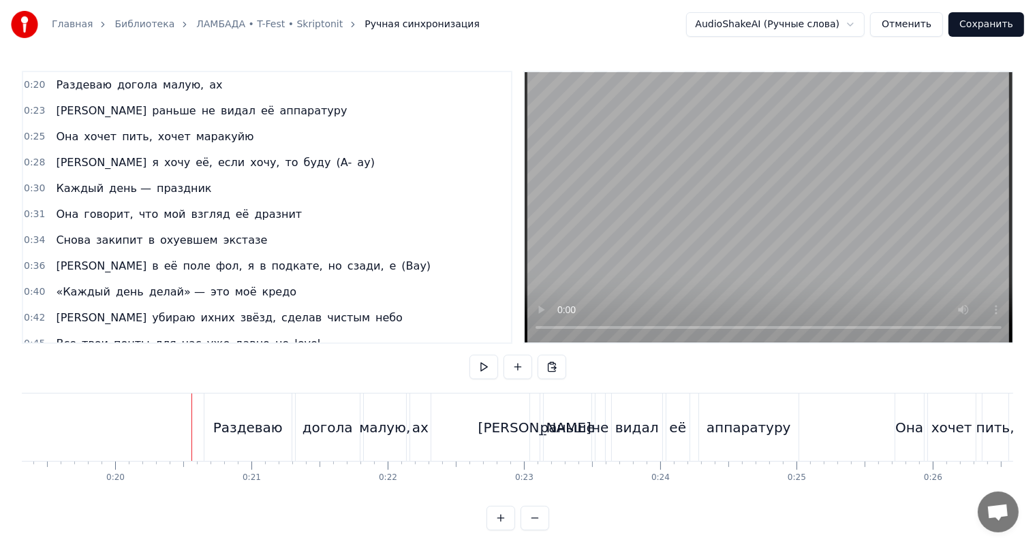
click at [757, 187] on video at bounding box center [769, 207] width 488 height 270
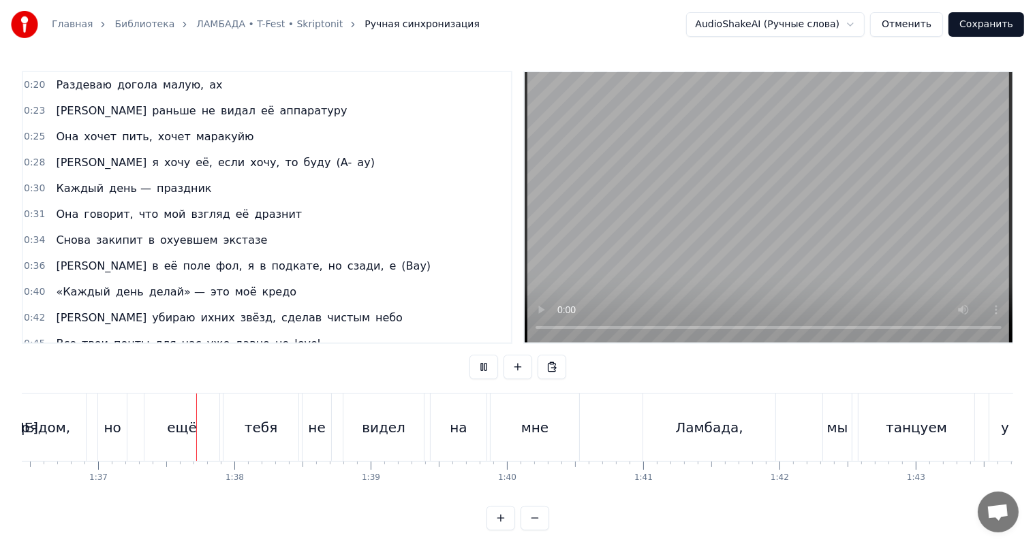
scroll to position [0, 13151]
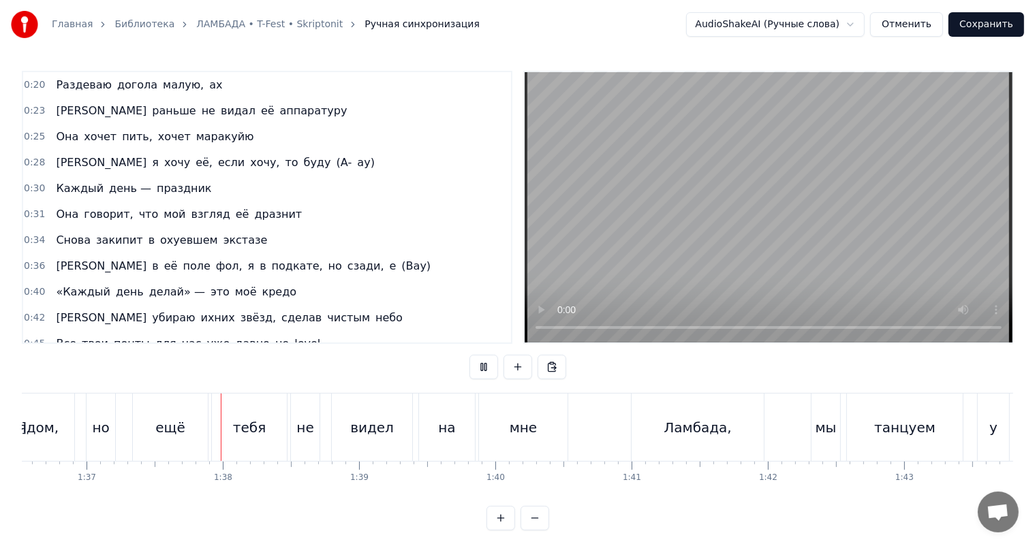
click at [903, 224] on video at bounding box center [769, 207] width 488 height 270
click at [902, 152] on video at bounding box center [769, 207] width 488 height 270
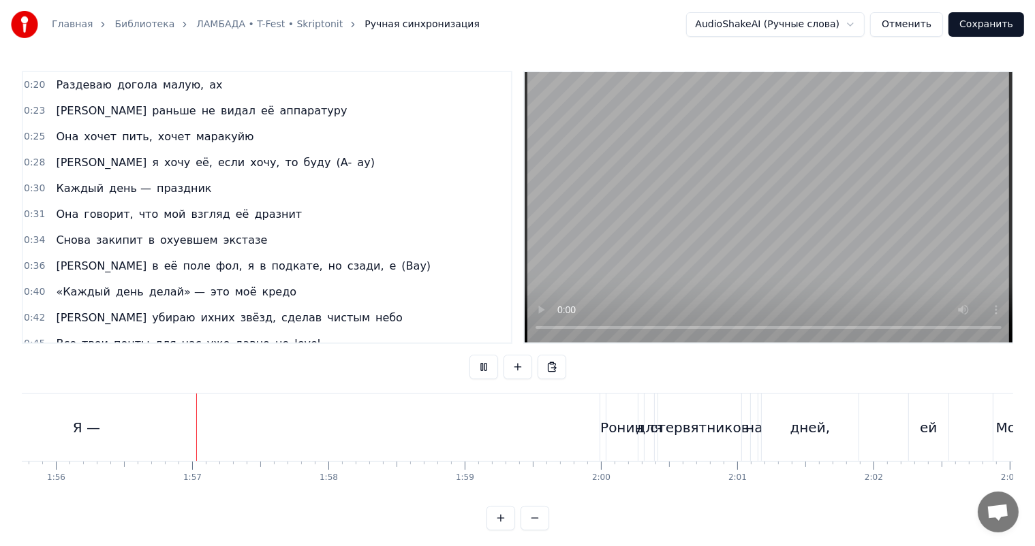
scroll to position [0, 15790]
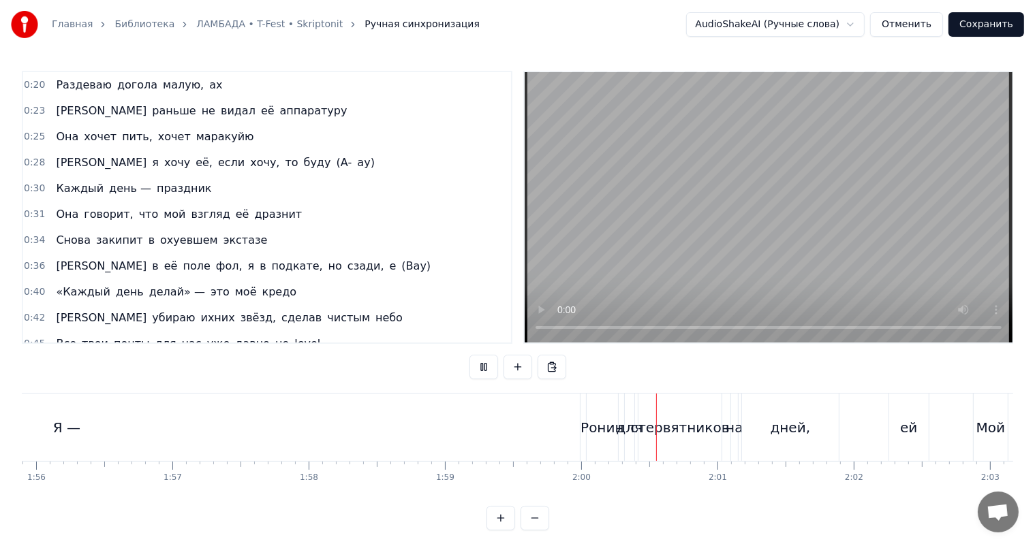
click at [817, 226] on video at bounding box center [769, 207] width 488 height 270
click at [161, 440] on div "Я —" at bounding box center [67, 427] width 1026 height 67
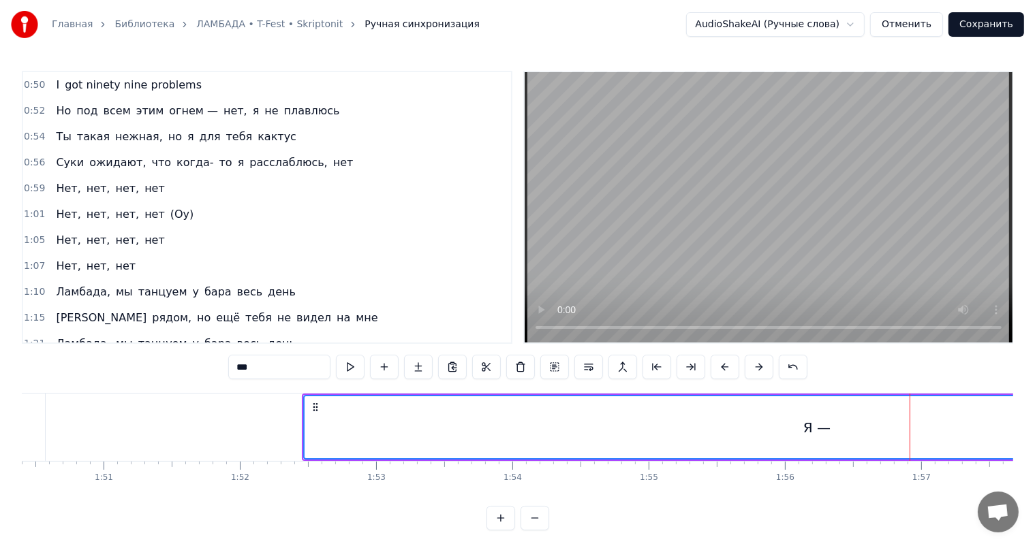
scroll to position [0, 15041]
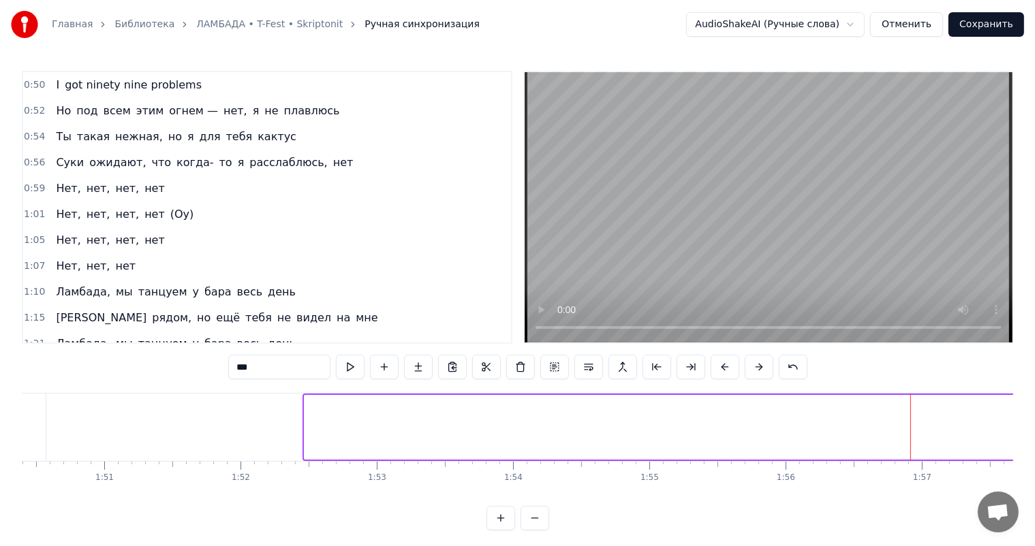
drag, startPoint x: 307, startPoint y: 426, endPoint x: 1046, endPoint y: 424, distance: 738.4
click at [1034, 424] on html "Главная Библиотека ЛАМБАДА • T-Fest • Skriptonit Ручная синхронизация AudioShak…" at bounding box center [517, 276] width 1035 height 552
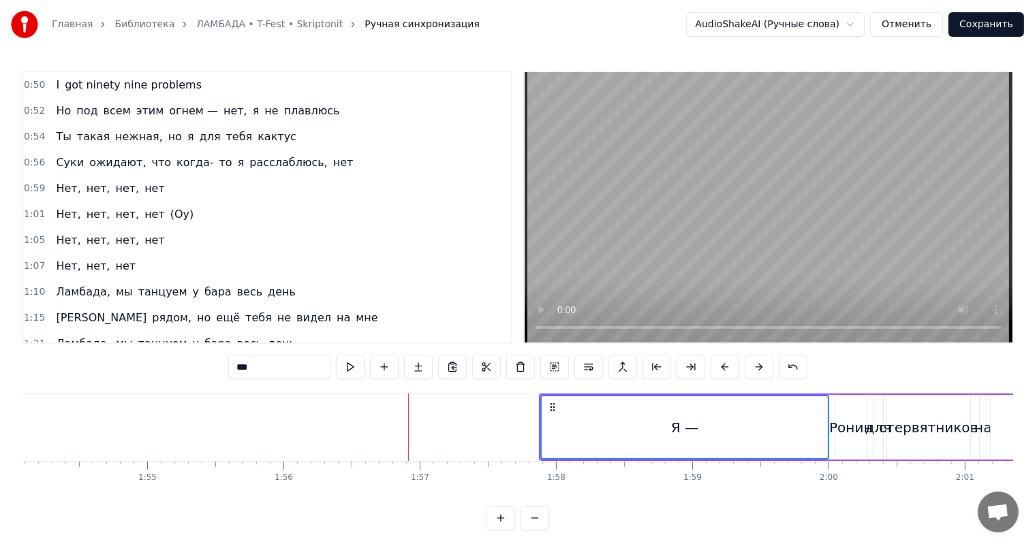
scroll to position [0, 15586]
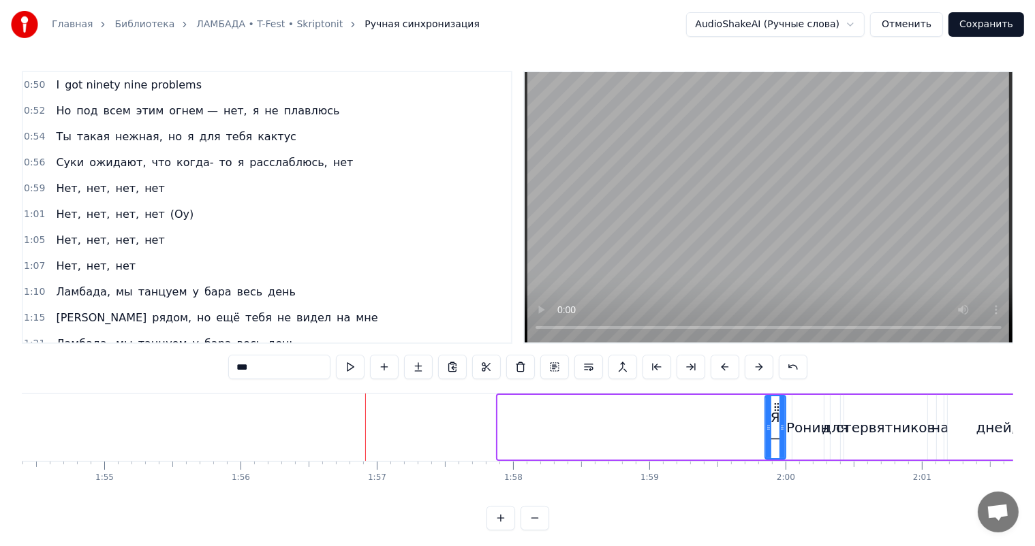
drag, startPoint x: 499, startPoint y: 428, endPoint x: 766, endPoint y: 436, distance: 267.2
click at [766, 436] on div at bounding box center [768, 427] width 5 height 62
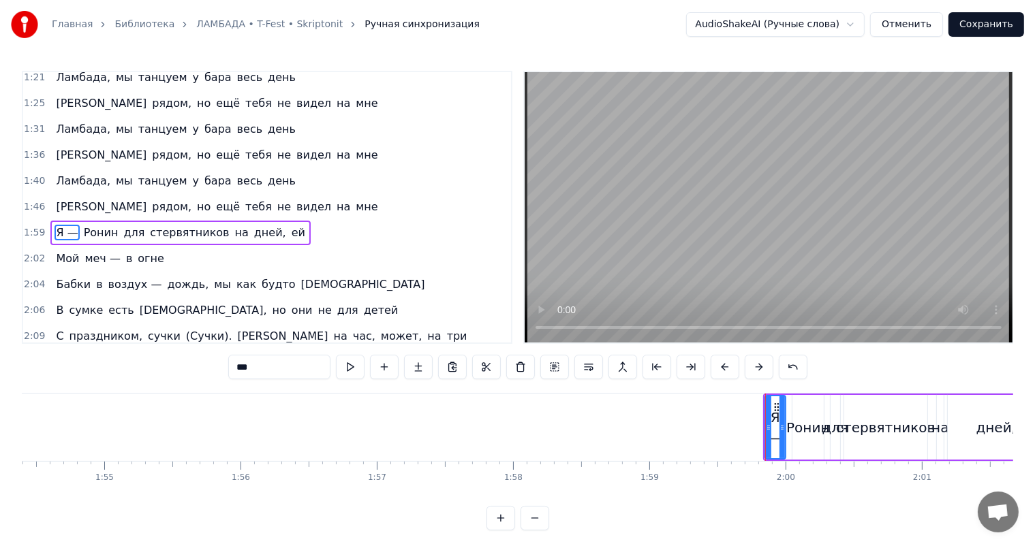
scroll to position [578, 0]
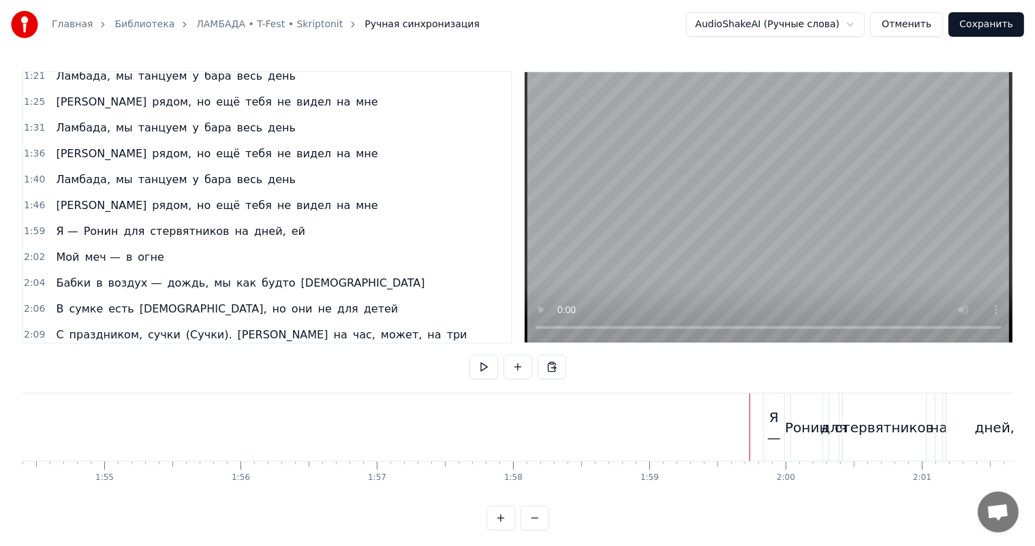
click at [796, 243] on video at bounding box center [769, 207] width 488 height 270
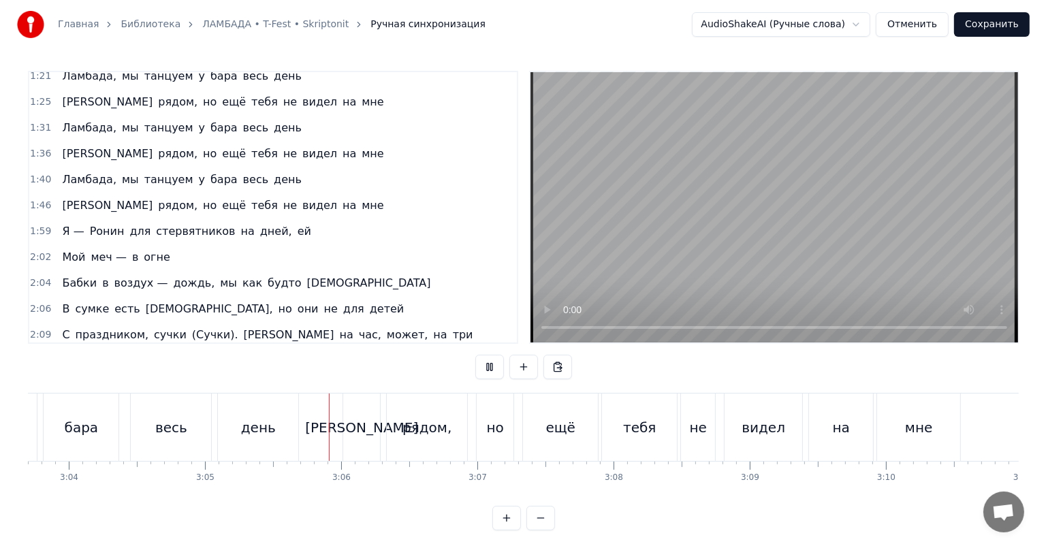
scroll to position [0, 25196]
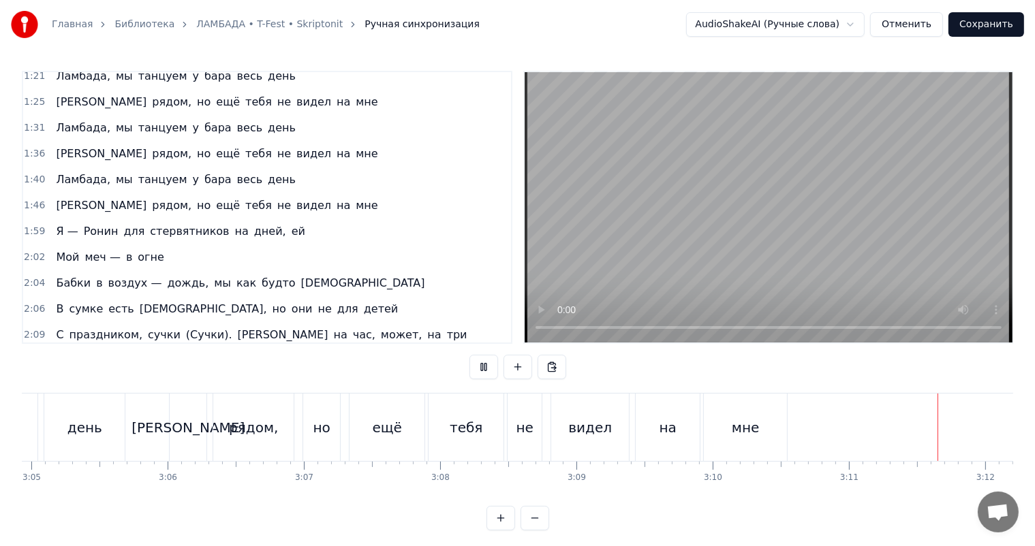
click at [1005, 30] on button "Сохранить" at bounding box center [986, 24] width 76 height 25
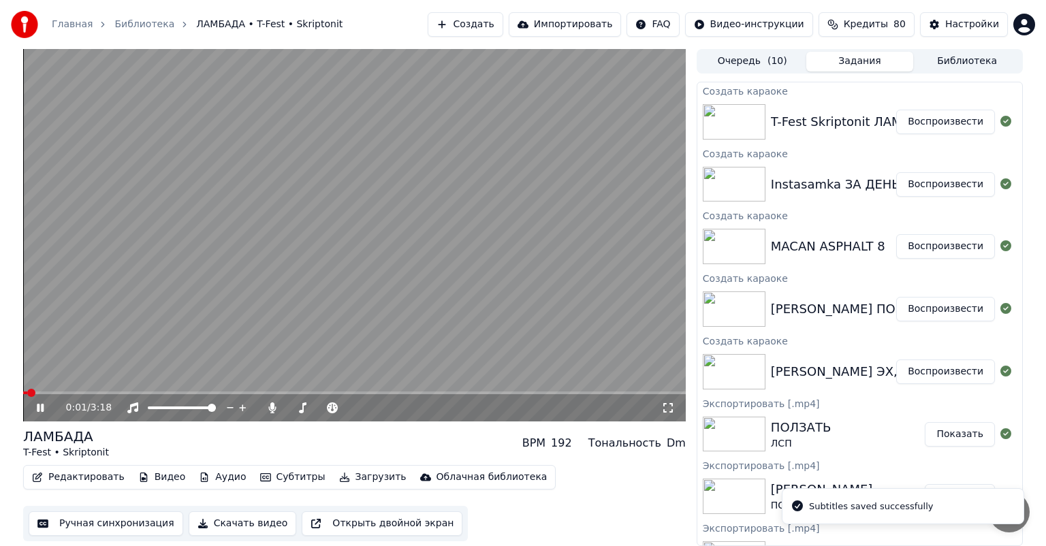
click at [354, 248] on video at bounding box center [354, 235] width 663 height 373
click at [912, 368] on button "Воспроизвести" at bounding box center [945, 372] width 99 height 25
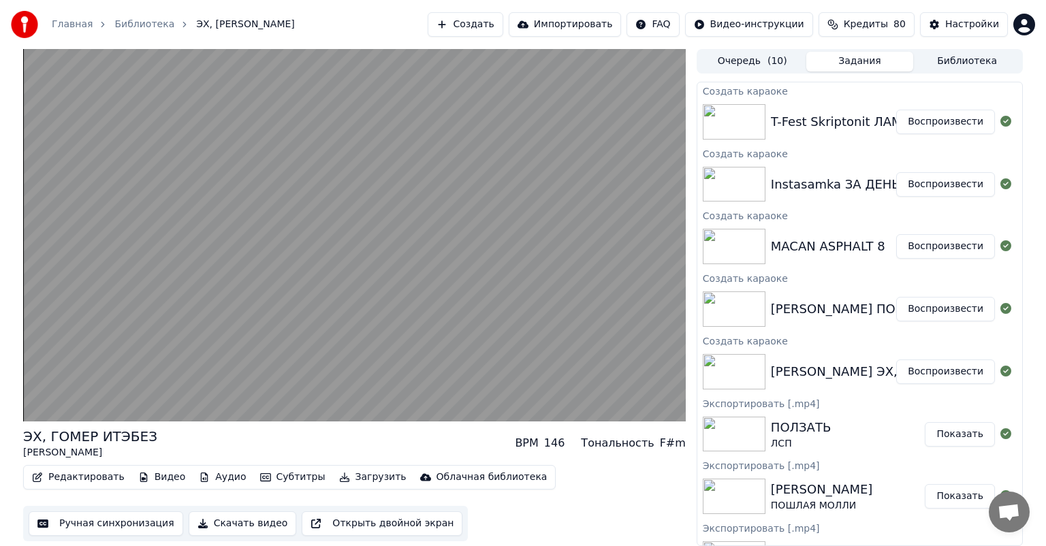
click at [213, 527] on button "Скачать видео" at bounding box center [243, 524] width 108 height 25
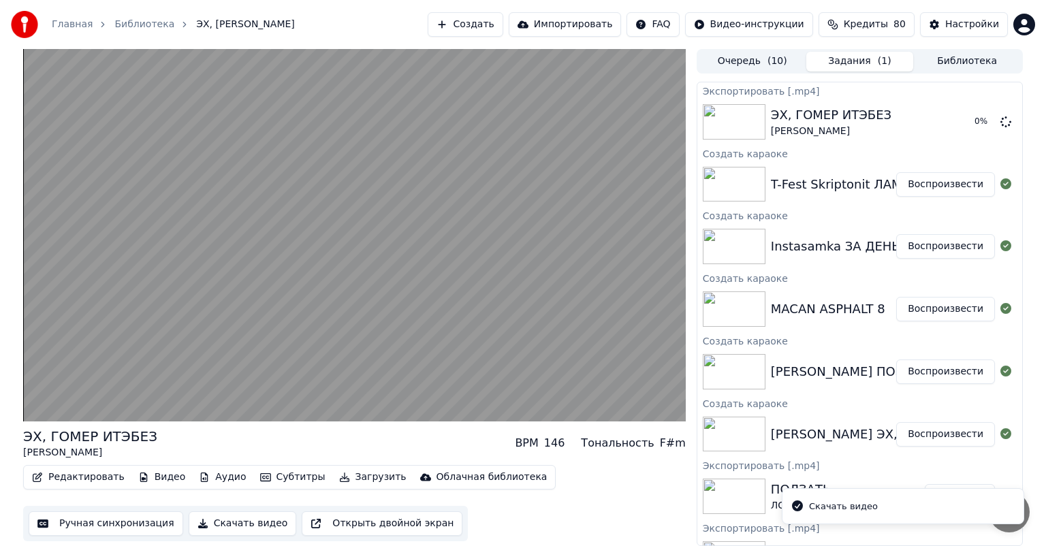
click at [942, 371] on button "Воспроизвести" at bounding box center [945, 372] width 99 height 25
click at [234, 523] on button "Скачать видео" at bounding box center [243, 524] width 108 height 25
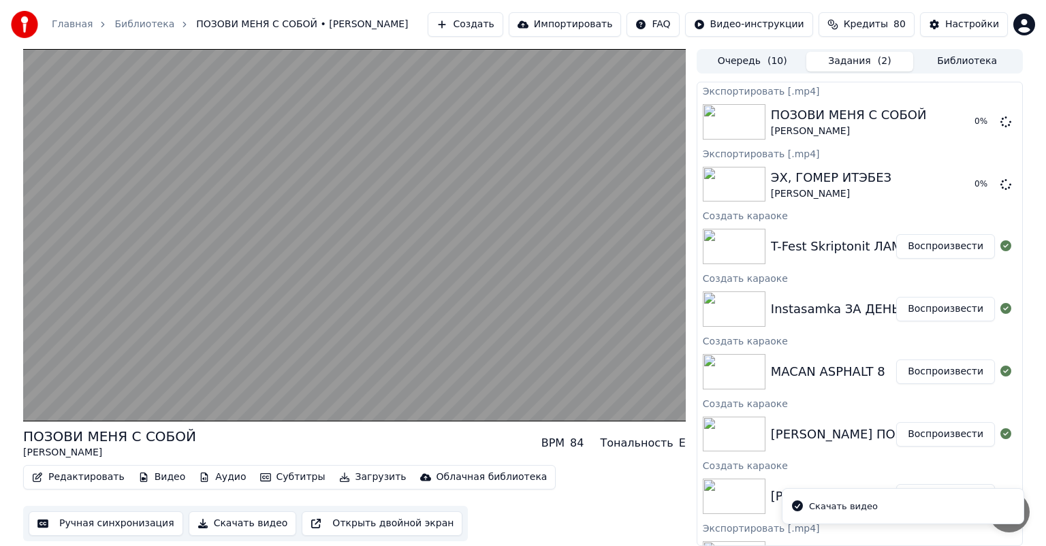
click at [924, 377] on button "Воспроизвести" at bounding box center [945, 372] width 99 height 25
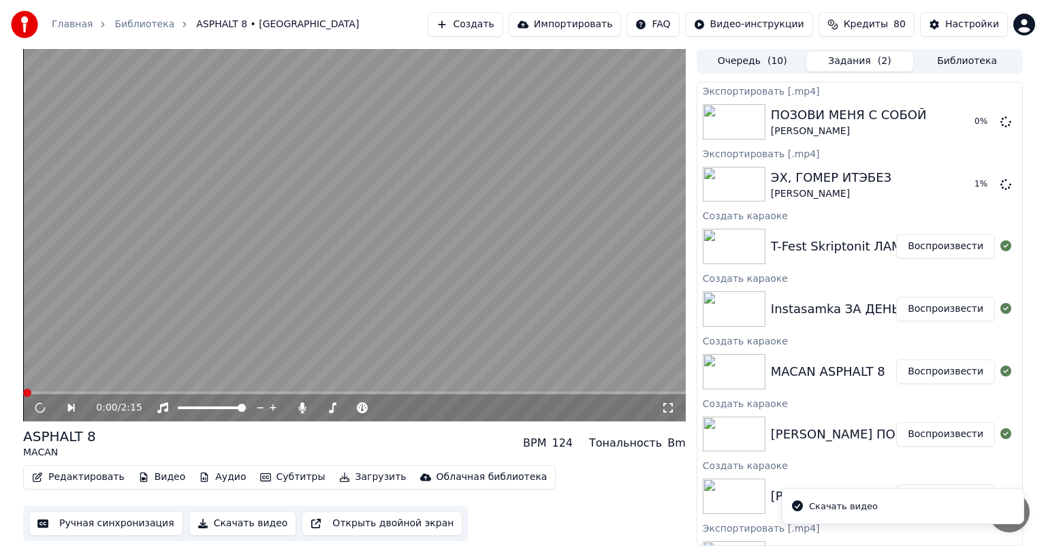
click at [234, 526] on button "Скачать видео" at bounding box center [243, 524] width 108 height 25
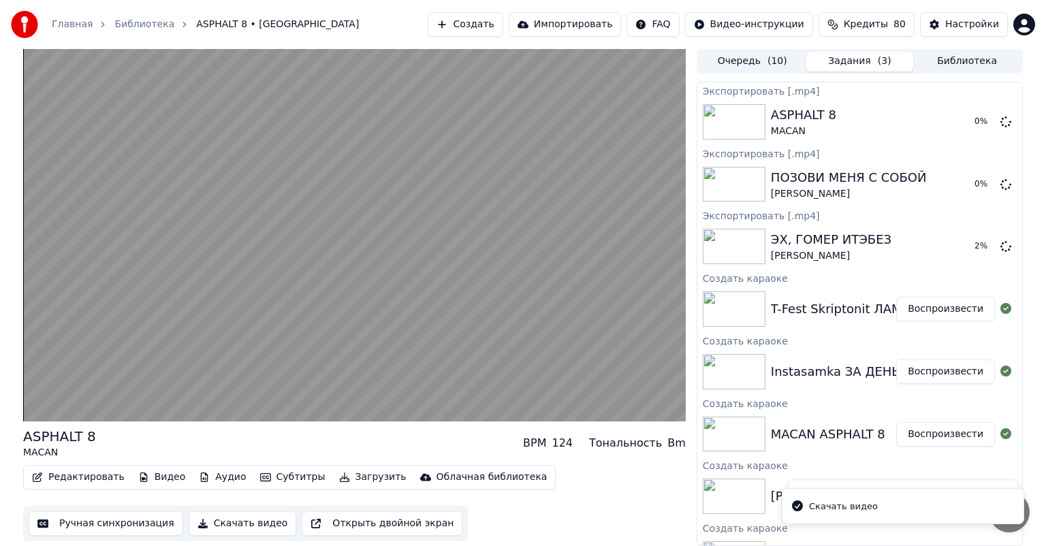
click at [961, 373] on button "Воспроизвести" at bounding box center [945, 372] width 99 height 25
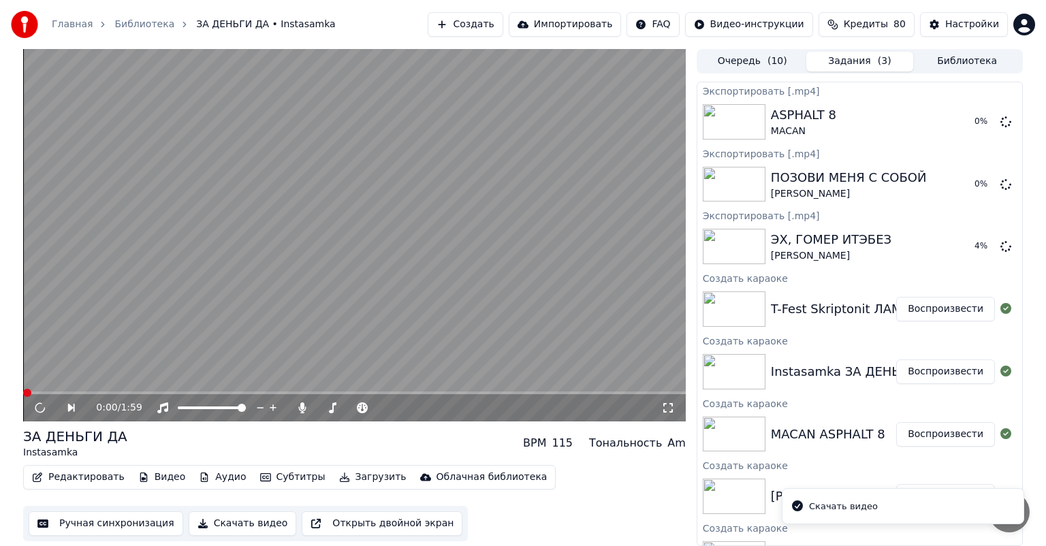
drag, startPoint x: 198, startPoint y: 520, endPoint x: 208, endPoint y: 518, distance: 9.9
click at [199, 520] on button "Скачать видео" at bounding box center [243, 524] width 108 height 25
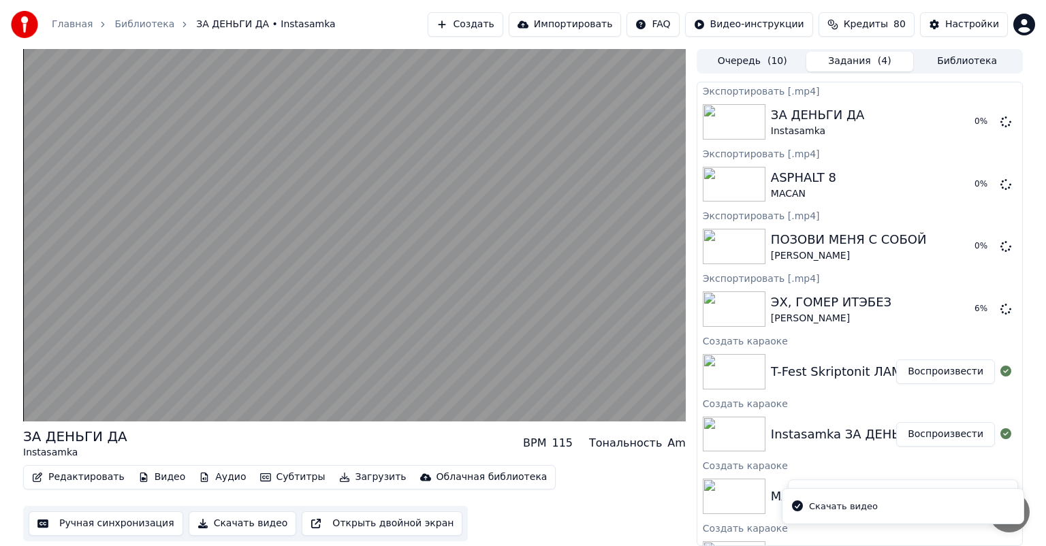
click at [943, 368] on button "Воспроизвести" at bounding box center [945, 372] width 99 height 25
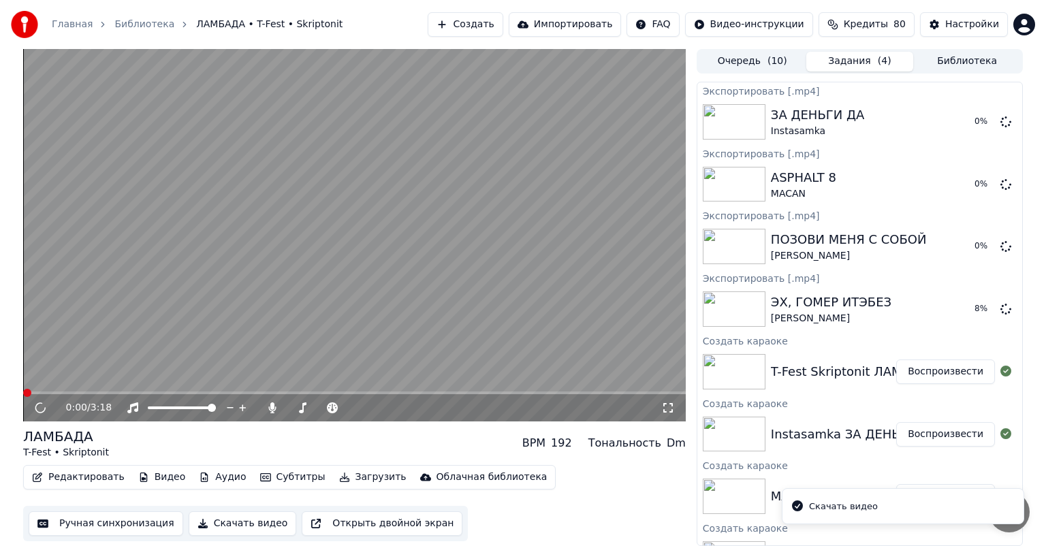
click at [243, 526] on button "Скачать видео" at bounding box center [243, 524] width 108 height 25
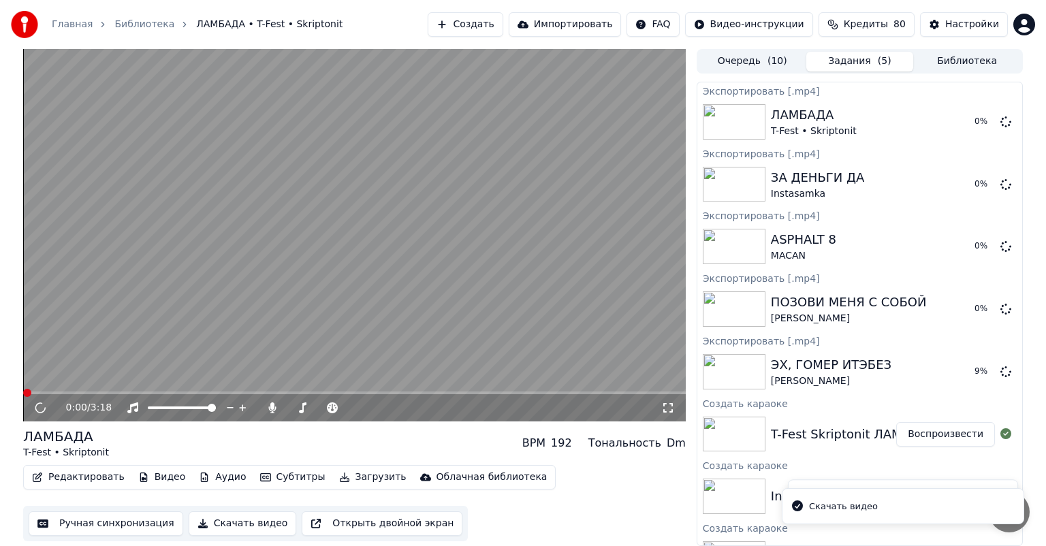
click at [482, 264] on video at bounding box center [354, 235] width 663 height 373
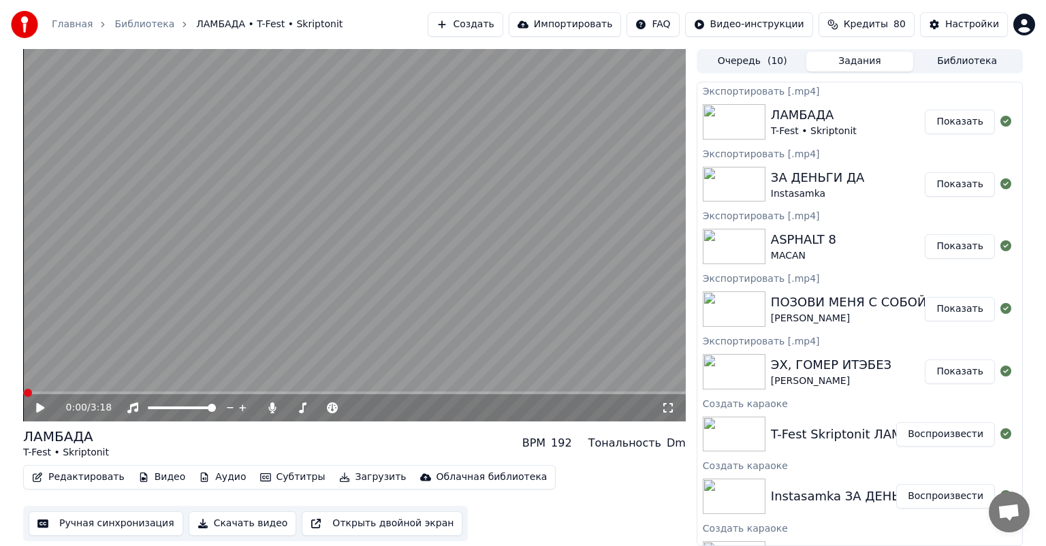
click at [948, 121] on button "Показать" at bounding box center [960, 122] width 70 height 25
click at [946, 182] on button "Показать" at bounding box center [960, 184] width 70 height 25
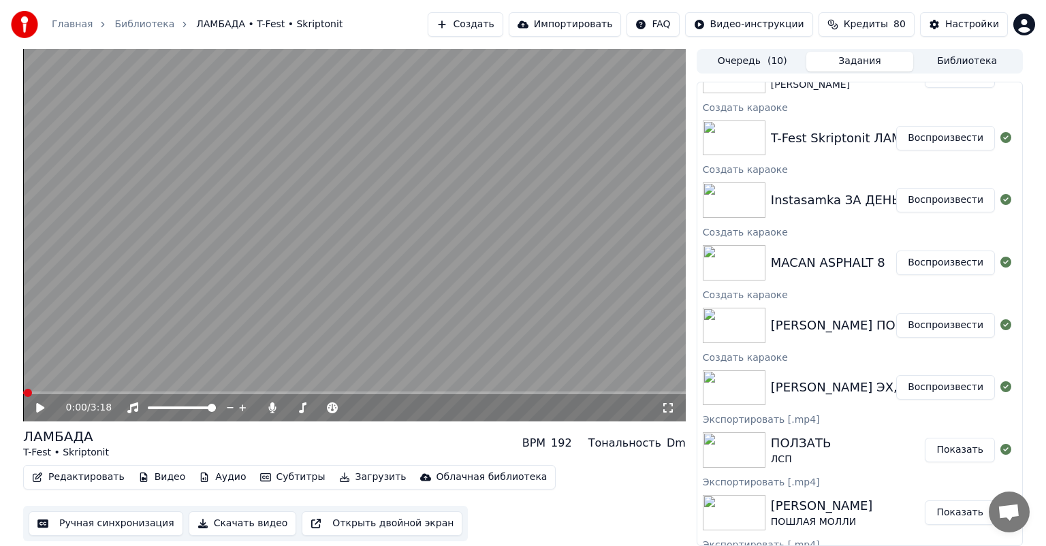
scroll to position [272, 0]
